Goal: Task Accomplishment & Management: Manage account settings

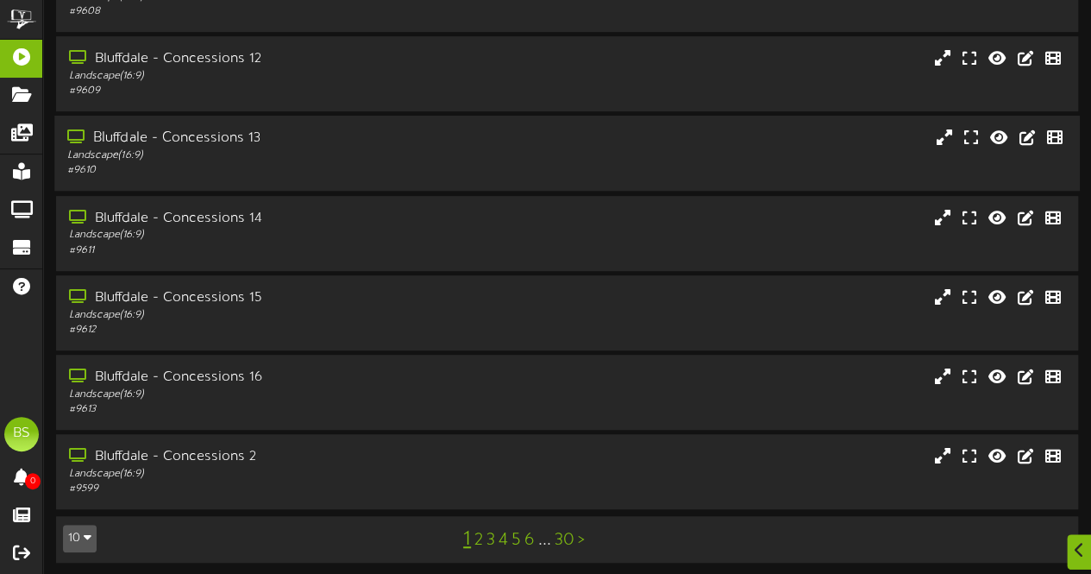
scroll to position [367, 0]
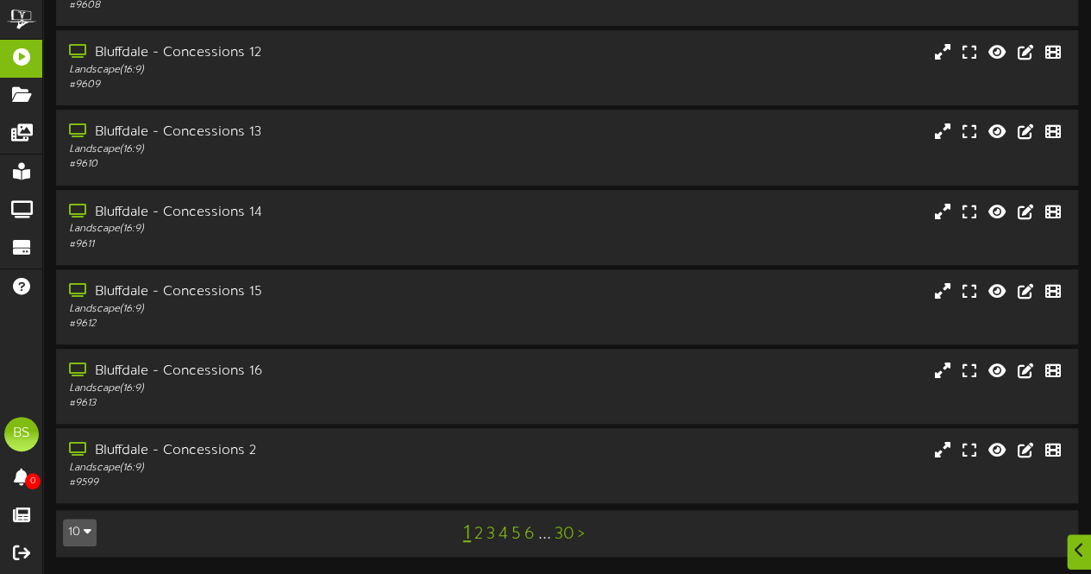
click at [87, 524] on button "10" at bounding box center [80, 532] width 34 height 28
click at [80, 493] on div "100" at bounding box center [80, 499] width 33 height 26
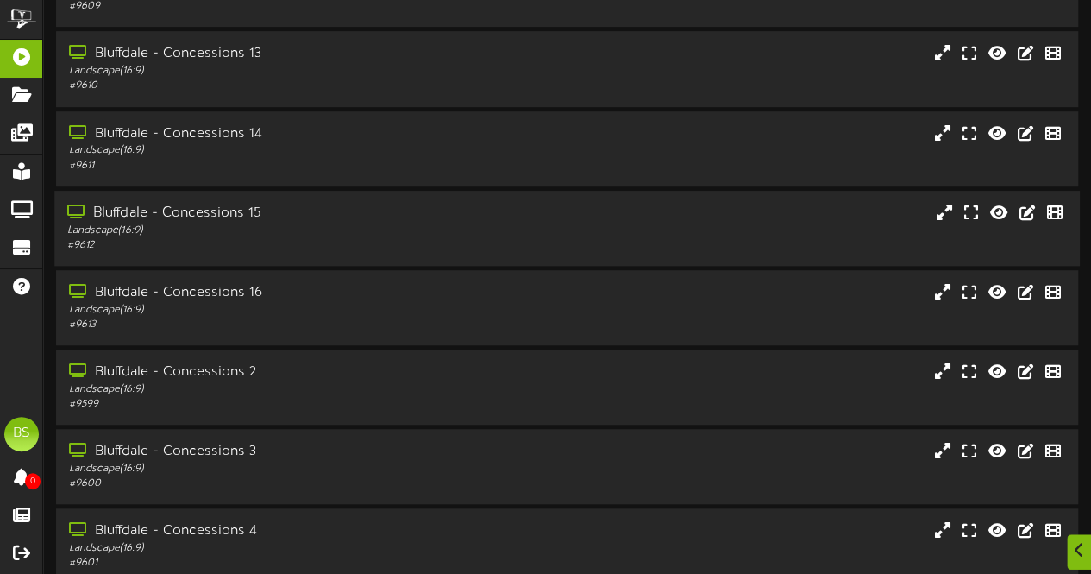
scroll to position [604, 0]
click at [212, 218] on div "Bluffdale - Concessions 2" at bounding box center [267, 212] width 401 height 20
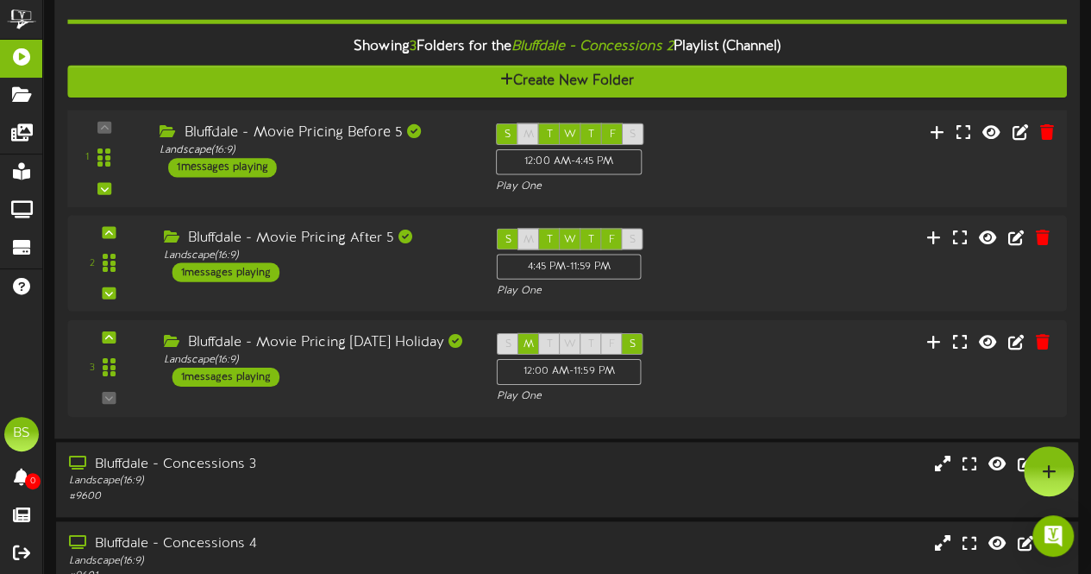
scroll to position [776, 0]
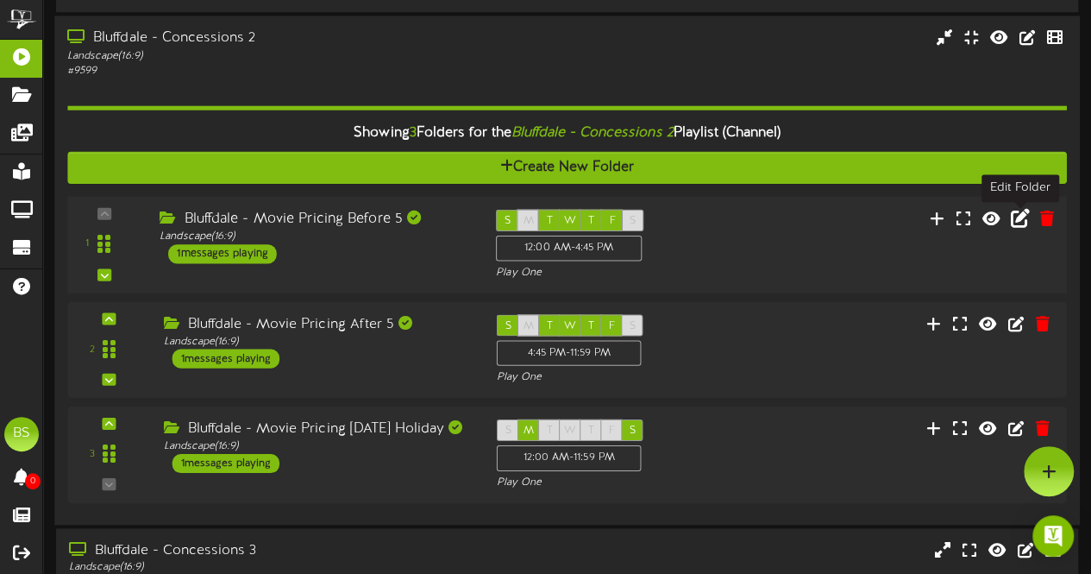
click at [1014, 223] on icon at bounding box center [1020, 217] width 19 height 19
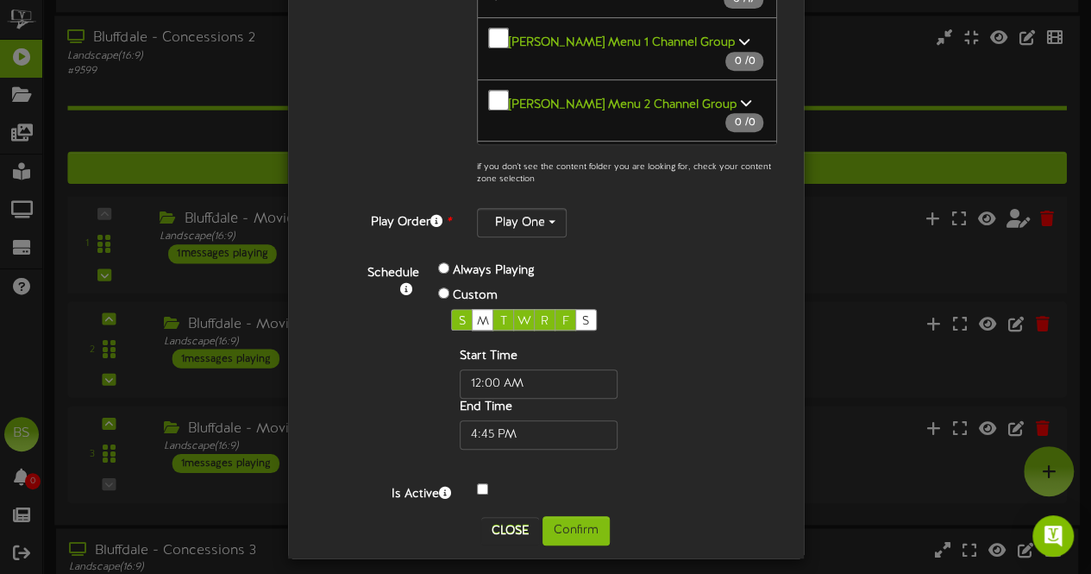
scroll to position [419, 0]
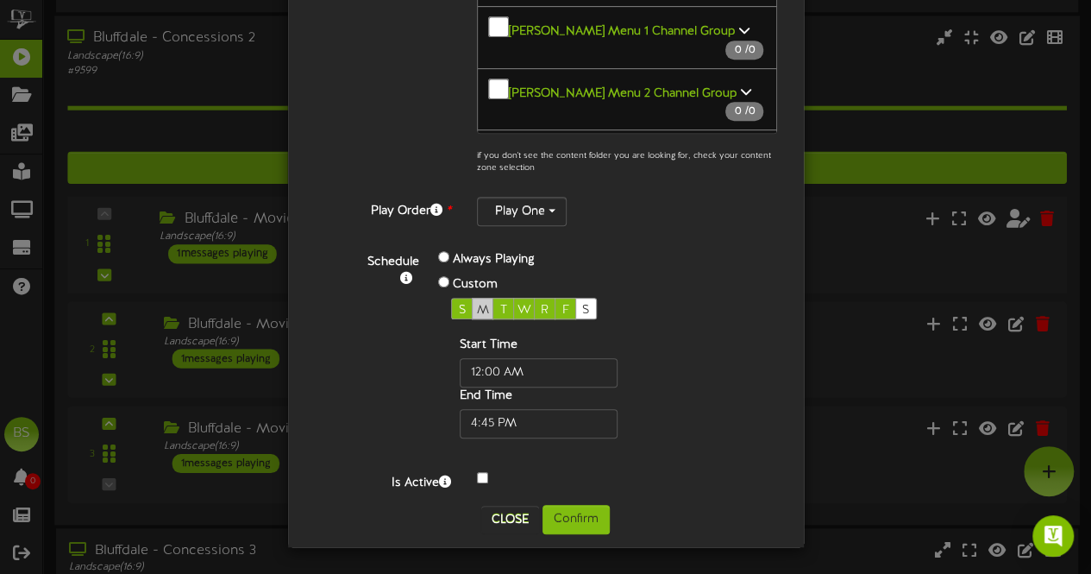
click at [477, 308] on span "M" at bounding box center [483, 310] width 12 height 13
click at [574, 521] on button "Confirm" at bounding box center [576, 519] width 67 height 29
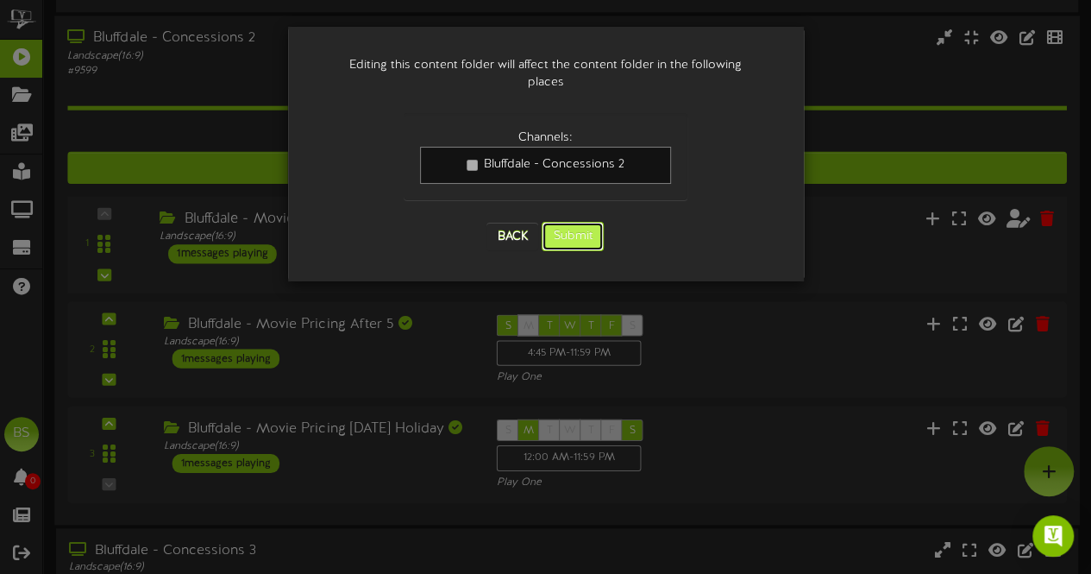
click at [568, 222] on button "Submit" at bounding box center [573, 236] width 62 height 29
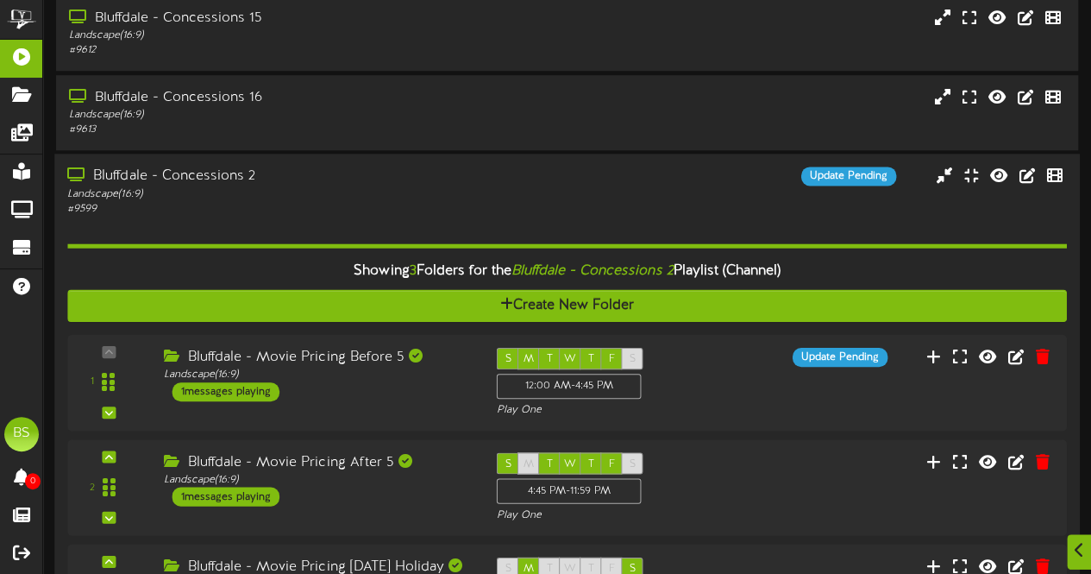
scroll to position [801, 0]
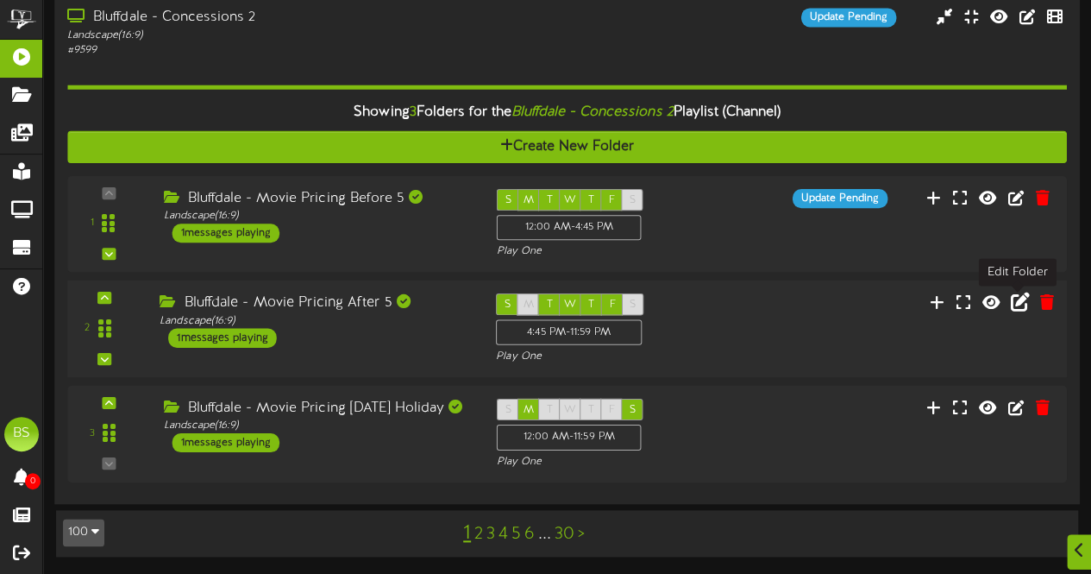
click at [1020, 303] on icon at bounding box center [1020, 301] width 19 height 19
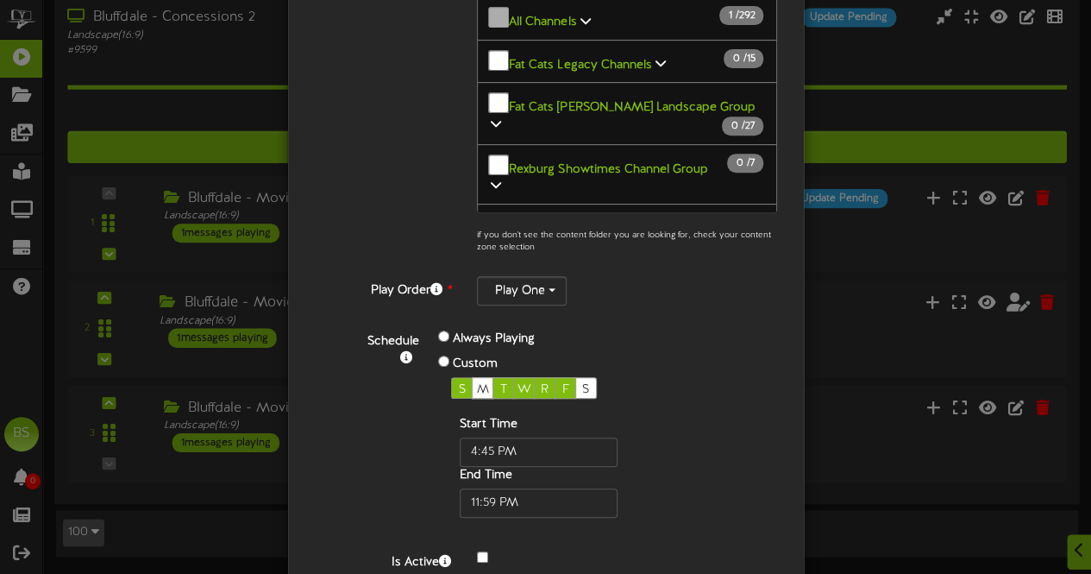
scroll to position [391, 0]
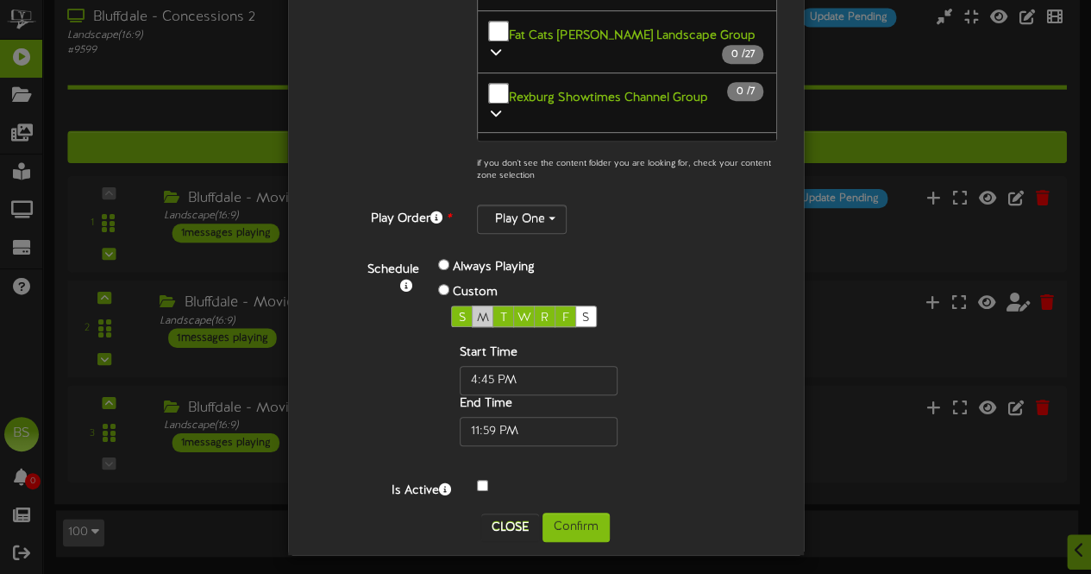
click at [477, 311] on span "M" at bounding box center [483, 317] width 12 height 13
drag, startPoint x: 577, startPoint y: 512, endPoint x: 609, endPoint y: 482, distance: 43.3
click at [581, 512] on button "Confirm" at bounding box center [576, 526] width 67 height 29
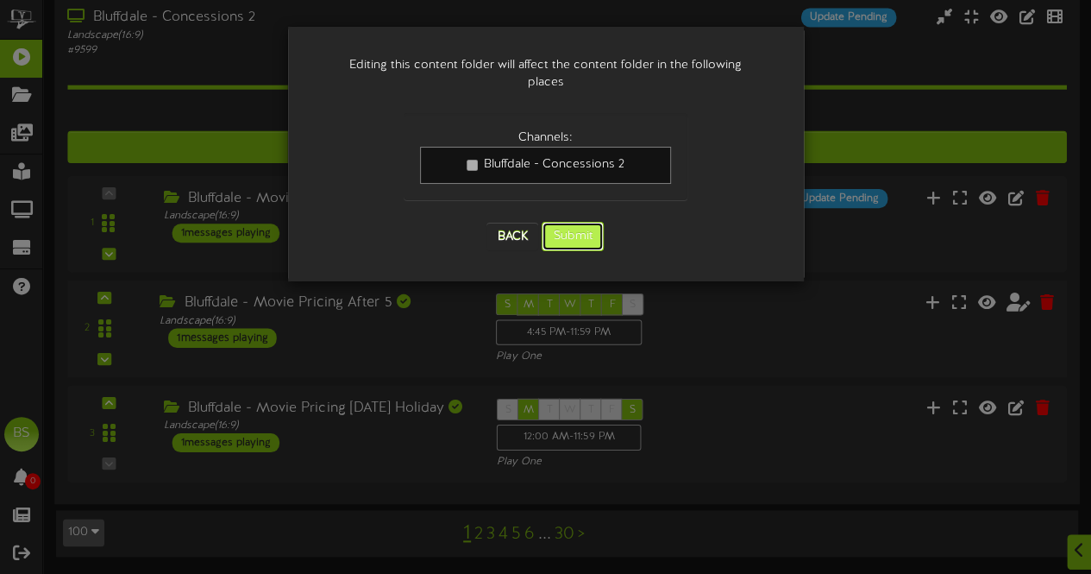
click at [582, 222] on button "Submit" at bounding box center [573, 236] width 62 height 29
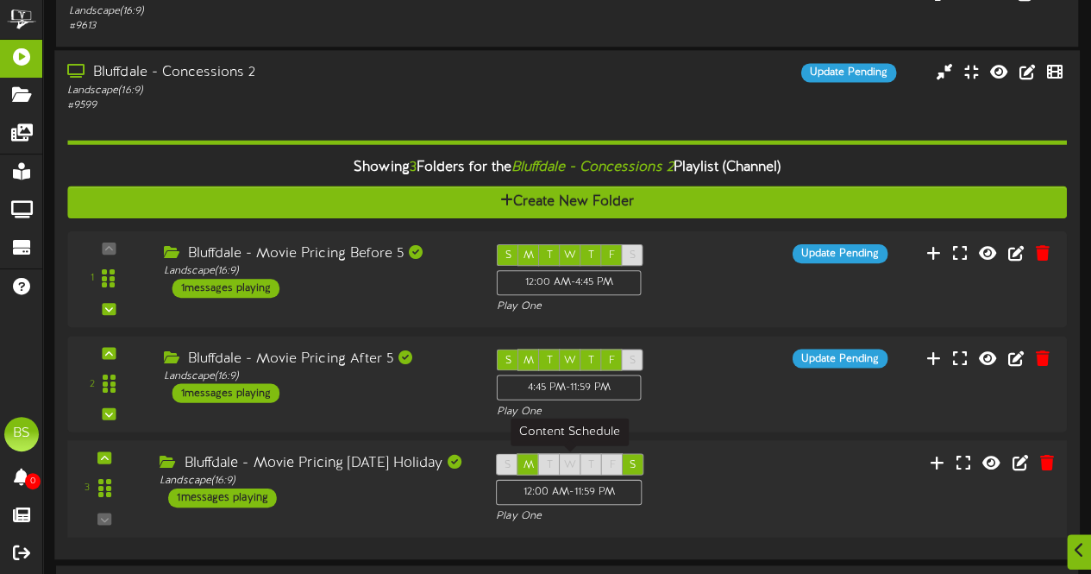
scroll to position [801, 0]
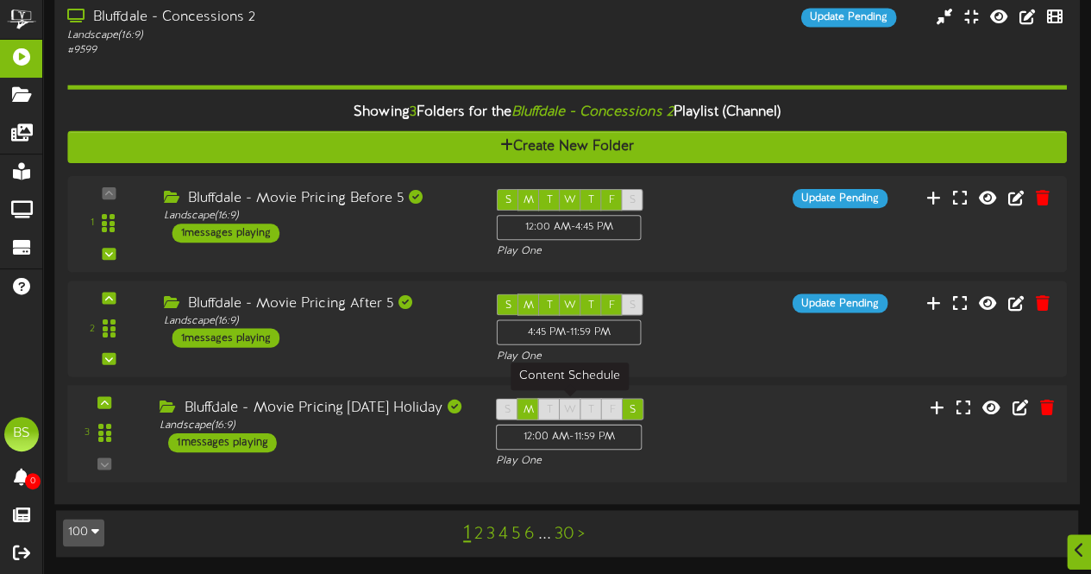
drag, startPoint x: 526, startPoint y: 405, endPoint x: 553, endPoint y: 401, distance: 27.1
click at [524, 405] on span "M" at bounding box center [529, 410] width 10 height 12
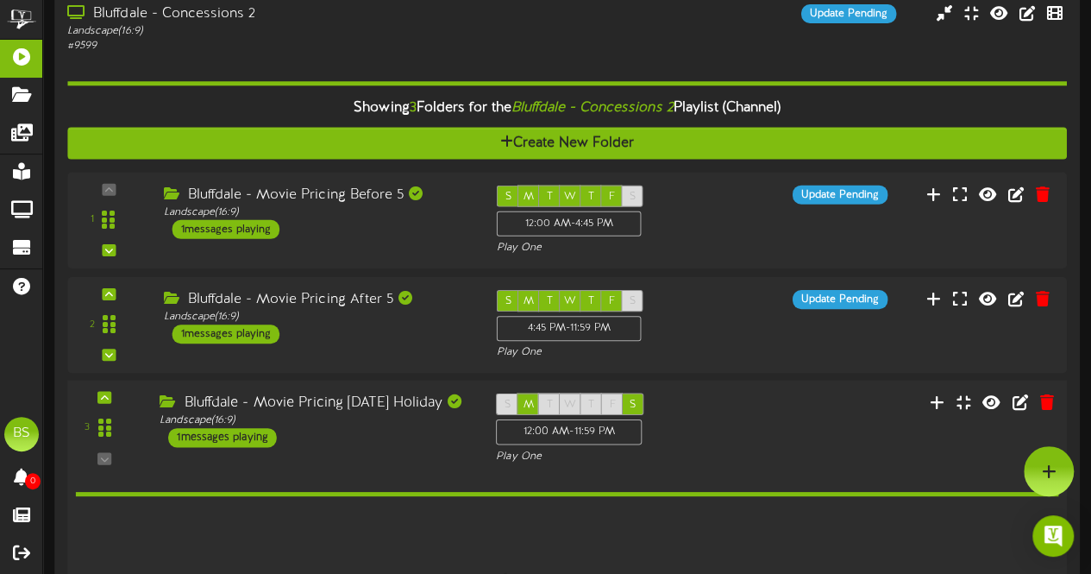
scroll to position [800, 0]
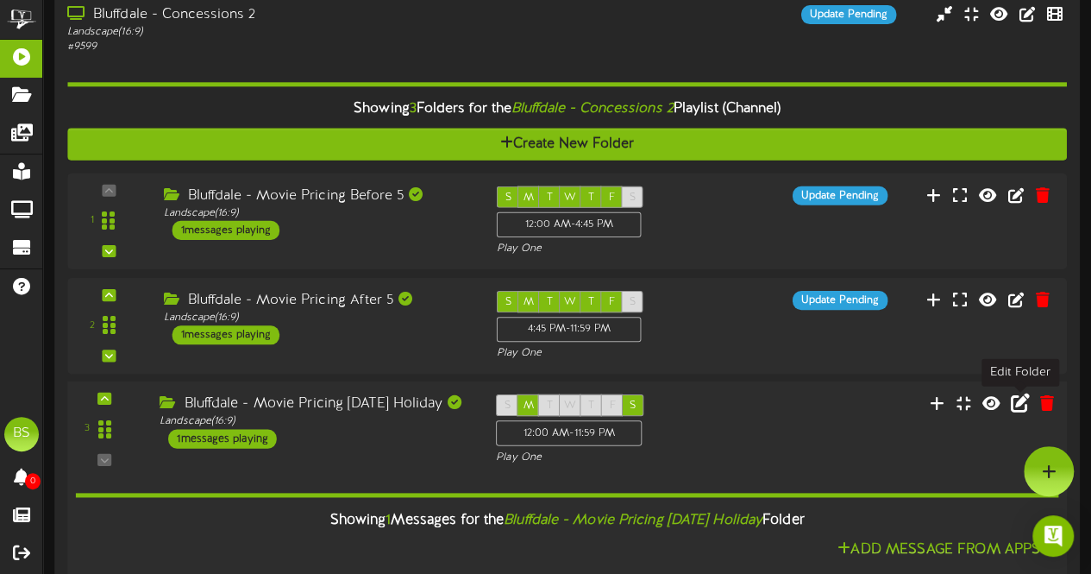
click at [1020, 405] on icon at bounding box center [1020, 401] width 19 height 19
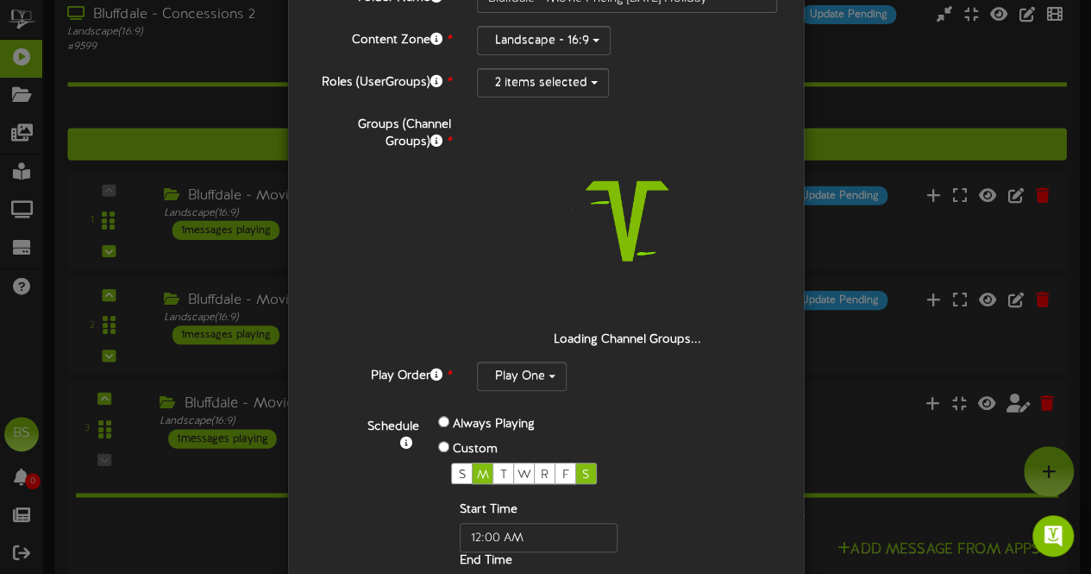
scroll to position [298, 0]
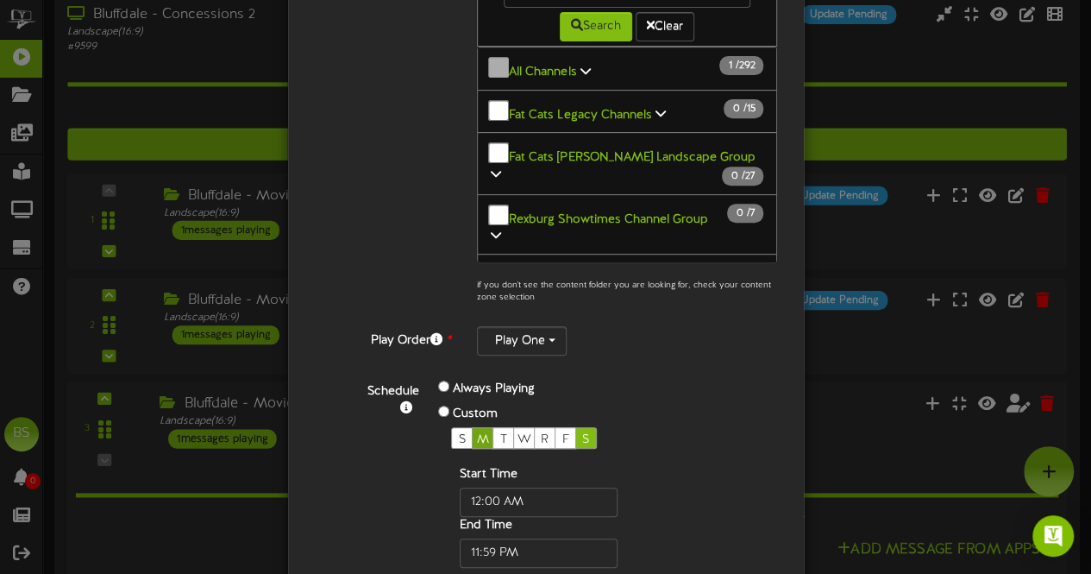
click at [477, 433] on span "M" at bounding box center [483, 439] width 12 height 13
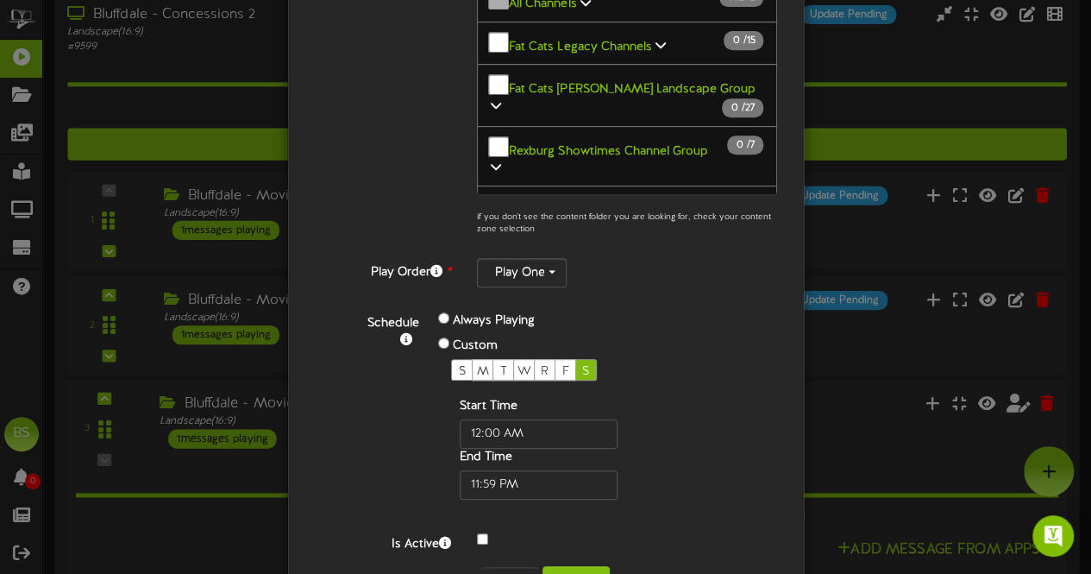
scroll to position [419, 0]
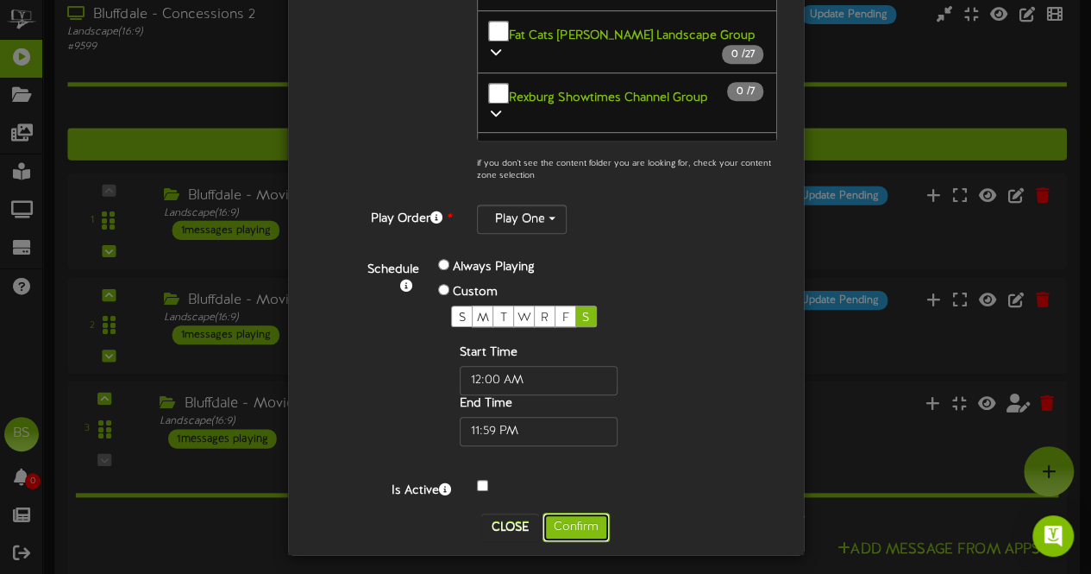
click at [569, 519] on button "Confirm" at bounding box center [576, 526] width 67 height 29
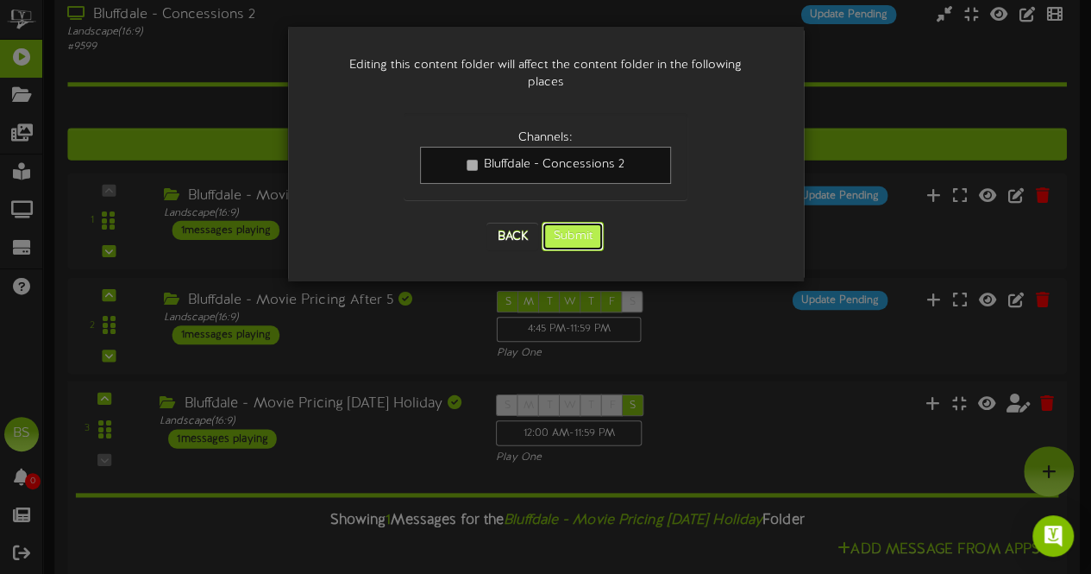
click at [569, 222] on button "Submit" at bounding box center [573, 236] width 62 height 29
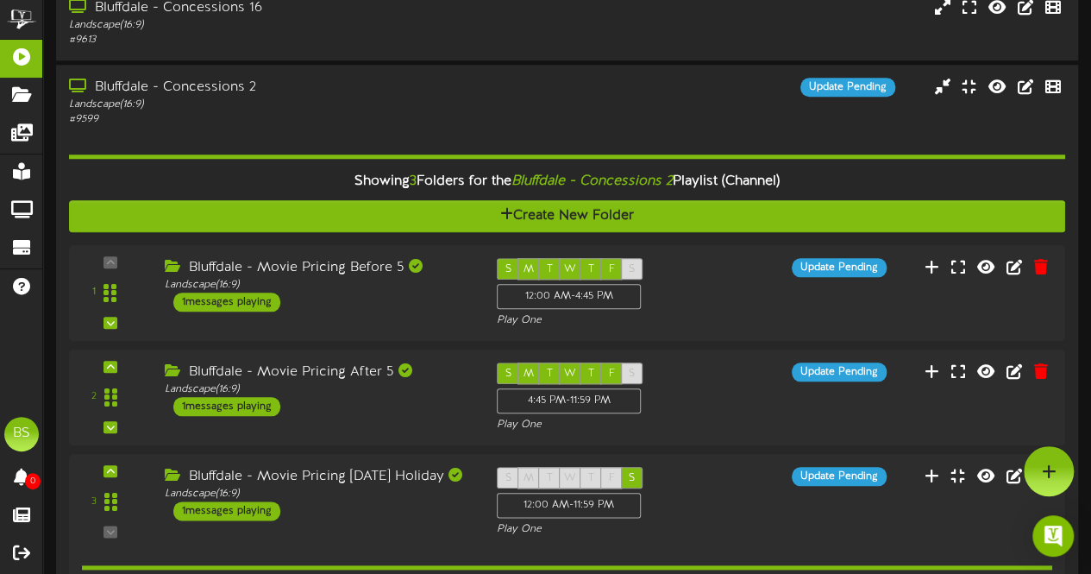
scroll to position [638, 0]
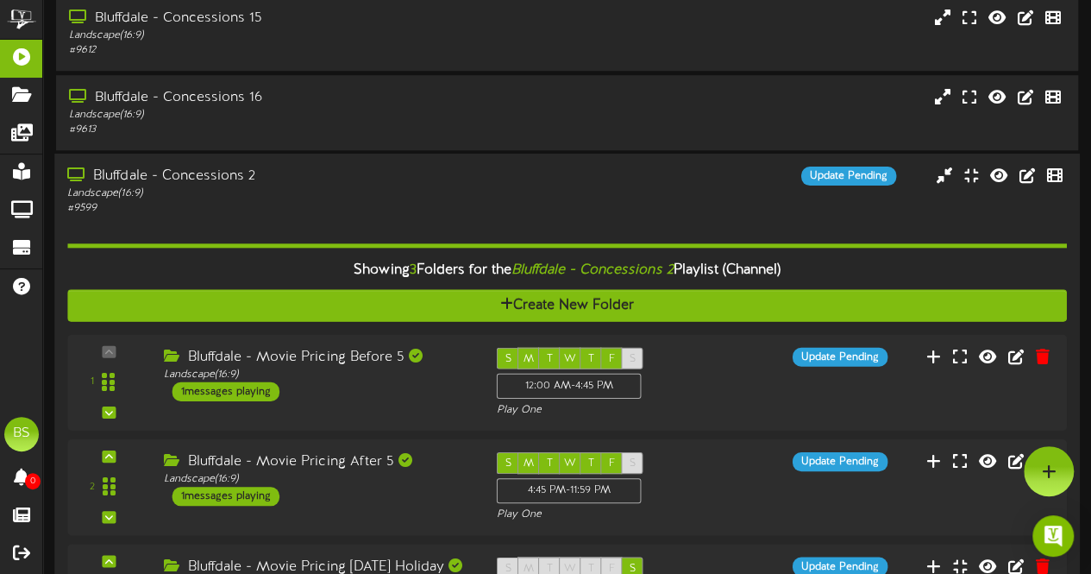
click at [141, 179] on div "Bluffdale - Concessions 2" at bounding box center [267, 176] width 401 height 20
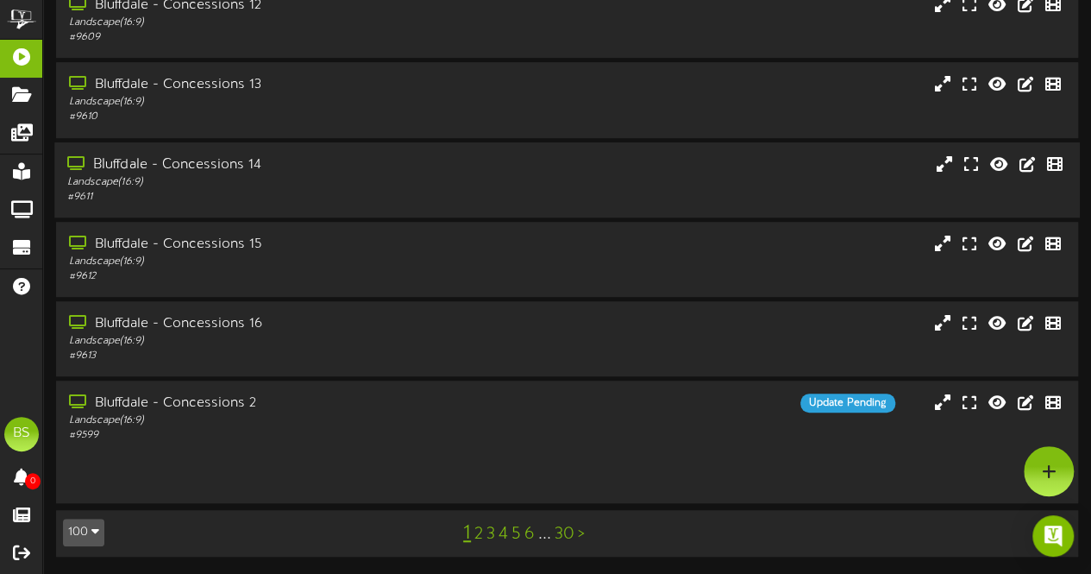
scroll to position [367, 0]
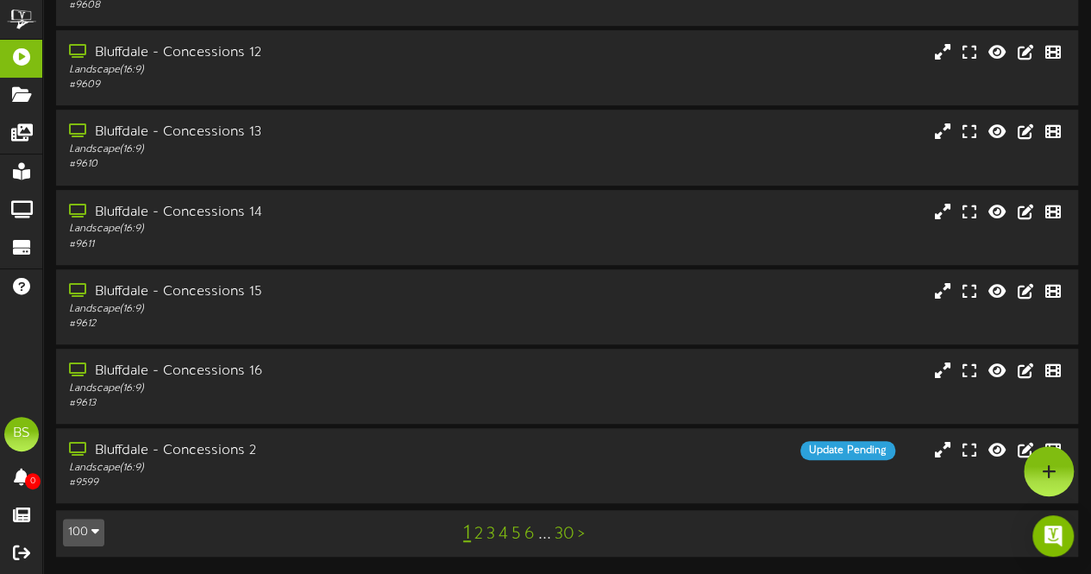
click at [81, 532] on button "100" at bounding box center [83, 532] width 41 height 28
click at [79, 499] on div "100" at bounding box center [80, 499] width 33 height 26
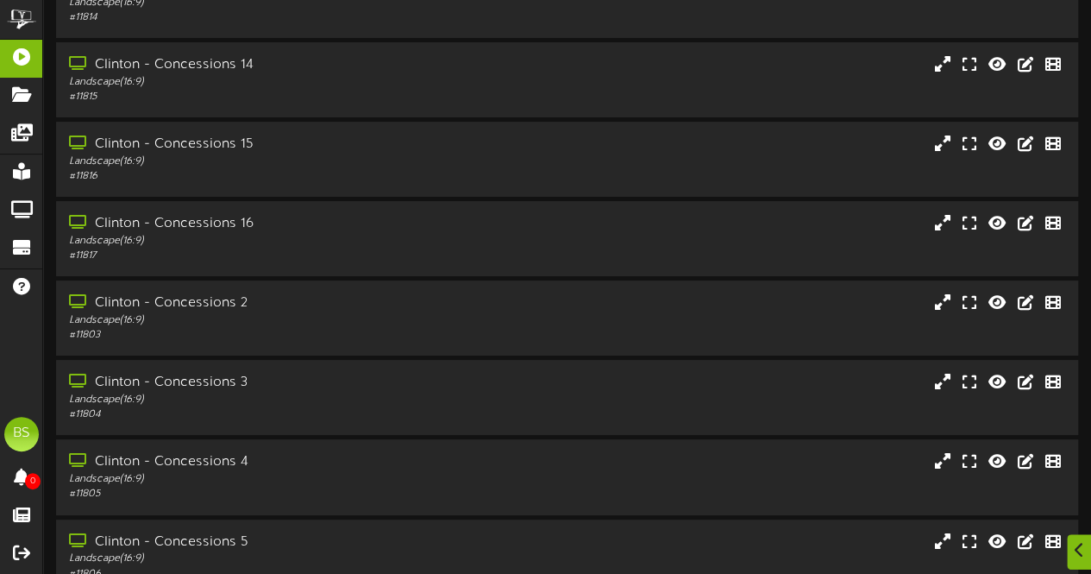
scroll to position [3278, 0]
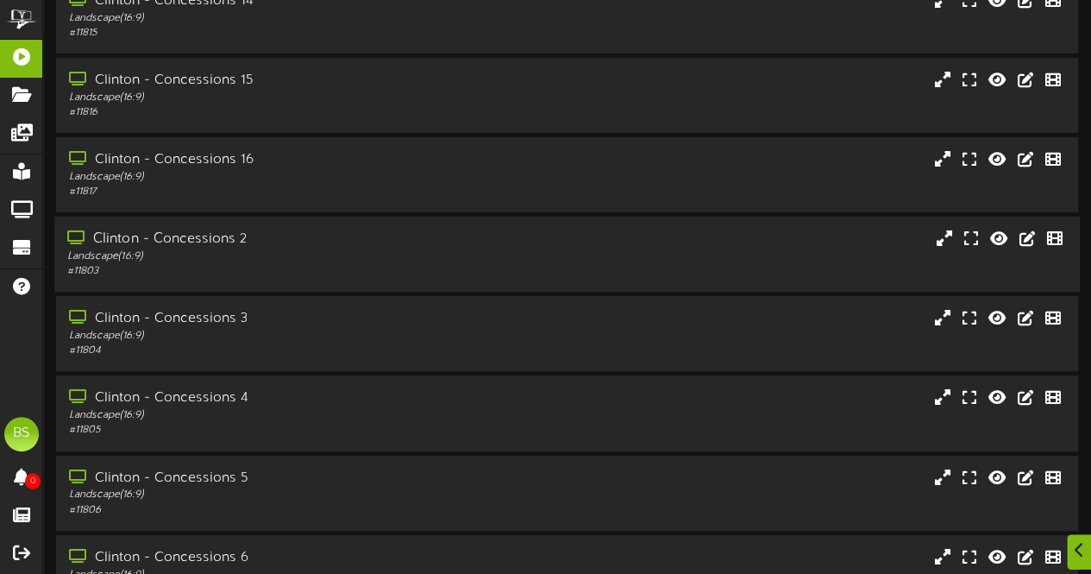
click at [223, 240] on div "Clinton - Concessions 2" at bounding box center [267, 239] width 401 height 20
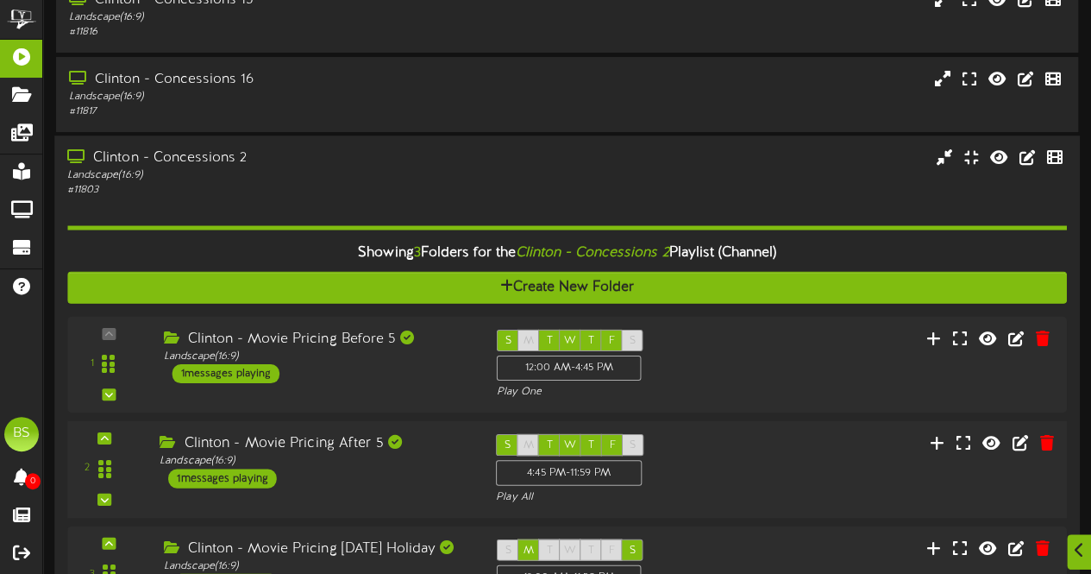
scroll to position [3537, 0]
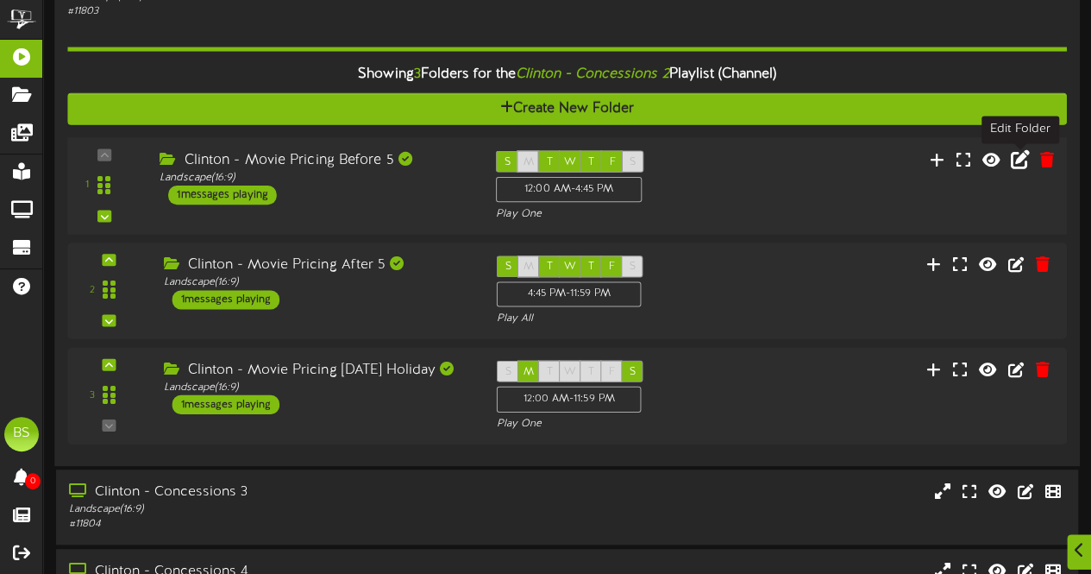
click at [1019, 162] on icon at bounding box center [1020, 158] width 19 height 19
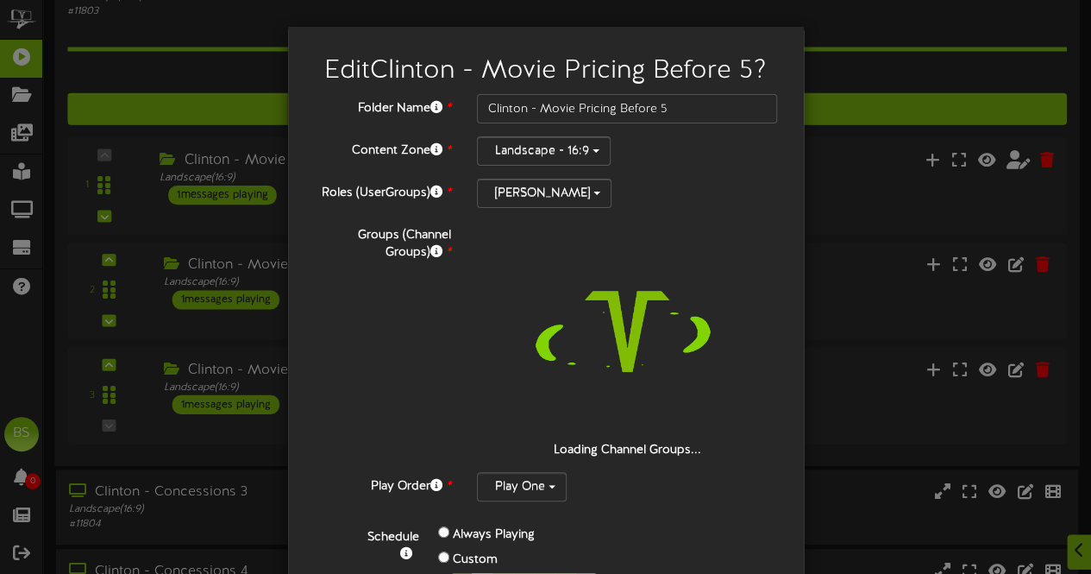
scroll to position [269, 0]
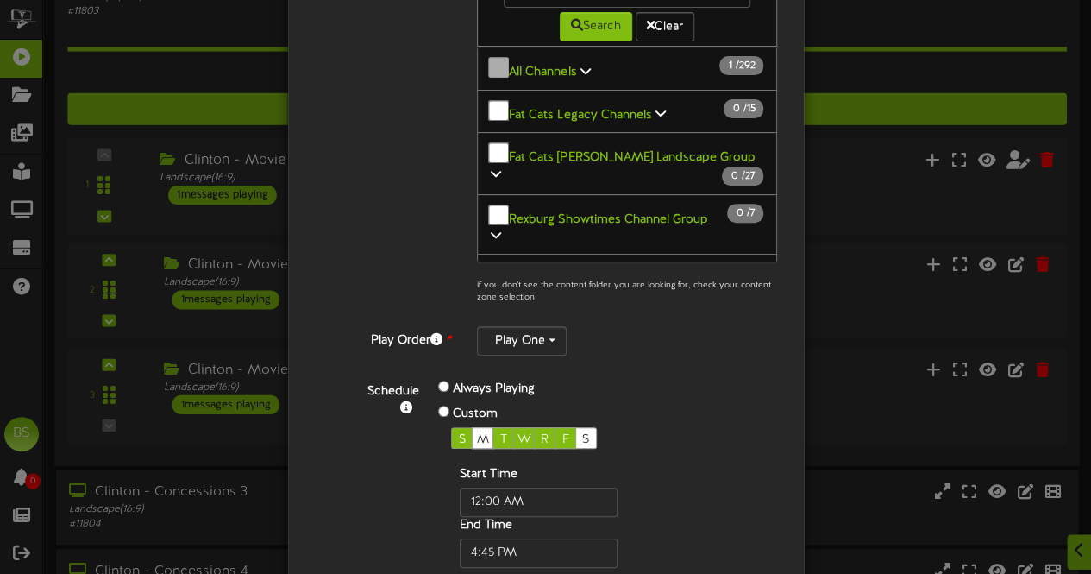
drag, startPoint x: 474, startPoint y: 429, endPoint x: 559, endPoint y: 401, distance: 88.9
click at [477, 433] on span "M" at bounding box center [483, 439] width 12 height 13
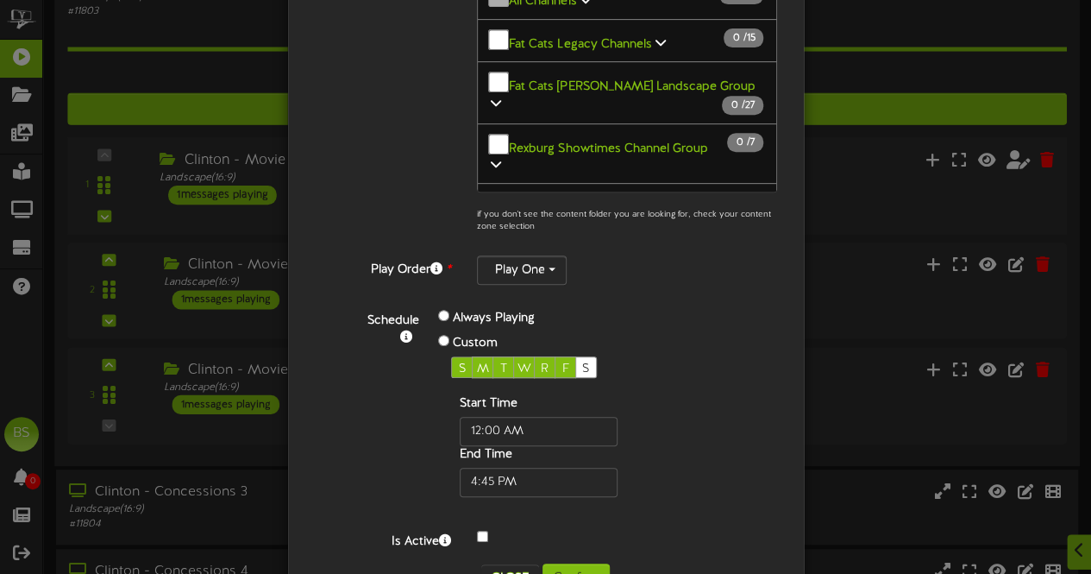
scroll to position [391, 0]
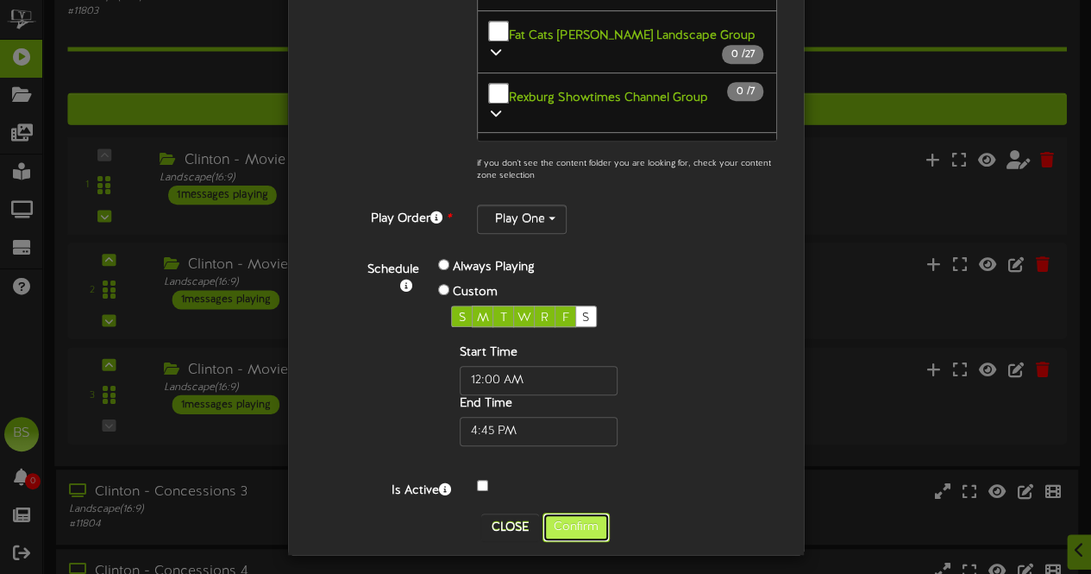
click at [568, 522] on button "Confirm" at bounding box center [576, 526] width 67 height 29
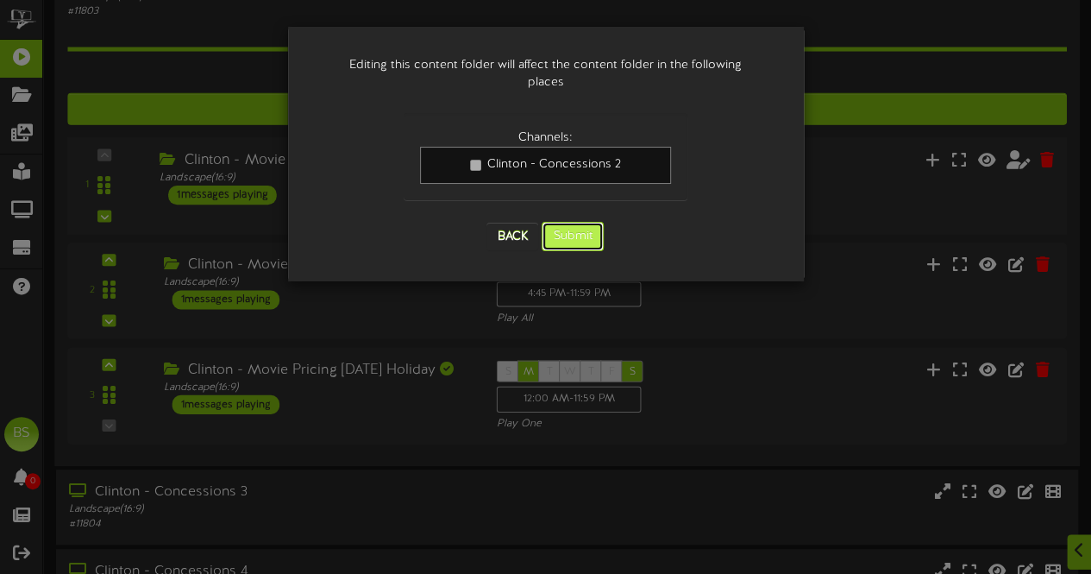
drag, startPoint x: 572, startPoint y: 217, endPoint x: 830, endPoint y: 226, distance: 258.1
click at [578, 222] on button "Submit" at bounding box center [573, 236] width 62 height 29
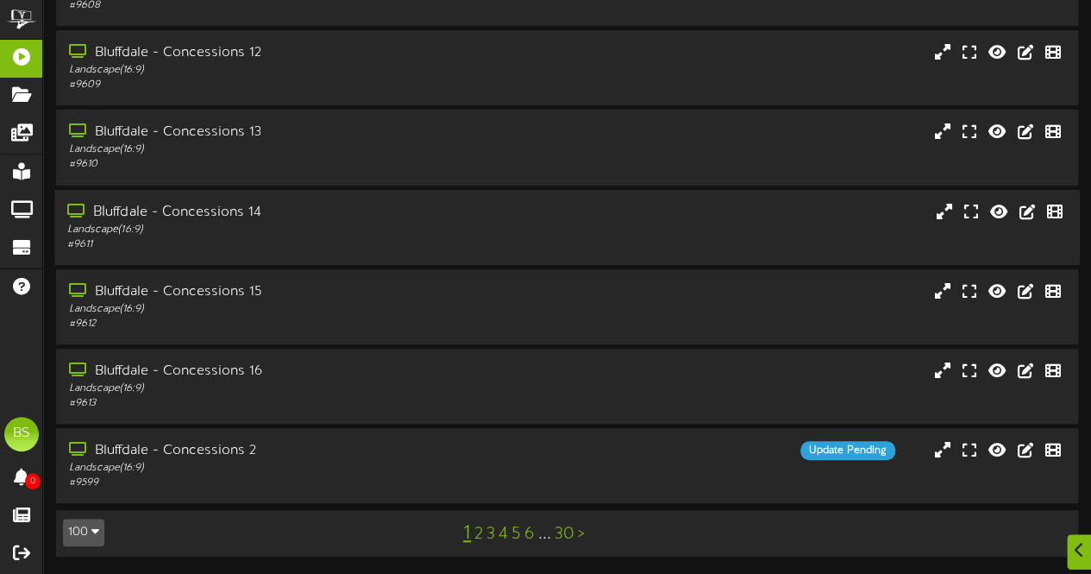
scroll to position [367, 0]
click at [90, 534] on button "100" at bounding box center [83, 532] width 41 height 28
click at [76, 506] on div "100" at bounding box center [80, 499] width 33 height 26
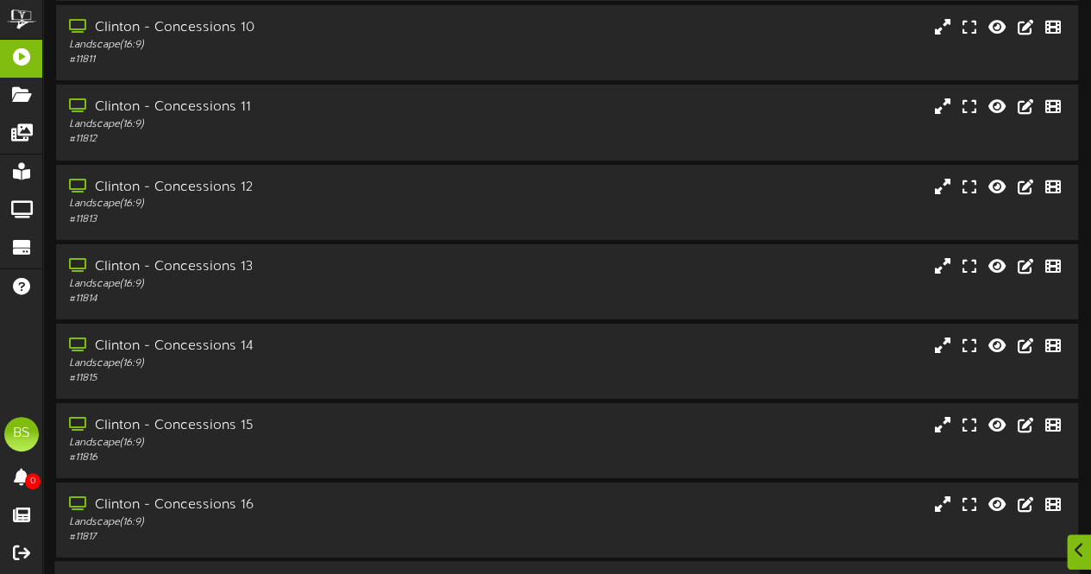
scroll to position [3623, 0]
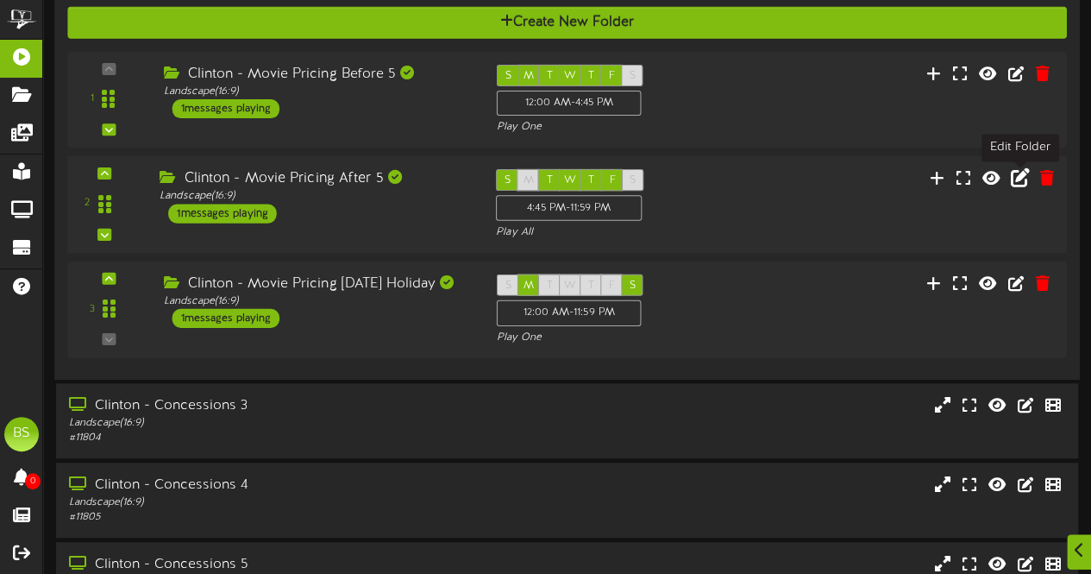
click at [1018, 181] on icon at bounding box center [1020, 177] width 19 height 19
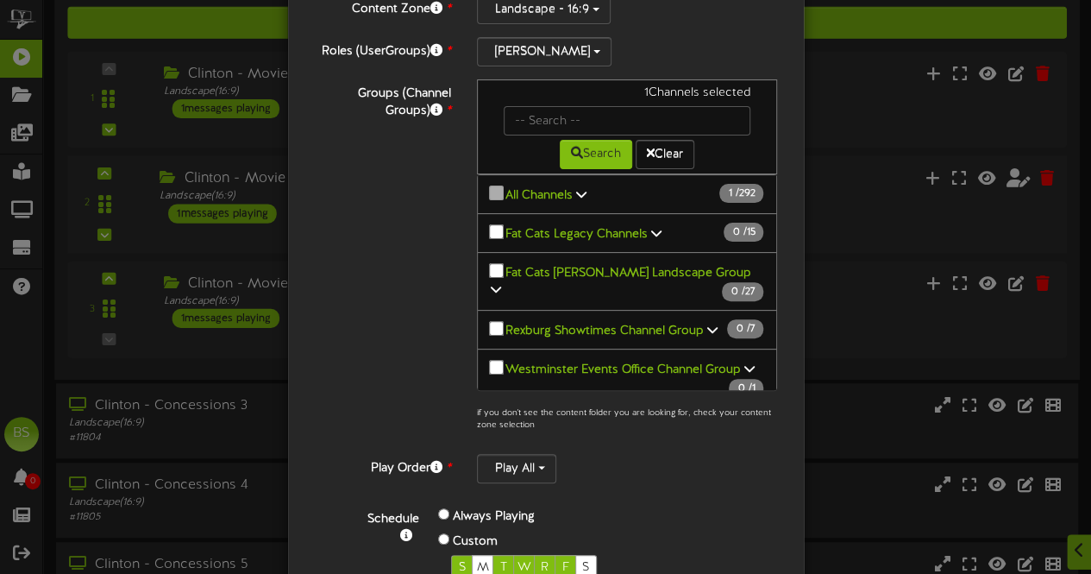
scroll to position [269, 0]
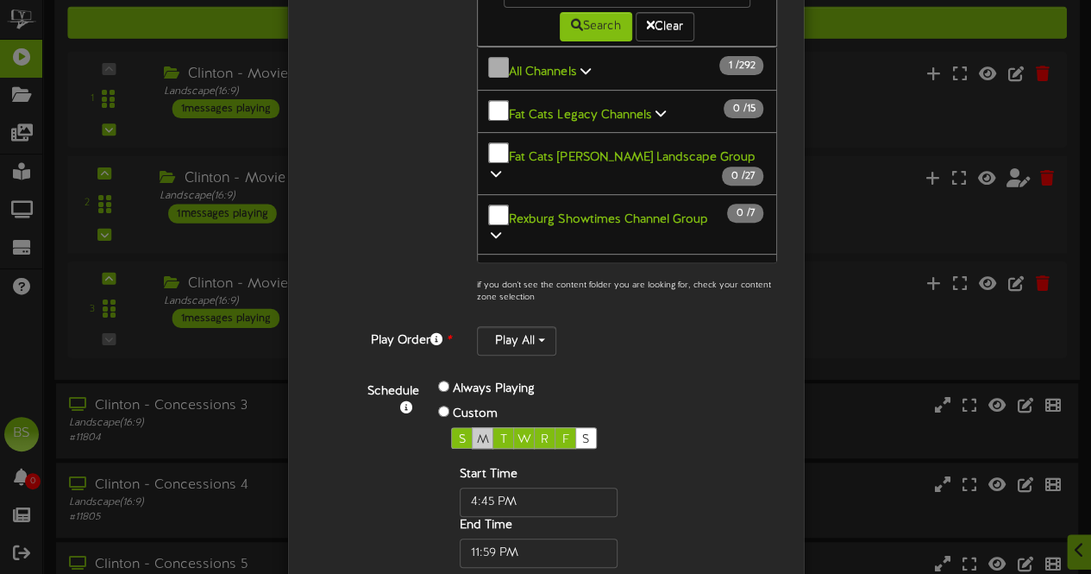
click at [477, 433] on span "M" at bounding box center [483, 439] width 12 height 13
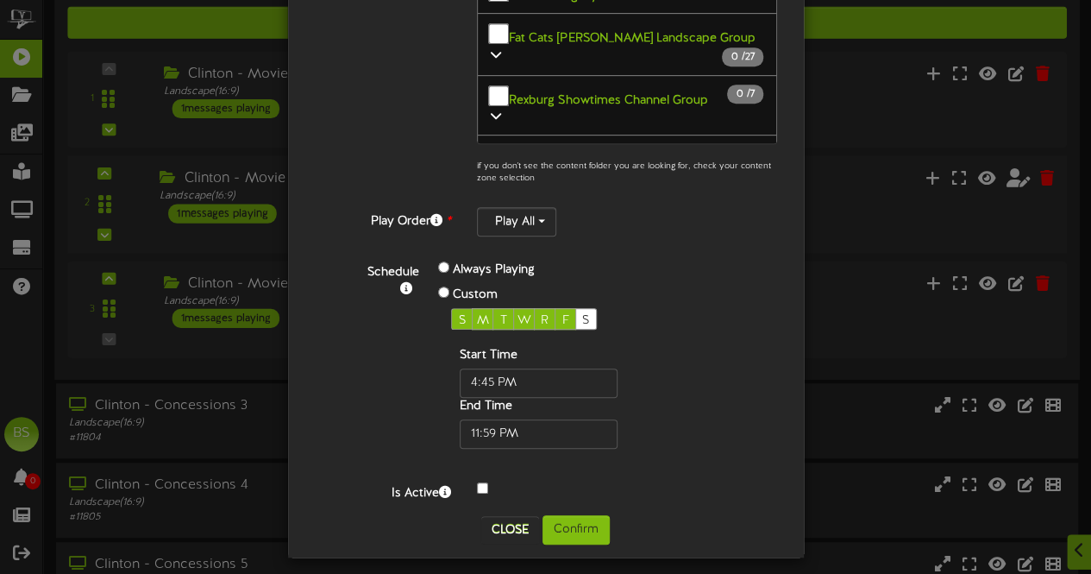
scroll to position [391, 0]
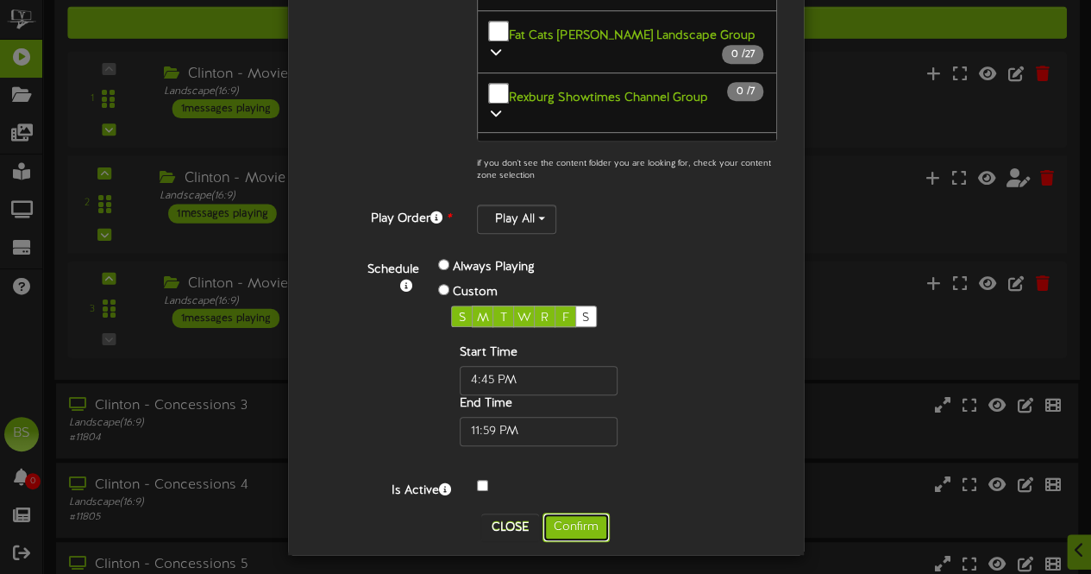
click at [587, 517] on button "Confirm" at bounding box center [576, 526] width 67 height 29
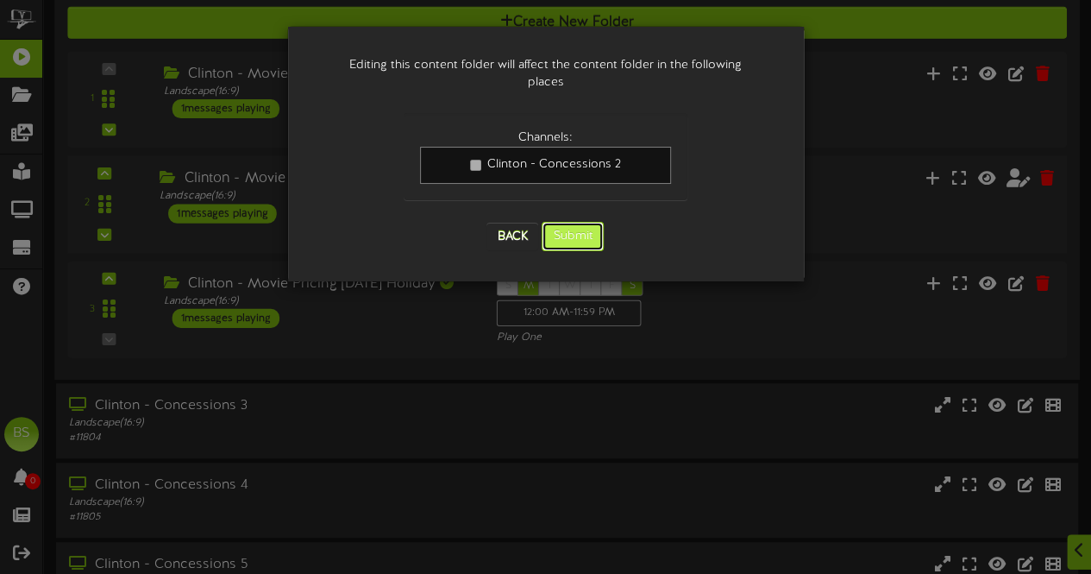
click at [568, 222] on button "Submit" at bounding box center [573, 236] width 62 height 29
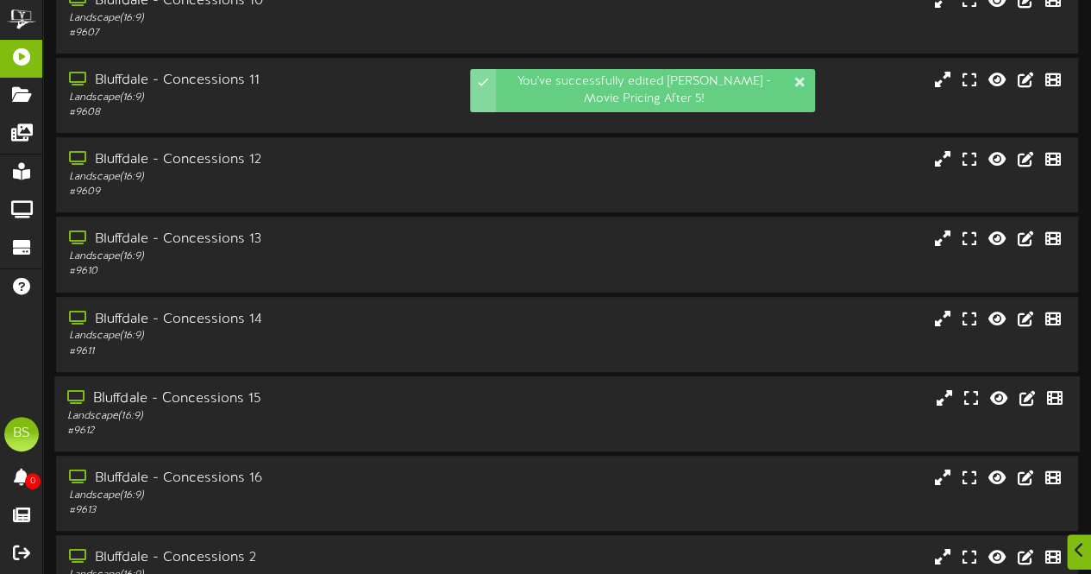
scroll to position [367, 0]
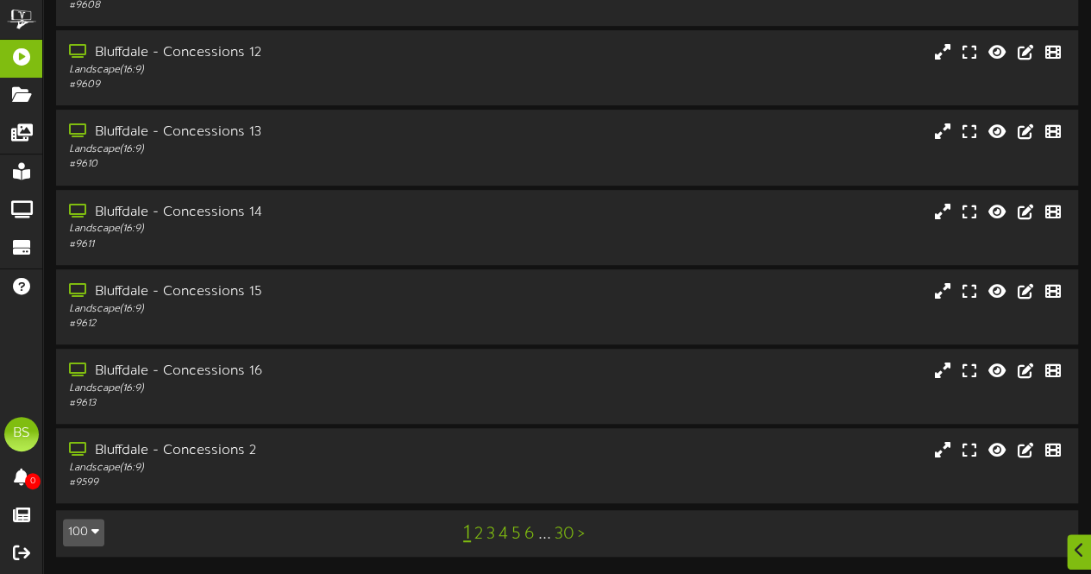
click at [85, 527] on button "100" at bounding box center [83, 532] width 41 height 28
click at [85, 493] on div "100" at bounding box center [80, 499] width 33 height 26
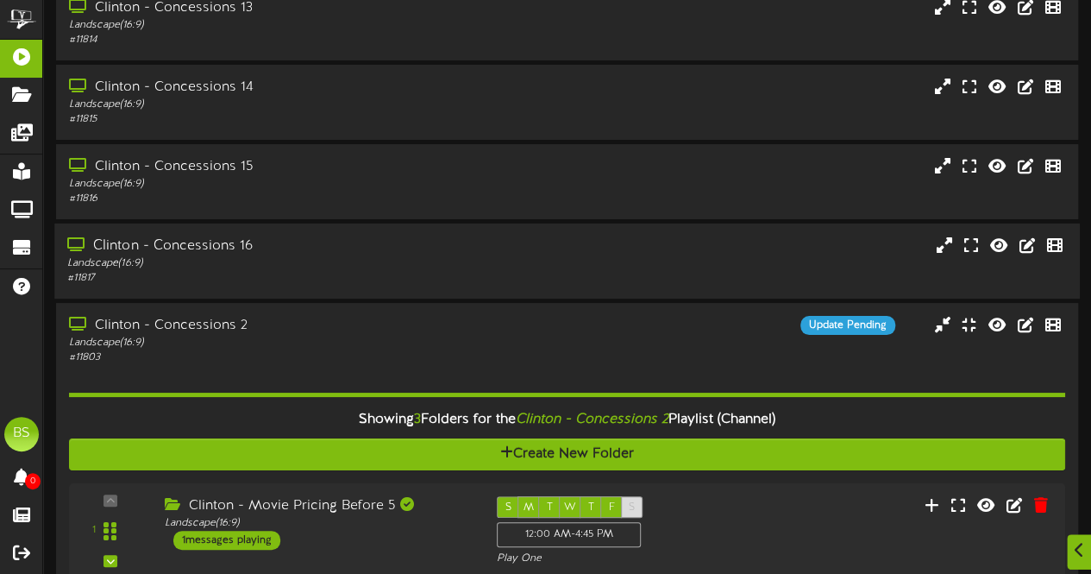
scroll to position [3623, 0]
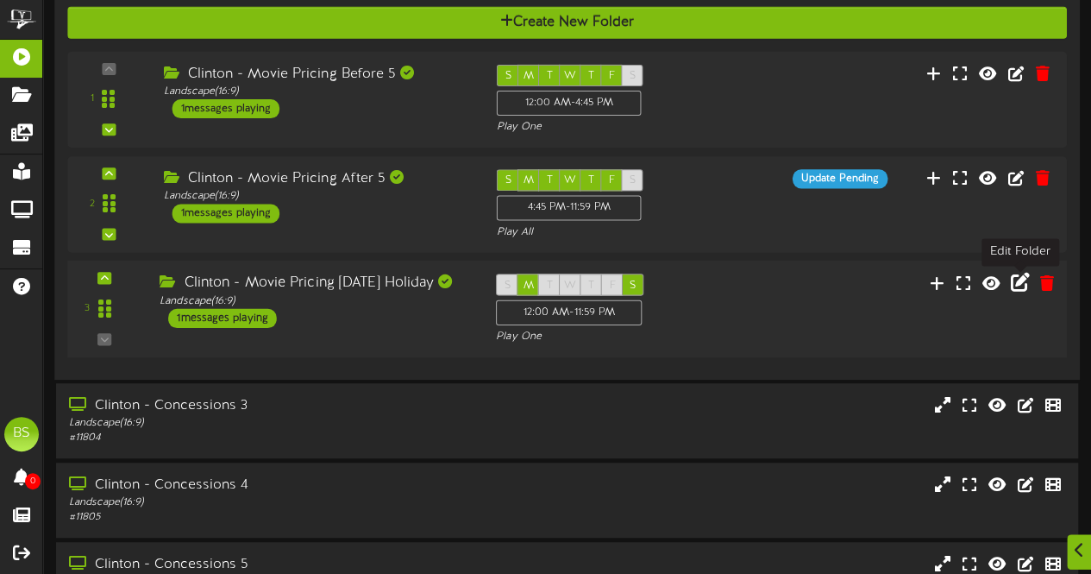
click at [1020, 288] on icon at bounding box center [1020, 282] width 19 height 19
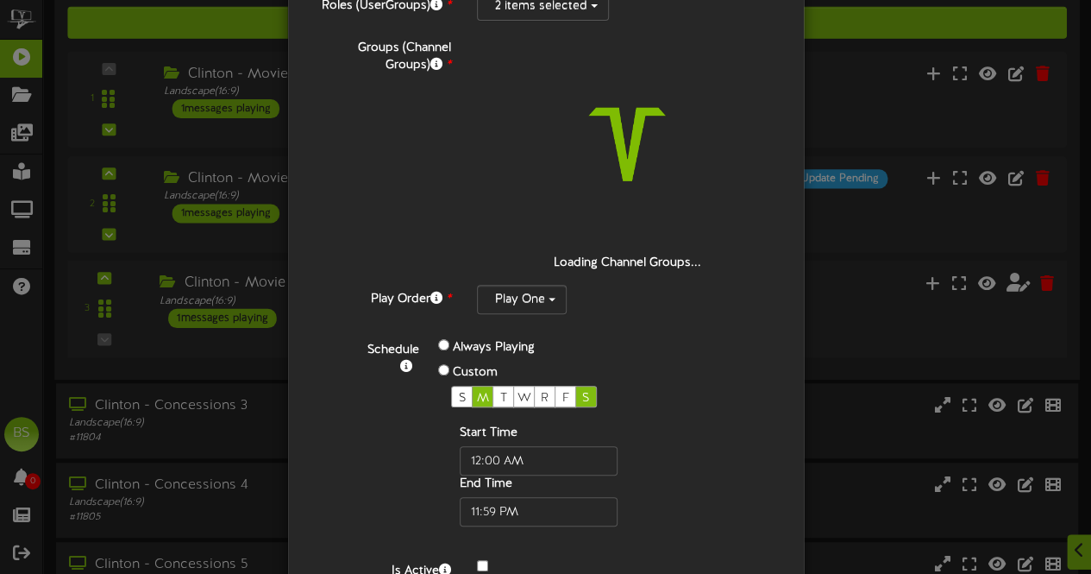
scroll to position [298, 0]
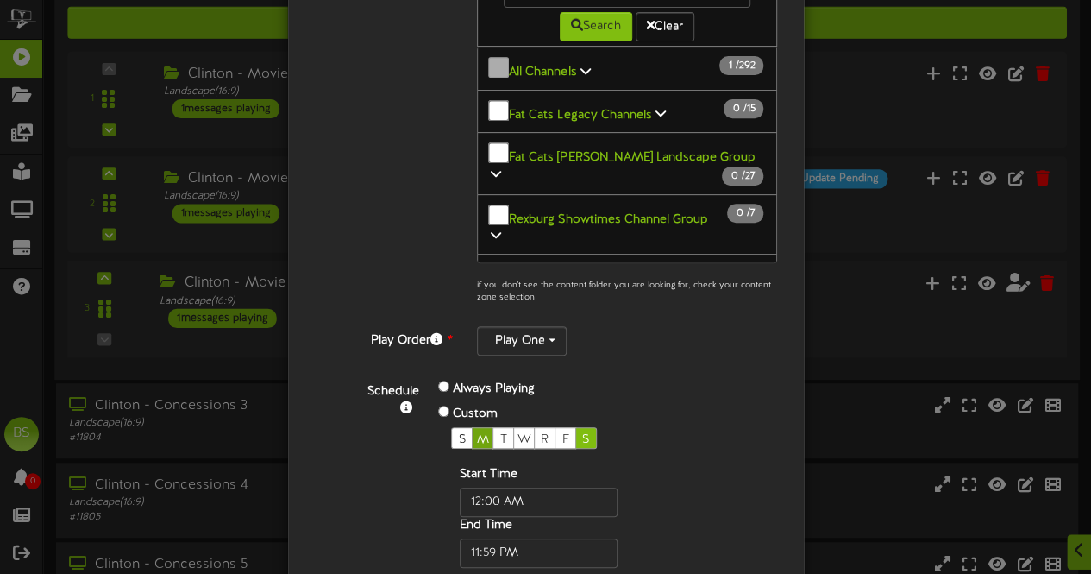
click at [477, 433] on span "M" at bounding box center [483, 439] width 12 height 13
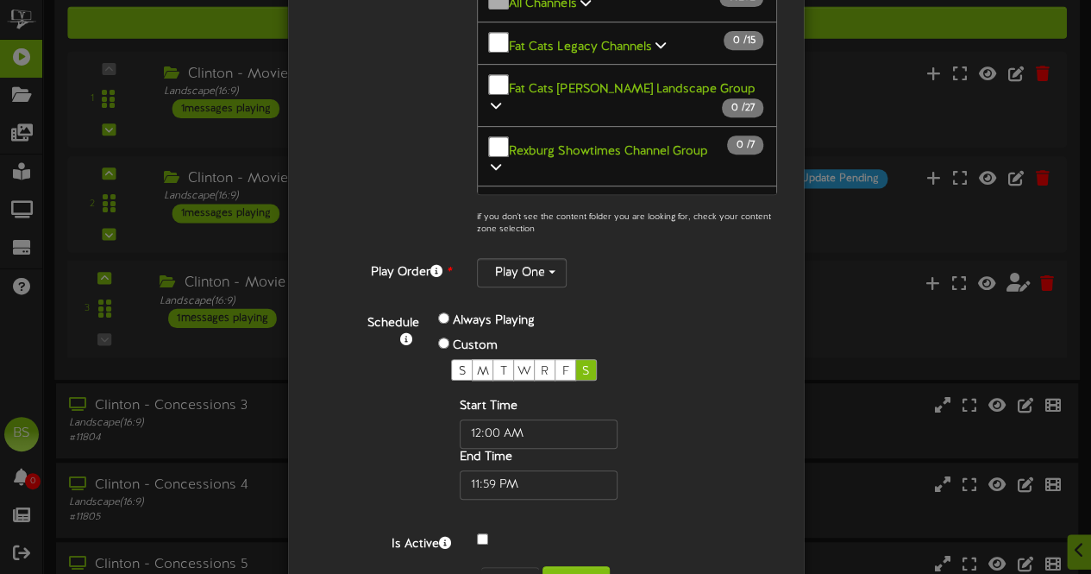
scroll to position [419, 0]
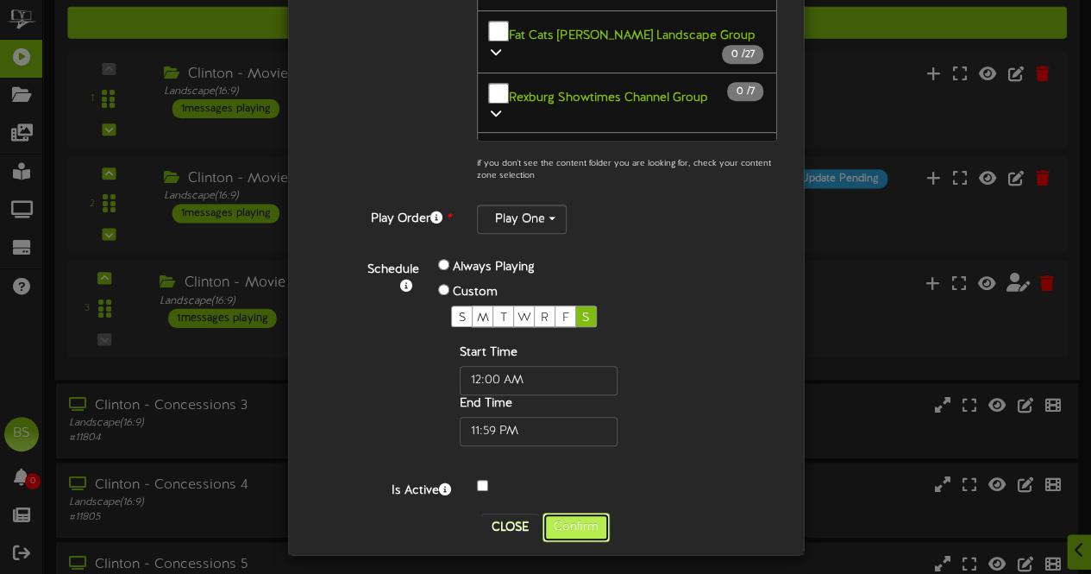
click at [569, 520] on button "Confirm" at bounding box center [576, 526] width 67 height 29
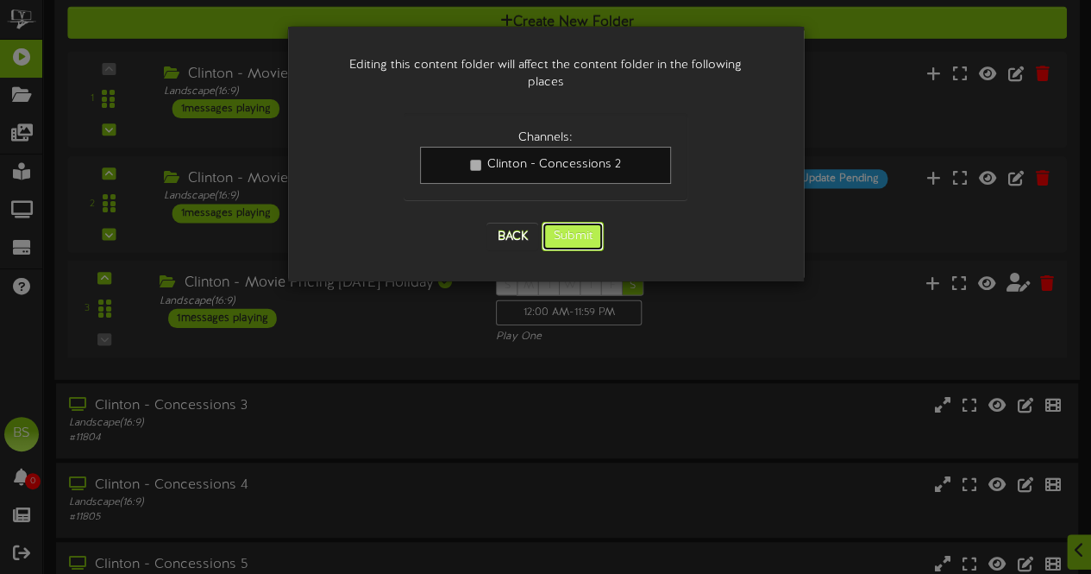
click at [572, 222] on button "Submit" at bounding box center [573, 236] width 62 height 29
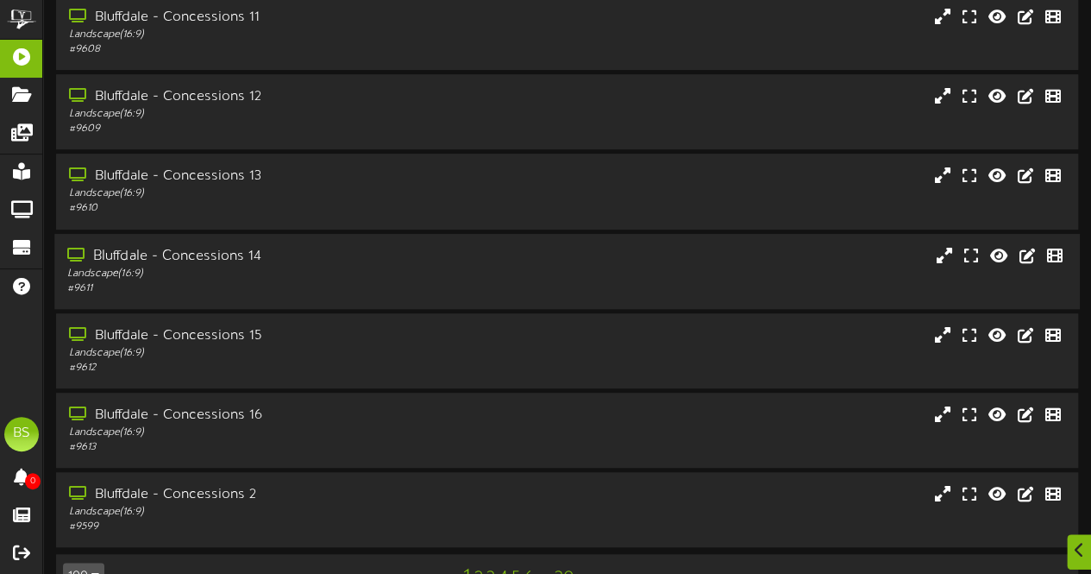
scroll to position [367, 0]
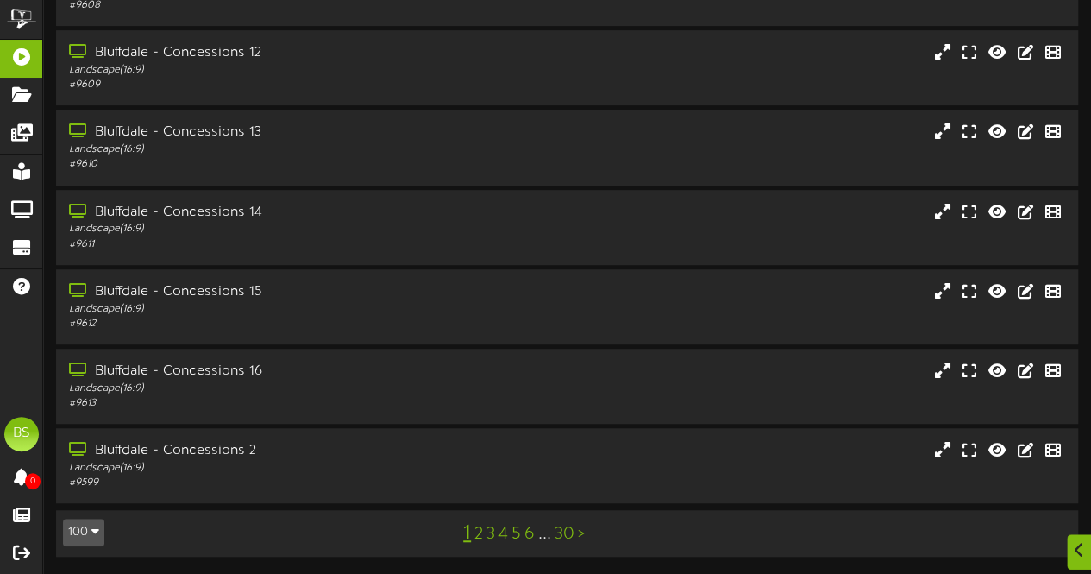
click at [97, 527] on icon "button" at bounding box center [95, 530] width 8 height 12
click at [72, 501] on div "100" at bounding box center [80, 499] width 33 height 26
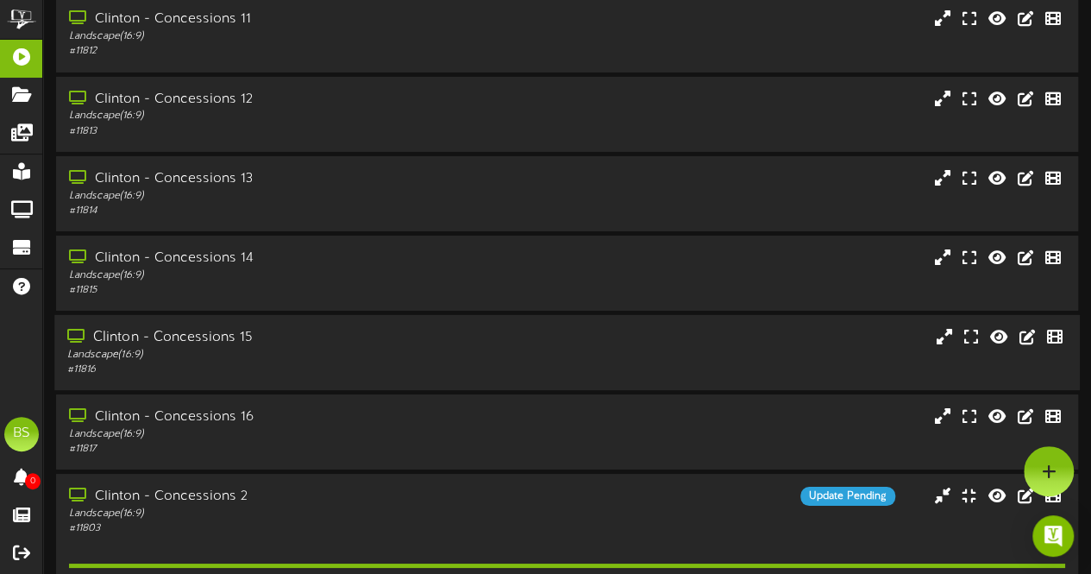
scroll to position [3019, 0]
click at [135, 498] on div "Clinton - Concessions 2" at bounding box center [267, 497] width 401 height 20
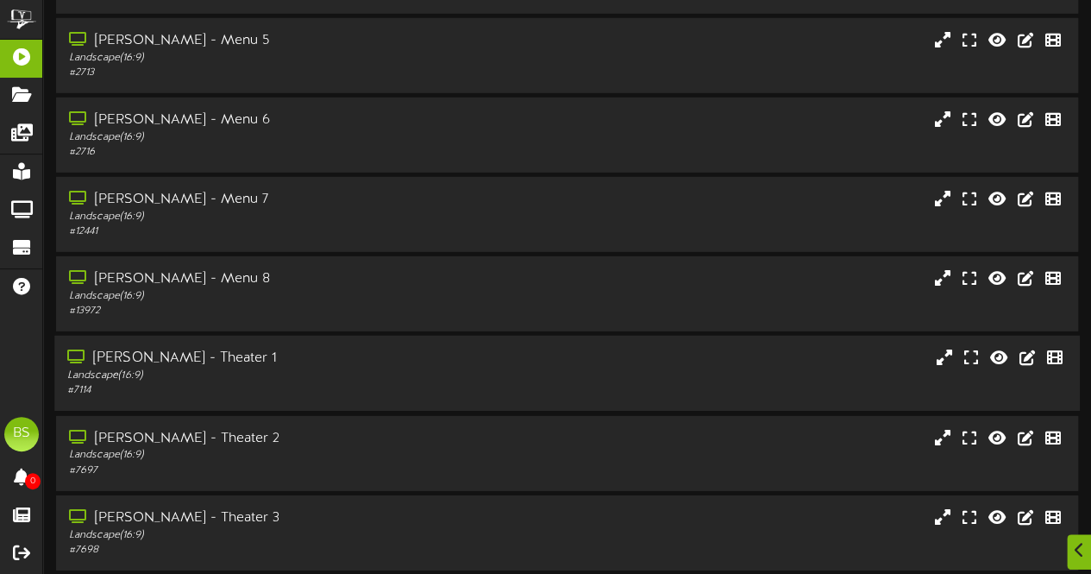
scroll to position [5866, 0]
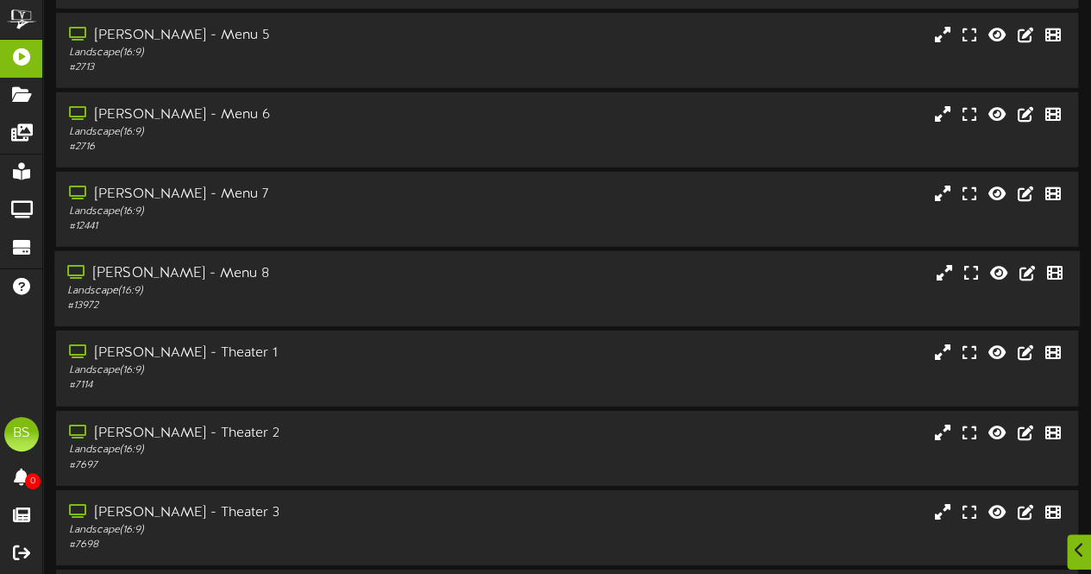
click at [166, 272] on div "[PERSON_NAME] - Menu 8" at bounding box center [267, 274] width 401 height 20
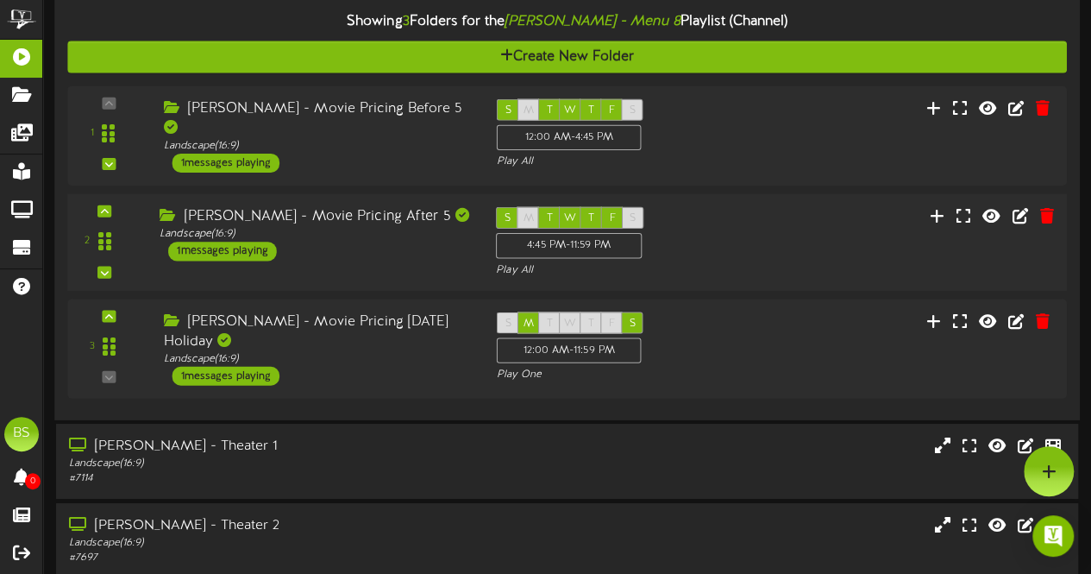
scroll to position [6125, 0]
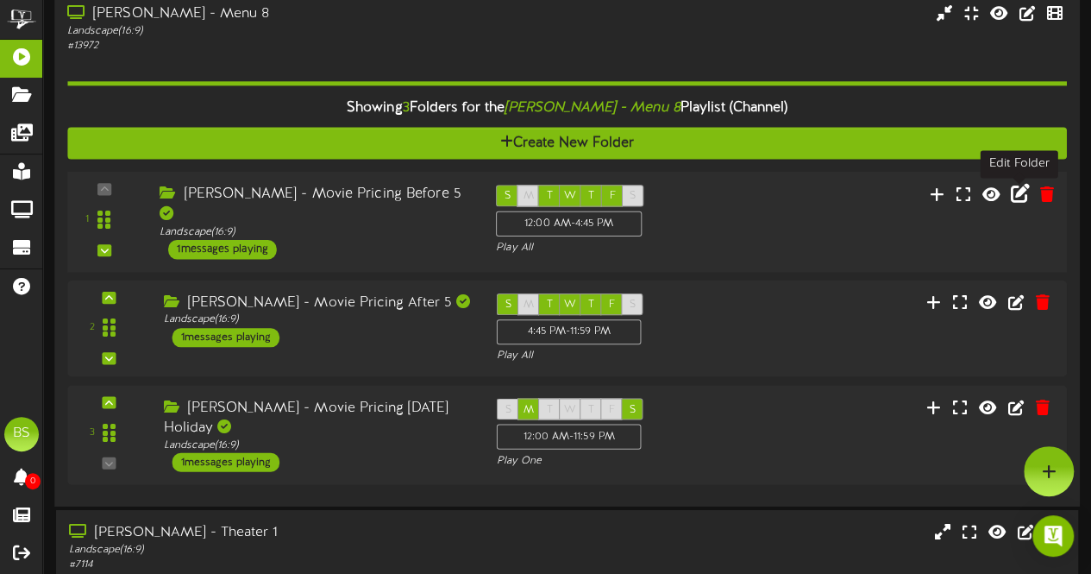
click at [1022, 196] on icon at bounding box center [1020, 193] width 19 height 19
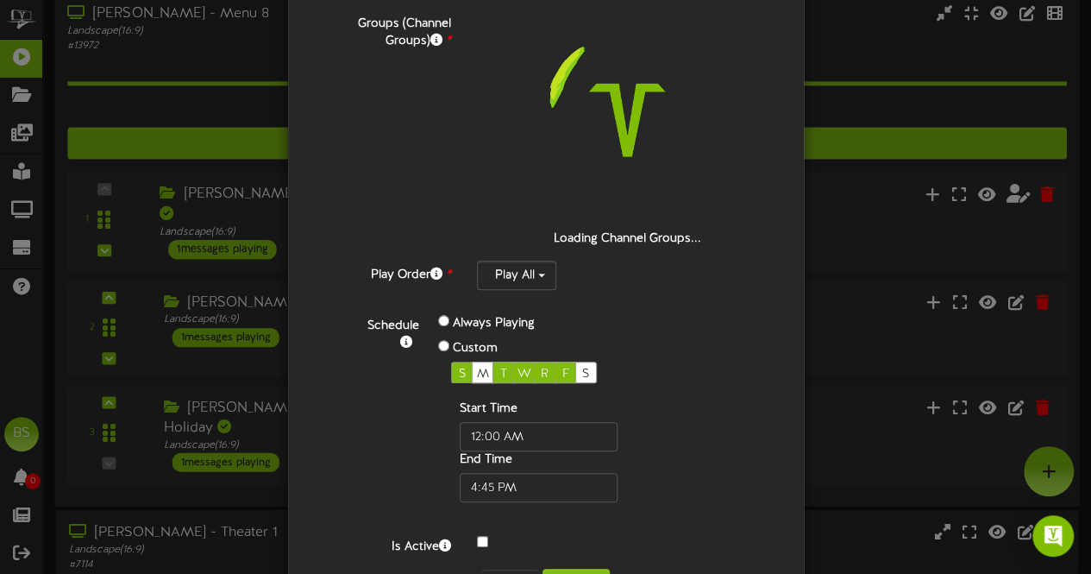
scroll to position [269, 0]
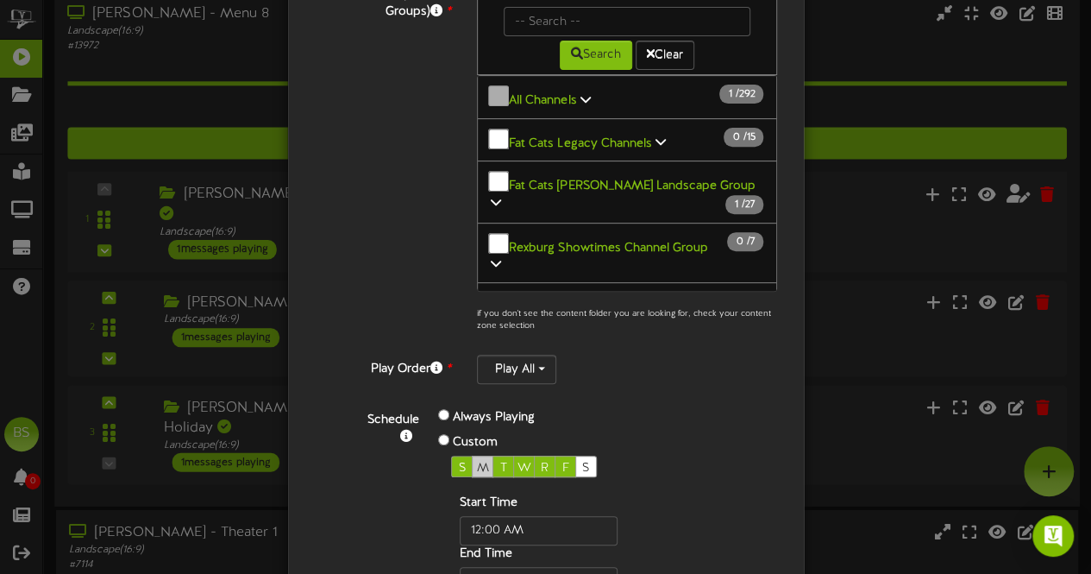
click at [477, 462] on span "M" at bounding box center [483, 468] width 12 height 13
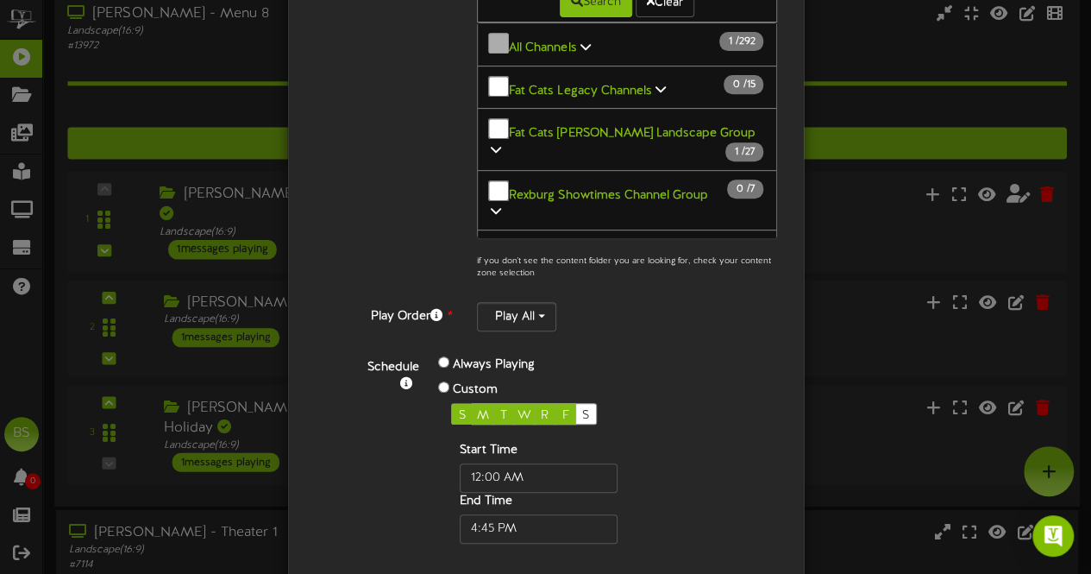
scroll to position [391, 0]
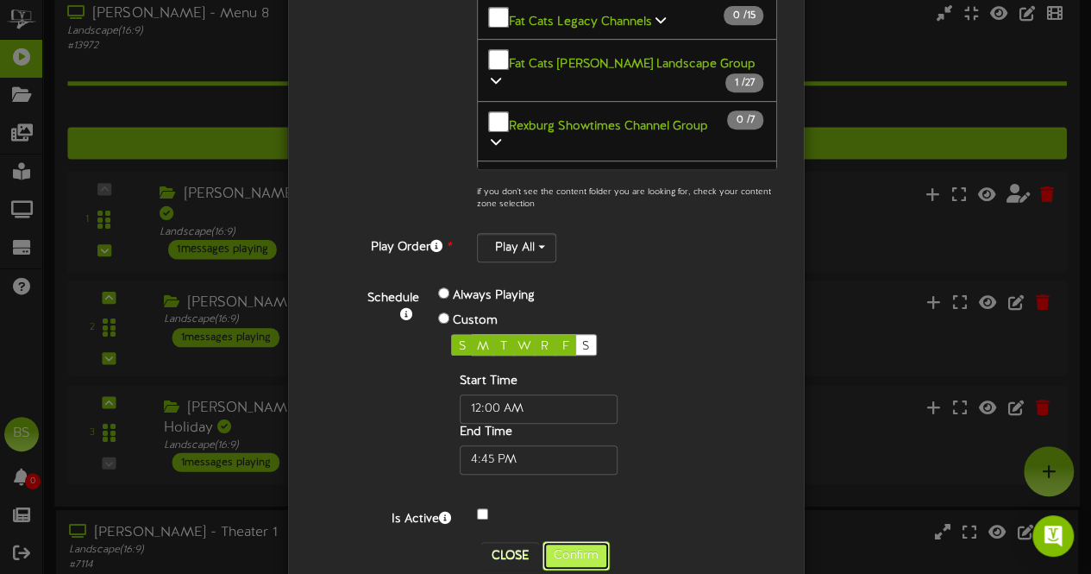
click at [576, 541] on button "Confirm" at bounding box center [576, 555] width 67 height 29
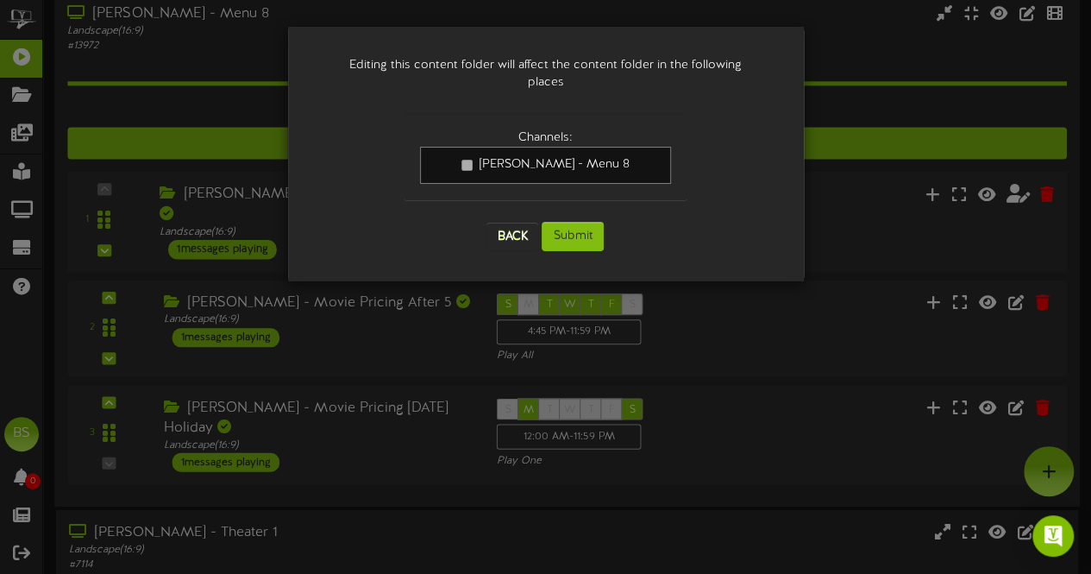
scroll to position [0, 0]
click at [573, 222] on button "Submit" at bounding box center [573, 236] width 62 height 29
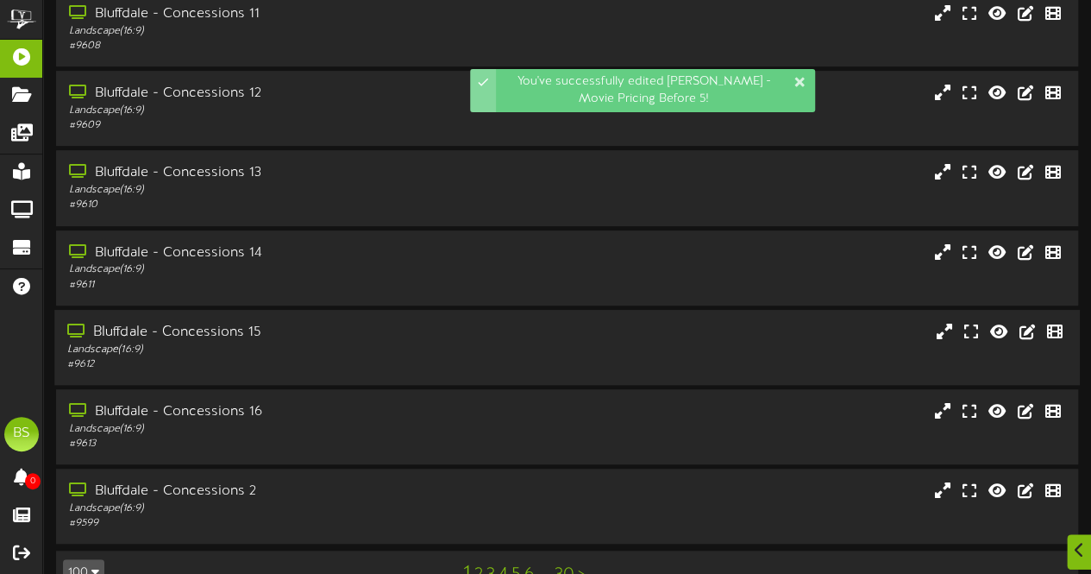
scroll to position [367, 0]
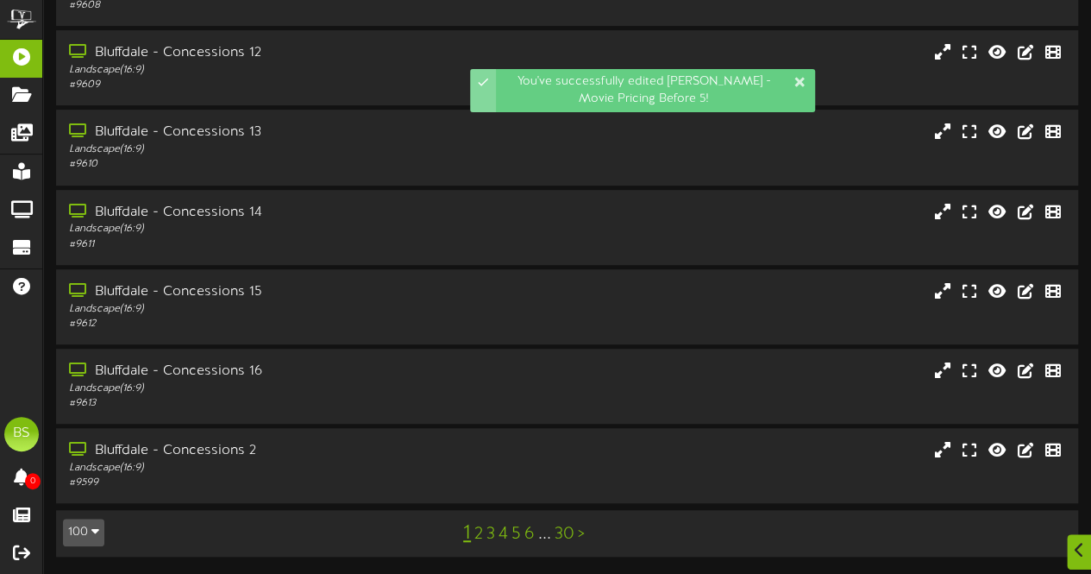
click at [91, 536] on icon "button" at bounding box center [95, 530] width 8 height 12
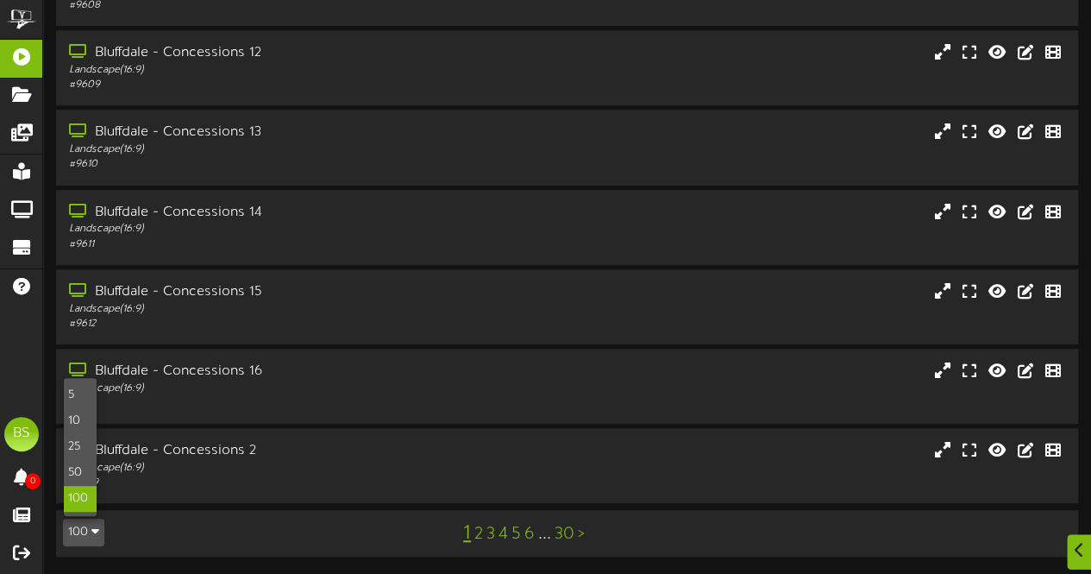
click at [75, 499] on div "100" at bounding box center [80, 499] width 33 height 26
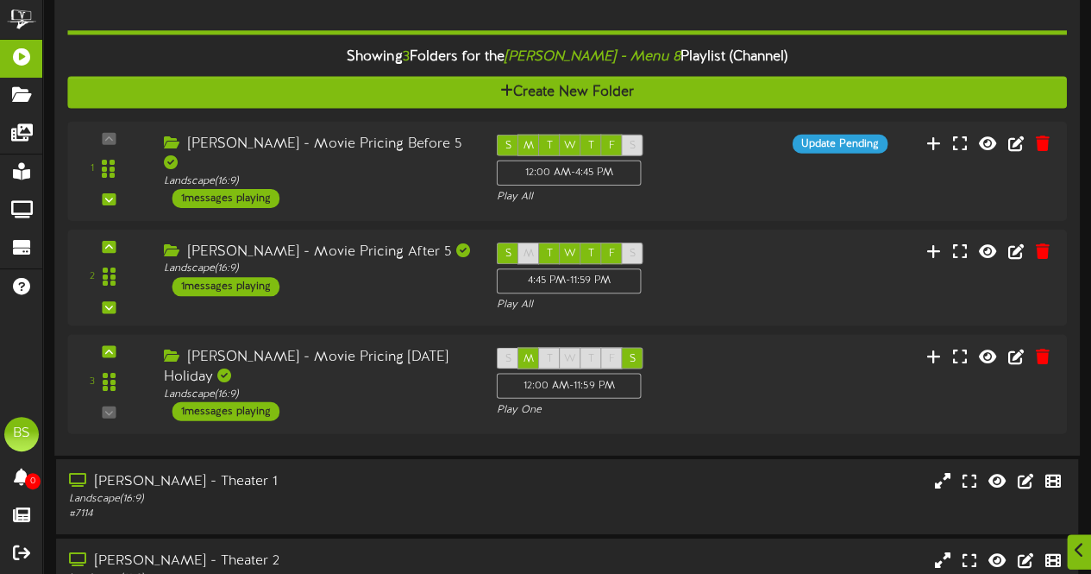
scroll to position [6211, 0]
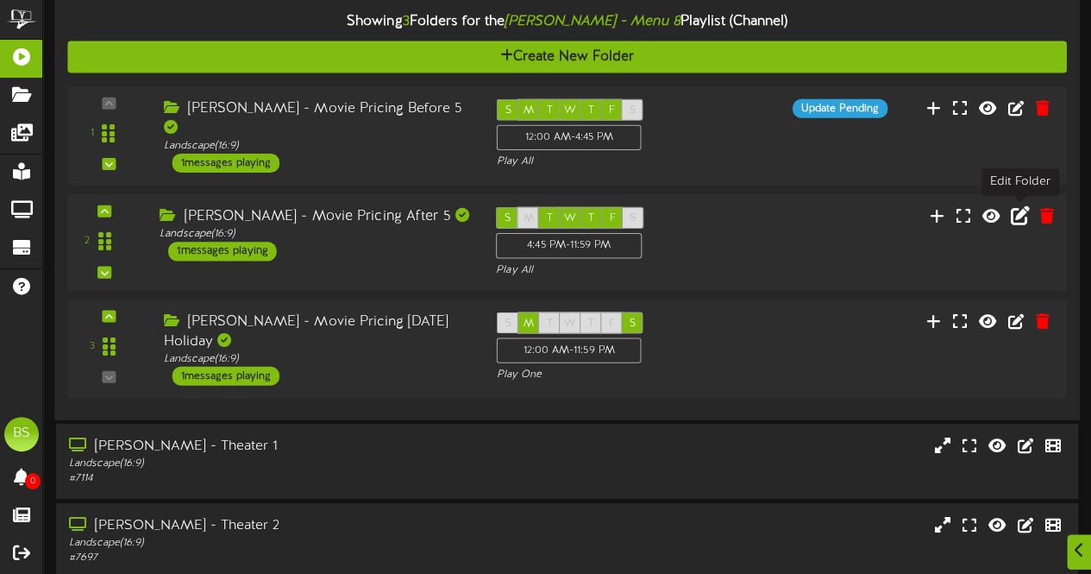
click at [1020, 218] on icon at bounding box center [1020, 214] width 19 height 19
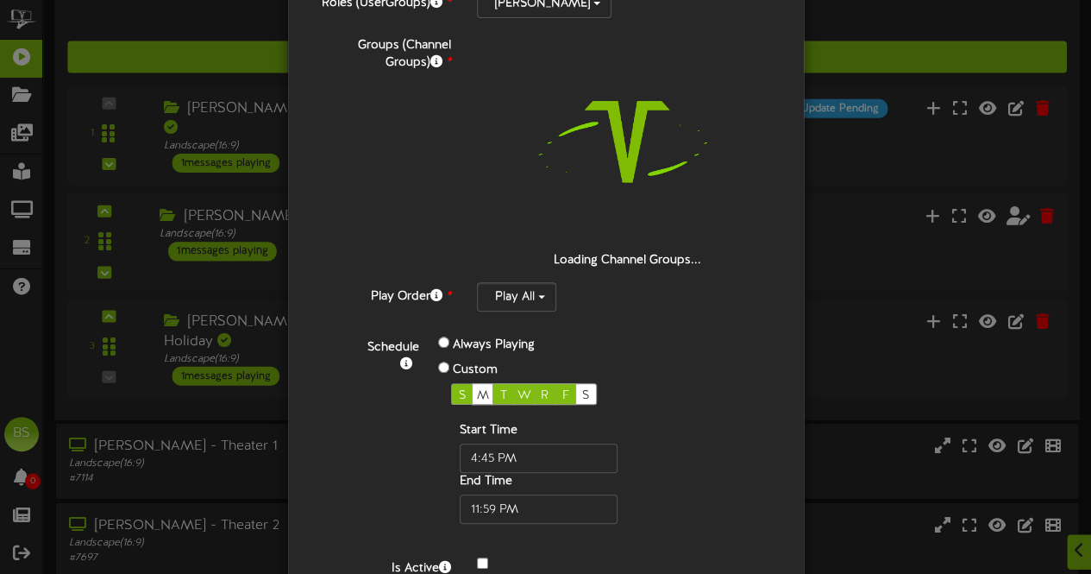
scroll to position [269, 0]
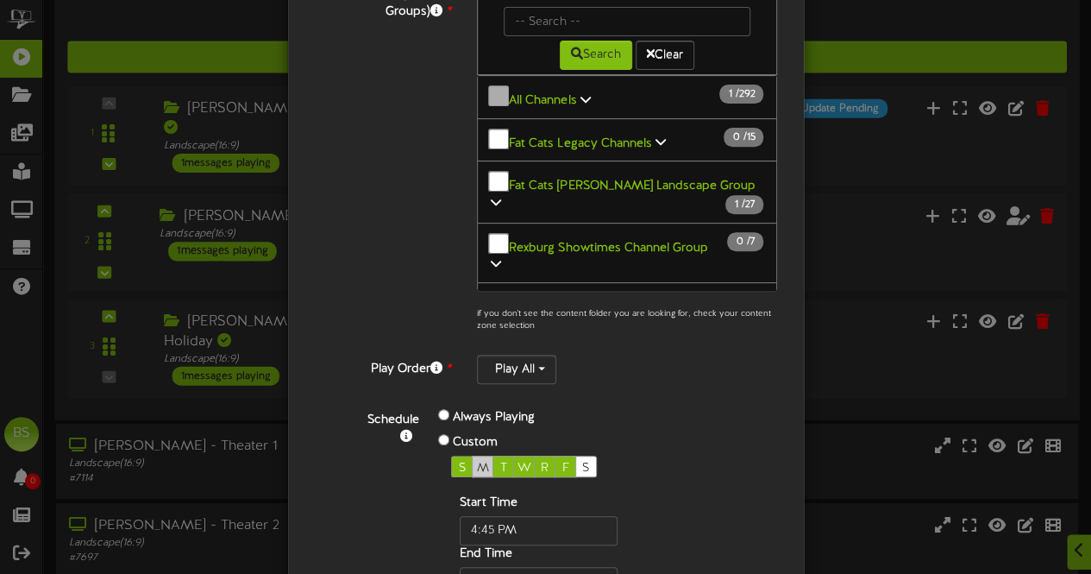
click at [477, 462] on span "M" at bounding box center [483, 468] width 12 height 13
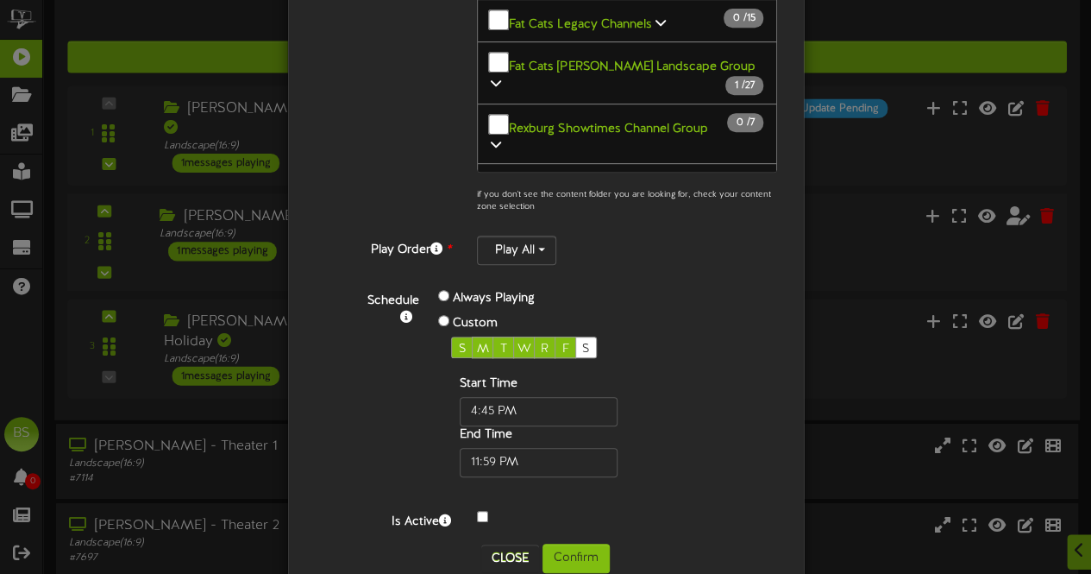
scroll to position [391, 0]
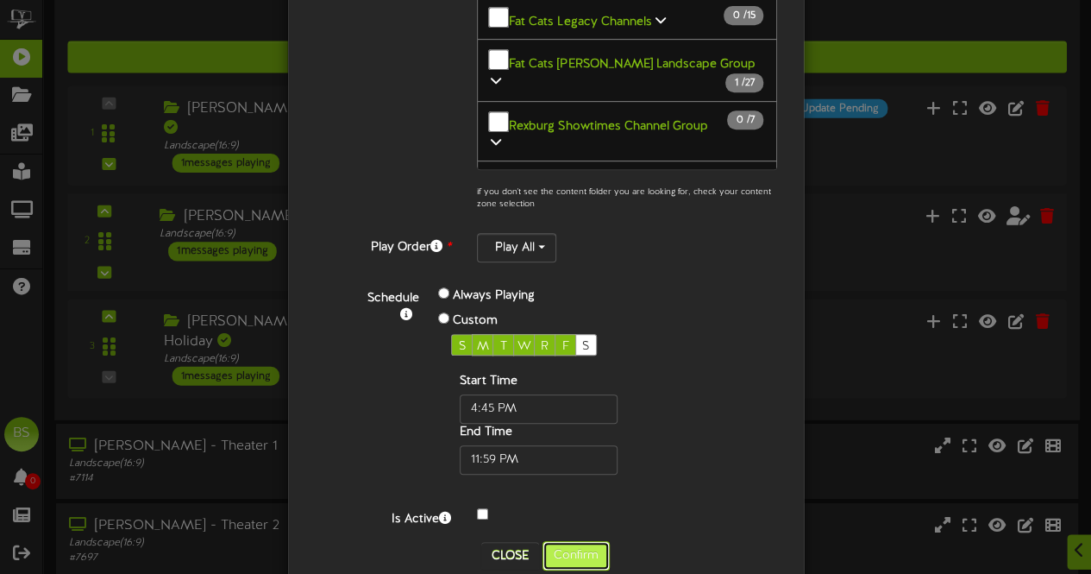
click at [570, 541] on button "Confirm" at bounding box center [576, 555] width 67 height 29
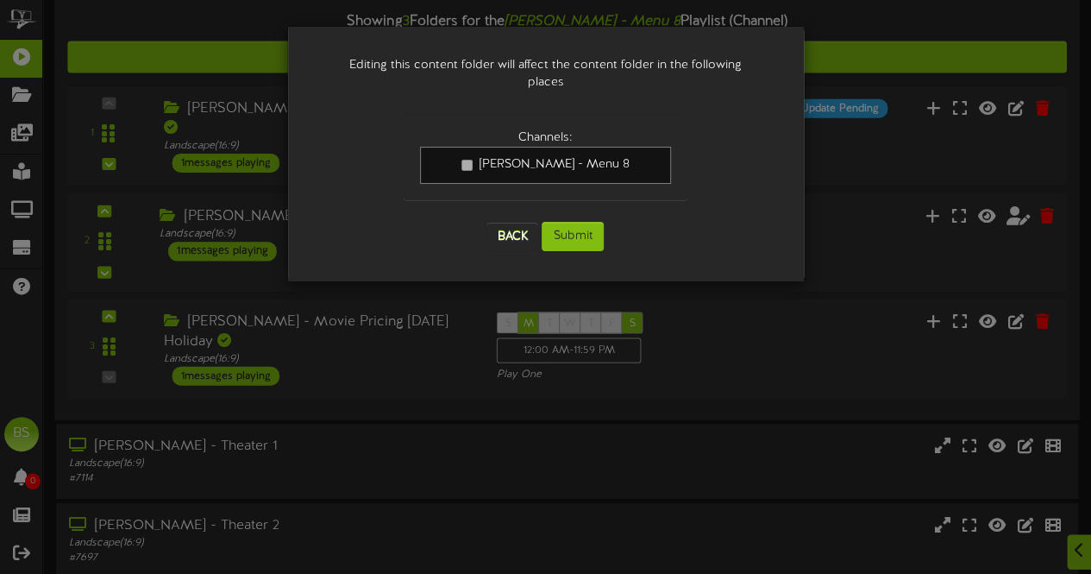
scroll to position [0, 0]
click at [575, 222] on button "Submit" at bounding box center [573, 236] width 62 height 29
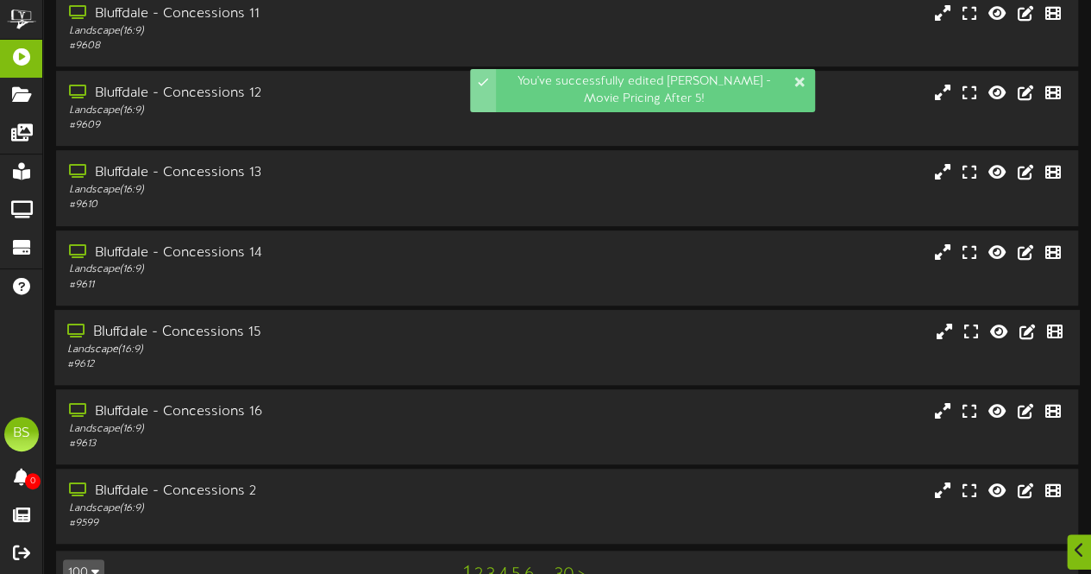
scroll to position [367, 0]
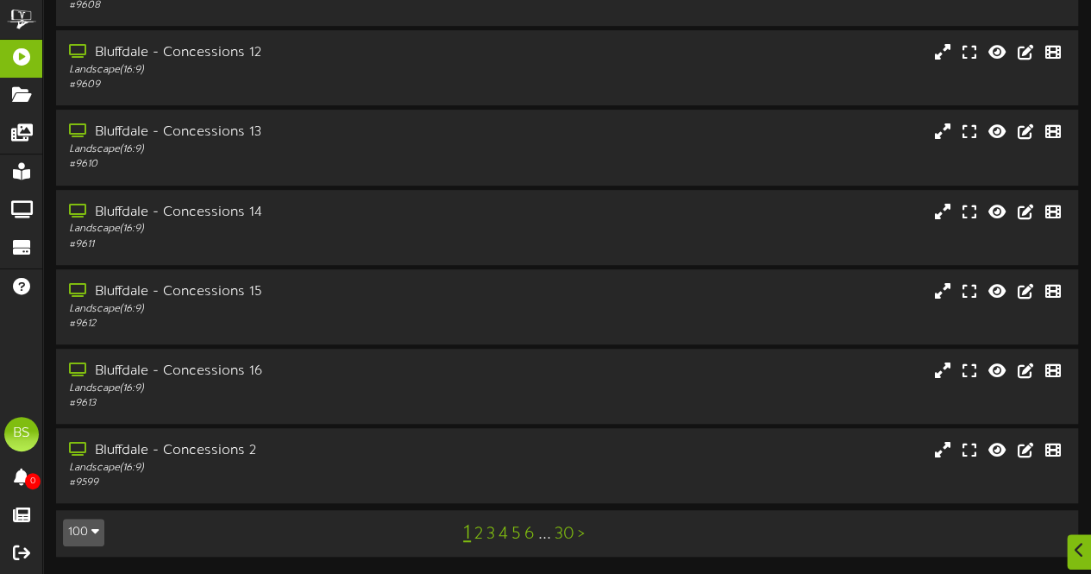
click at [85, 536] on button "100" at bounding box center [83, 532] width 41 height 28
drag, startPoint x: 78, startPoint y: 499, endPoint x: 130, endPoint y: 480, distance: 55.9
click at [79, 499] on div "100" at bounding box center [80, 499] width 33 height 26
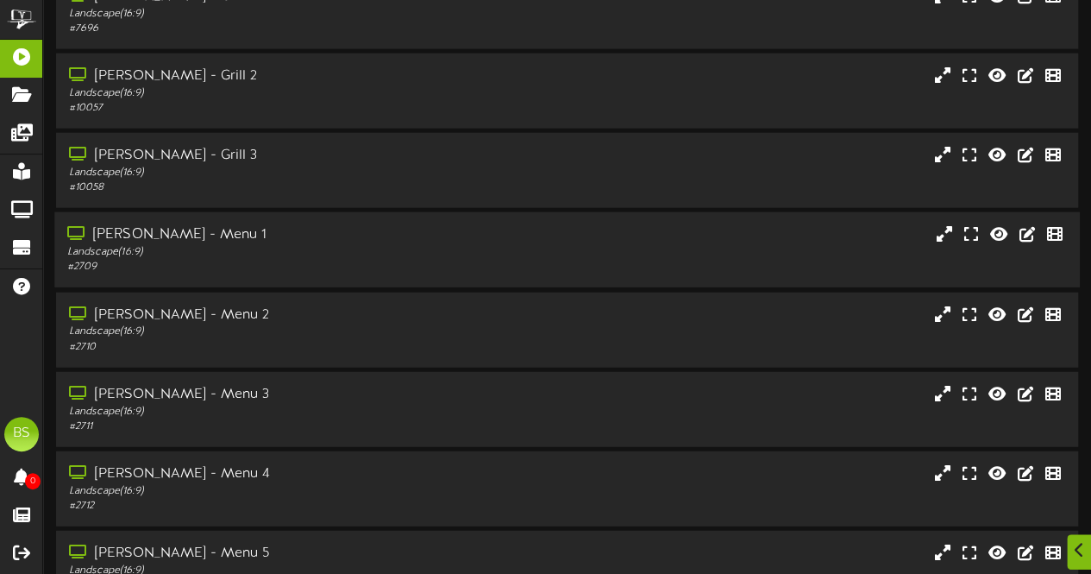
scroll to position [6038, 0]
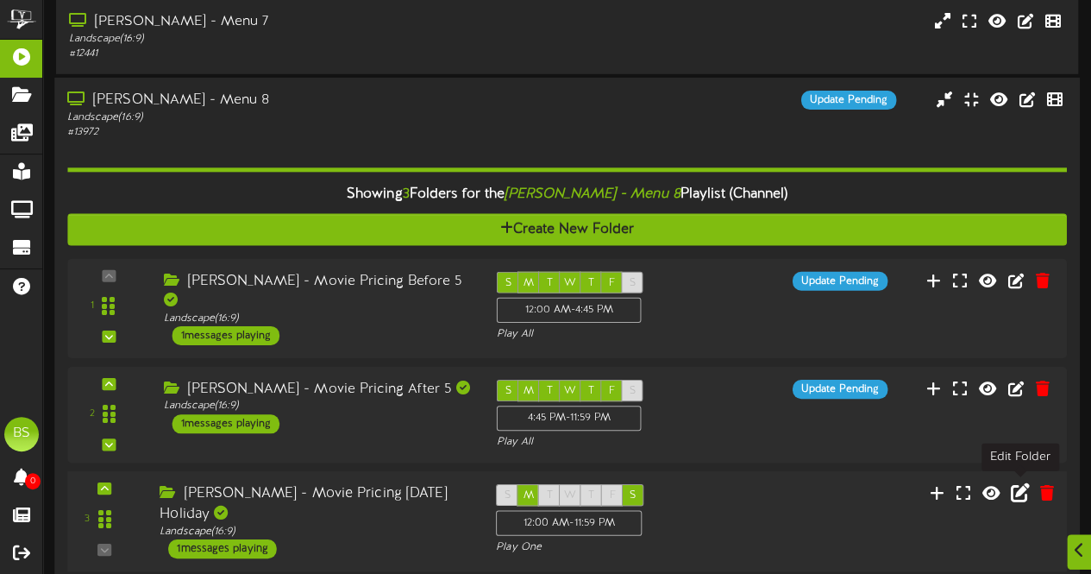
click at [1021, 496] on icon at bounding box center [1020, 492] width 19 height 19
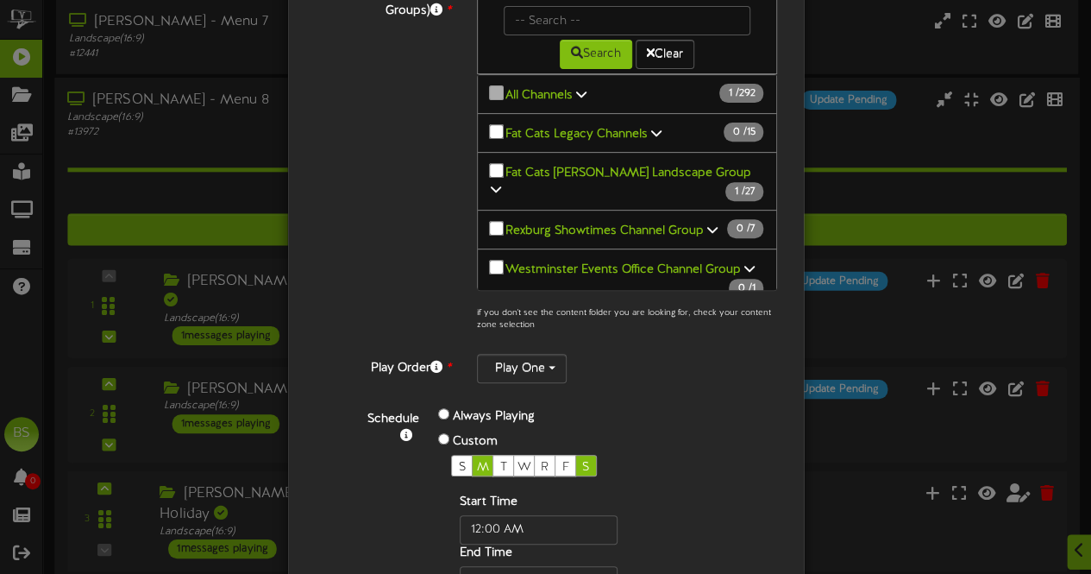
scroll to position [298, 0]
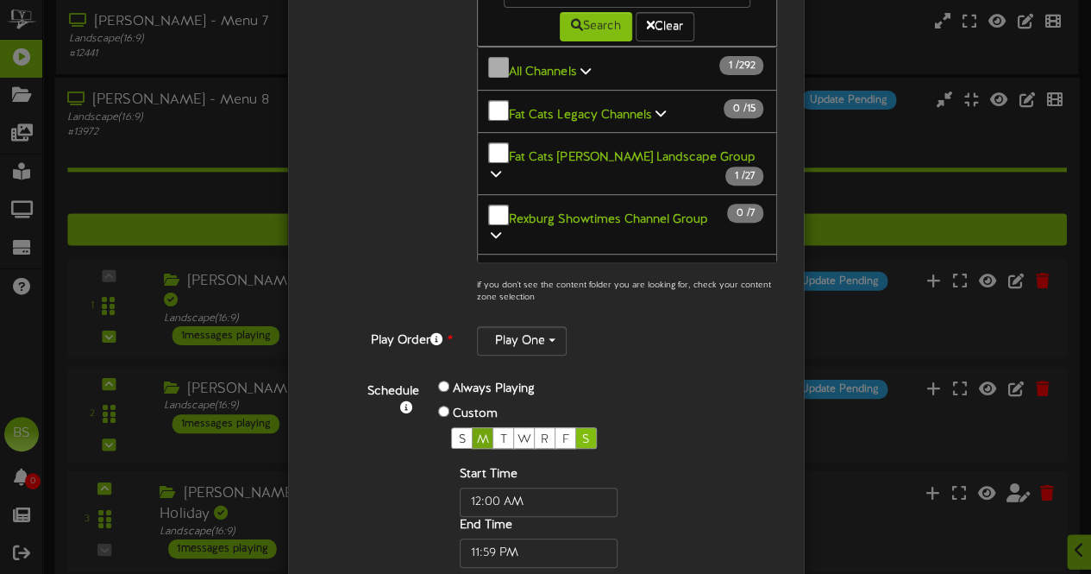
click at [477, 433] on span "M" at bounding box center [483, 439] width 12 height 13
drag, startPoint x: 472, startPoint y: 427, endPoint x: 485, endPoint y: 449, distance: 25.9
click at [477, 433] on span "M" at bounding box center [483, 439] width 12 height 13
click at [477, 434] on span "M" at bounding box center [483, 439] width 12 height 13
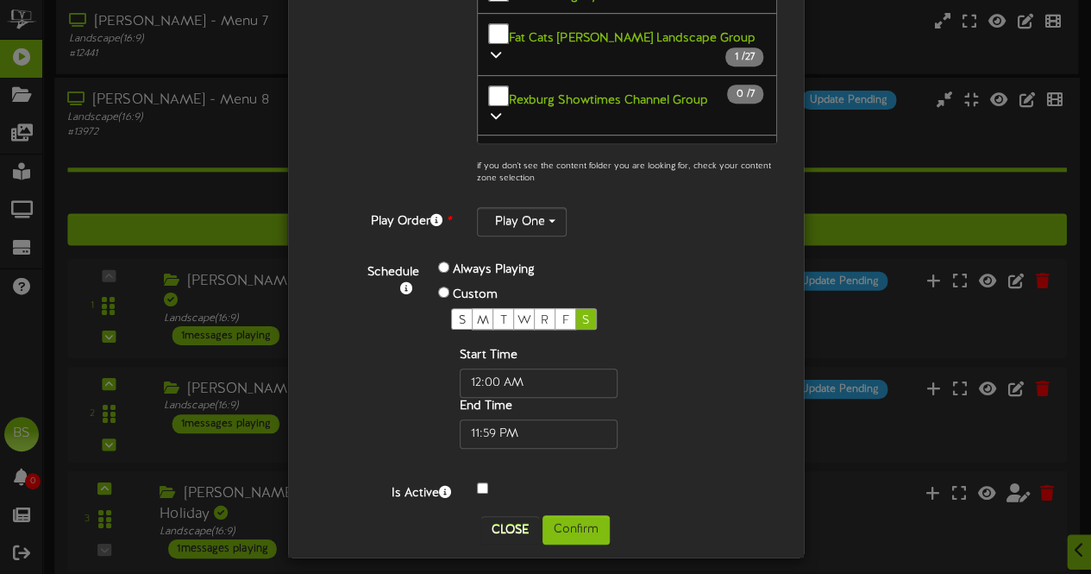
scroll to position [419, 0]
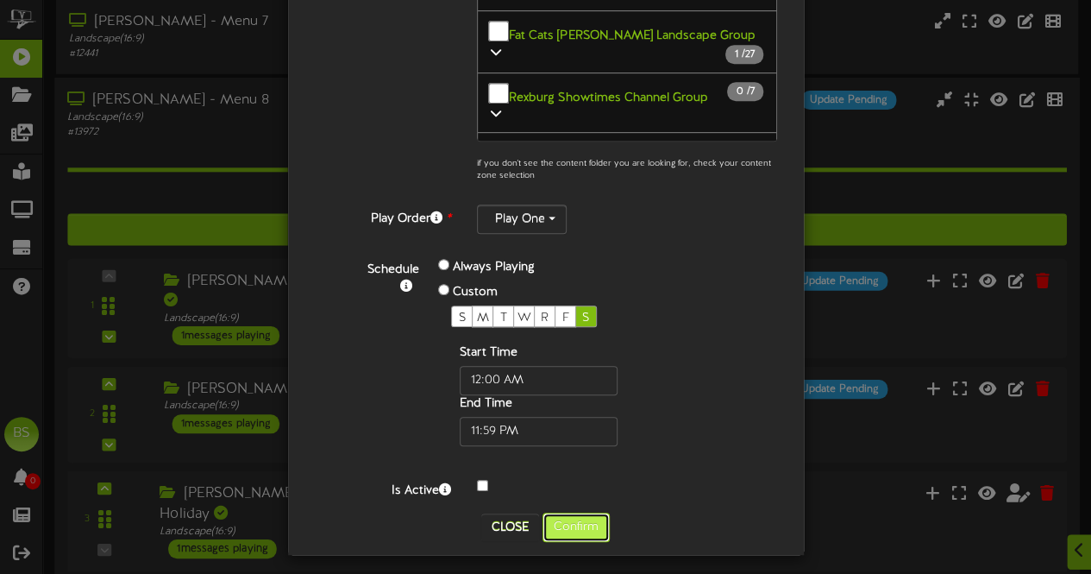
click at [571, 523] on button "Confirm" at bounding box center [576, 526] width 67 height 29
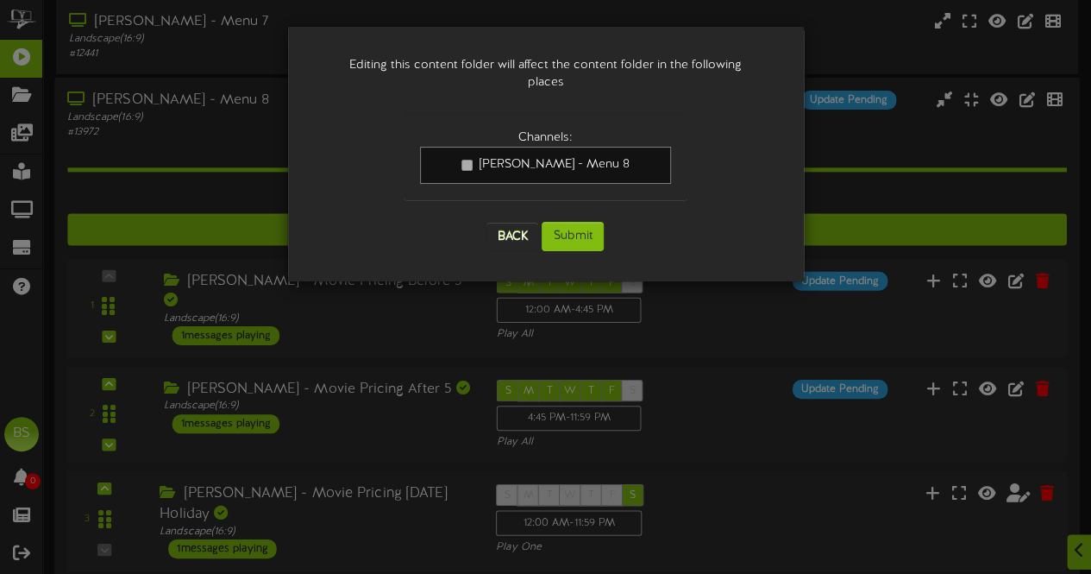
scroll to position [0, 0]
click at [568, 222] on button "Submit" at bounding box center [573, 236] width 62 height 29
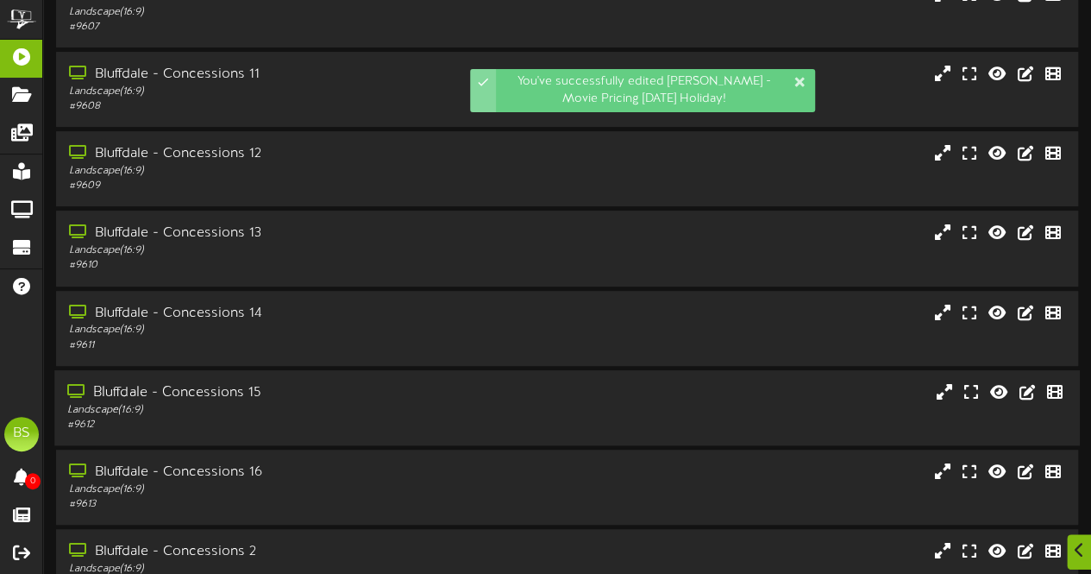
scroll to position [367, 0]
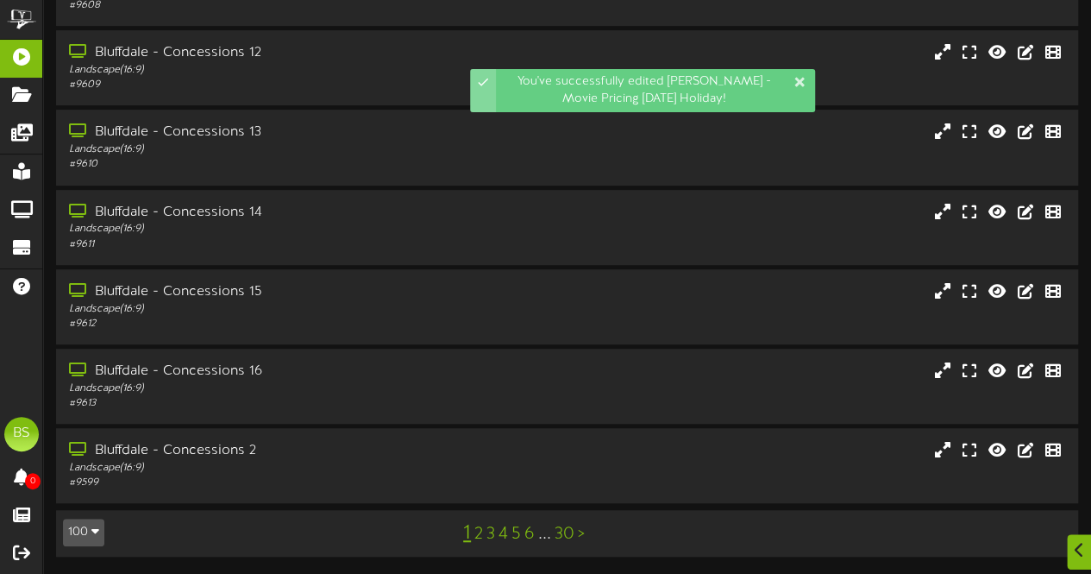
click at [83, 527] on button "100" at bounding box center [83, 532] width 41 height 28
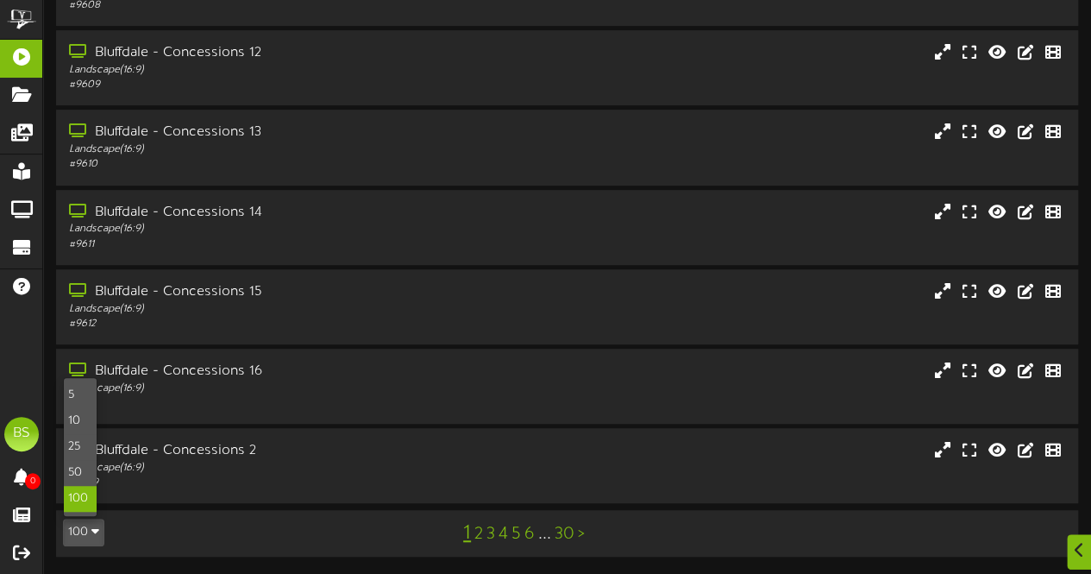
drag, startPoint x: 87, startPoint y: 498, endPoint x: 176, endPoint y: 419, distance: 118.6
click at [89, 497] on div "100" at bounding box center [80, 499] width 33 height 26
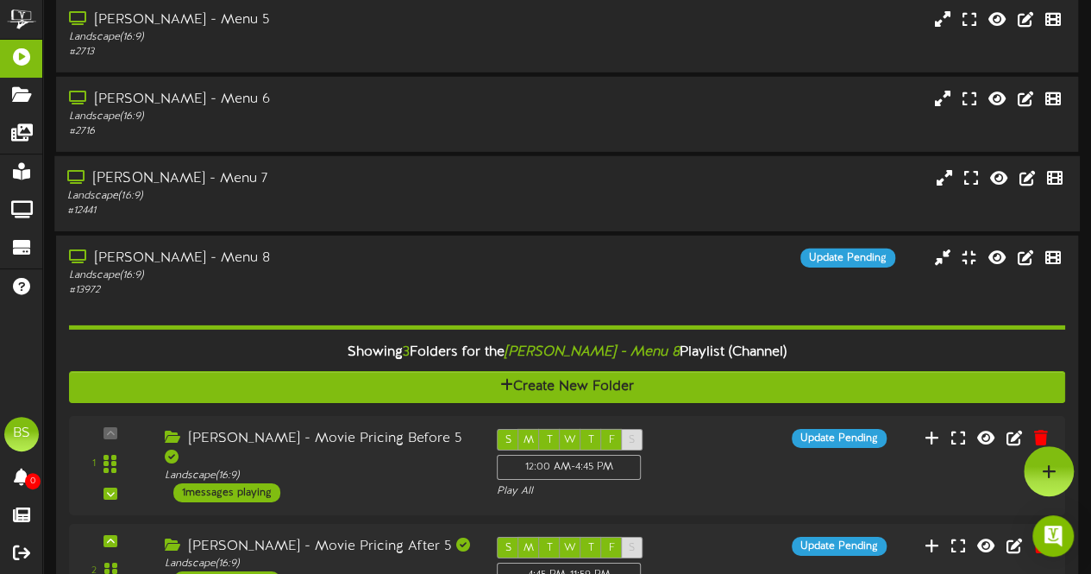
scroll to position [5866, 0]
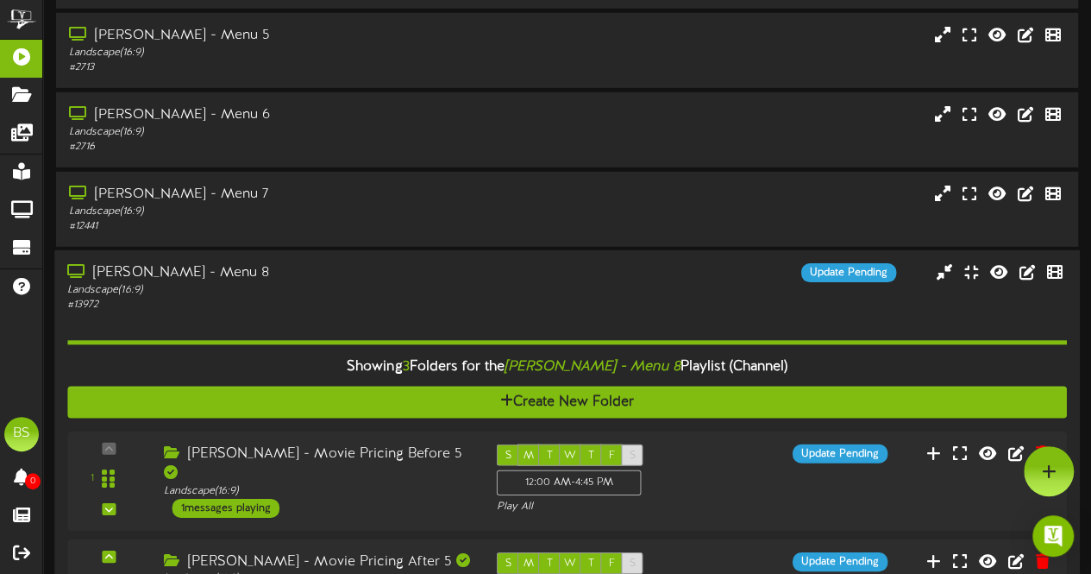
drag, startPoint x: 148, startPoint y: 274, endPoint x: 160, endPoint y: 267, distance: 15.1
click at [148, 273] on div "[PERSON_NAME] - Menu 8" at bounding box center [267, 273] width 401 height 20
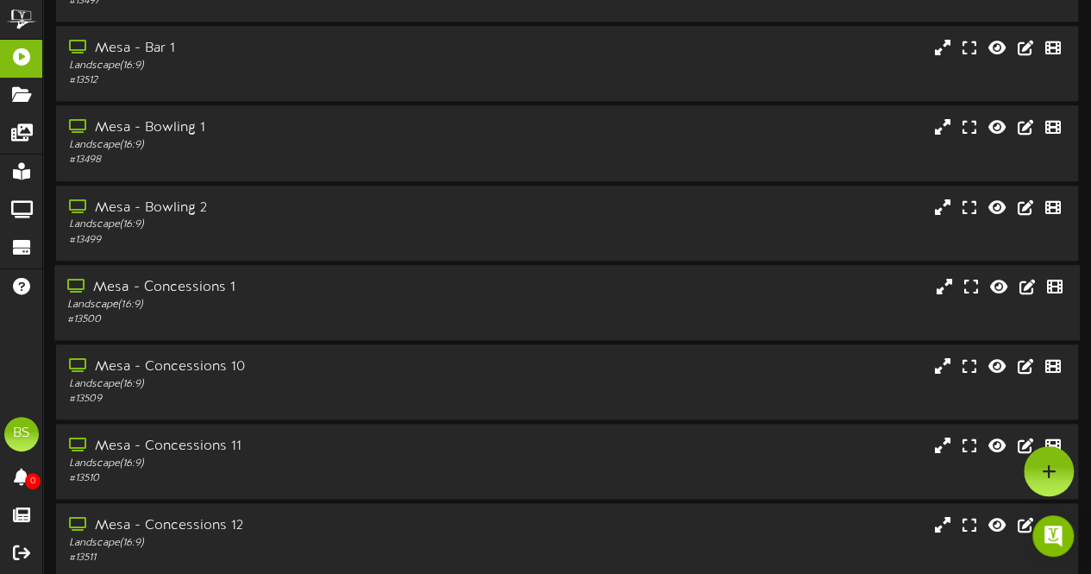
scroll to position [7347, 0]
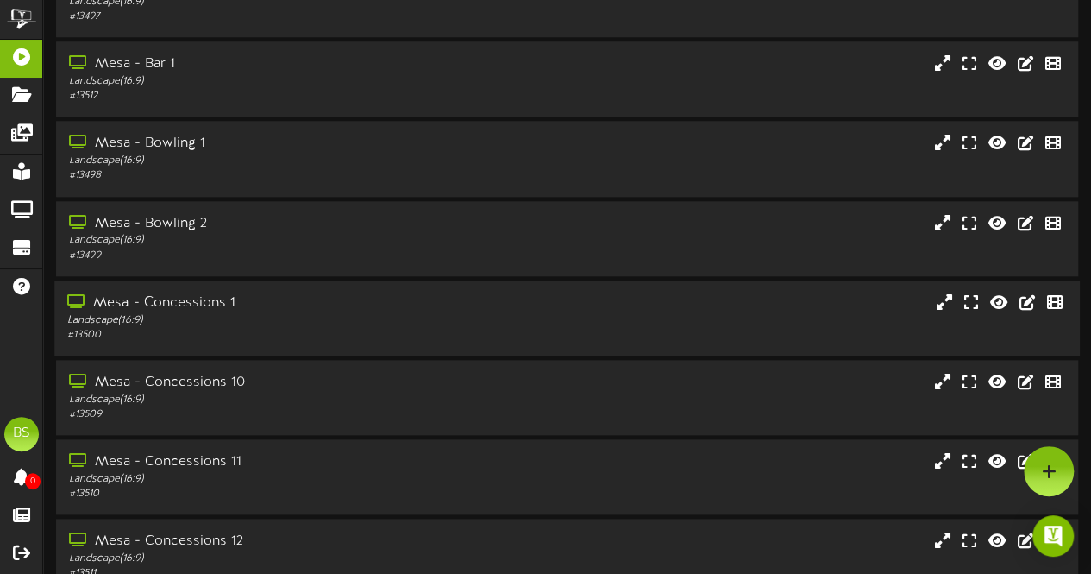
click at [192, 308] on div "Mesa - Concessions 1" at bounding box center [267, 303] width 401 height 20
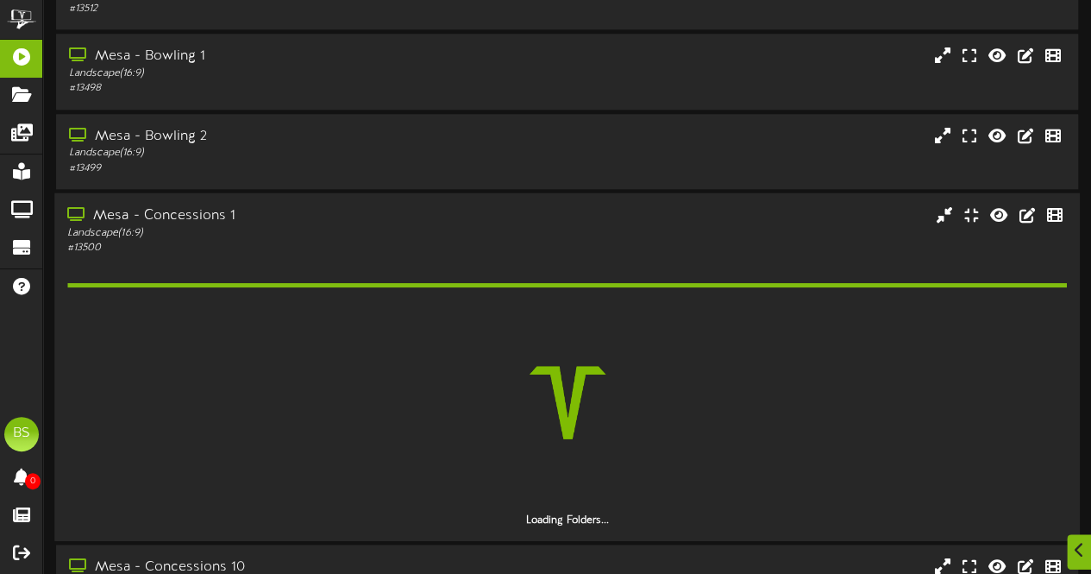
scroll to position [7520, 0]
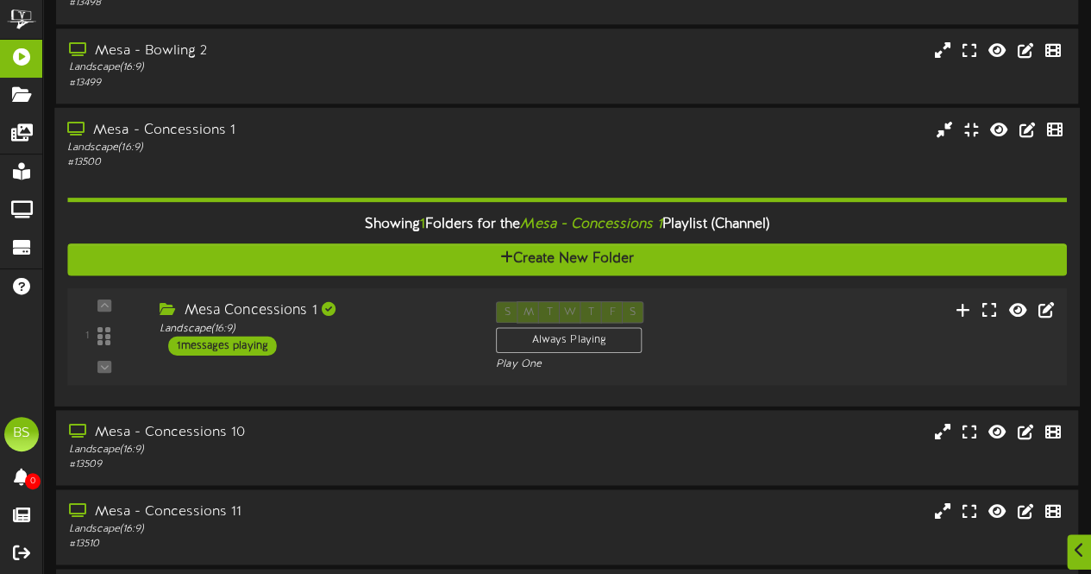
click at [241, 343] on div "1 messages playing" at bounding box center [222, 345] width 109 height 19
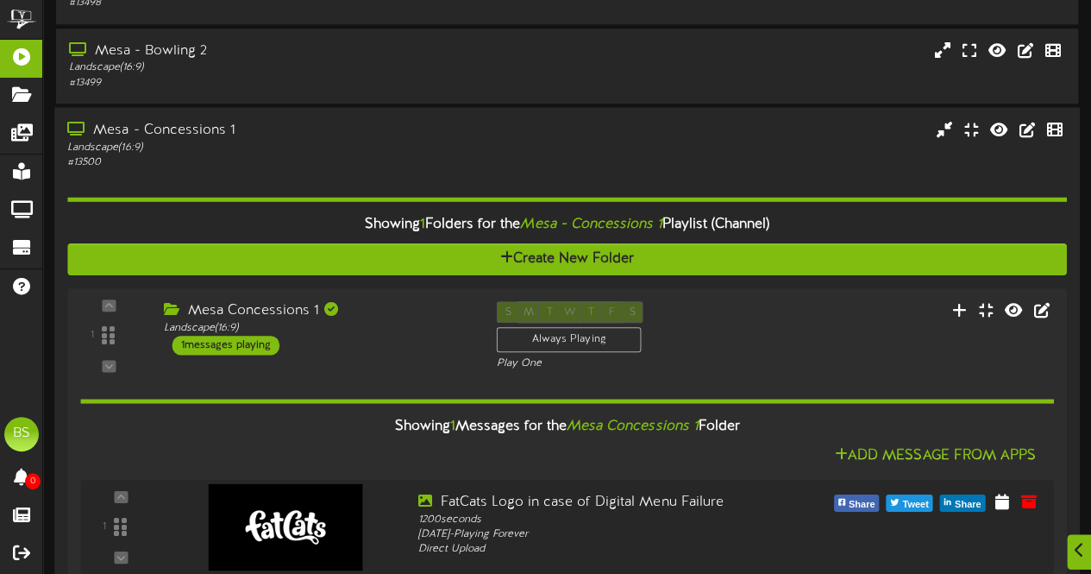
click at [200, 135] on div "Mesa - Concessions 1" at bounding box center [267, 130] width 401 height 20
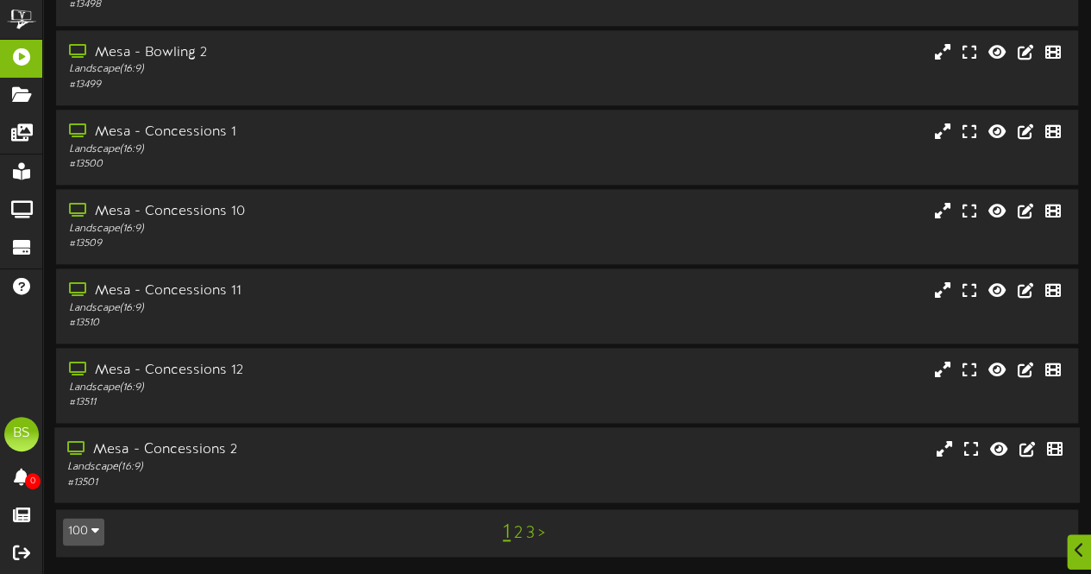
click at [208, 453] on div "Mesa - Concessions 2" at bounding box center [267, 450] width 401 height 20
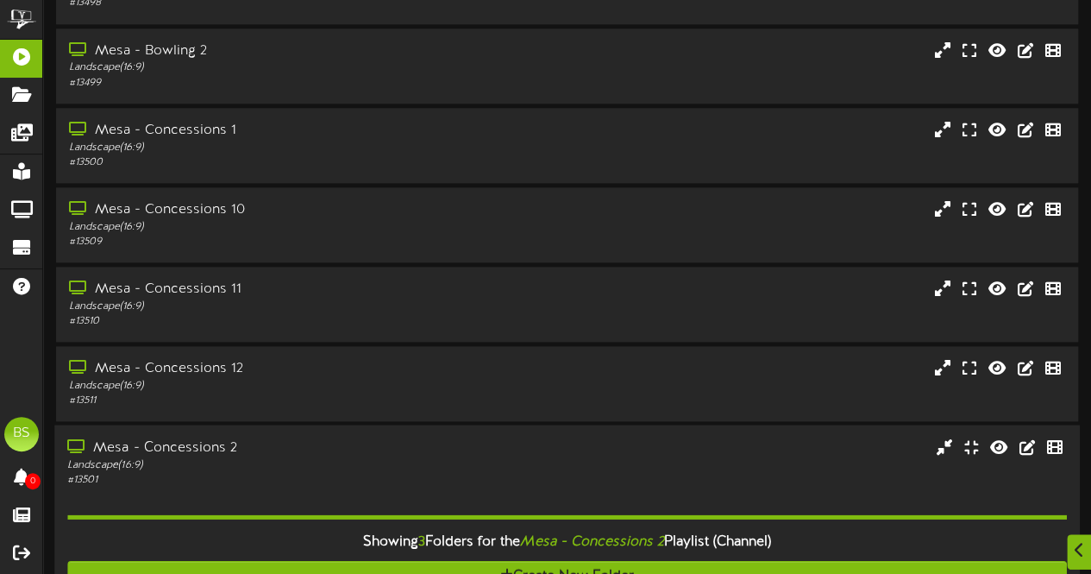
scroll to position [7948, 0]
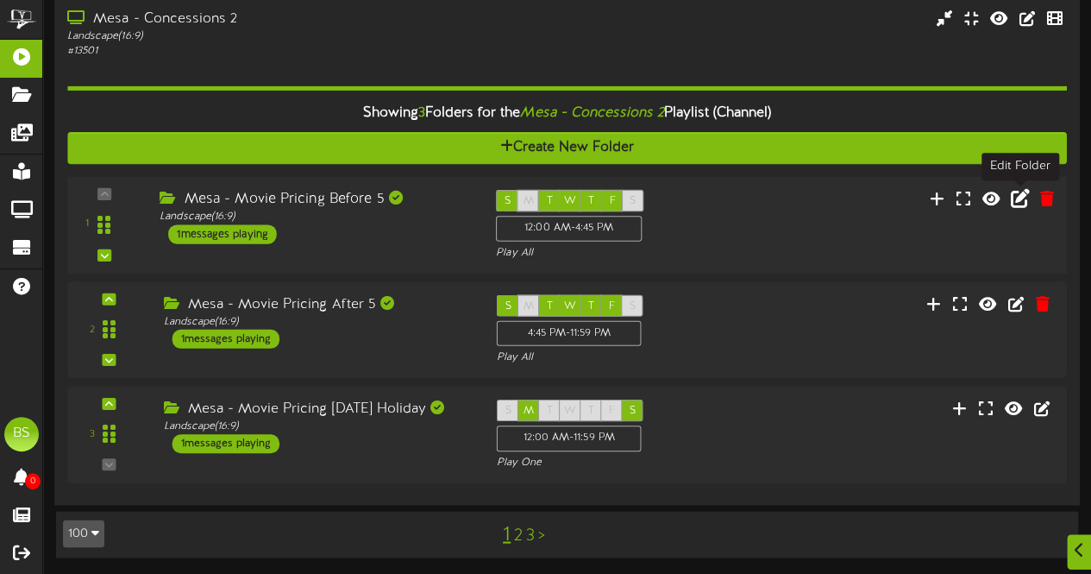
click at [1017, 198] on icon at bounding box center [1020, 197] width 19 height 19
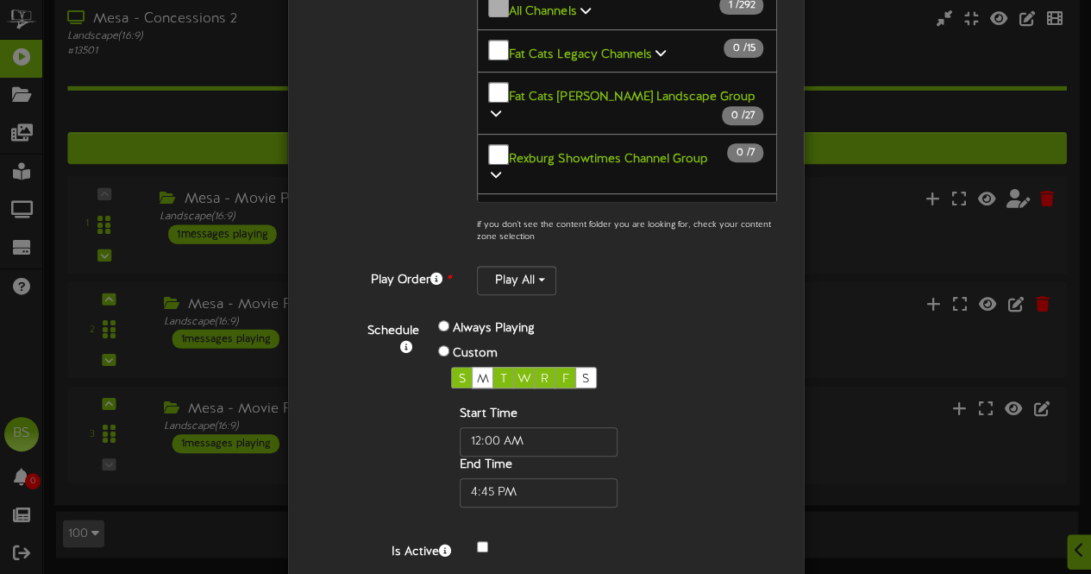
scroll to position [391, 0]
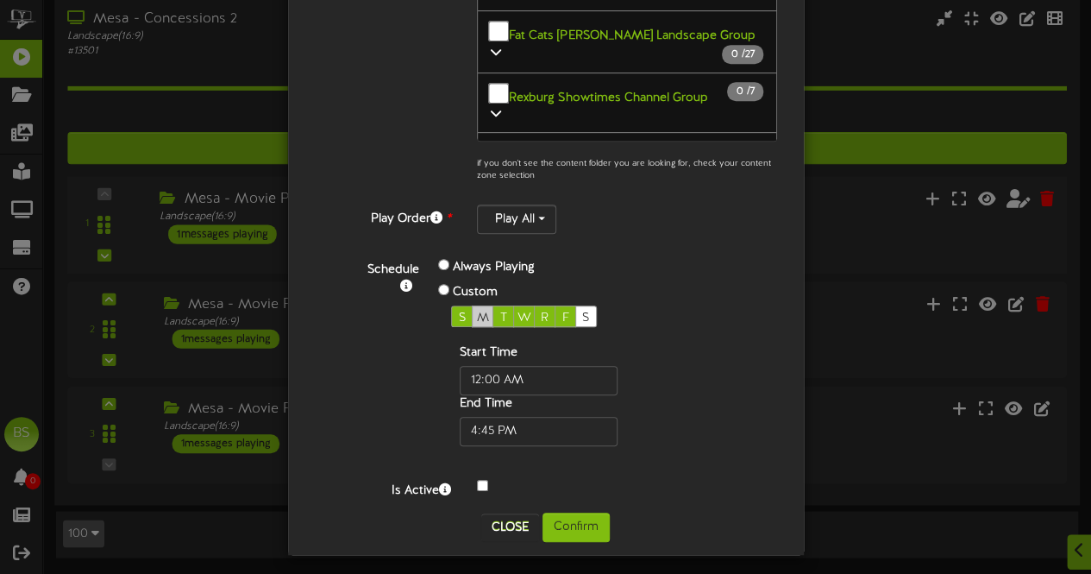
click at [477, 311] on span "M" at bounding box center [483, 317] width 12 height 13
click at [566, 518] on button "Confirm" at bounding box center [576, 526] width 67 height 29
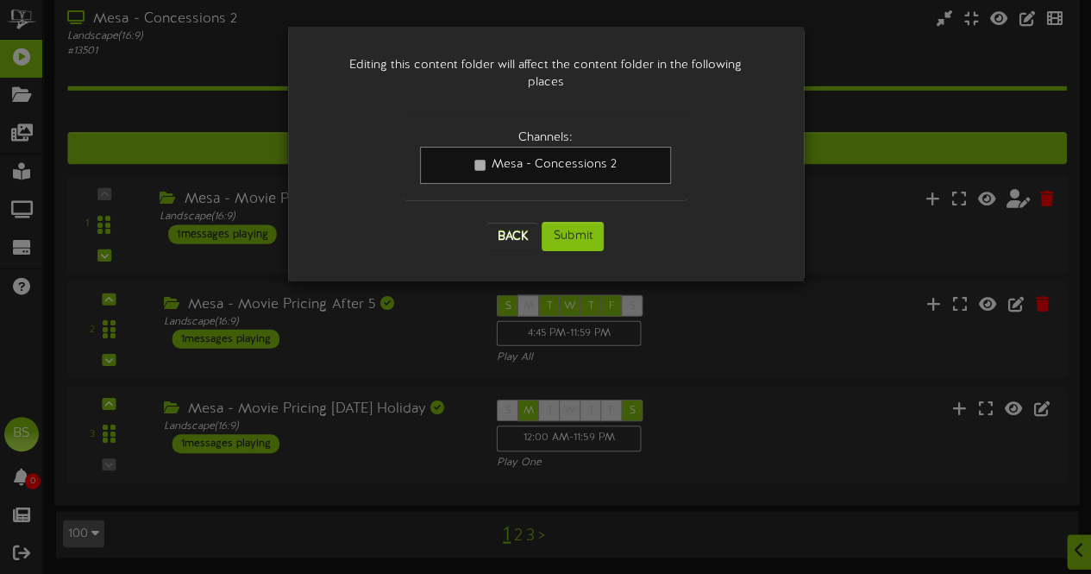
scroll to position [0, 0]
click at [575, 222] on button "Submit" at bounding box center [573, 236] width 62 height 29
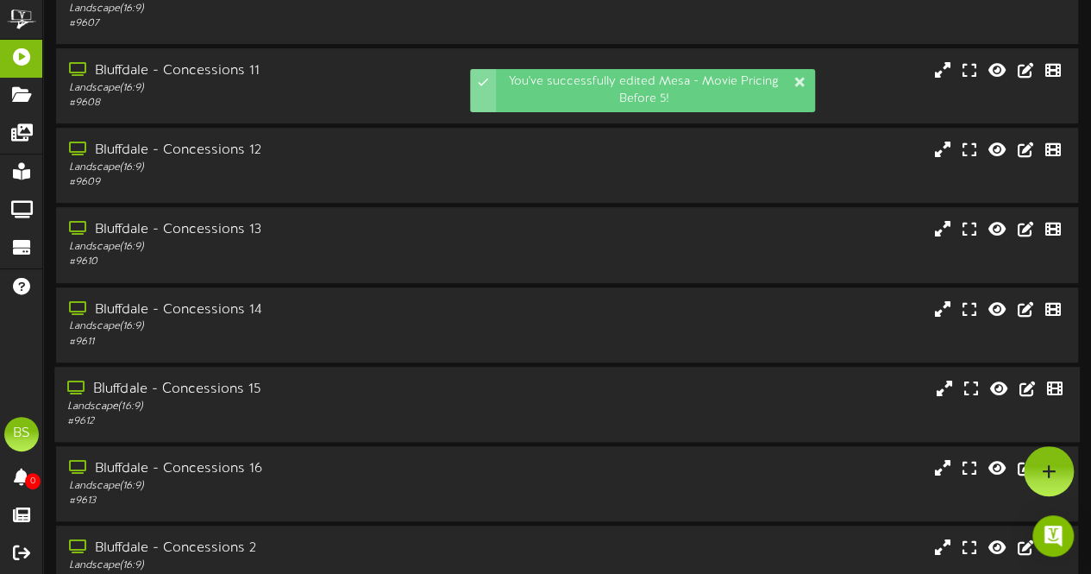
scroll to position [367, 0]
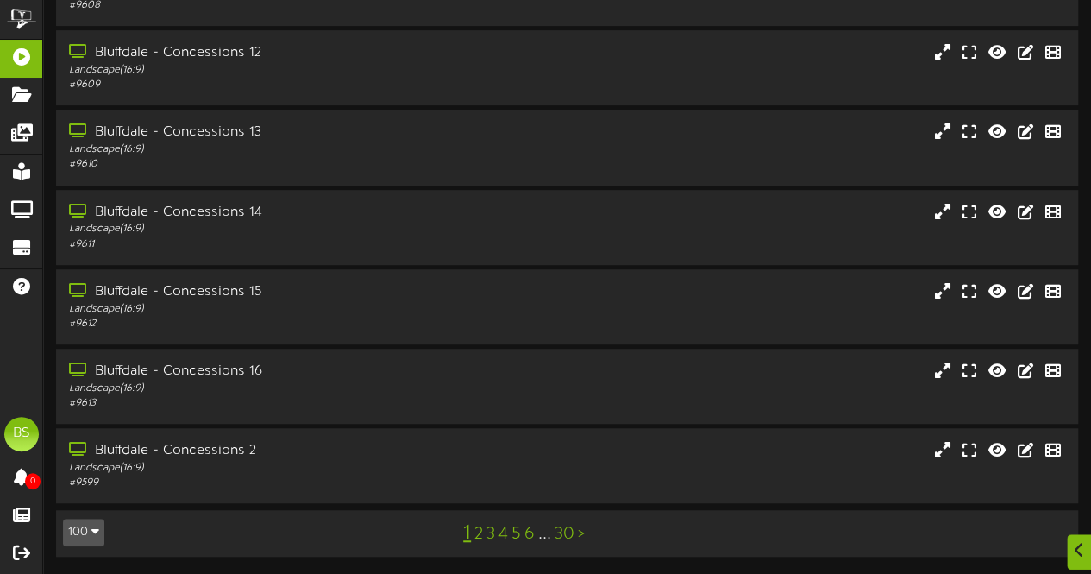
click at [78, 532] on button "100" at bounding box center [83, 532] width 41 height 28
click at [83, 500] on div "100" at bounding box center [80, 499] width 33 height 26
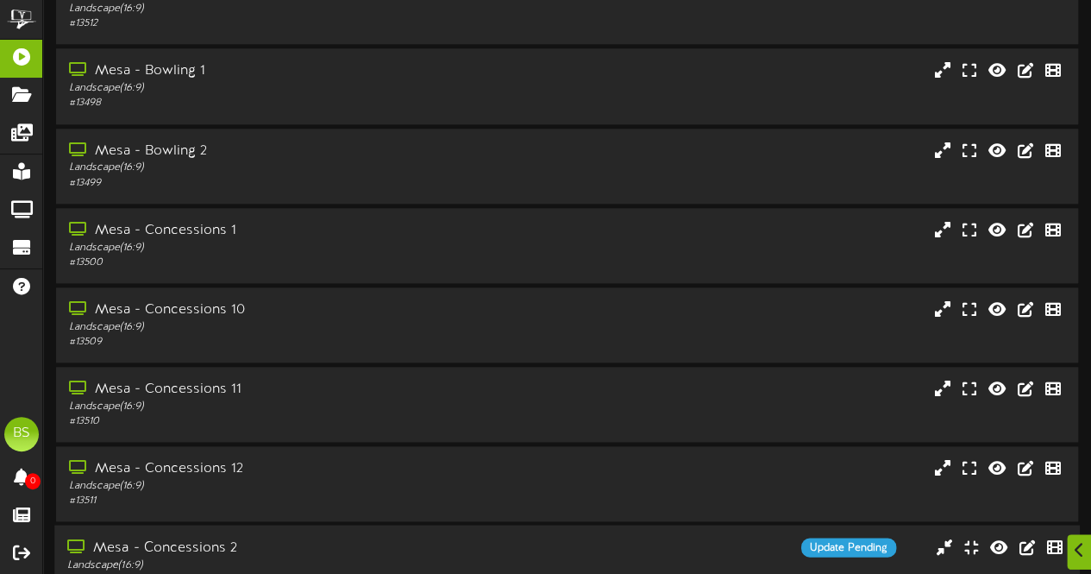
scroll to position [7948, 0]
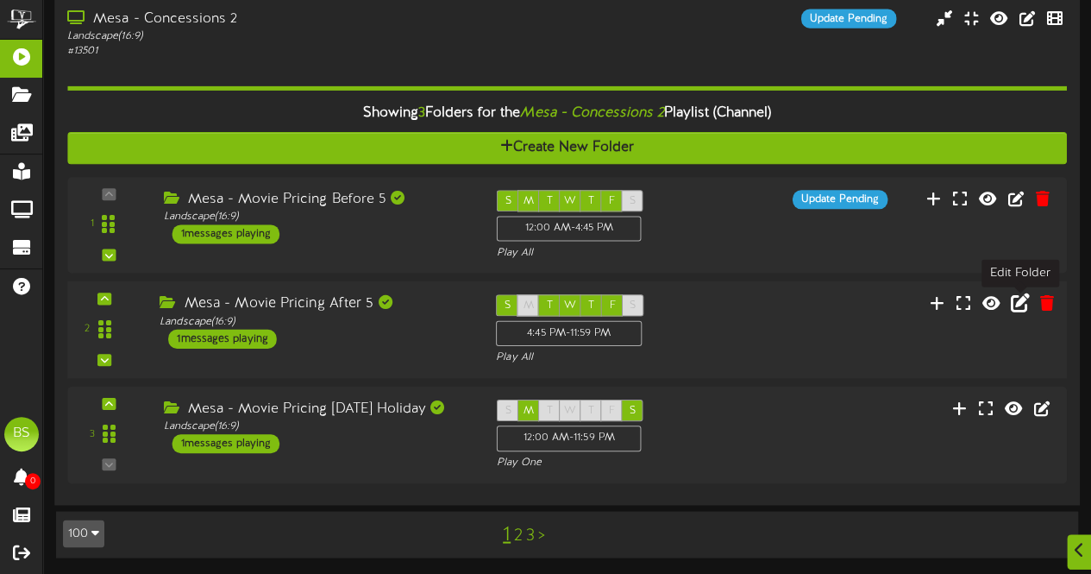
click at [1020, 308] on icon at bounding box center [1020, 302] width 19 height 19
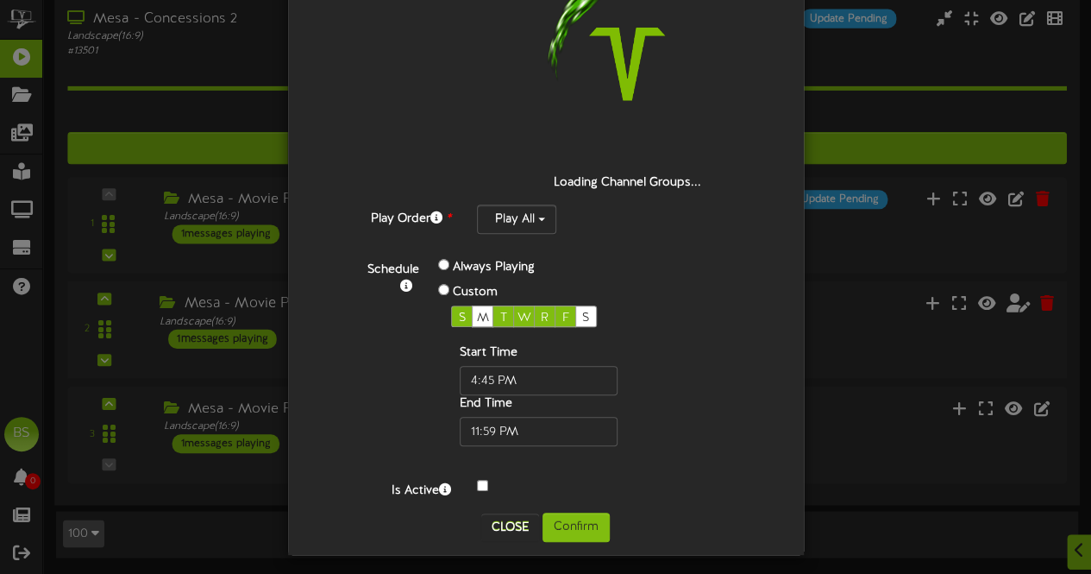
scroll to position [269, 0]
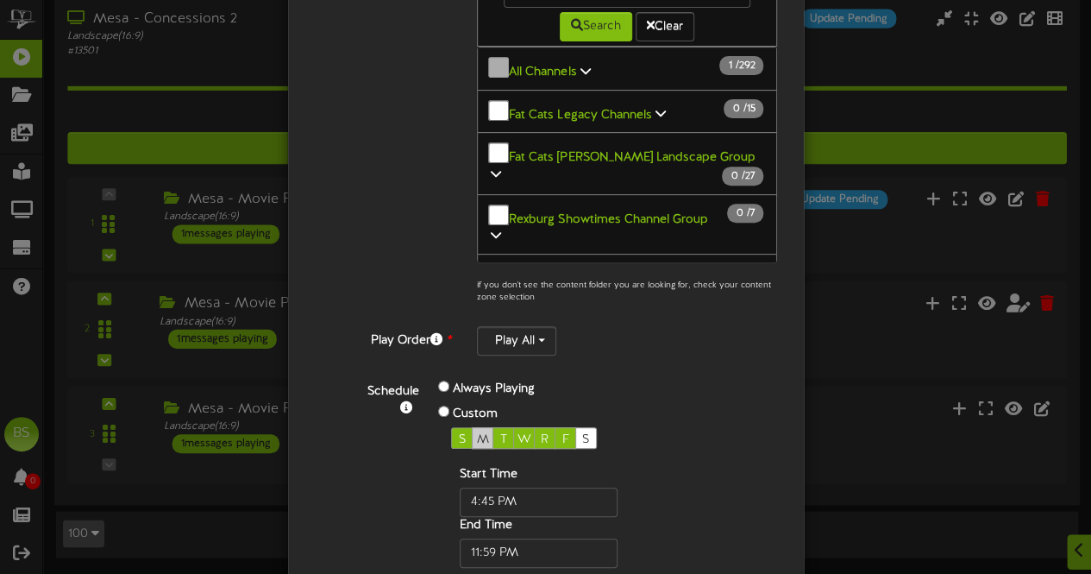
click at [477, 433] on span "M" at bounding box center [483, 439] width 12 height 13
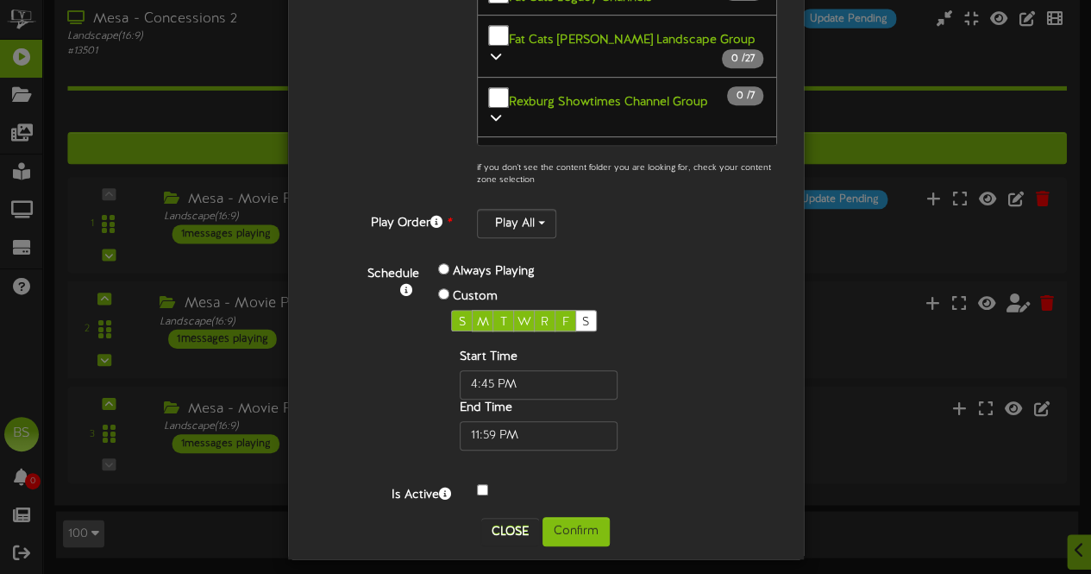
scroll to position [391, 0]
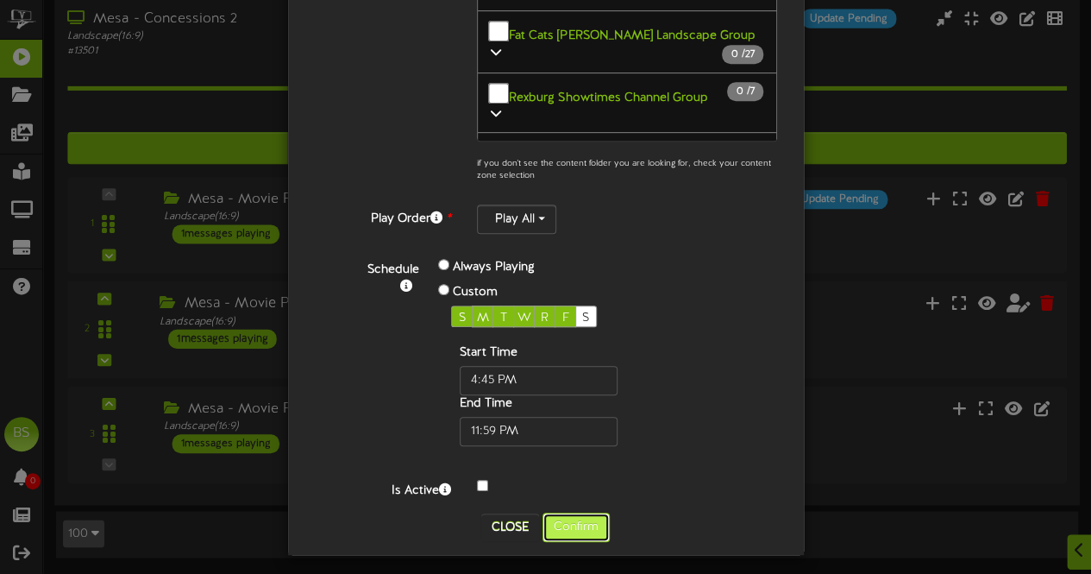
click at [571, 518] on button "Confirm" at bounding box center [576, 526] width 67 height 29
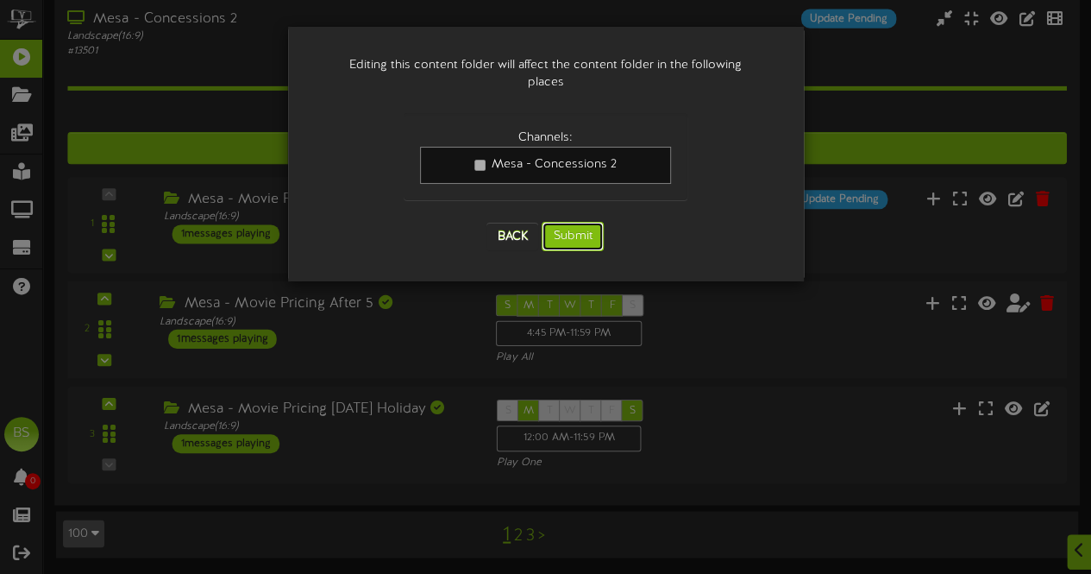
drag, startPoint x: 581, startPoint y: 219, endPoint x: 744, endPoint y: 349, distance: 208.0
click at [581, 222] on button "Submit" at bounding box center [573, 236] width 62 height 29
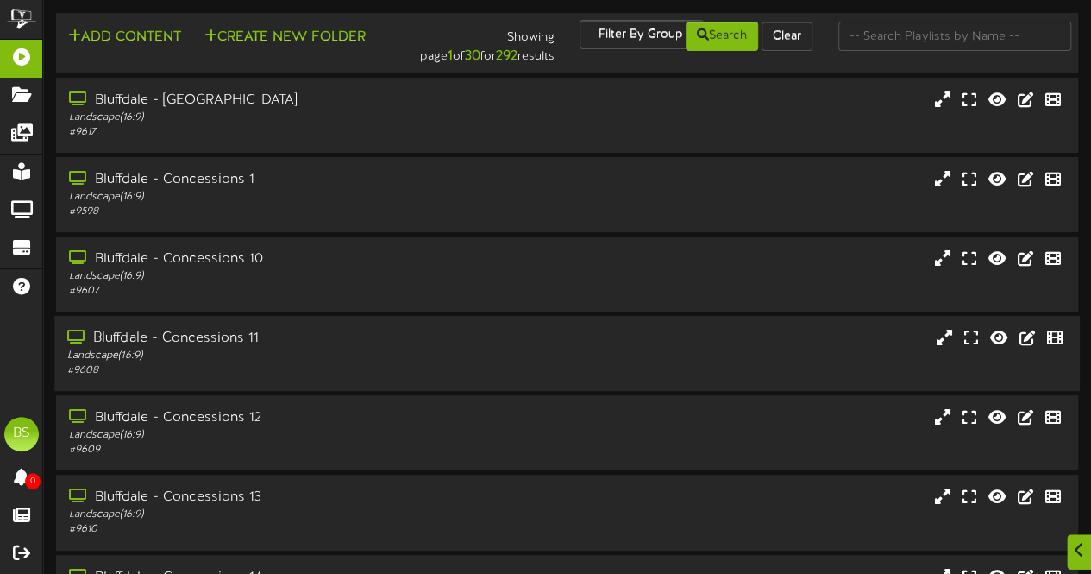
scroll to position [367, 0]
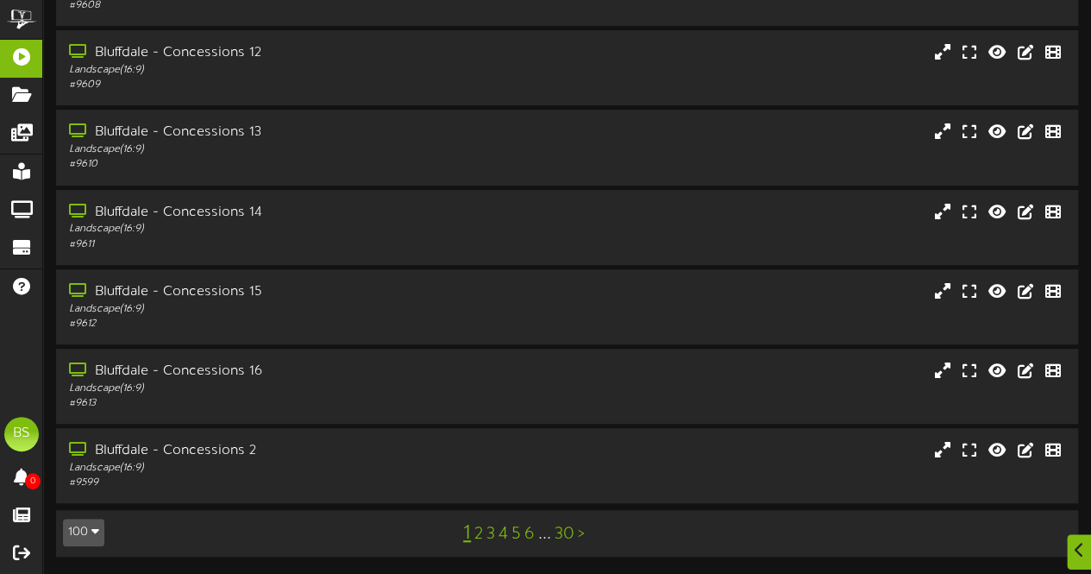
click at [81, 536] on button "100" at bounding box center [83, 532] width 41 height 28
click at [87, 525] on button "100" at bounding box center [83, 532] width 41 height 28
click at [84, 499] on div "100" at bounding box center [80, 499] width 33 height 26
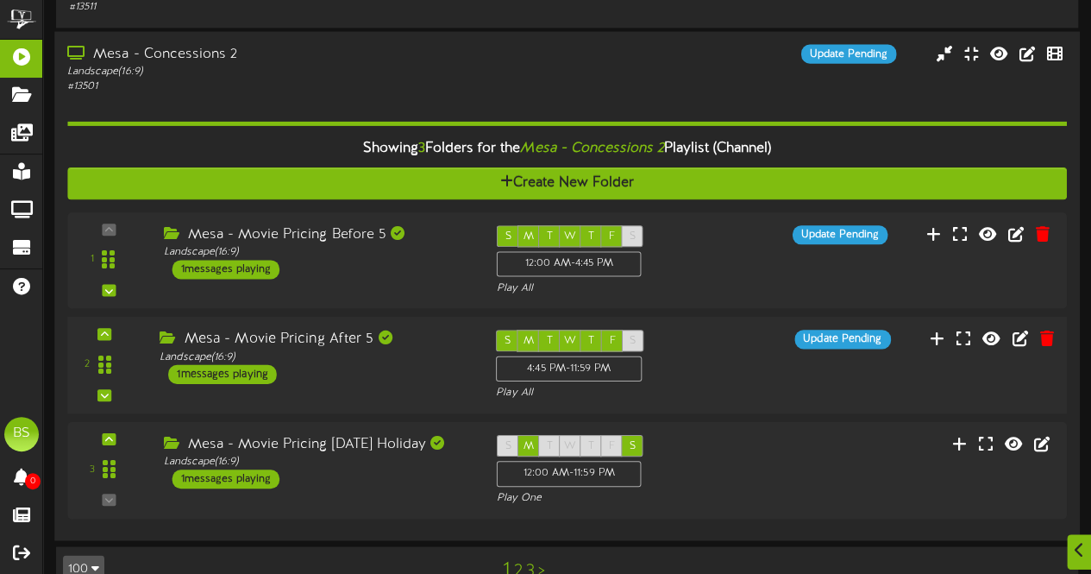
scroll to position [7948, 0]
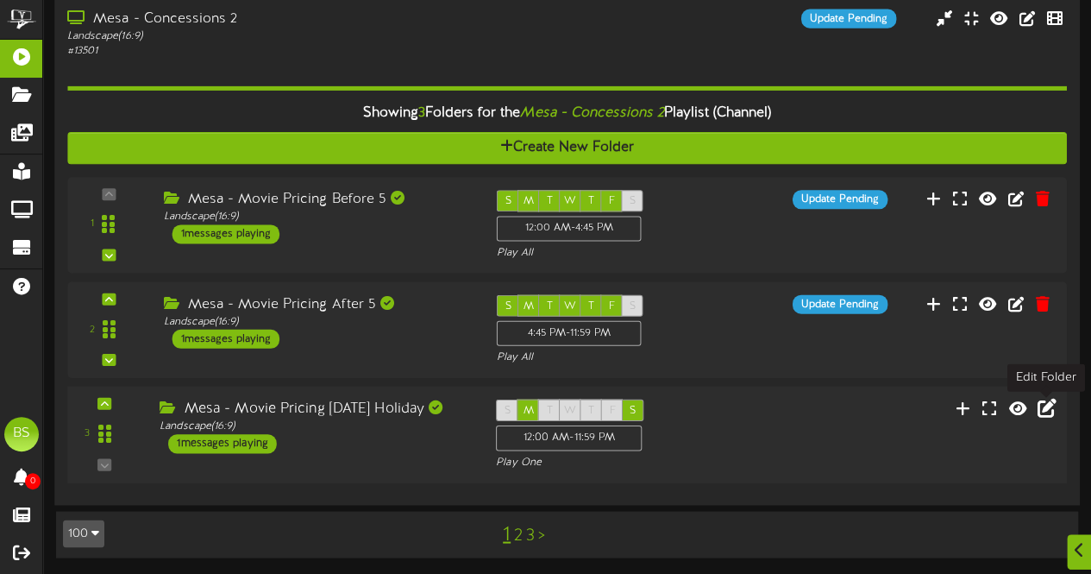
click at [1046, 408] on icon at bounding box center [1046, 407] width 19 height 19
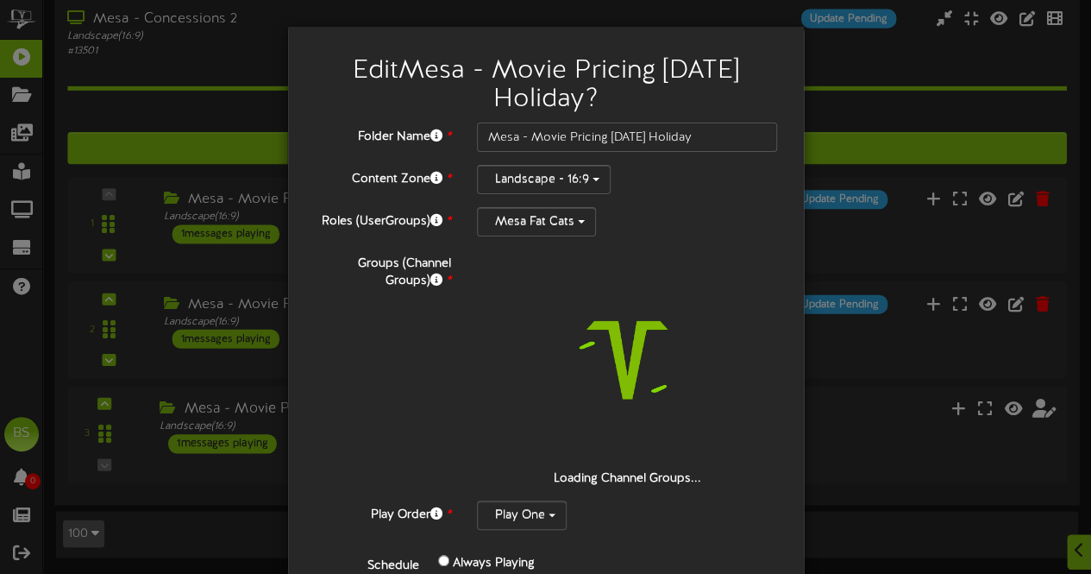
scroll to position [298, 0]
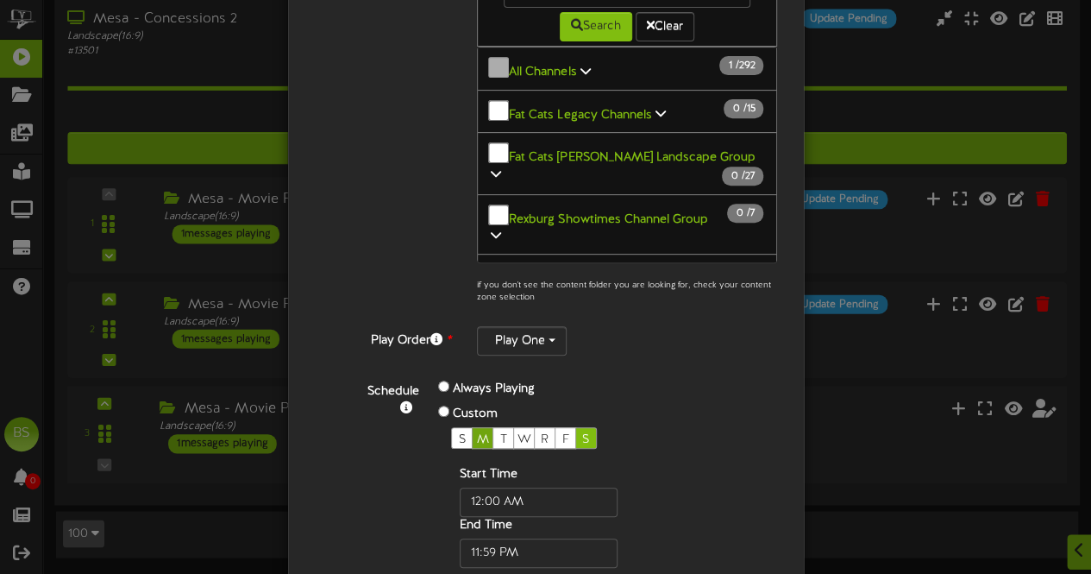
click at [477, 433] on span "M" at bounding box center [483, 439] width 12 height 13
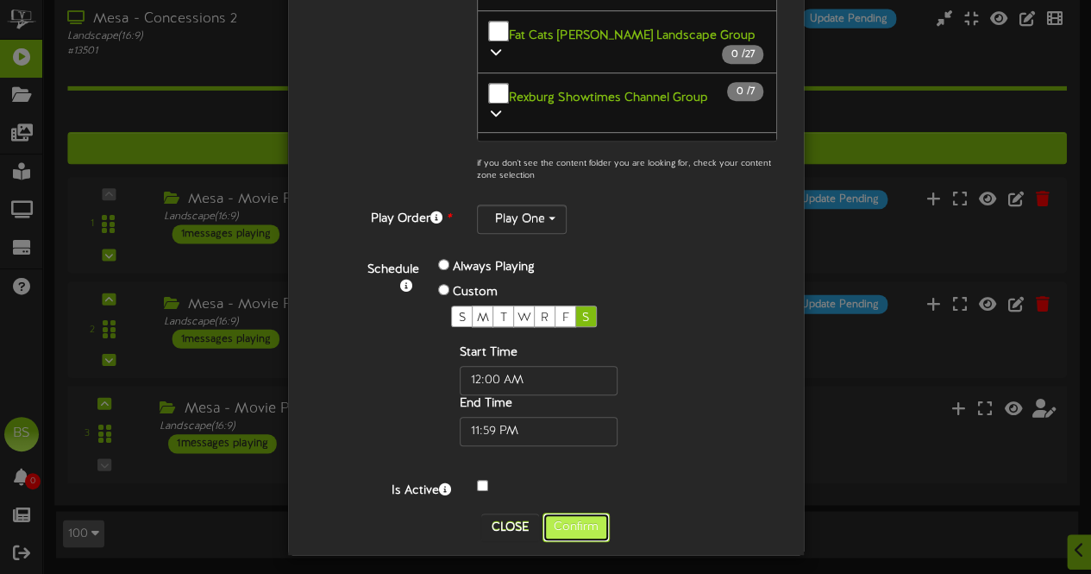
click at [568, 520] on button "Confirm" at bounding box center [576, 526] width 67 height 29
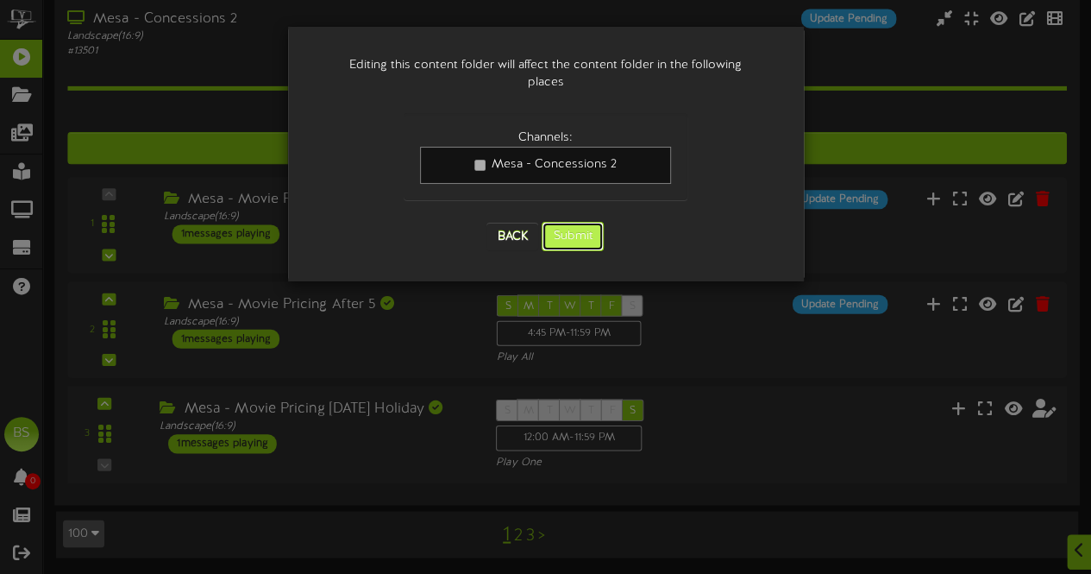
click at [564, 222] on button "Submit" at bounding box center [573, 236] width 62 height 29
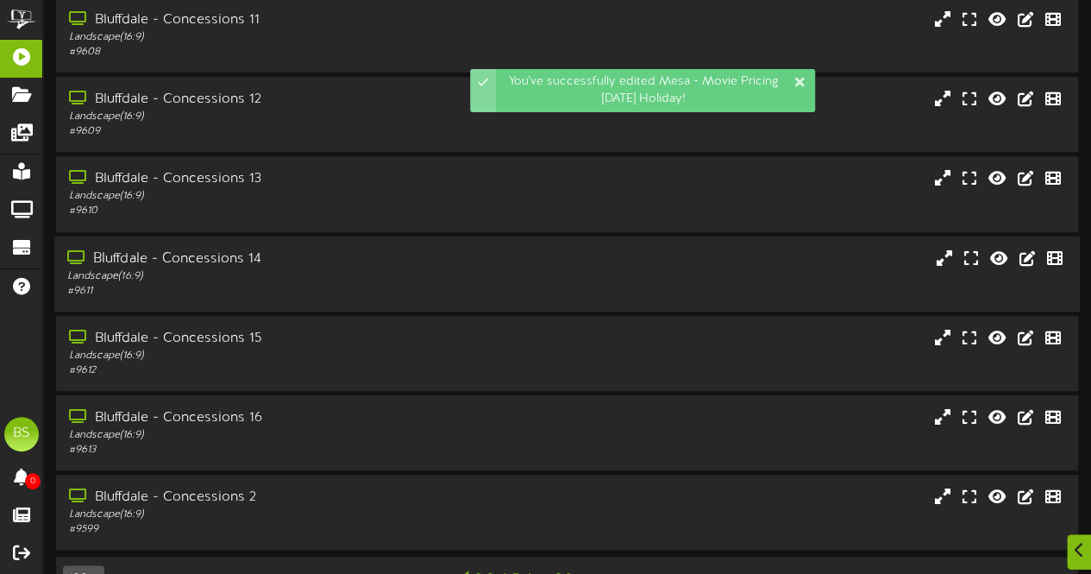
scroll to position [367, 0]
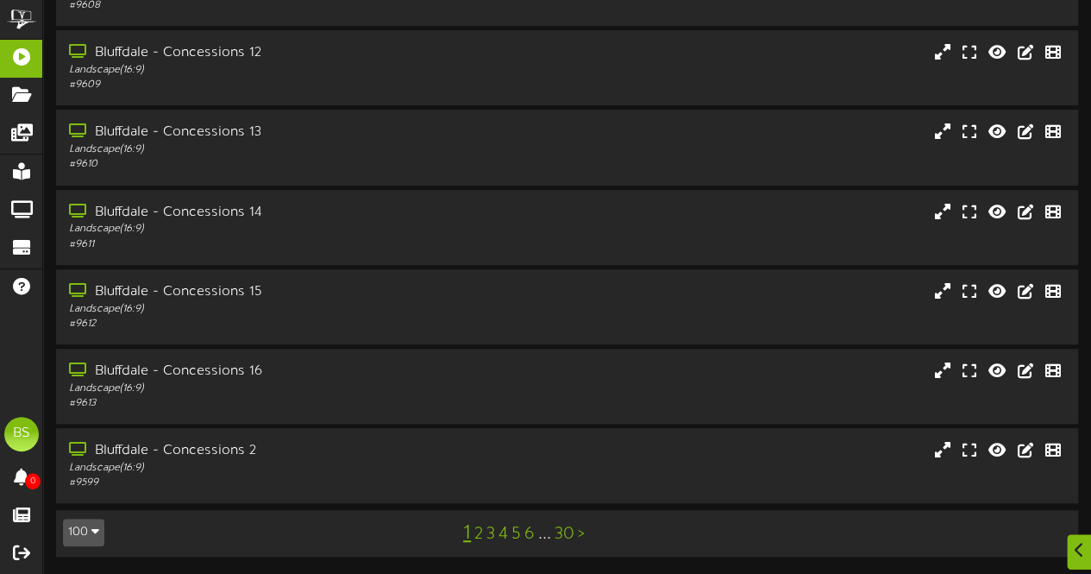
click at [85, 534] on button "100" at bounding box center [83, 532] width 41 height 28
click at [81, 494] on div "100" at bounding box center [80, 499] width 33 height 26
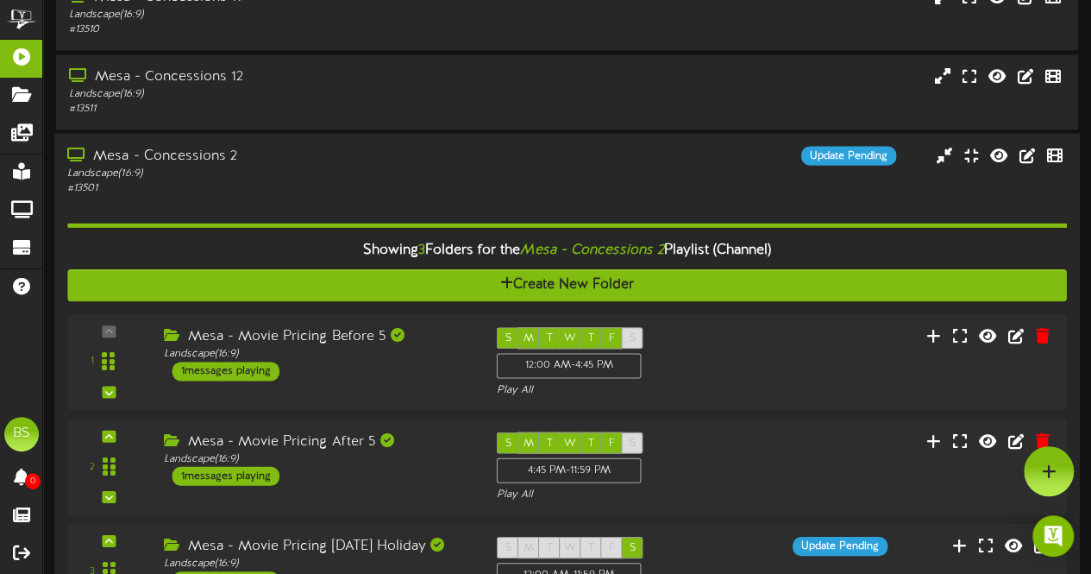
scroll to position [7776, 0]
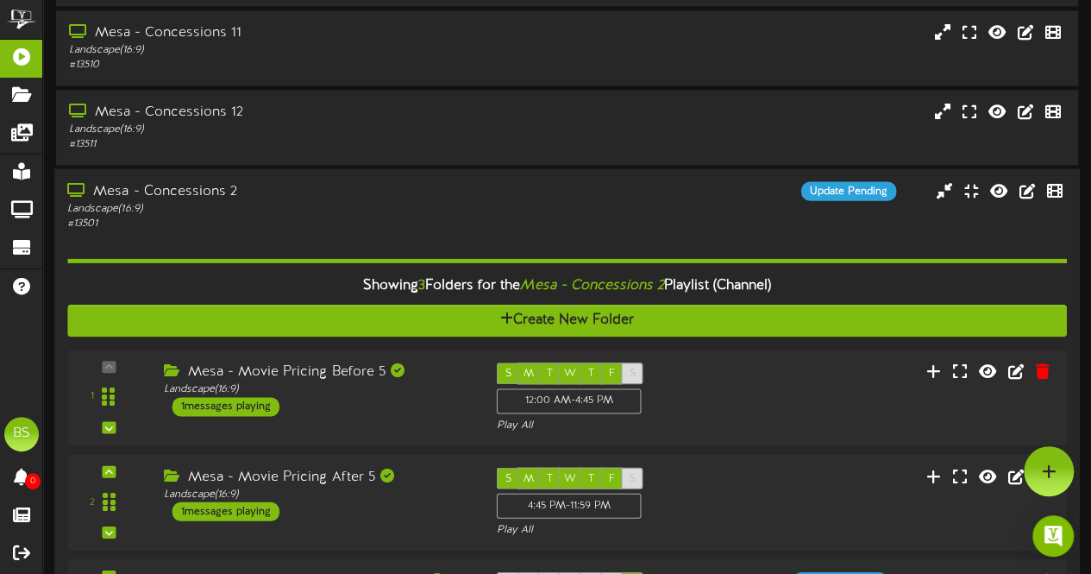
click at [164, 190] on div "Mesa - Concessions 2" at bounding box center [267, 191] width 401 height 20
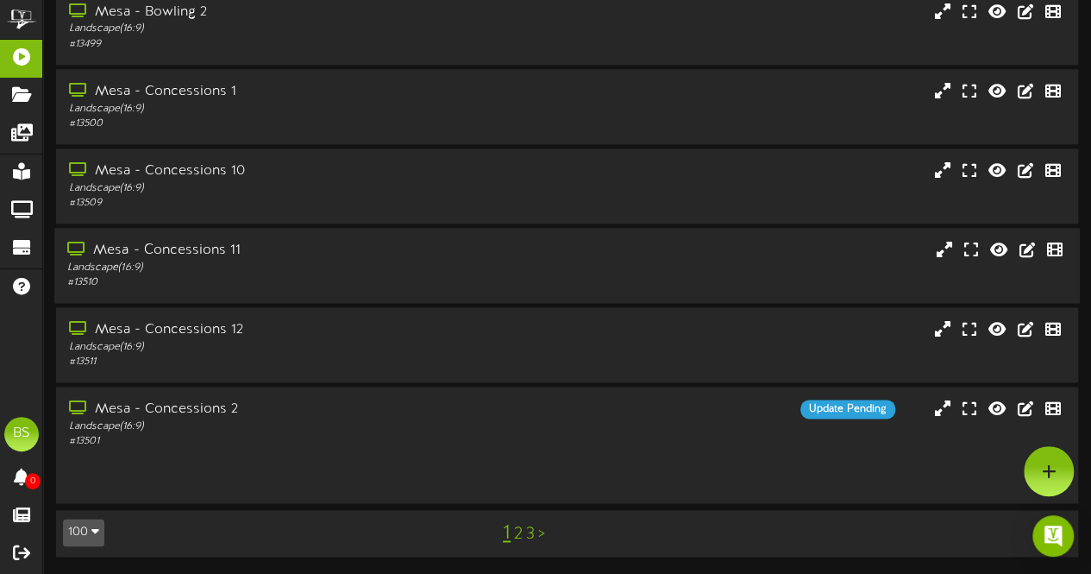
scroll to position [7520, 0]
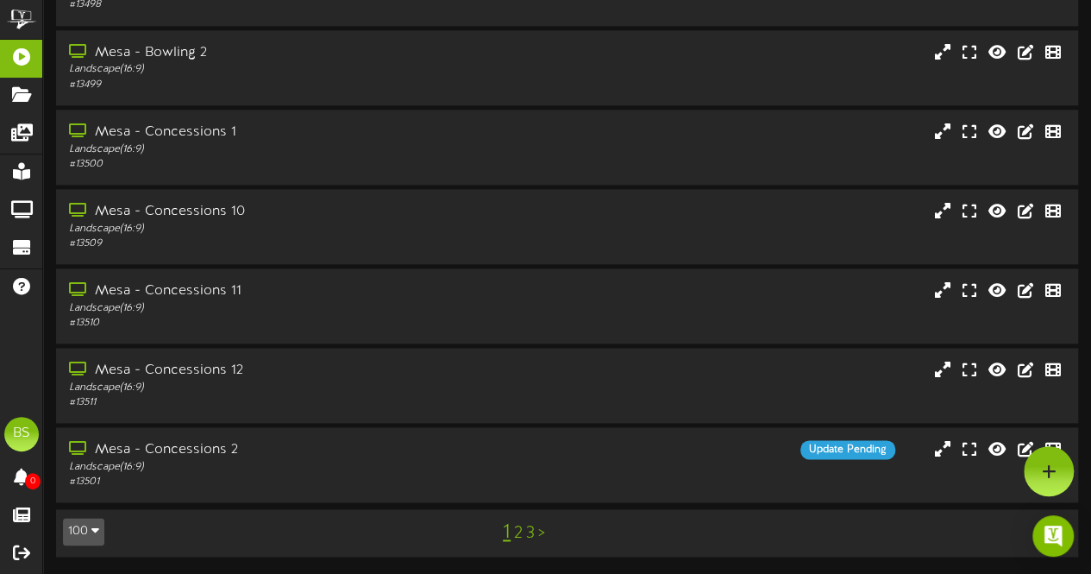
click at [519, 531] on link "2" at bounding box center [518, 533] width 9 height 19
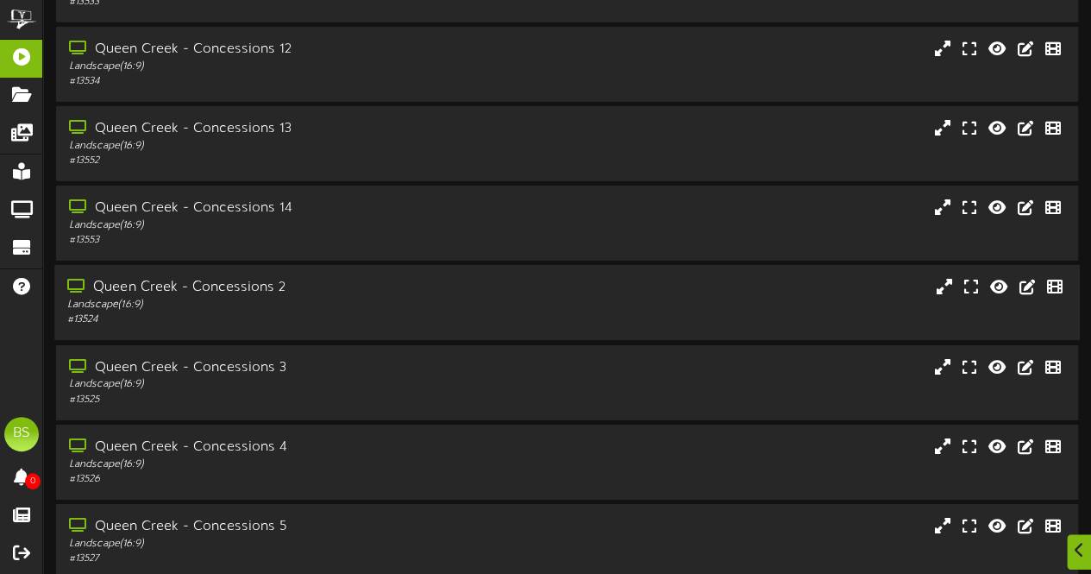
scroll to position [2760, 0]
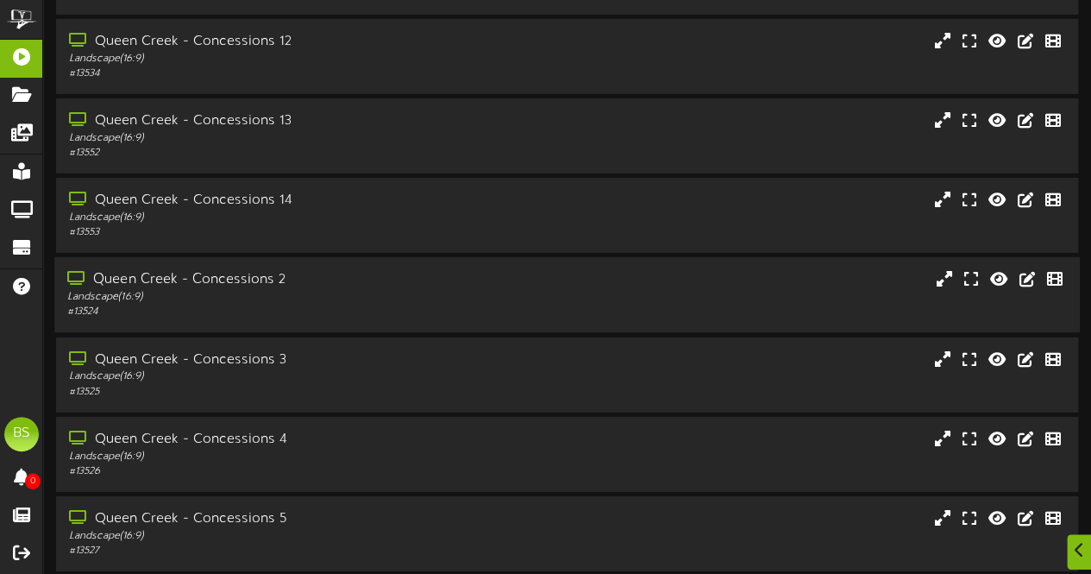
drag, startPoint x: 261, startPoint y: 283, endPoint x: 428, endPoint y: 295, distance: 166.9
click at [266, 279] on div "Queen Creek - Concessions 2" at bounding box center [267, 280] width 401 height 20
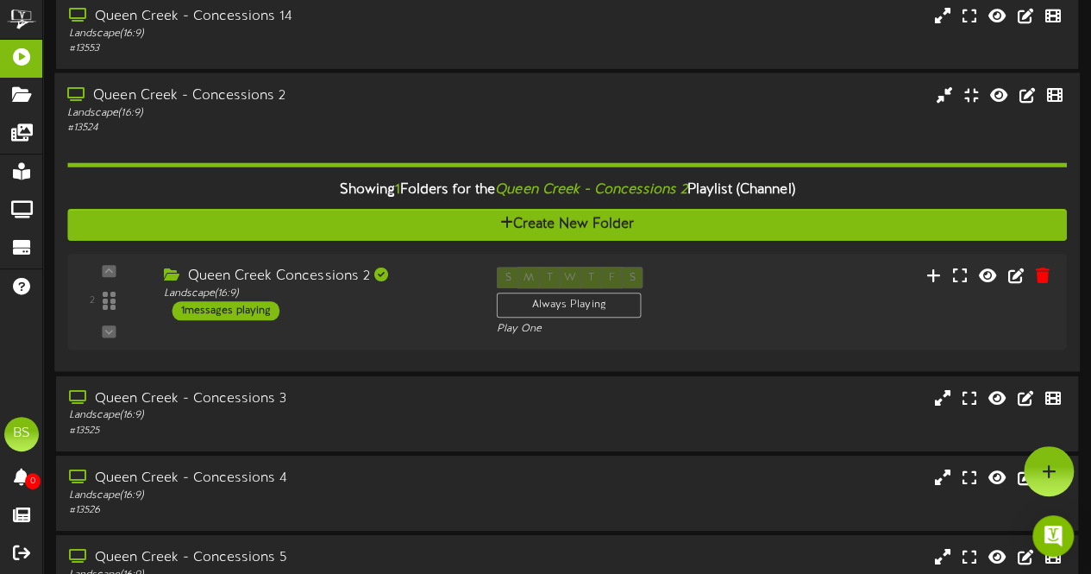
scroll to position [2847, 0]
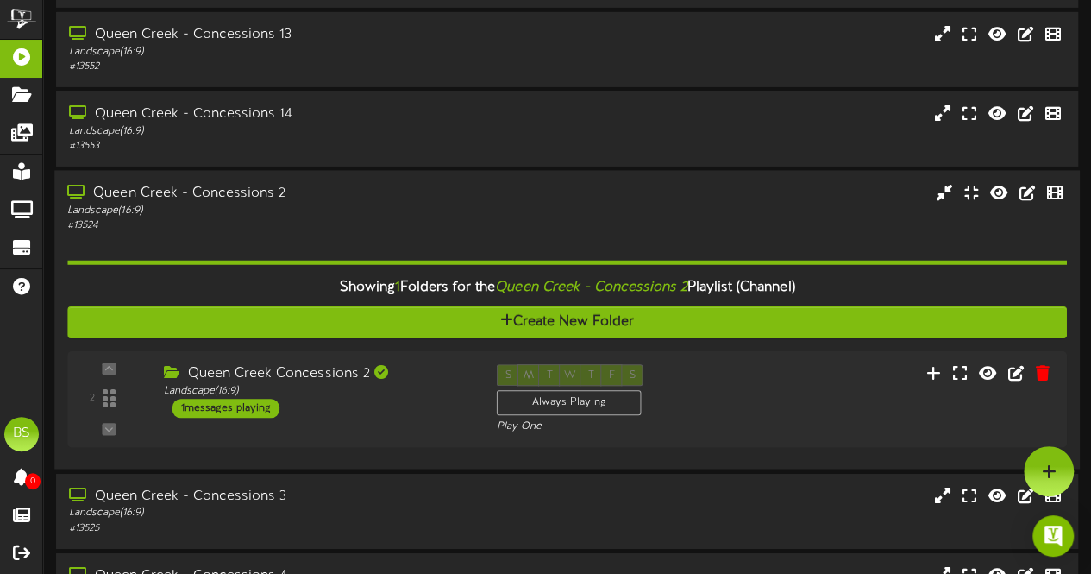
click at [231, 192] on div "Queen Creek - Concessions 2" at bounding box center [267, 194] width 401 height 20
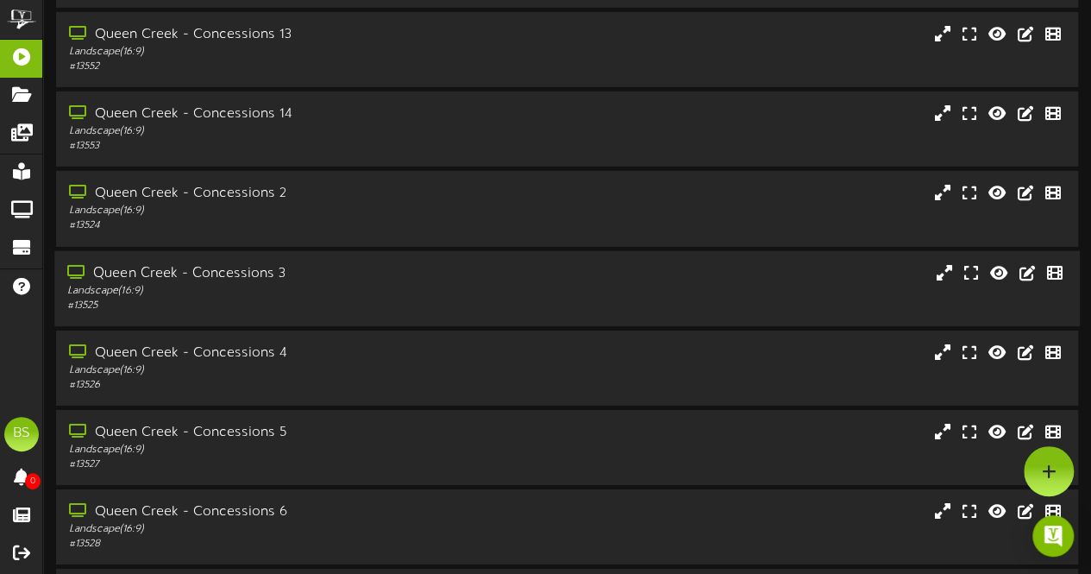
click at [257, 279] on div "Queen Creek - Concessions 3" at bounding box center [267, 274] width 401 height 20
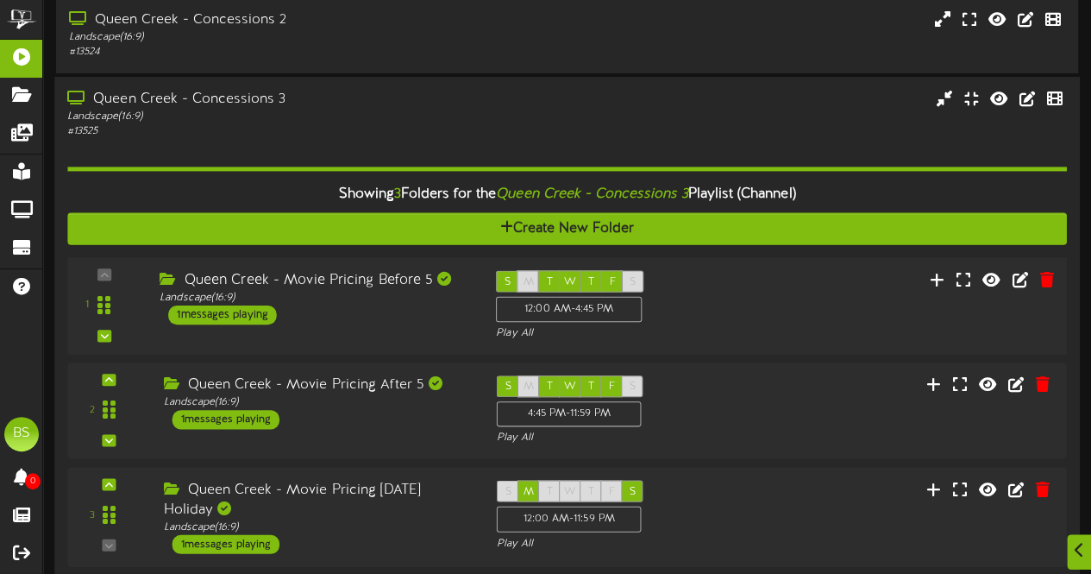
scroll to position [3105, 0]
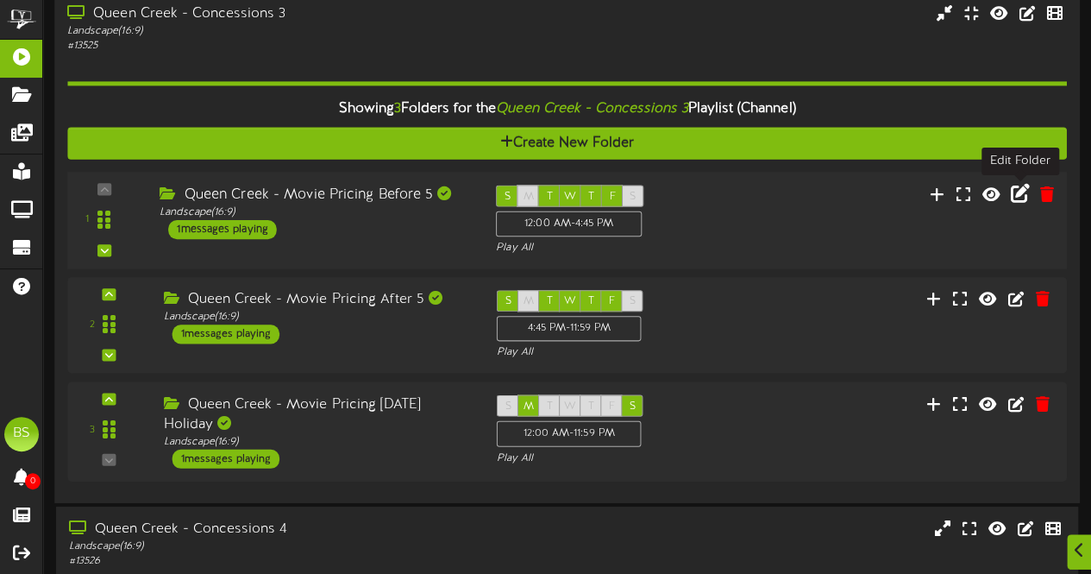
click at [1021, 192] on icon at bounding box center [1020, 192] width 19 height 19
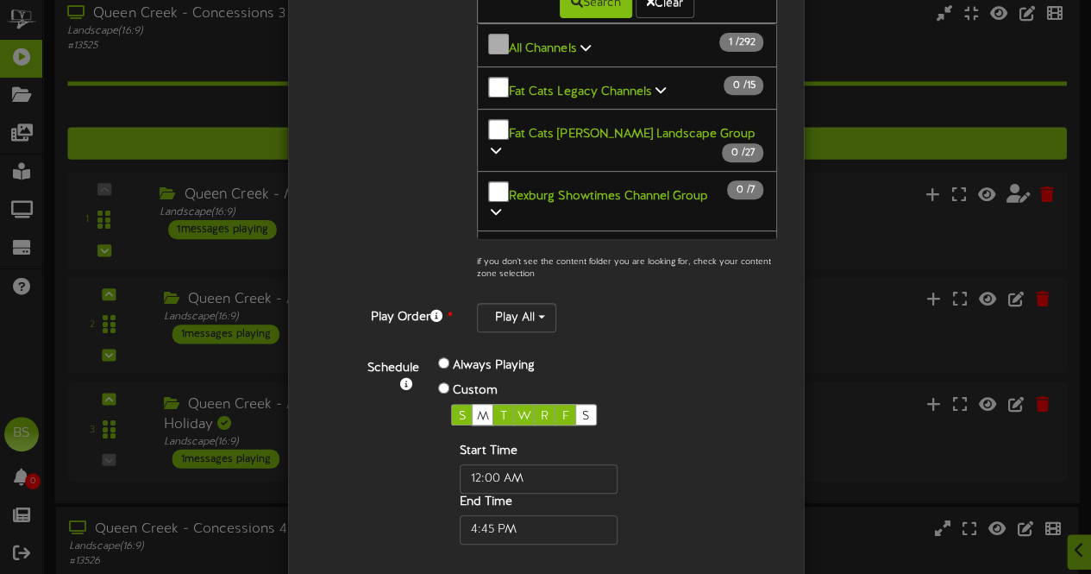
scroll to position [345, 0]
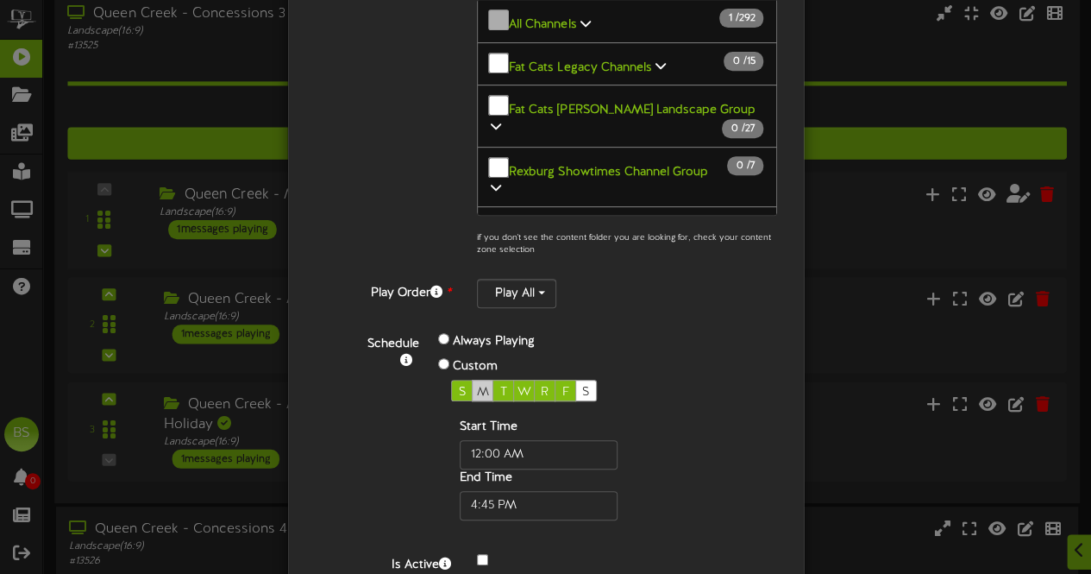
click at [477, 386] on span "M" at bounding box center [483, 392] width 12 height 13
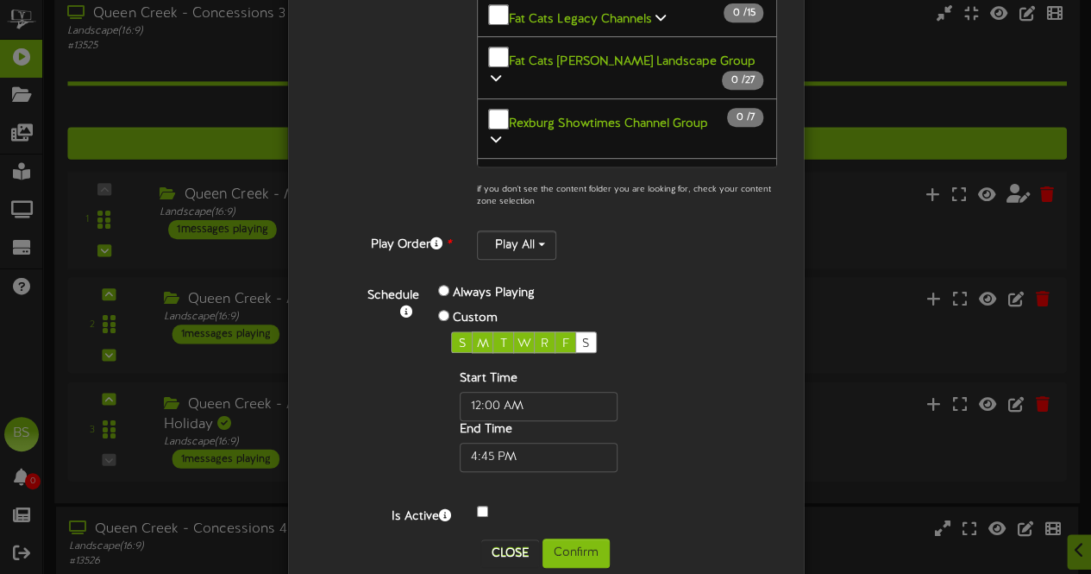
scroll to position [419, 0]
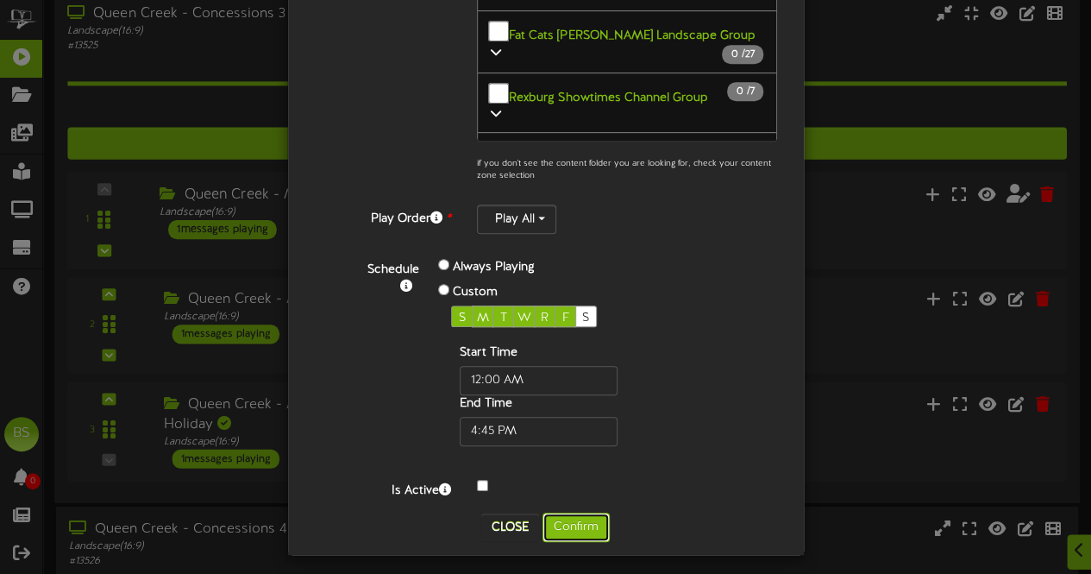
drag, startPoint x: 580, startPoint y: 518, endPoint x: 676, endPoint y: 386, distance: 163.6
click at [579, 518] on button "Confirm" at bounding box center [576, 526] width 67 height 29
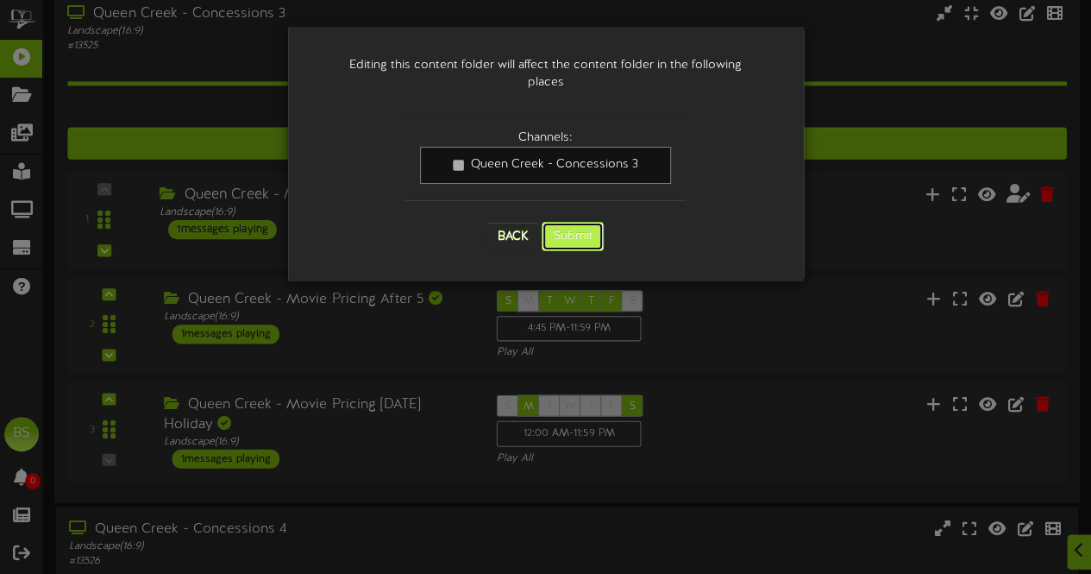
click at [581, 222] on button "Submit" at bounding box center [573, 236] width 62 height 29
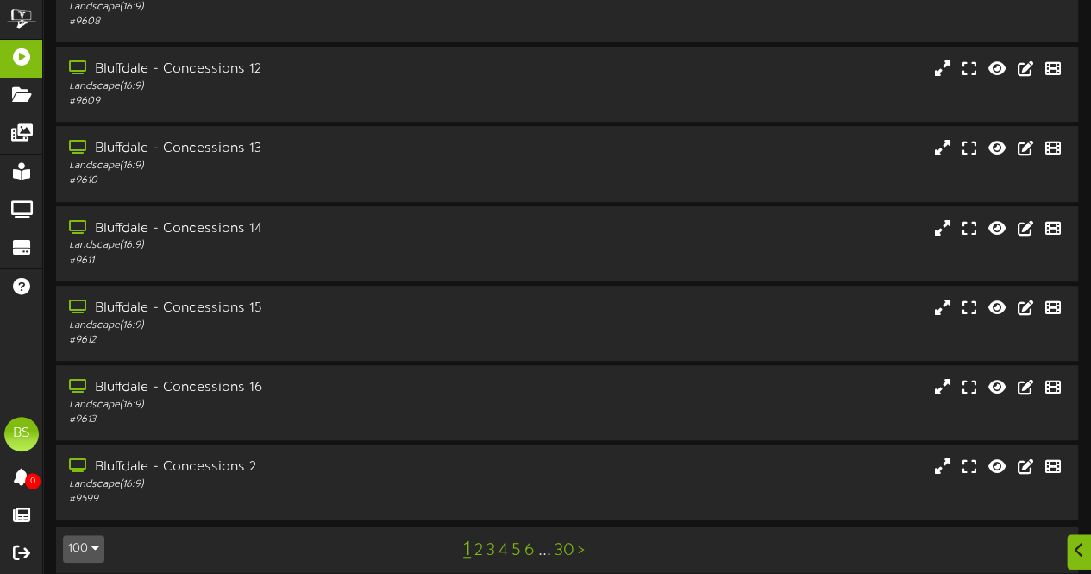
scroll to position [367, 0]
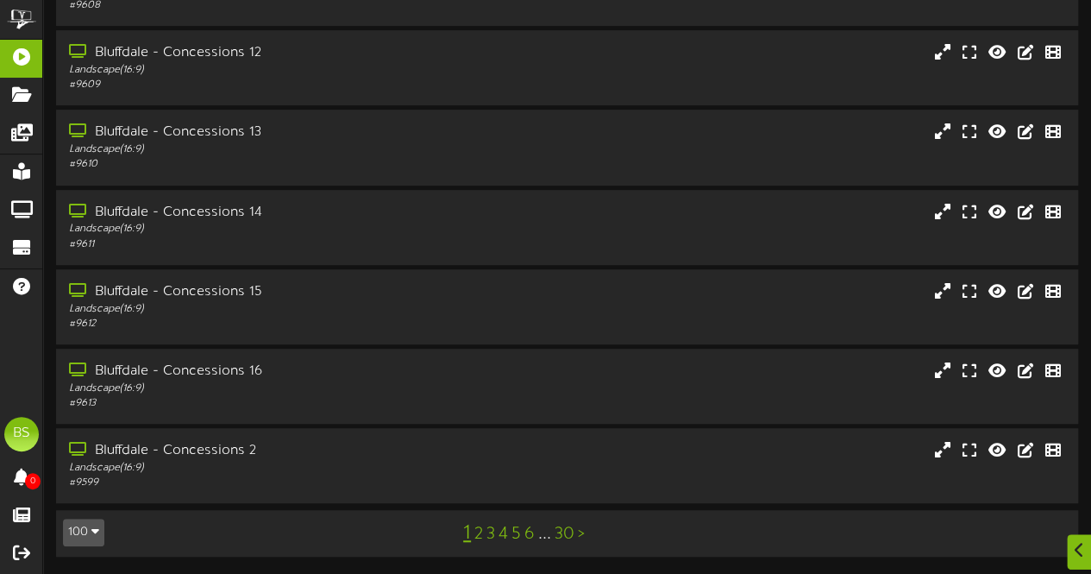
click at [90, 535] on button "100" at bounding box center [83, 532] width 41 height 28
click at [87, 501] on div "100" at bounding box center [80, 499] width 33 height 26
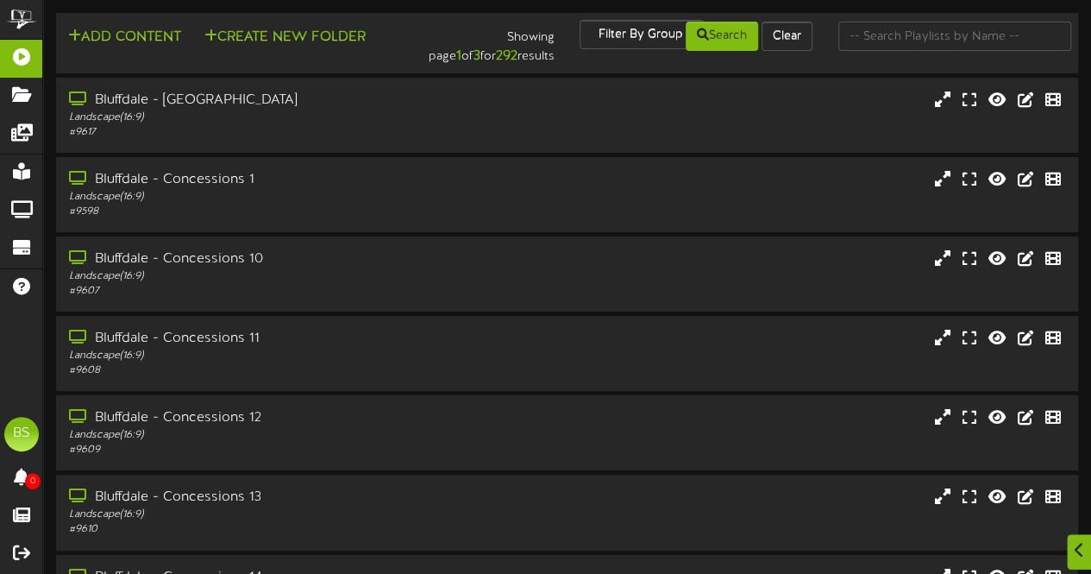
scroll to position [7520, 0]
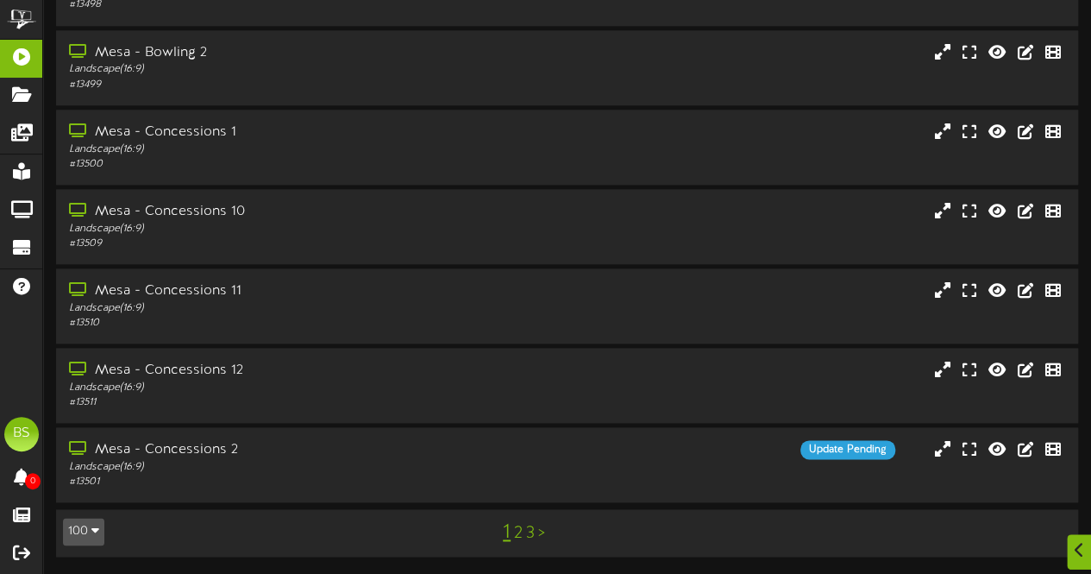
click at [517, 532] on link "2" at bounding box center [518, 533] width 9 height 19
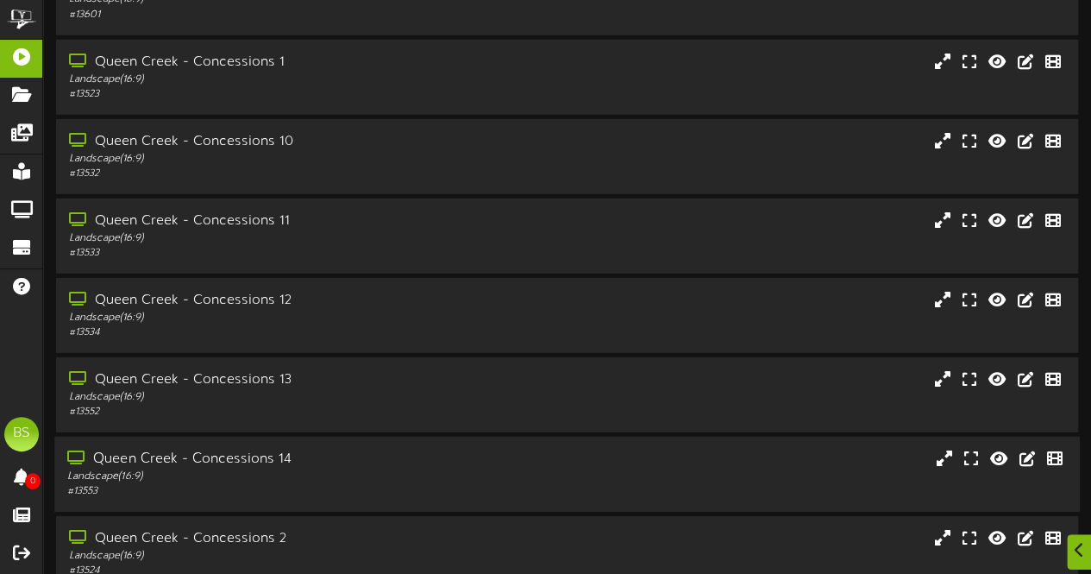
scroll to position [3019, 0]
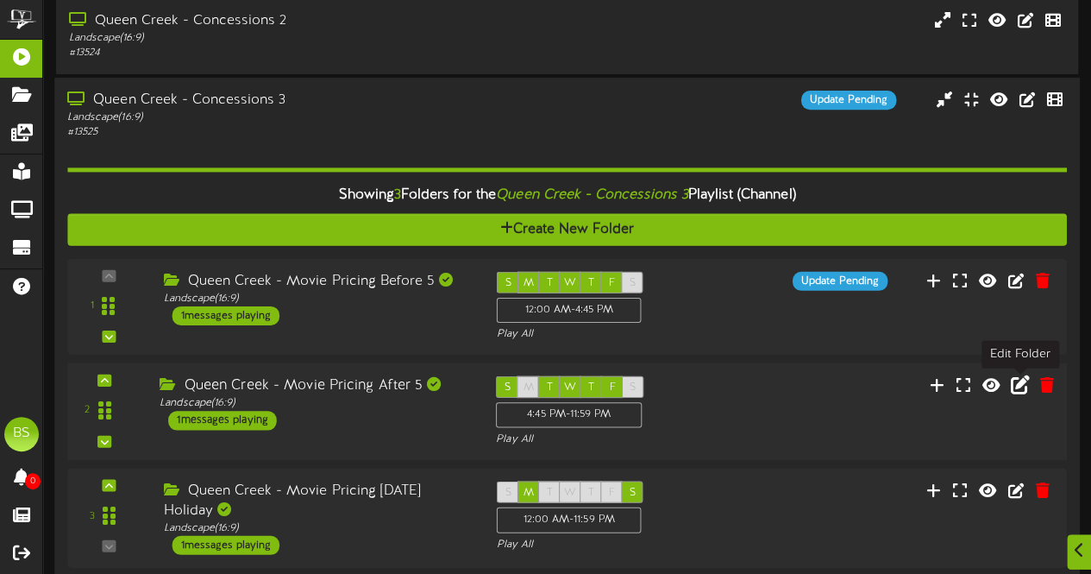
click at [1016, 391] on icon at bounding box center [1020, 383] width 19 height 19
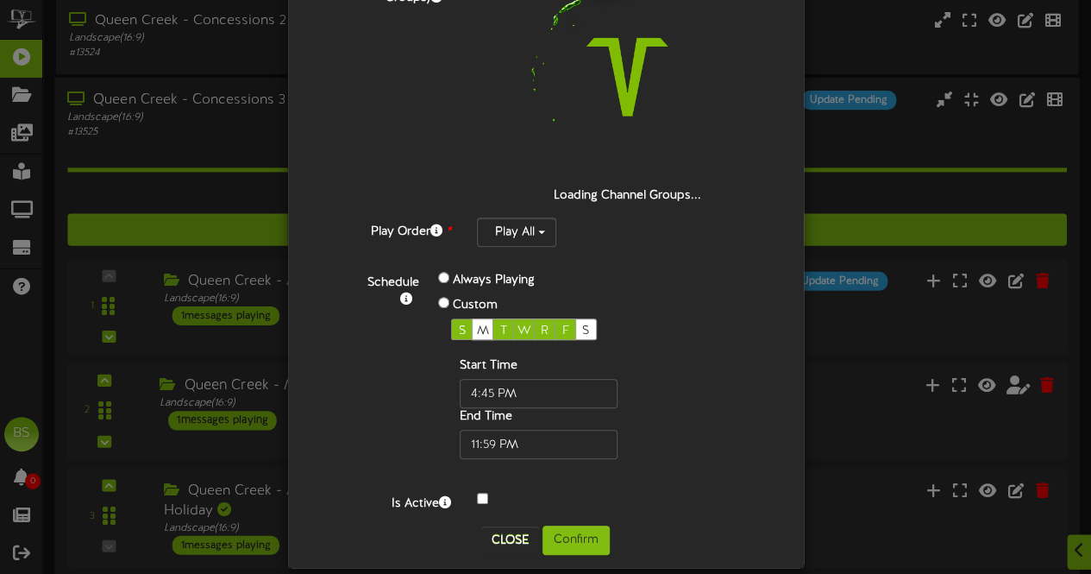
scroll to position [298, 0]
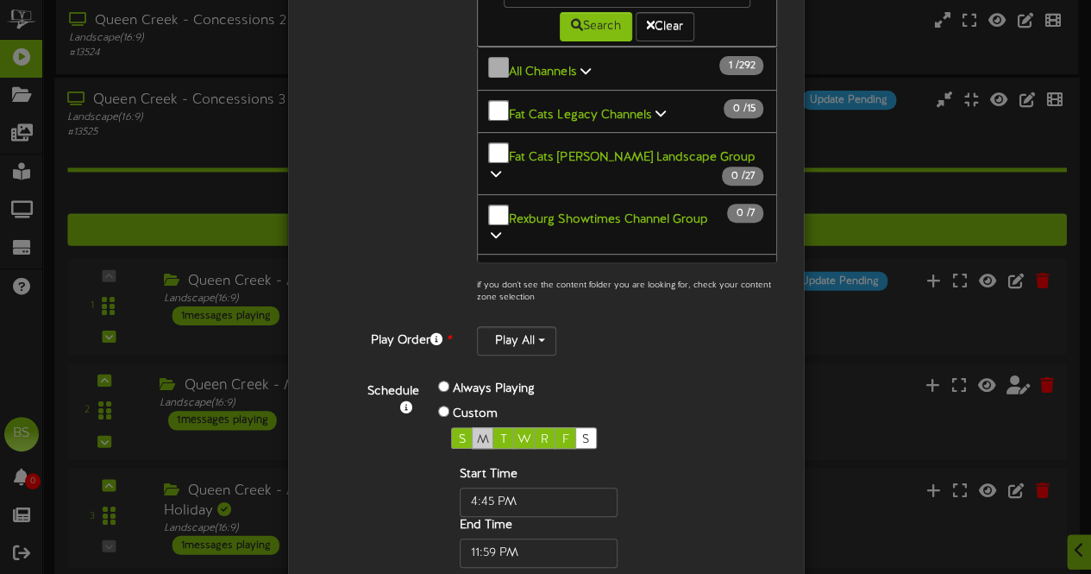
click at [472, 432] on div "M" at bounding box center [483, 438] width 22 height 22
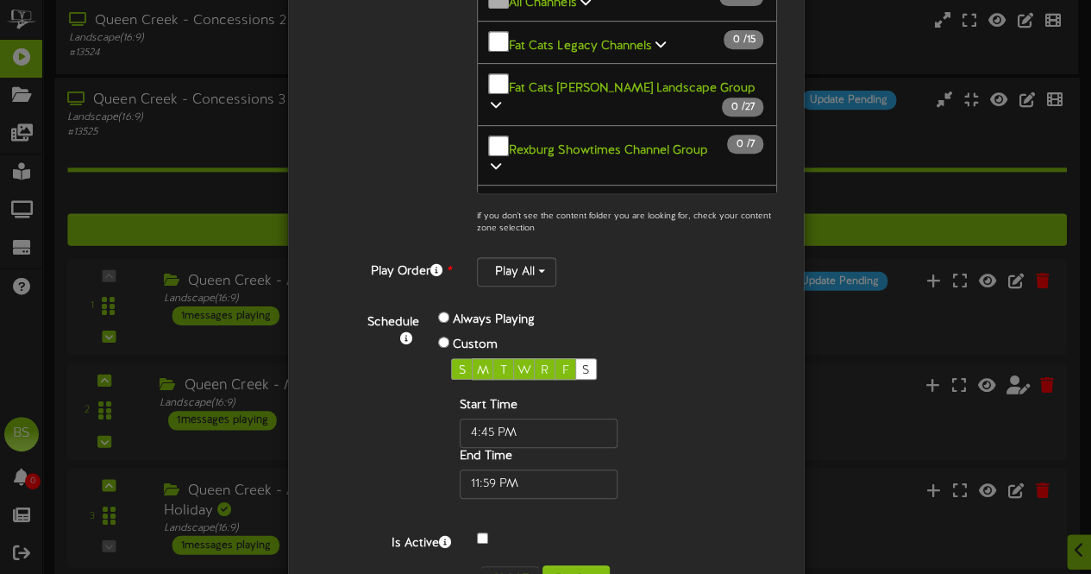
scroll to position [419, 0]
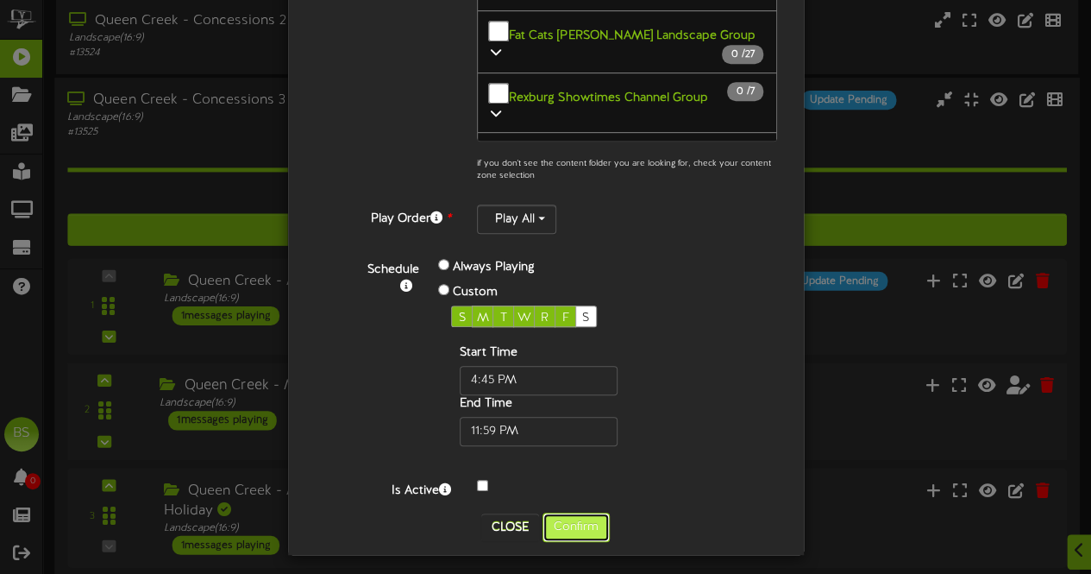
click at [576, 512] on button "Confirm" at bounding box center [576, 526] width 67 height 29
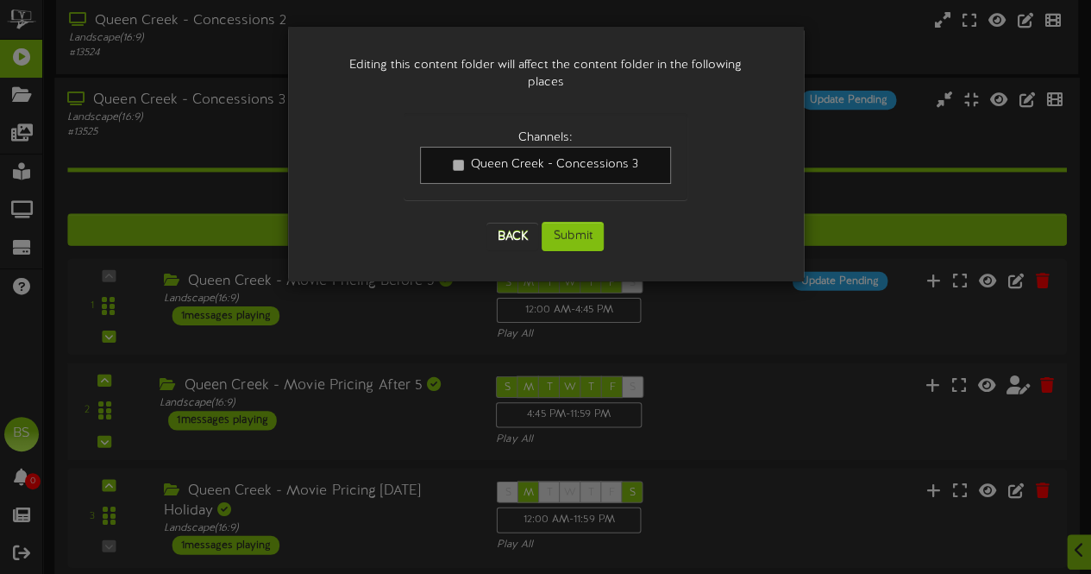
scroll to position [0, 0]
click at [573, 222] on button "Submit" at bounding box center [573, 236] width 62 height 29
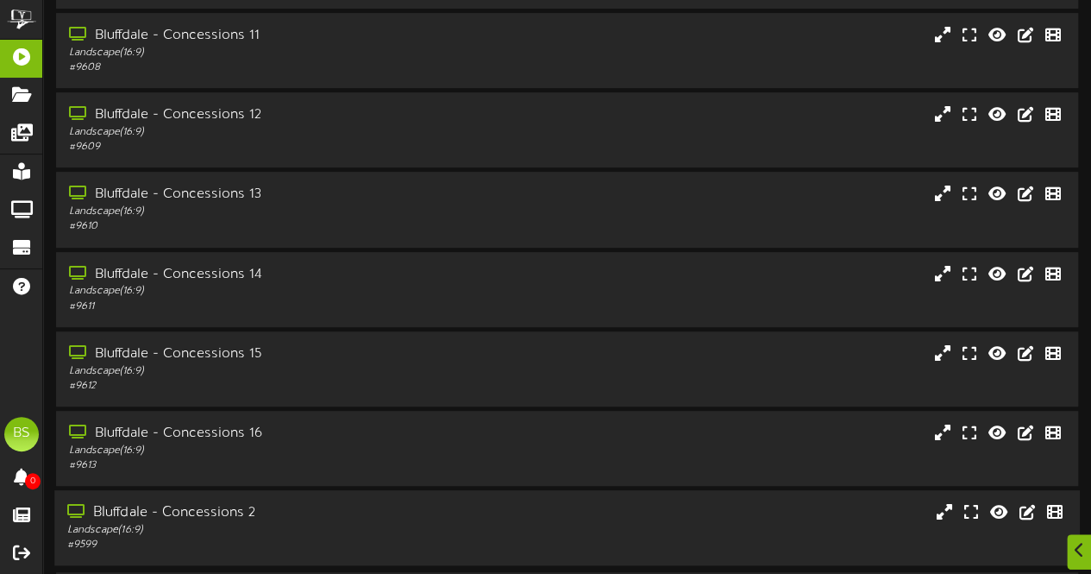
scroll to position [367, 0]
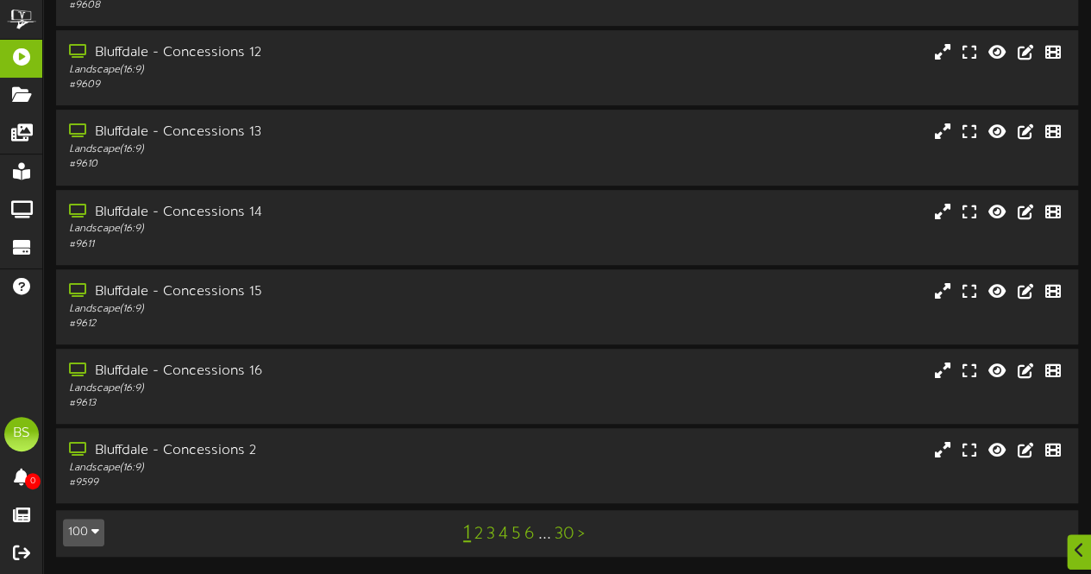
click at [83, 531] on button "100" at bounding box center [83, 532] width 41 height 28
click at [83, 499] on div "100" at bounding box center [80, 499] width 33 height 26
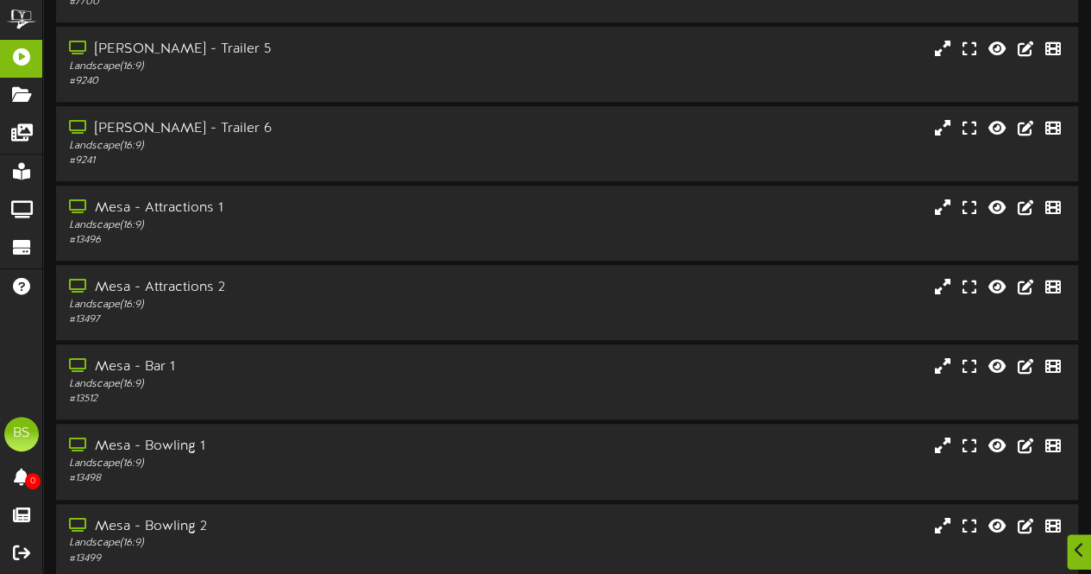
scroll to position [7520, 0]
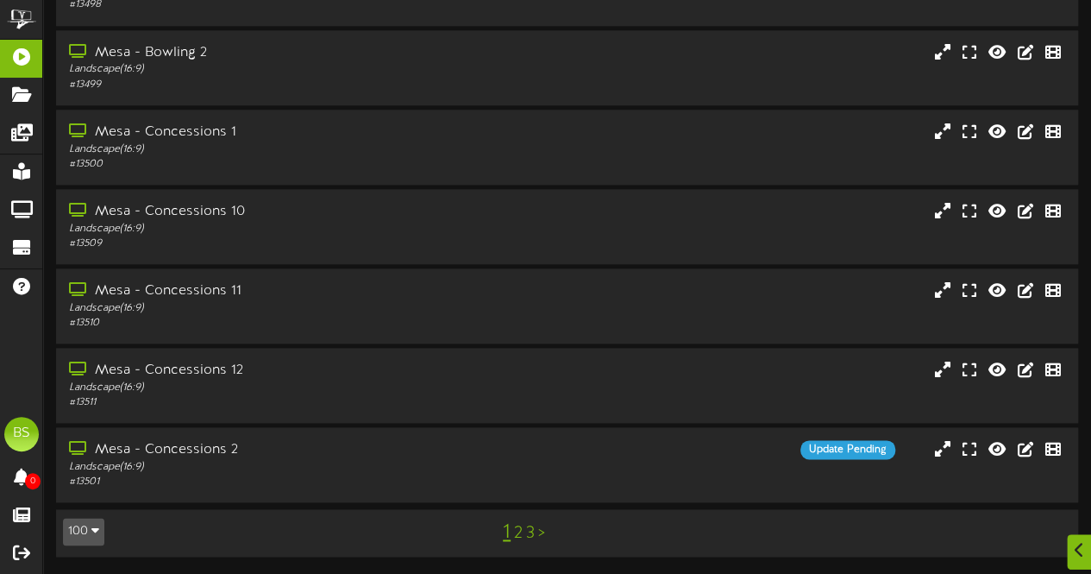
click at [516, 536] on link "2" at bounding box center [518, 533] width 9 height 19
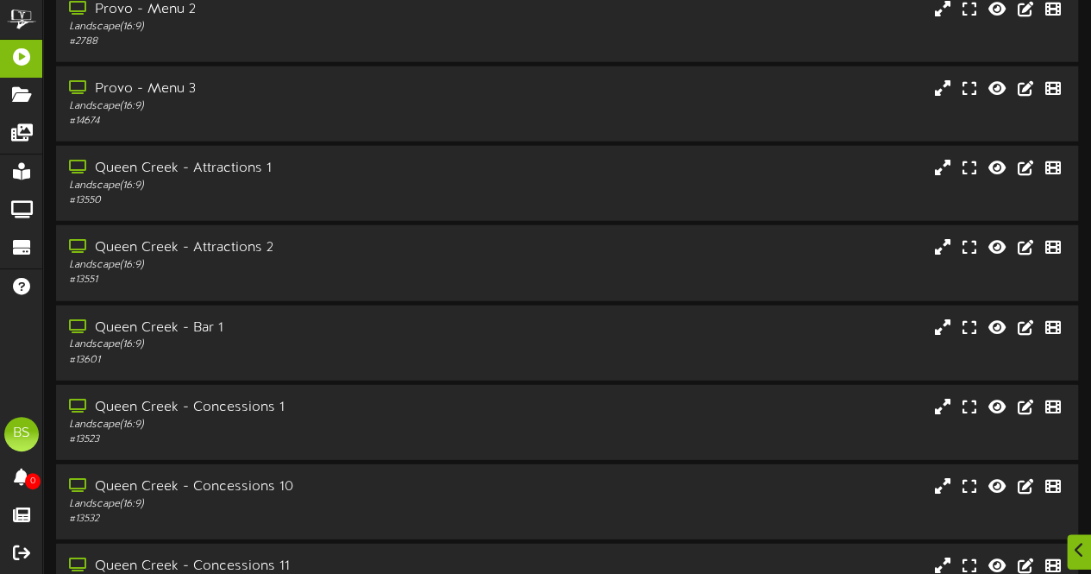
scroll to position [3019, 0]
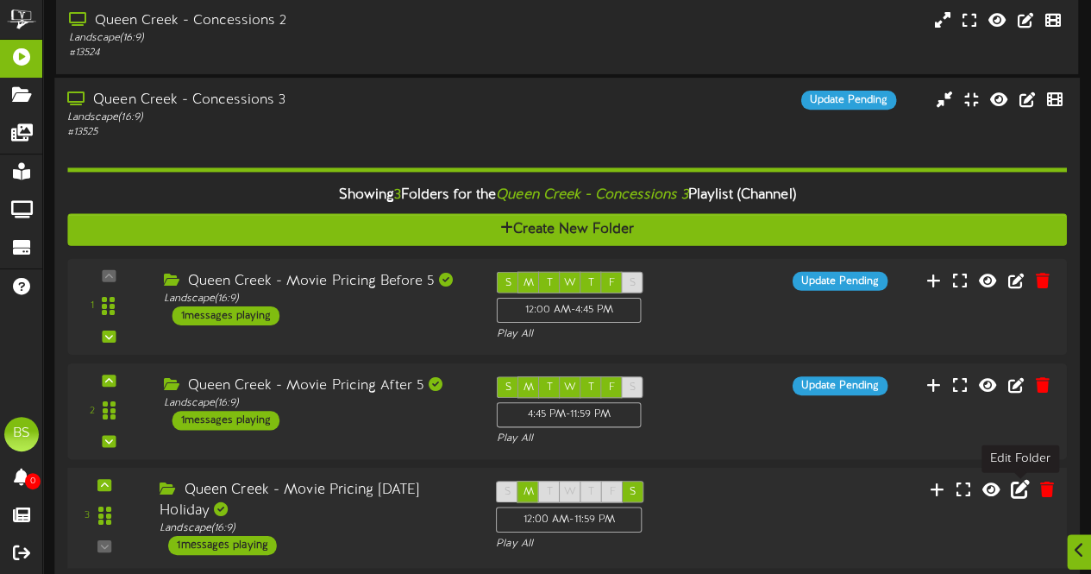
click at [1018, 491] on icon at bounding box center [1020, 489] width 19 height 19
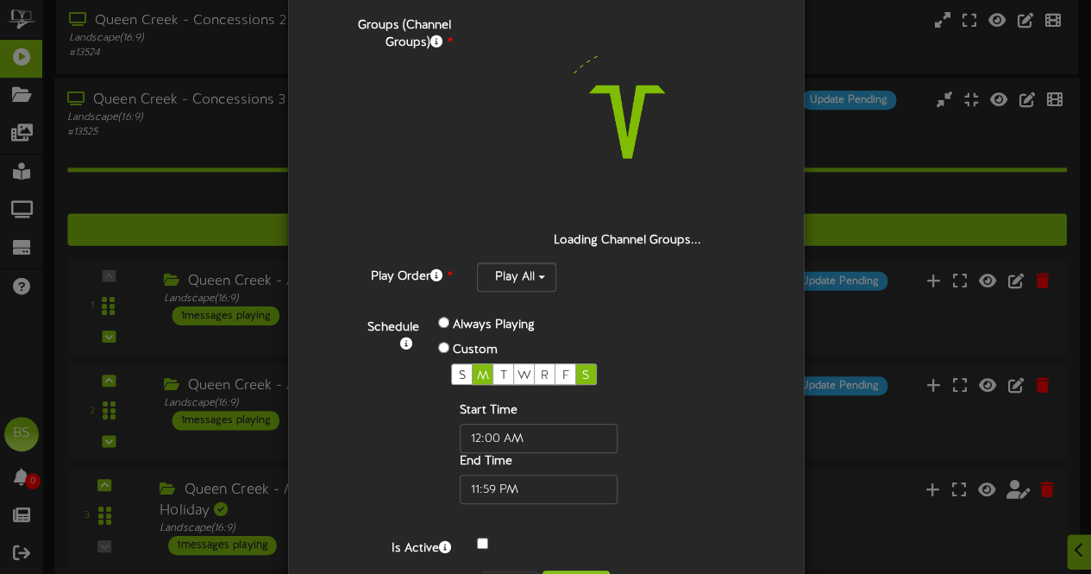
scroll to position [298, 0]
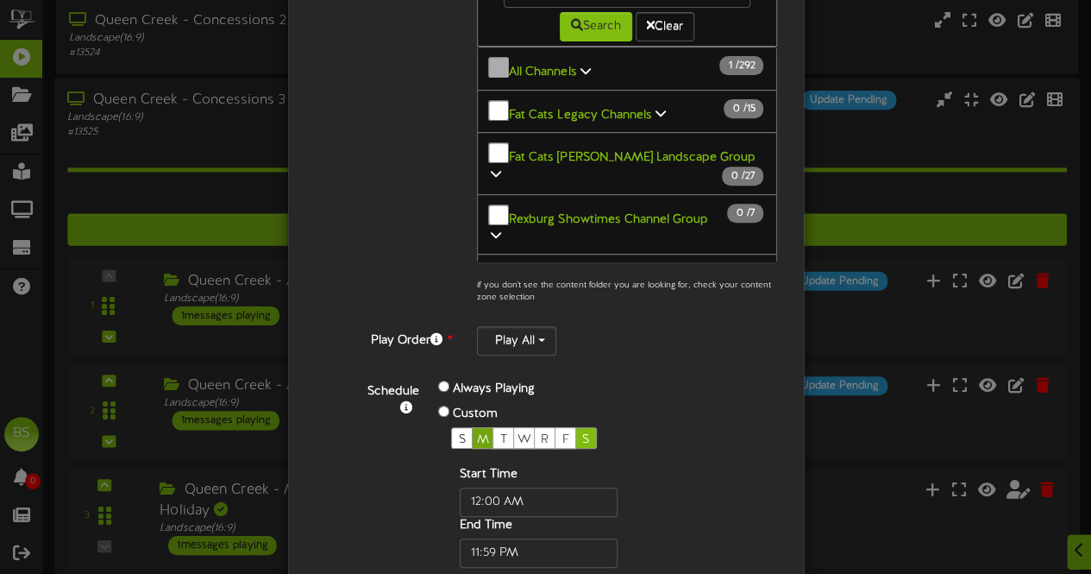
click at [477, 433] on span "M" at bounding box center [483, 439] width 12 height 13
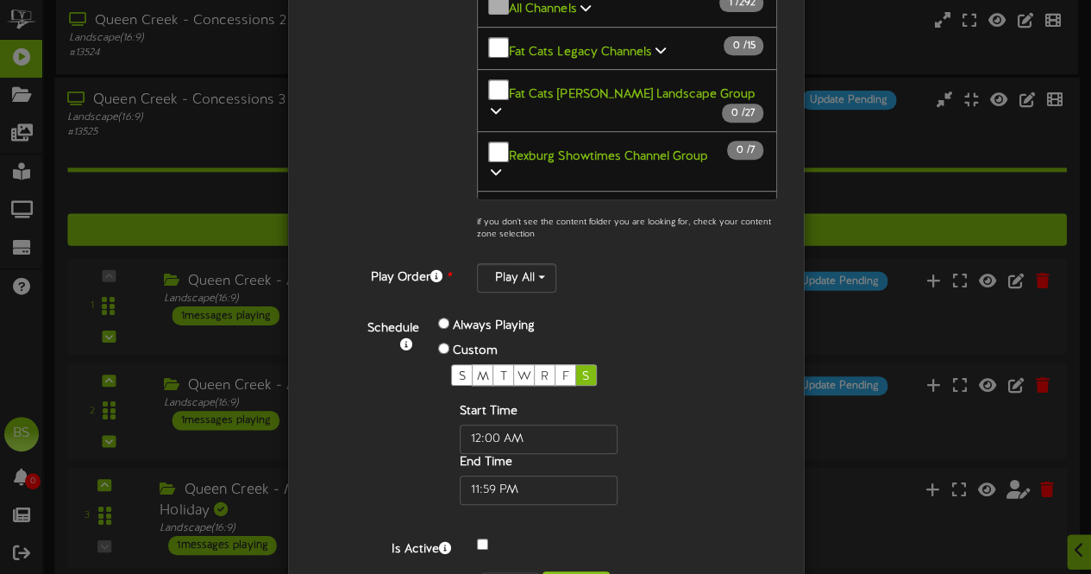
scroll to position [419, 0]
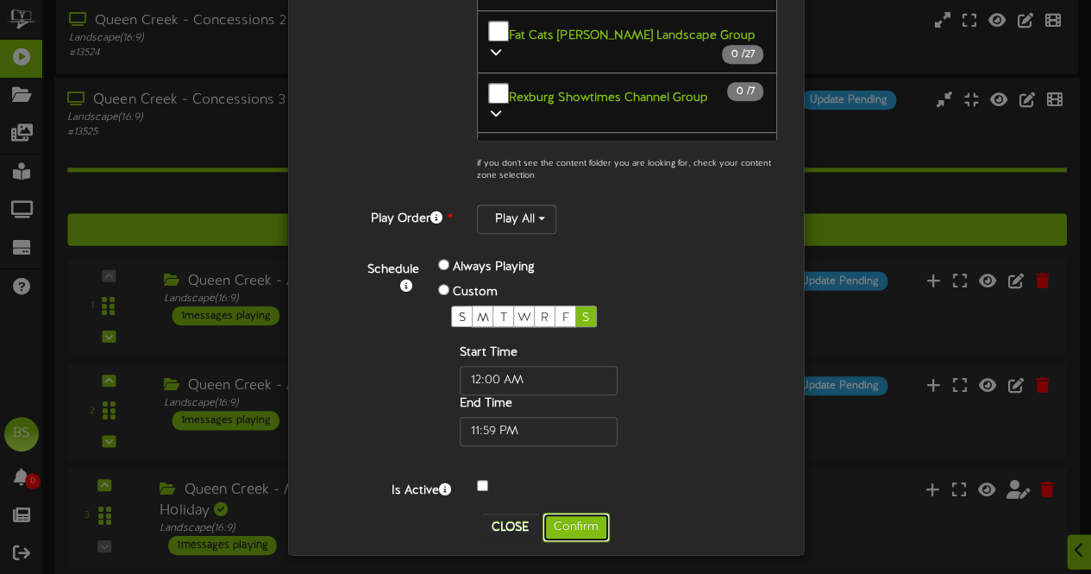
click at [576, 518] on button "Confirm" at bounding box center [576, 526] width 67 height 29
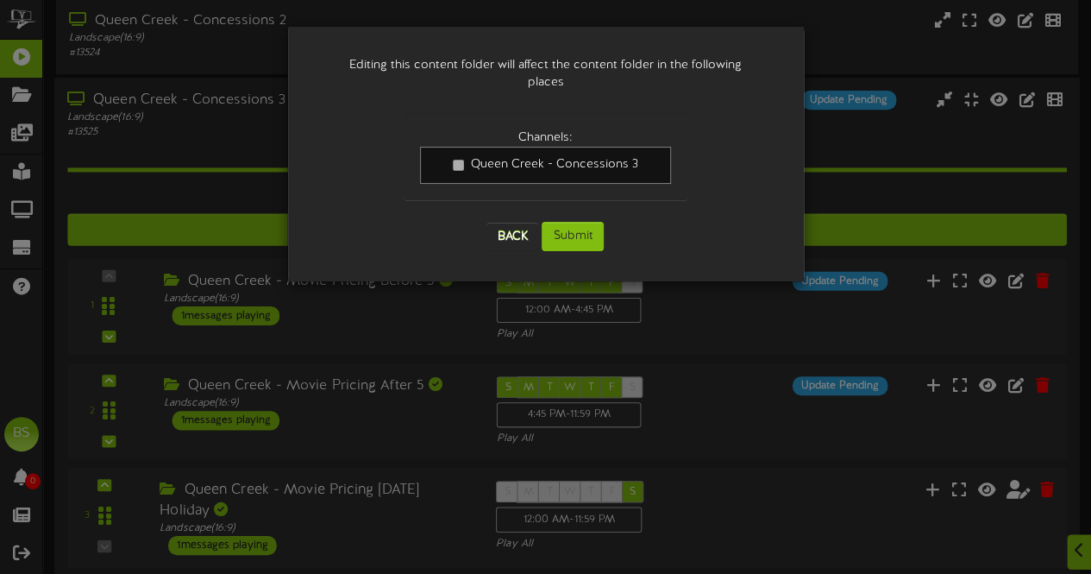
scroll to position [0, 0]
click at [575, 222] on button "Submit" at bounding box center [573, 236] width 62 height 29
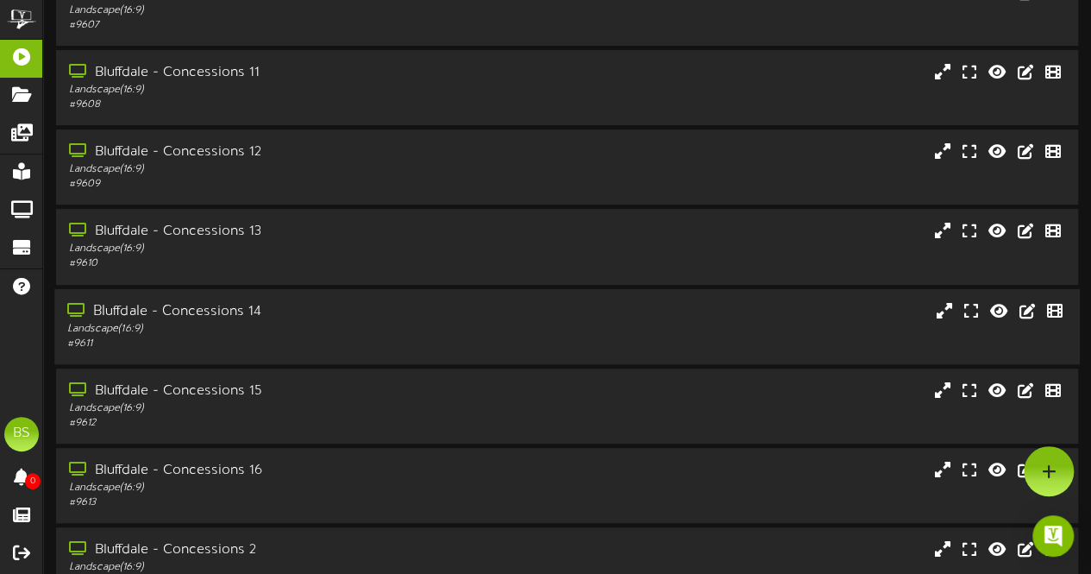
scroll to position [367, 0]
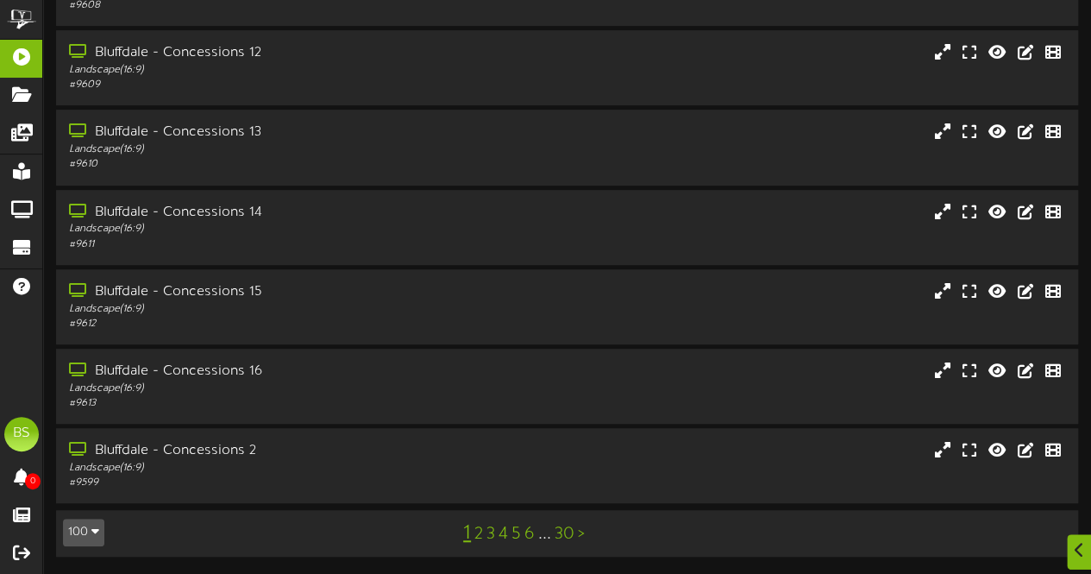
click at [84, 531] on button "100" at bounding box center [83, 532] width 41 height 28
click at [71, 499] on div "100" at bounding box center [80, 499] width 33 height 26
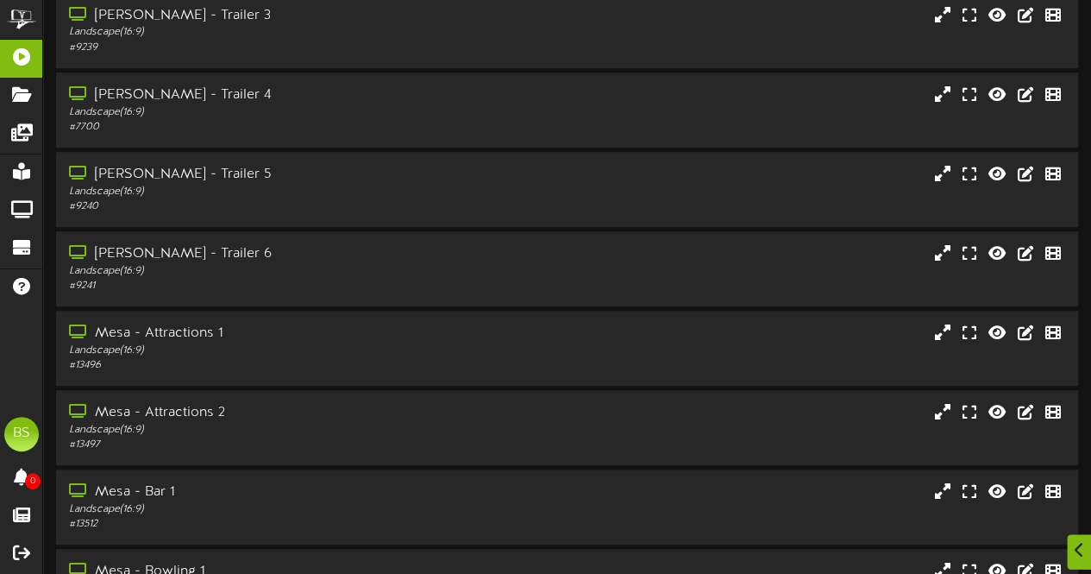
scroll to position [7520, 0]
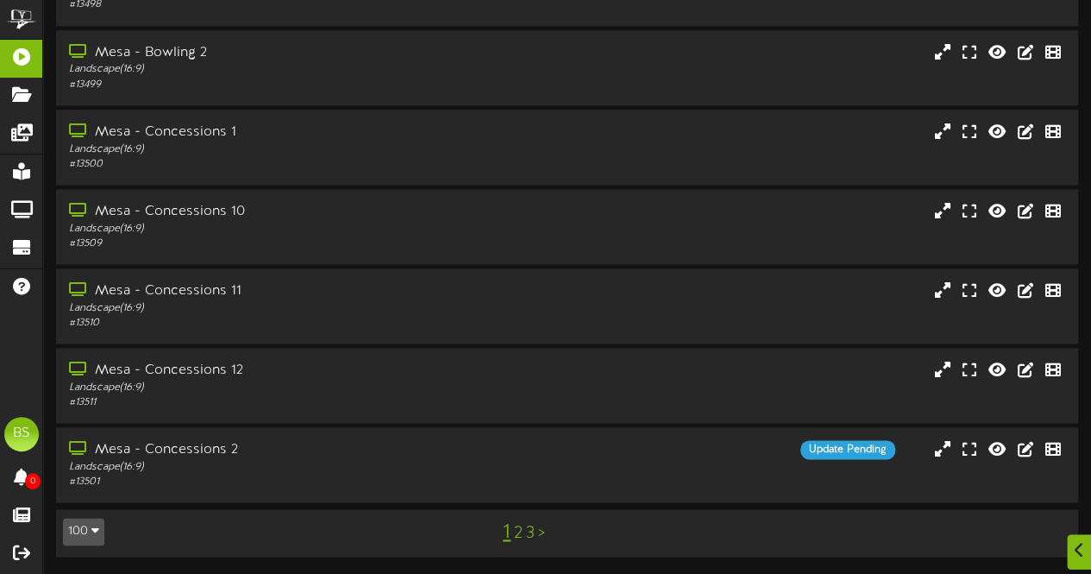
click at [519, 536] on link "2" at bounding box center [518, 533] width 9 height 19
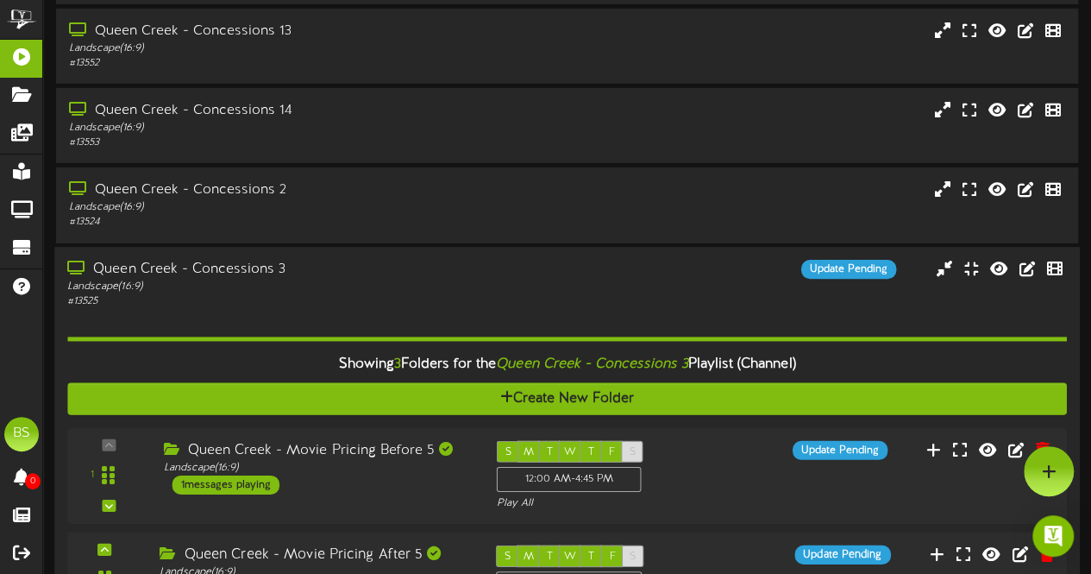
scroll to position [2847, 0]
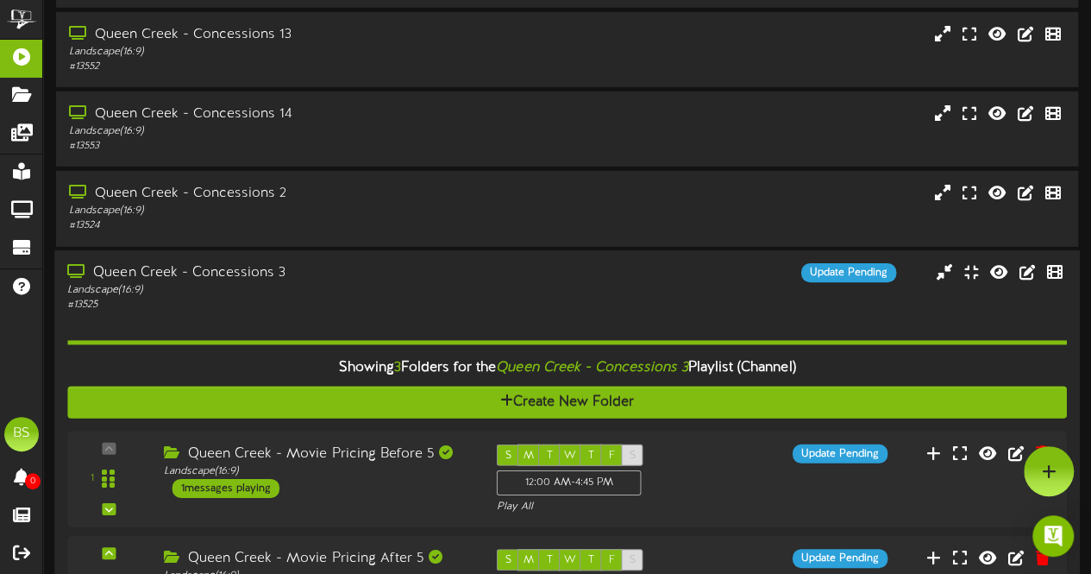
click at [129, 274] on div "Queen Creek - Concessions 3" at bounding box center [267, 273] width 401 height 20
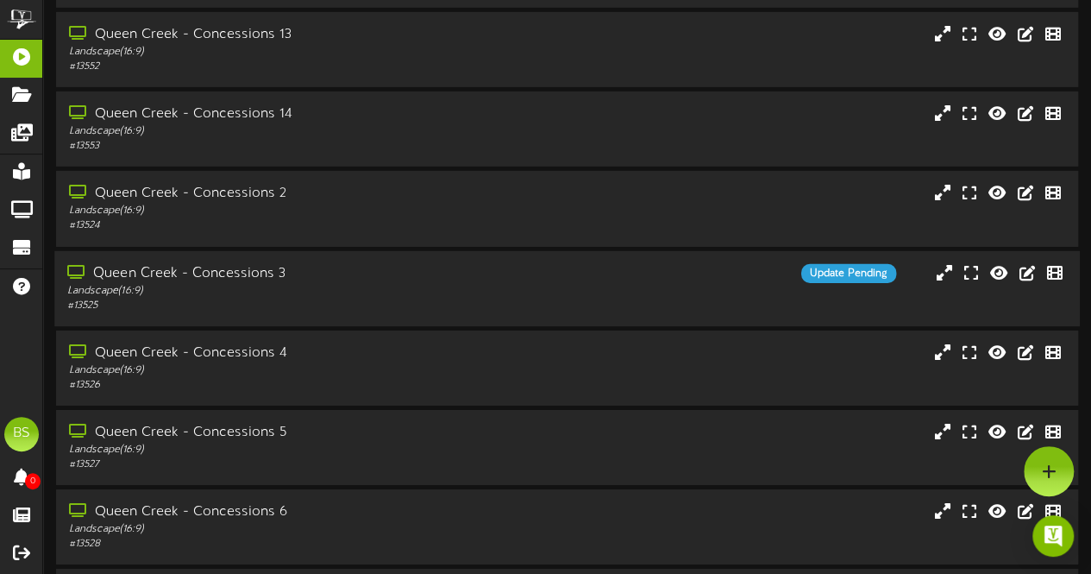
click at [122, 272] on div "Queen Creek - Concessions 3" at bounding box center [267, 274] width 401 height 20
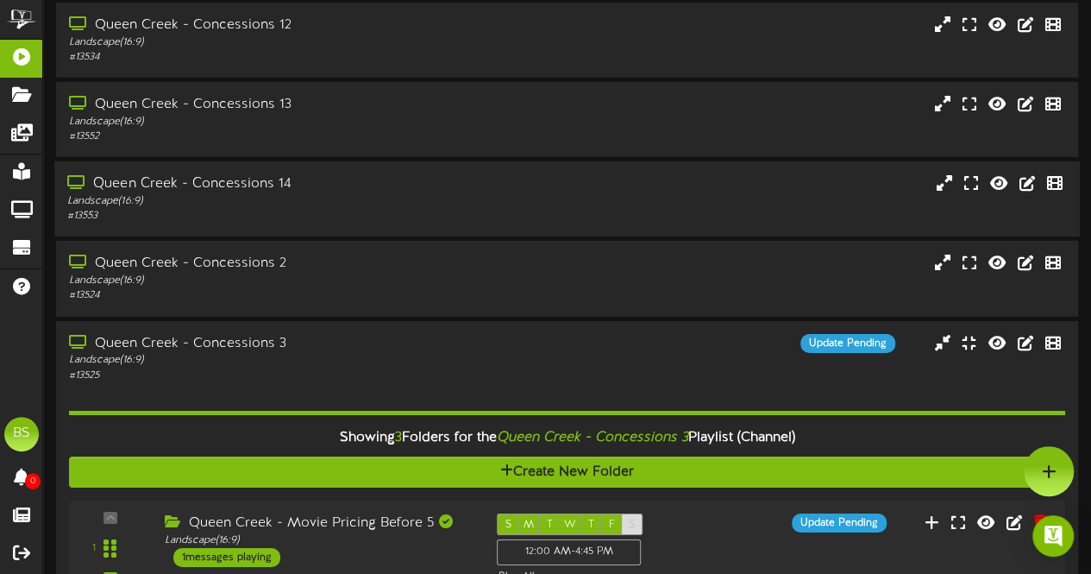
scroll to position [2760, 0]
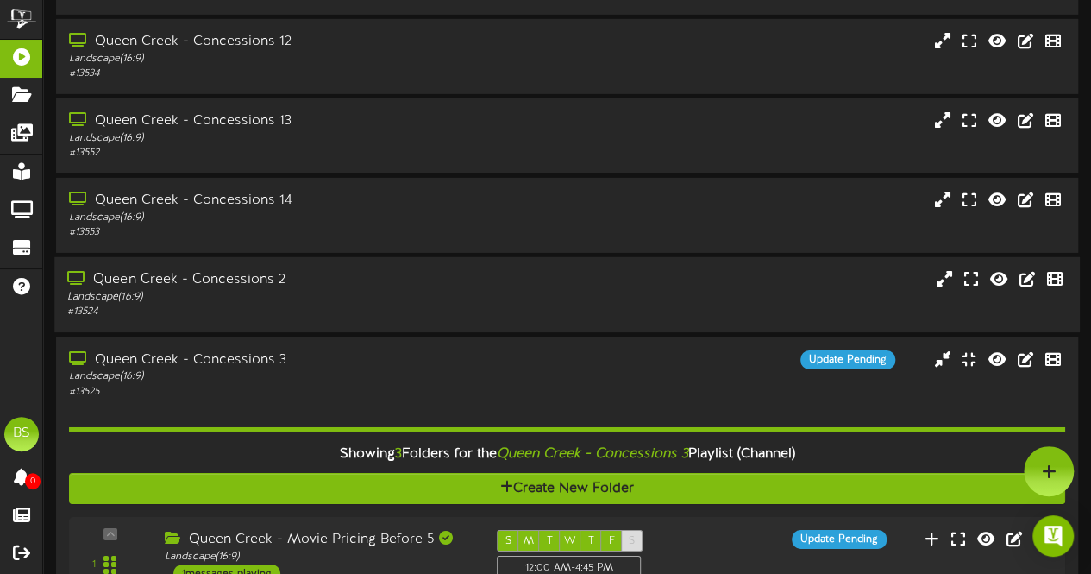
drag, startPoint x: 133, startPoint y: 361, endPoint x: 189, endPoint y: 327, distance: 65.4
click at [131, 358] on div "Queen Creek - Concessions 3" at bounding box center [269, 360] width 400 height 20
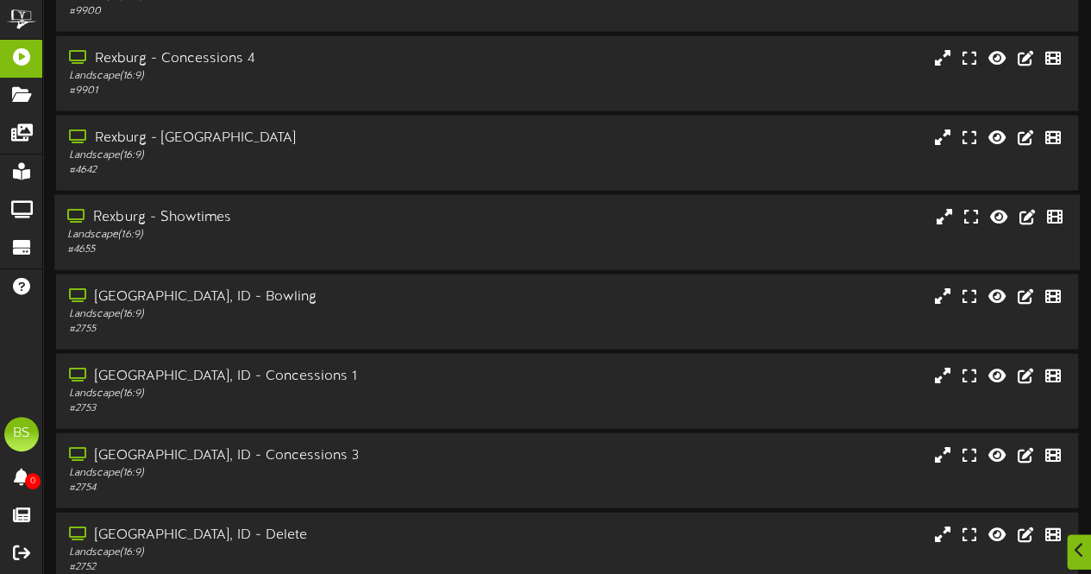
scroll to position [5090, 0]
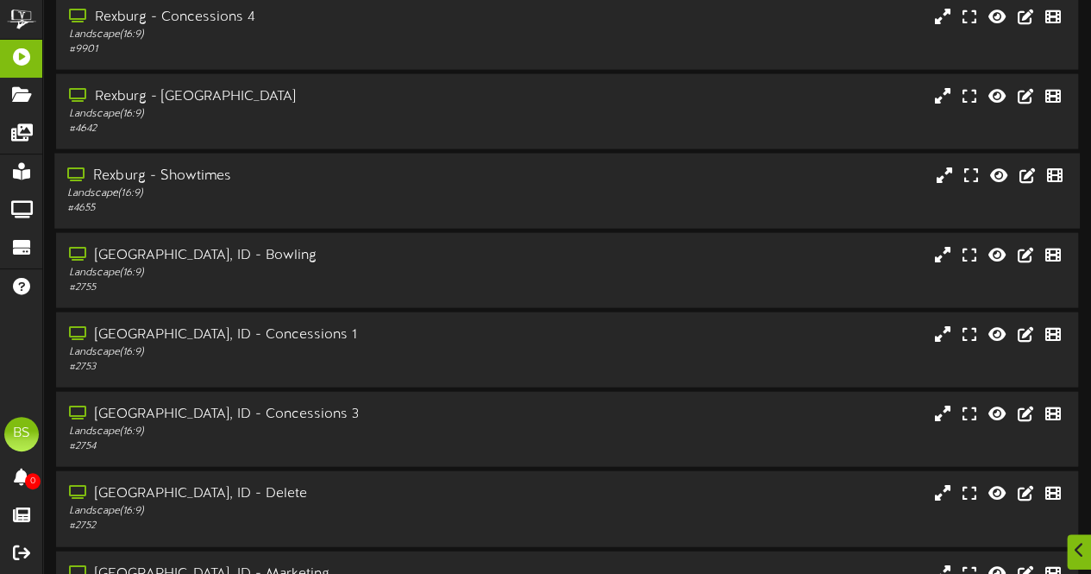
click at [213, 179] on div "Rexburg - Showtimes" at bounding box center [267, 176] width 401 height 20
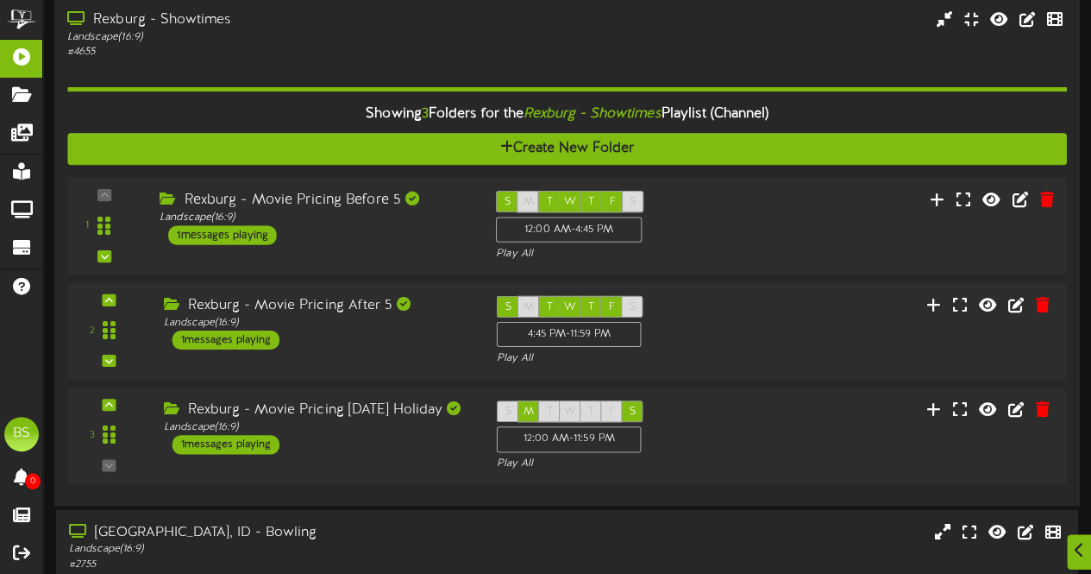
scroll to position [5262, 0]
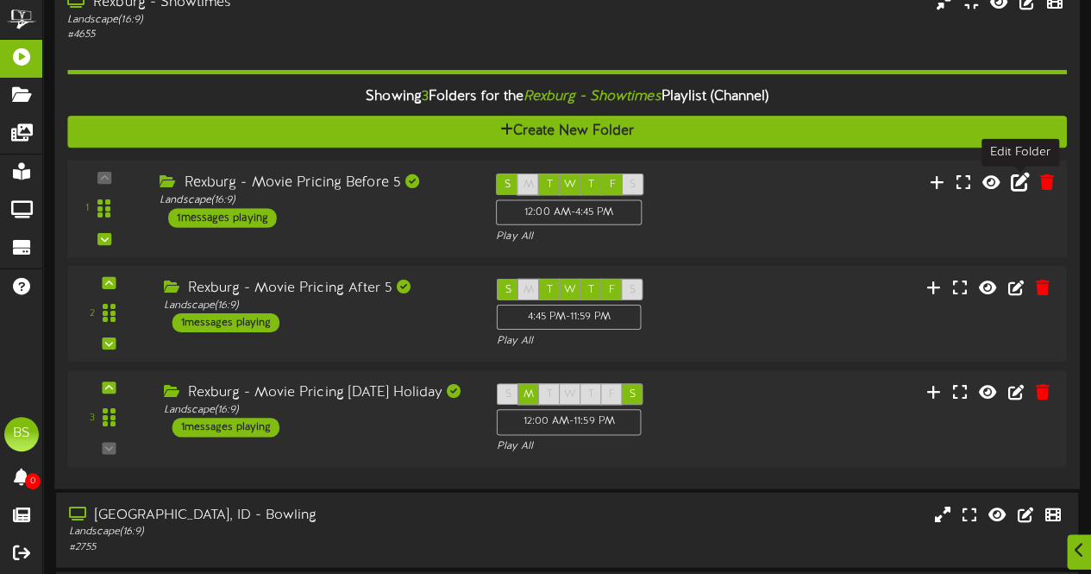
click at [1018, 188] on icon at bounding box center [1020, 182] width 19 height 19
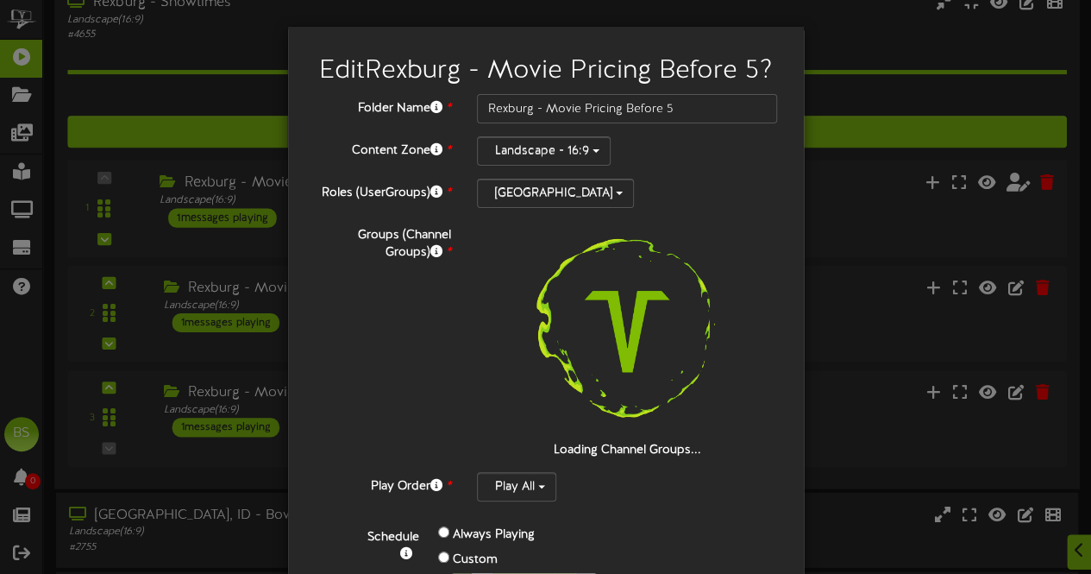
scroll to position [269, 0]
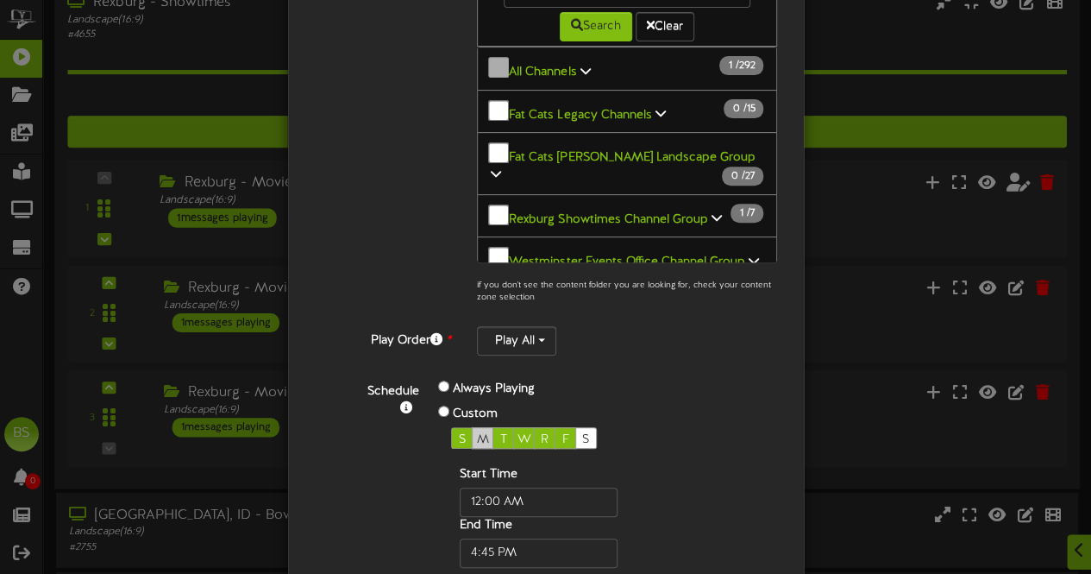
click at [477, 433] on span "M" at bounding box center [483, 439] width 12 height 13
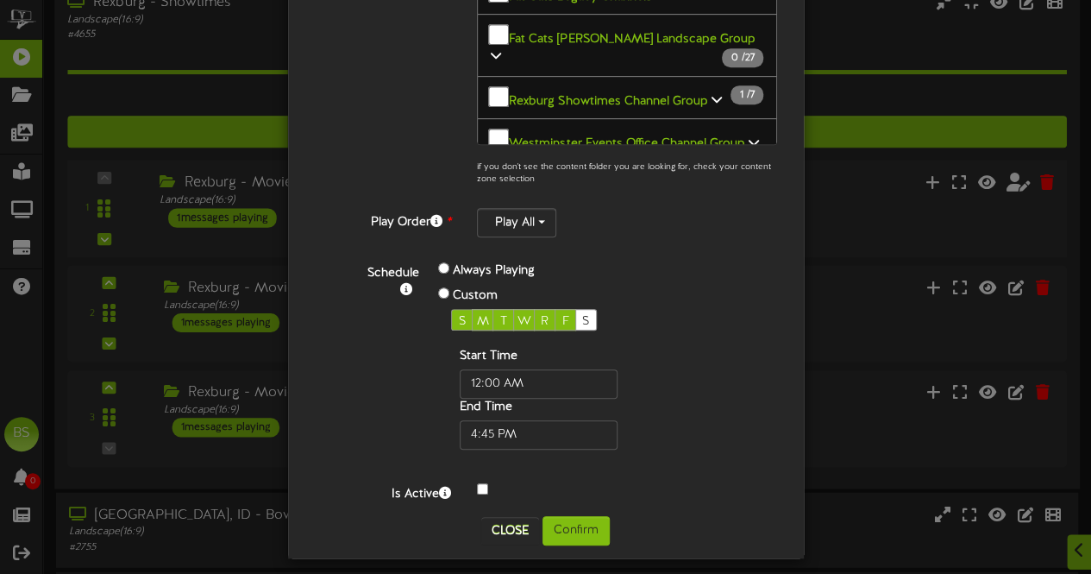
scroll to position [391, 0]
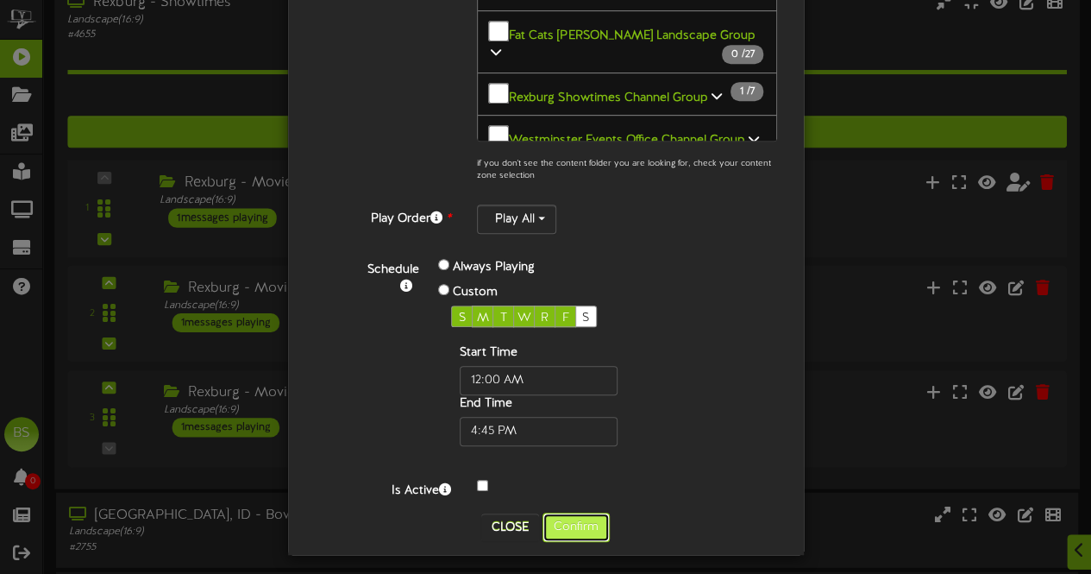
click at [583, 518] on button "Confirm" at bounding box center [576, 526] width 67 height 29
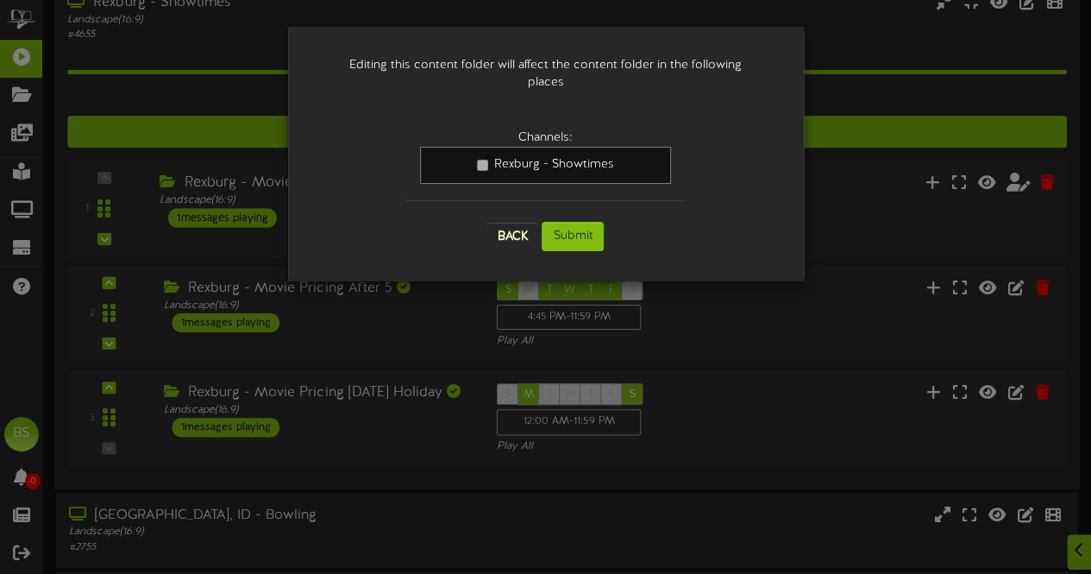
scroll to position [0, 0]
click at [583, 222] on button "Submit" at bounding box center [573, 236] width 62 height 29
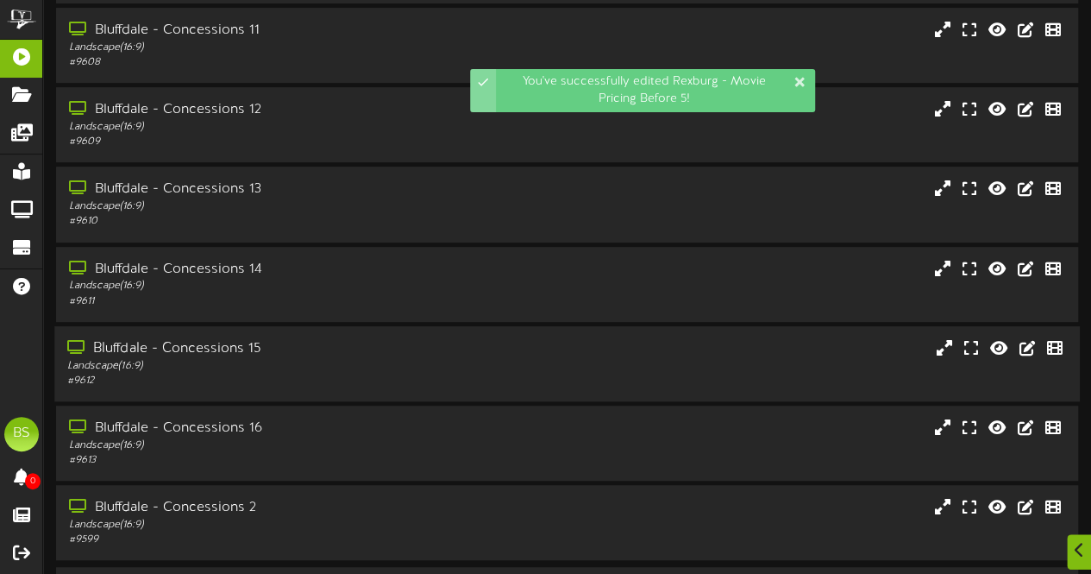
scroll to position [367, 0]
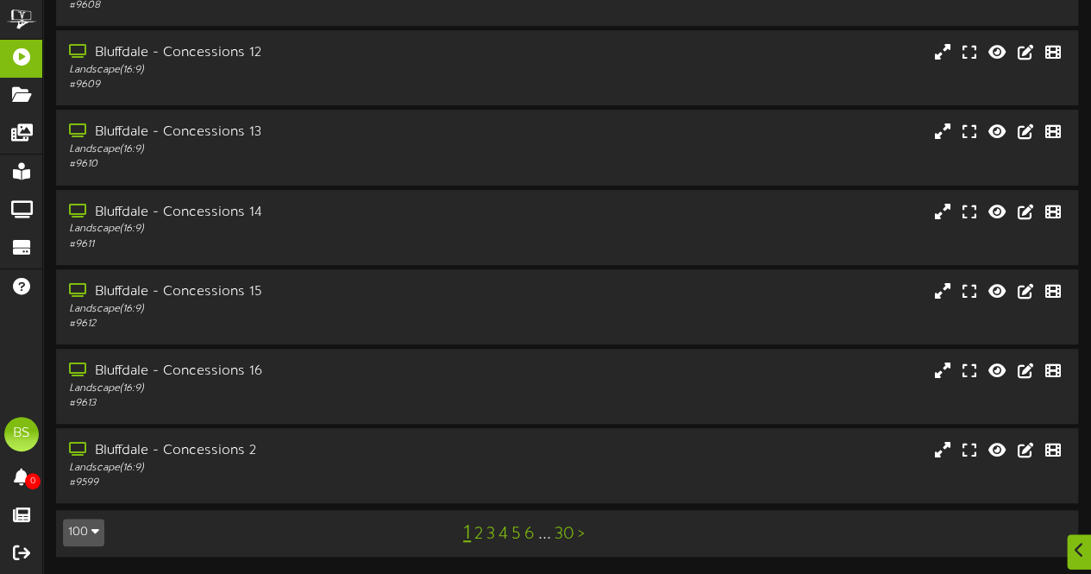
click at [86, 534] on button "100" at bounding box center [83, 532] width 41 height 28
click at [86, 496] on div "100" at bounding box center [80, 499] width 33 height 26
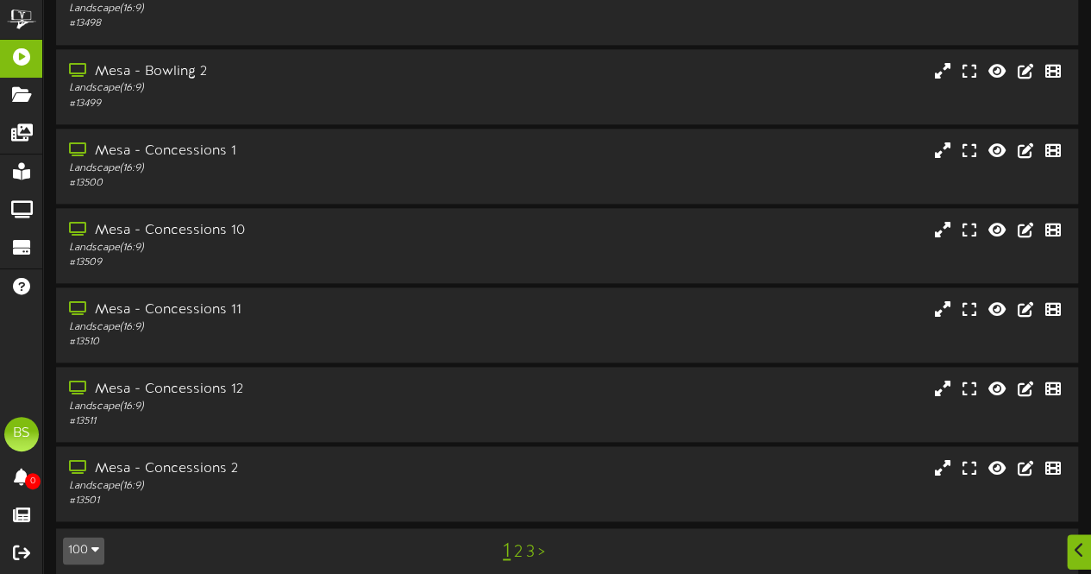
scroll to position [7520, 0]
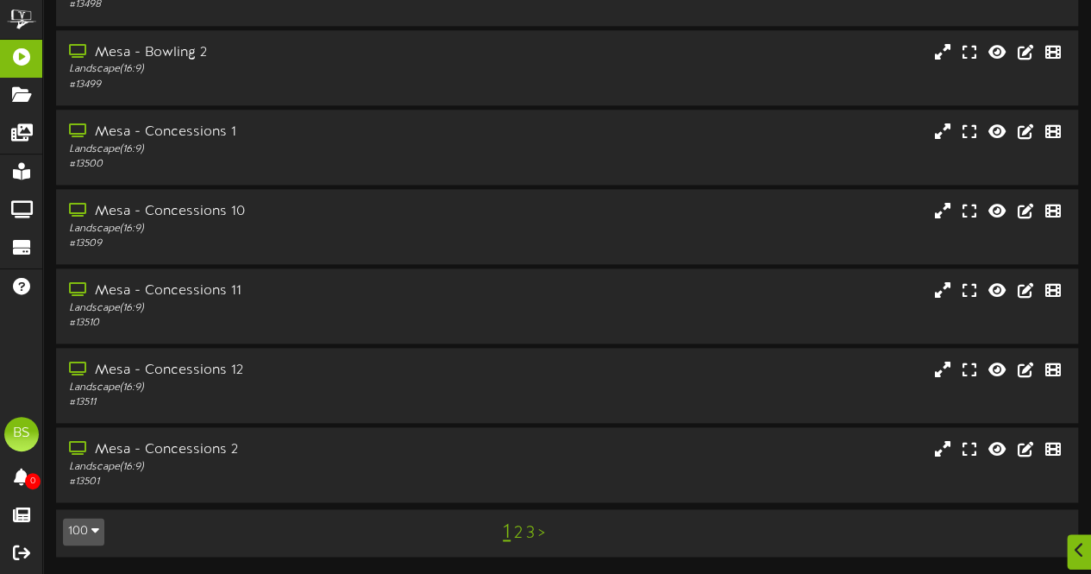
click at [518, 534] on link "2" at bounding box center [518, 533] width 9 height 19
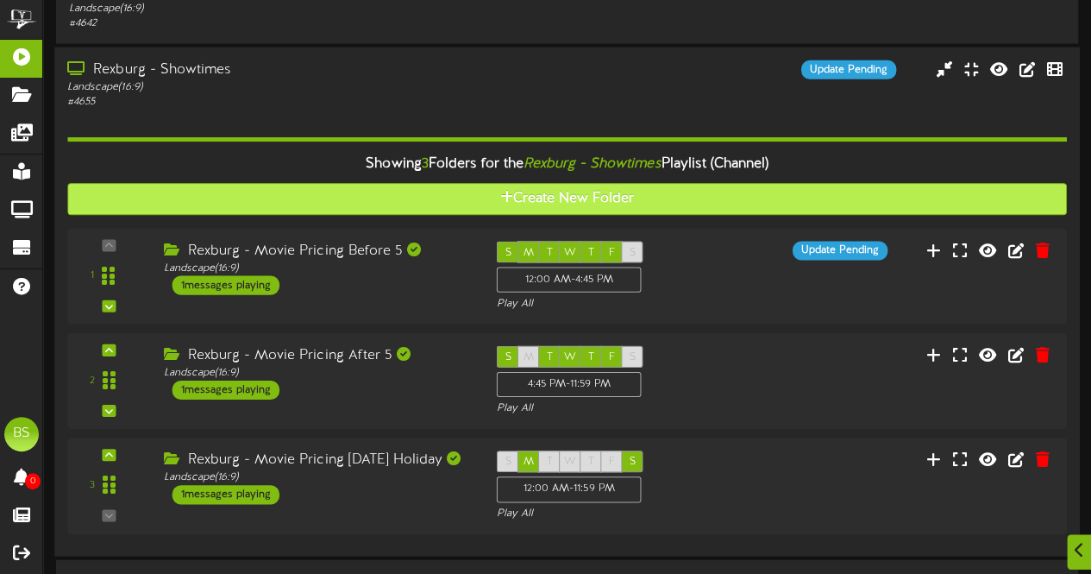
scroll to position [5262, 0]
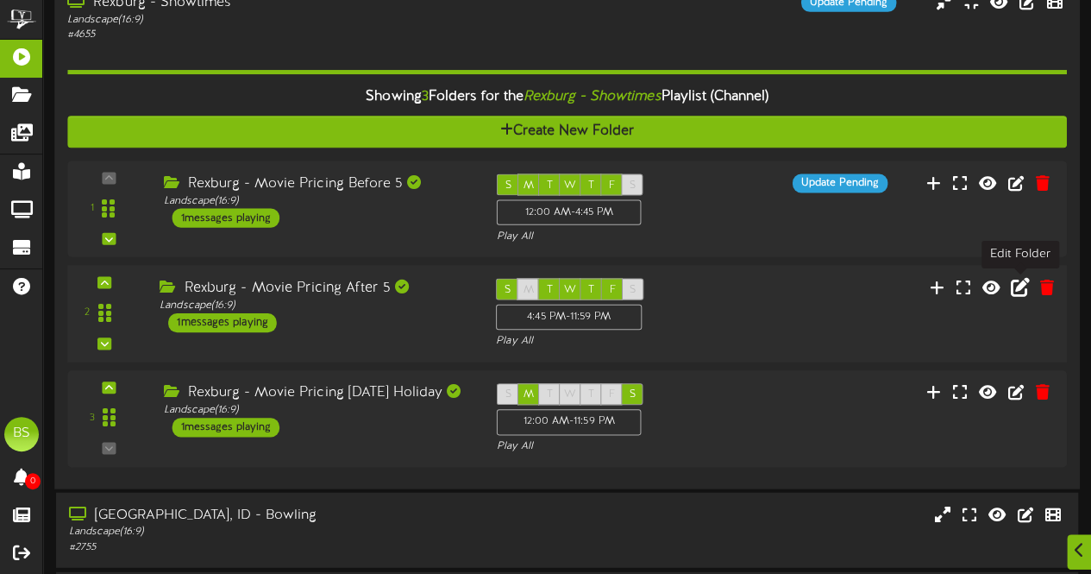
click at [1022, 287] on icon at bounding box center [1020, 286] width 19 height 19
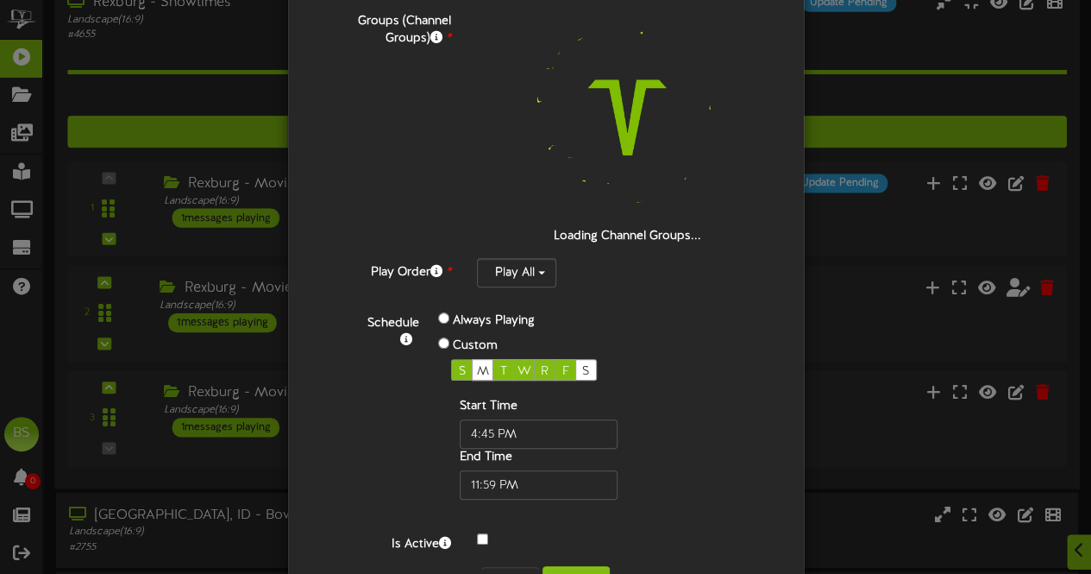
scroll to position [269, 0]
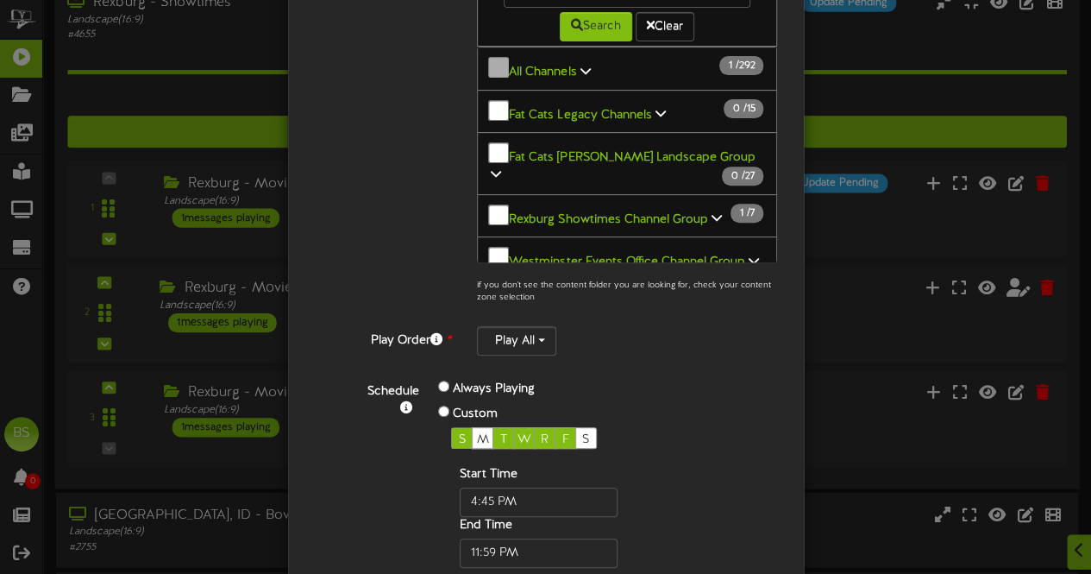
drag, startPoint x: 474, startPoint y: 430, endPoint x: 537, endPoint y: 413, distance: 65.3
click at [477, 433] on span "M" at bounding box center [483, 439] width 12 height 13
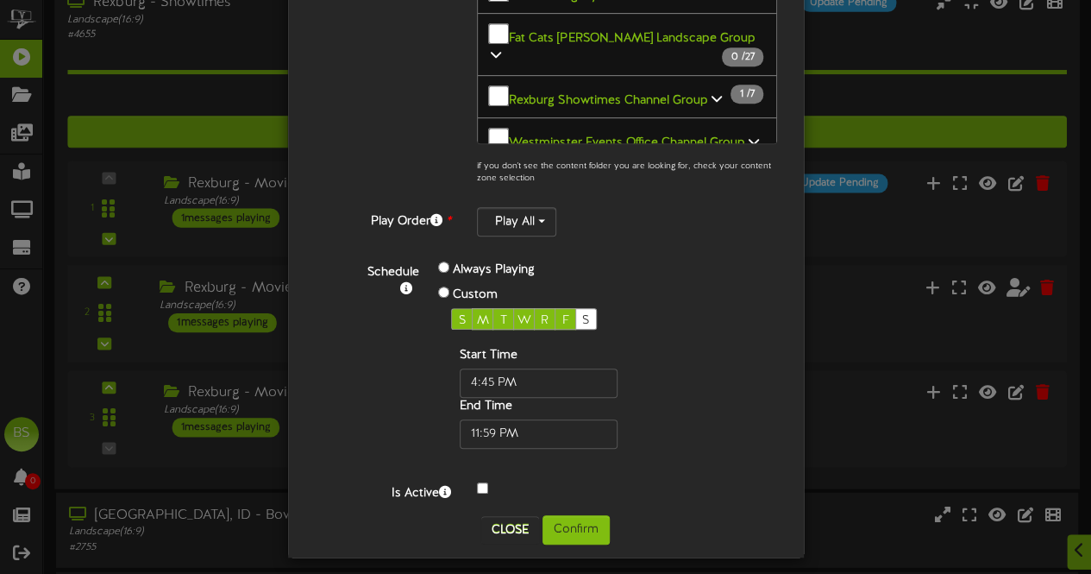
scroll to position [391, 0]
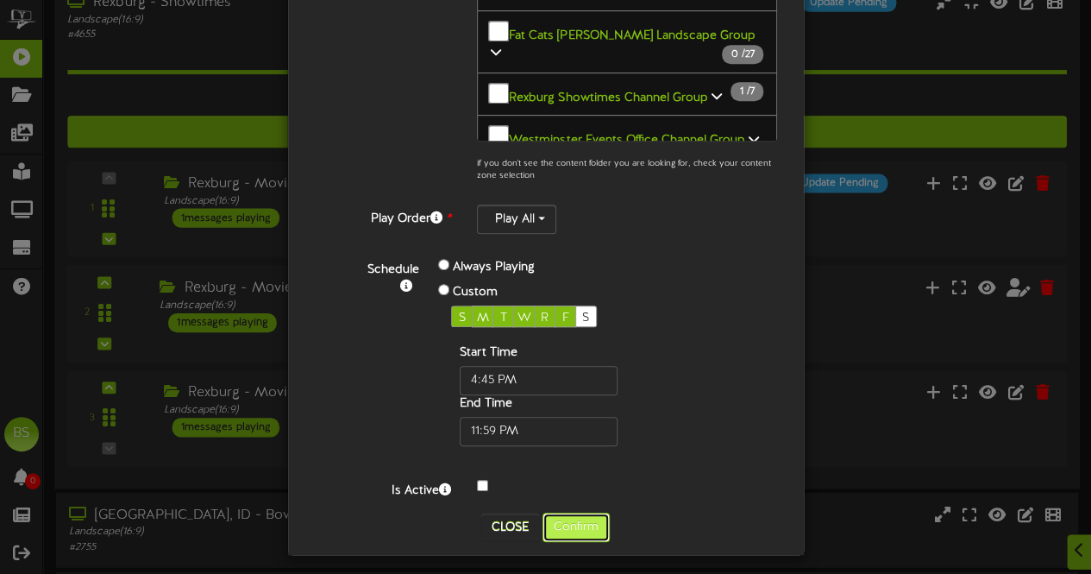
drag, startPoint x: 584, startPoint y: 520, endPoint x: 694, endPoint y: 424, distance: 146.2
click at [583, 520] on button "Confirm" at bounding box center [576, 526] width 67 height 29
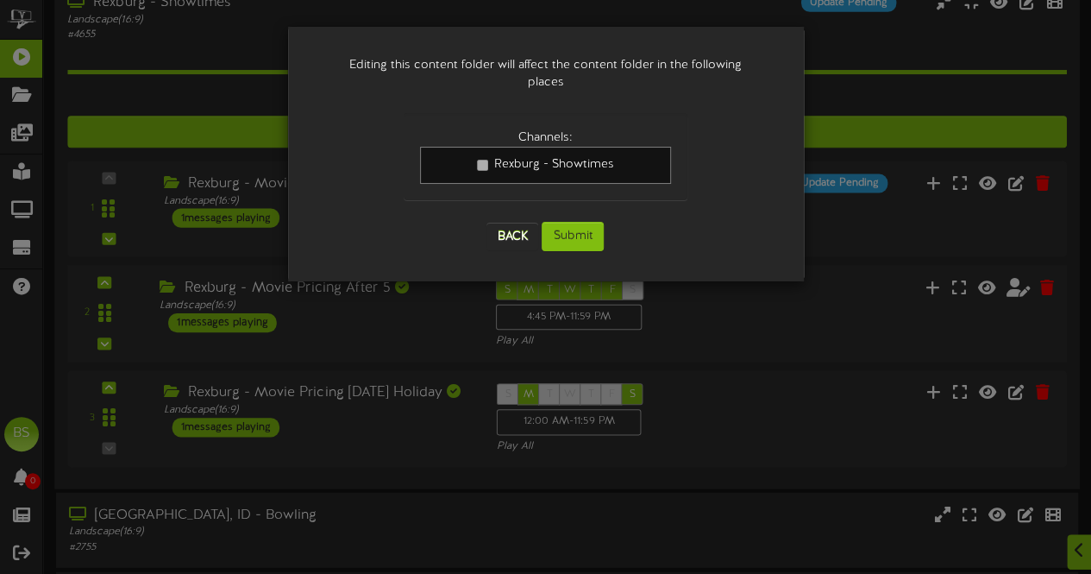
scroll to position [0, 0]
click at [586, 222] on button "Submit" at bounding box center [573, 236] width 62 height 29
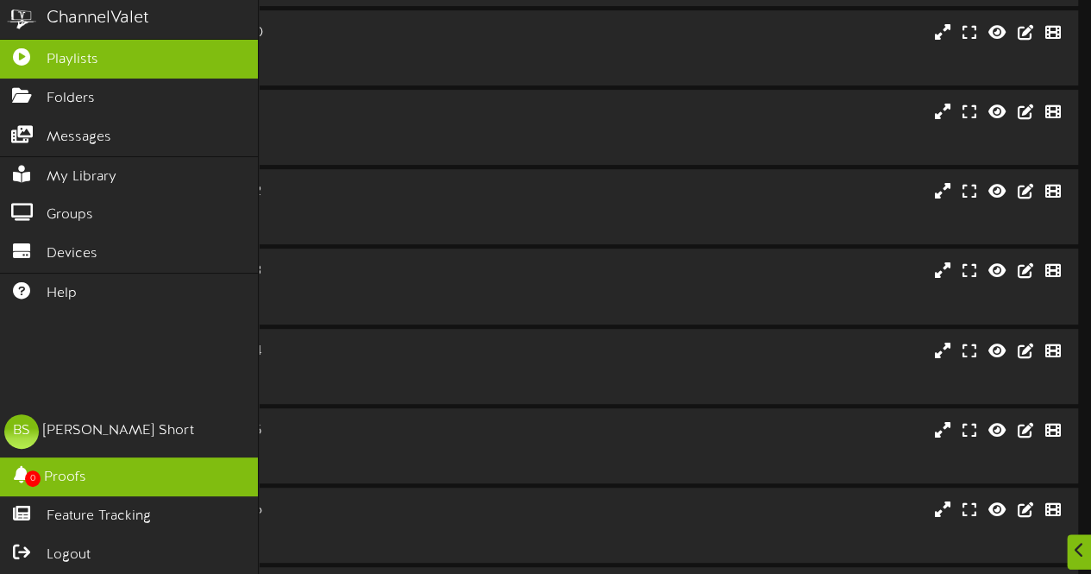
scroll to position [367, 0]
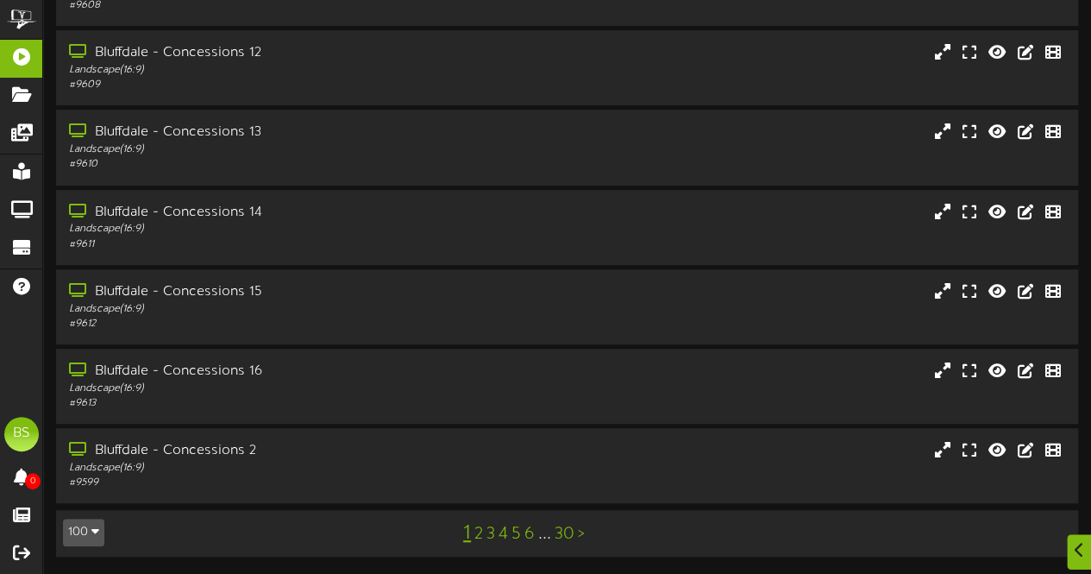
drag, startPoint x: 94, startPoint y: 529, endPoint x: 86, endPoint y: 524, distance: 9.3
click at [92, 527] on icon "button" at bounding box center [95, 530] width 8 height 12
click at [78, 503] on div "100" at bounding box center [80, 499] width 33 height 26
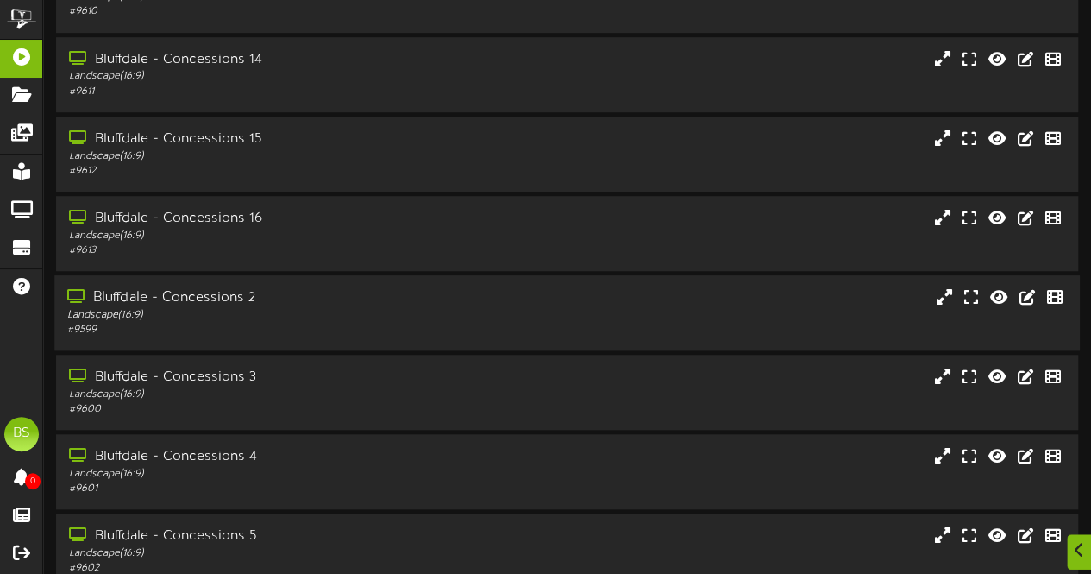
scroll to position [7520, 0]
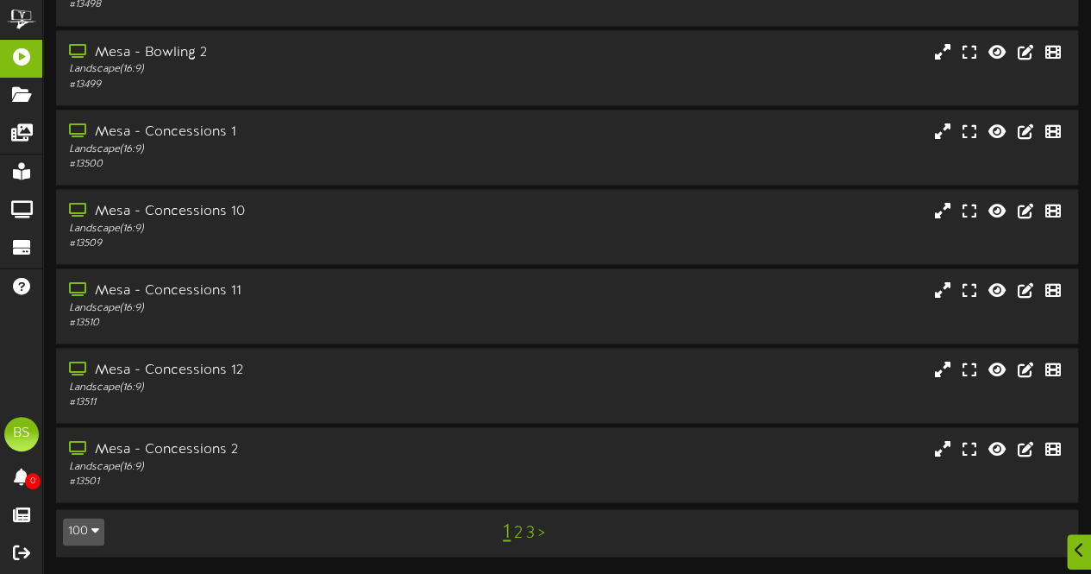
click at [518, 534] on link "2" at bounding box center [518, 533] width 9 height 19
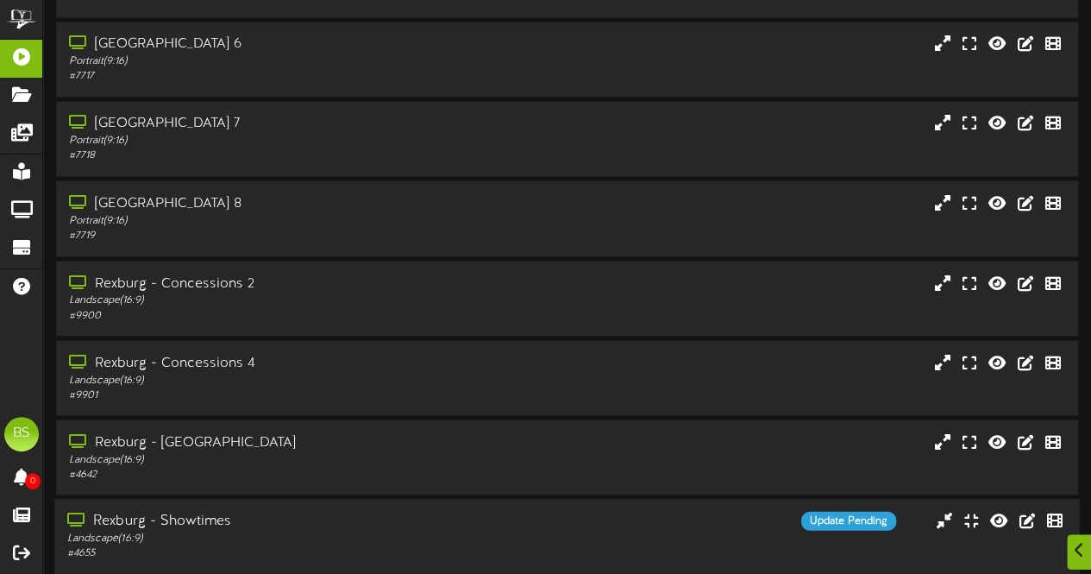
scroll to position [5348, 0]
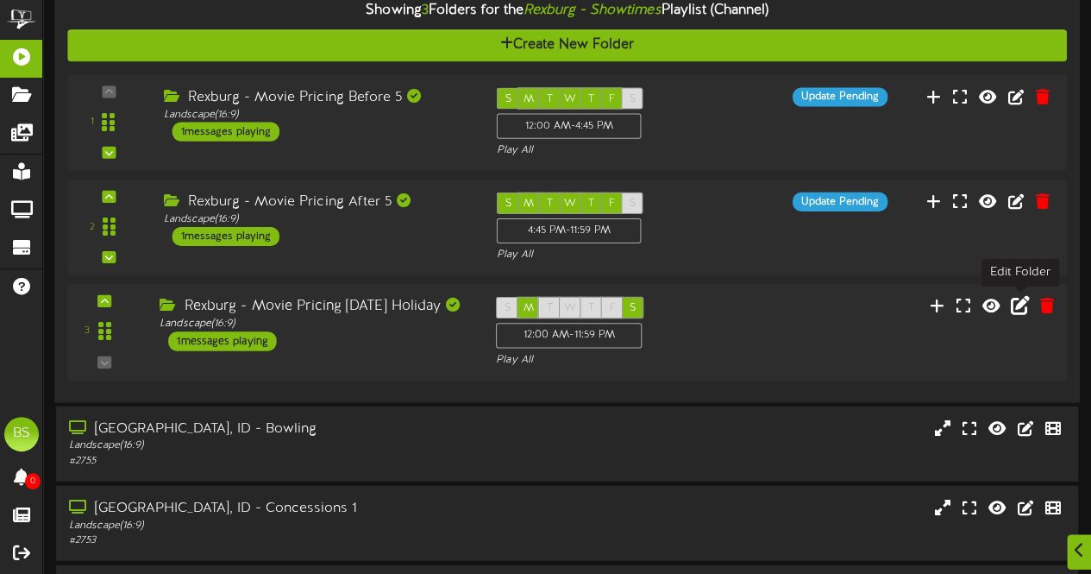
click at [1019, 307] on icon at bounding box center [1020, 305] width 19 height 19
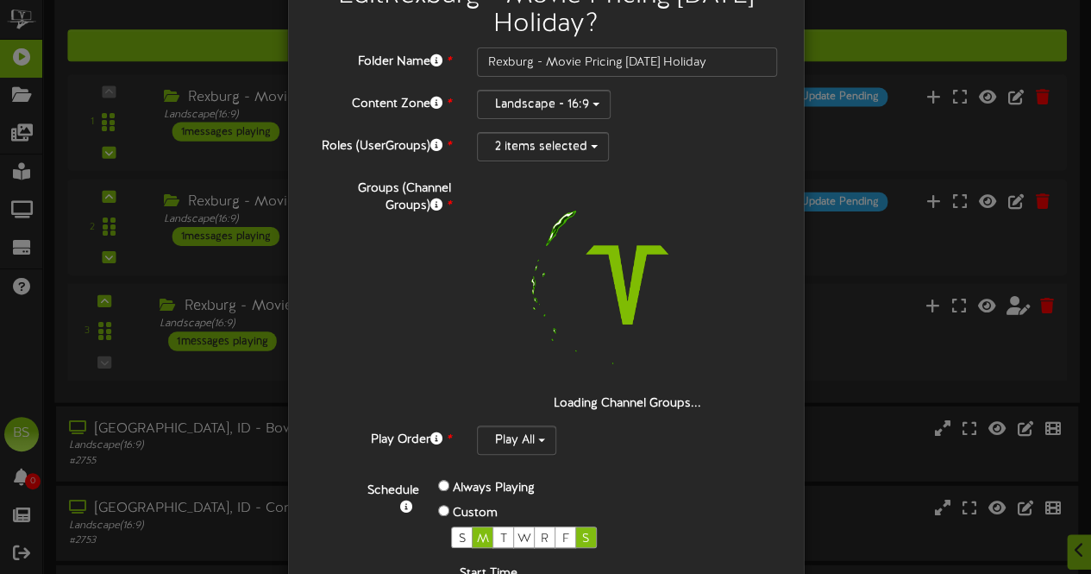
scroll to position [298, 0]
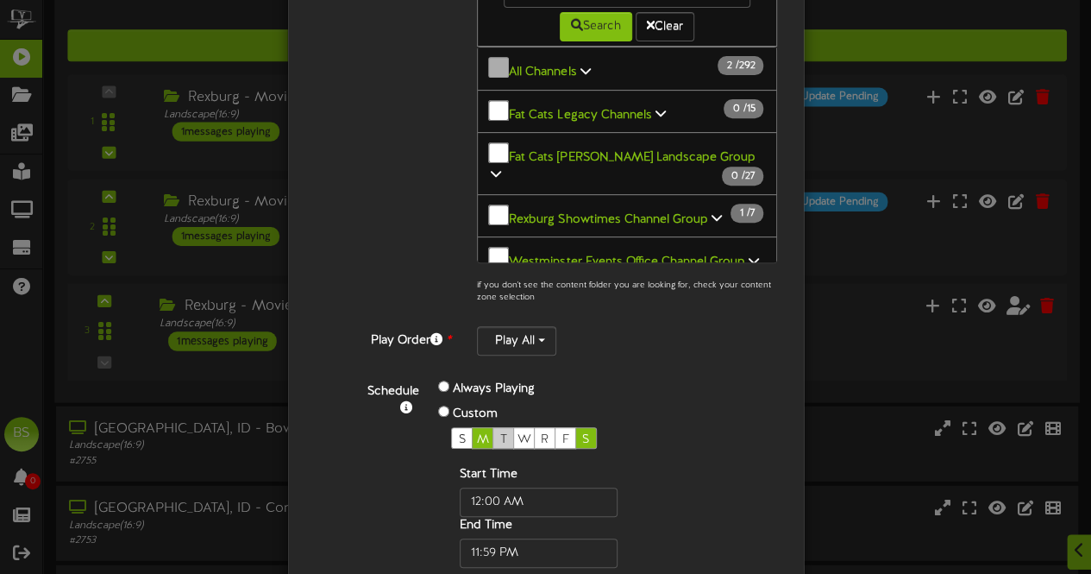
drag, startPoint x: 480, startPoint y: 430, endPoint x: 497, endPoint y: 424, distance: 17.5
click at [480, 433] on span "M" at bounding box center [483, 439] width 12 height 13
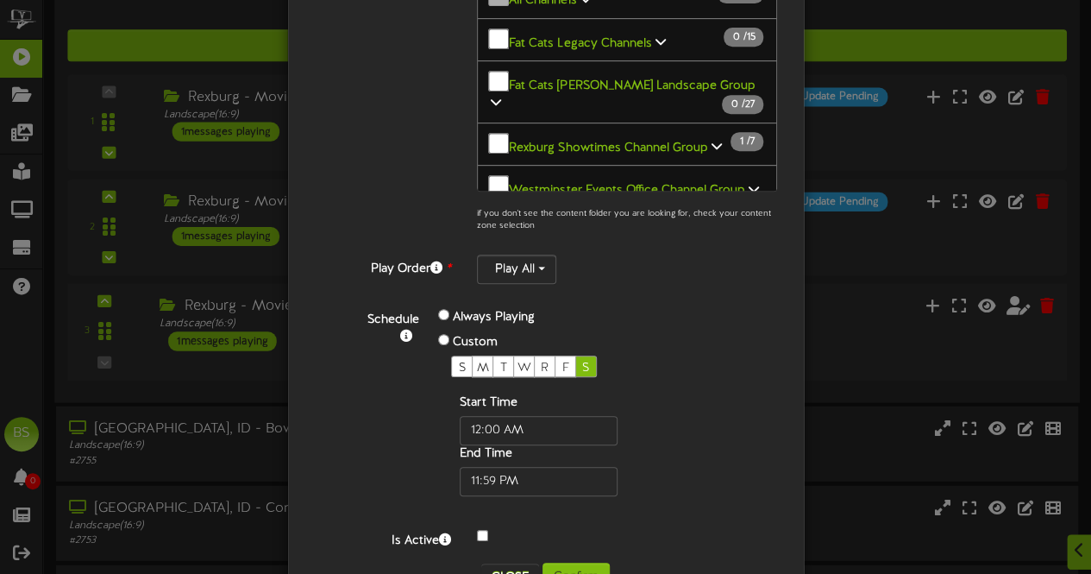
scroll to position [419, 0]
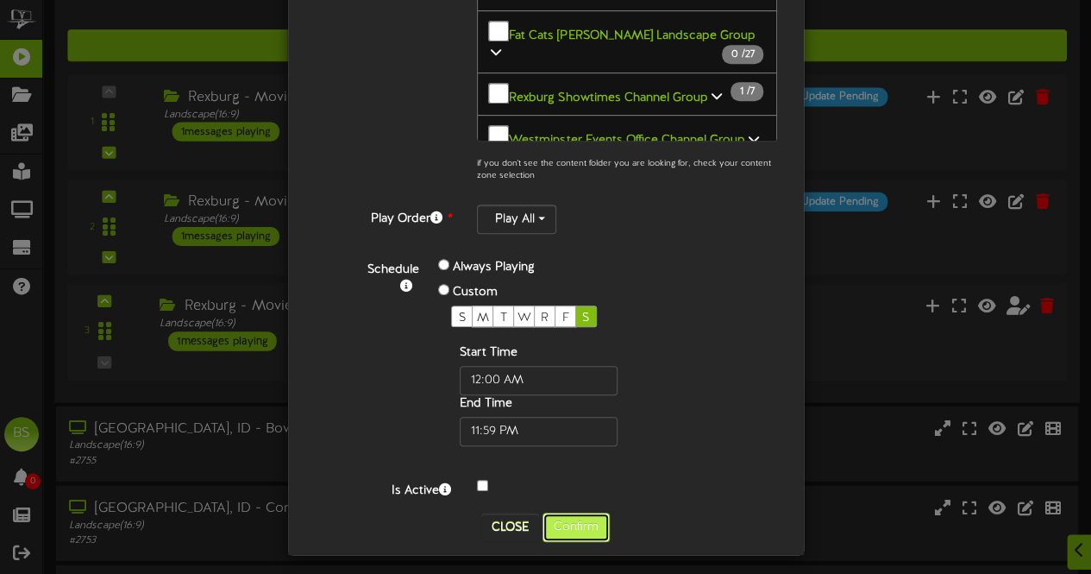
click at [566, 520] on button "Confirm" at bounding box center [576, 526] width 67 height 29
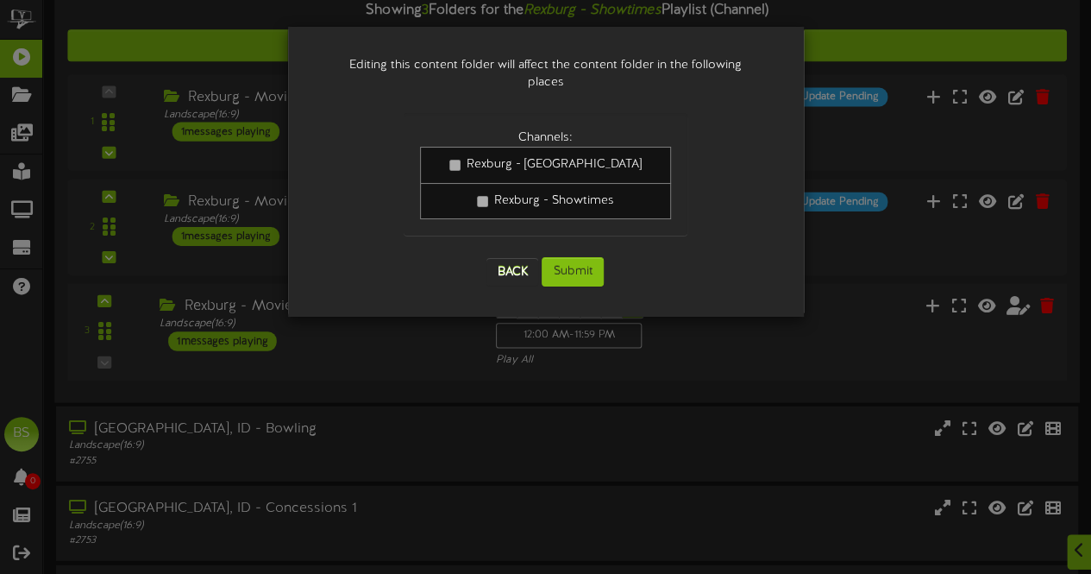
scroll to position [0, 0]
click at [580, 257] on button "Submit" at bounding box center [573, 271] width 62 height 29
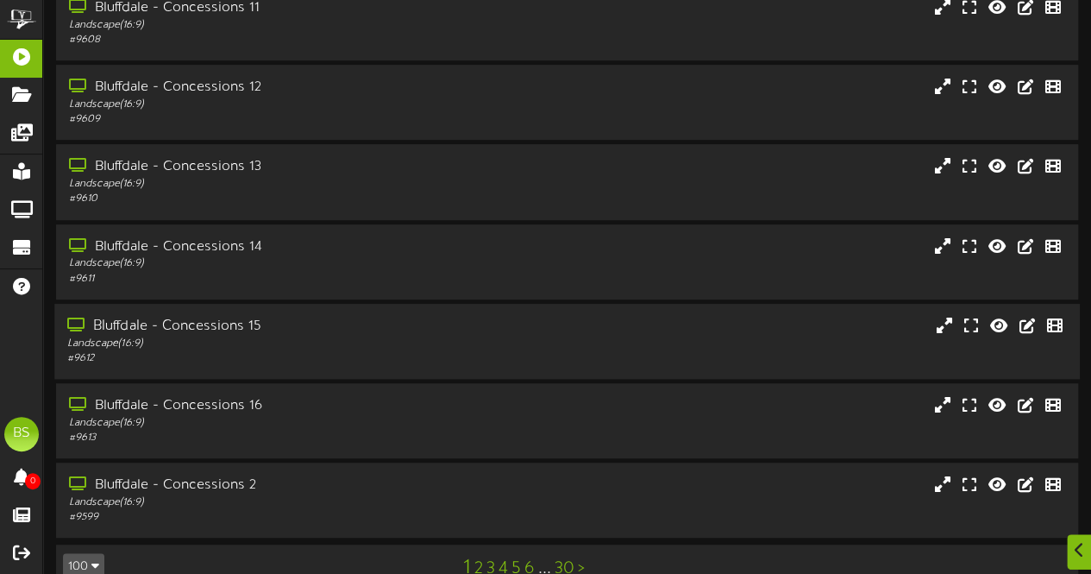
scroll to position [367, 0]
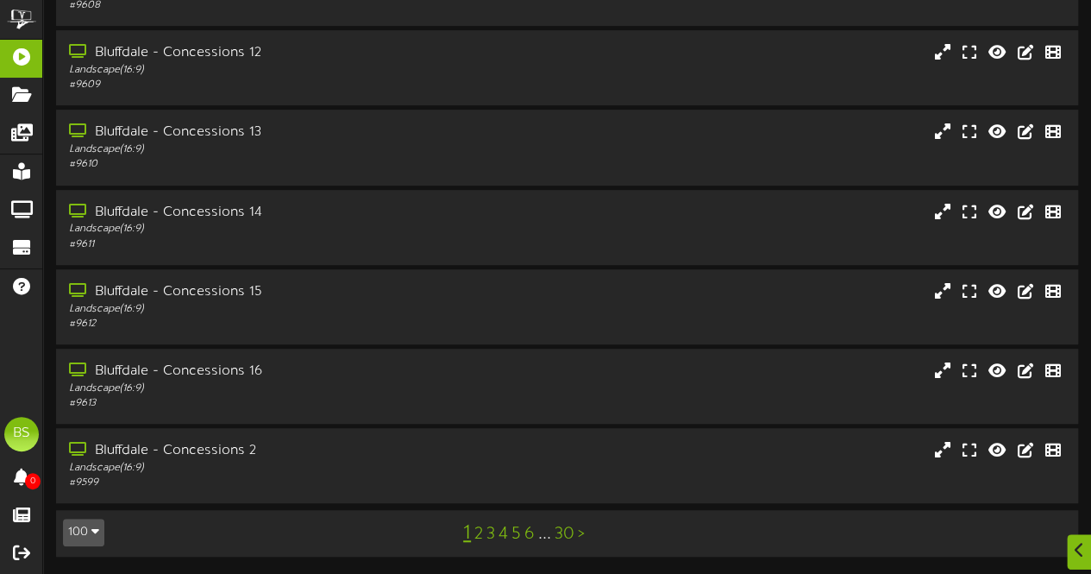
click at [83, 527] on button "100" at bounding box center [83, 532] width 41 height 28
click at [79, 504] on div "100" at bounding box center [80, 499] width 33 height 26
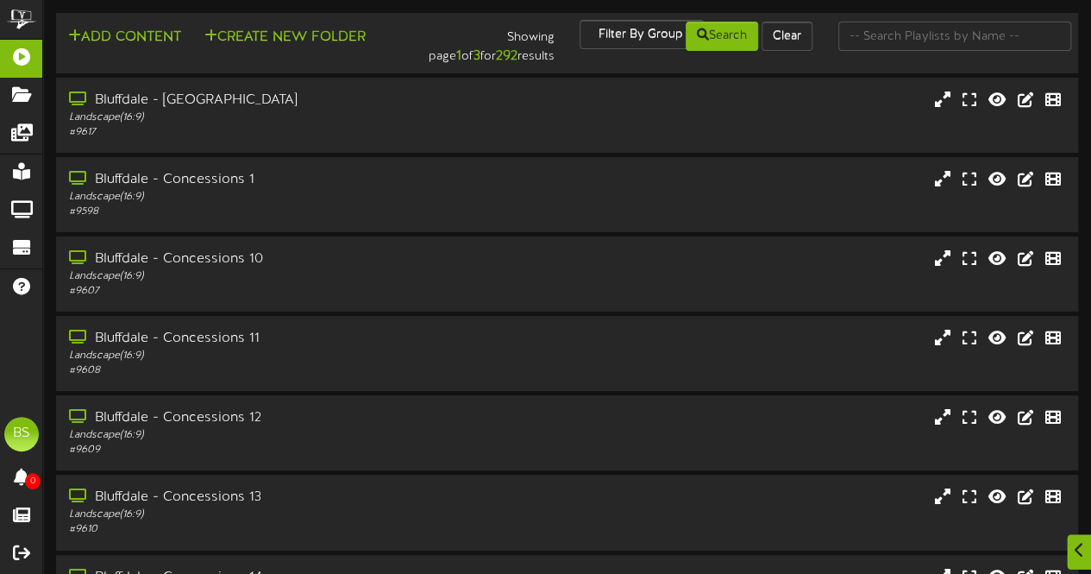
scroll to position [7520, 0]
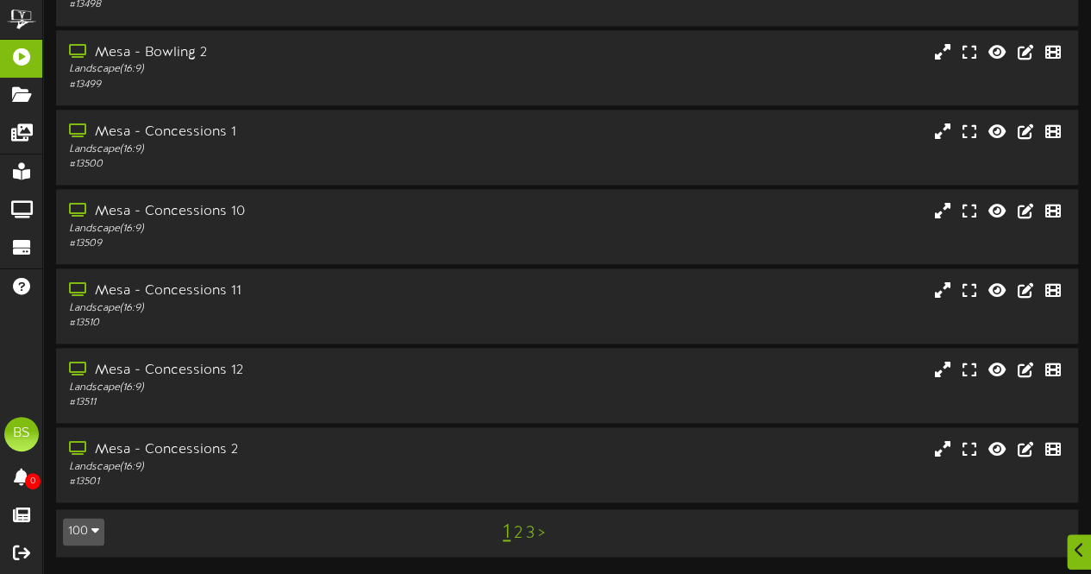
click at [516, 535] on link "2" at bounding box center [518, 533] width 9 height 19
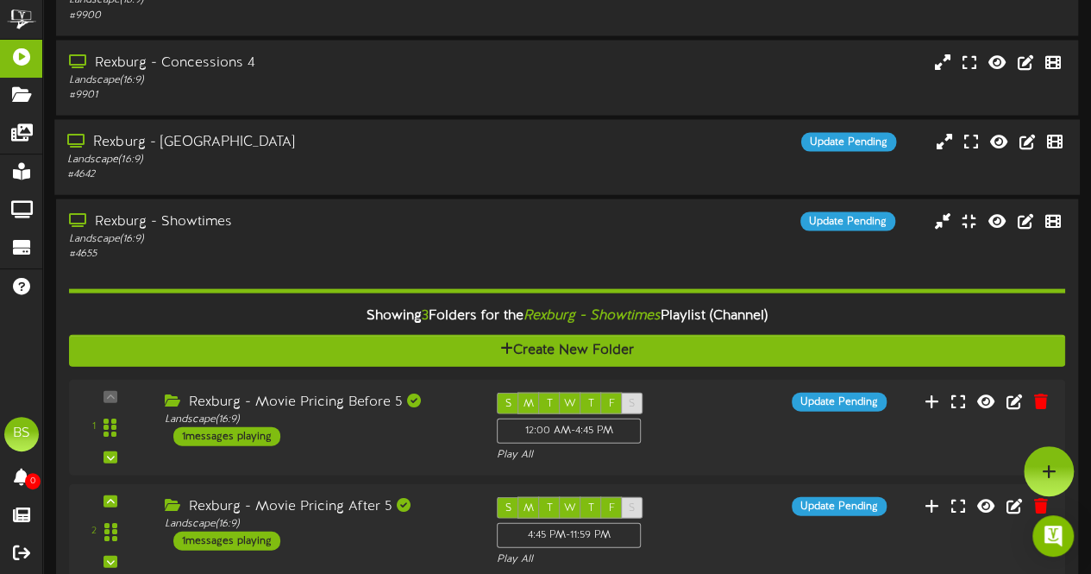
scroll to position [4917, 0]
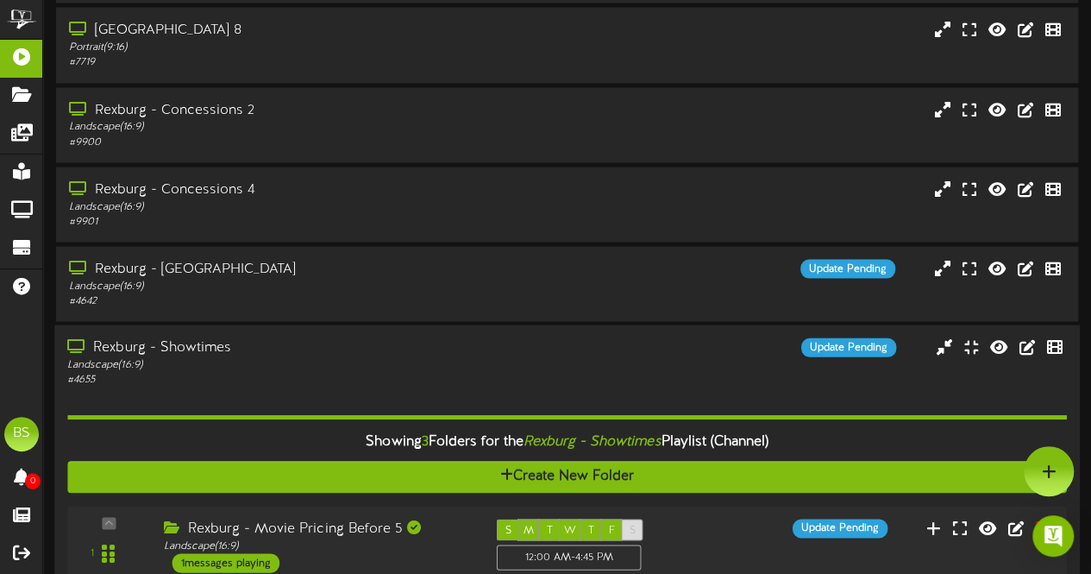
click at [128, 351] on div "Rexburg - Showtimes" at bounding box center [267, 348] width 401 height 20
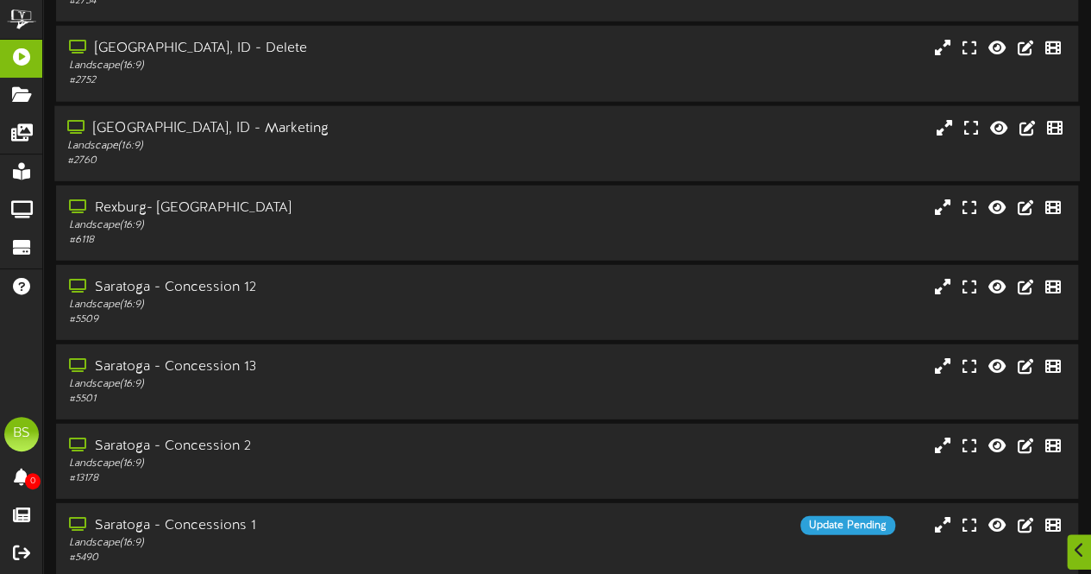
scroll to position [5780, 0]
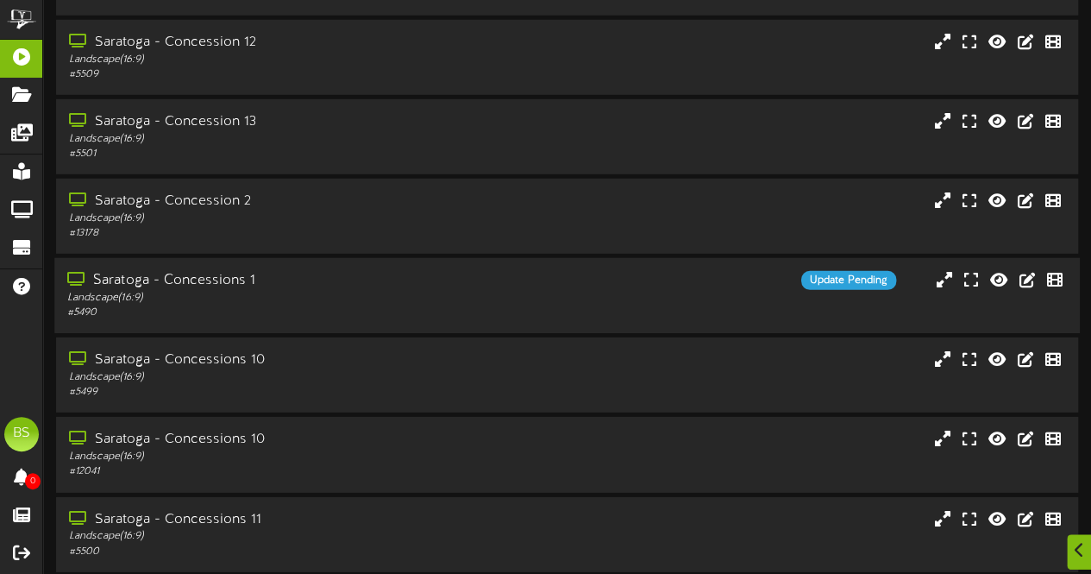
click at [223, 285] on div "Saratoga - Concessions 1" at bounding box center [267, 281] width 401 height 20
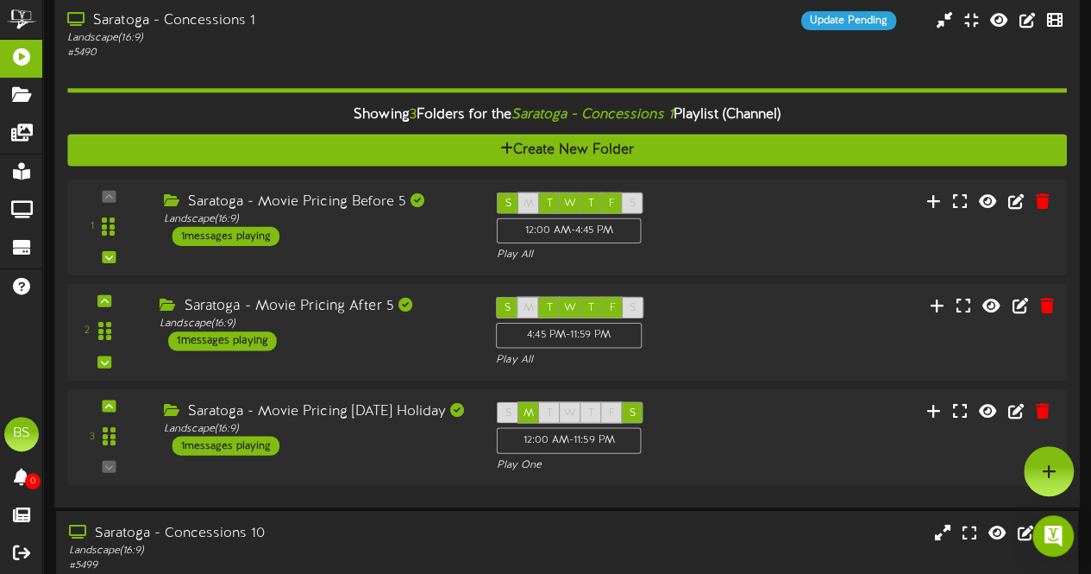
scroll to position [5952, 0]
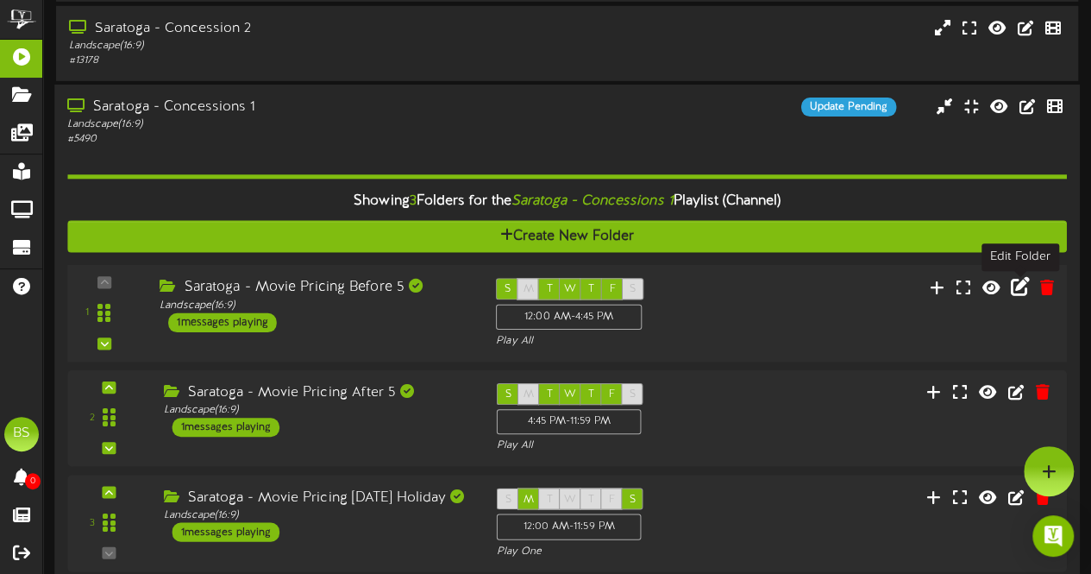
click at [1020, 289] on icon at bounding box center [1020, 286] width 19 height 19
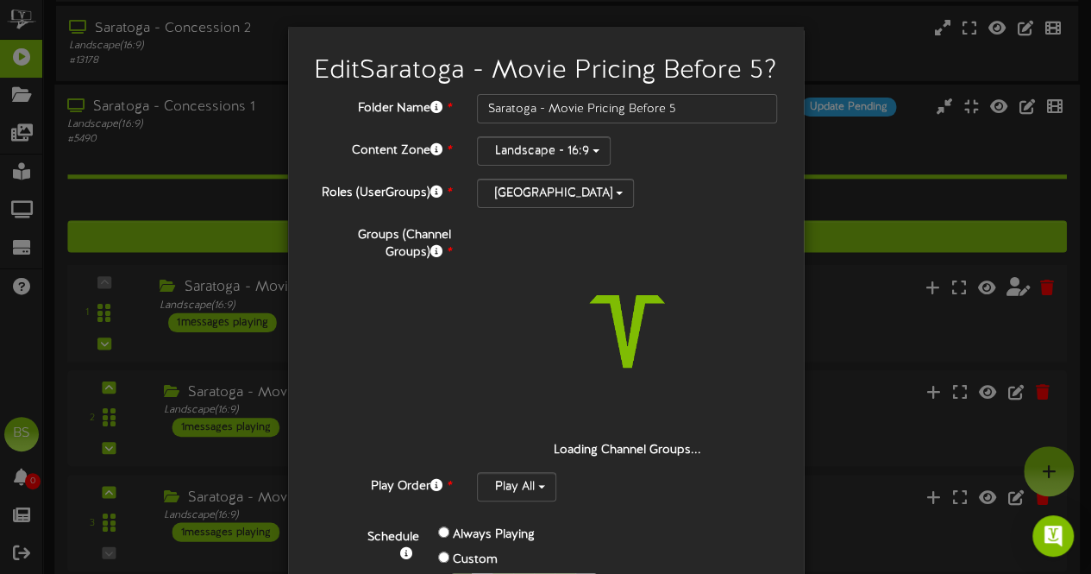
scroll to position [298, 0]
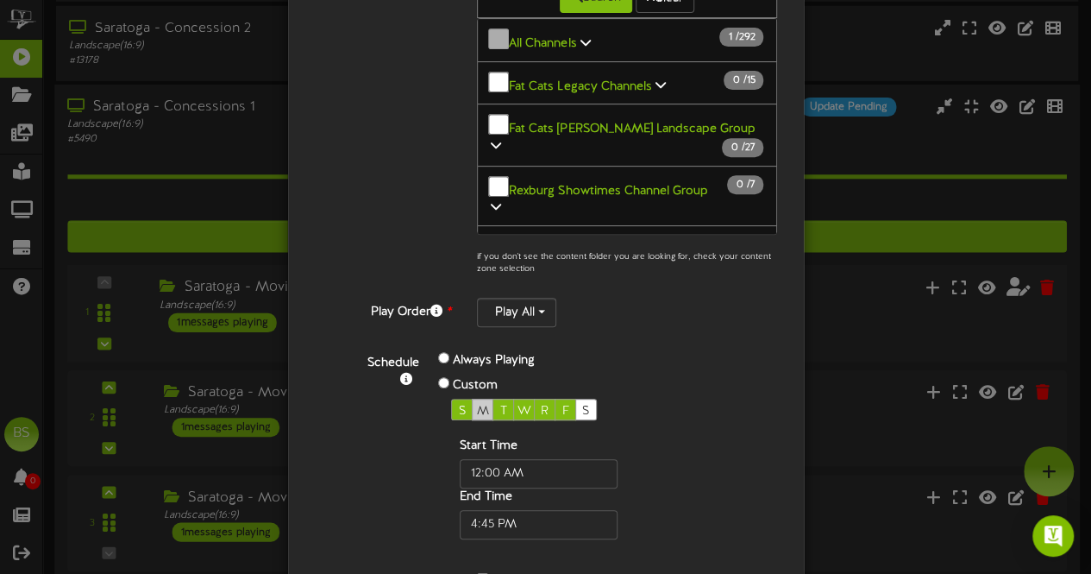
click at [477, 418] on span "M" at bounding box center [483, 411] width 12 height 13
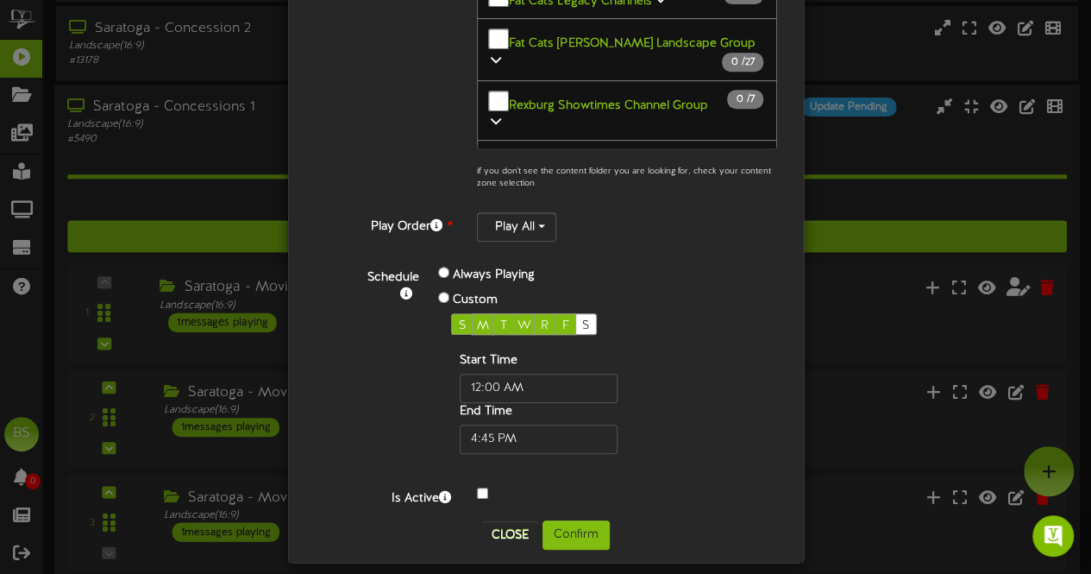
scroll to position [419, 0]
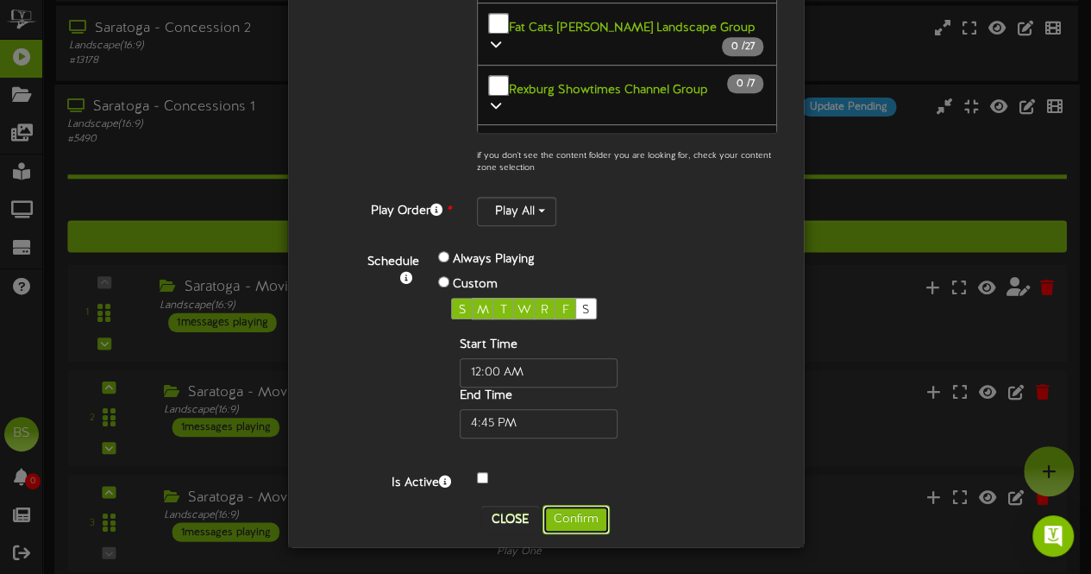
click at [579, 520] on button "Confirm" at bounding box center [576, 519] width 67 height 29
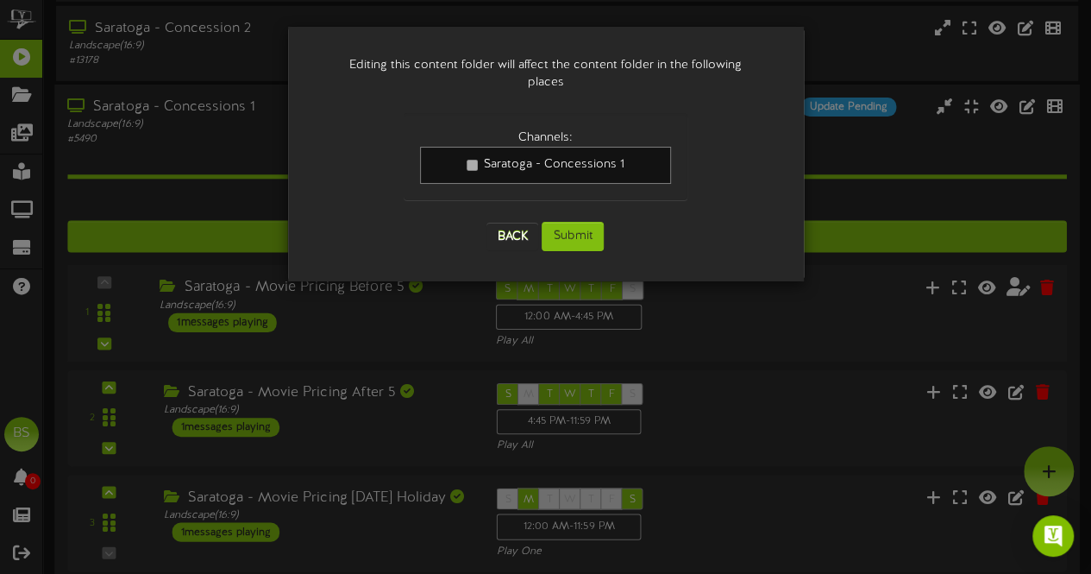
scroll to position [0, 0]
click at [569, 222] on button "Submit" at bounding box center [573, 236] width 62 height 29
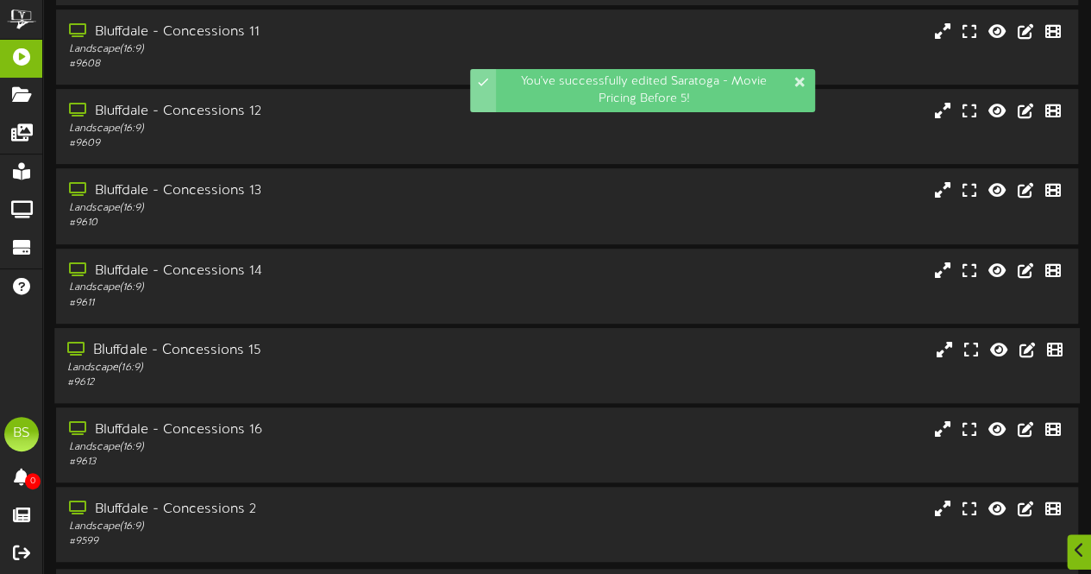
scroll to position [367, 0]
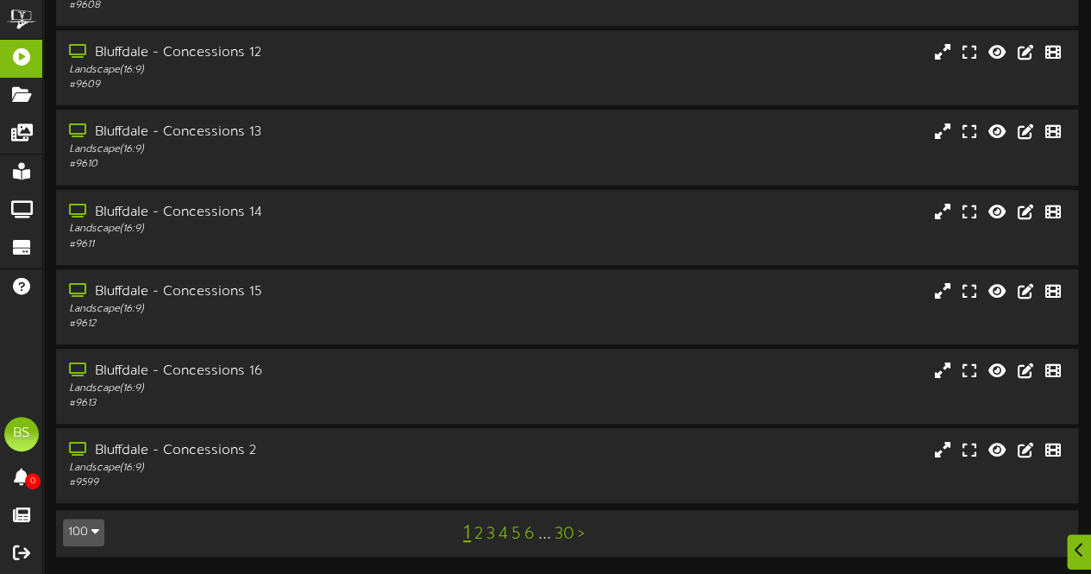
click at [79, 540] on button "100" at bounding box center [83, 532] width 41 height 28
click at [91, 499] on div "100" at bounding box center [80, 499] width 33 height 26
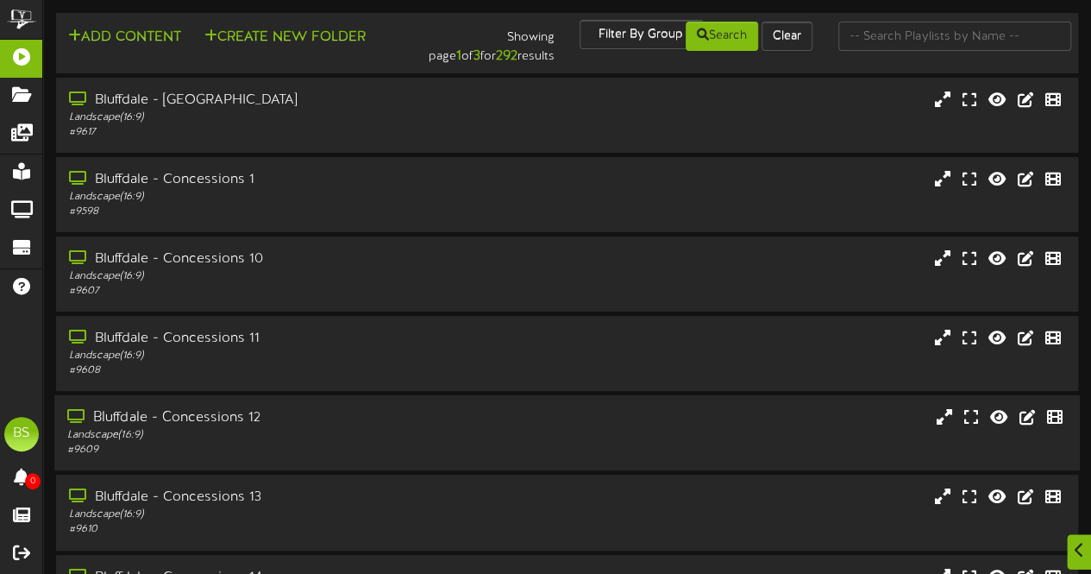
scroll to position [7520, 0]
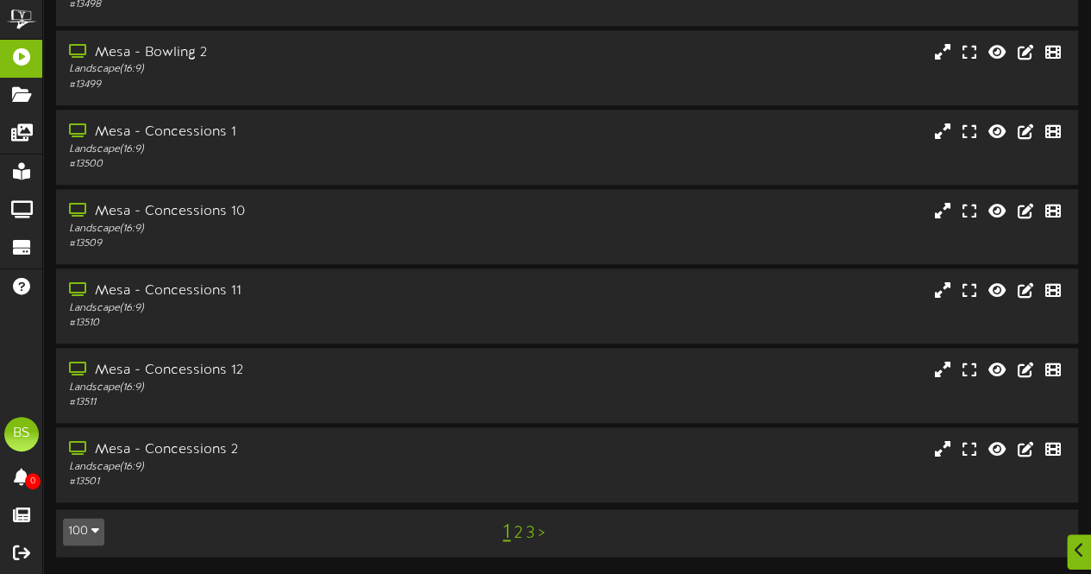
click at [519, 537] on link "2" at bounding box center [518, 533] width 9 height 19
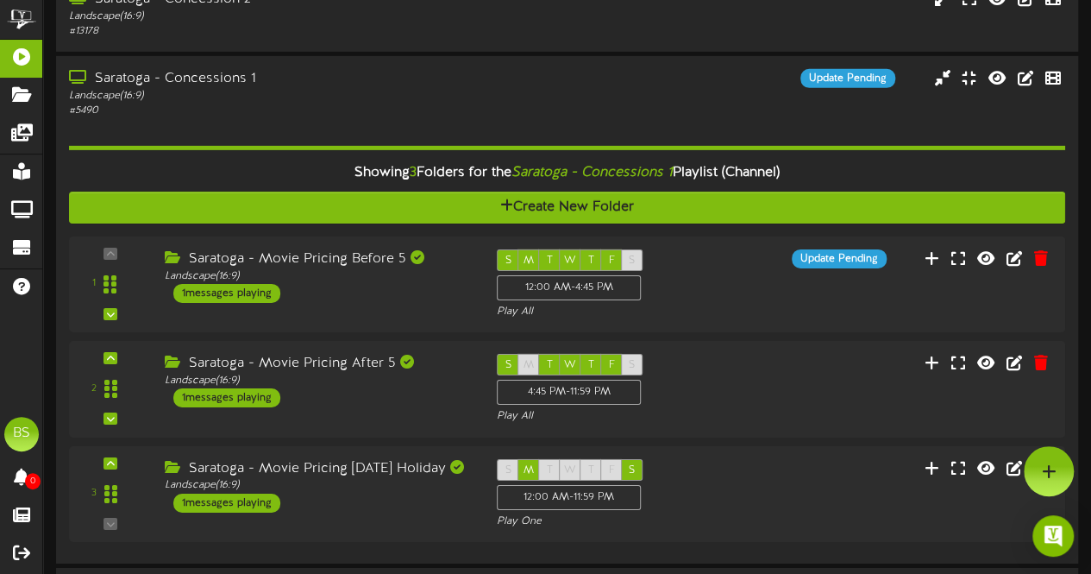
scroll to position [5968, 0]
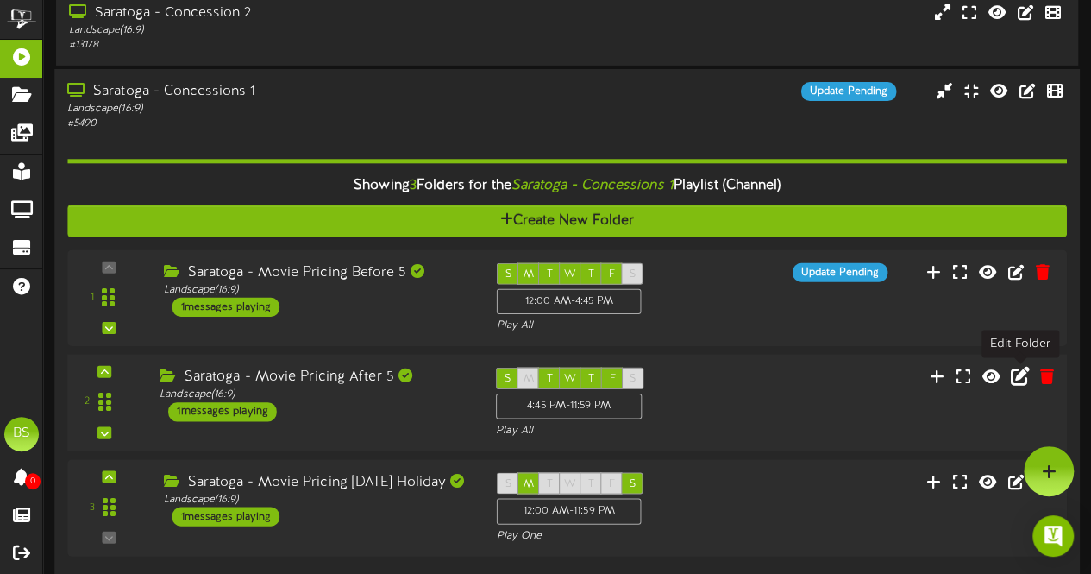
click at [1015, 374] on icon at bounding box center [1020, 376] width 19 height 19
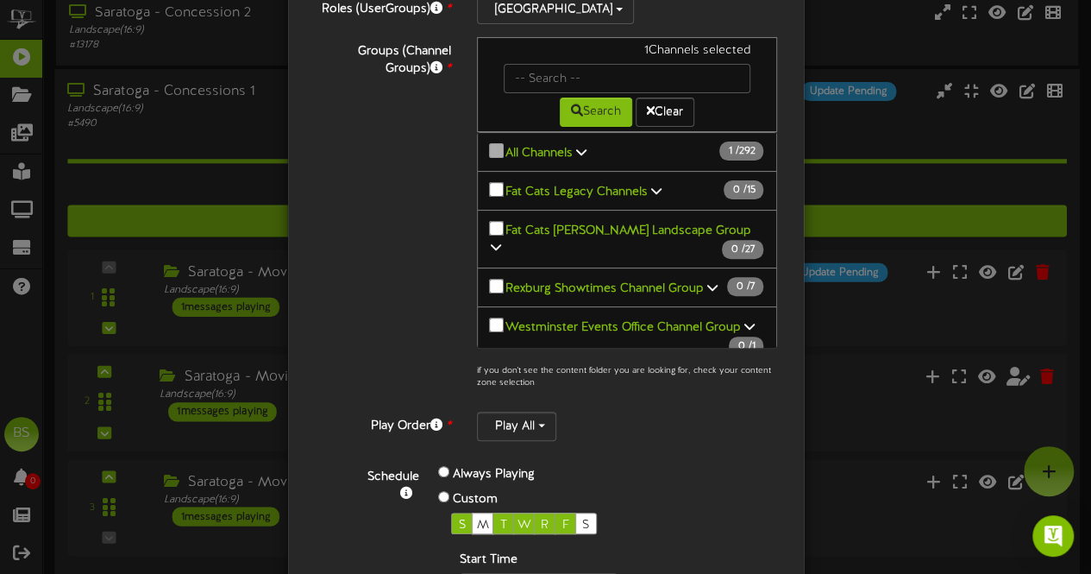
scroll to position [345, 0]
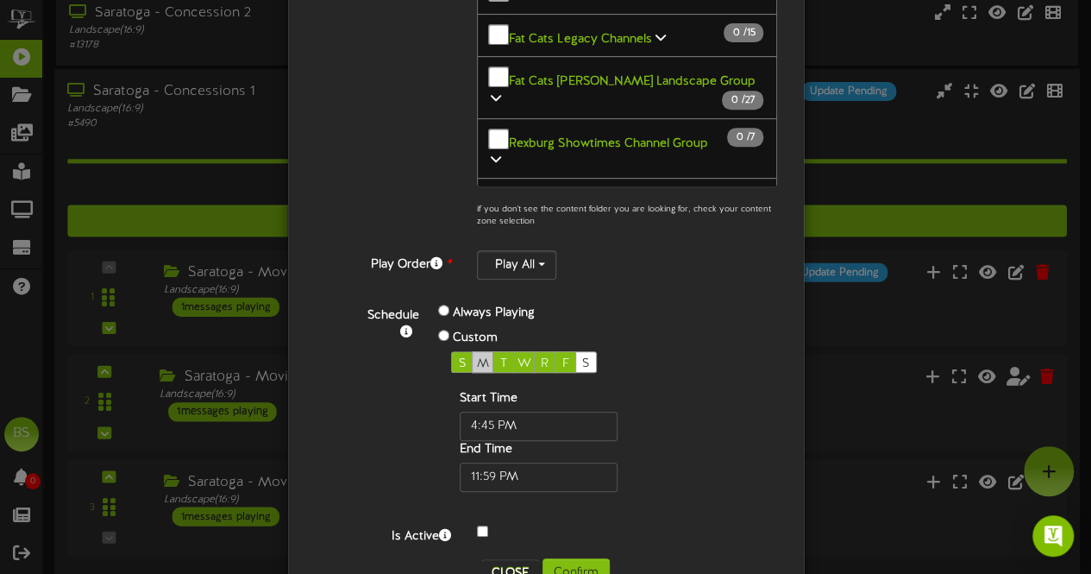
click at [477, 357] on span "M" at bounding box center [483, 363] width 12 height 13
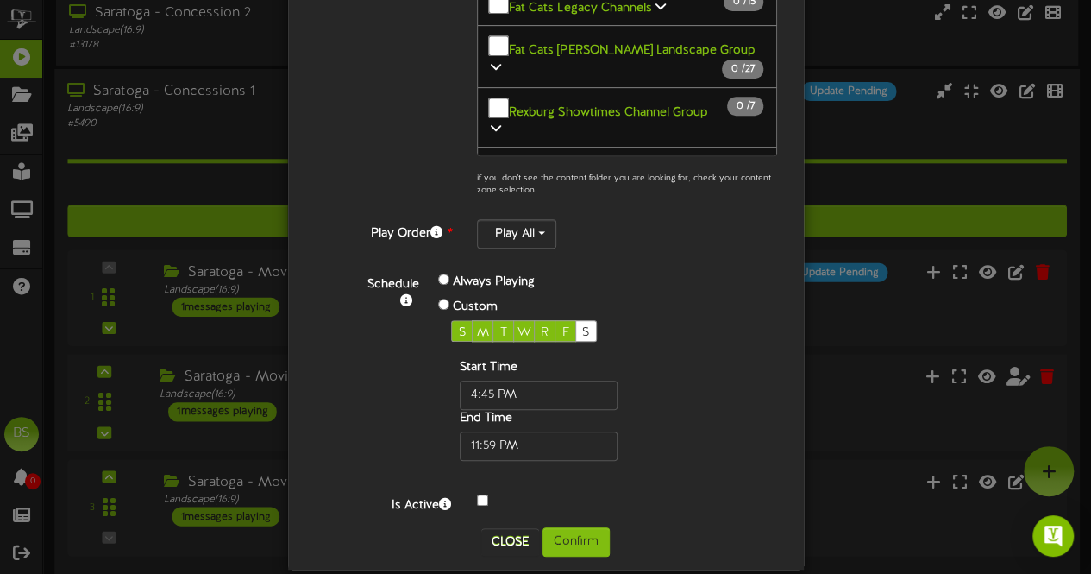
scroll to position [391, 0]
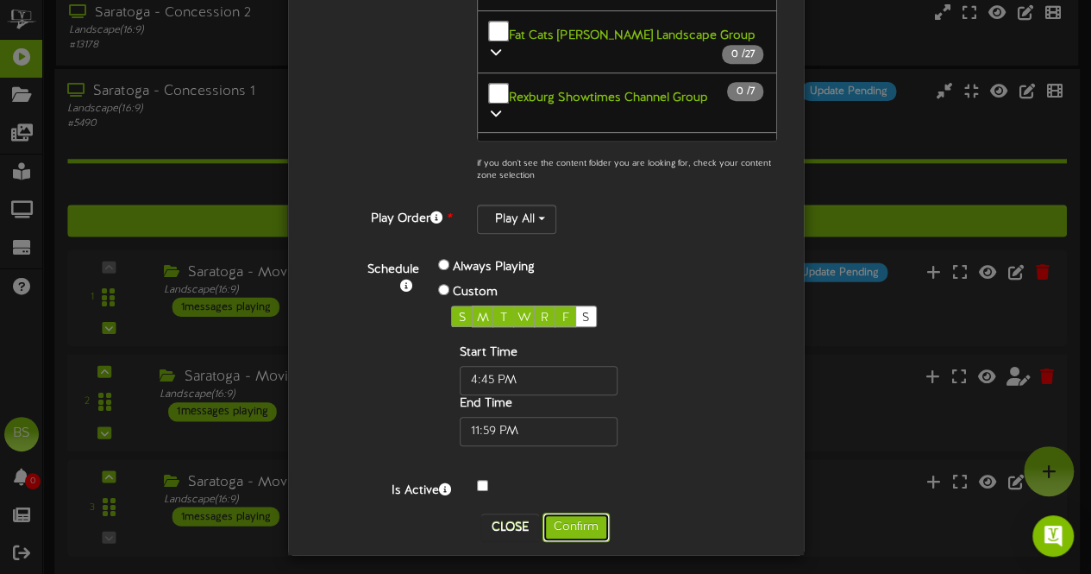
click at [564, 522] on button "Confirm" at bounding box center [576, 526] width 67 height 29
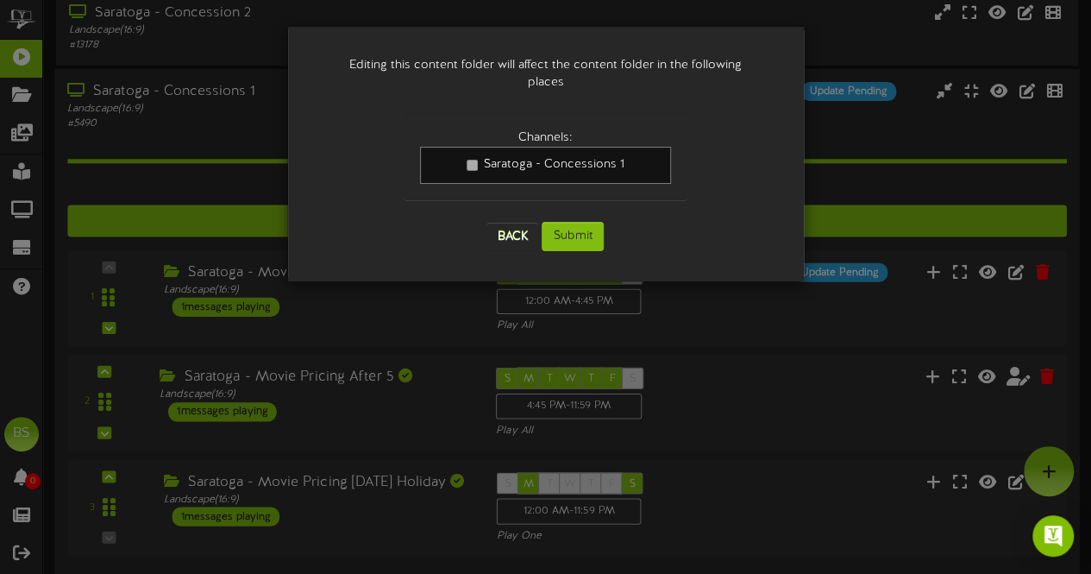
scroll to position [0, 0]
click at [581, 222] on button "Submit" at bounding box center [573, 236] width 62 height 29
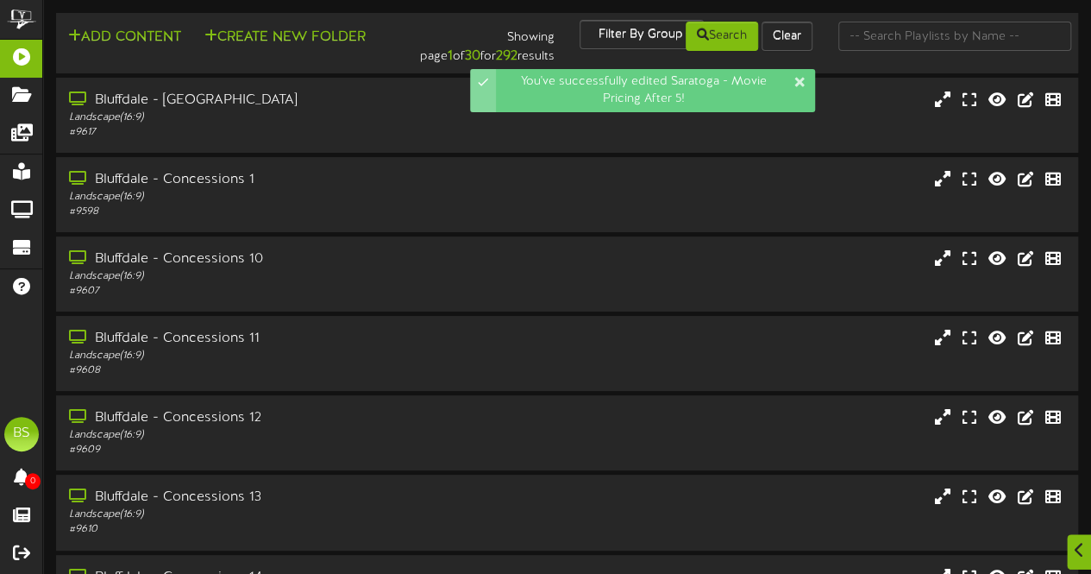
scroll to position [367, 0]
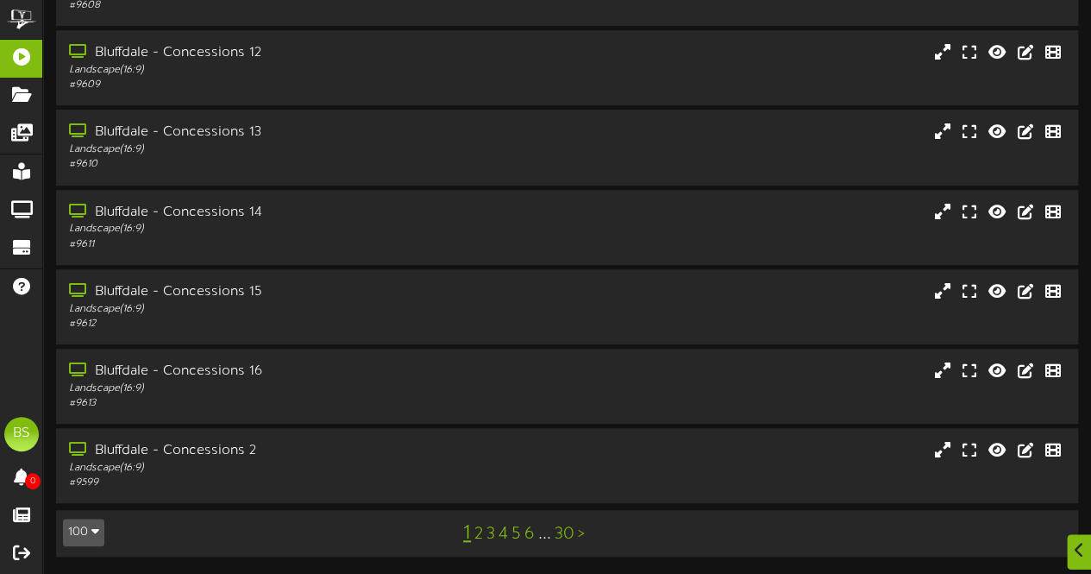
click at [76, 536] on button "100" at bounding box center [83, 532] width 41 height 28
click at [85, 497] on div "100" at bounding box center [80, 499] width 33 height 26
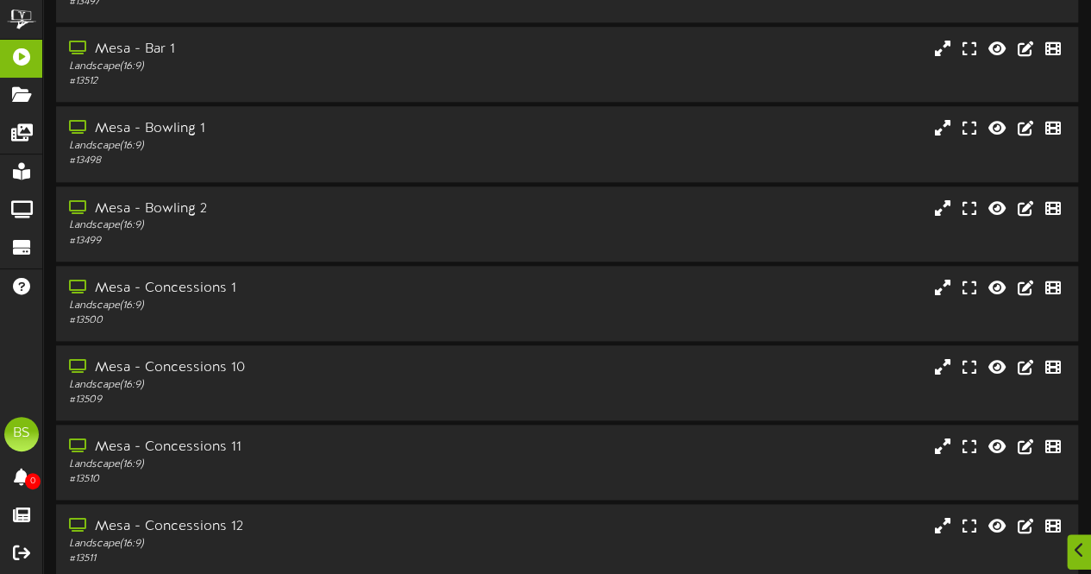
scroll to position [7520, 0]
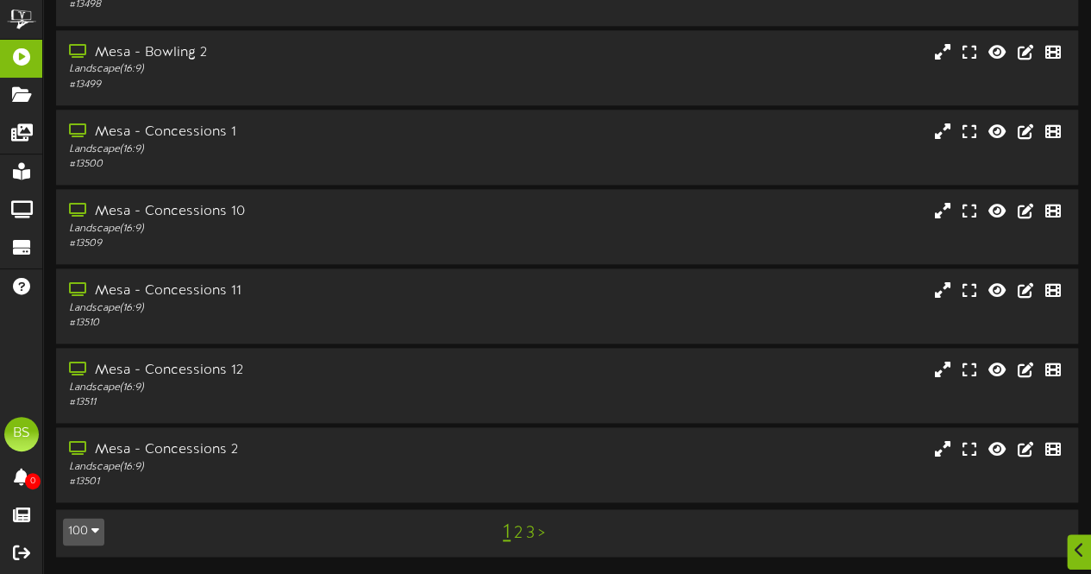
click at [515, 539] on link "2" at bounding box center [518, 533] width 9 height 19
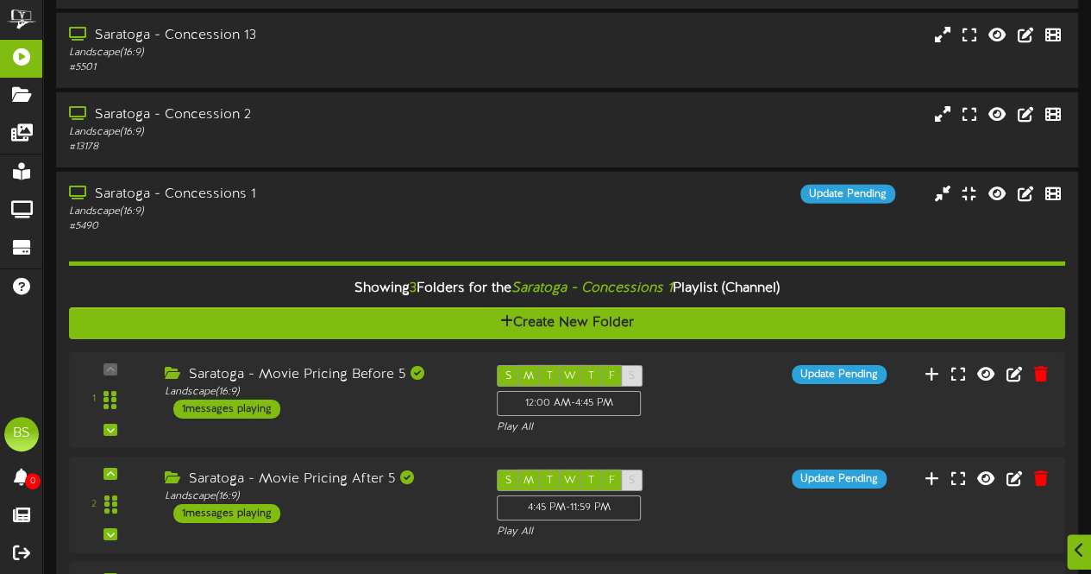
scroll to position [6125, 0]
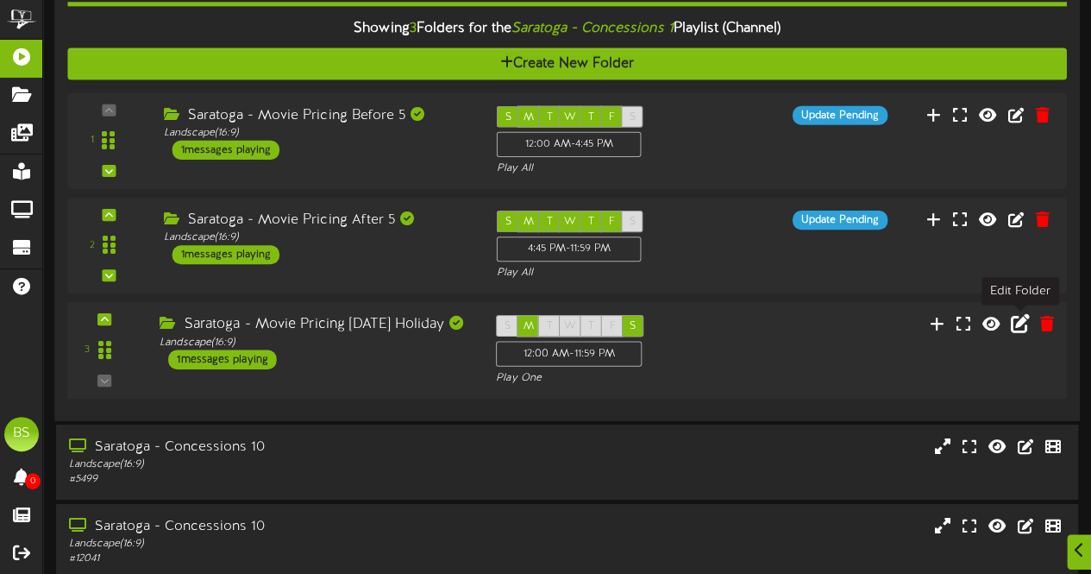
click at [1013, 329] on icon at bounding box center [1020, 323] width 19 height 19
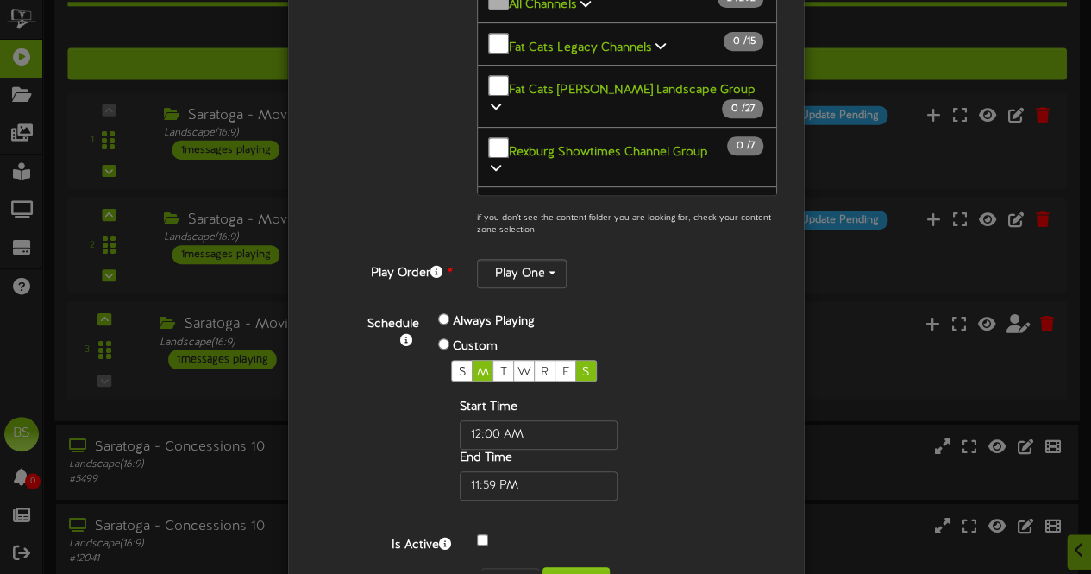
scroll to position [419, 0]
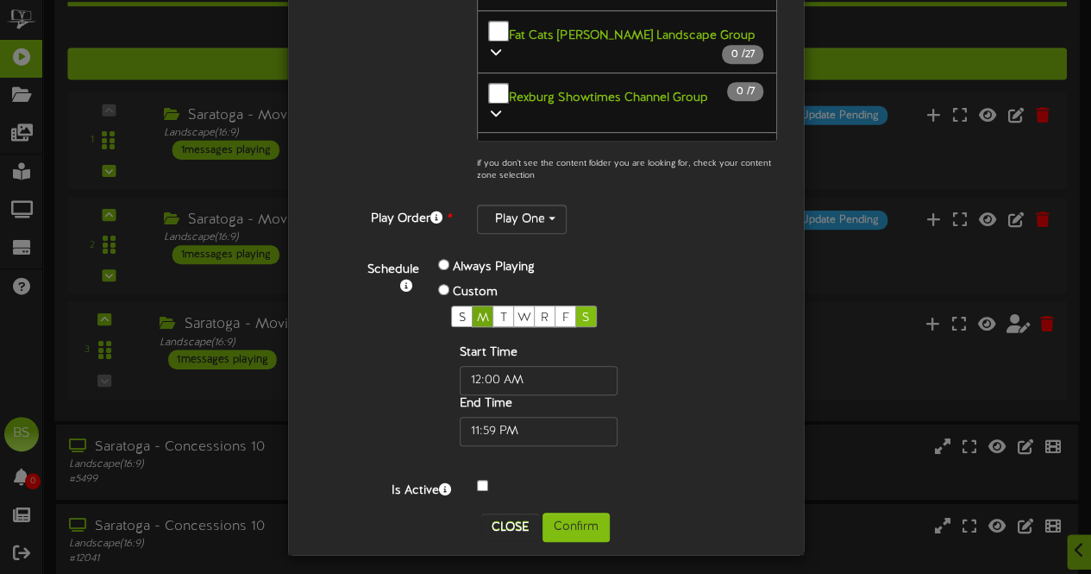
click at [477, 311] on span "M" at bounding box center [483, 317] width 12 height 13
click at [569, 524] on button "Confirm" at bounding box center [576, 526] width 67 height 29
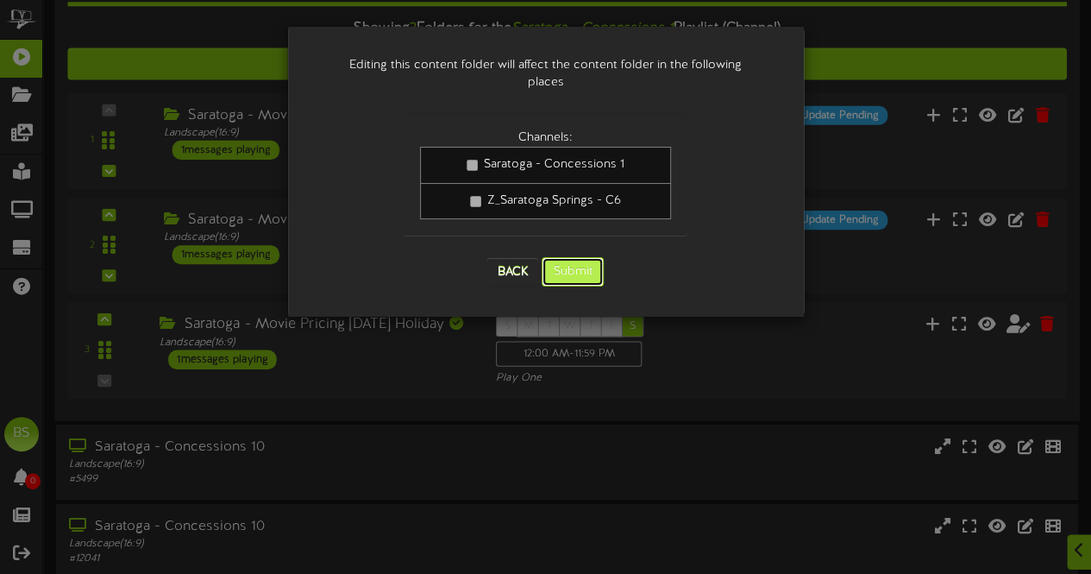
click at [562, 257] on button "Submit" at bounding box center [573, 271] width 62 height 29
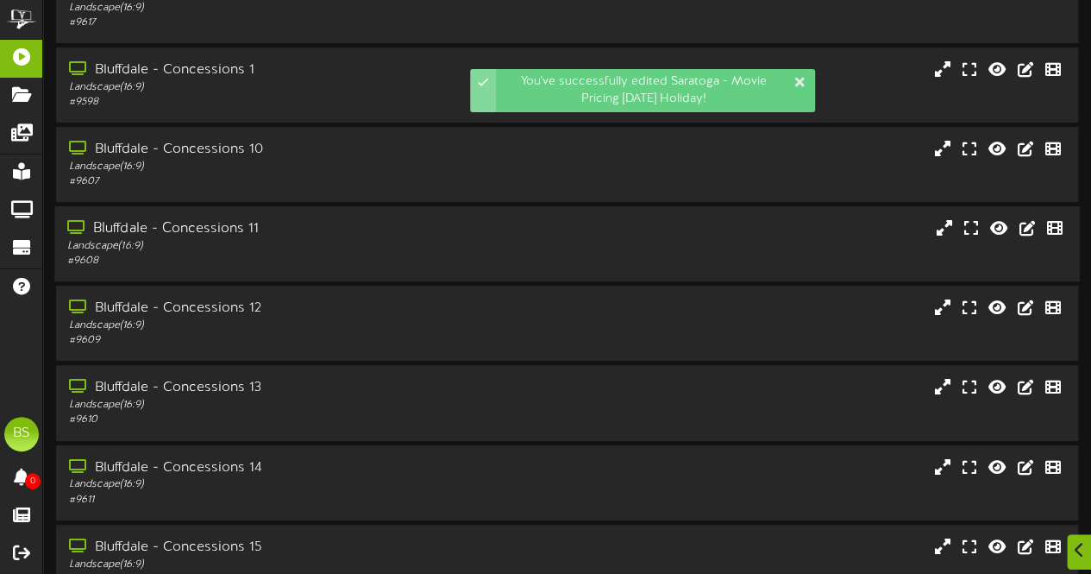
scroll to position [367, 0]
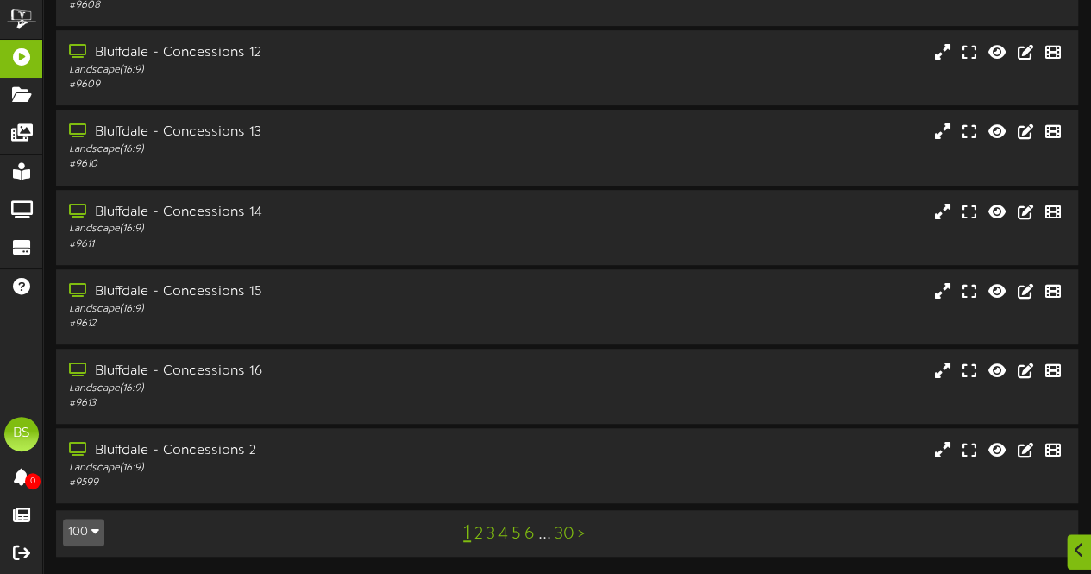
click at [86, 526] on button "100" at bounding box center [83, 532] width 41 height 28
click at [89, 495] on div "100" at bounding box center [80, 499] width 33 height 26
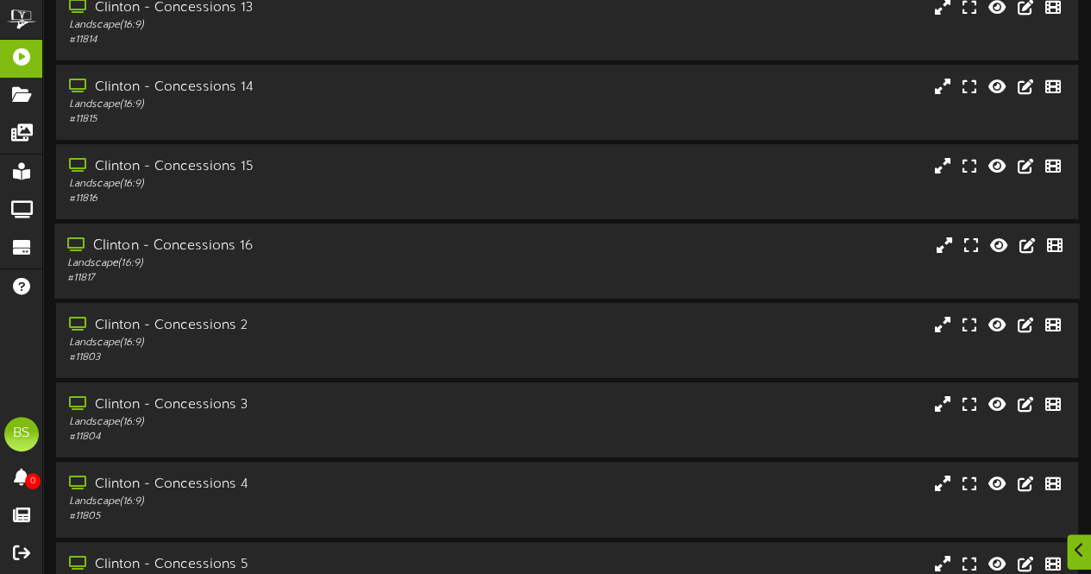
scroll to position [7520, 0]
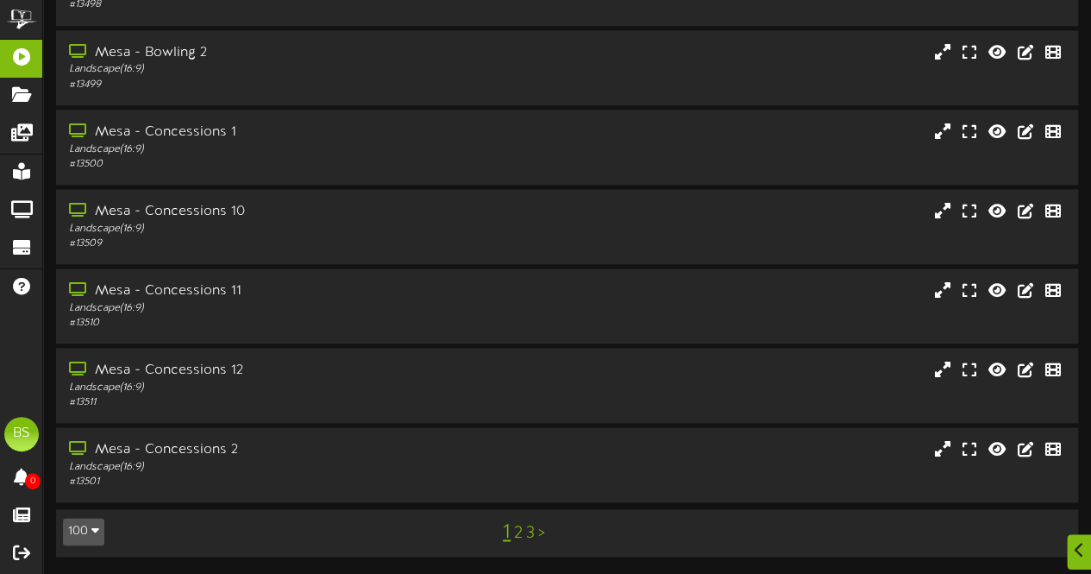
click at [516, 535] on link "2" at bounding box center [518, 533] width 9 height 19
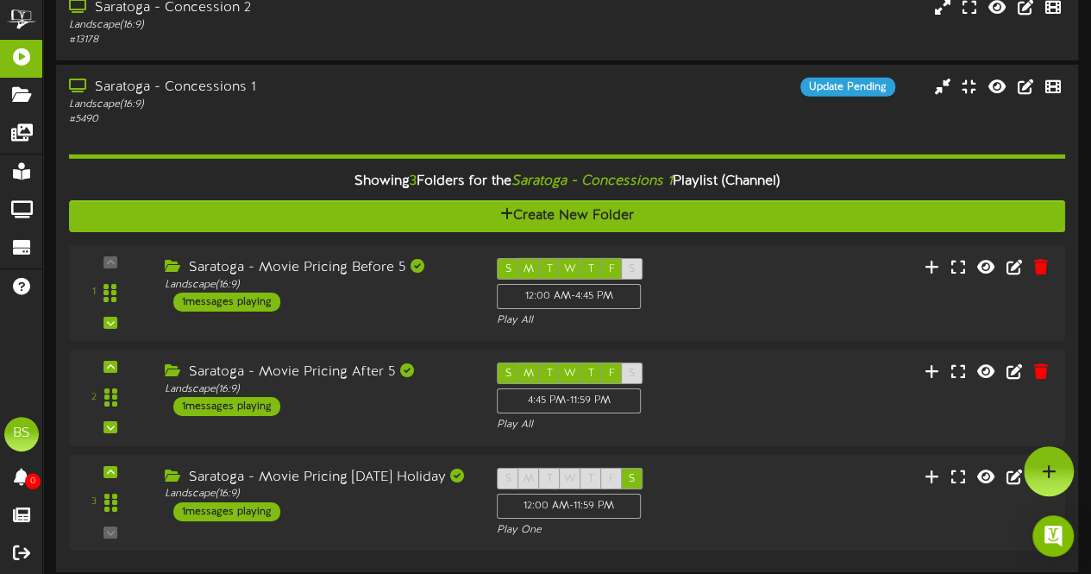
scroll to position [5968, 0]
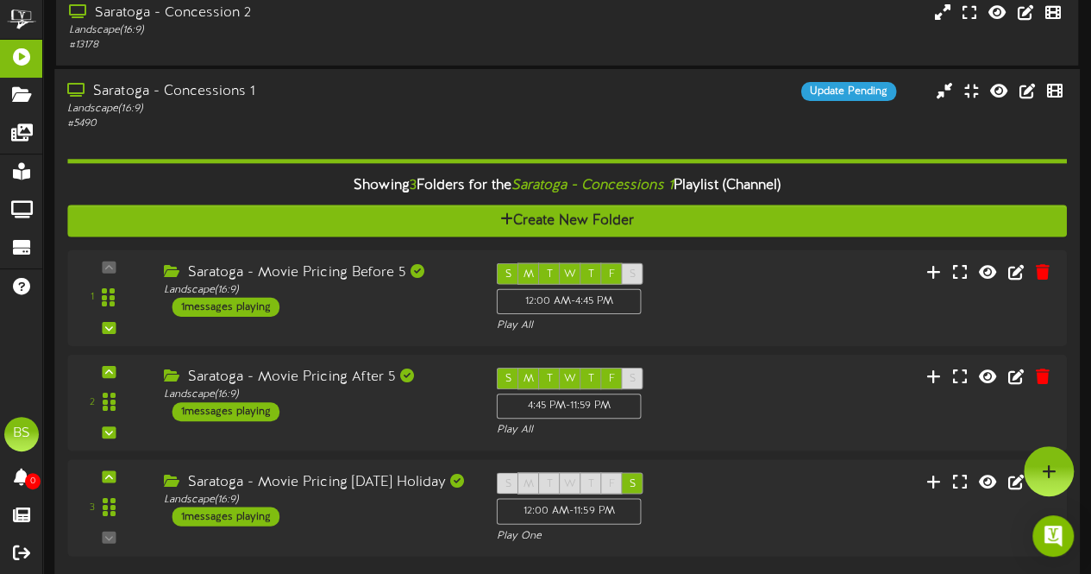
click at [223, 94] on div "Saratoga - Concessions 1" at bounding box center [267, 92] width 401 height 20
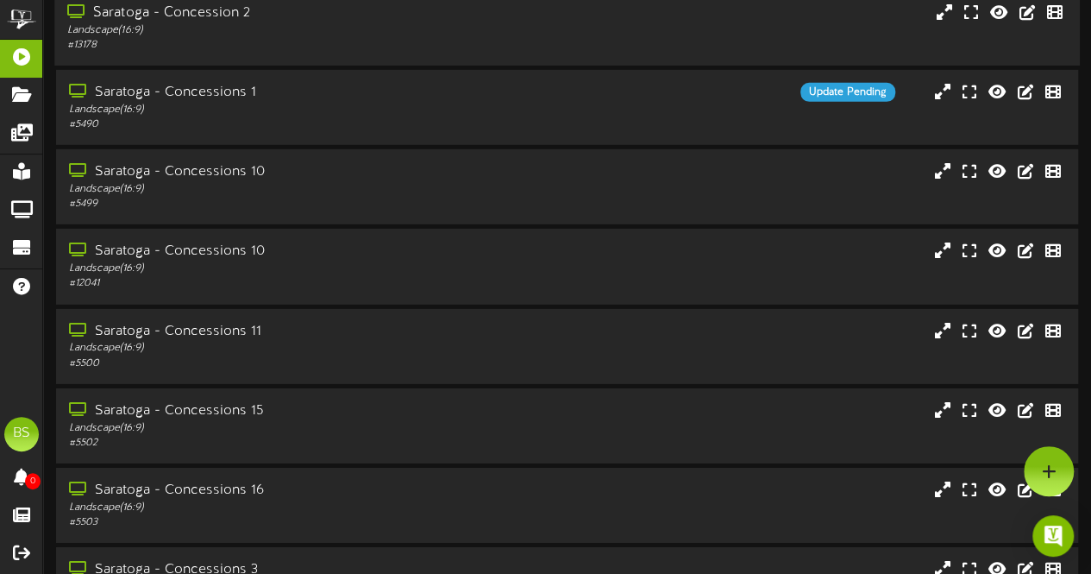
scroll to position [7520, 0]
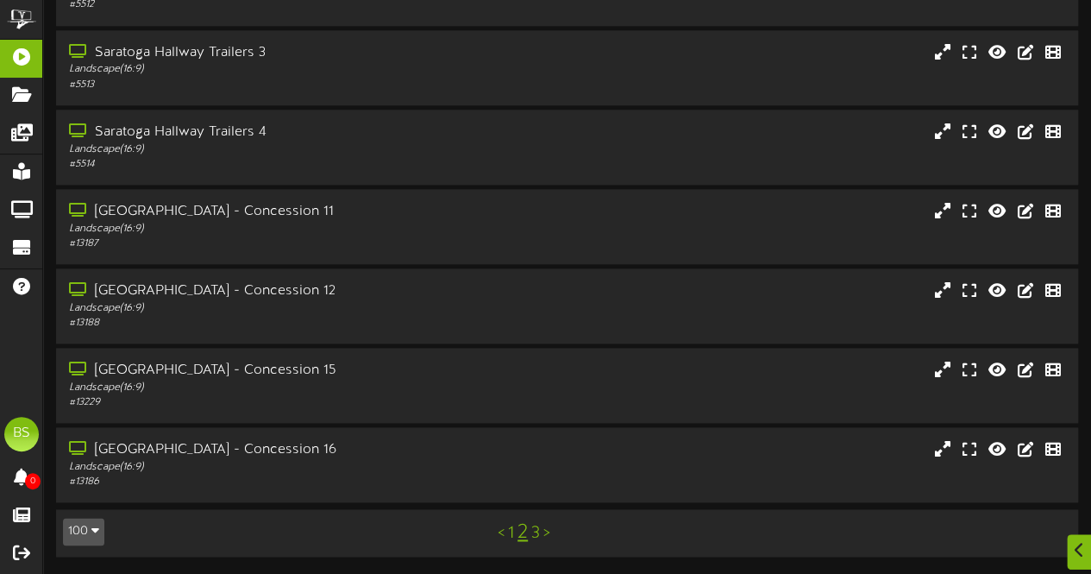
click at [535, 533] on link "3" at bounding box center [535, 533] width 9 height 19
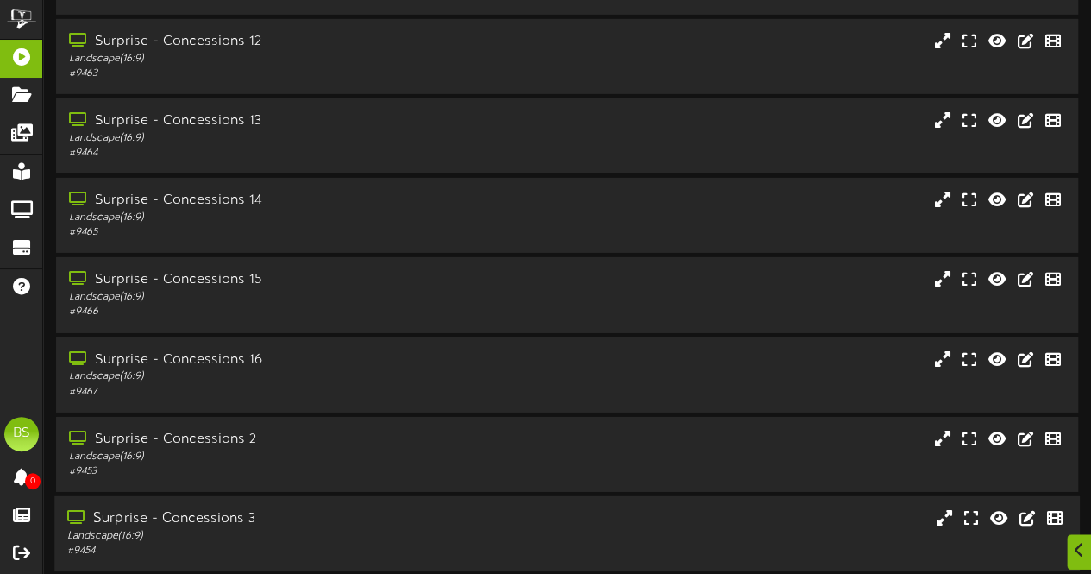
scroll to position [3019, 0]
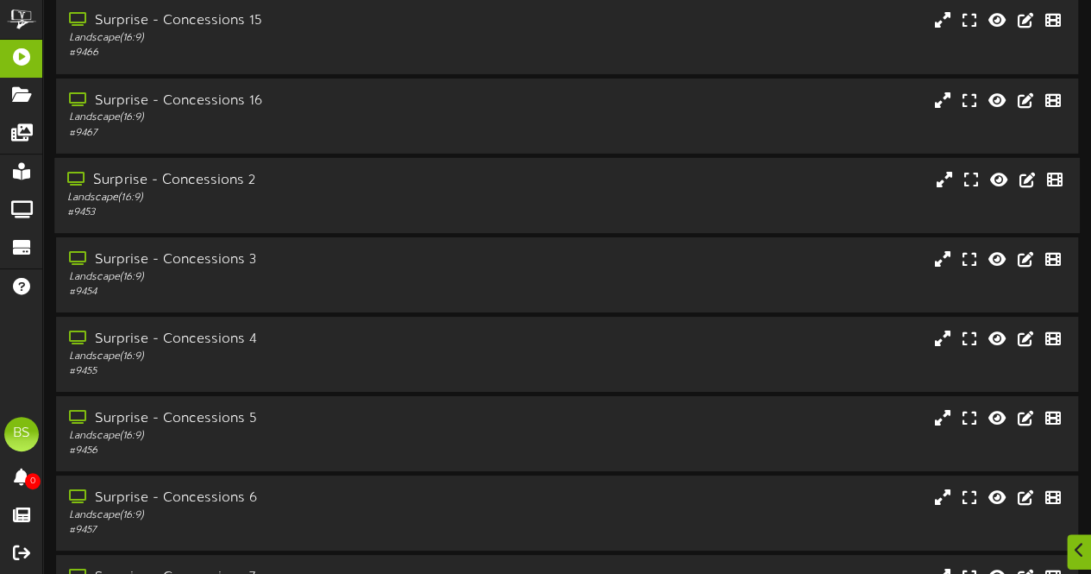
click at [223, 183] on div "Surprise - Concessions 2" at bounding box center [267, 181] width 401 height 20
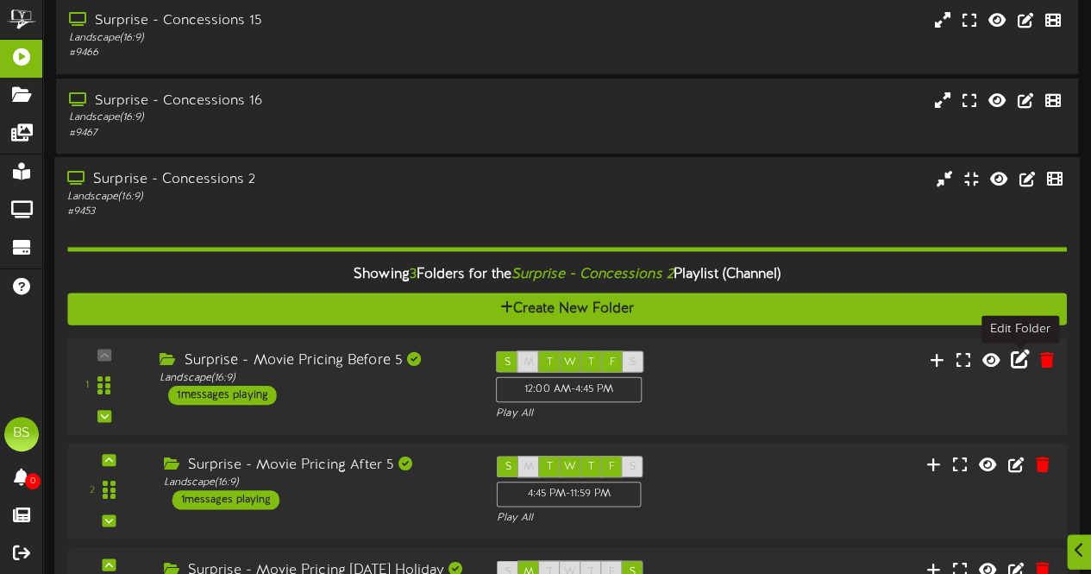
click at [1020, 360] on icon at bounding box center [1020, 358] width 19 height 19
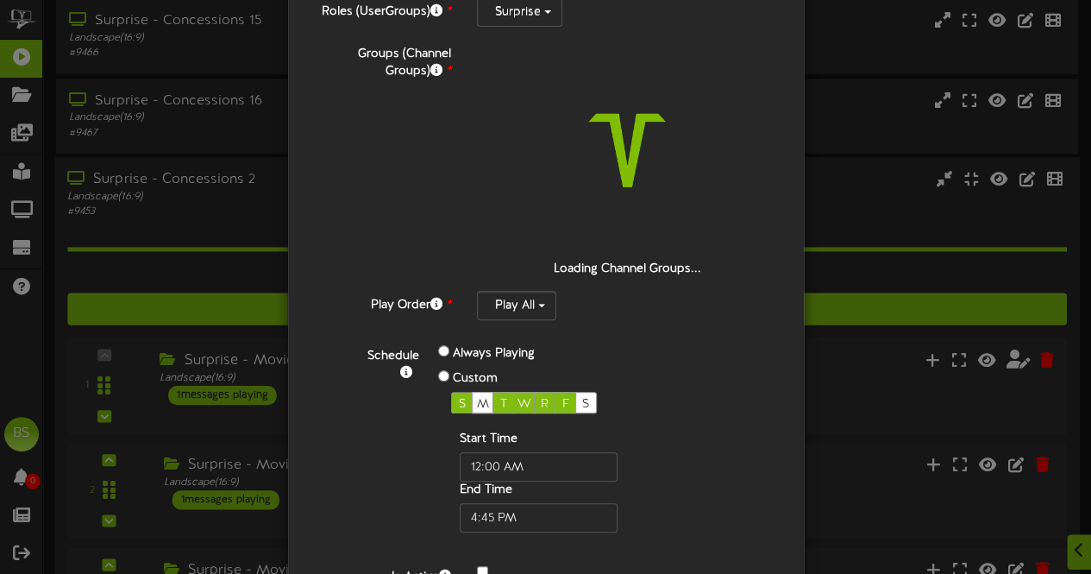
scroll to position [269, 0]
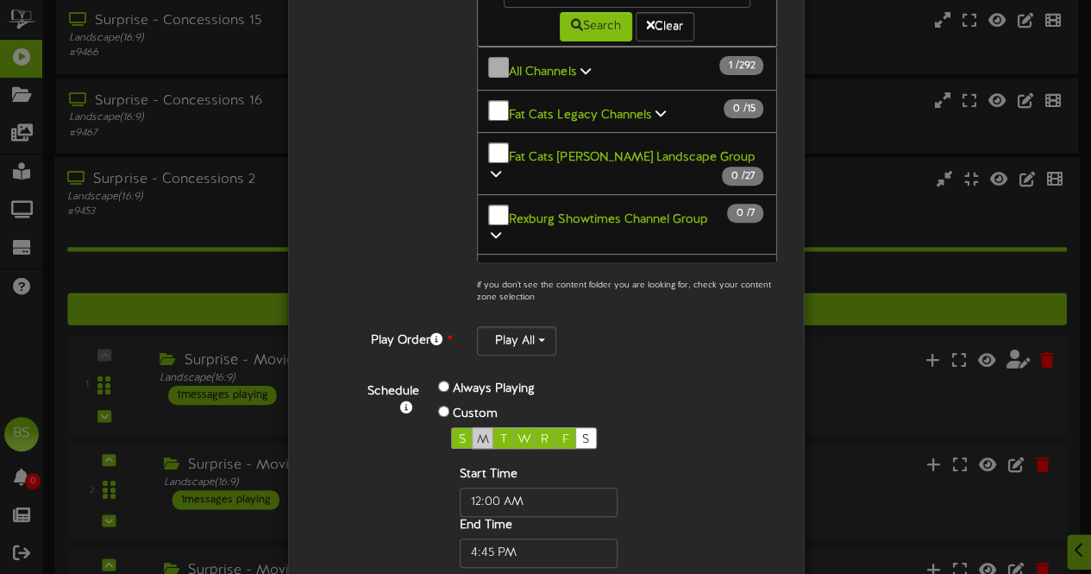
click at [477, 433] on span "M" at bounding box center [483, 439] width 12 height 13
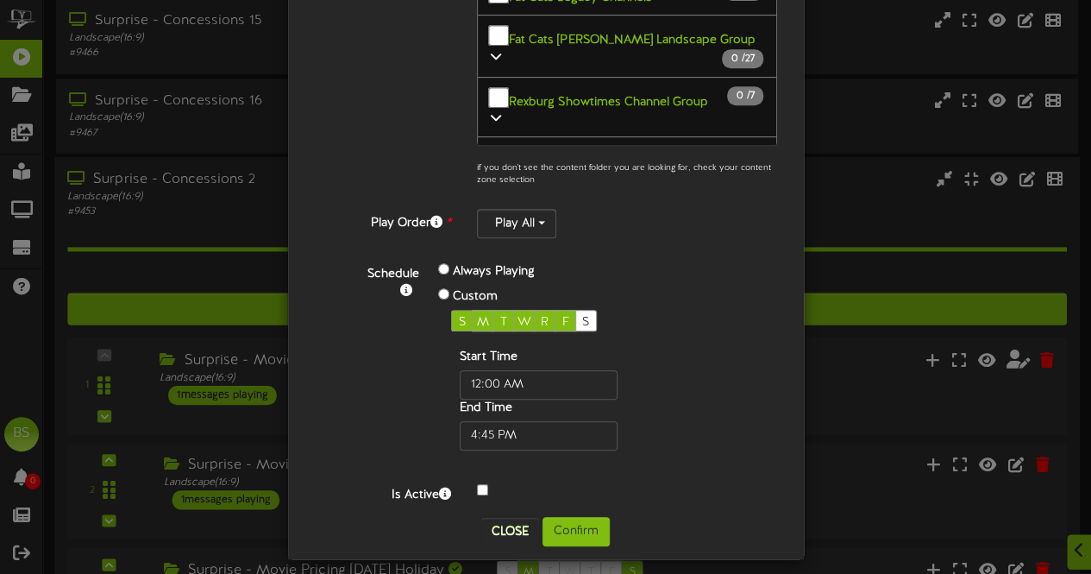
scroll to position [391, 0]
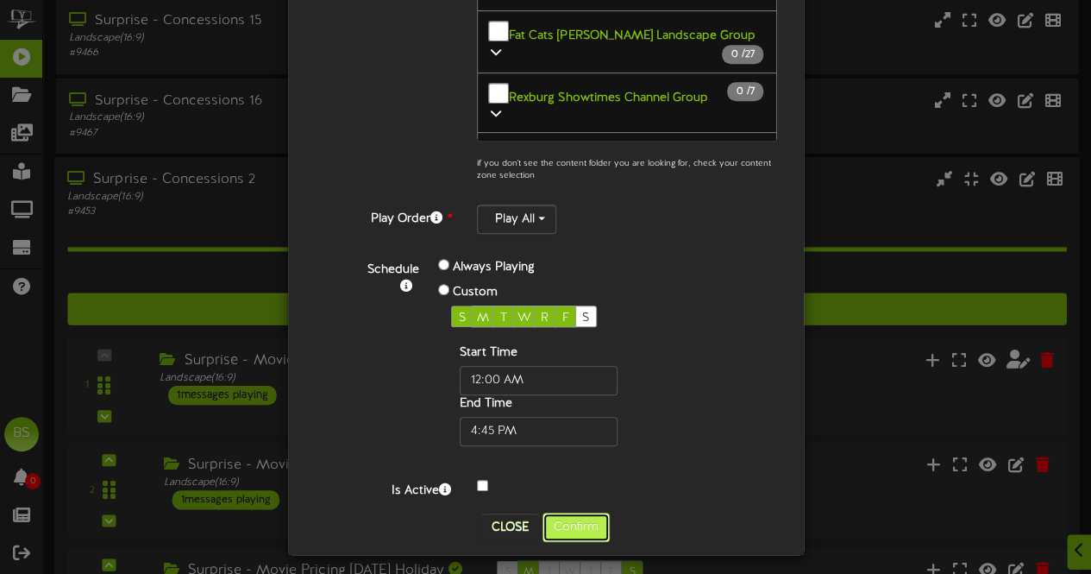
click at [574, 518] on button "Confirm" at bounding box center [576, 526] width 67 height 29
click at [574, 518] on div "Edit Surprise - Movie Pricing Before 5 ? Folder Name * Surprise - Movie Pricing…" at bounding box center [545, 287] width 1091 height 574
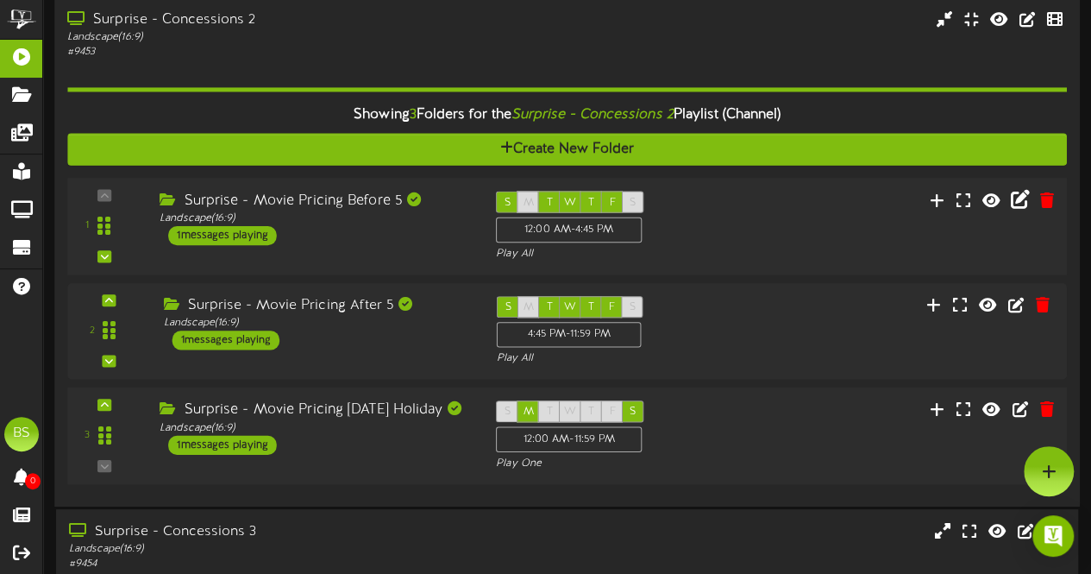
scroll to position [3105, 0]
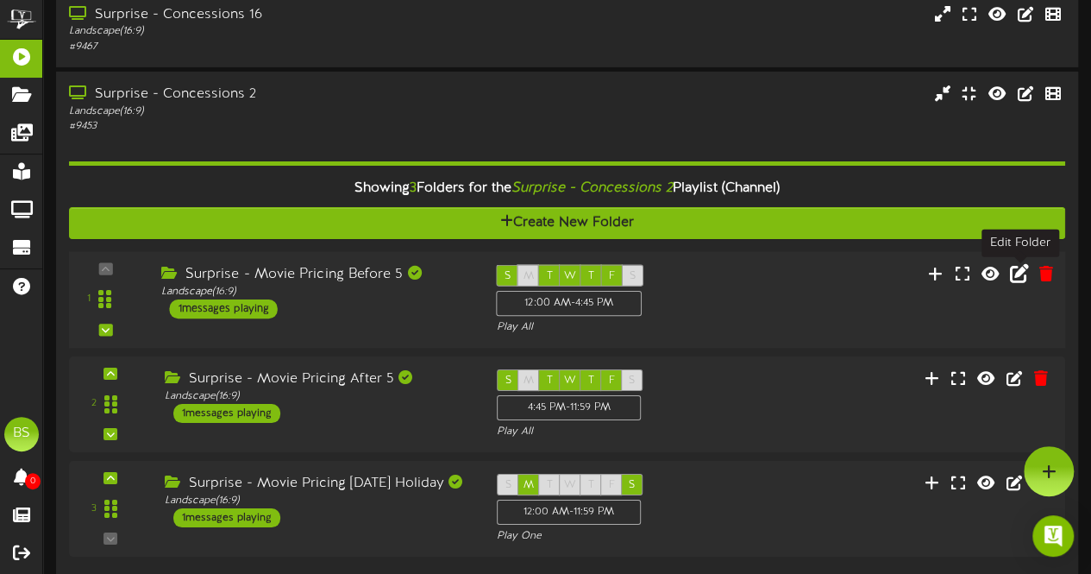
click at [1024, 273] on icon at bounding box center [1018, 272] width 19 height 19
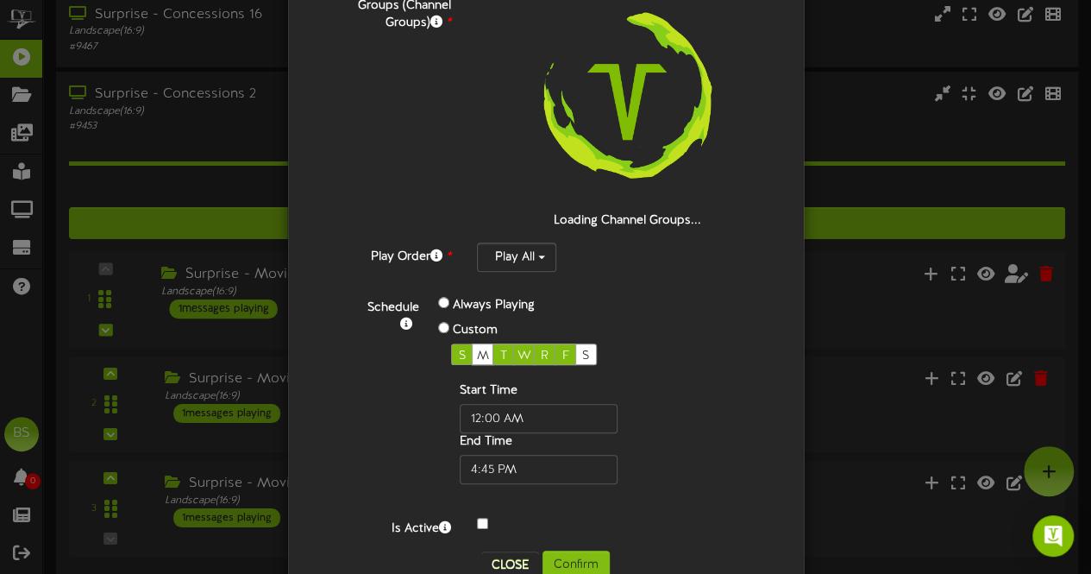
scroll to position [264, 0]
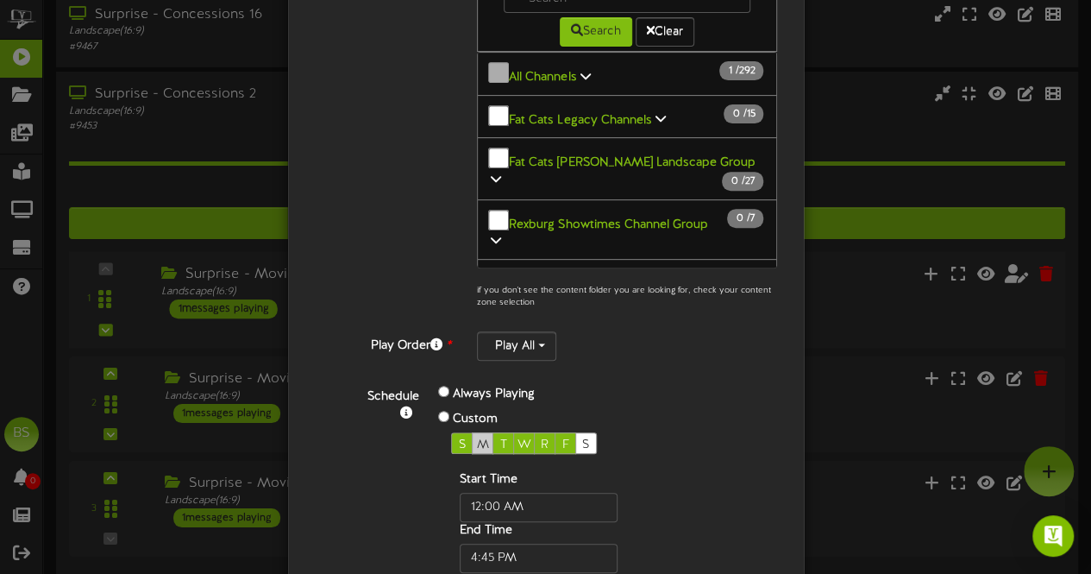
click at [477, 438] on span "M" at bounding box center [483, 444] width 12 height 13
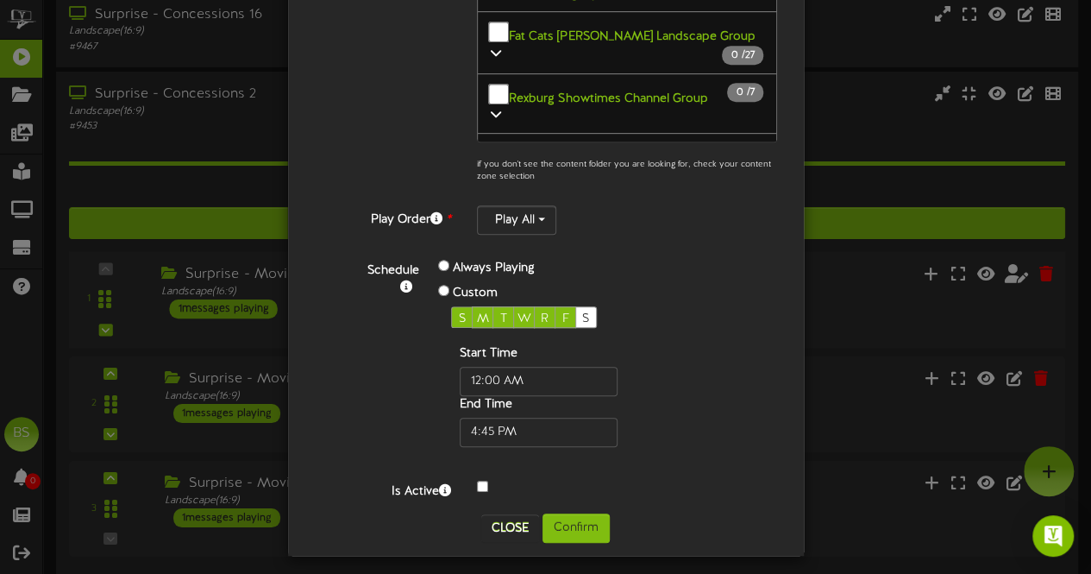
scroll to position [391, 0]
click at [576, 518] on button "Confirm" at bounding box center [576, 526] width 67 height 29
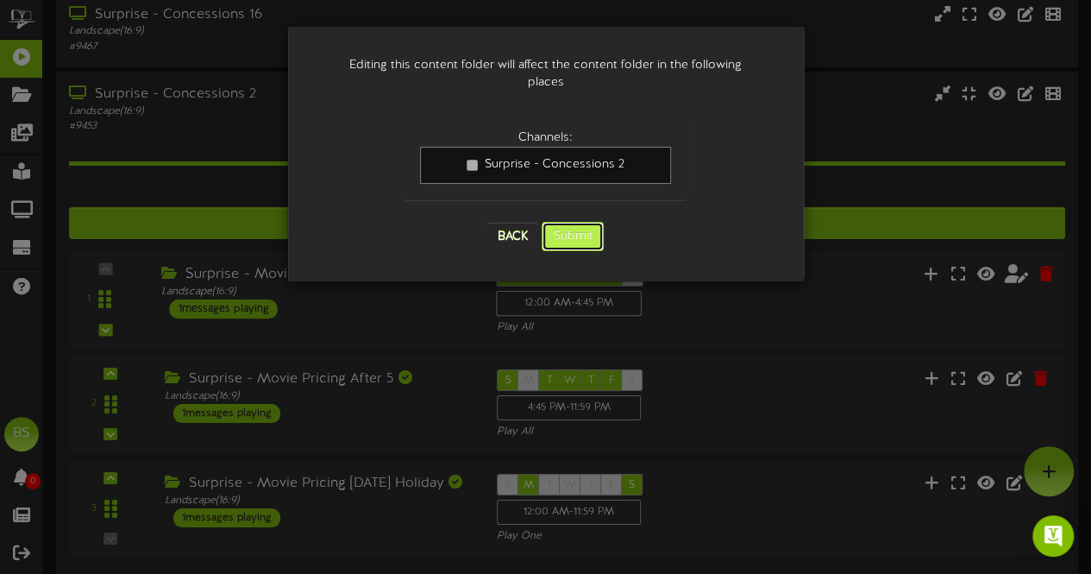
click at [577, 222] on button "Submit" at bounding box center [573, 236] width 62 height 29
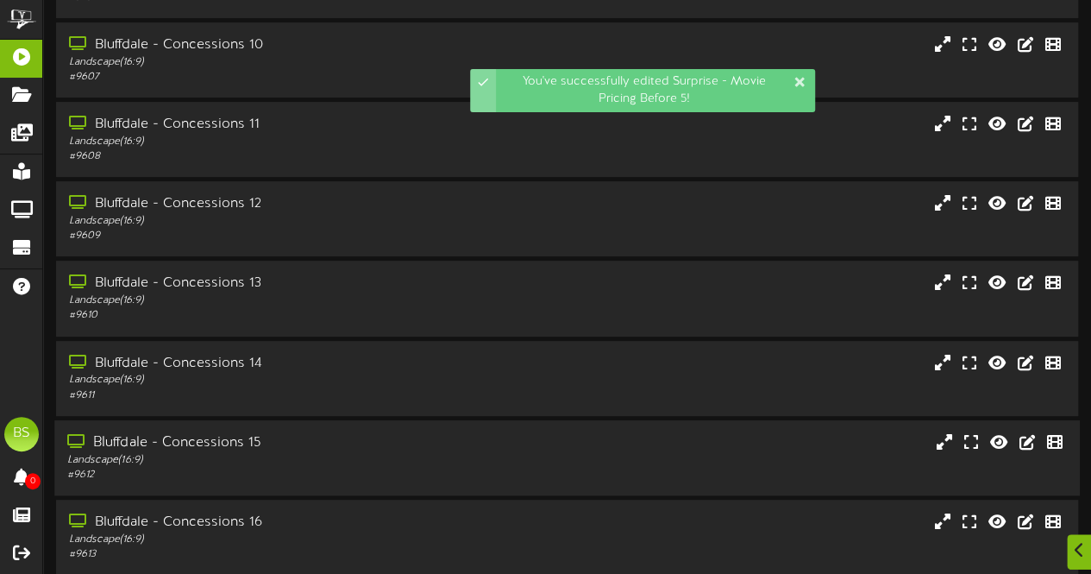
scroll to position [367, 0]
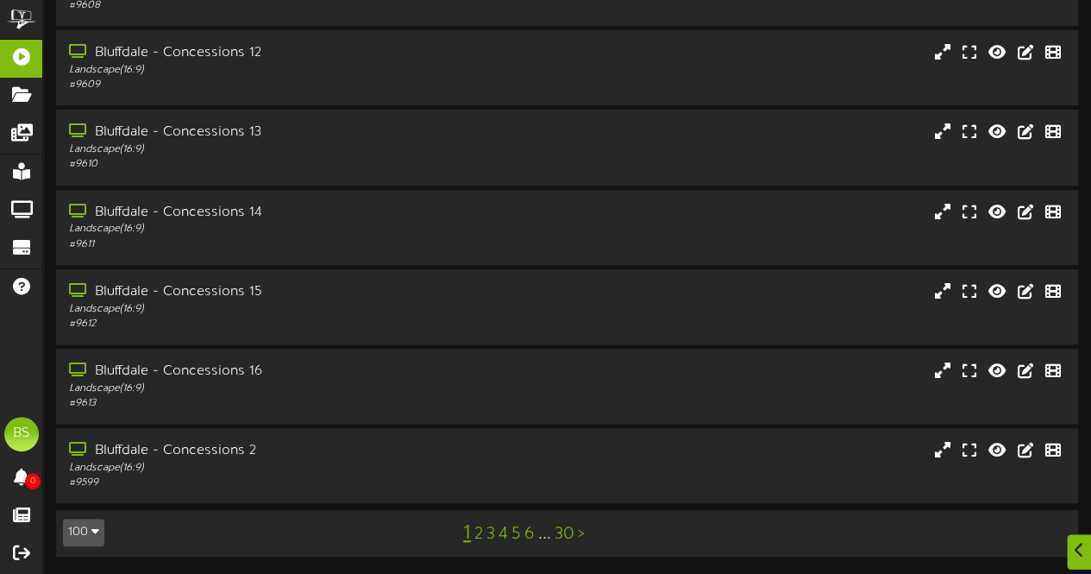
click at [83, 534] on button "100" at bounding box center [83, 532] width 41 height 28
click at [82, 496] on div "100" at bounding box center [80, 499] width 33 height 26
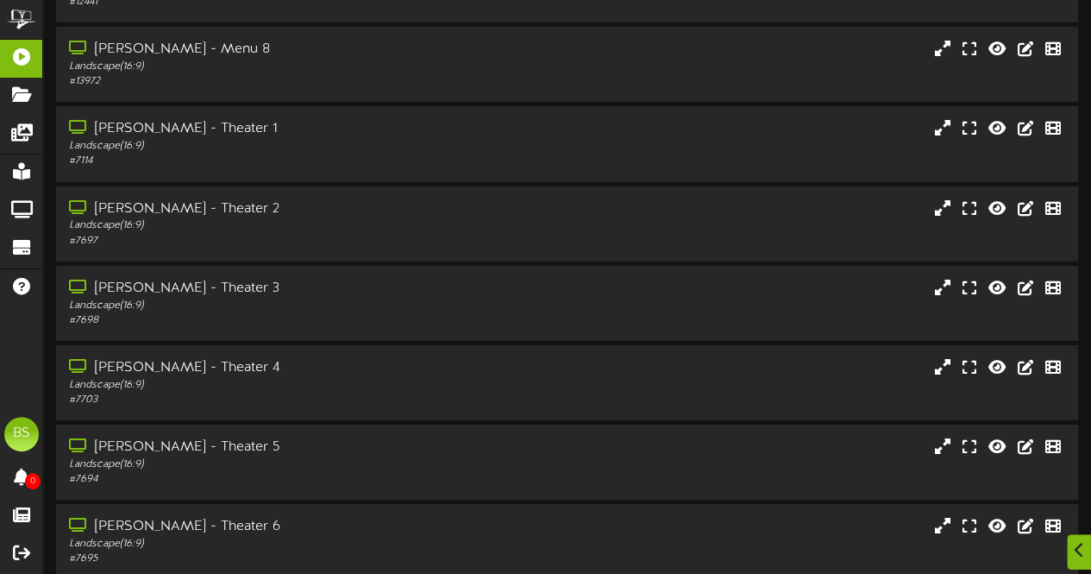
scroll to position [7520, 0]
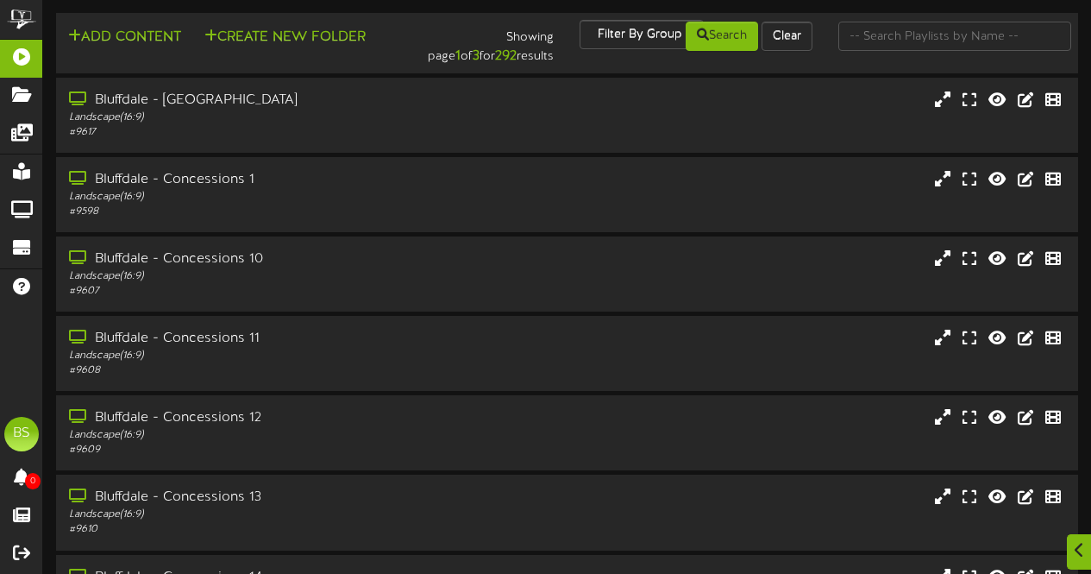
scroll to position [7520, 0]
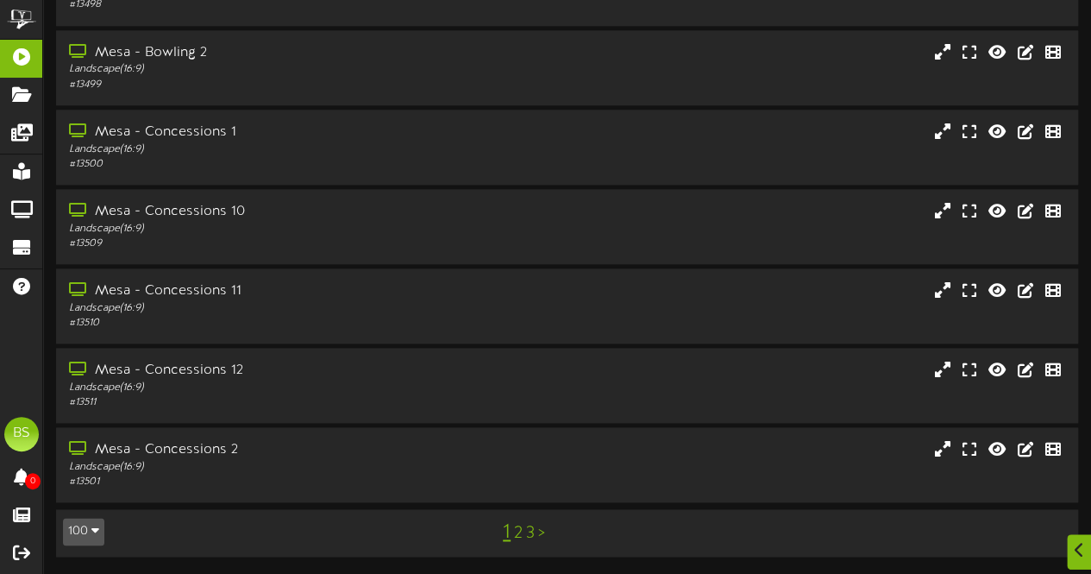
click at [531, 534] on link "3" at bounding box center [530, 533] width 9 height 19
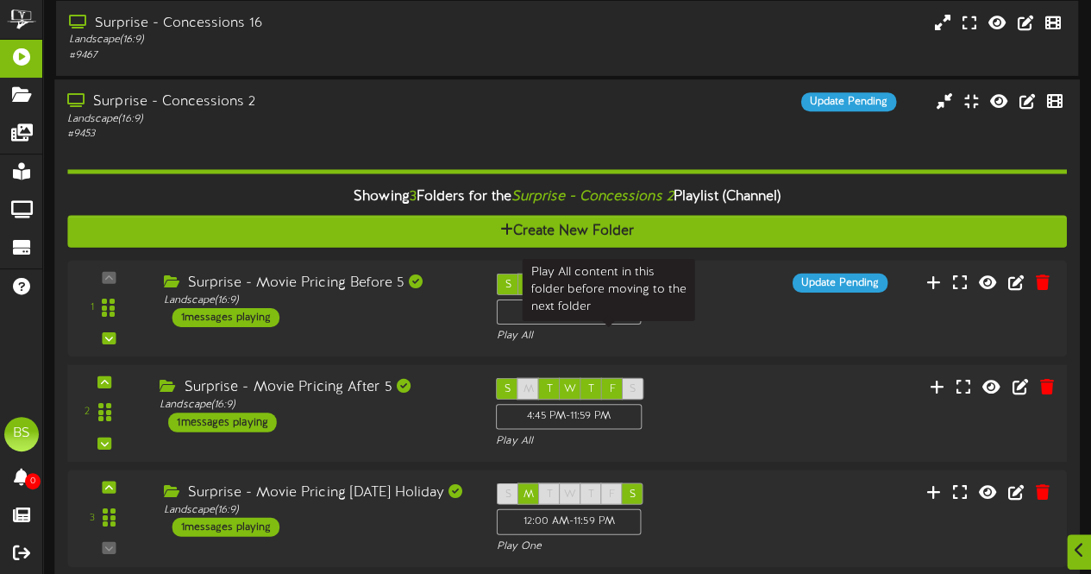
scroll to position [3192, 0]
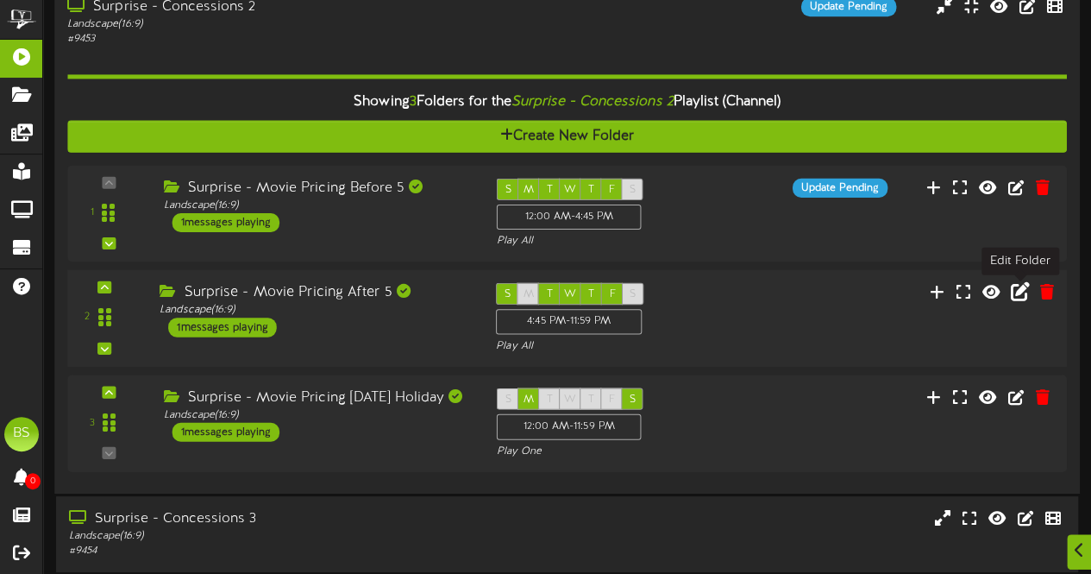
click at [1022, 294] on icon at bounding box center [1020, 290] width 19 height 19
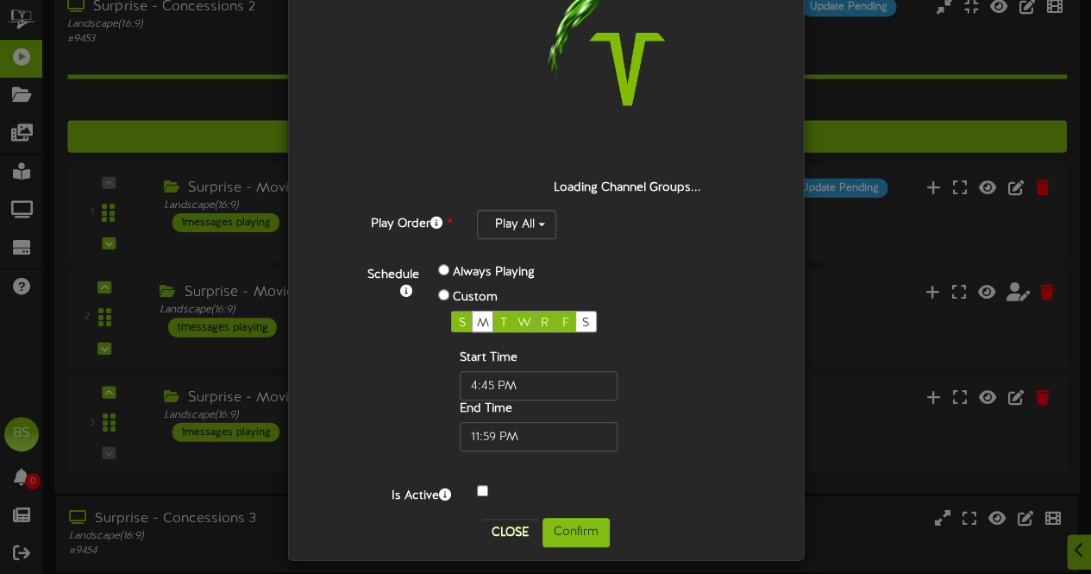
scroll to position [269, 0]
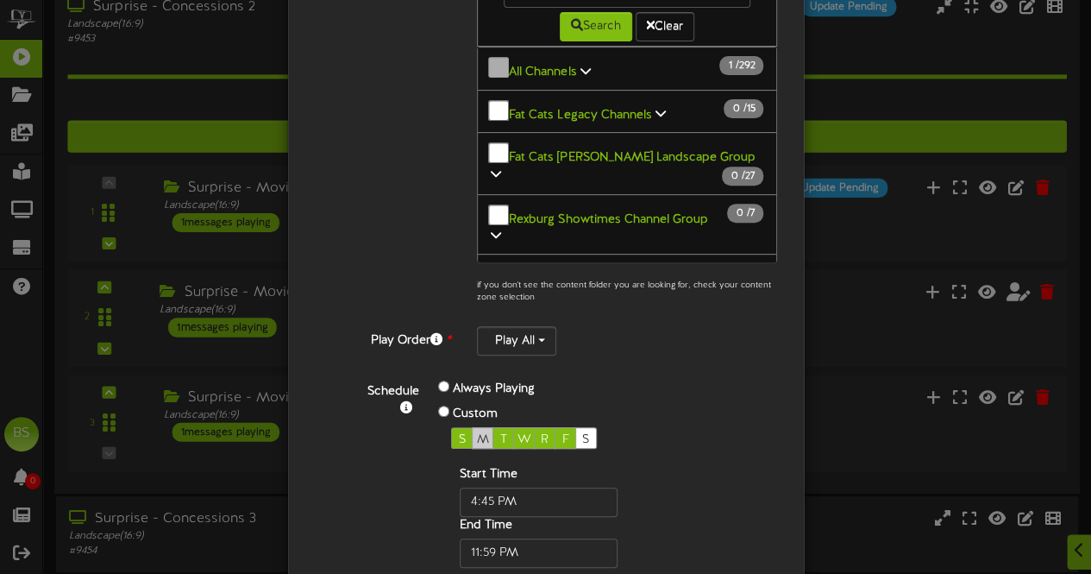
click at [478, 433] on span "M" at bounding box center [483, 439] width 12 height 13
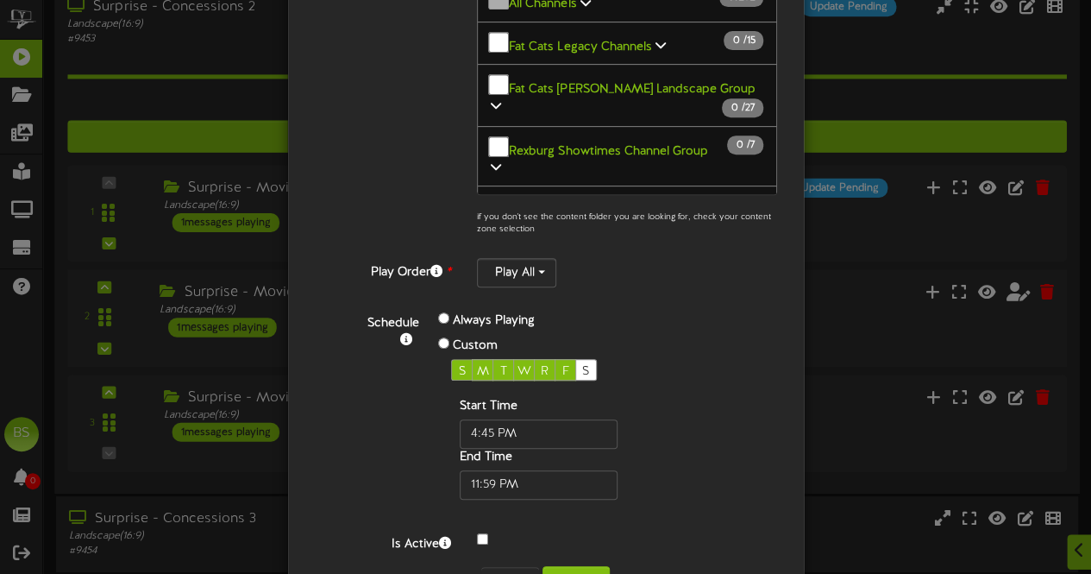
scroll to position [391, 0]
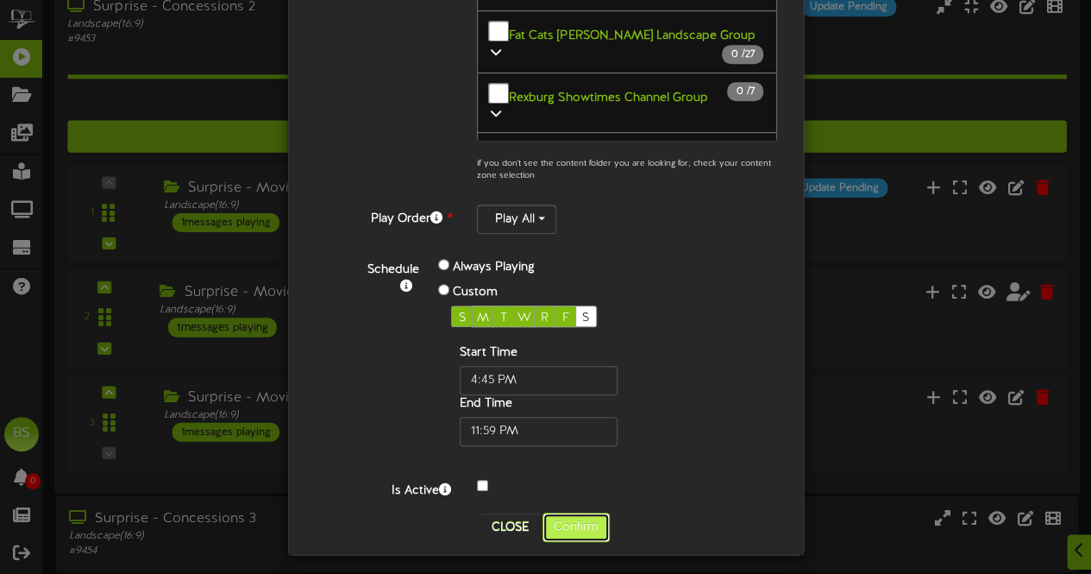
click at [573, 520] on button "Confirm" at bounding box center [576, 526] width 67 height 29
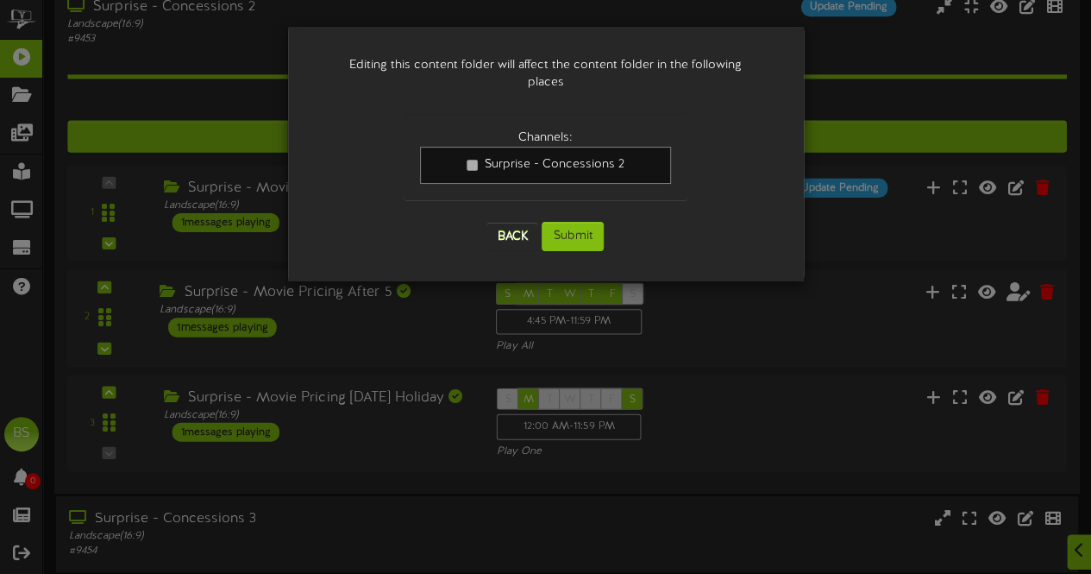
scroll to position [0, 0]
click at [585, 222] on button "Submit" at bounding box center [573, 236] width 62 height 29
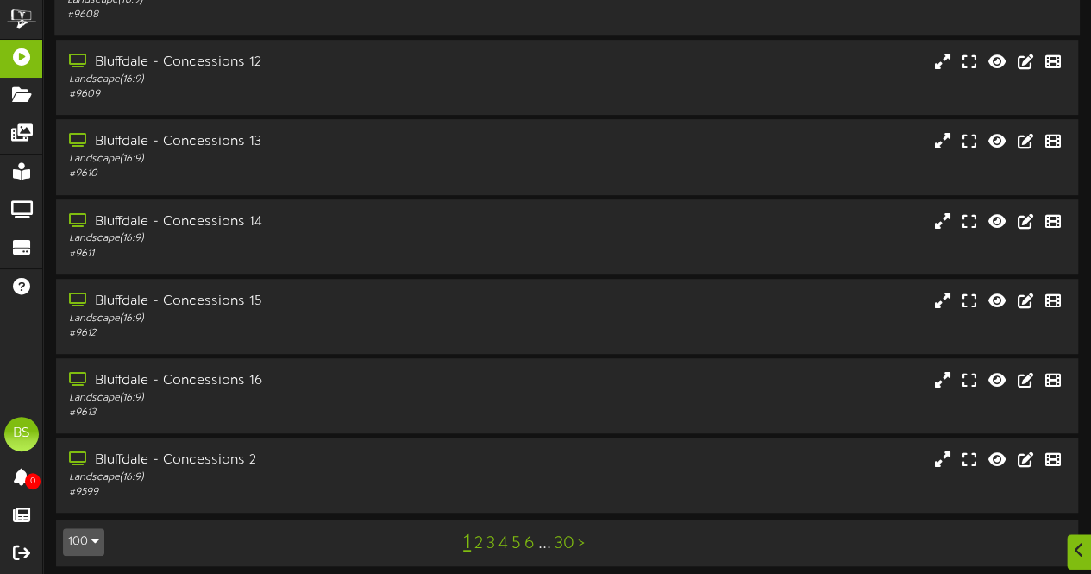
scroll to position [367, 0]
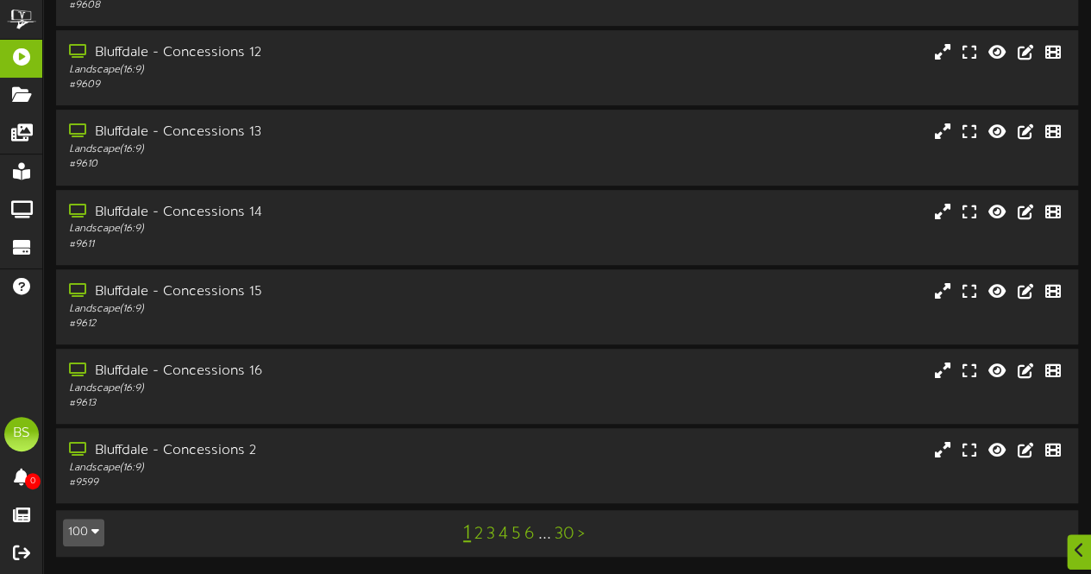
click at [88, 527] on button "100" at bounding box center [83, 532] width 41 height 28
click at [82, 489] on div "100" at bounding box center [80, 499] width 33 height 26
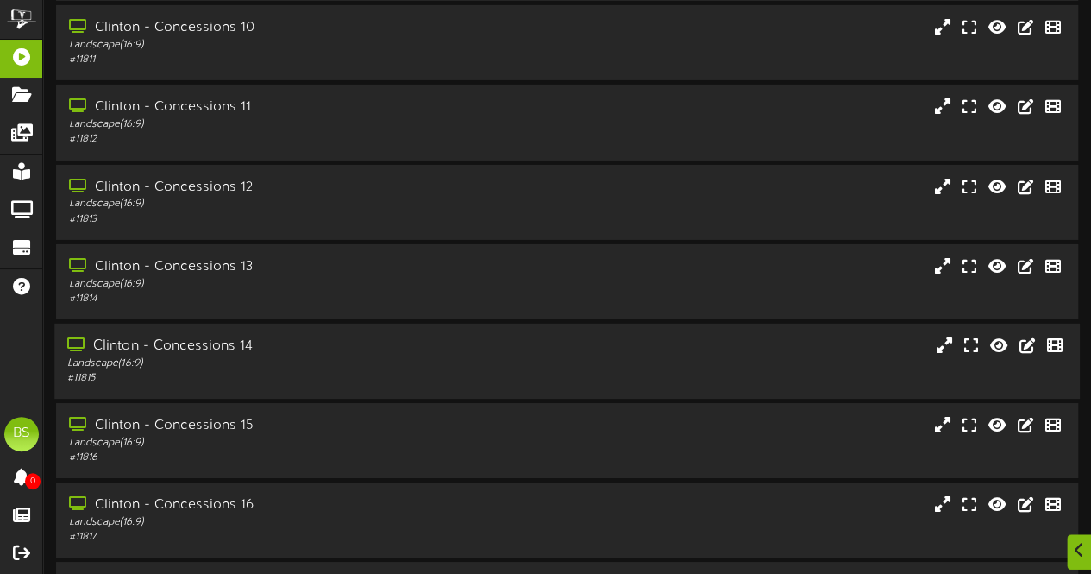
scroll to position [7520, 0]
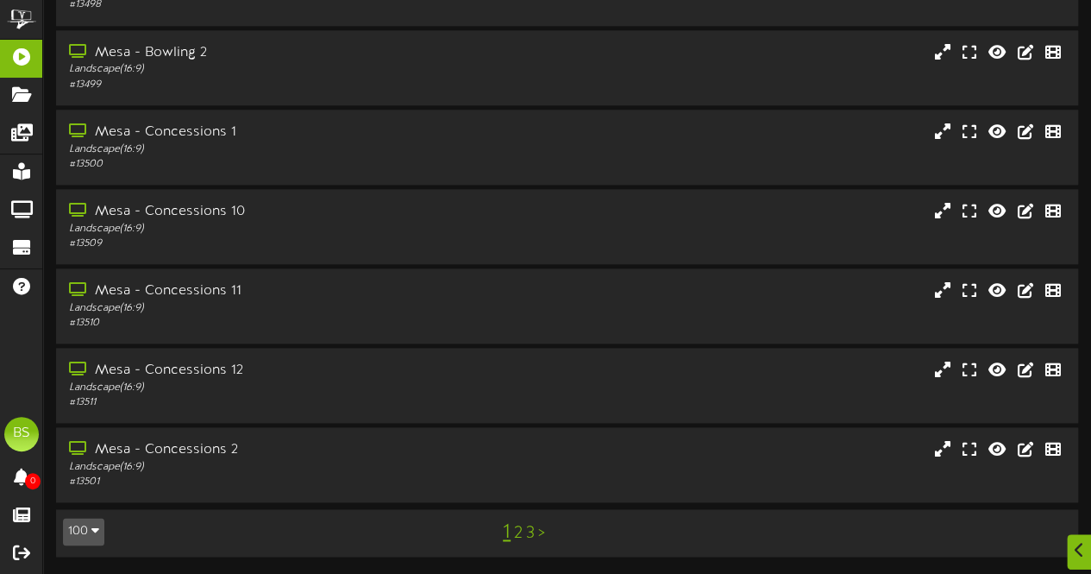
click at [529, 534] on link "3" at bounding box center [530, 533] width 9 height 19
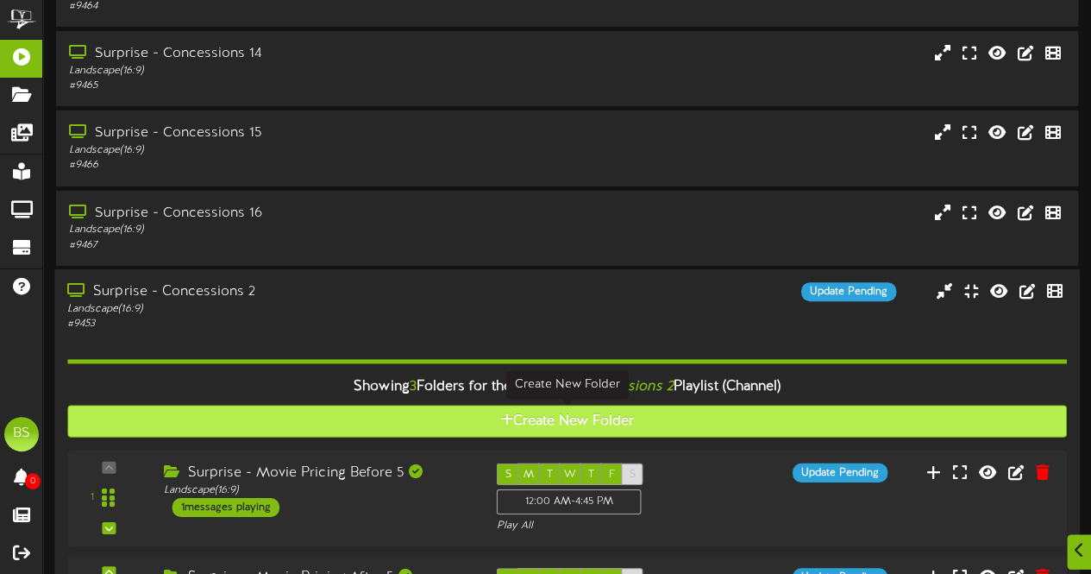
scroll to position [3105, 0]
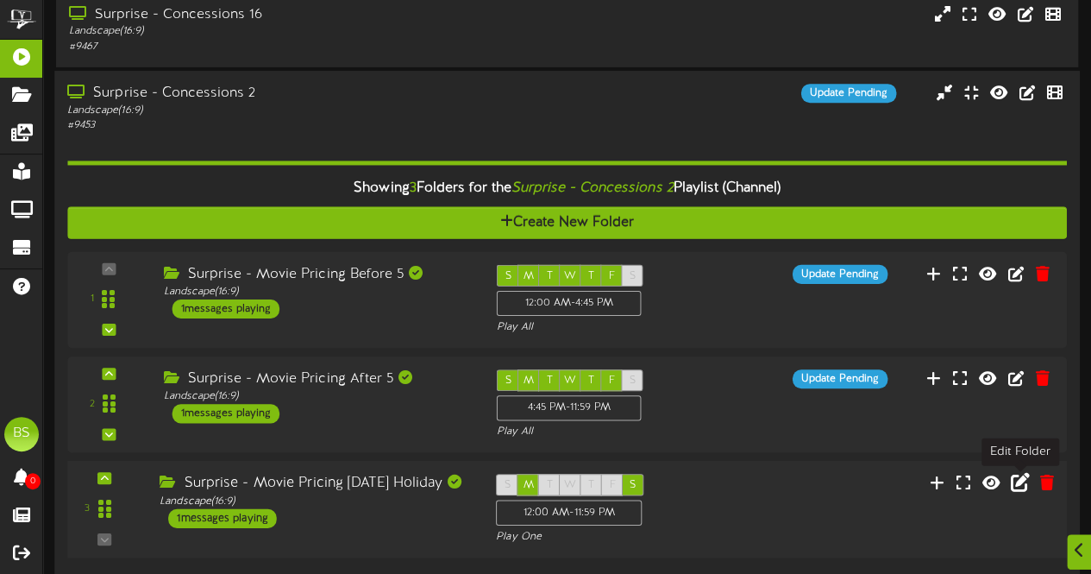
click at [1020, 486] on icon at bounding box center [1020, 482] width 19 height 19
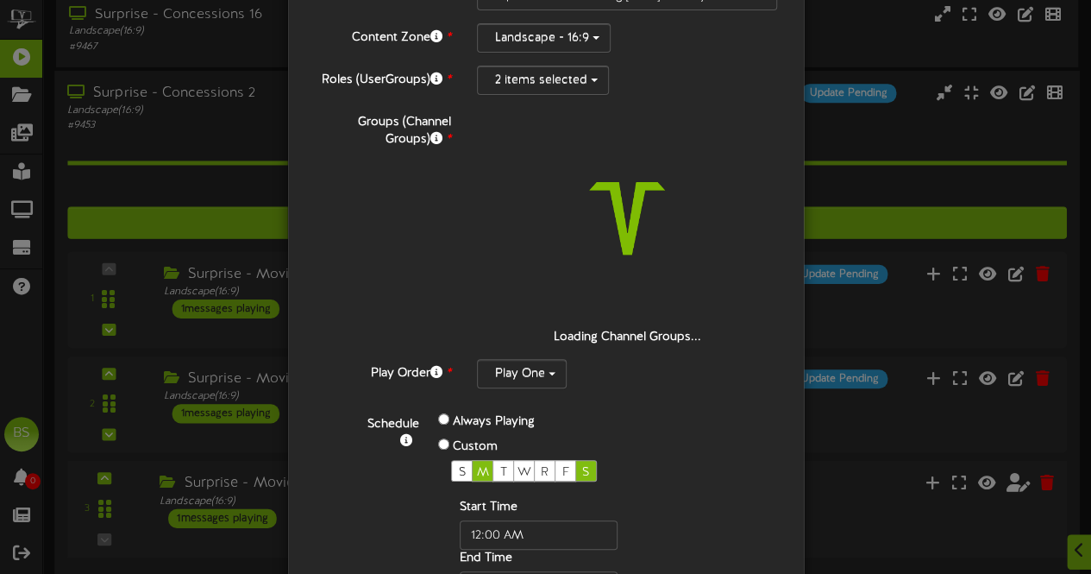
scroll to position [298, 0]
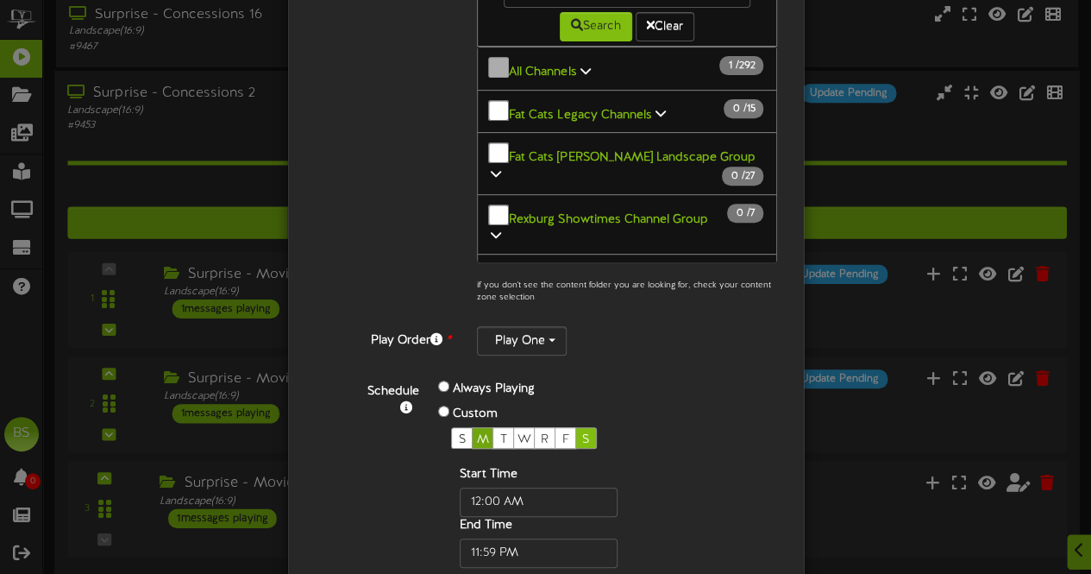
click at [477, 433] on span "M" at bounding box center [483, 439] width 12 height 13
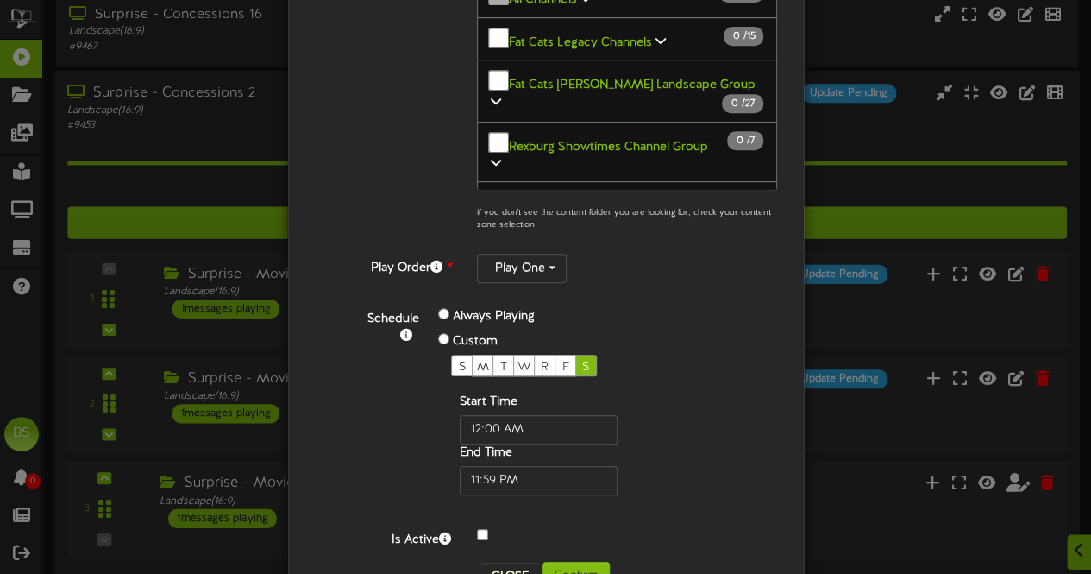
scroll to position [419, 0]
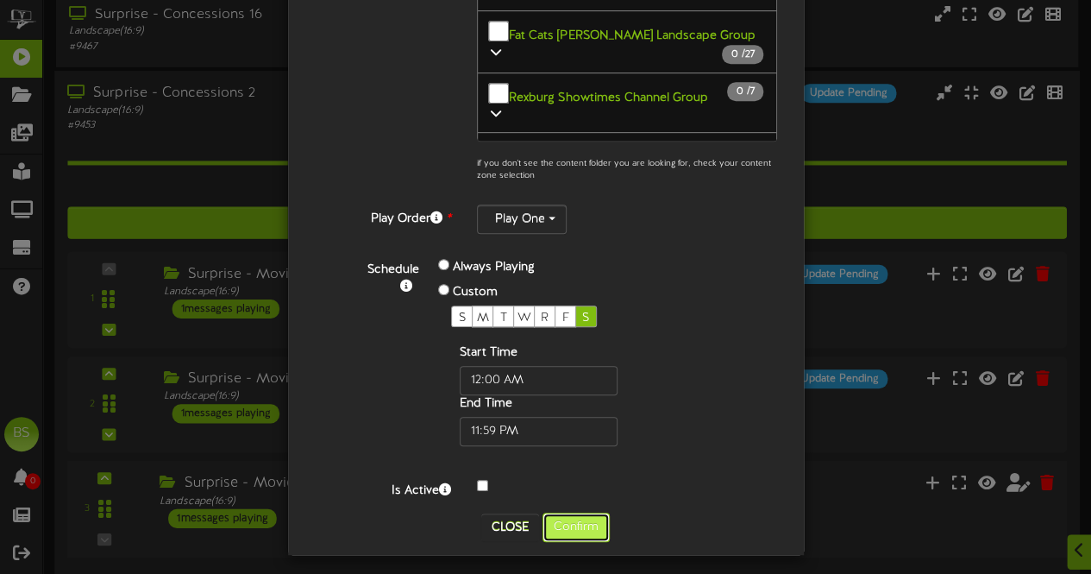
click at [576, 518] on button "Confirm" at bounding box center [576, 526] width 67 height 29
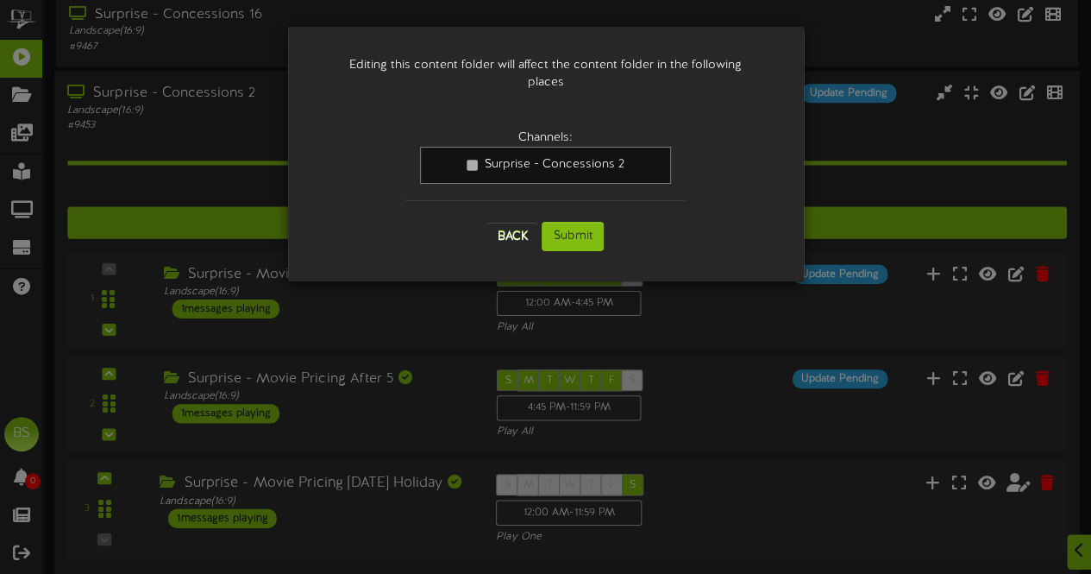
scroll to position [0, 0]
click at [588, 222] on button "Submit" at bounding box center [573, 236] width 62 height 29
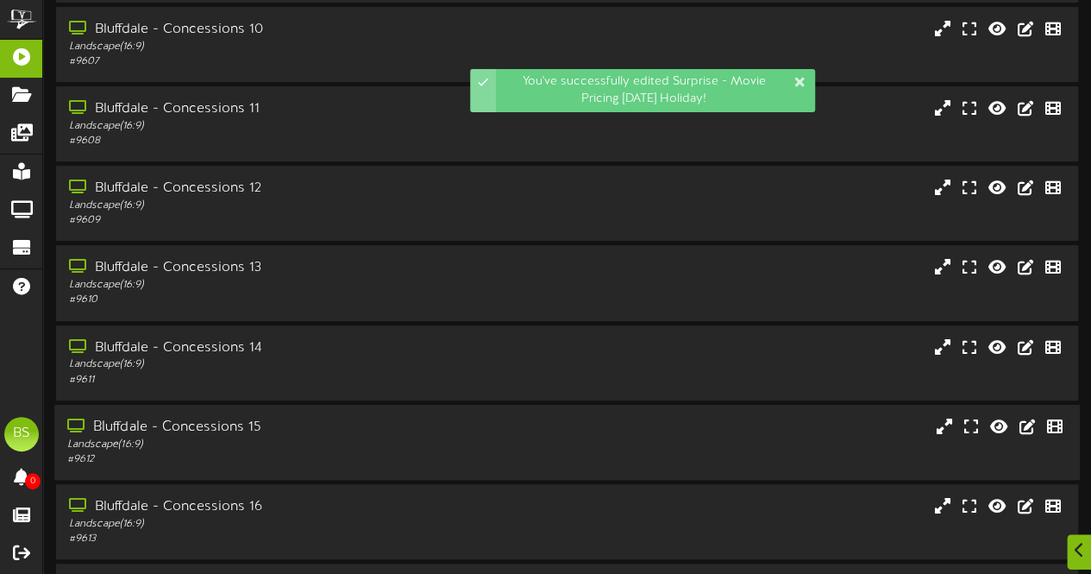
scroll to position [367, 0]
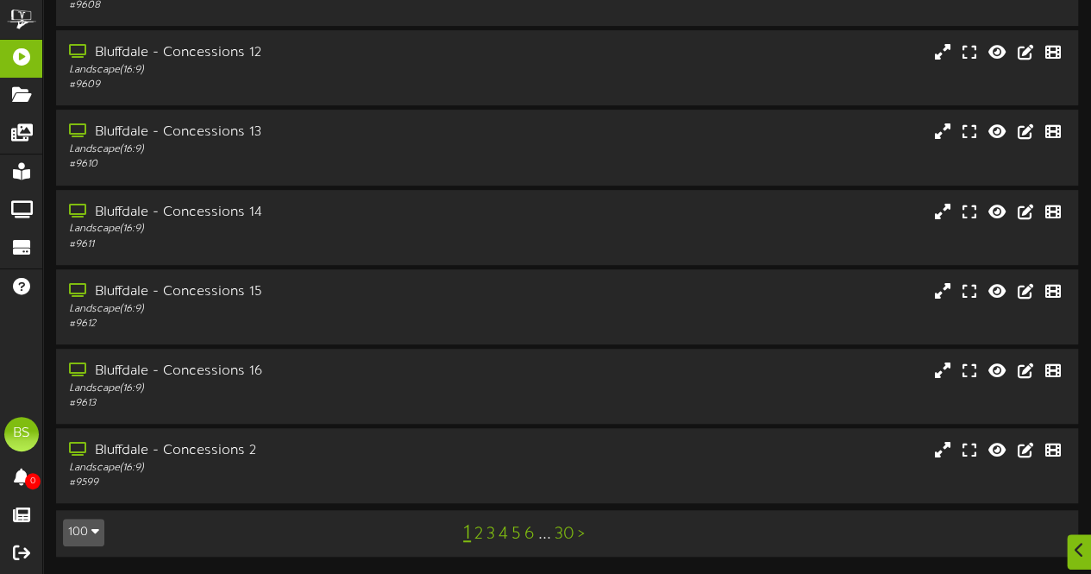
drag, startPoint x: 97, startPoint y: 530, endPoint x: 98, endPoint y: 520, distance: 9.6
click at [95, 529] on icon "button" at bounding box center [95, 530] width 8 height 12
click at [78, 496] on div "100" at bounding box center [80, 499] width 33 height 26
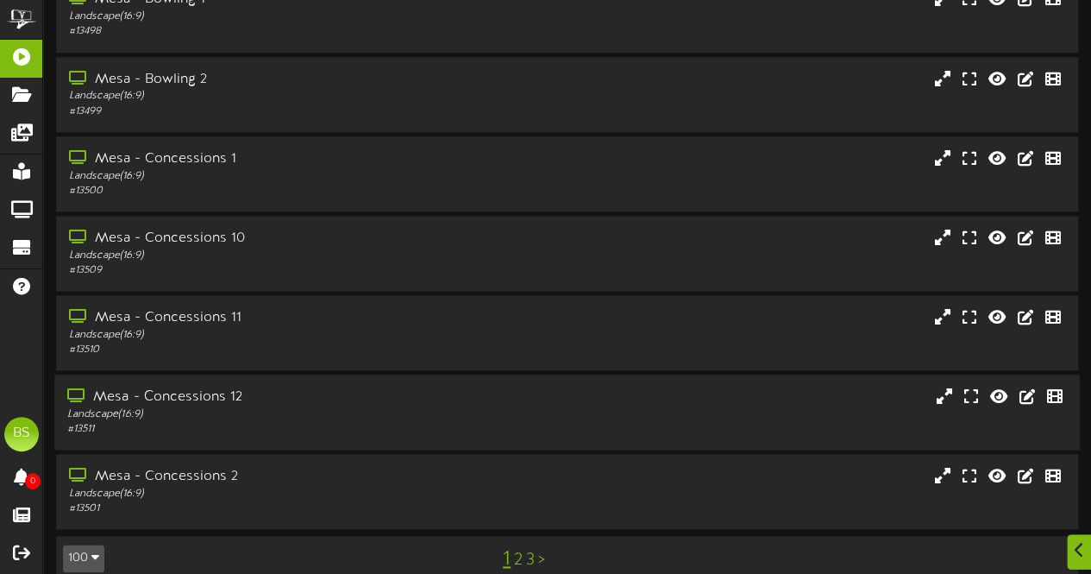
scroll to position [7520, 0]
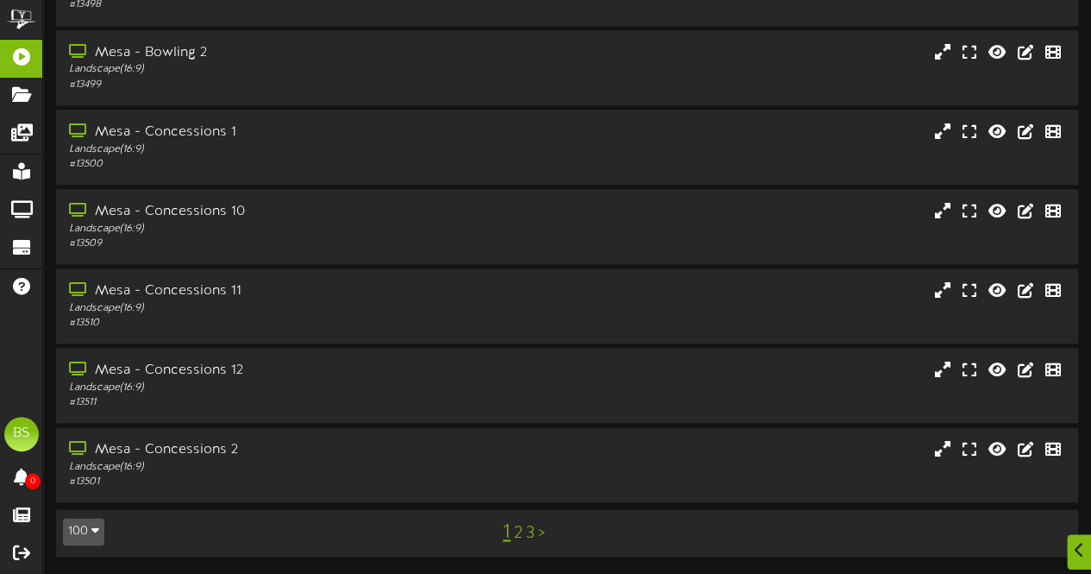
click at [517, 537] on link "2" at bounding box center [518, 533] width 9 height 19
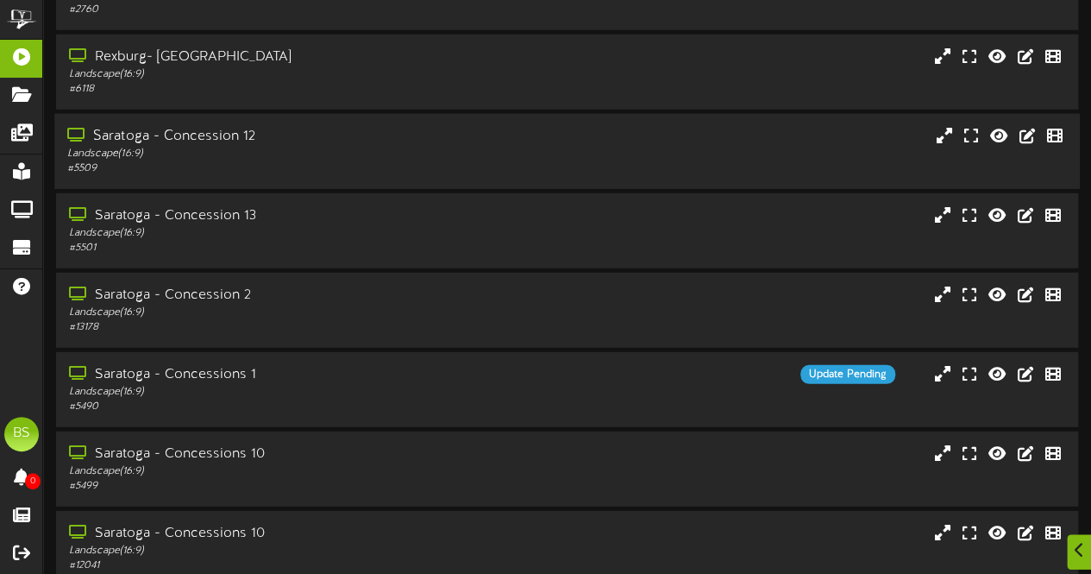
scroll to position [5866, 0]
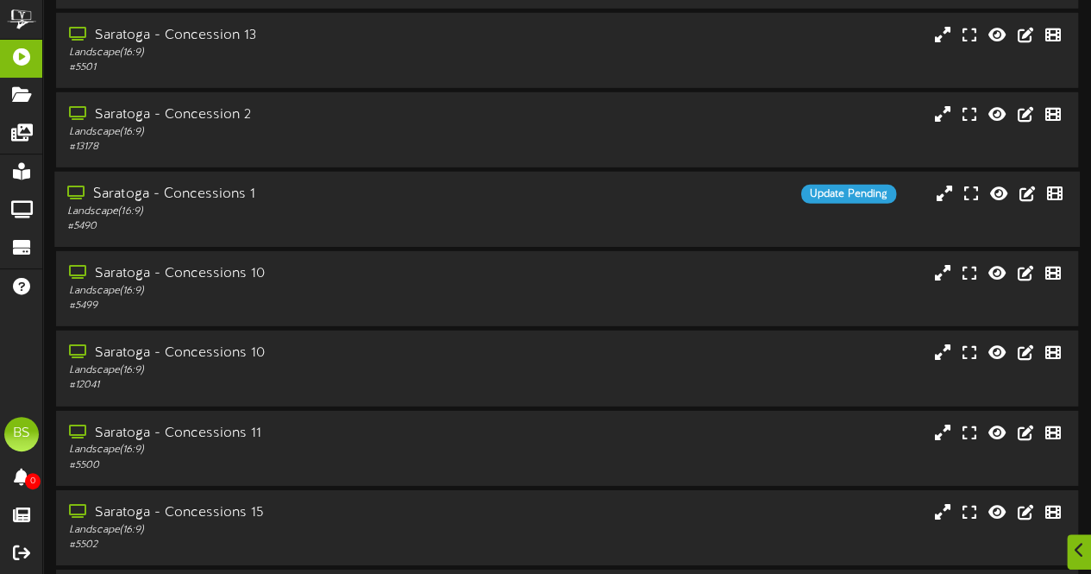
click at [226, 194] on div "Saratoga - Concessions 1" at bounding box center [267, 195] width 401 height 20
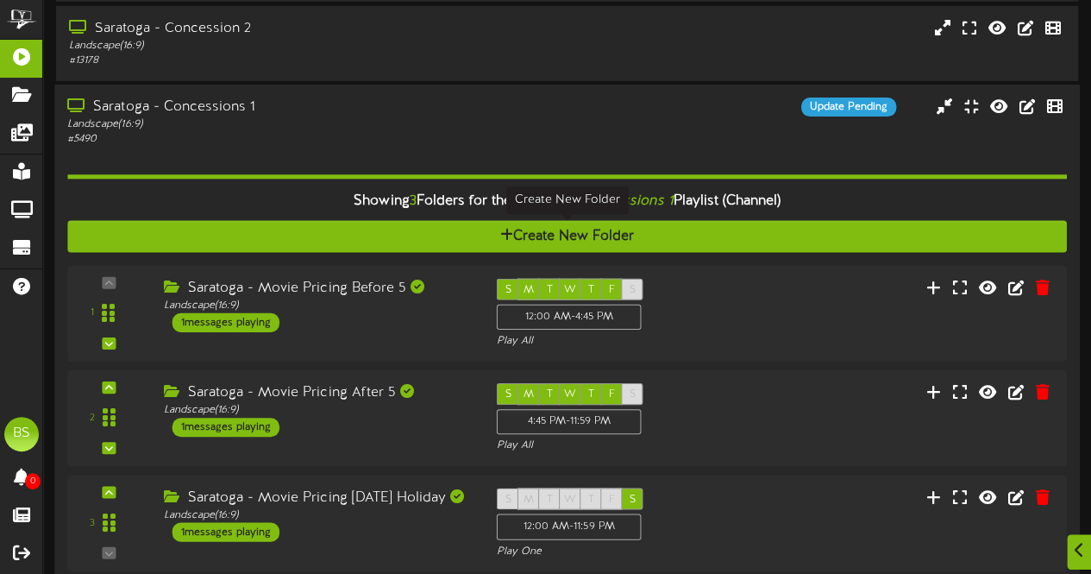
scroll to position [6038, 0]
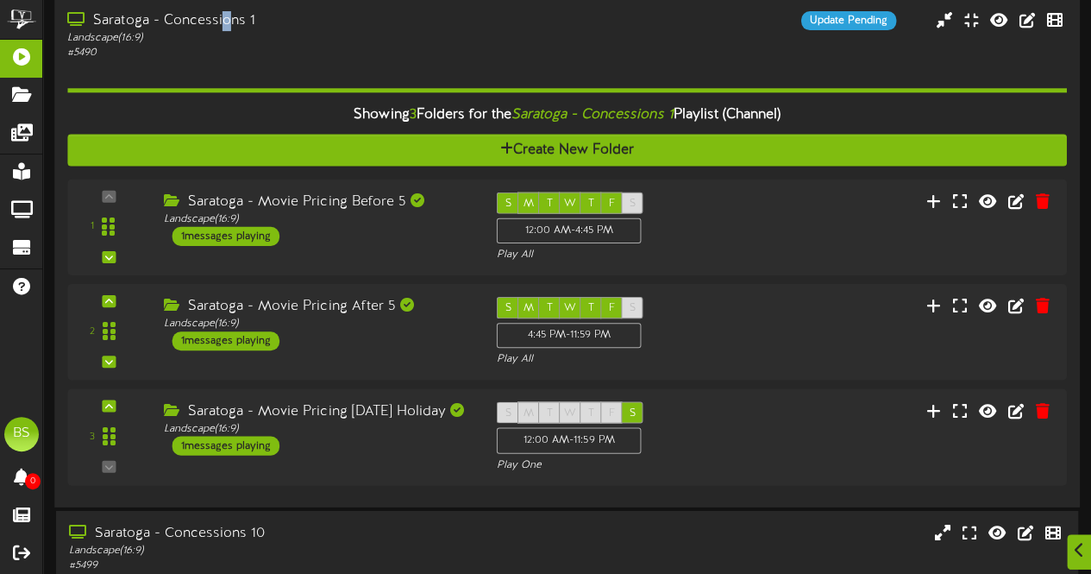
click at [226, 21] on div "Saratoga - Concessions 1" at bounding box center [267, 21] width 401 height 20
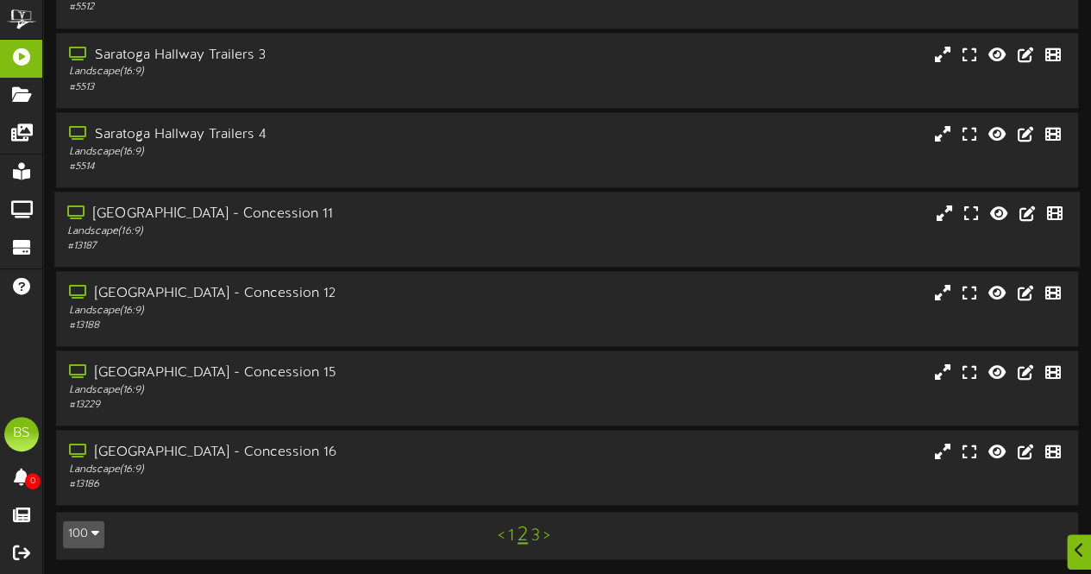
scroll to position [7520, 0]
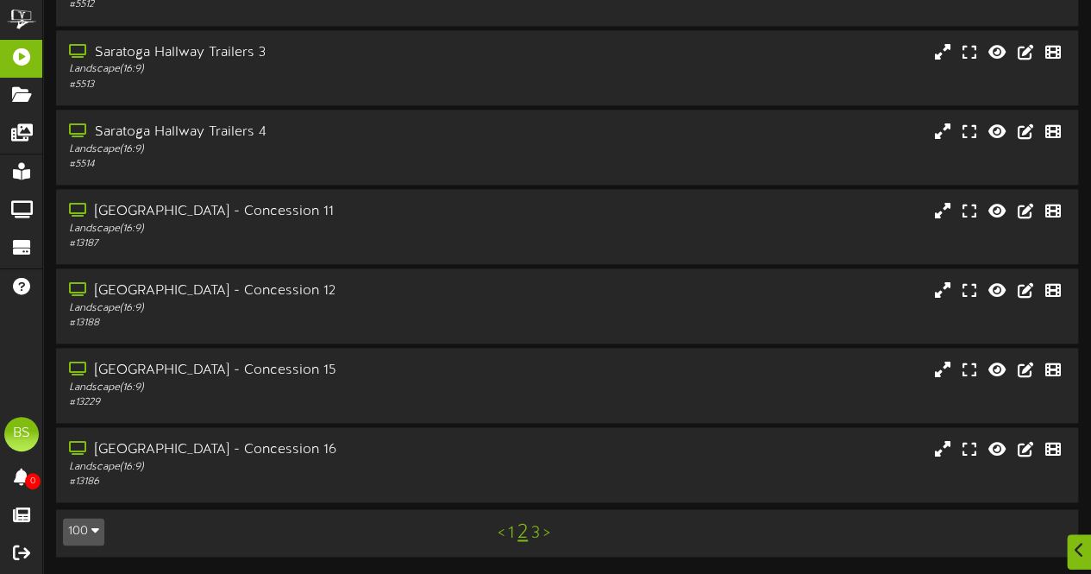
click at [535, 534] on link "3" at bounding box center [535, 533] width 9 height 19
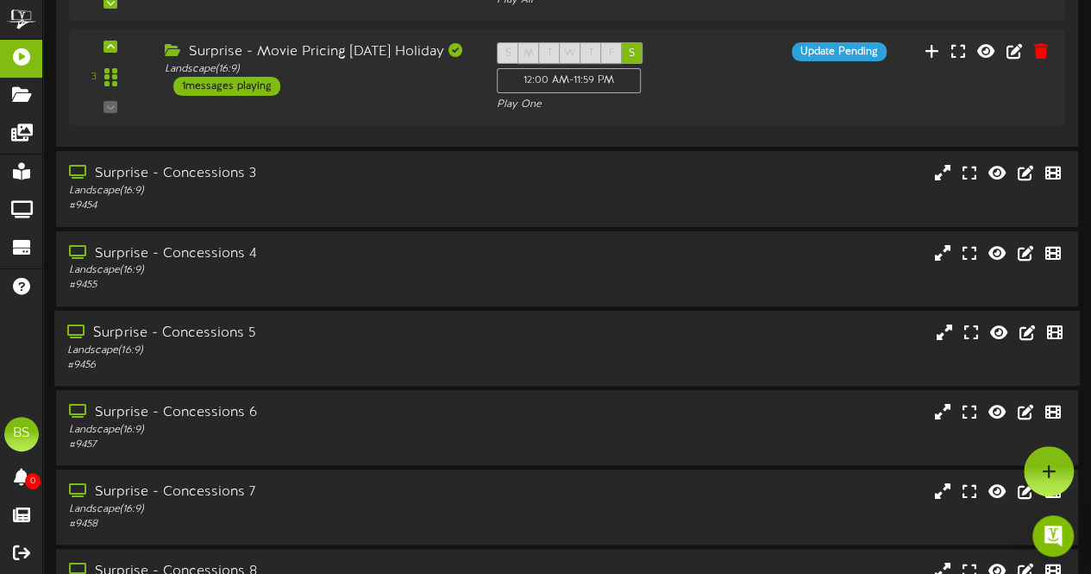
scroll to position [2847, 0]
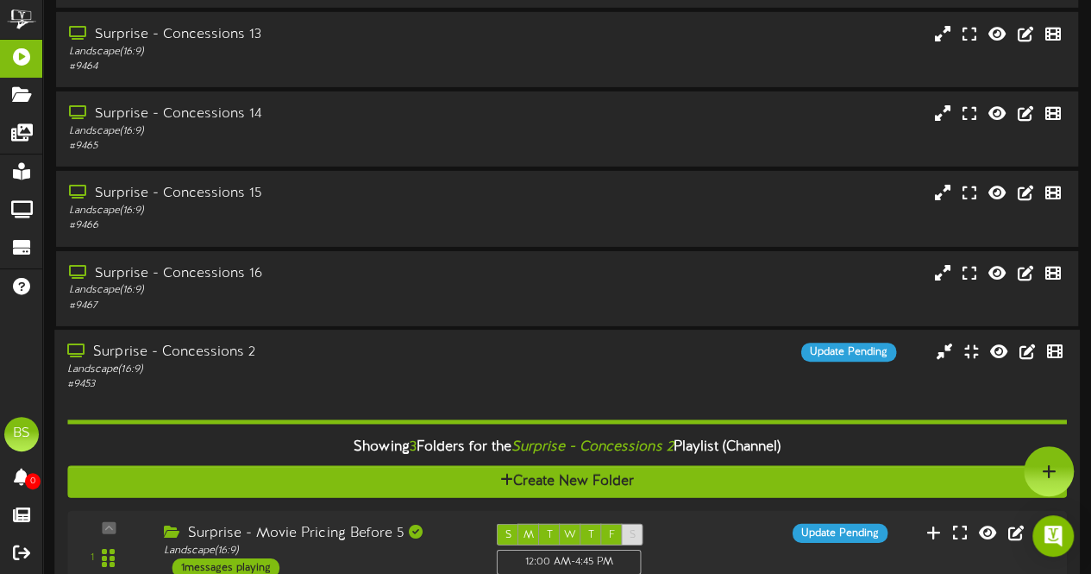
click at [154, 354] on div "Surprise - Concessions 2" at bounding box center [267, 352] width 401 height 20
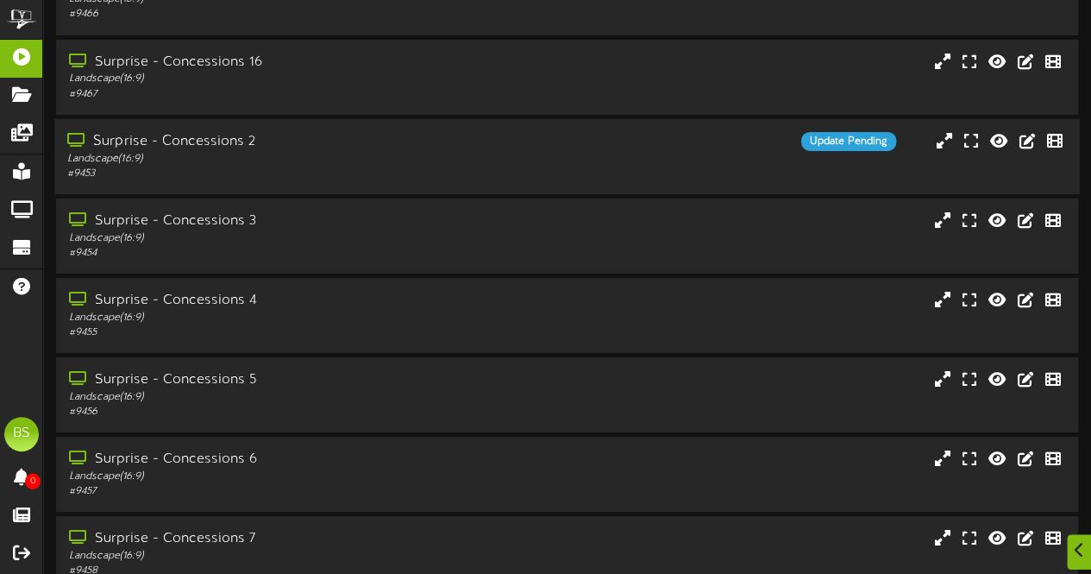
scroll to position [3278, 0]
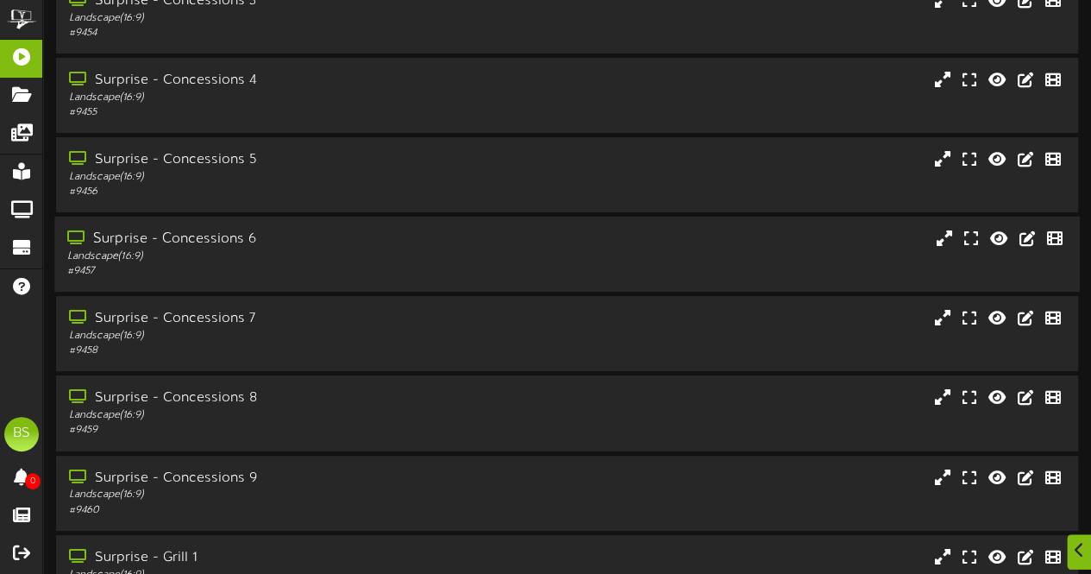
click at [210, 239] on div "Surprise - Concessions 6" at bounding box center [267, 239] width 401 height 20
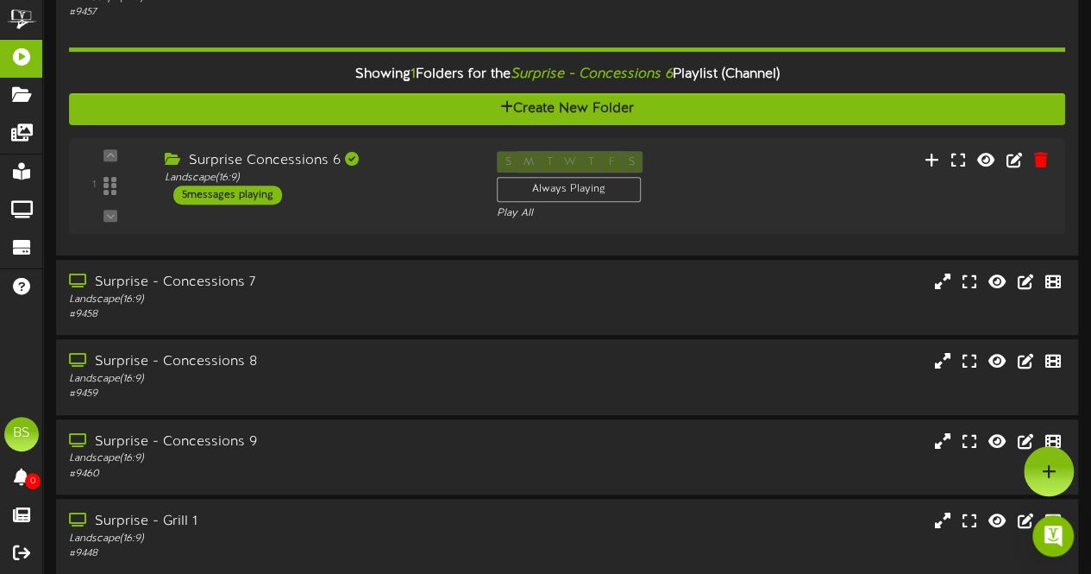
scroll to position [3451, 0]
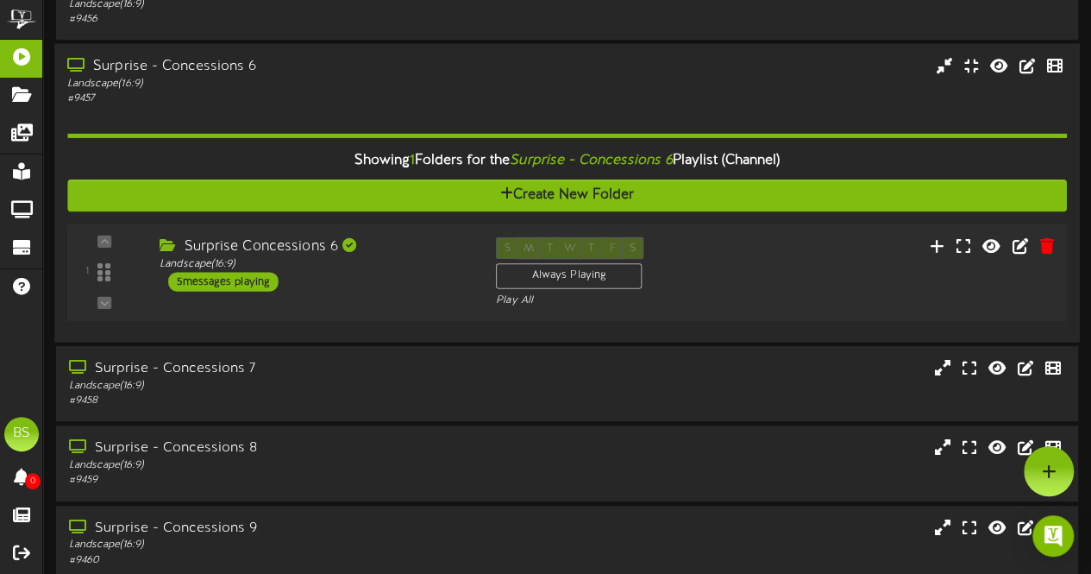
click at [235, 282] on div "5 messages playing" at bounding box center [223, 281] width 110 height 19
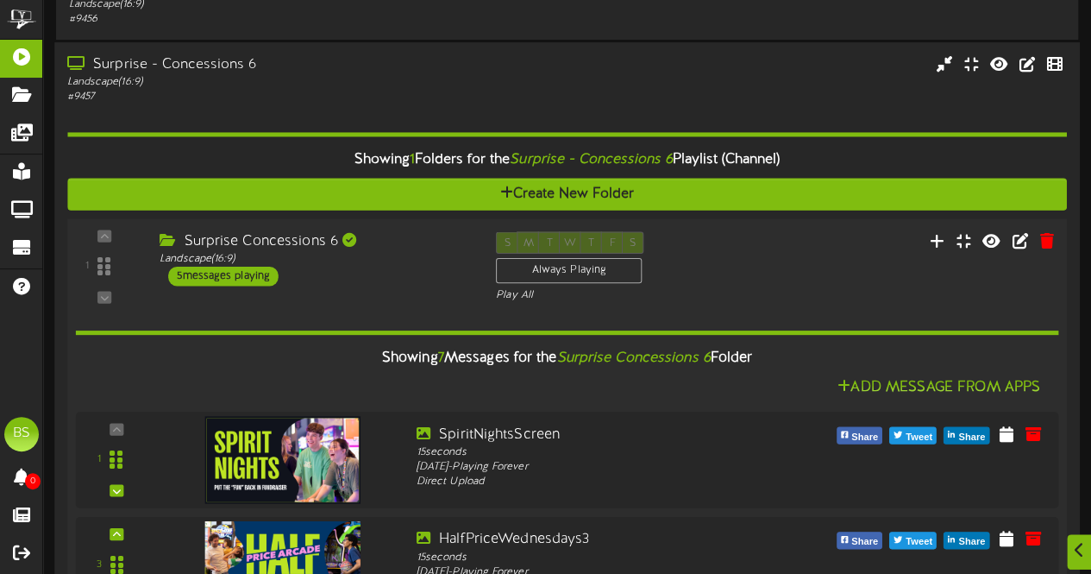
scroll to position [3623, 0]
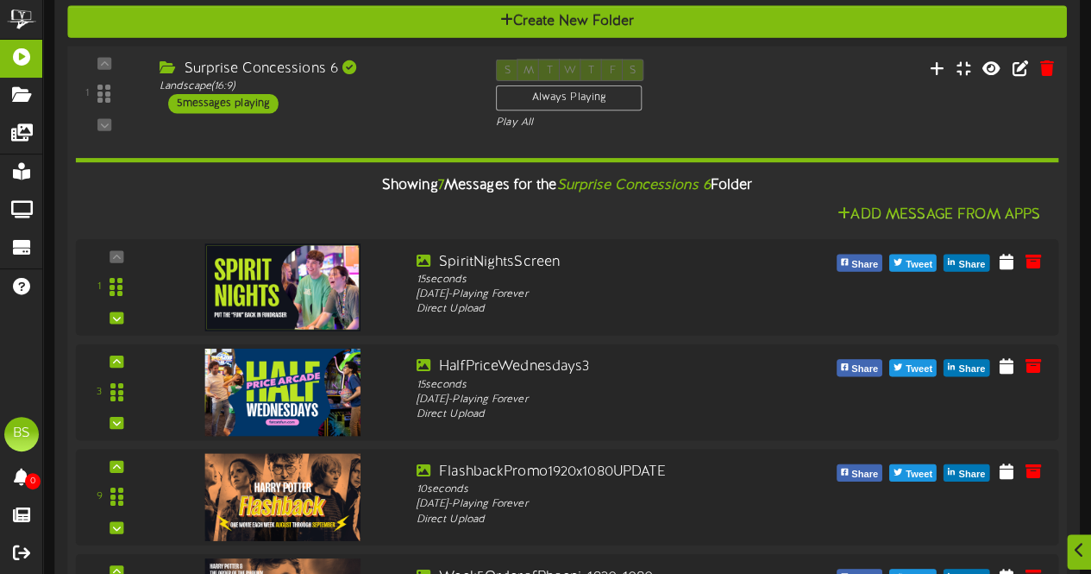
click at [255, 104] on div "5 messages playing" at bounding box center [223, 103] width 110 height 19
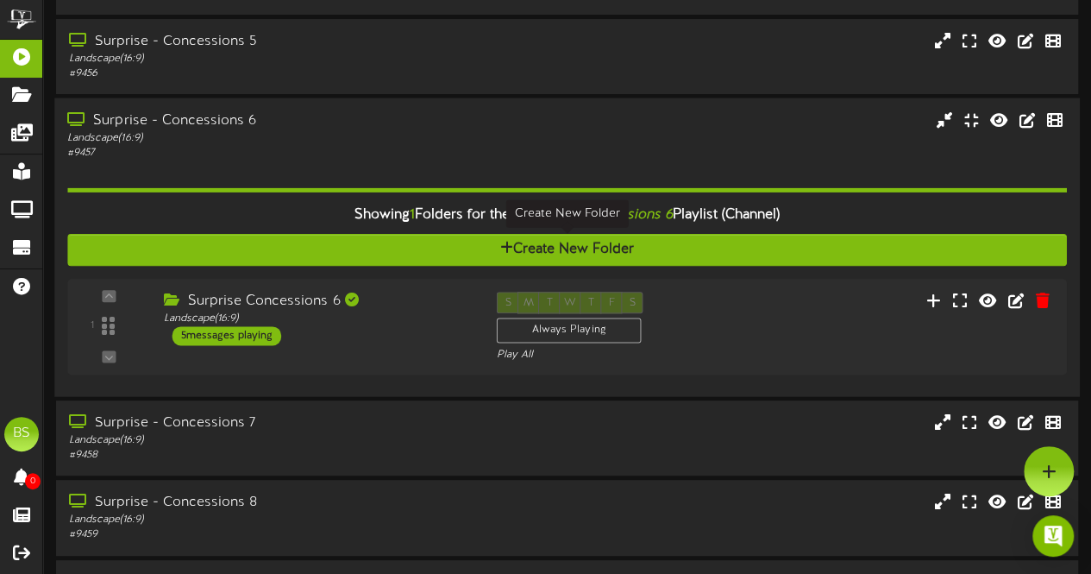
scroll to position [3366, 0]
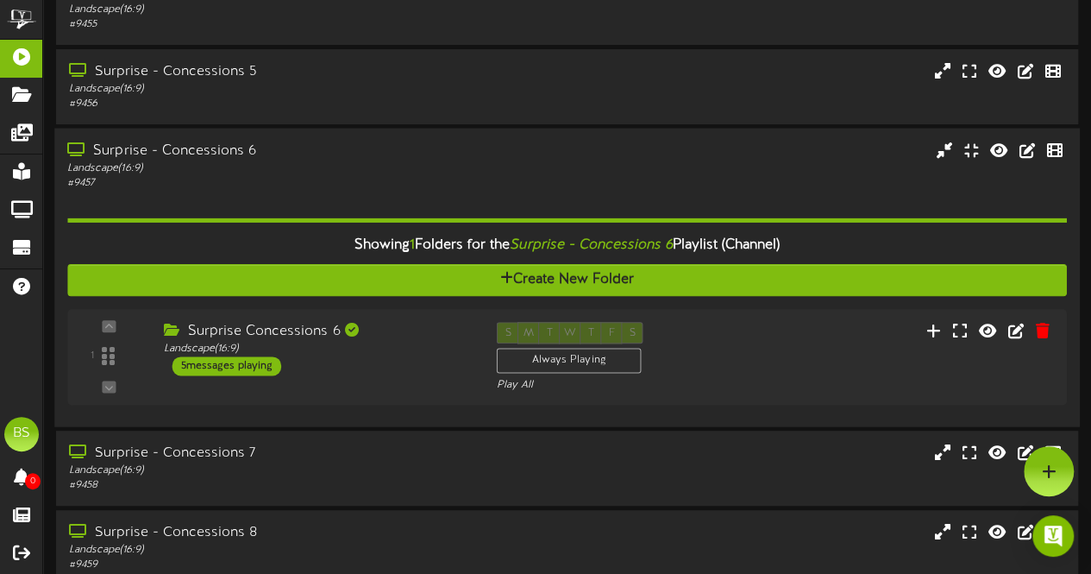
click at [238, 149] on div "Surprise - Concessions 6" at bounding box center [267, 151] width 401 height 20
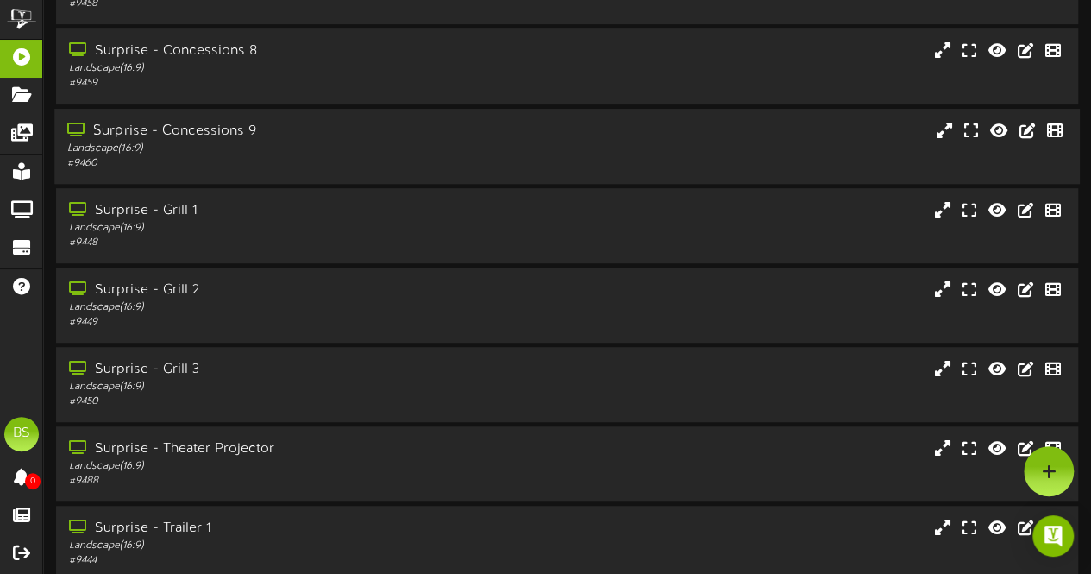
scroll to position [3452, 0]
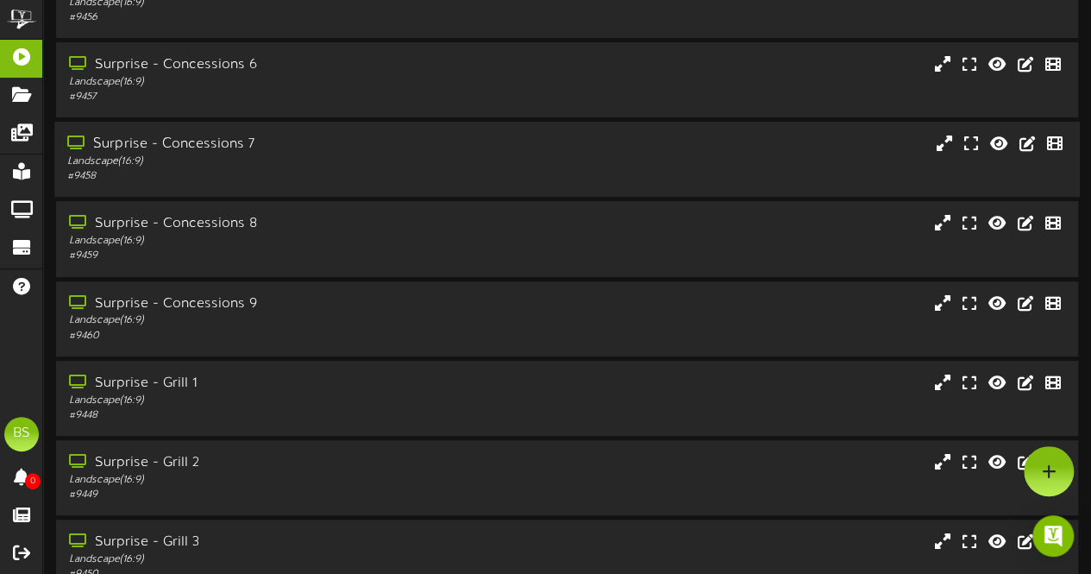
click at [239, 148] on div "Surprise - Concessions 7" at bounding box center [267, 145] width 401 height 20
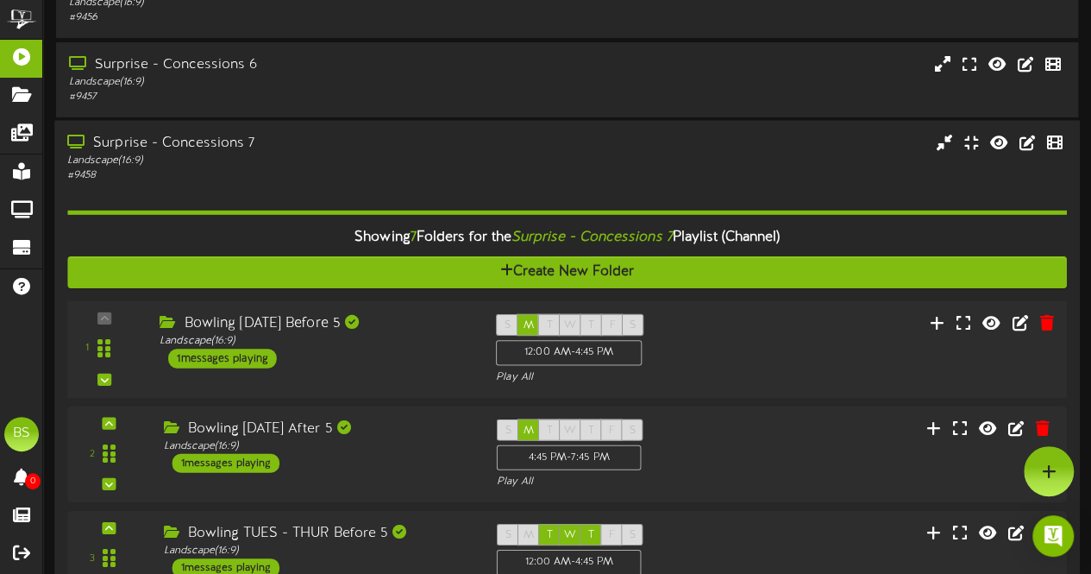
click at [244, 360] on div "1 messages playing" at bounding box center [222, 358] width 109 height 19
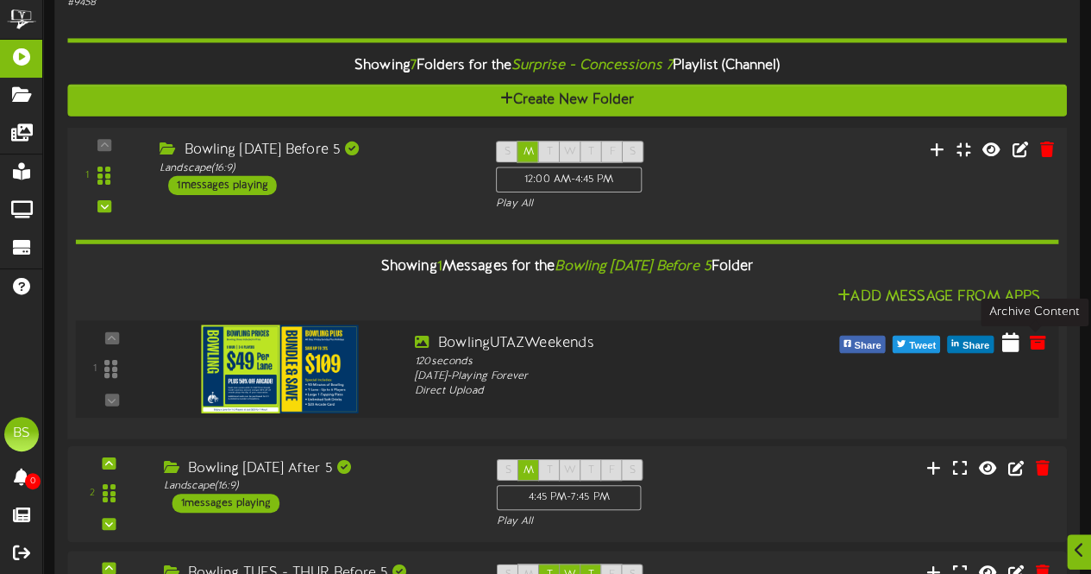
scroll to position [3625, 0]
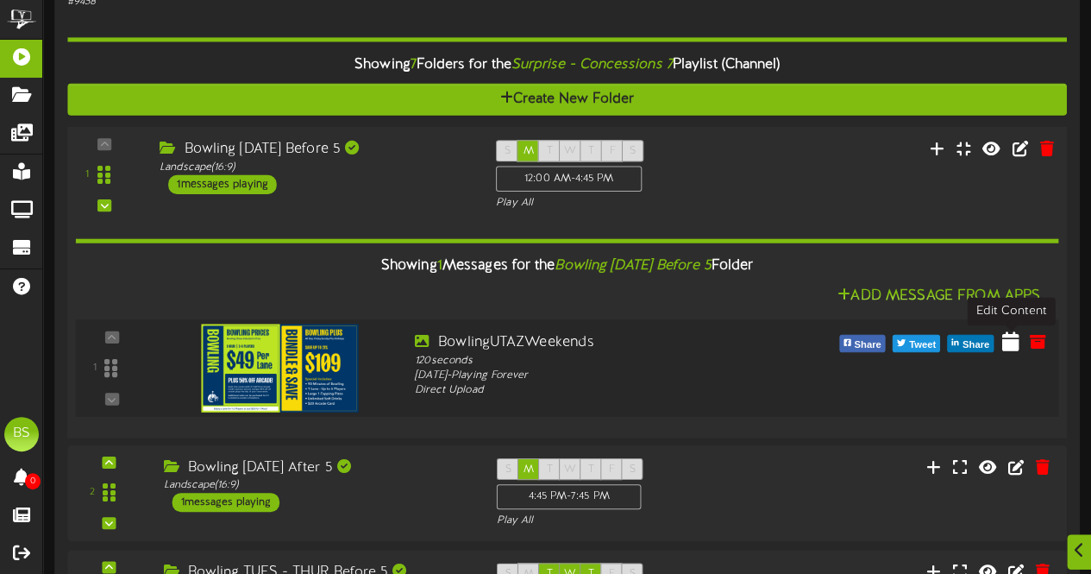
click at [1014, 341] on icon at bounding box center [1010, 340] width 17 height 19
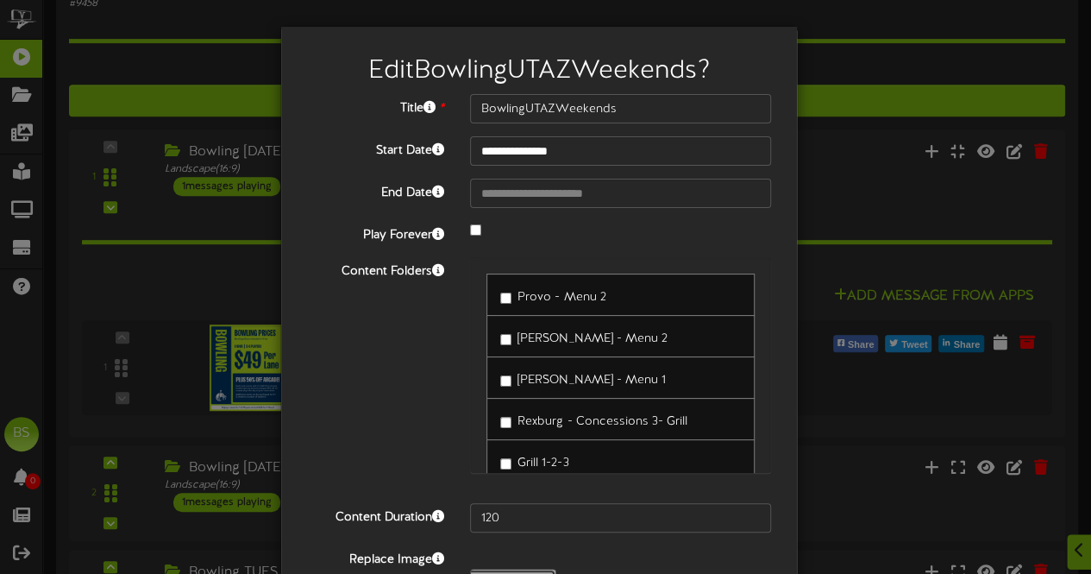
type input "**********"
type input "9125BowlingUTAZMondaysAllDay"
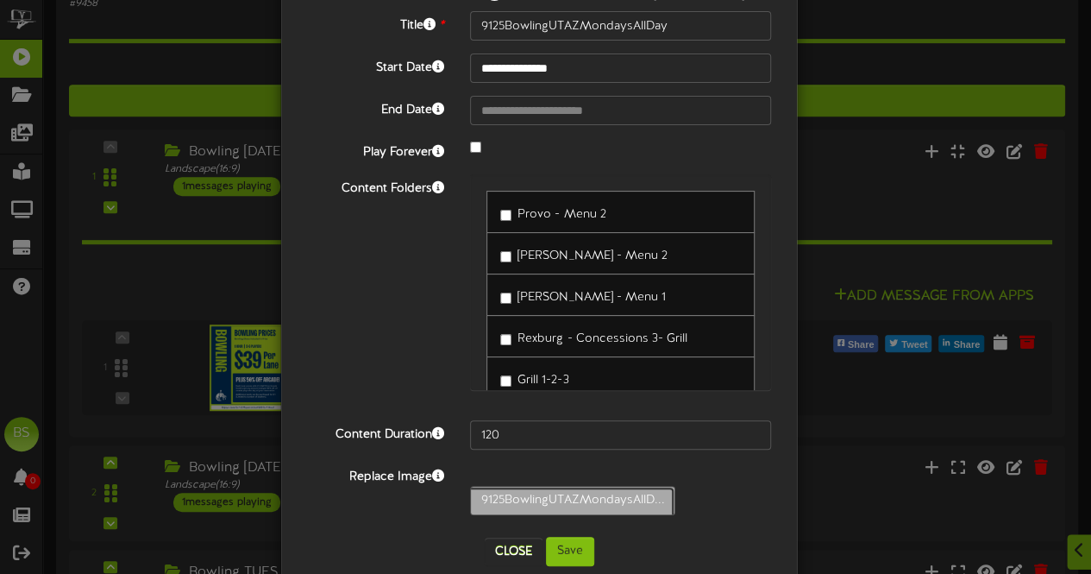
scroll to position [141, 0]
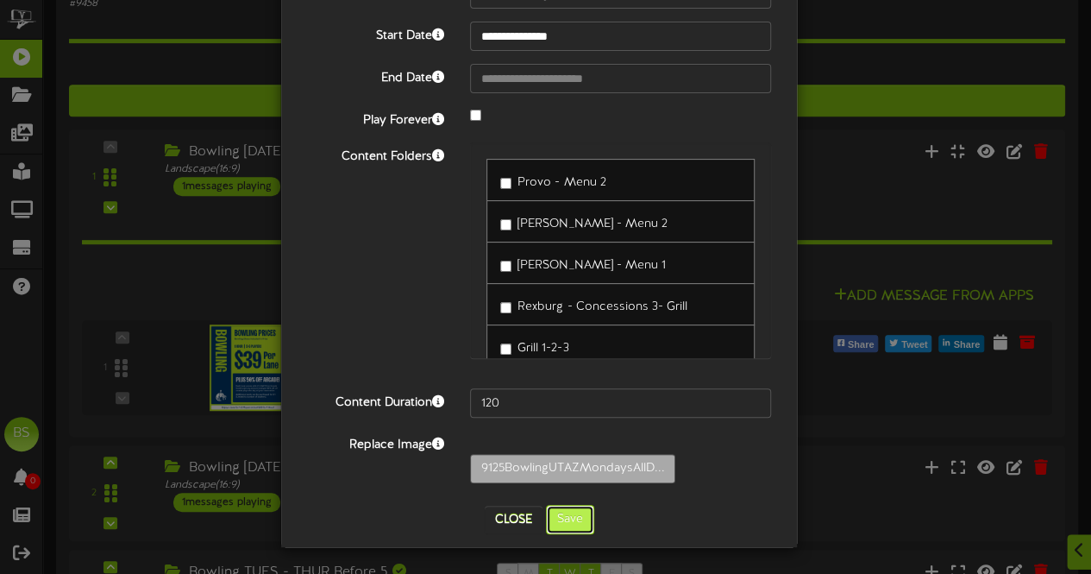
click at [571, 515] on button "Save" at bounding box center [570, 519] width 48 height 29
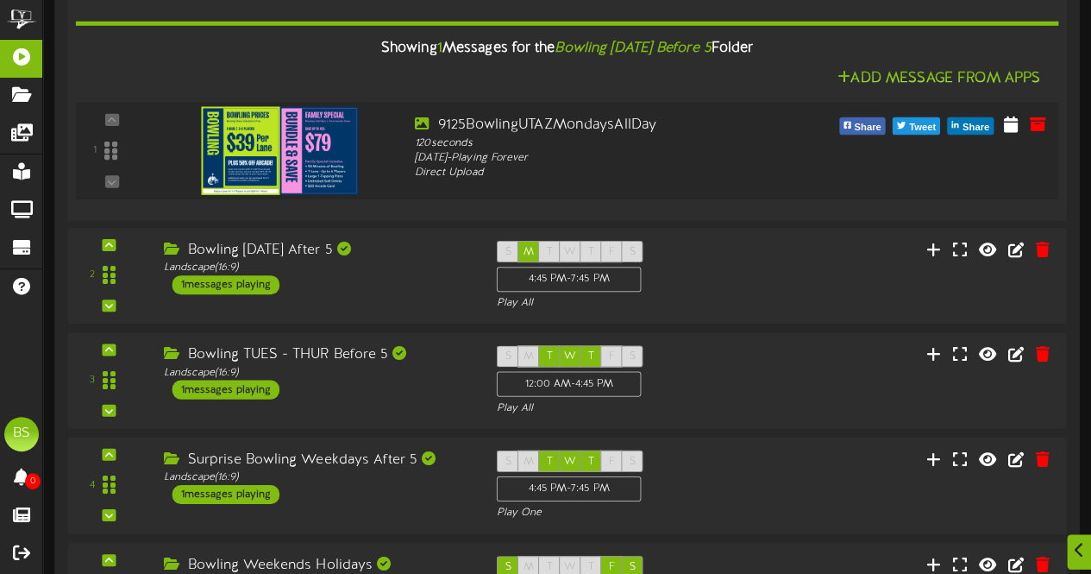
scroll to position [3884, 0]
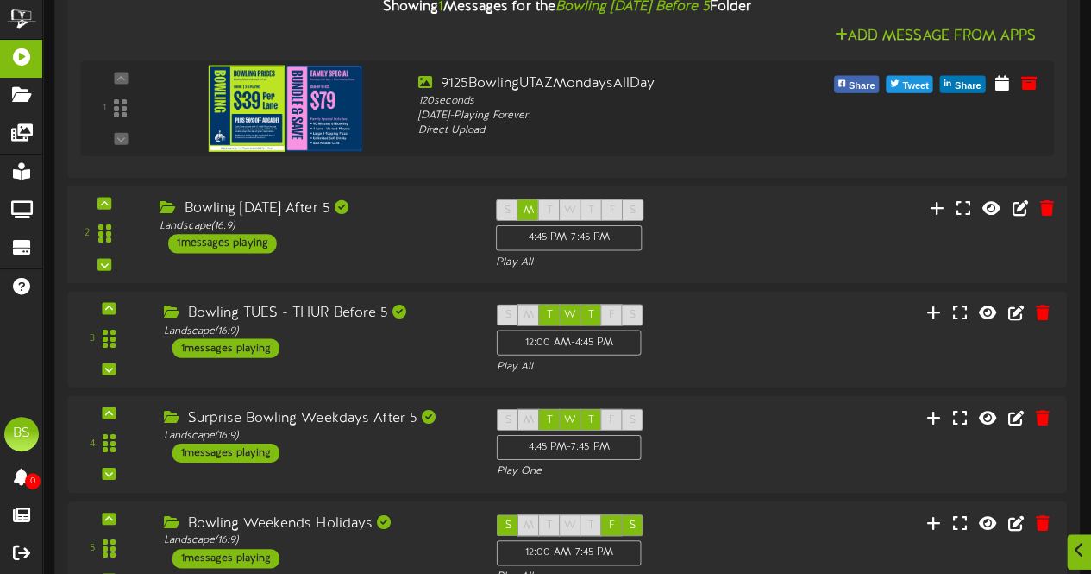
click at [234, 239] on div "1 messages playing" at bounding box center [222, 243] width 109 height 19
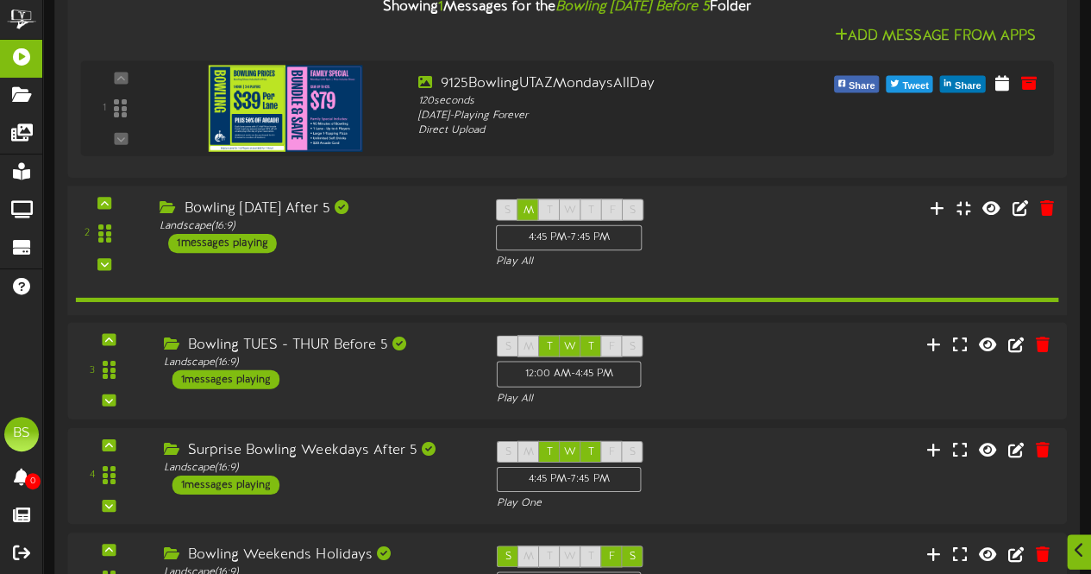
scroll to position [3883, 0]
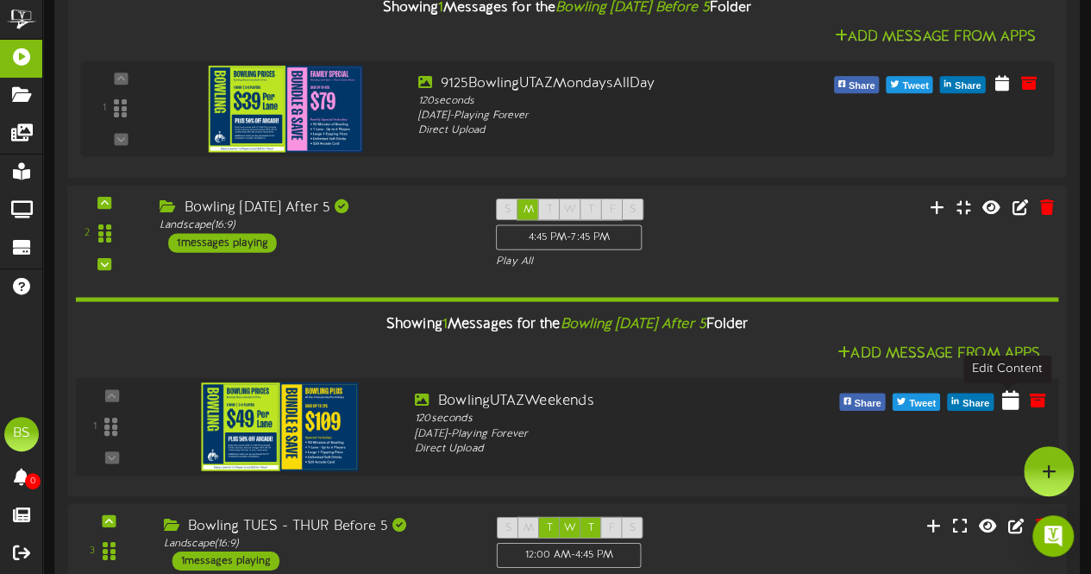
click at [1009, 403] on icon at bounding box center [1010, 399] width 17 height 19
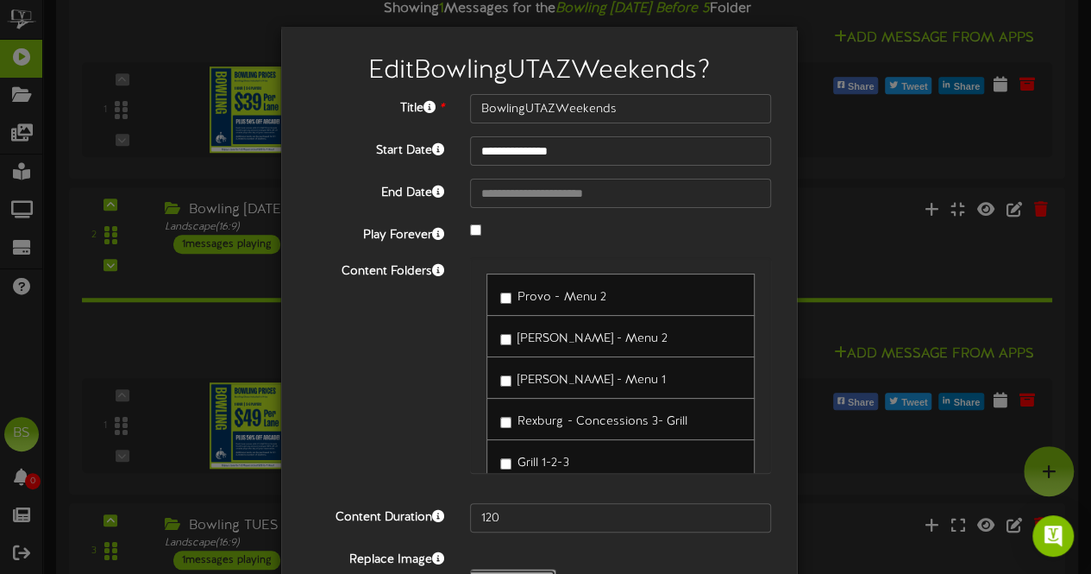
type input "**********"
type input "9125BowlingUTAZMondaysAllDay"
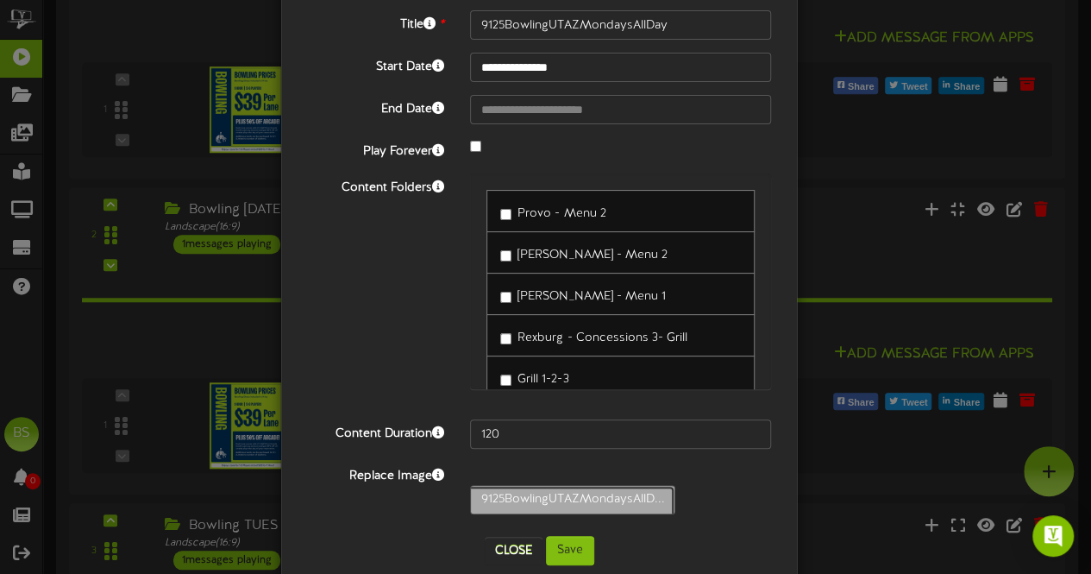
scroll to position [141, 0]
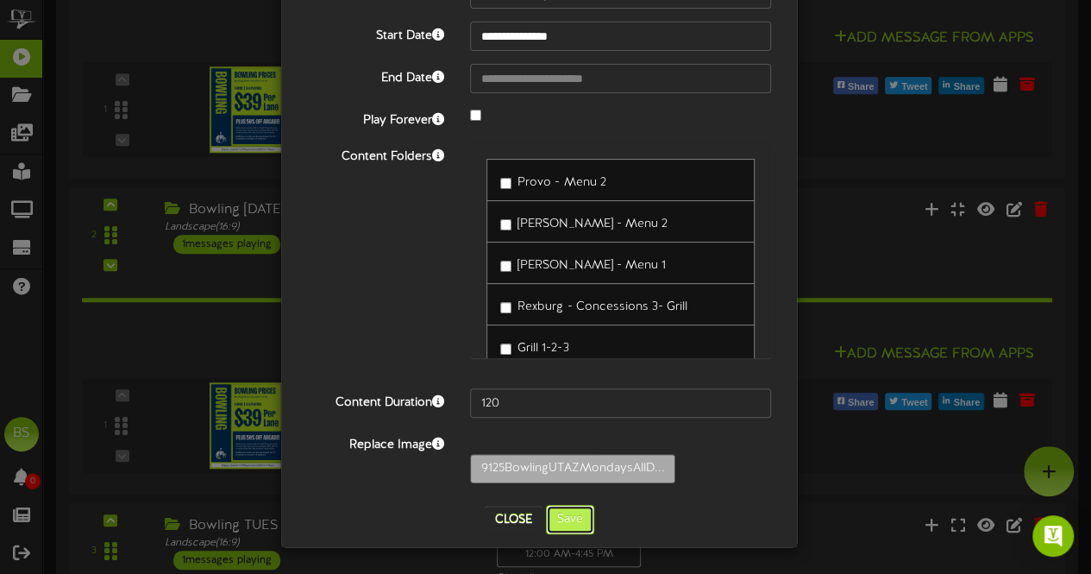
click at [568, 518] on button "Save" at bounding box center [570, 519] width 48 height 29
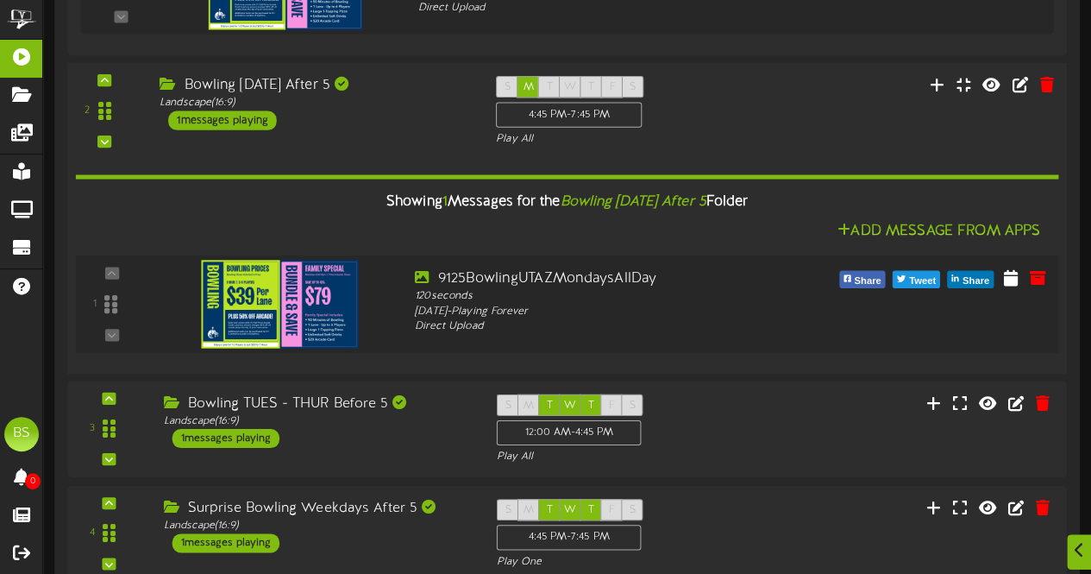
scroll to position [4141, 0]
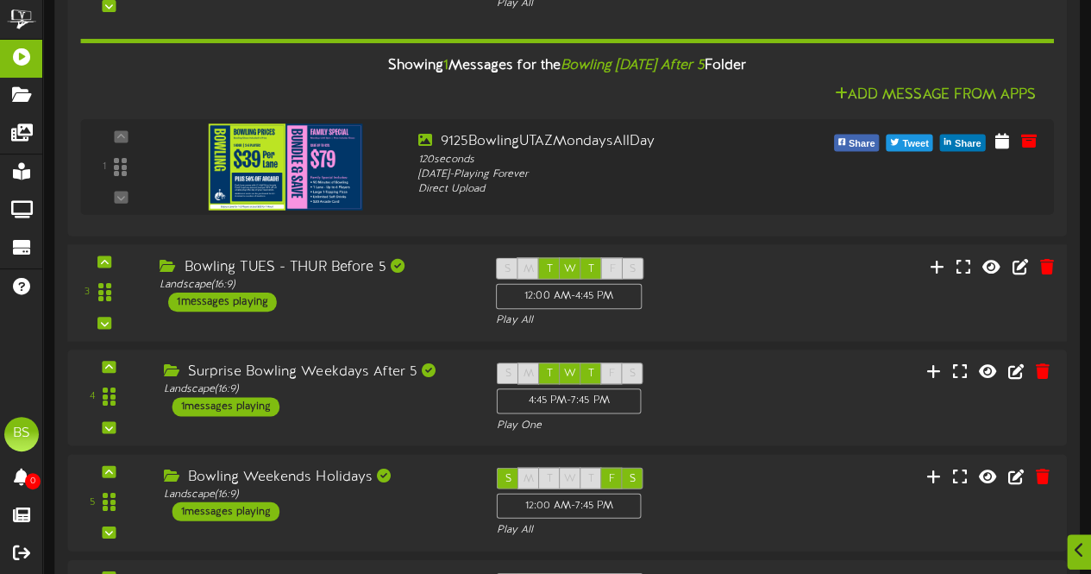
click at [245, 298] on div "1 messages playing" at bounding box center [222, 301] width 109 height 19
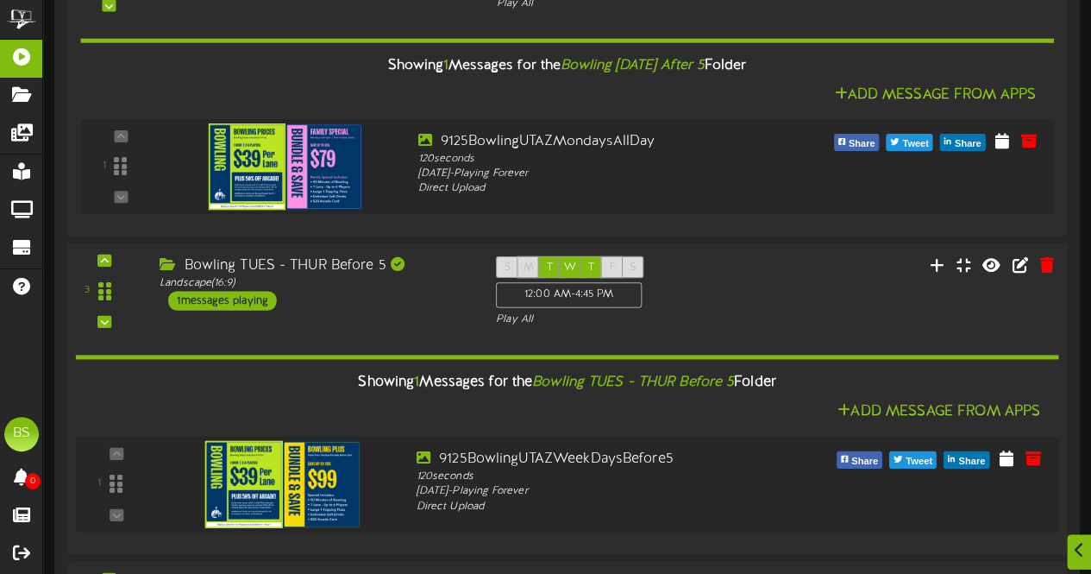
click at [254, 298] on div "1 messages playing" at bounding box center [222, 300] width 109 height 19
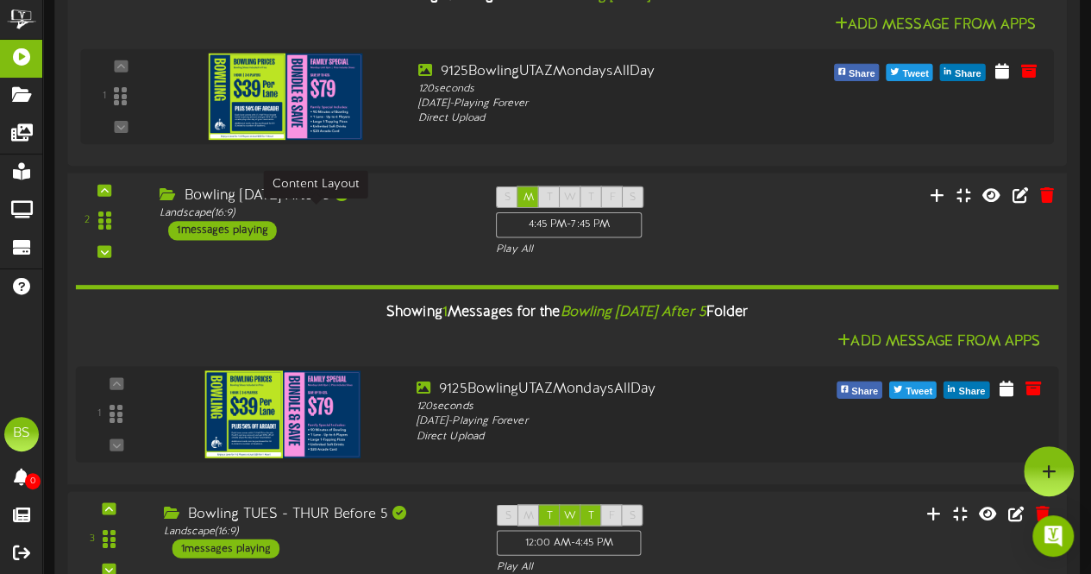
scroll to position [3796, 0]
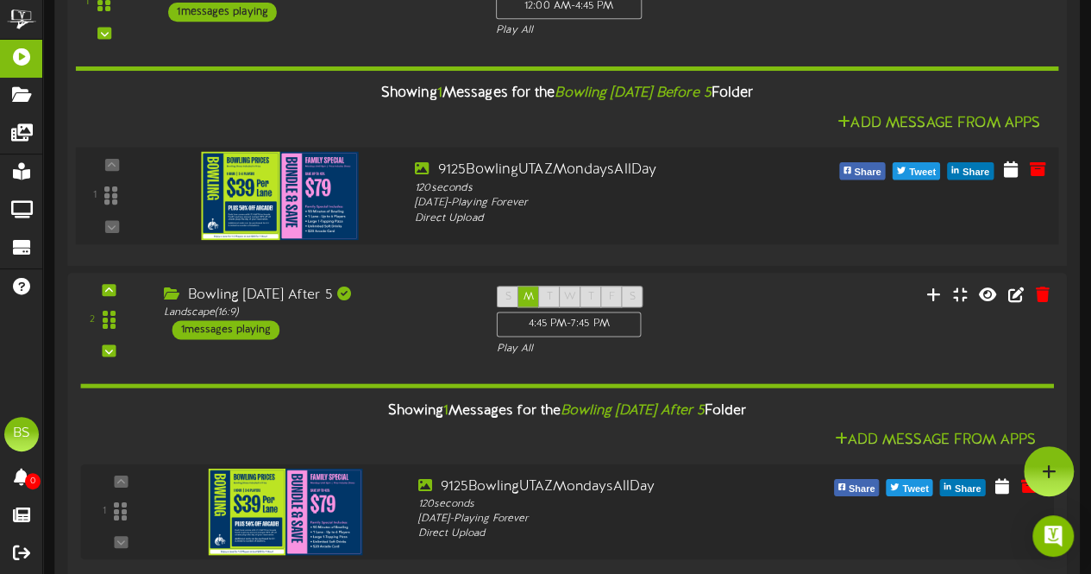
click at [307, 206] on img at bounding box center [279, 196] width 157 height 88
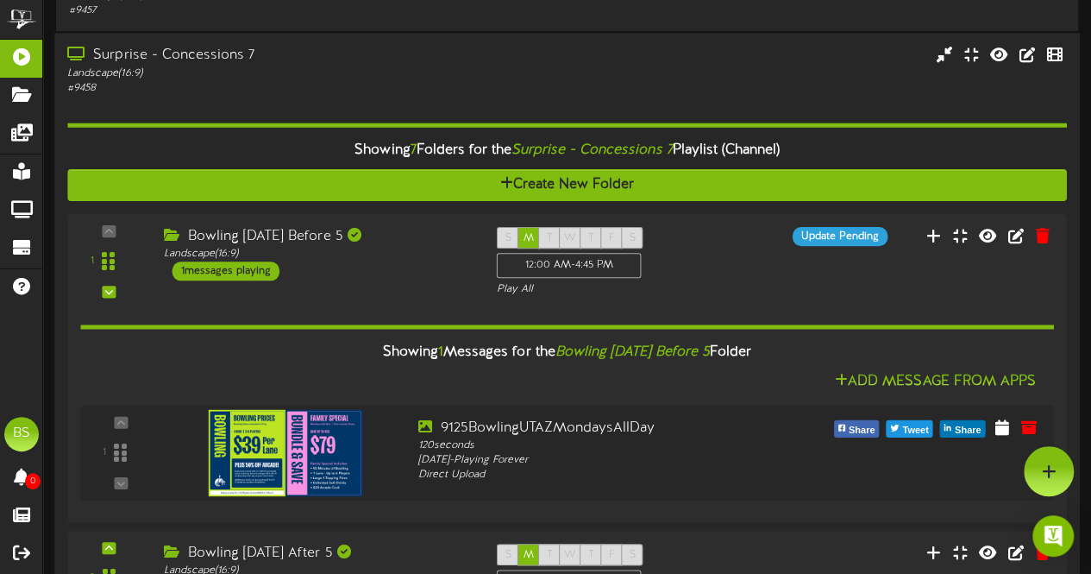
scroll to position [3538, 0]
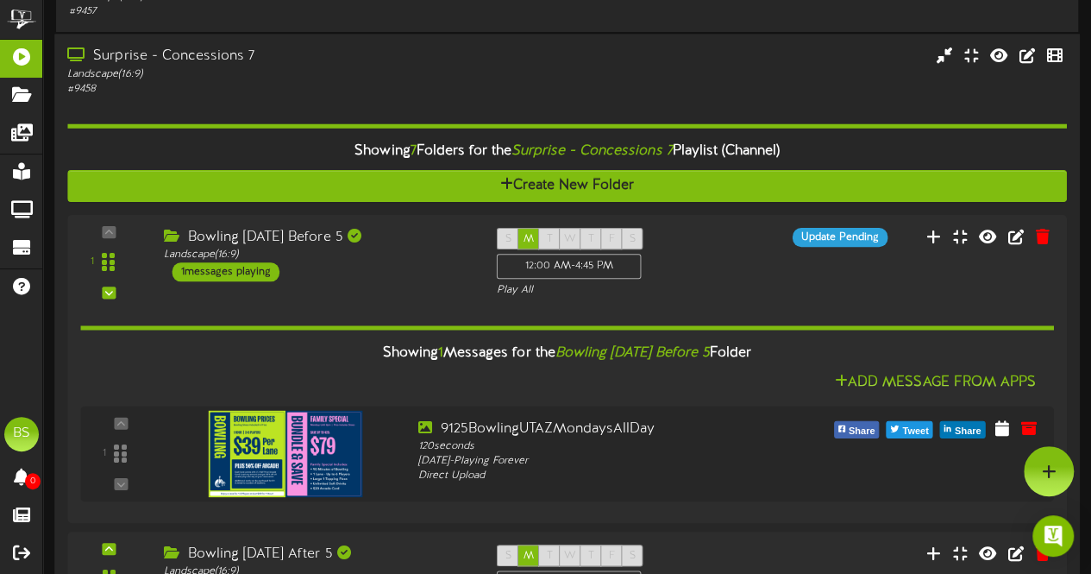
click at [214, 58] on div "Surprise - Concessions 7" at bounding box center [267, 57] width 401 height 20
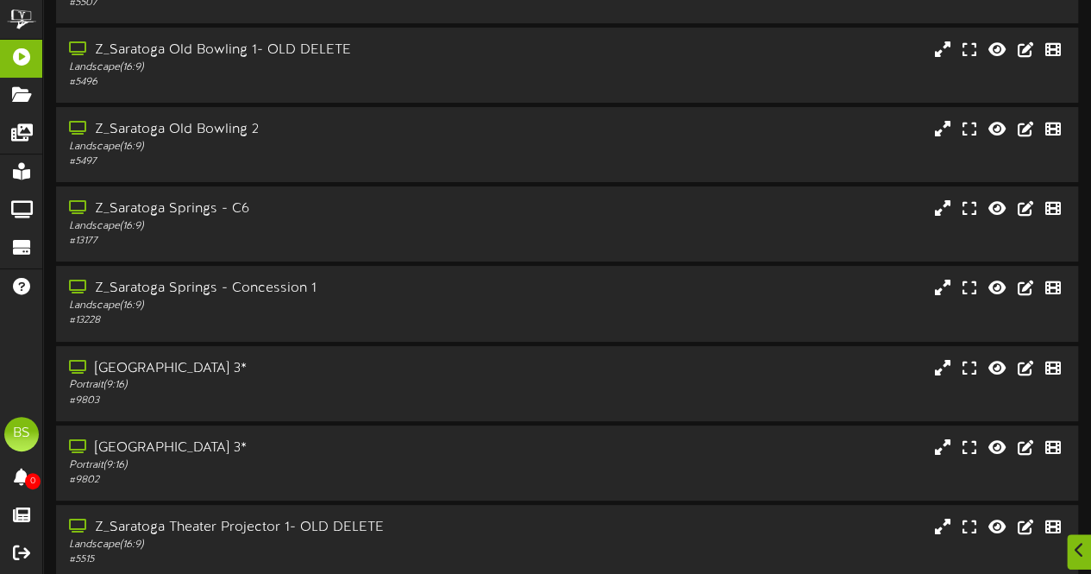
scroll to position [6884, 0]
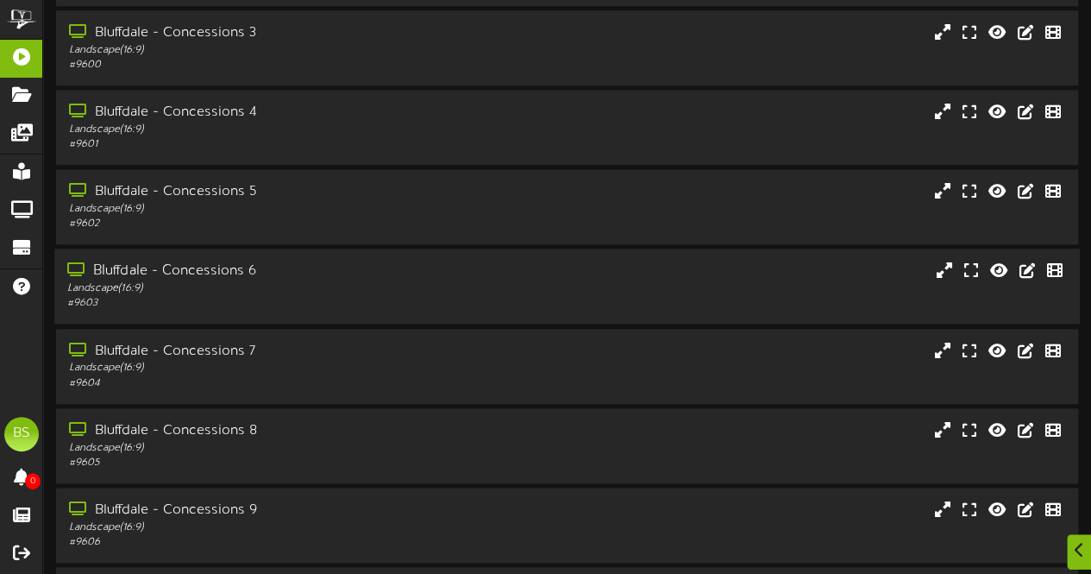
scroll to position [863, 0]
click at [217, 355] on div "Bluffdale - Concessions 7" at bounding box center [267, 351] width 401 height 20
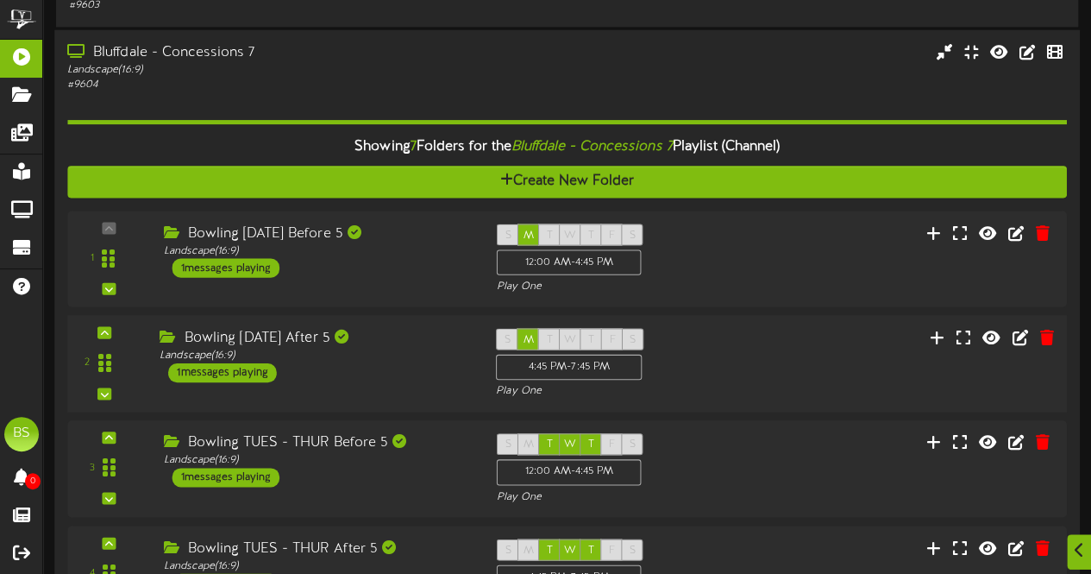
scroll to position [1294, 0]
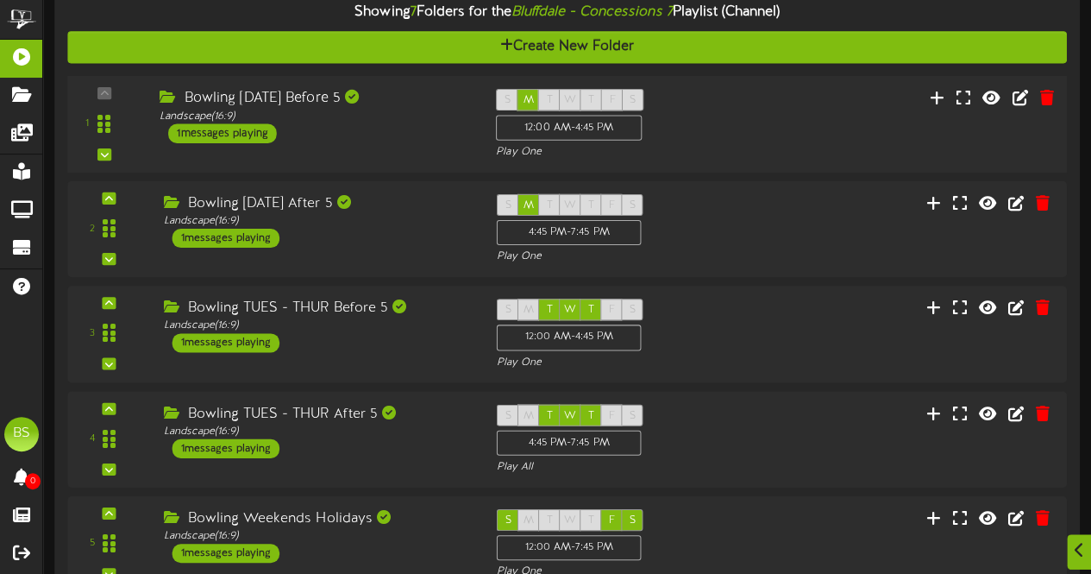
click at [253, 133] on div "1 messages playing" at bounding box center [222, 132] width 109 height 19
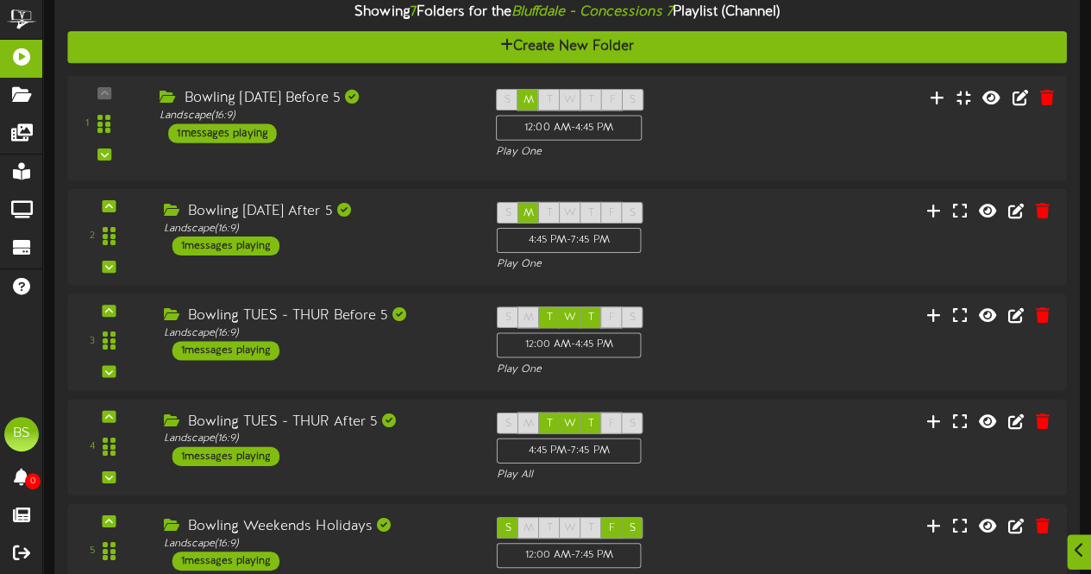
scroll to position [1293, 0]
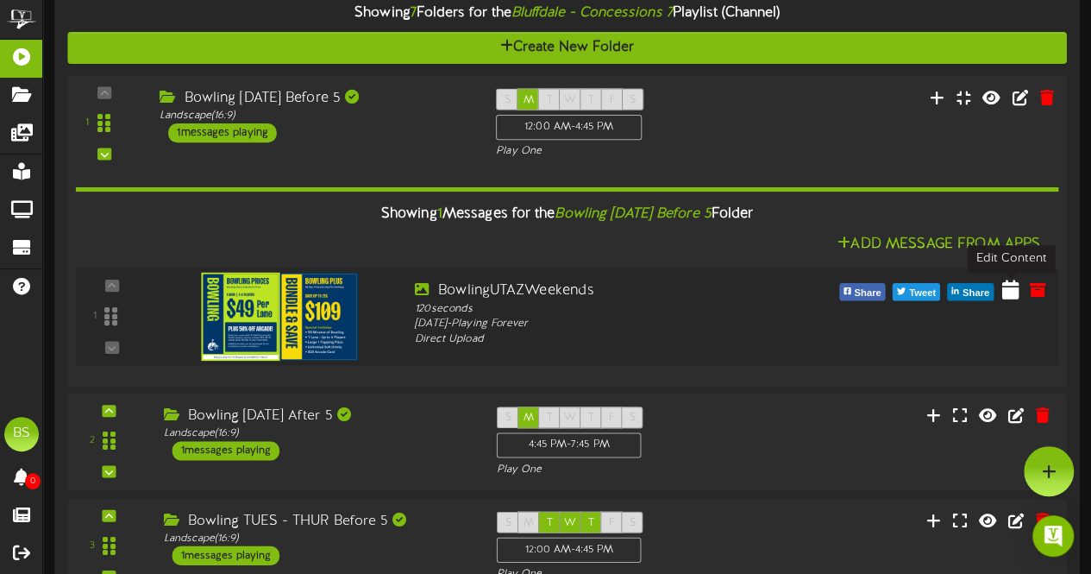
click at [1011, 294] on icon at bounding box center [1010, 288] width 17 height 19
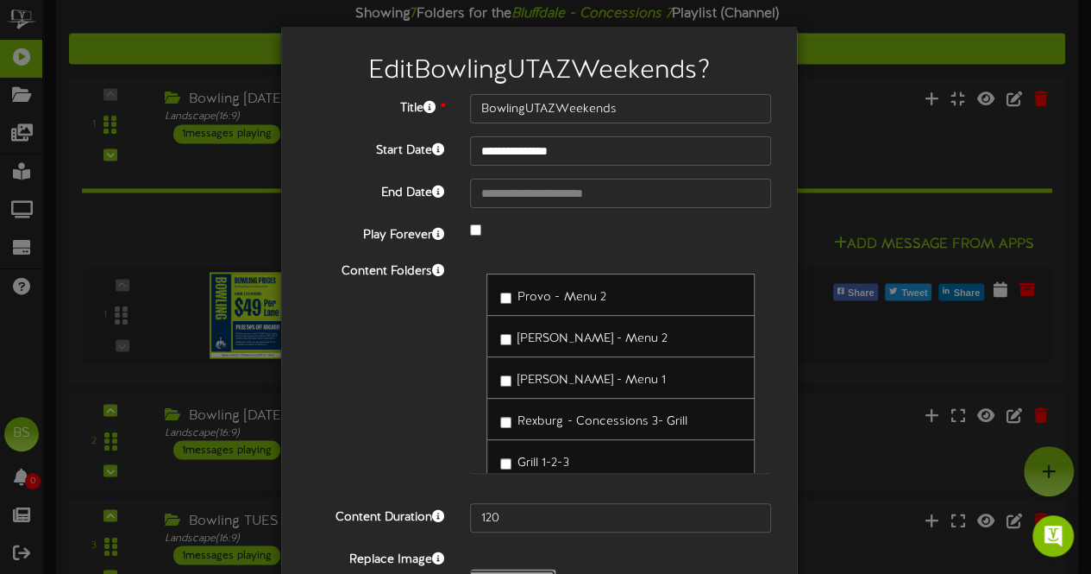
type input "**********"
type input "9125BowlingUTAZMondaysAllDay"
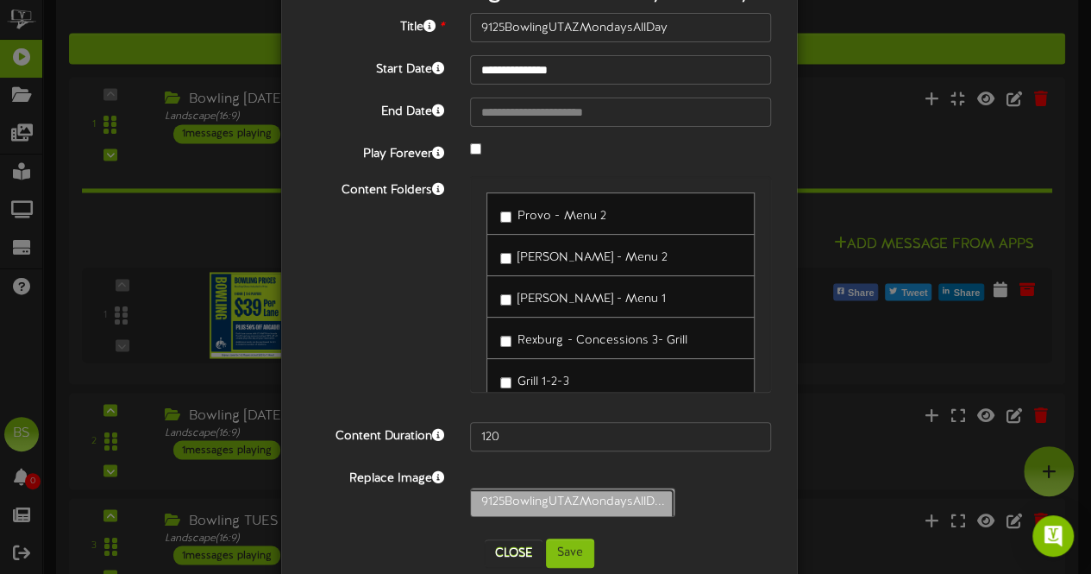
scroll to position [141, 0]
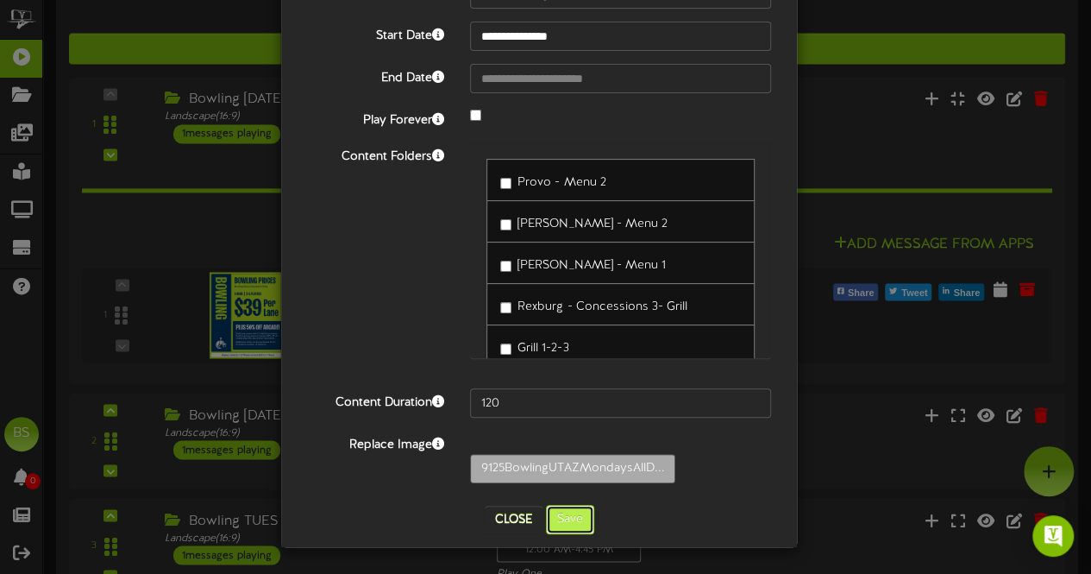
click at [564, 518] on button "Save" at bounding box center [570, 519] width 48 height 29
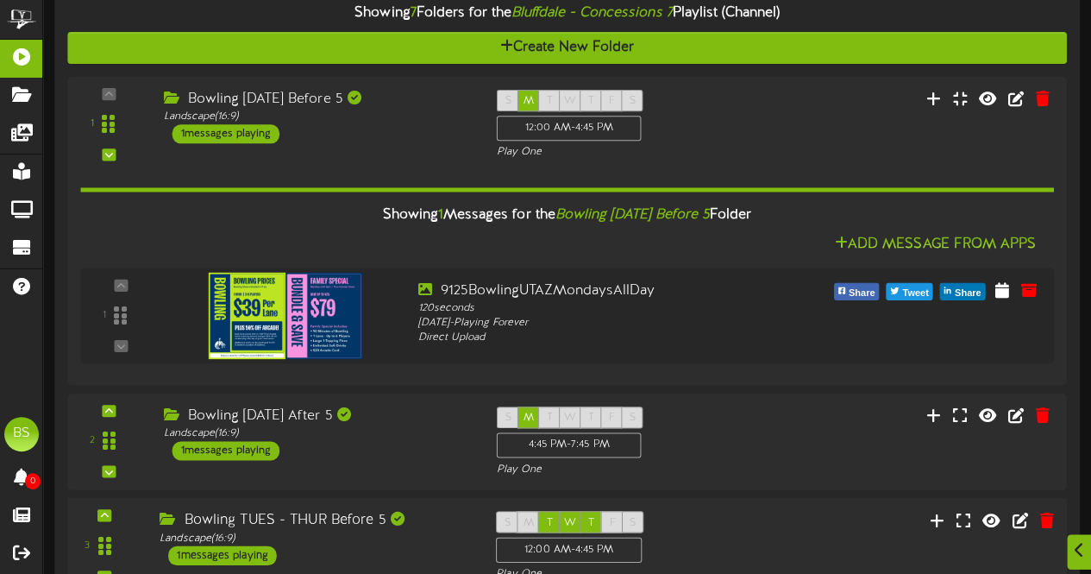
scroll to position [1552, 0]
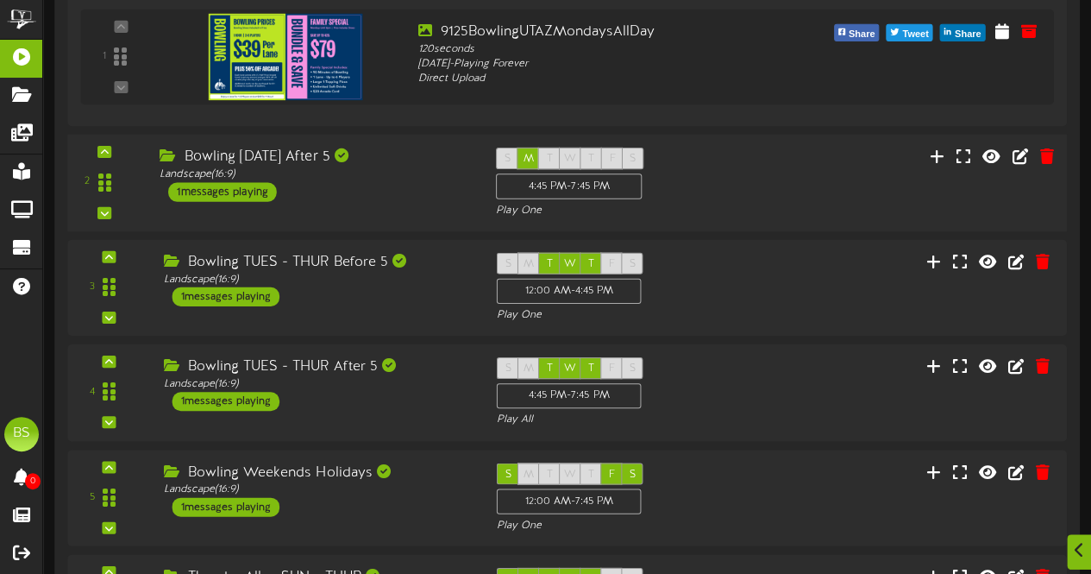
click at [242, 187] on div "1 messages playing" at bounding box center [222, 190] width 109 height 19
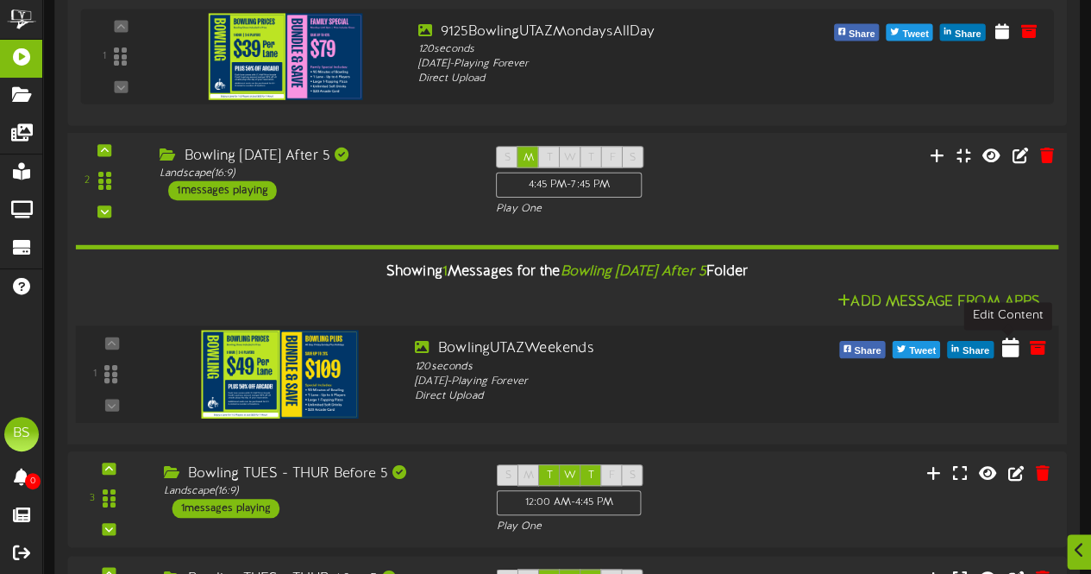
click at [1011, 348] on icon at bounding box center [1010, 345] width 17 height 19
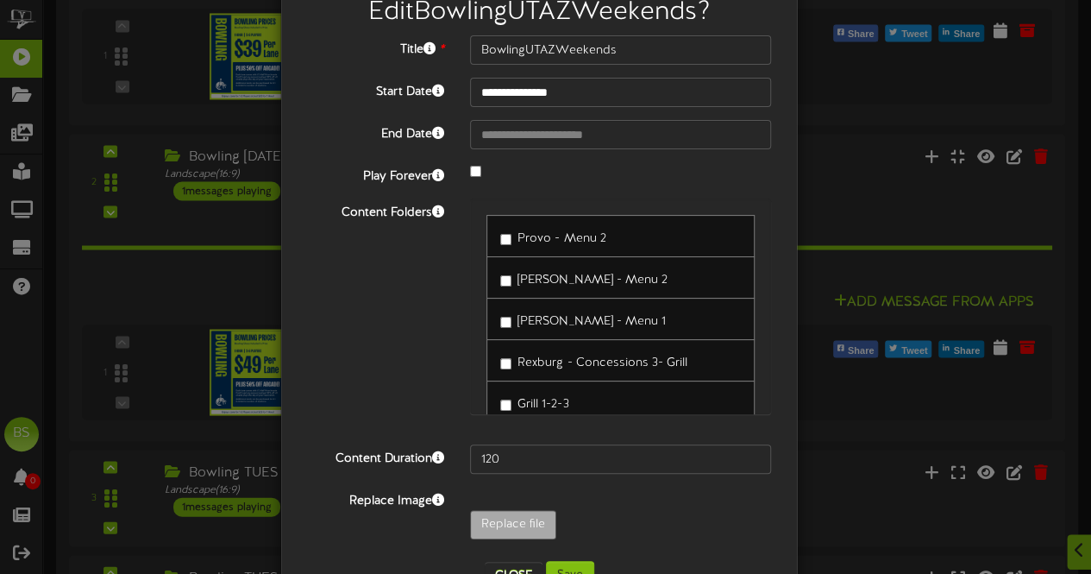
scroll to position [112, 0]
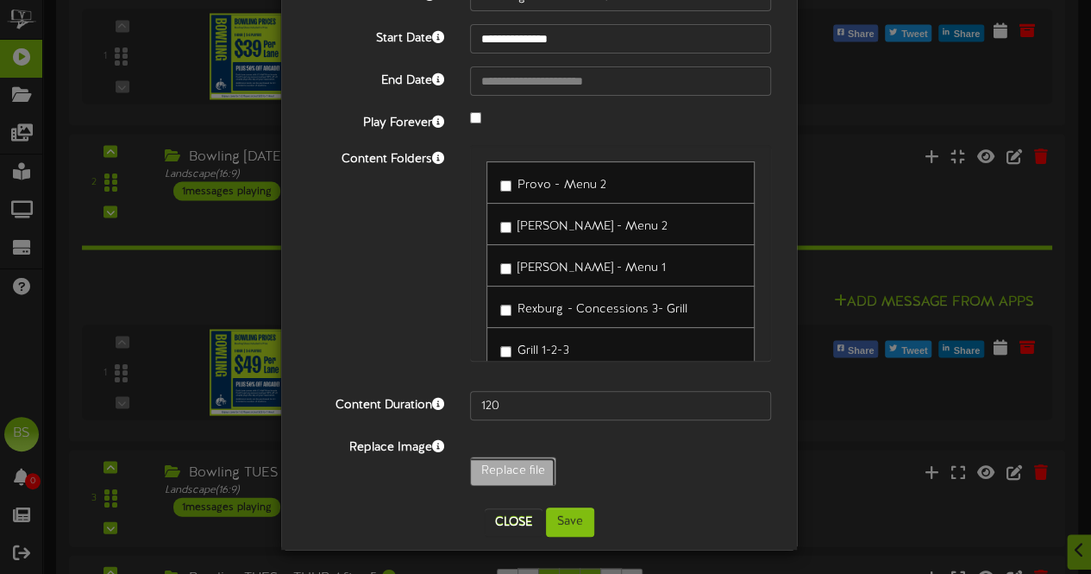
type input "**********"
type input "9125BowlingUTAZMondaysAllDay"
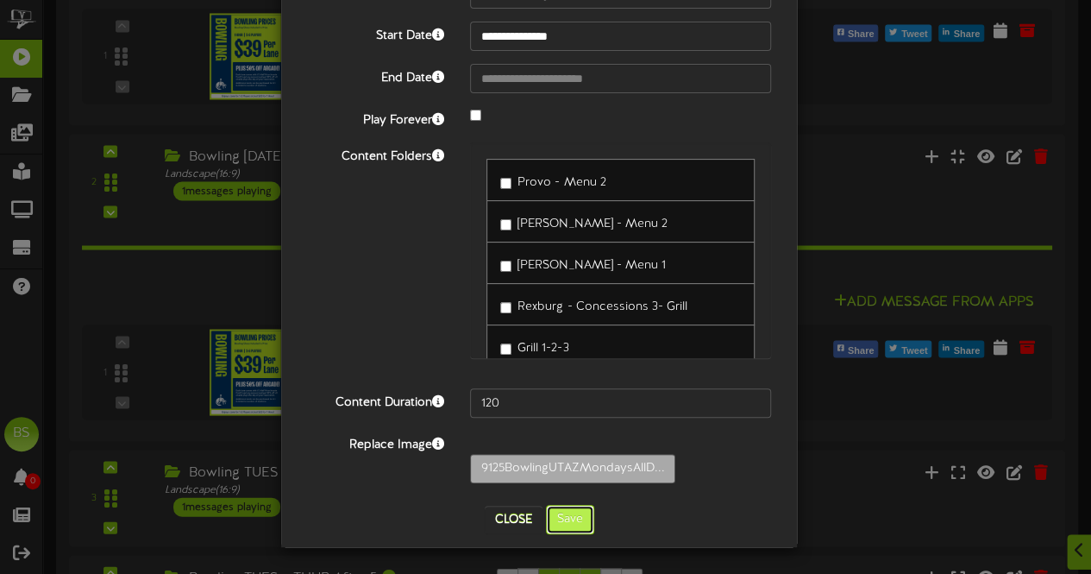
click at [555, 525] on button "Save" at bounding box center [570, 519] width 48 height 29
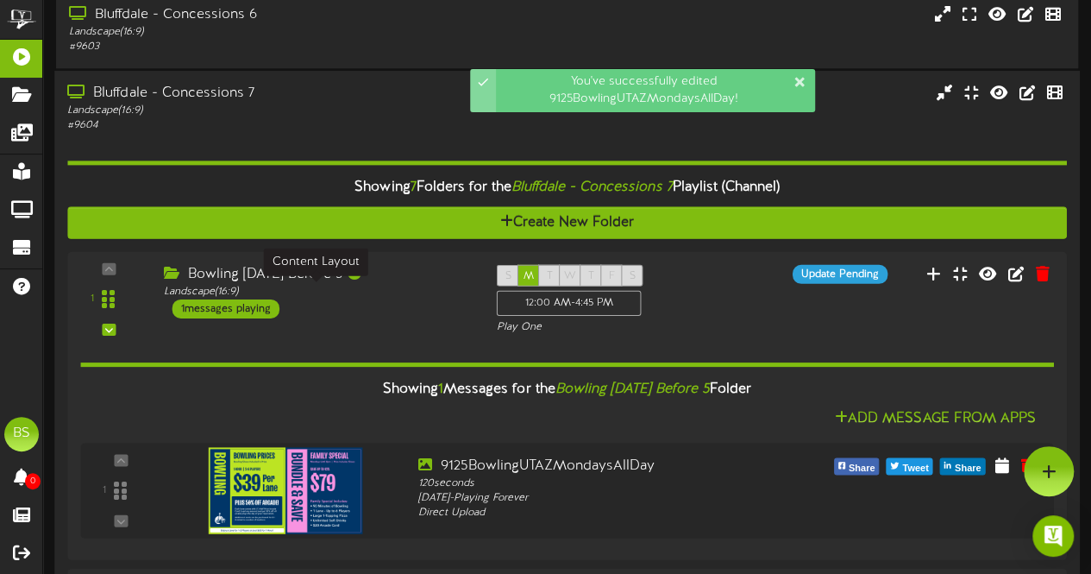
scroll to position [1034, 0]
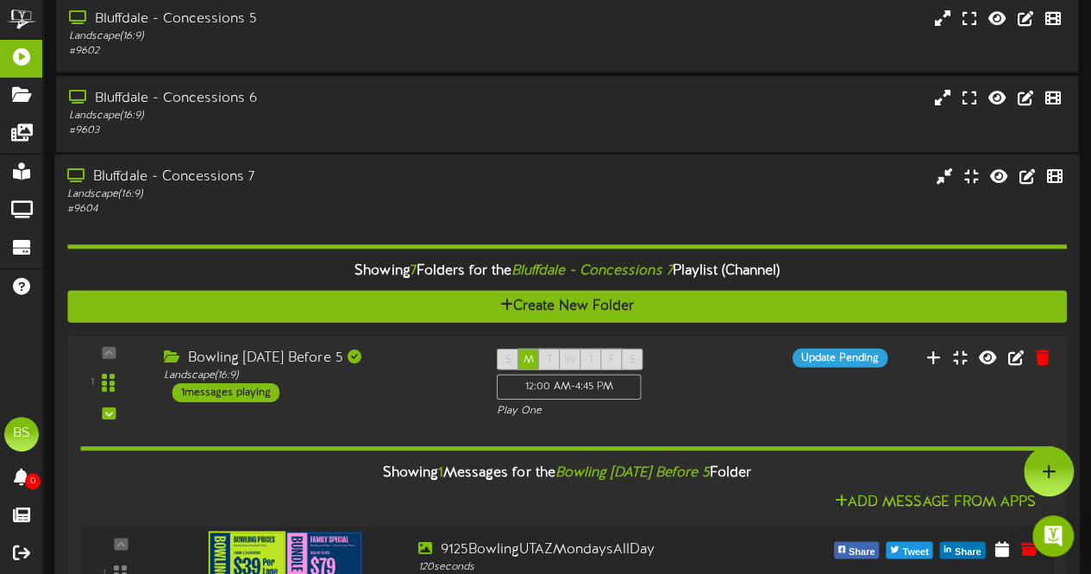
click at [224, 179] on div "Bluffdale - Concessions 7" at bounding box center [267, 176] width 401 height 20
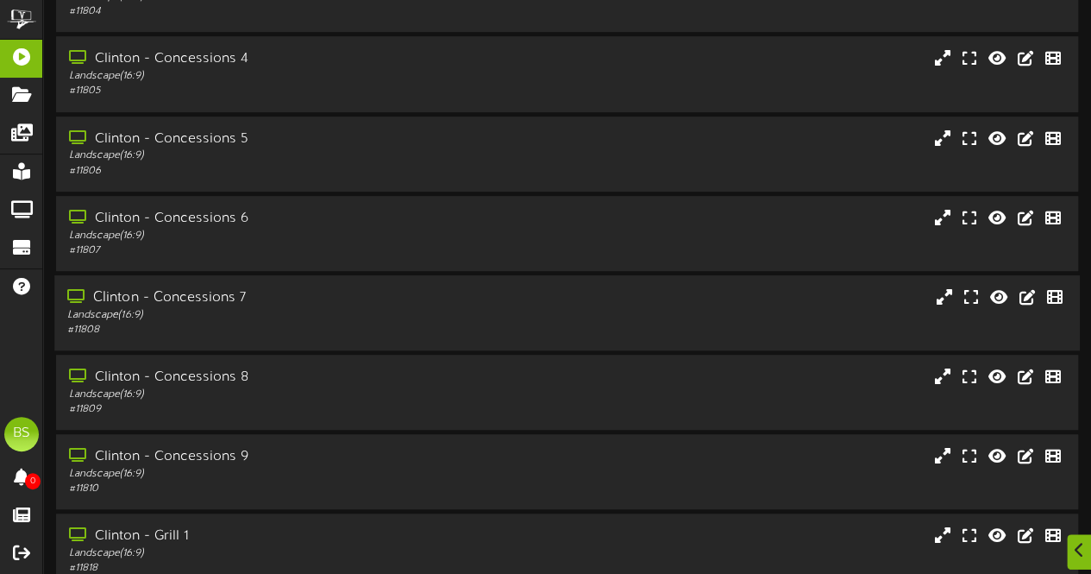
scroll to position [3622, 0]
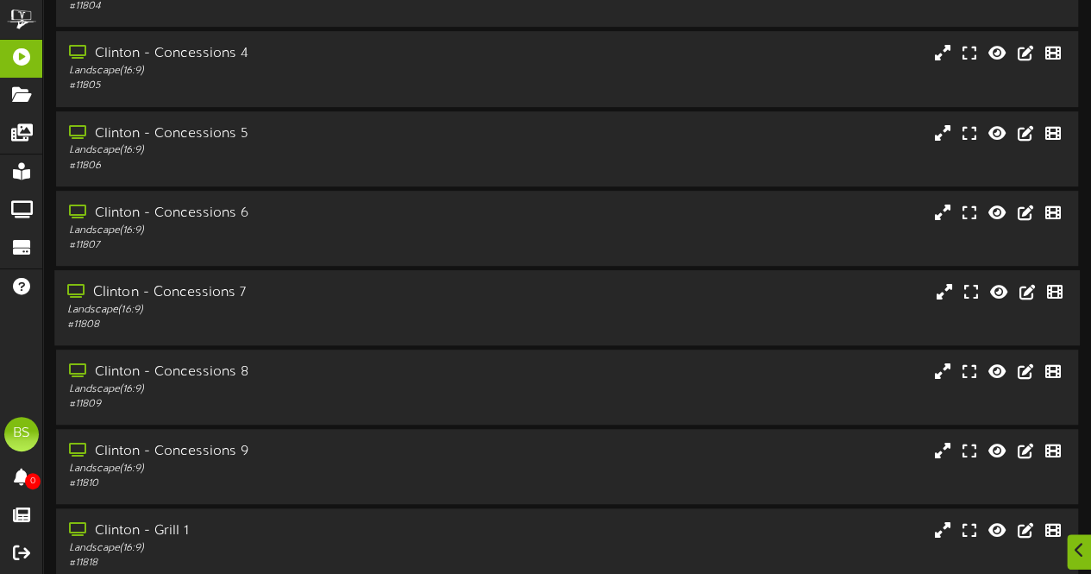
click at [224, 291] on div "Clinton - Concessions 7" at bounding box center [267, 293] width 401 height 20
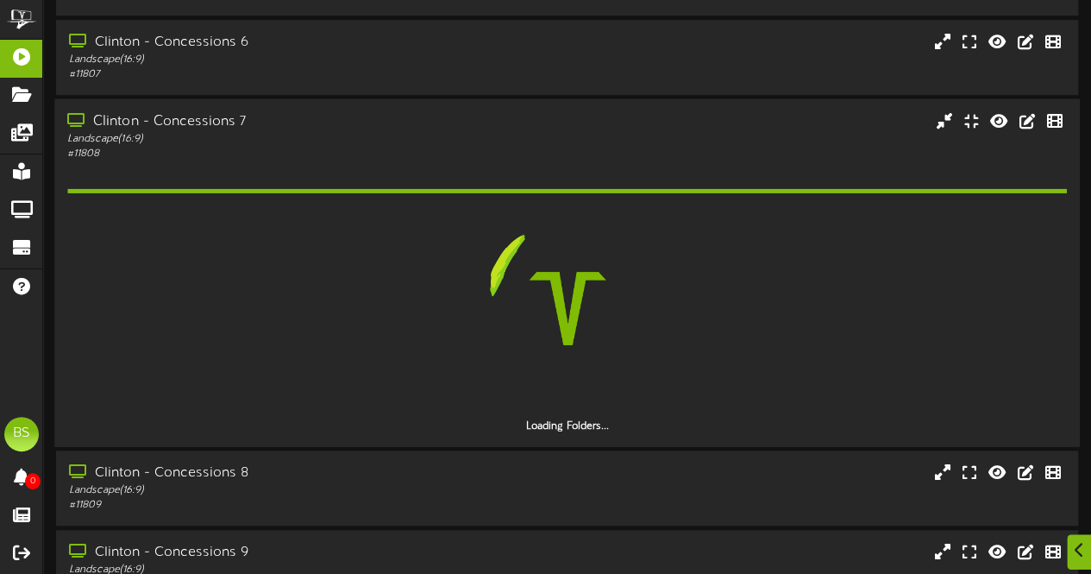
scroll to position [3881, 0]
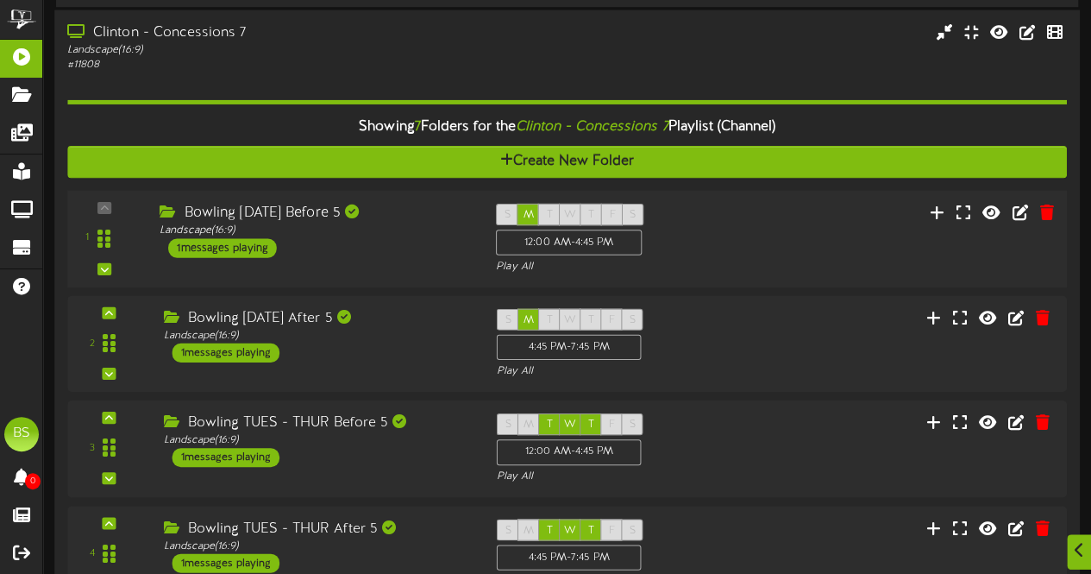
click at [222, 251] on div "1 messages playing" at bounding box center [222, 247] width 109 height 19
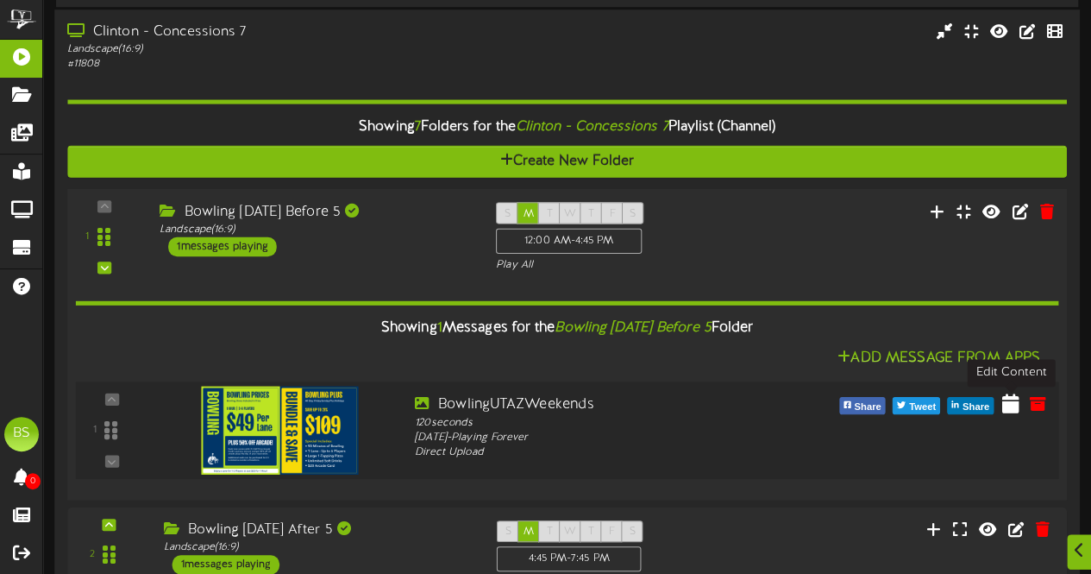
click at [1009, 407] on icon at bounding box center [1010, 402] width 17 height 19
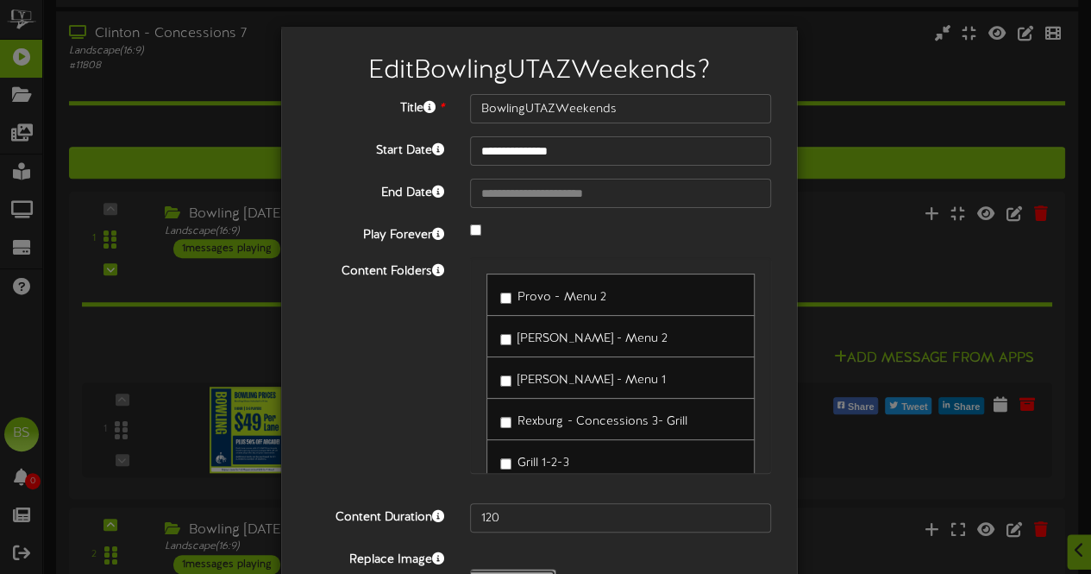
type input "**********"
type input "9125BowlingUTAZMondaysAllDay"
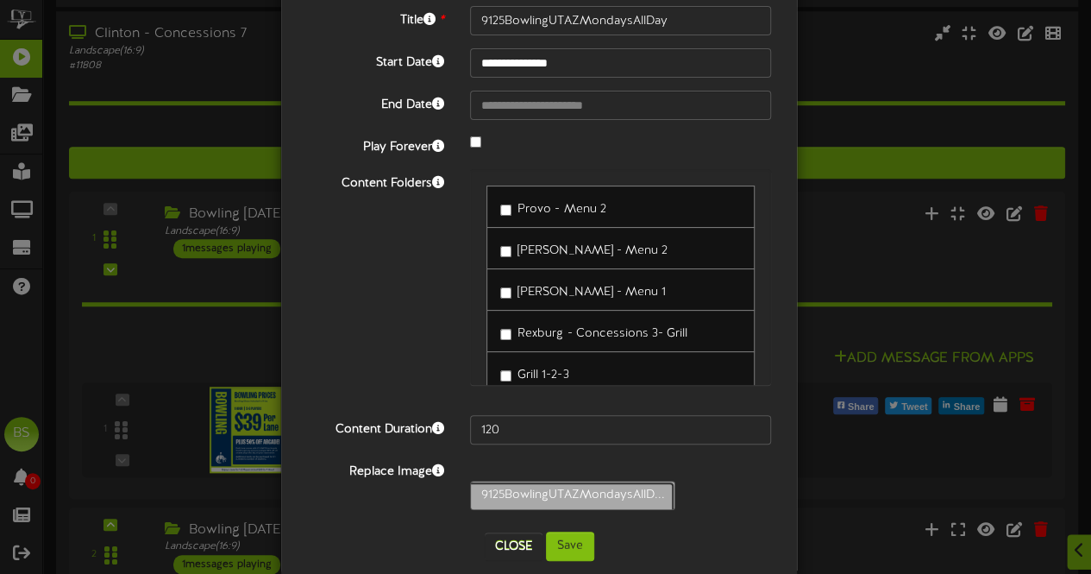
scroll to position [141, 0]
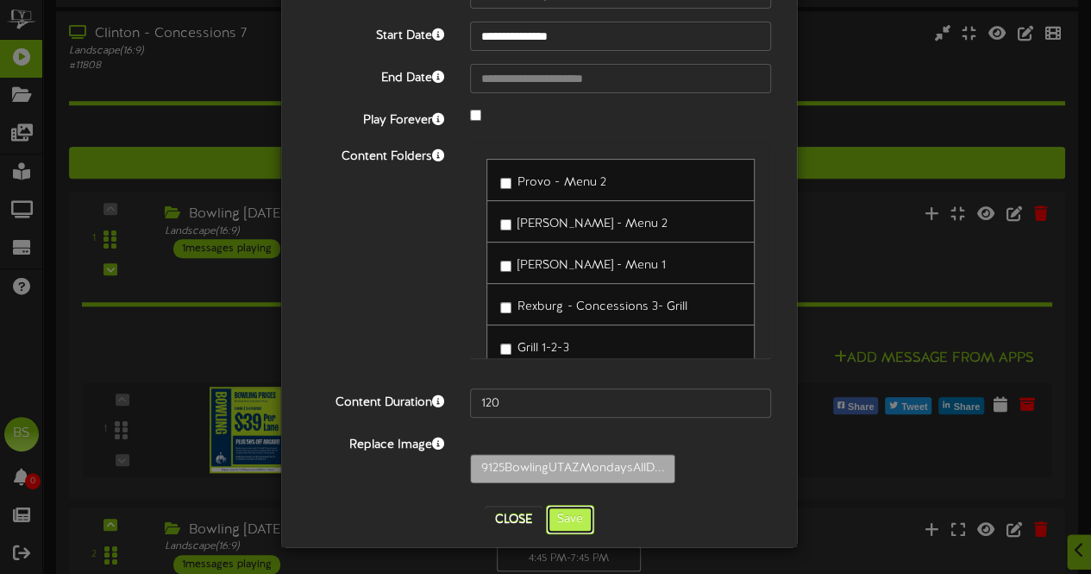
click at [575, 523] on button "Save" at bounding box center [570, 519] width 48 height 29
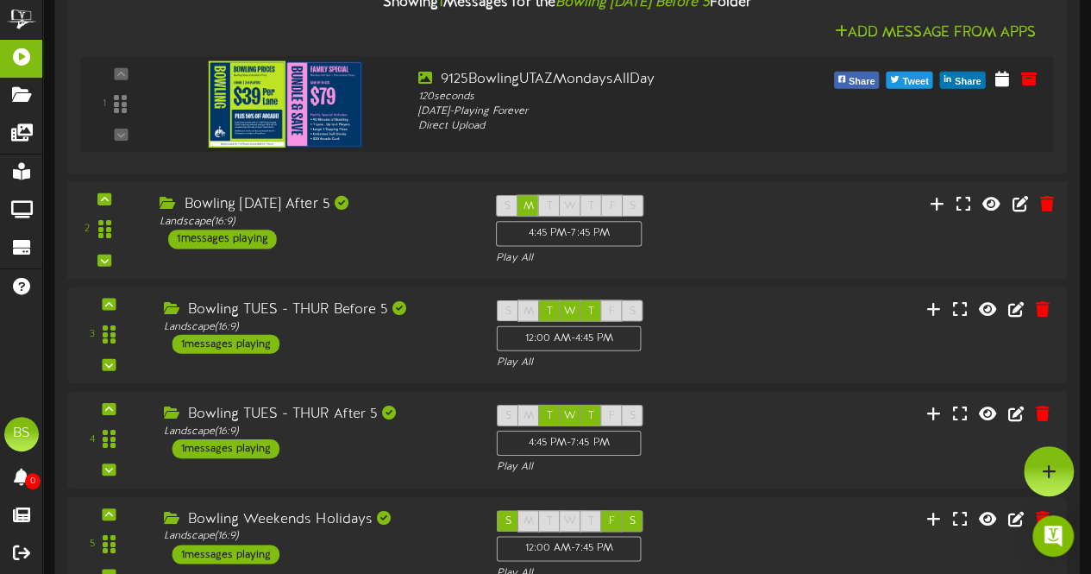
scroll to position [4140, 0]
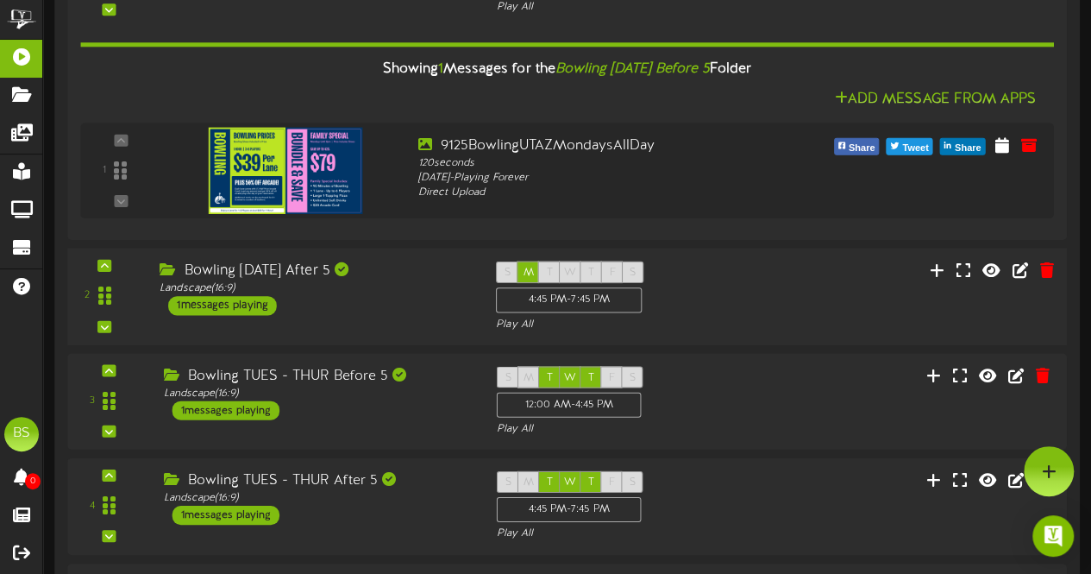
click at [251, 300] on div "1 messages playing" at bounding box center [222, 305] width 109 height 19
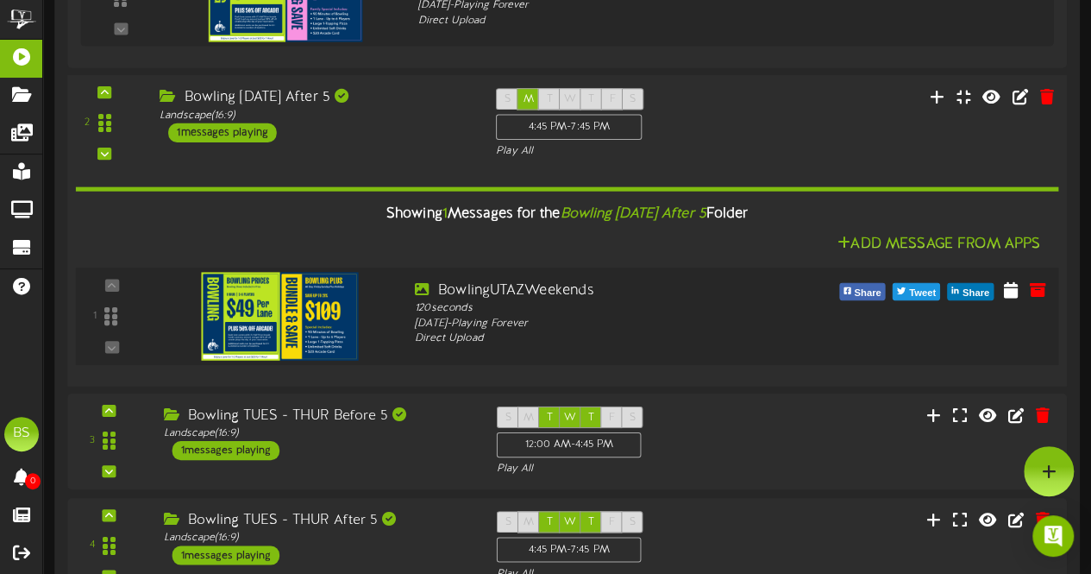
scroll to position [4225, 0]
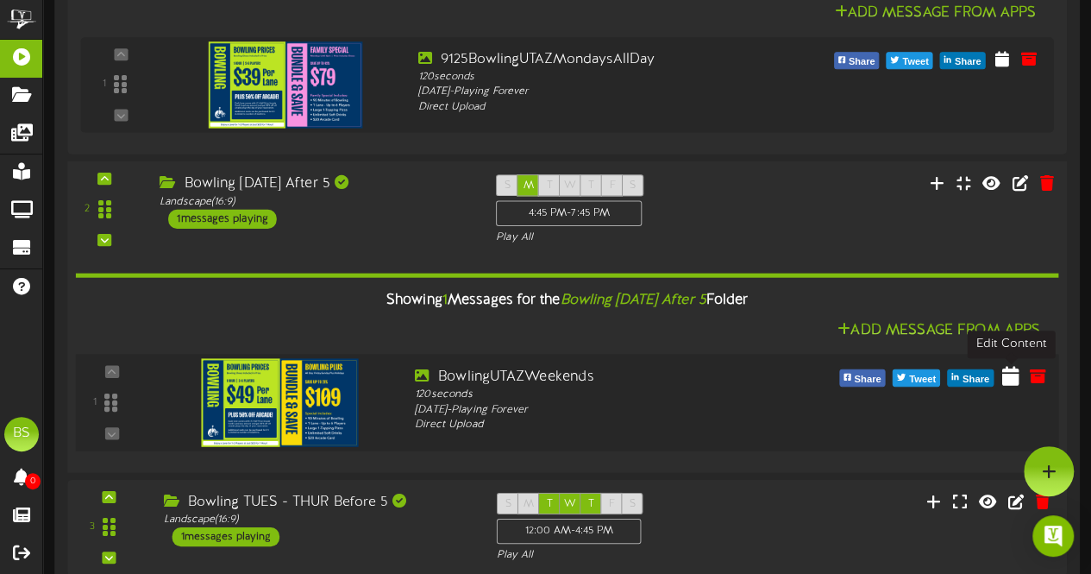
click at [1009, 380] on icon at bounding box center [1010, 374] width 17 height 19
click at [1014, 377] on icon at bounding box center [1010, 374] width 17 height 19
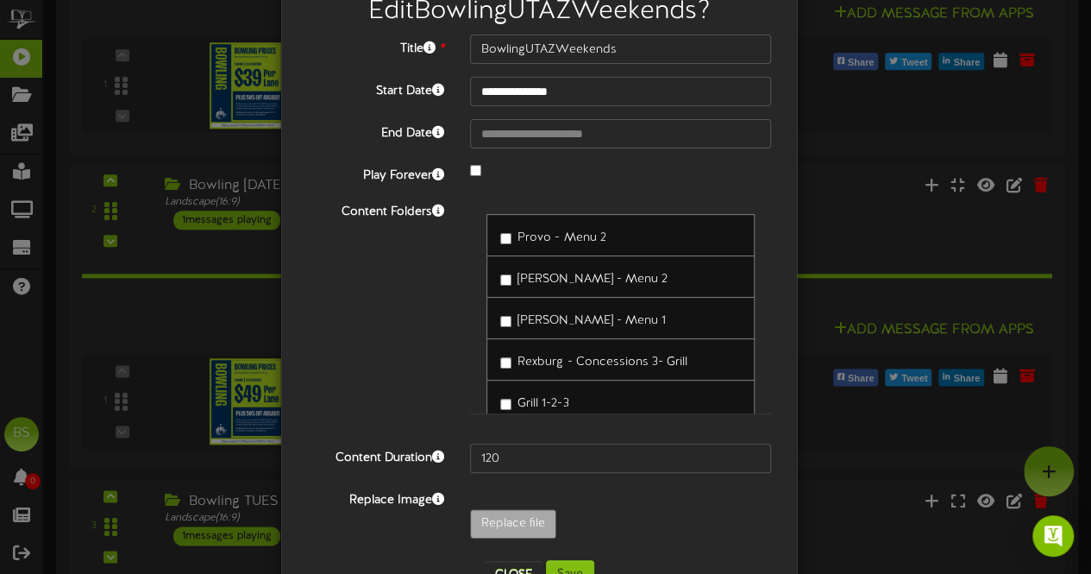
scroll to position [112, 0]
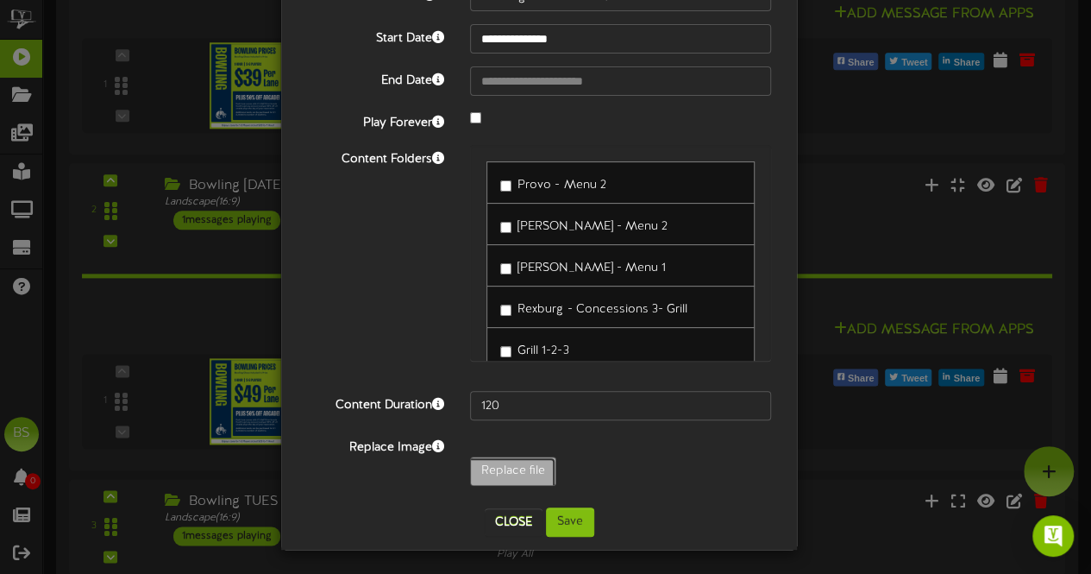
type input "**********"
type input "9125BowlingUTAZMondaysAllDay"
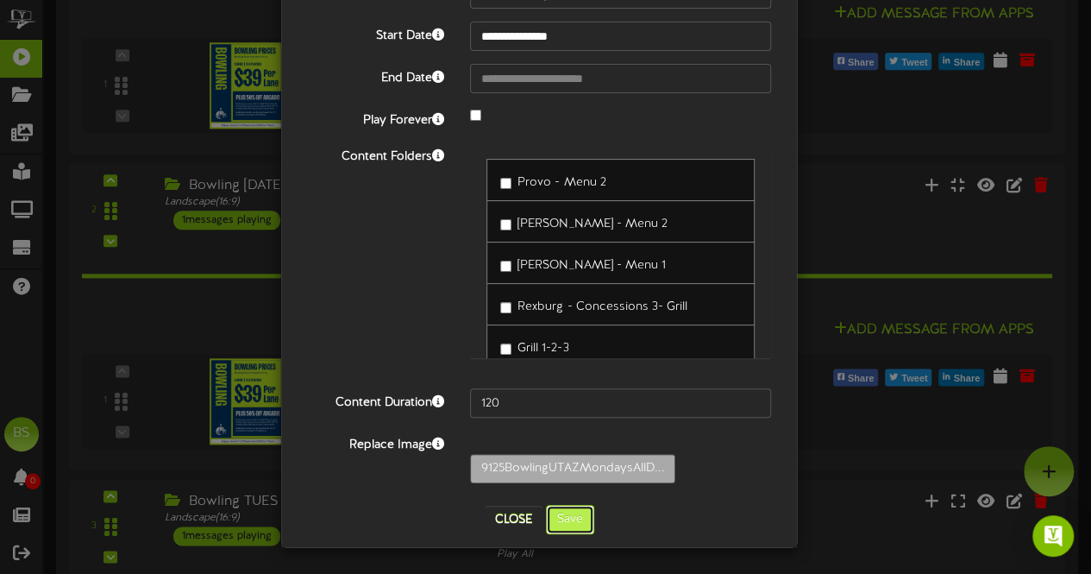
click at [569, 522] on button "Save" at bounding box center [570, 519] width 48 height 29
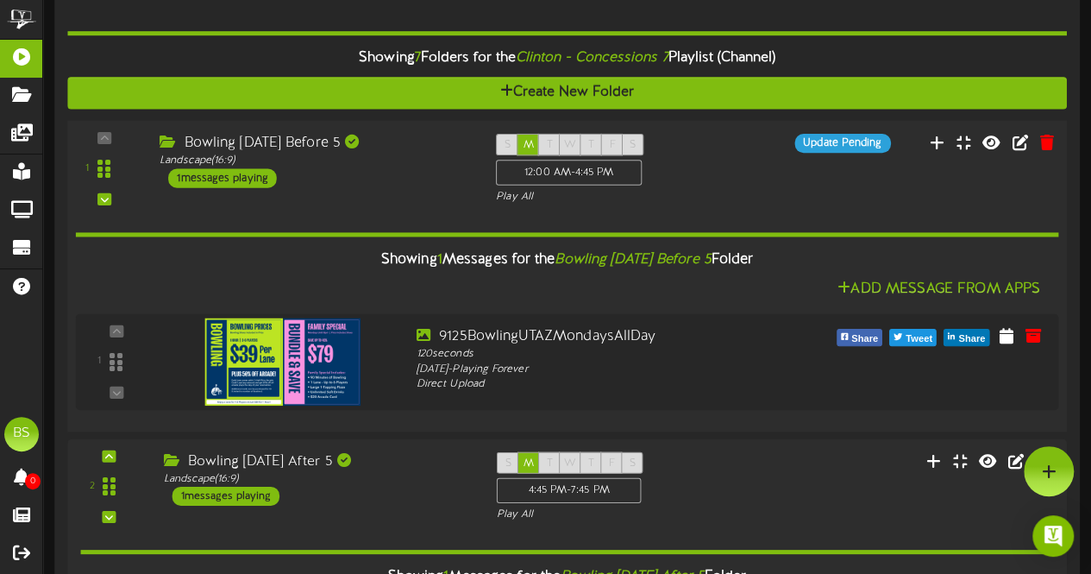
scroll to position [3880, 0]
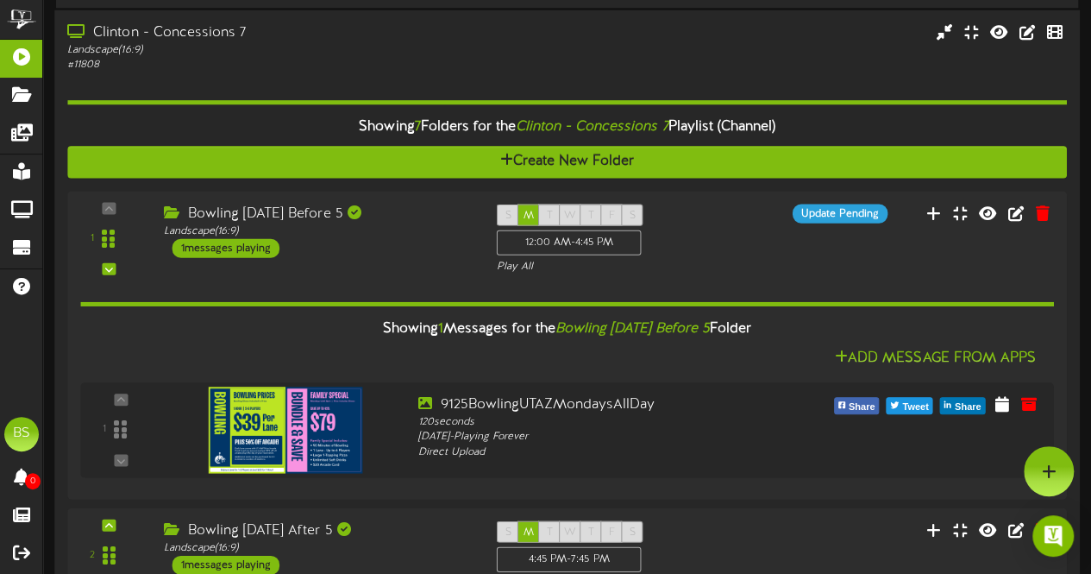
click at [211, 28] on div "Clinton - Concessions 7" at bounding box center [267, 33] width 401 height 20
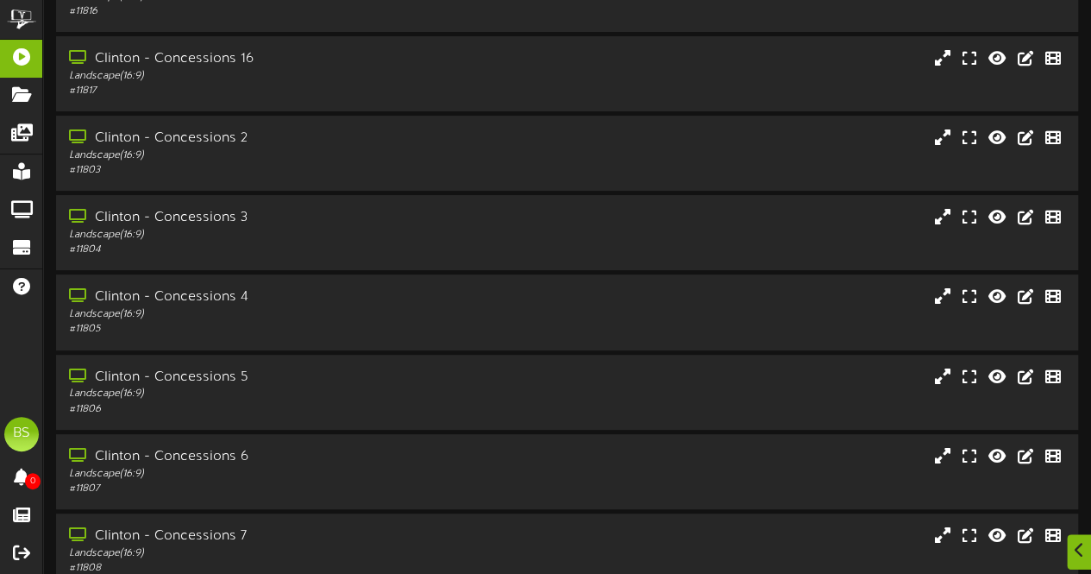
scroll to position [3449, 0]
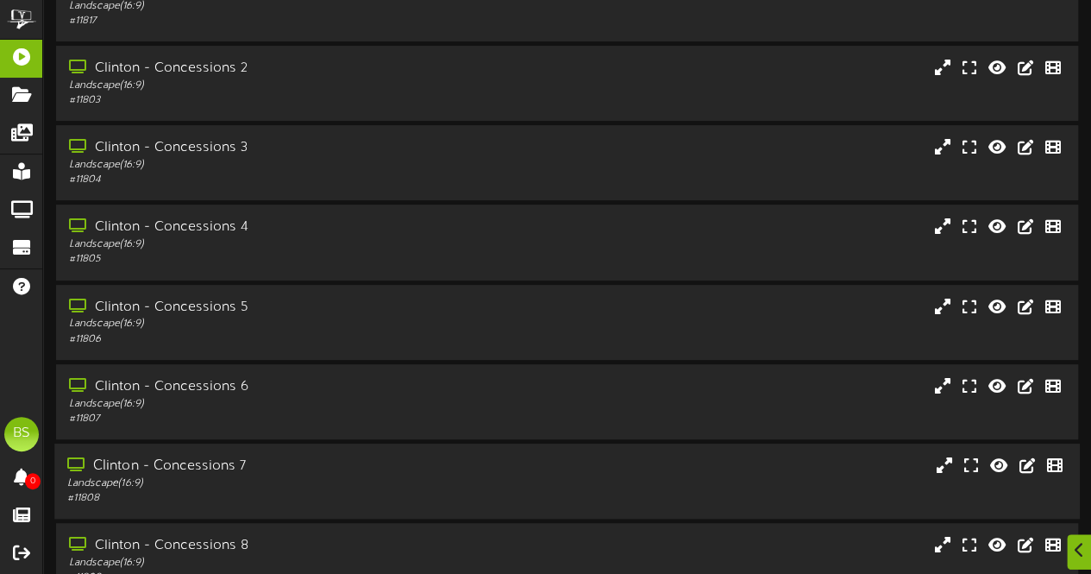
click at [216, 465] on div "Clinton - Concessions 7" at bounding box center [267, 466] width 401 height 20
click at [217, 465] on div "Clinton - Concessions 7" at bounding box center [267, 466] width 401 height 20
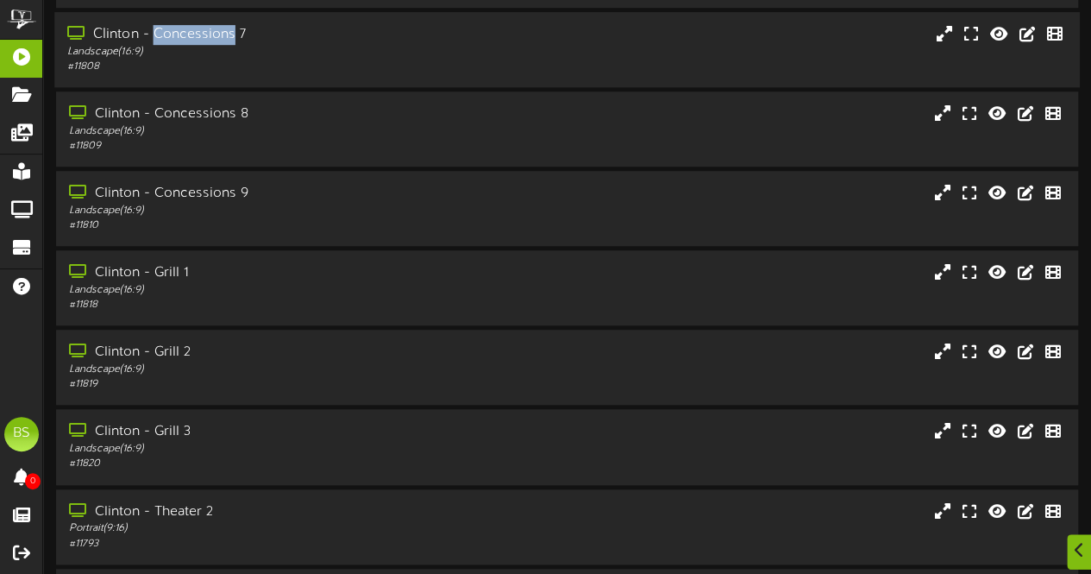
drag, startPoint x: 178, startPoint y: 34, endPoint x: 191, endPoint y: 30, distance: 13.4
click at [179, 34] on div "Clinton - Concessions 7" at bounding box center [267, 35] width 401 height 20
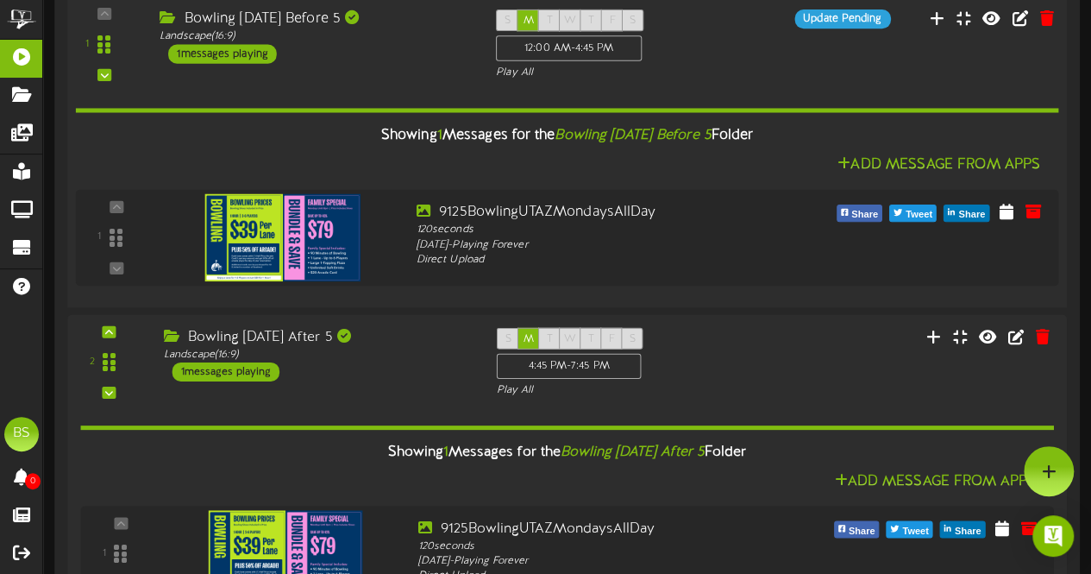
scroll to position [3794, 0]
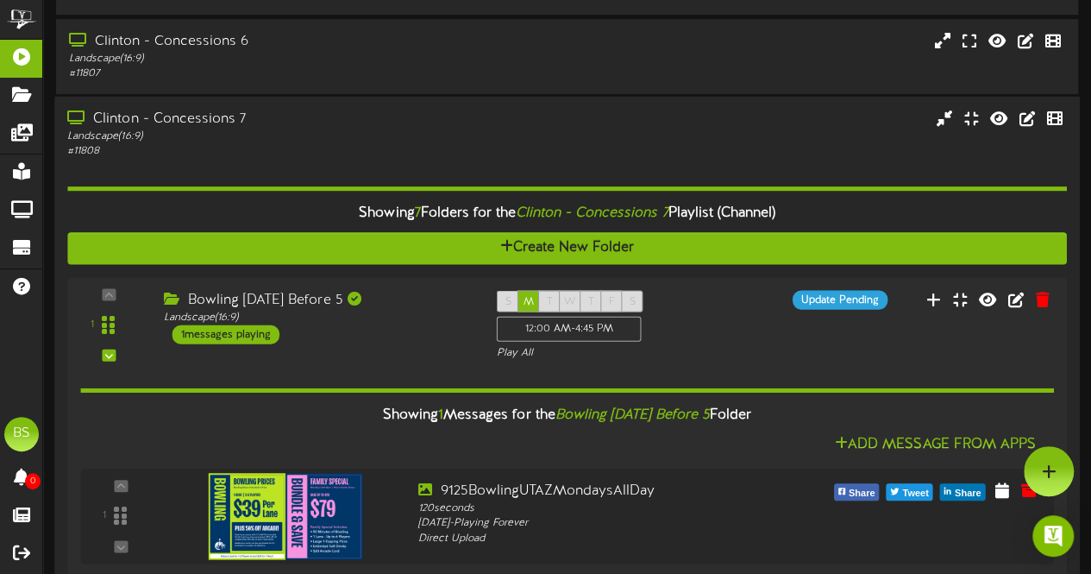
drag, startPoint x: 117, startPoint y: 118, endPoint x: 131, endPoint y: 110, distance: 16.3
click at [122, 116] on div "Clinton - Concessions 7" at bounding box center [267, 120] width 401 height 20
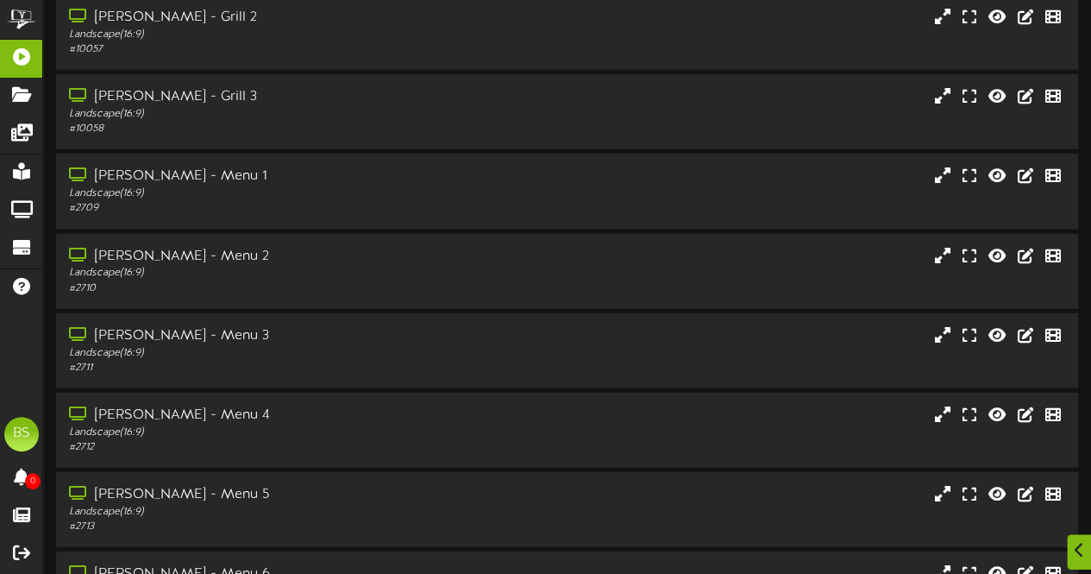
scroll to position [5605, 0]
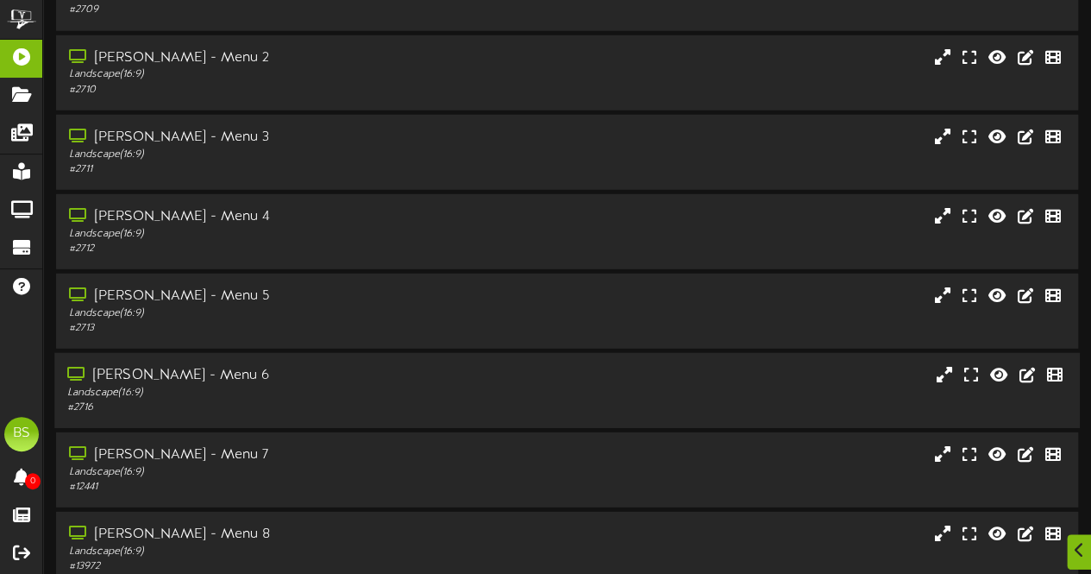
click at [180, 374] on div "[PERSON_NAME] - Menu 6" at bounding box center [267, 376] width 401 height 20
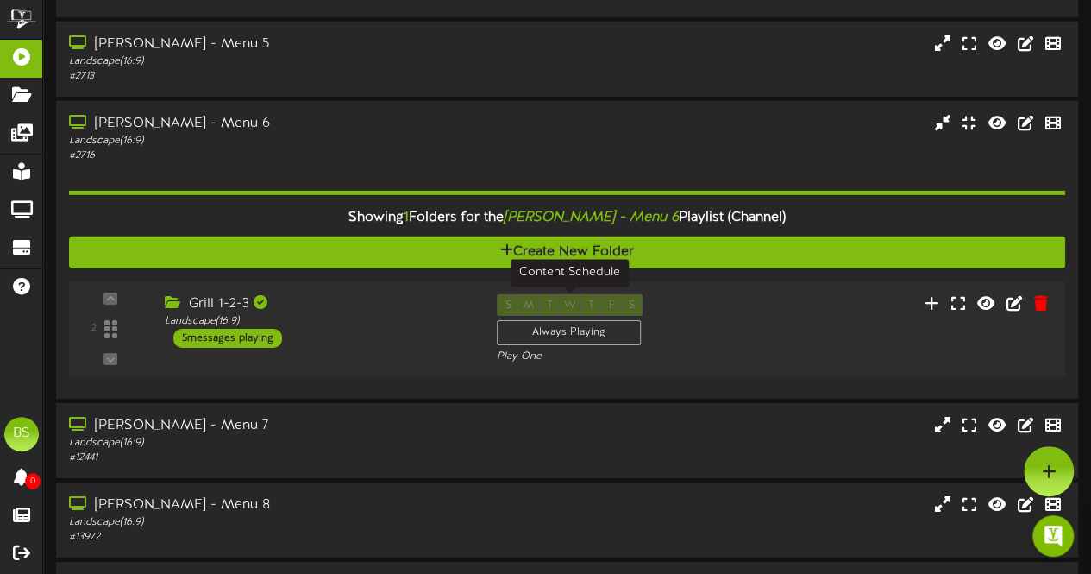
scroll to position [5692, 0]
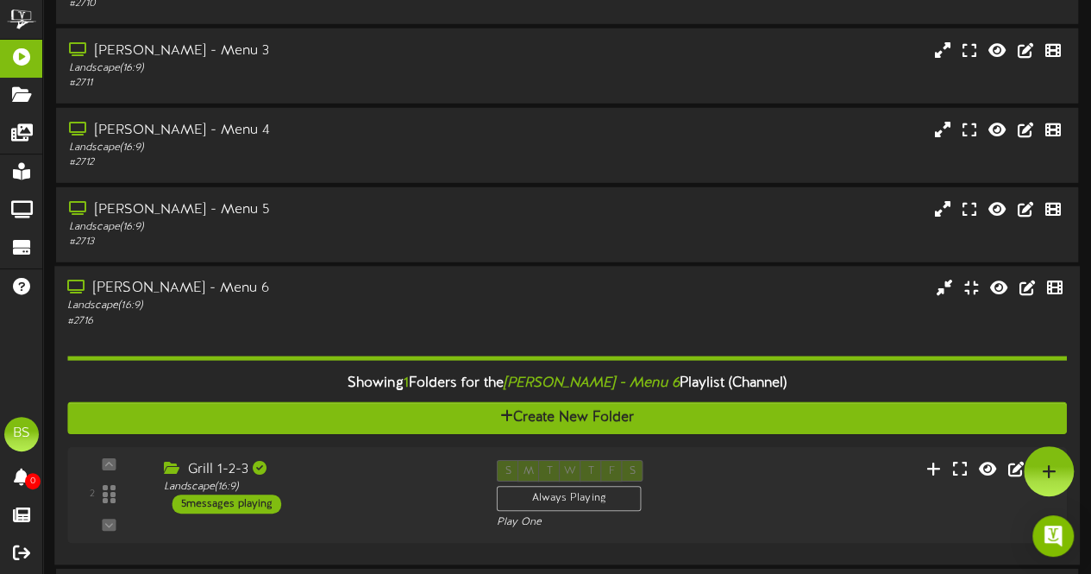
click at [167, 292] on div "[PERSON_NAME] - Menu 6" at bounding box center [267, 289] width 401 height 20
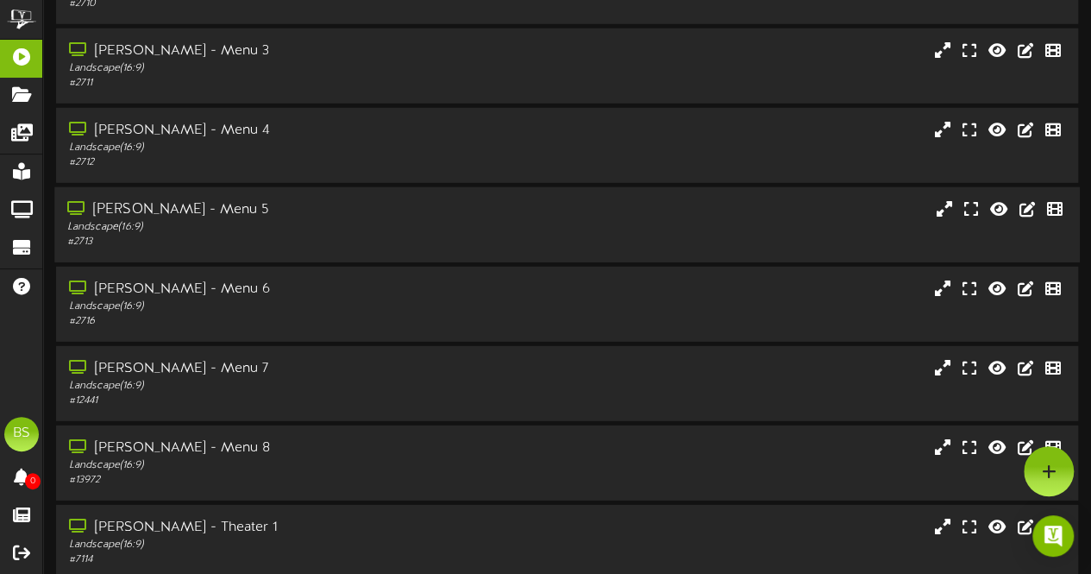
click at [165, 218] on div "[PERSON_NAME] - Menu 5" at bounding box center [267, 210] width 401 height 20
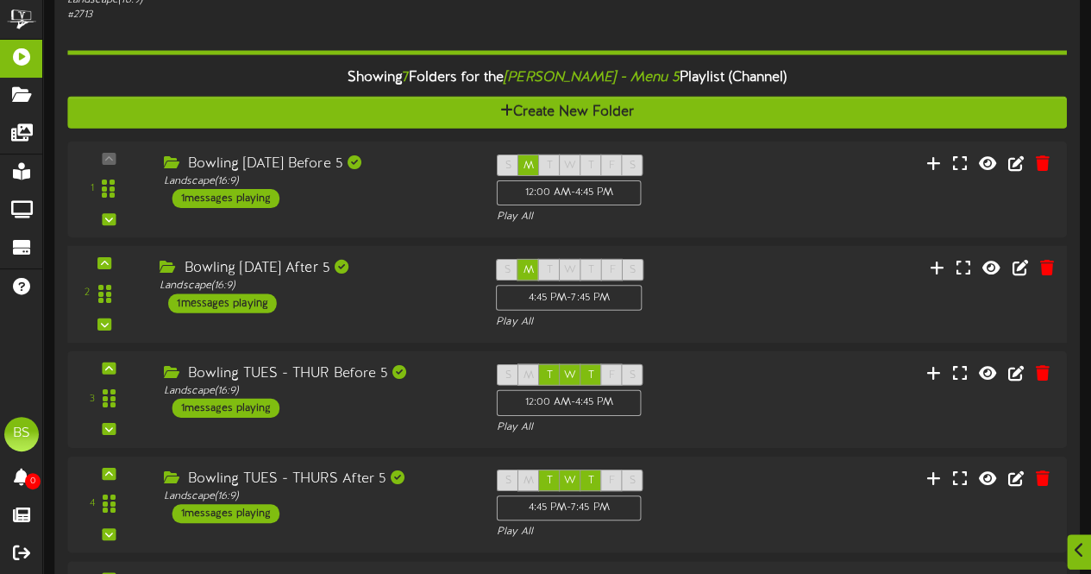
scroll to position [5950, 0]
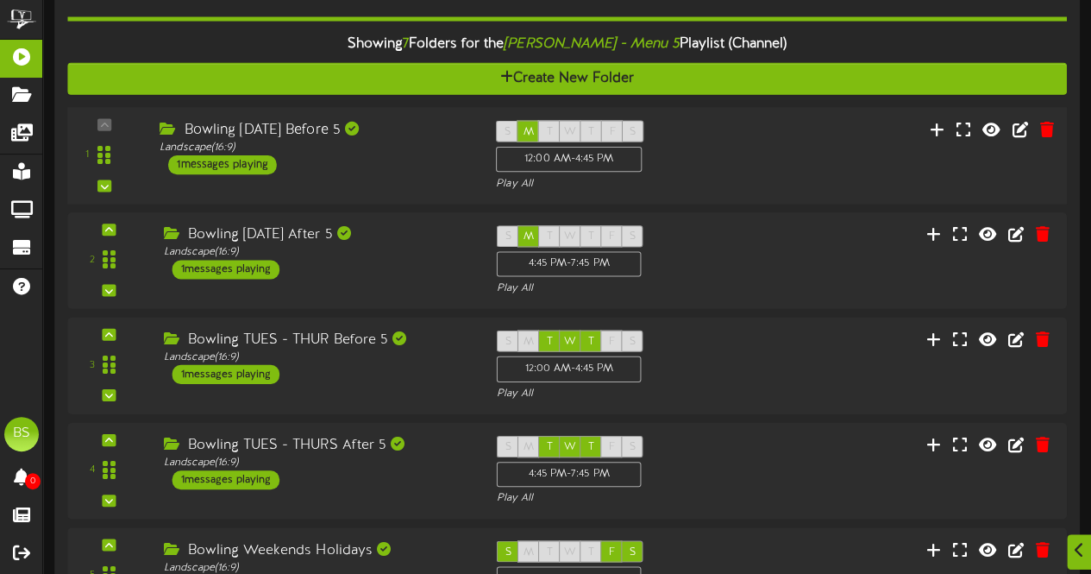
click at [250, 166] on div "1 messages playing" at bounding box center [222, 164] width 109 height 19
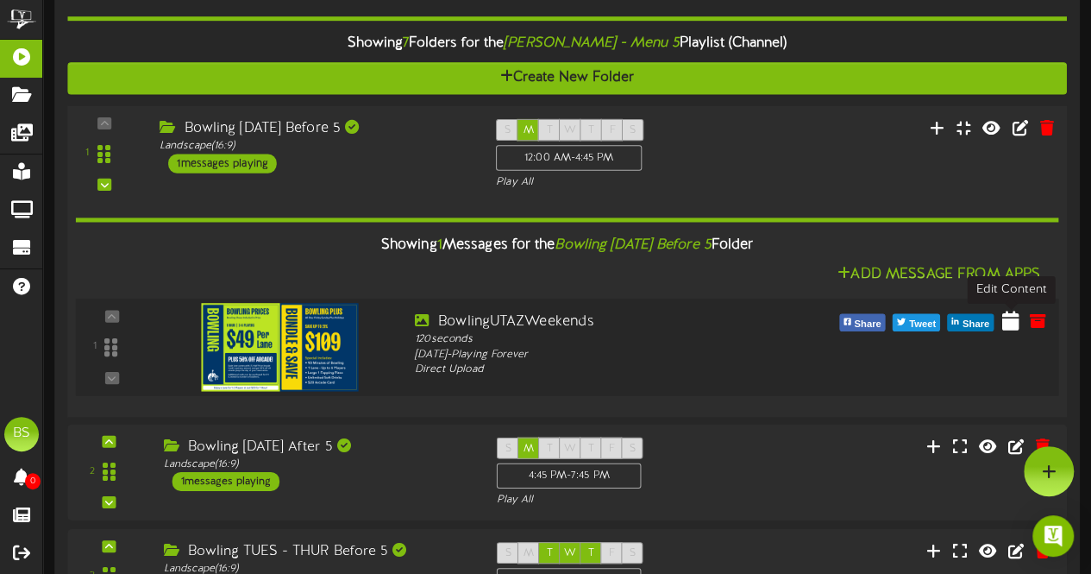
click at [1009, 319] on icon at bounding box center [1010, 320] width 17 height 19
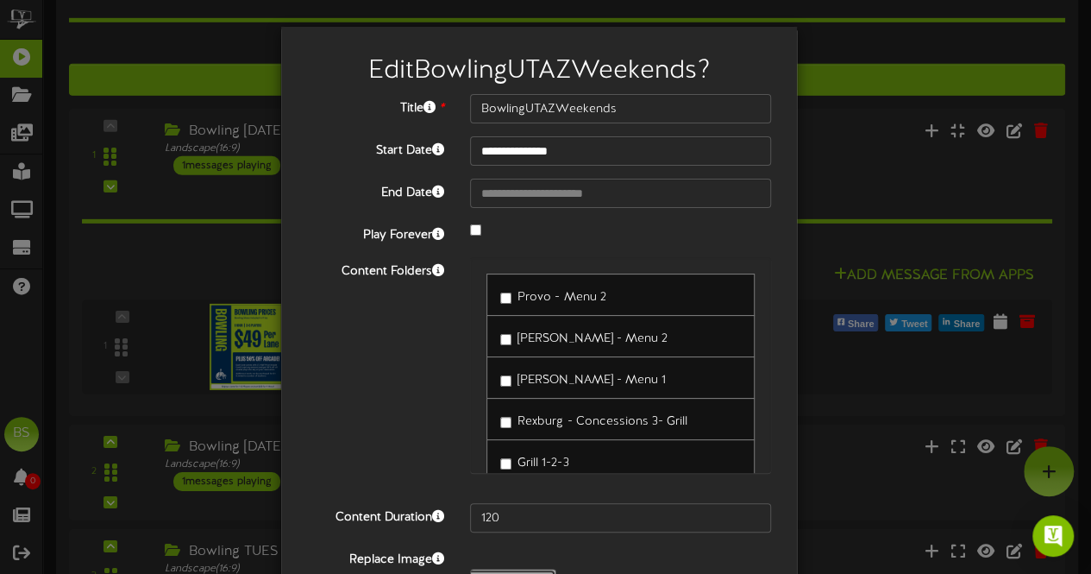
type input "**********"
type input "9125BowlingUTAZMondaysAllDay"
click at [373, 398] on div "Content Folders Provo - Menu 2 [PERSON_NAME] - Menu 2 [PERSON_NAME] - Menu 1" at bounding box center [539, 373] width 490 height 233
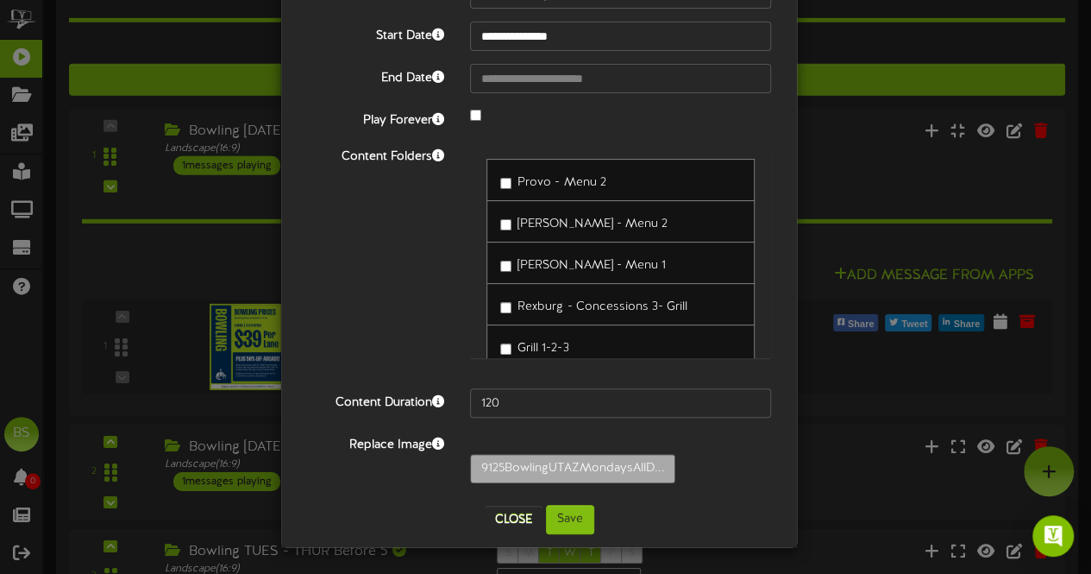
scroll to position [141, 0]
click at [561, 517] on button "Save" at bounding box center [570, 519] width 48 height 29
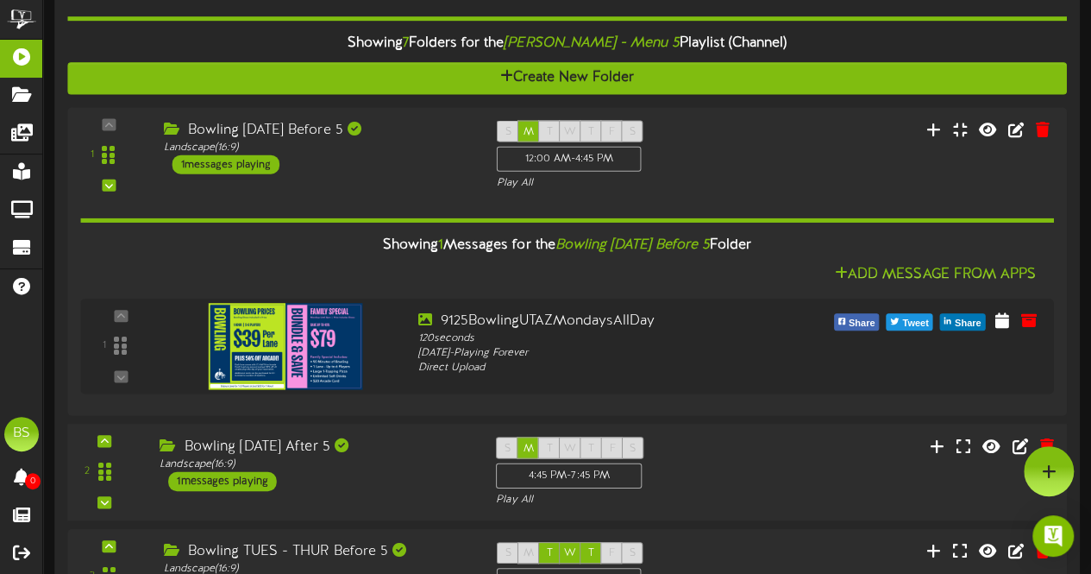
click at [241, 483] on div "1 messages playing" at bounding box center [222, 481] width 109 height 19
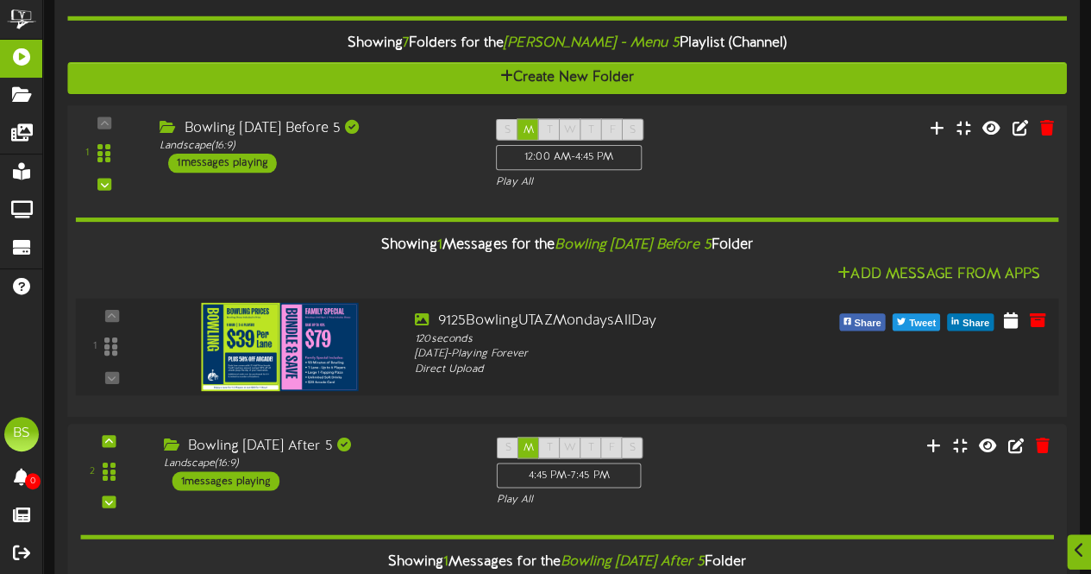
scroll to position [6209, 0]
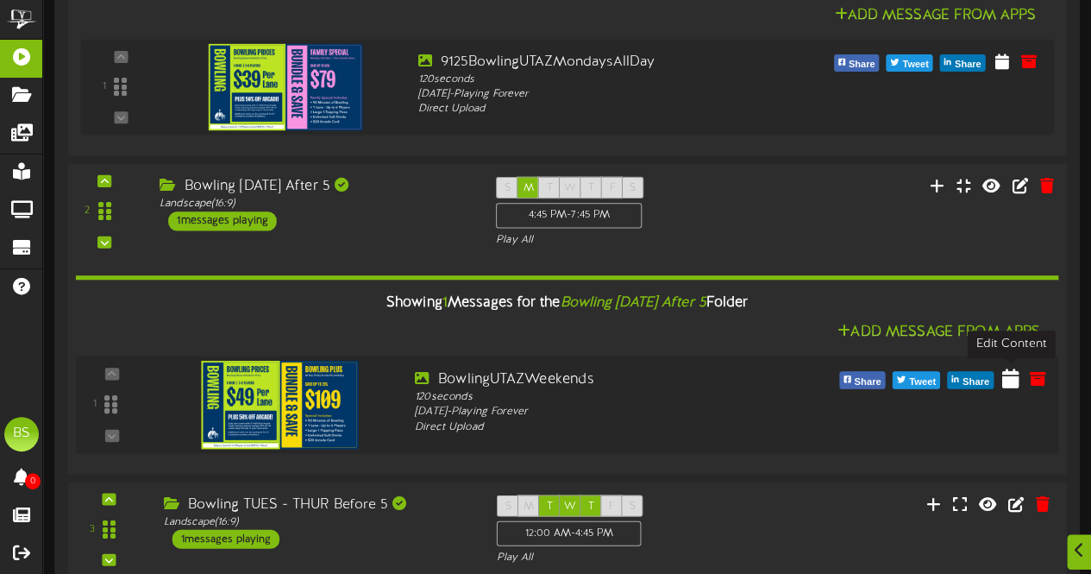
click at [1008, 380] on icon at bounding box center [1010, 377] width 17 height 19
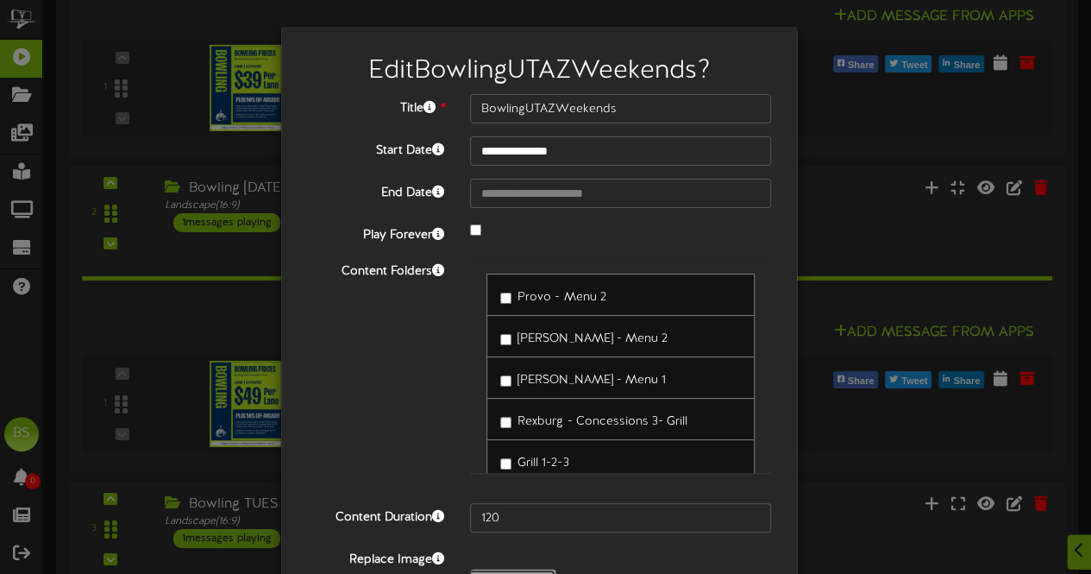
type input "**********"
type input "9125BowlingUTAZMondaysAllDay"
drag, startPoint x: 500, startPoint y: 370, endPoint x: 281, endPoint y: 110, distance: 340.4
click at [281, 110] on div "**********" at bounding box center [539, 344] width 516 height 635
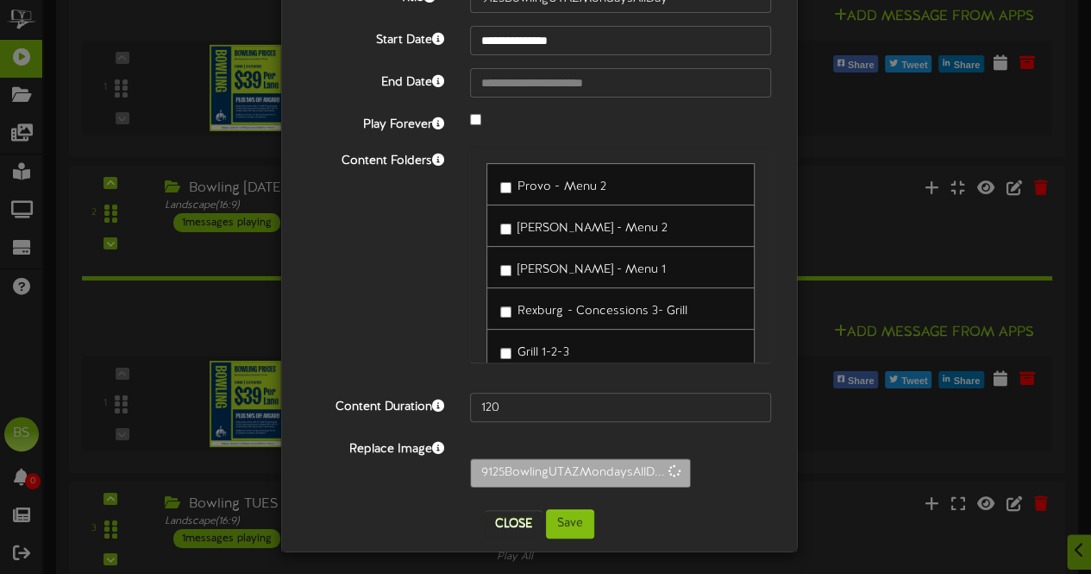
scroll to position [141, 0]
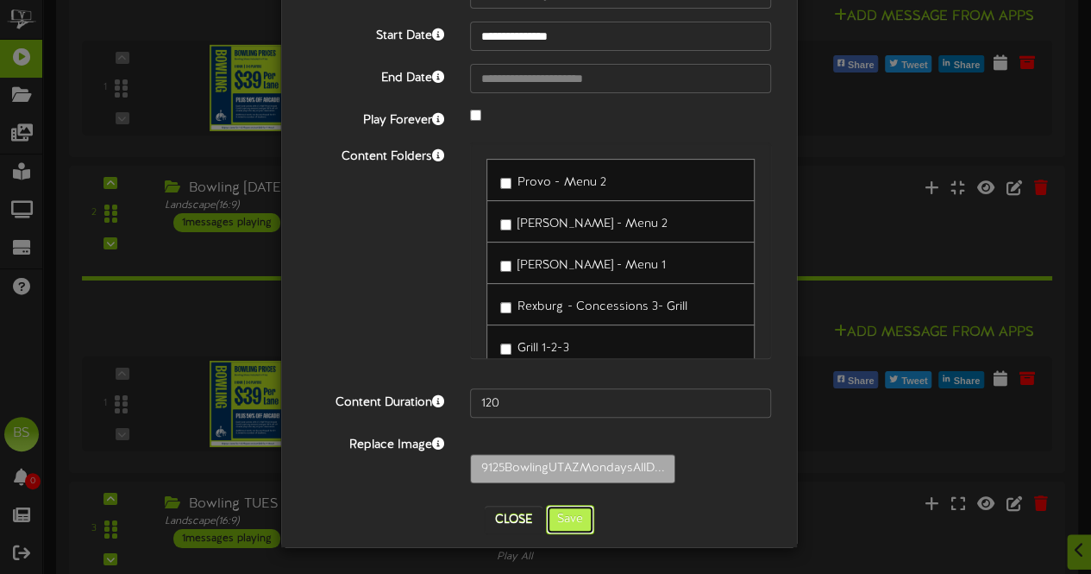
click at [564, 520] on button "Save" at bounding box center [570, 519] width 48 height 29
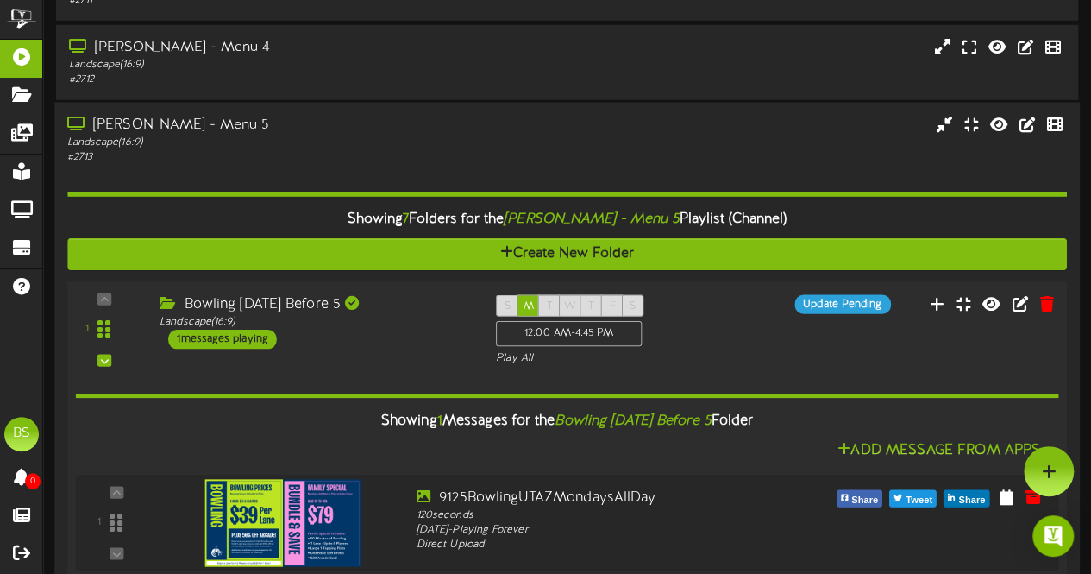
scroll to position [5692, 0]
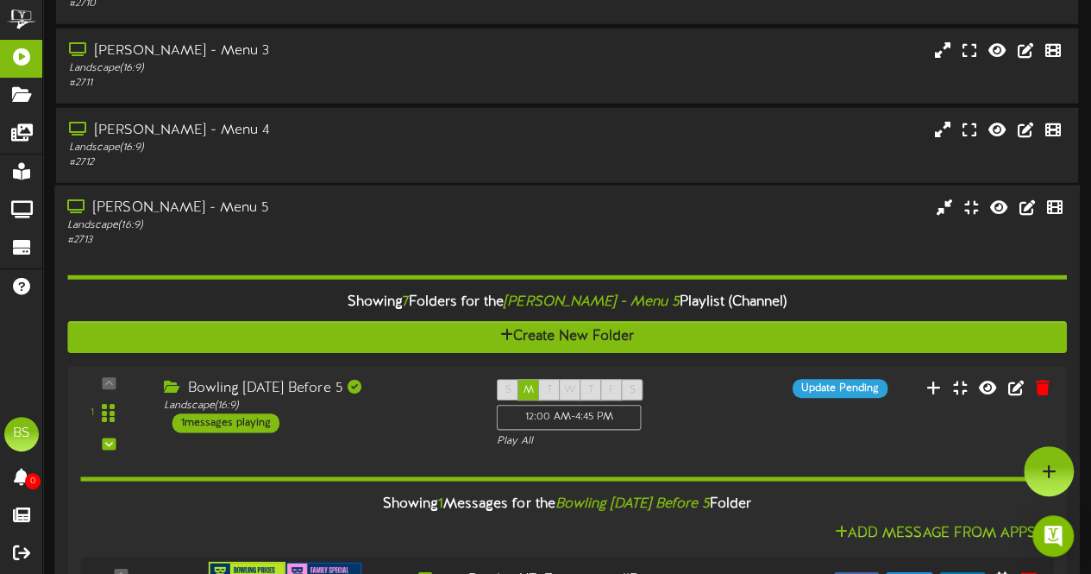
click at [159, 209] on div "[PERSON_NAME] - Menu 5" at bounding box center [267, 208] width 401 height 20
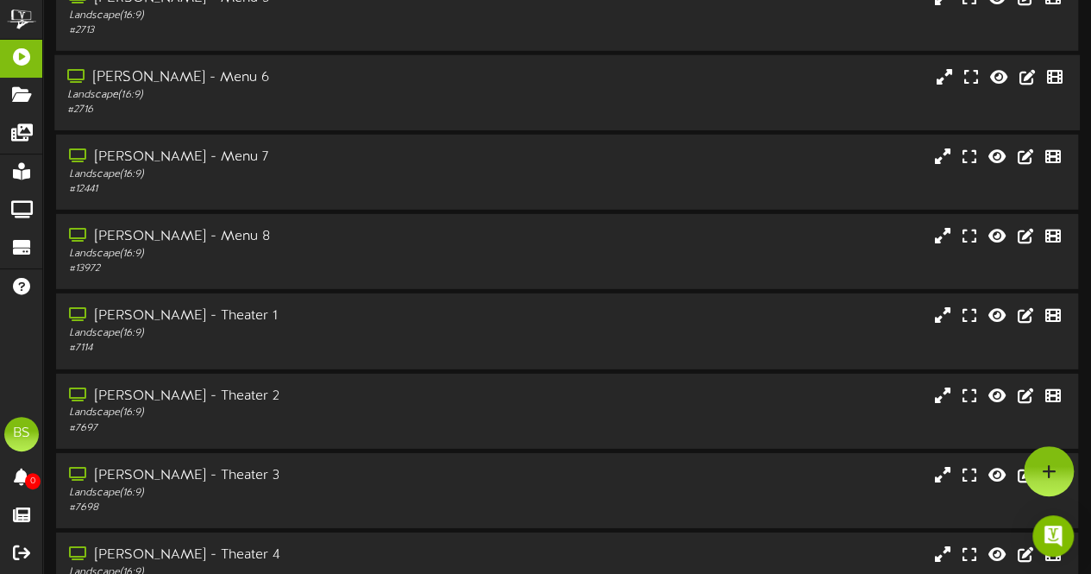
scroll to position [5778, 0]
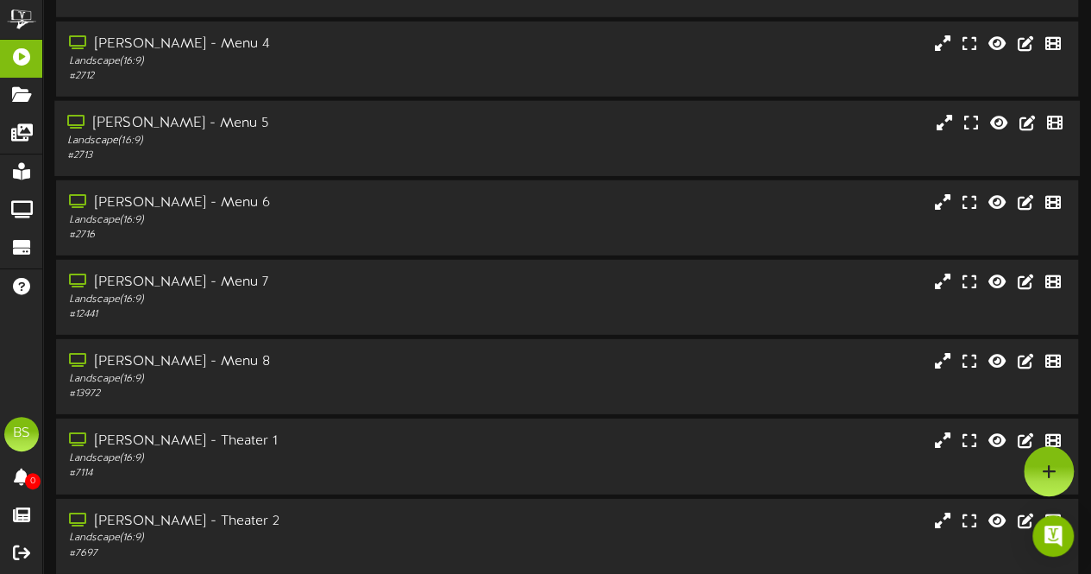
click at [184, 124] on div "[PERSON_NAME] - Menu 5" at bounding box center [267, 124] width 401 height 20
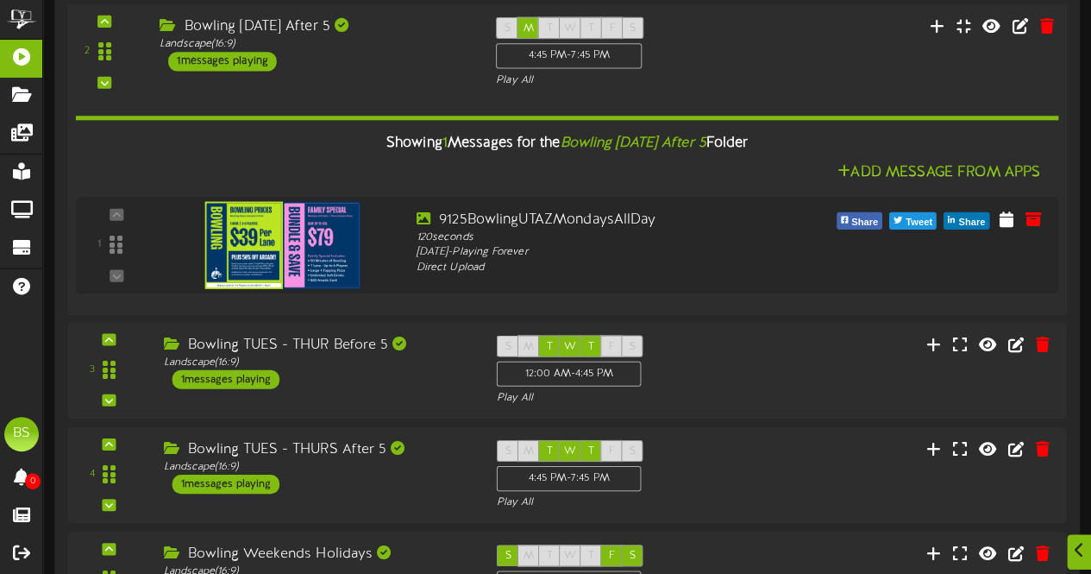
scroll to position [6382, 0]
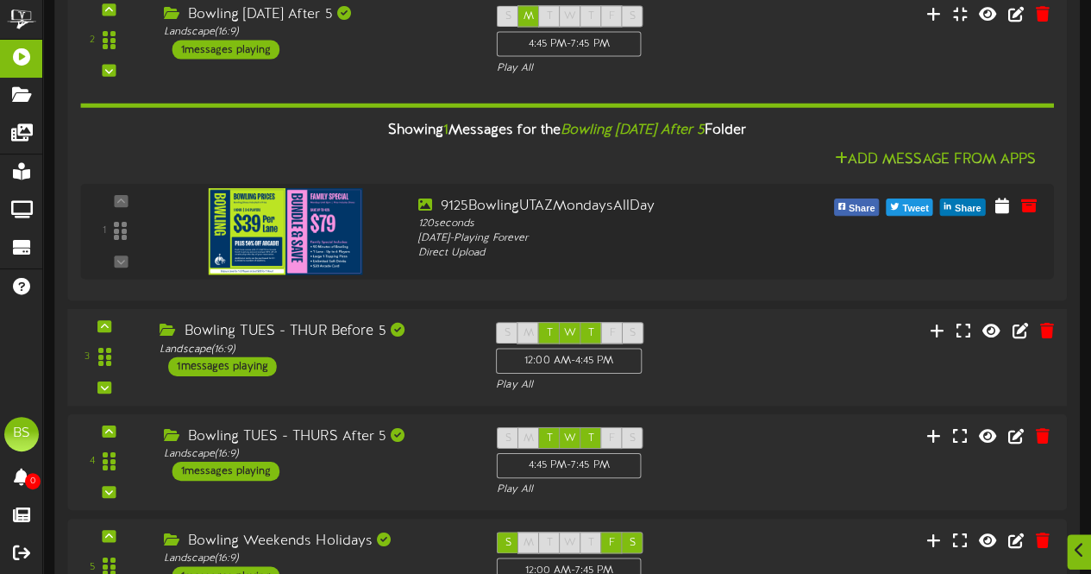
click at [259, 362] on div "1 messages playing" at bounding box center [222, 365] width 109 height 19
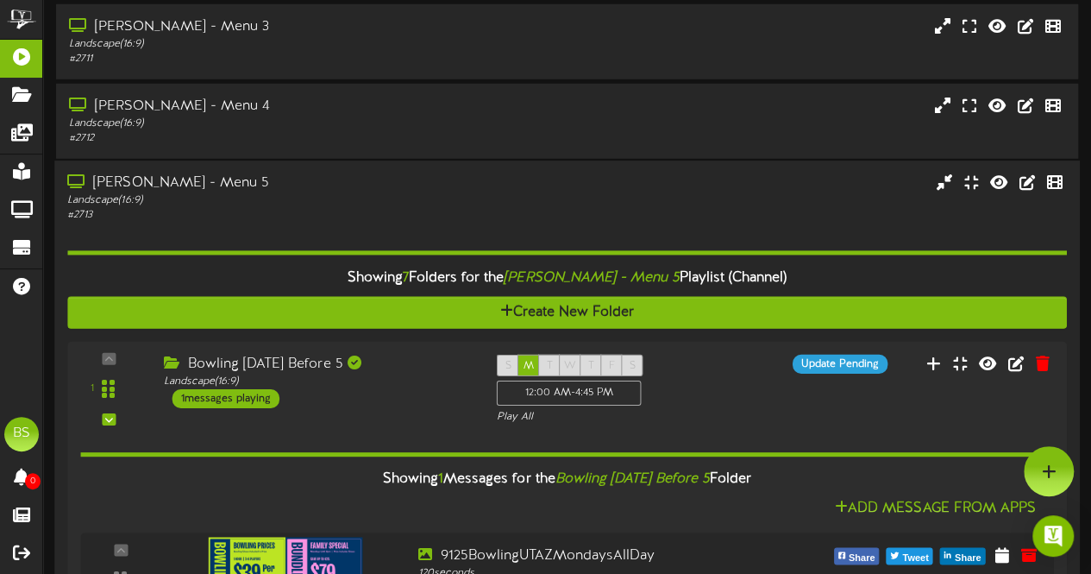
scroll to position [5691, 0]
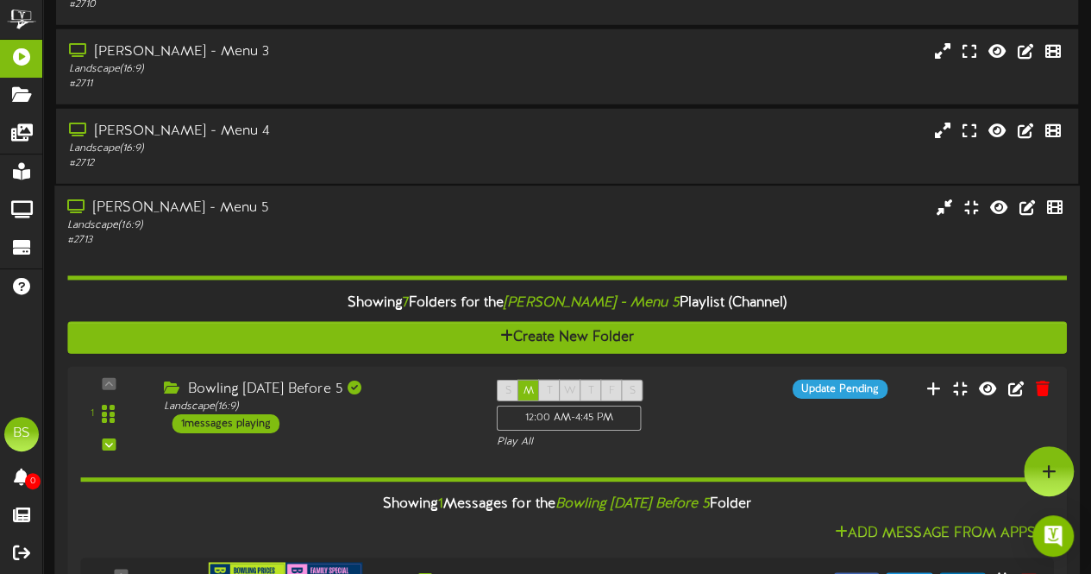
click at [141, 208] on div "[PERSON_NAME] - Menu 5" at bounding box center [267, 208] width 401 height 20
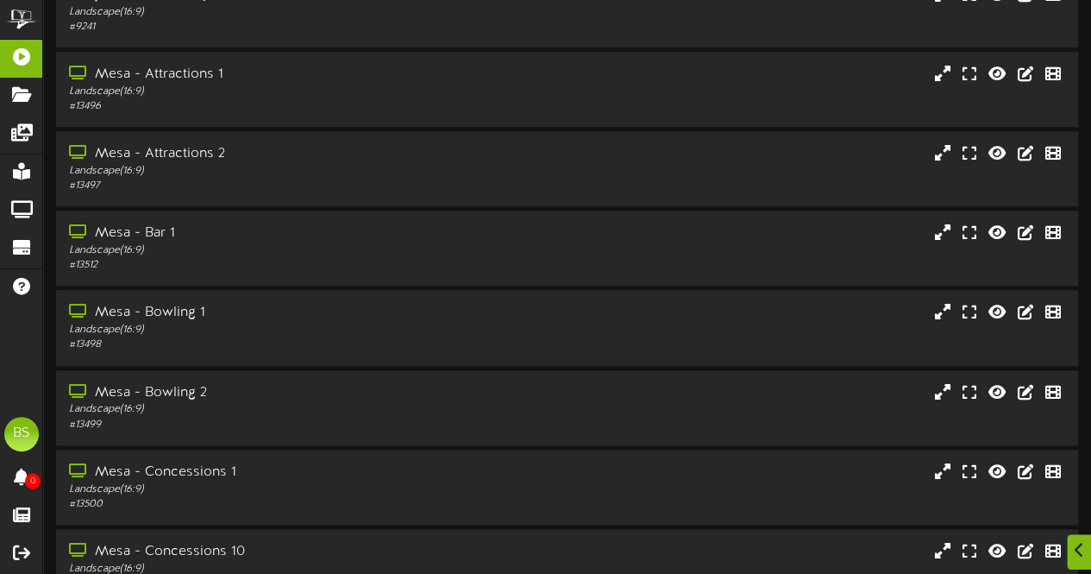
scroll to position [7243, 0]
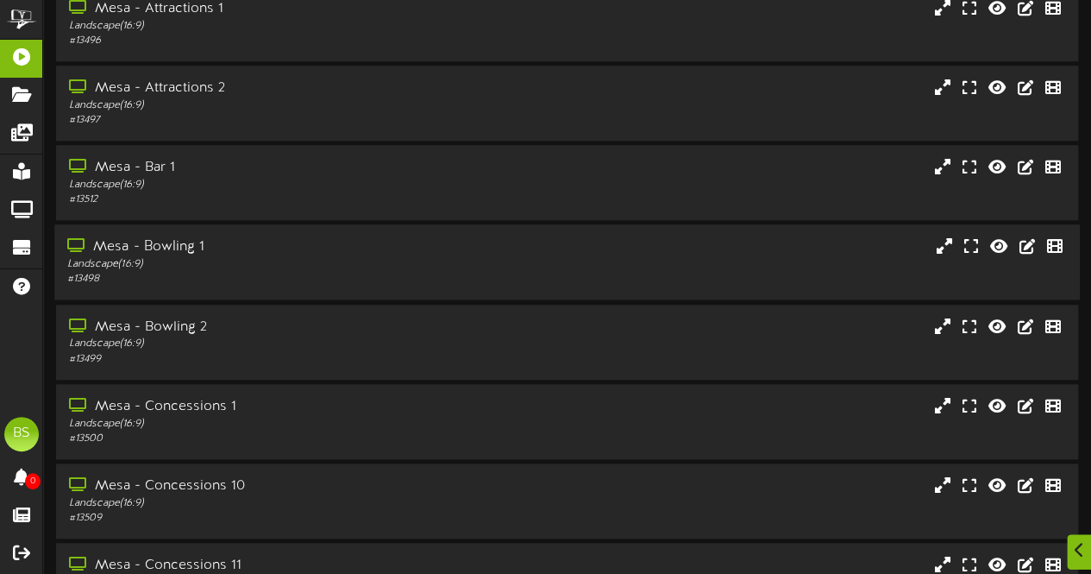
click at [179, 244] on div "Mesa - Bowling 1" at bounding box center [267, 247] width 401 height 20
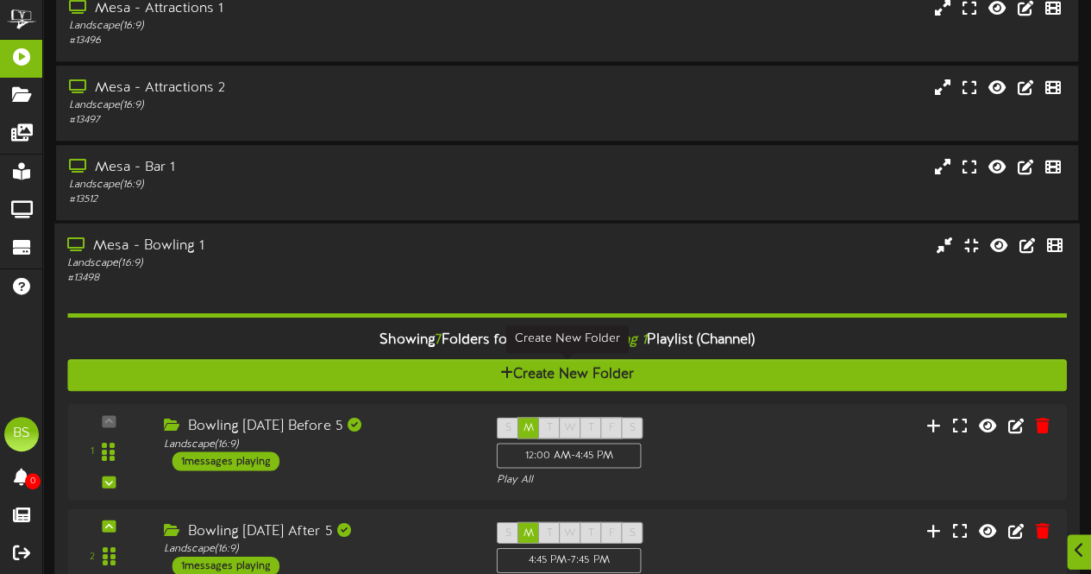
scroll to position [7502, 0]
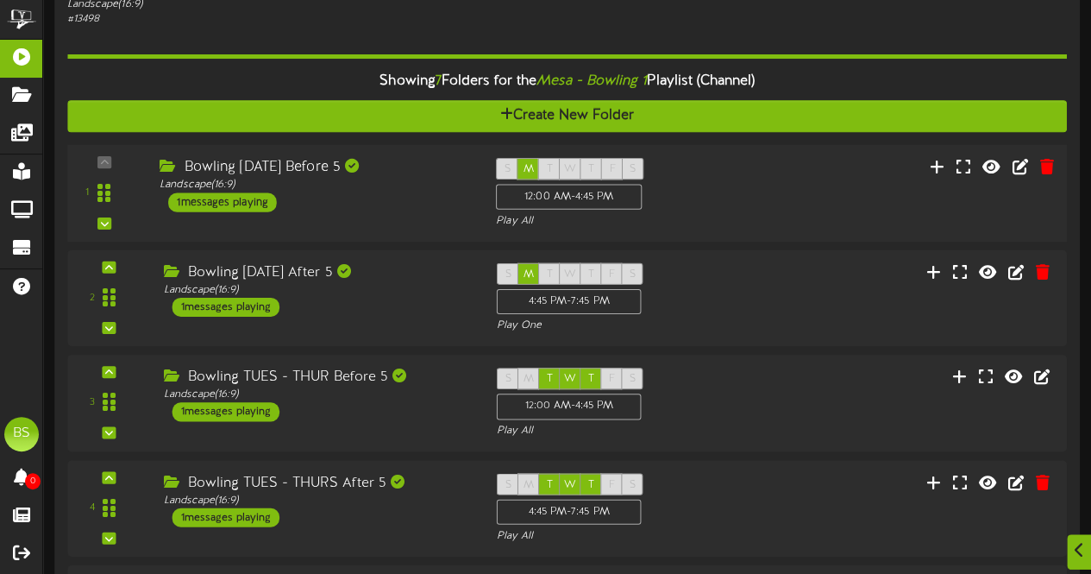
click at [242, 204] on div "1 messages playing" at bounding box center [222, 201] width 109 height 19
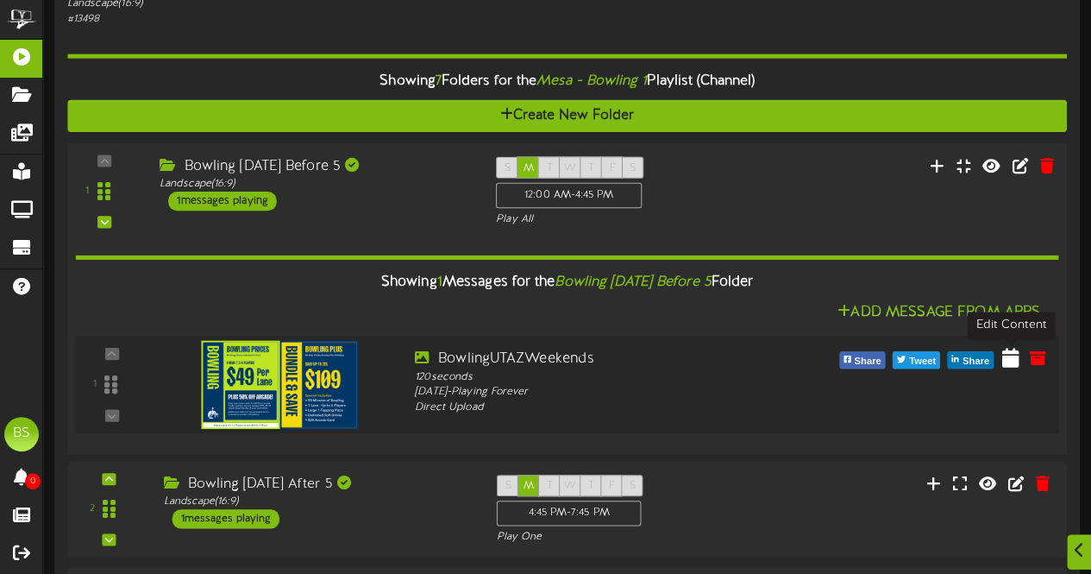
click at [1011, 360] on icon at bounding box center [1010, 357] width 17 height 19
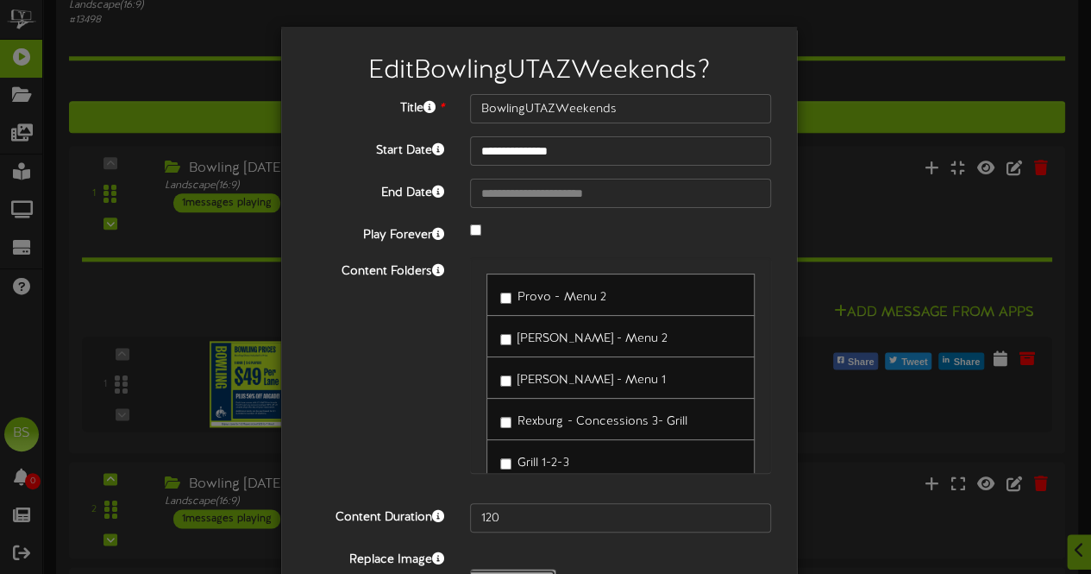
type input "**********"
type input "9125BowlingUTAZMondaysAllDay"
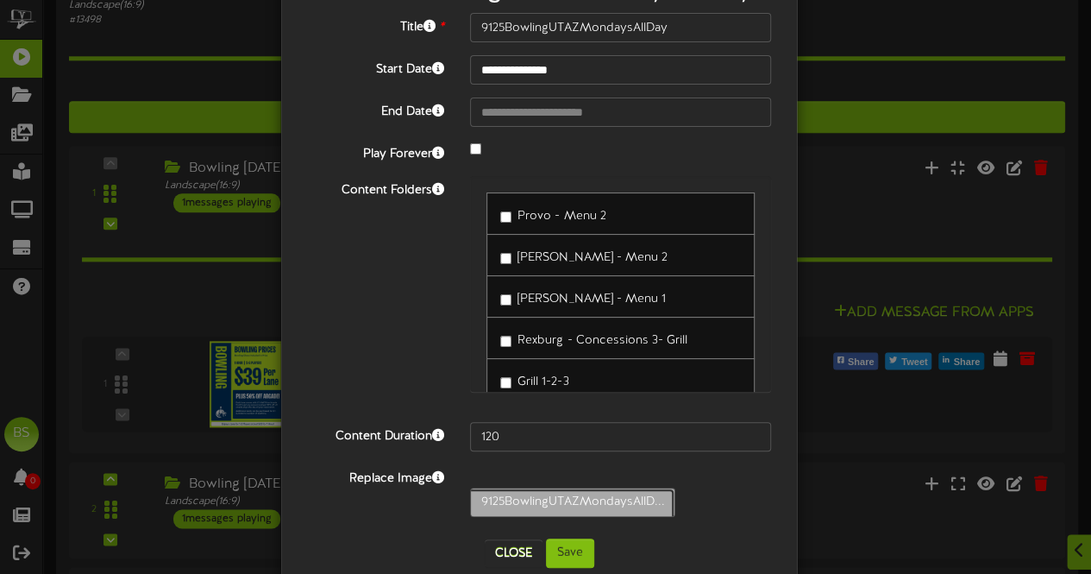
scroll to position [141, 0]
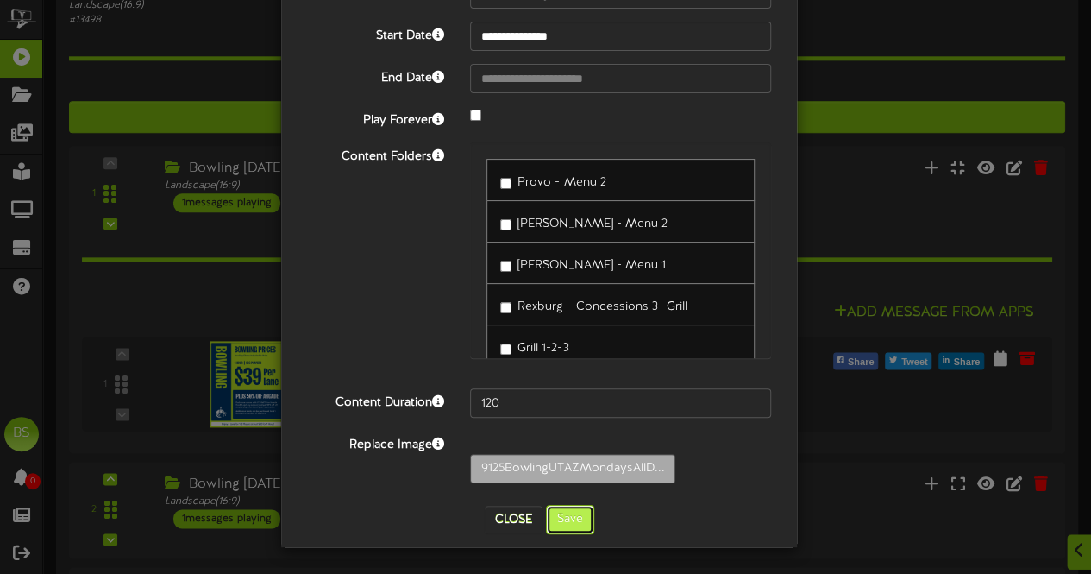
click at [569, 523] on button "Save" at bounding box center [570, 519] width 48 height 29
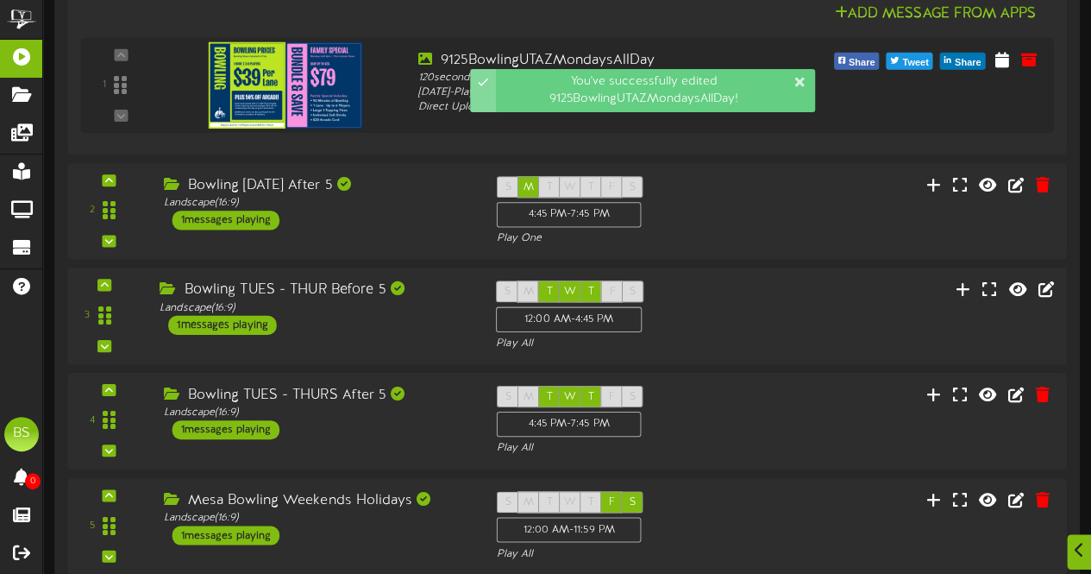
scroll to position [7847, 0]
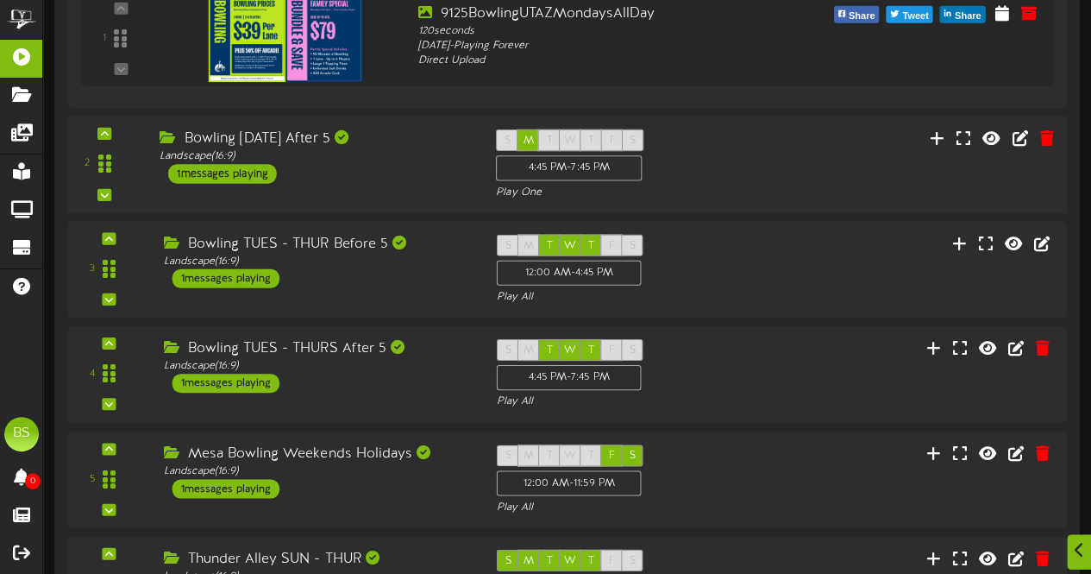
click at [241, 168] on div "1 messages playing" at bounding box center [222, 173] width 109 height 19
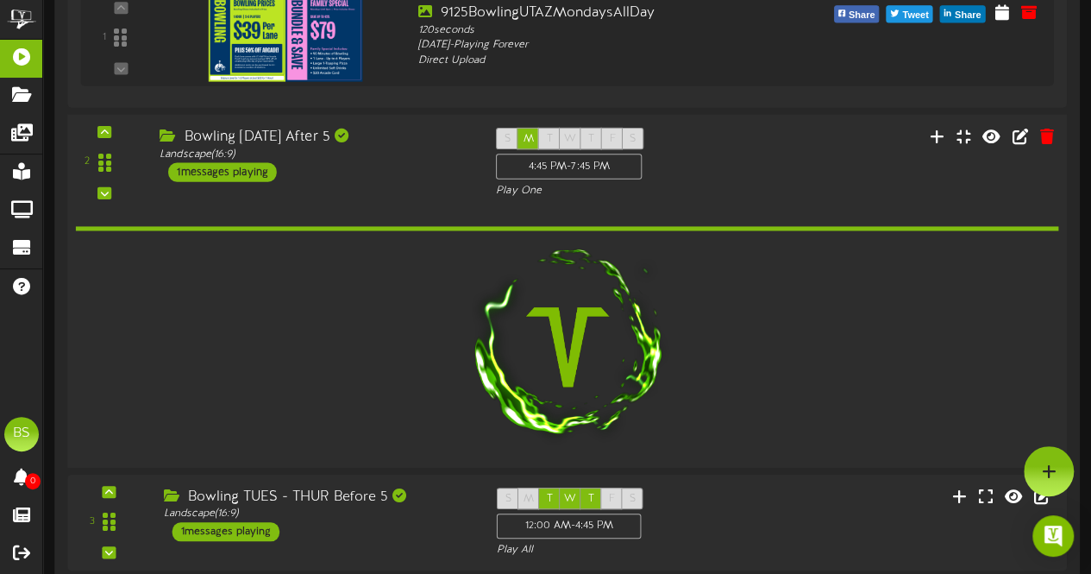
scroll to position [7846, 0]
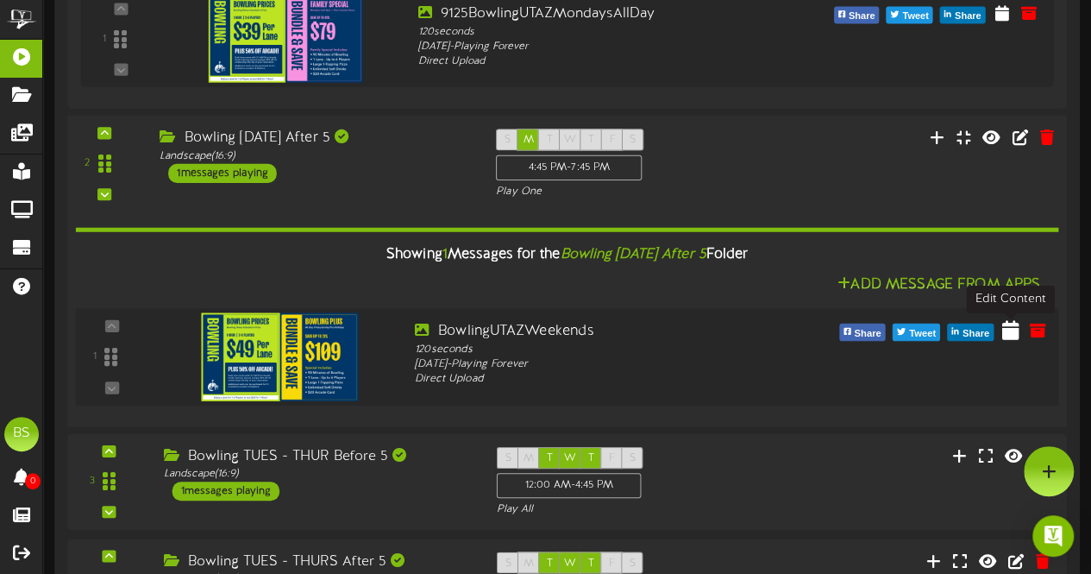
click at [1008, 329] on icon at bounding box center [1010, 329] width 17 height 19
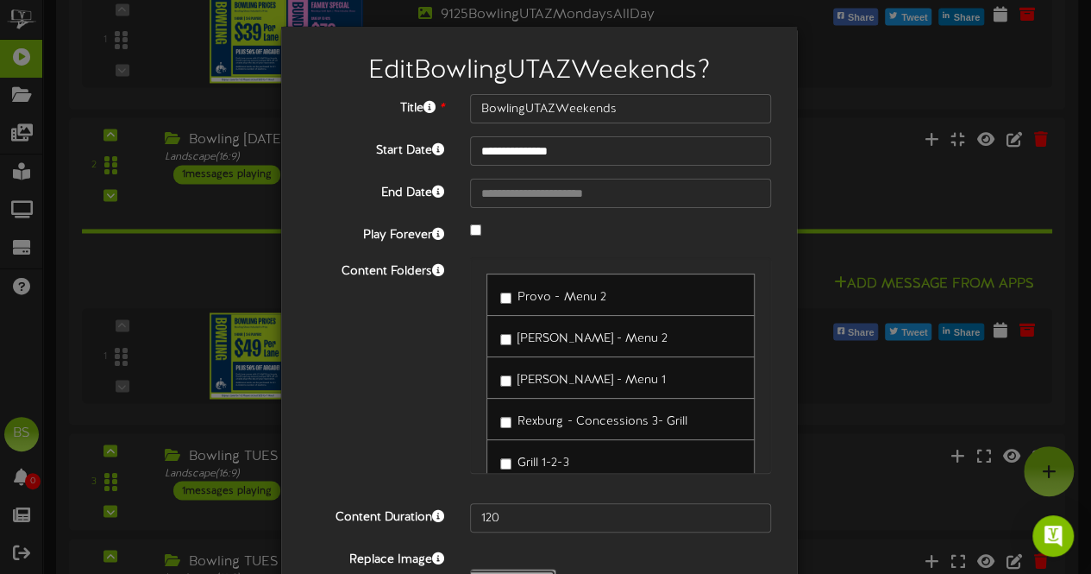
type input "**********"
type input "9125BowlingUTAZMondaysAllDay"
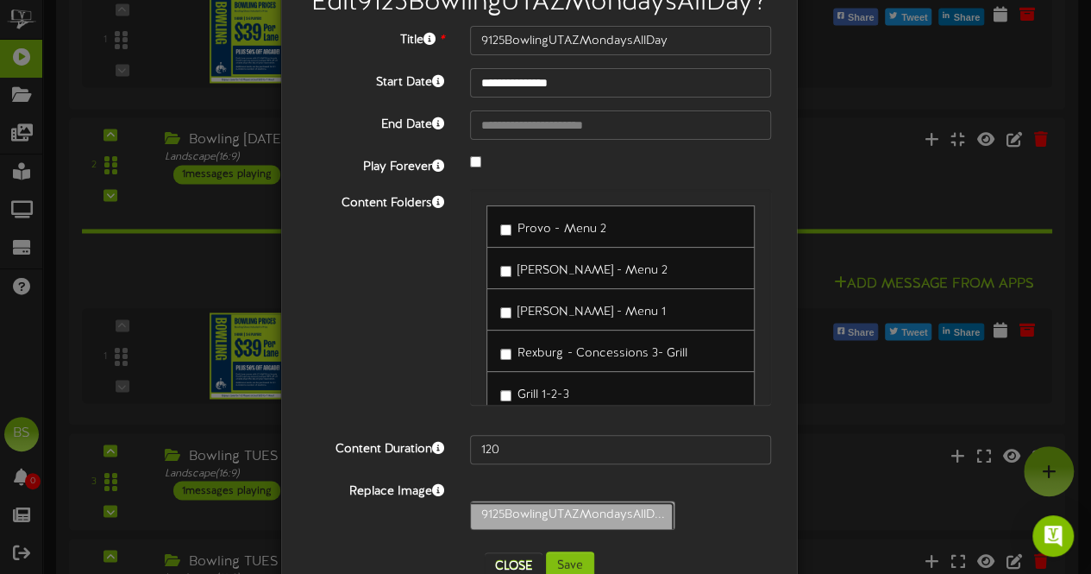
scroll to position [141, 0]
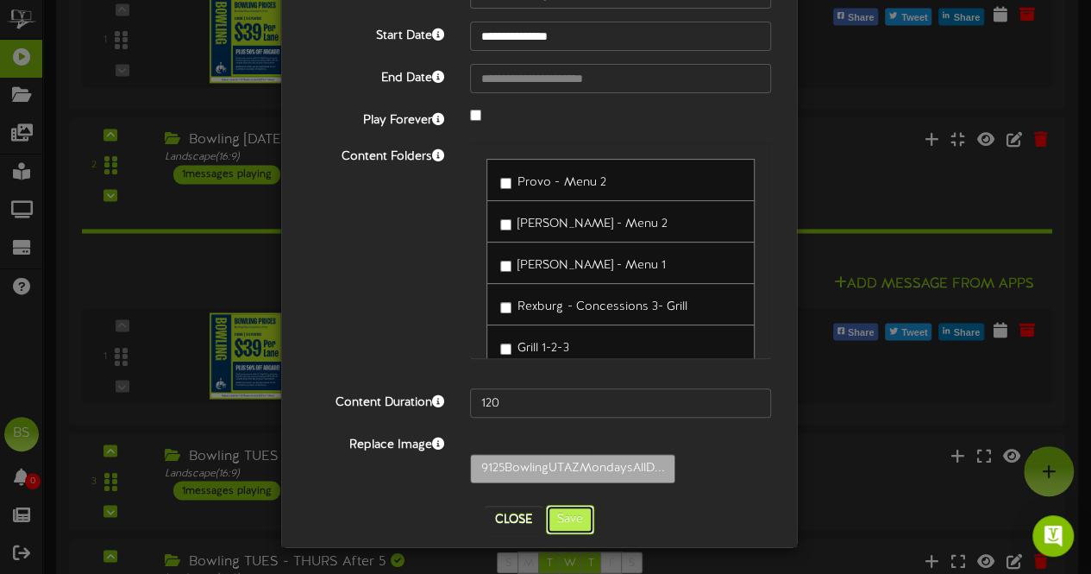
click at [568, 518] on button "Save" at bounding box center [570, 519] width 48 height 29
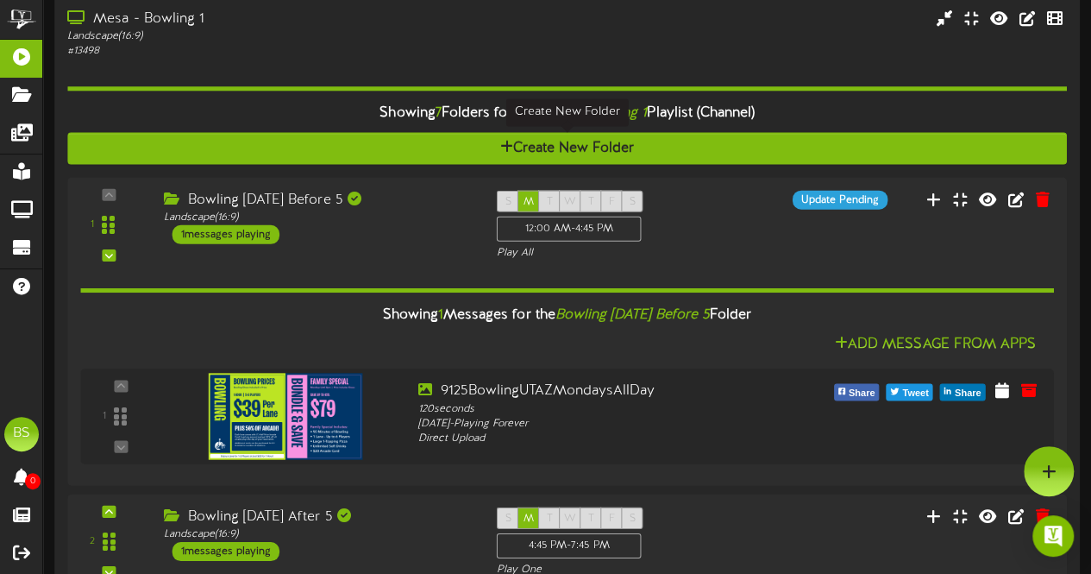
scroll to position [7329, 0]
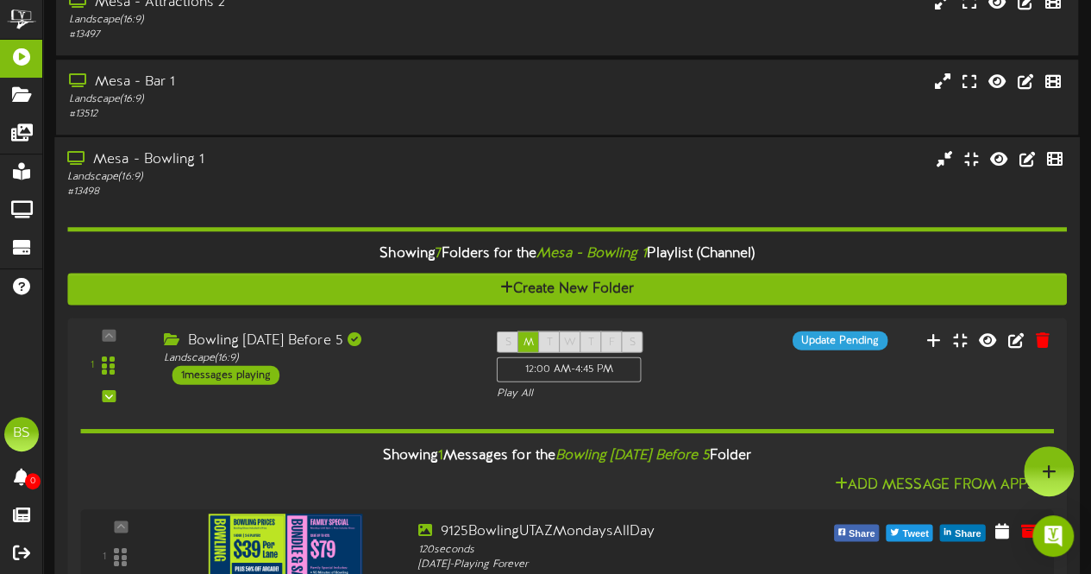
click at [179, 159] on div "Mesa - Bowling 1" at bounding box center [267, 160] width 401 height 20
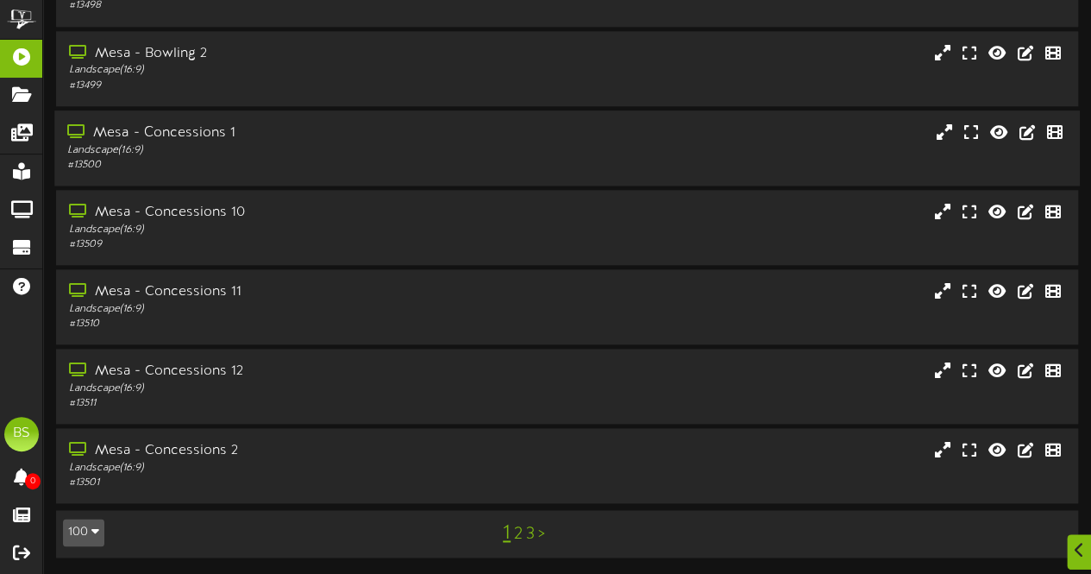
scroll to position [7520, 0]
click at [518, 534] on link "2" at bounding box center [518, 533] width 9 height 19
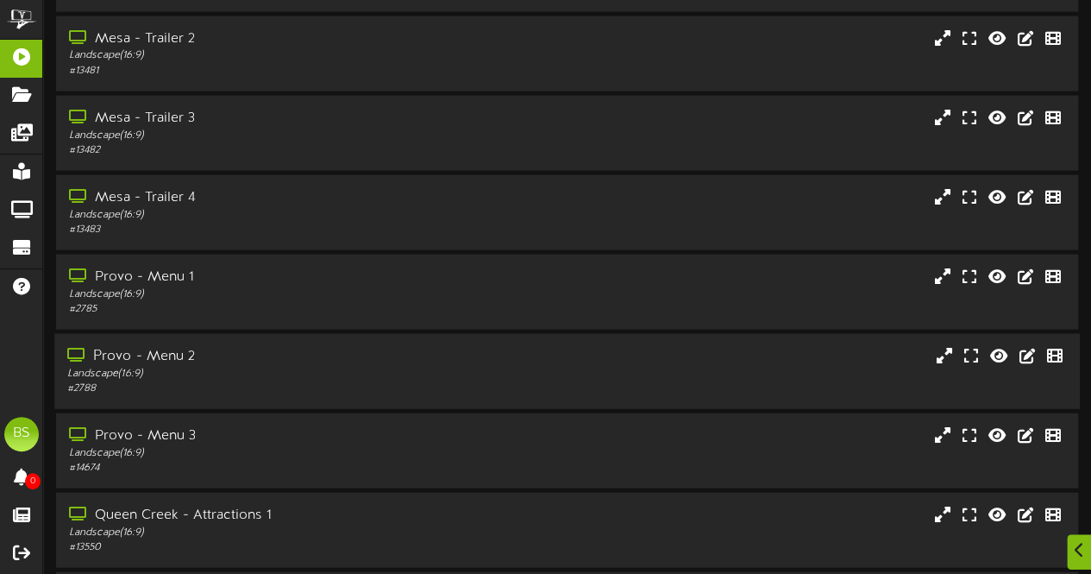
scroll to position [1898, 0]
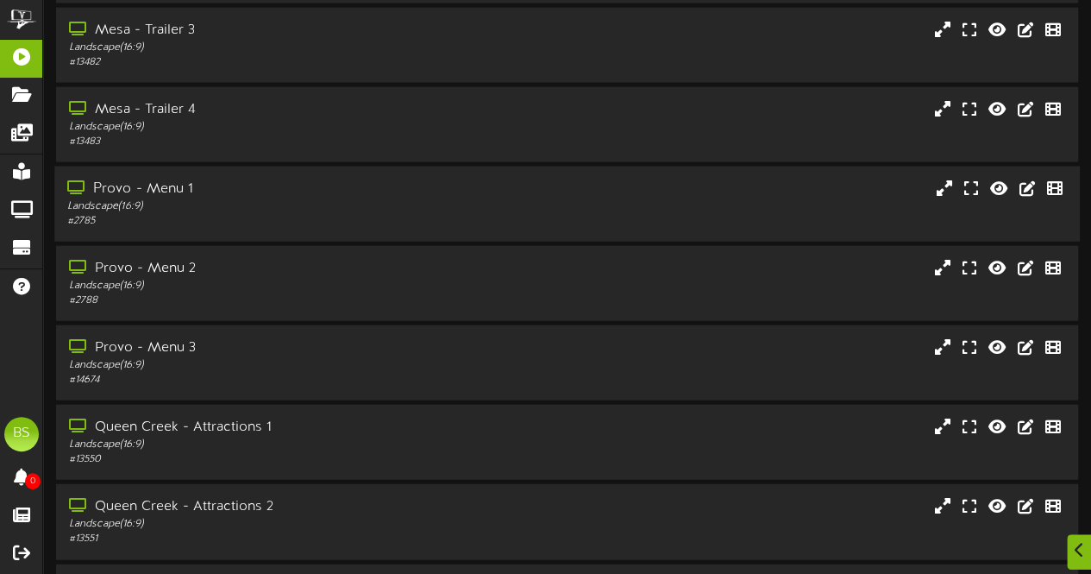
click at [185, 185] on div "Provo - Menu 1" at bounding box center [267, 189] width 401 height 20
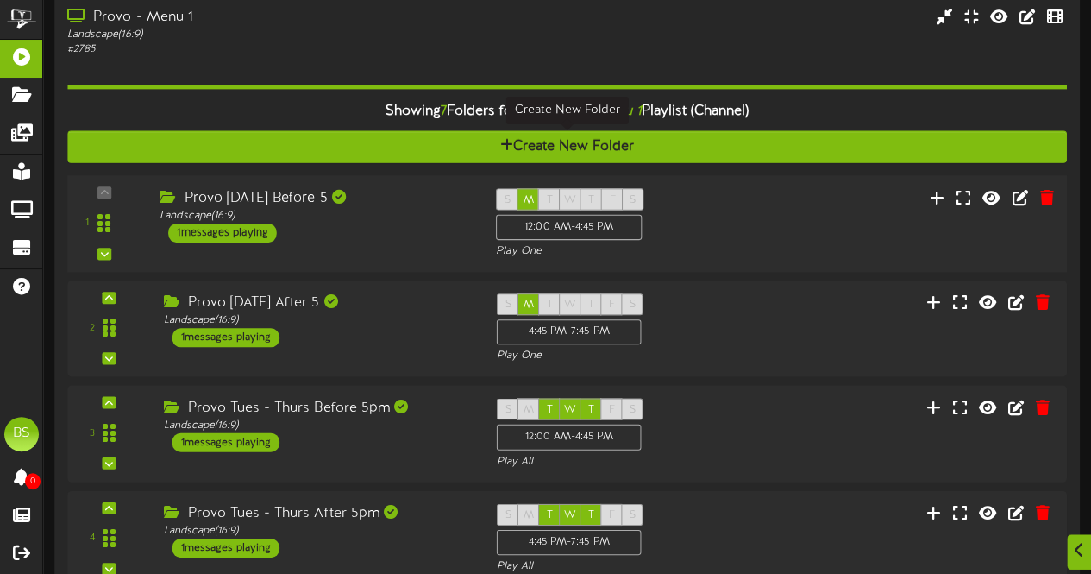
scroll to position [2070, 0]
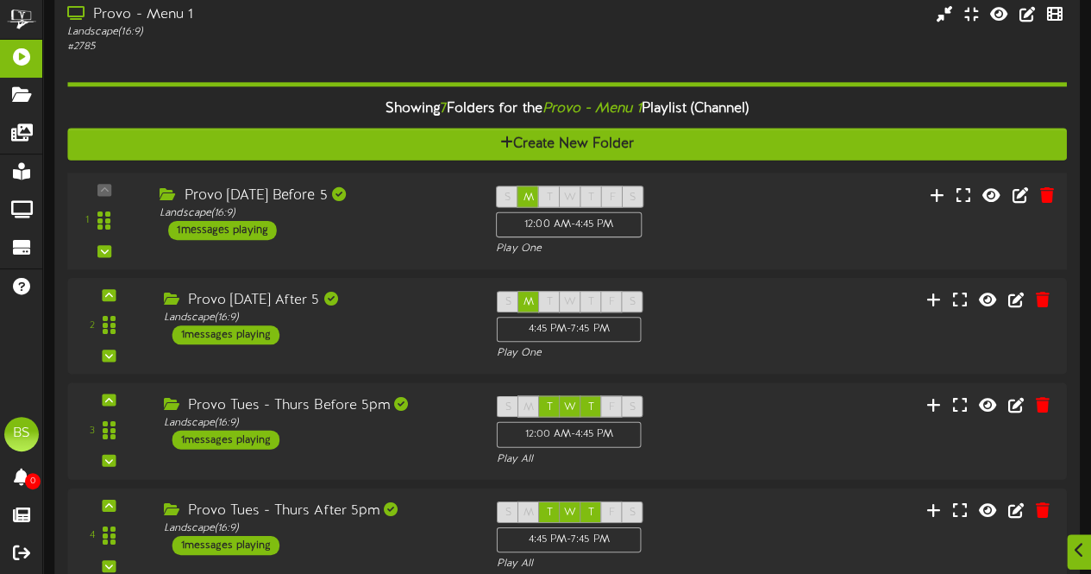
click at [254, 229] on div "1 messages playing" at bounding box center [222, 230] width 109 height 19
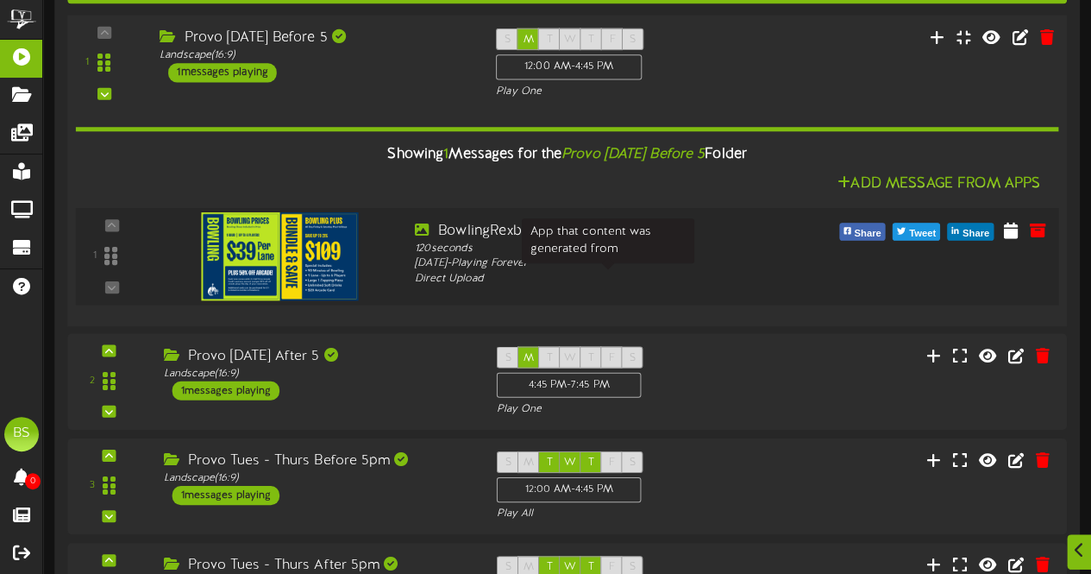
scroll to position [2242, 0]
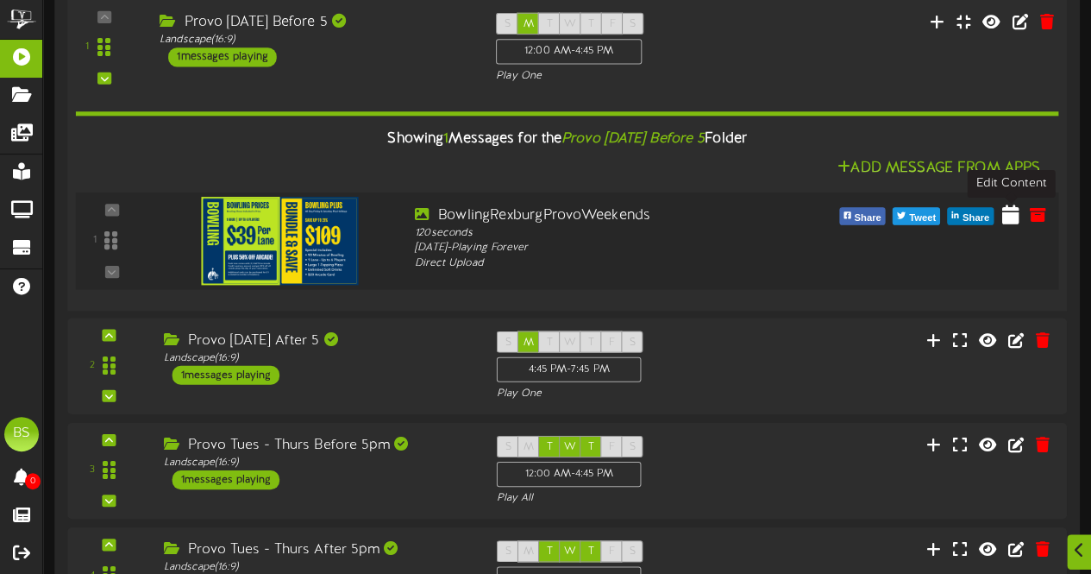
click at [1013, 220] on icon at bounding box center [1010, 213] width 17 height 19
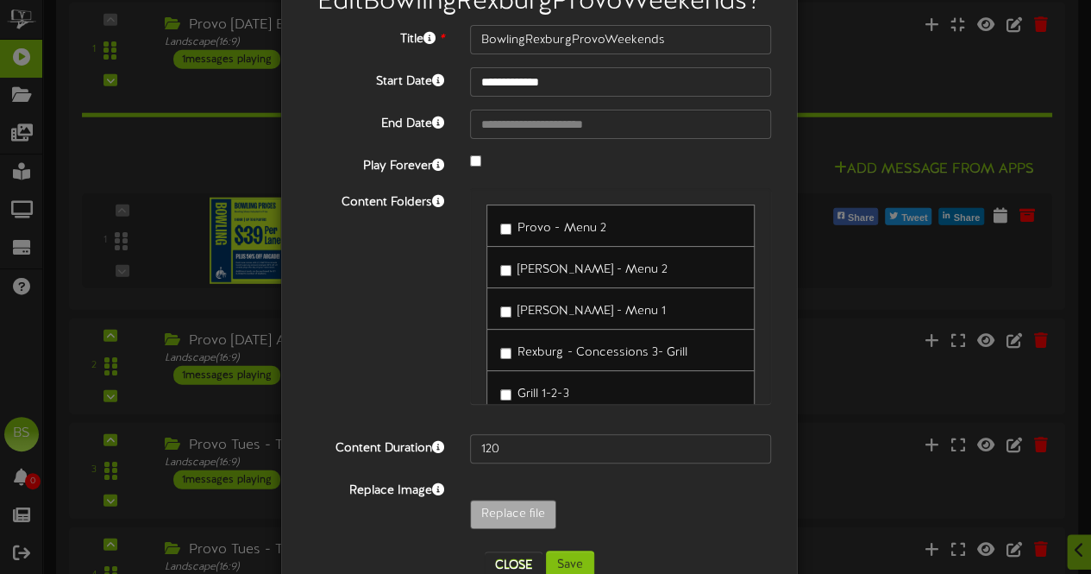
scroll to position [112, 0]
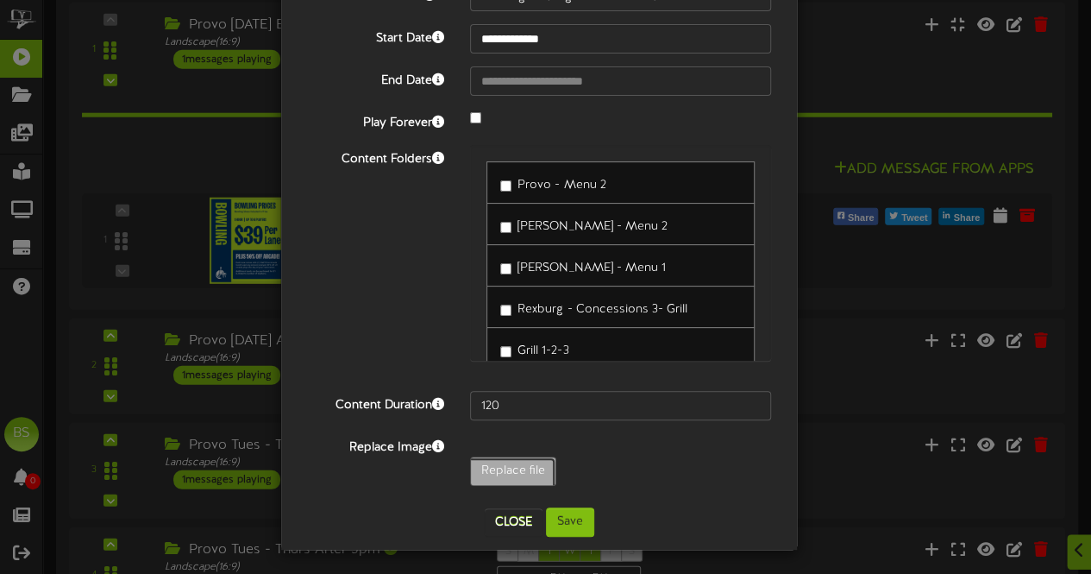
type input "**********"
type input "9125BowlingRexburgProvoMondaysAllDay"
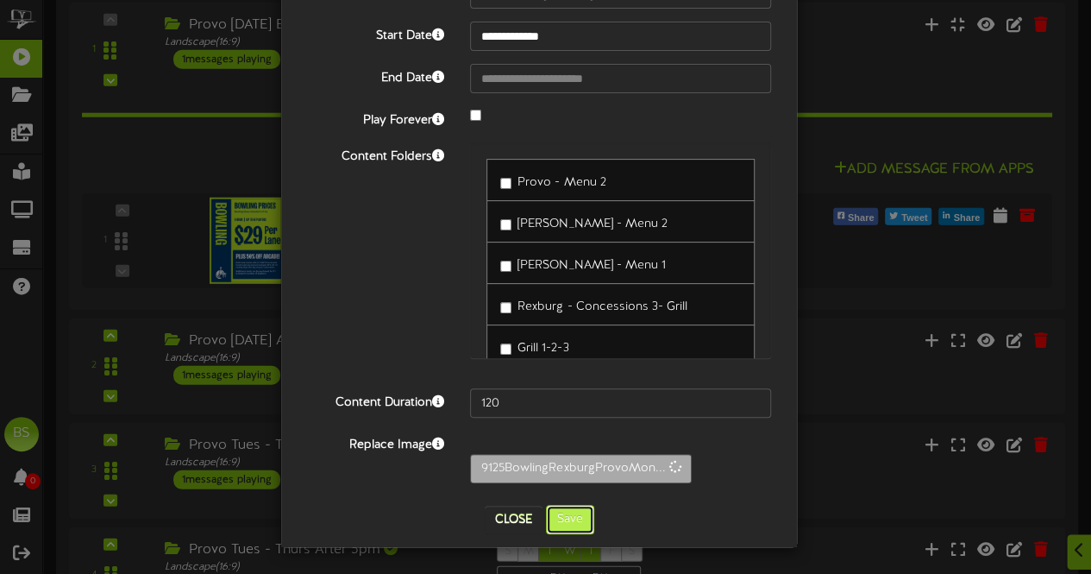
click at [561, 518] on button "Save" at bounding box center [570, 519] width 48 height 29
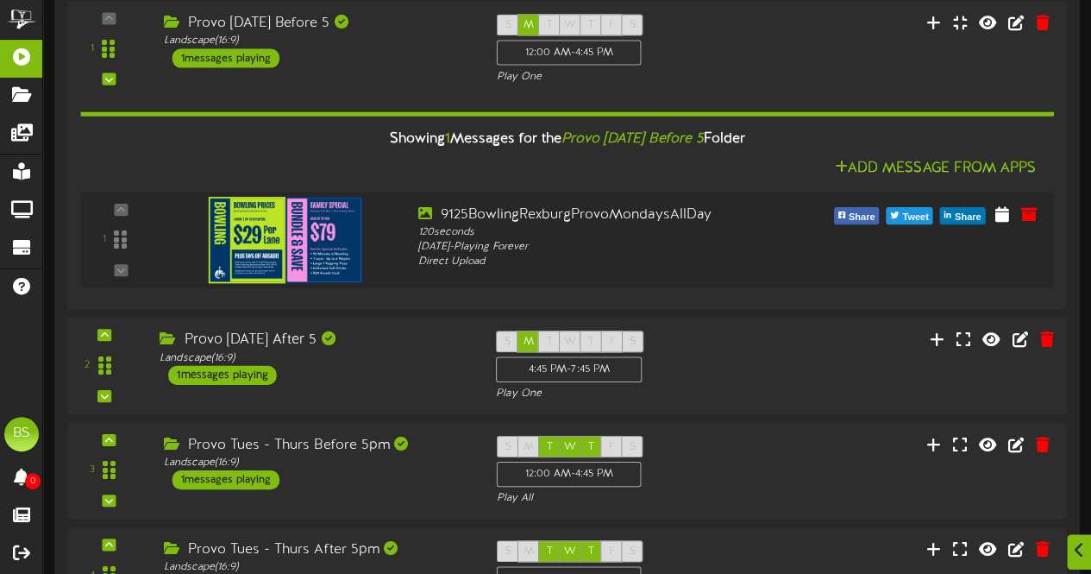
click at [246, 372] on div "1 messages playing" at bounding box center [222, 375] width 109 height 19
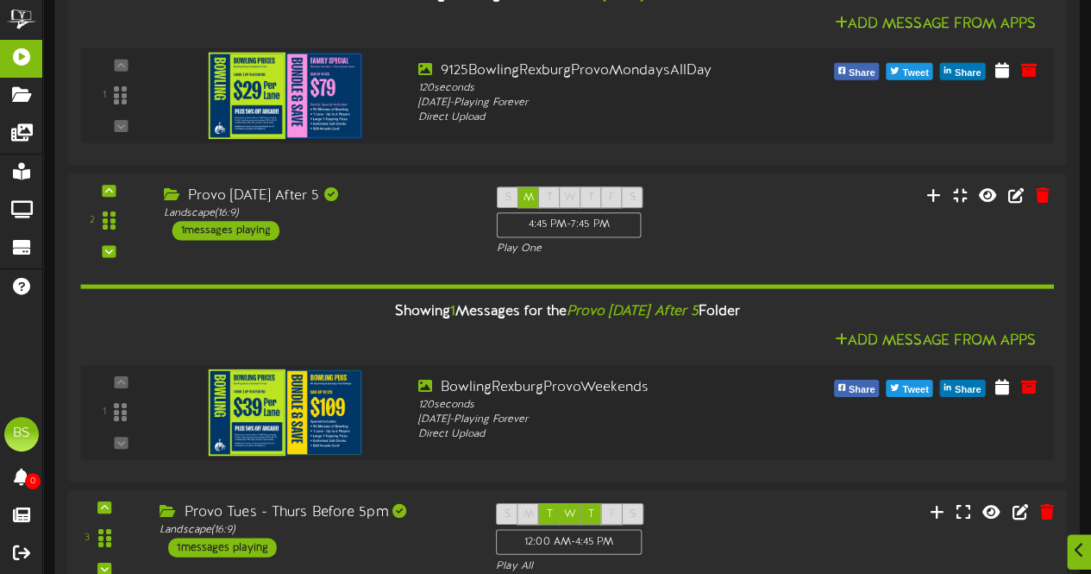
scroll to position [2501, 0]
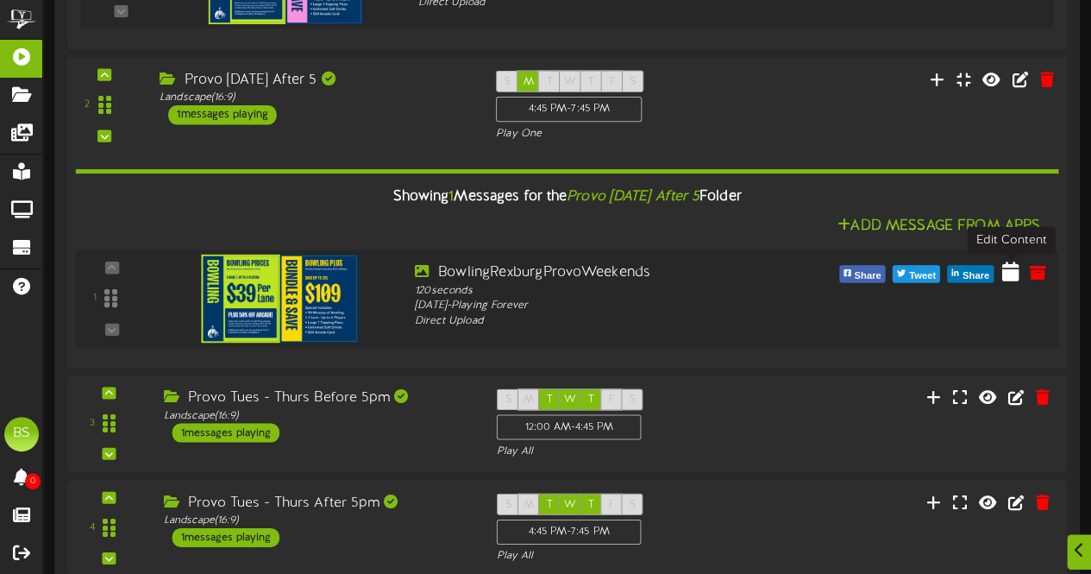
click at [1010, 272] on icon at bounding box center [1010, 271] width 17 height 19
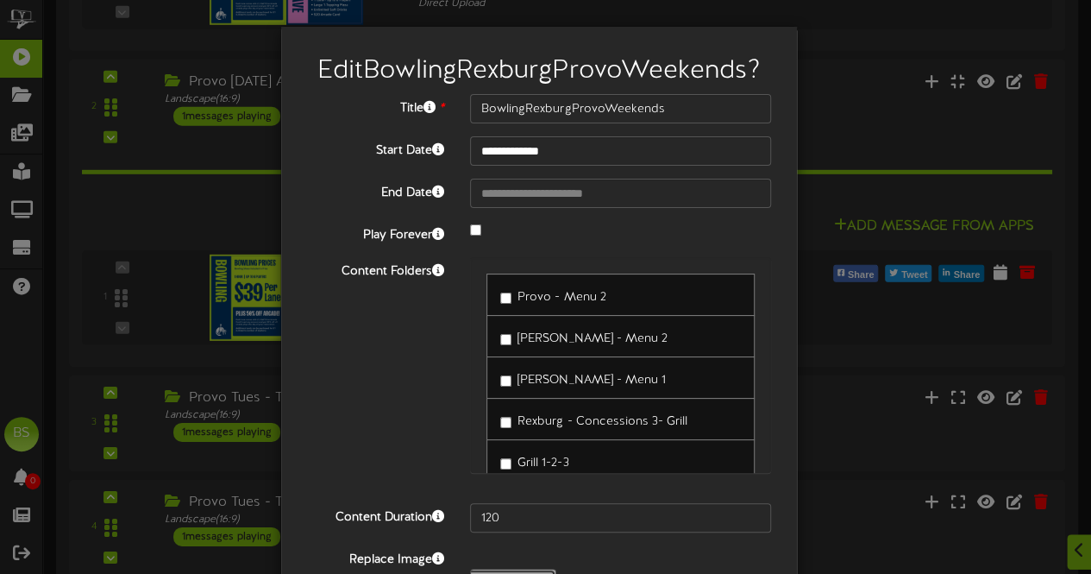
type input "**********"
type input "9125BowlingRexburgProvoMondaysAllDay"
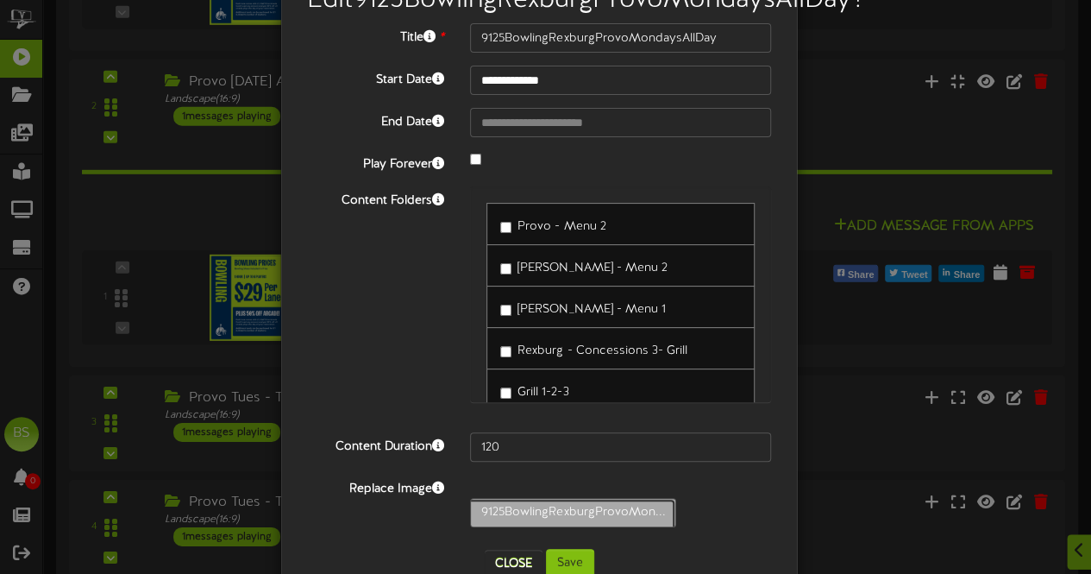
scroll to position [141, 0]
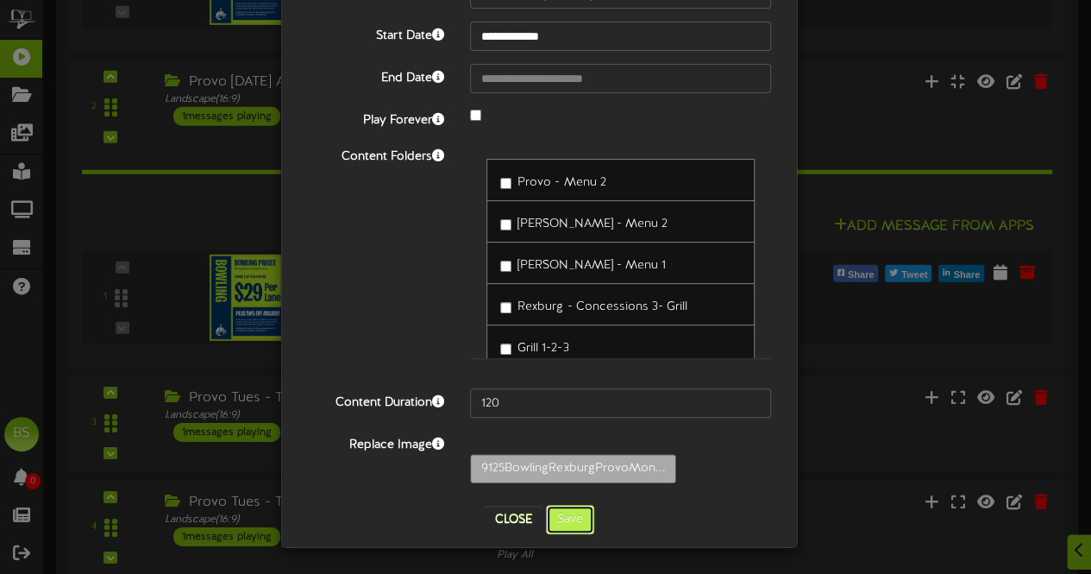
click at [575, 521] on button "Save" at bounding box center [570, 519] width 48 height 29
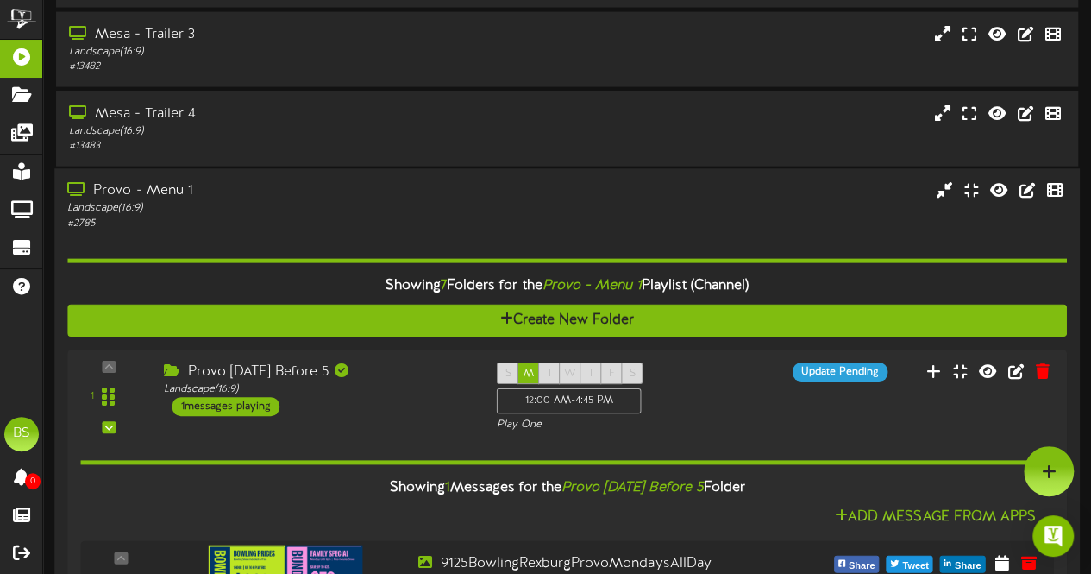
scroll to position [1811, 0]
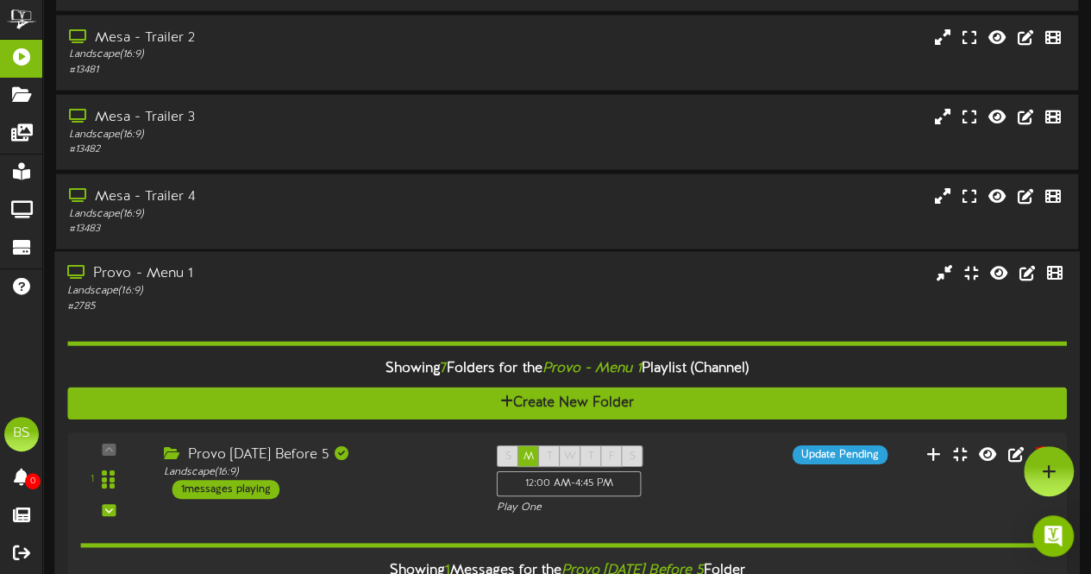
click at [154, 282] on div "Provo - Menu 1" at bounding box center [267, 275] width 401 height 20
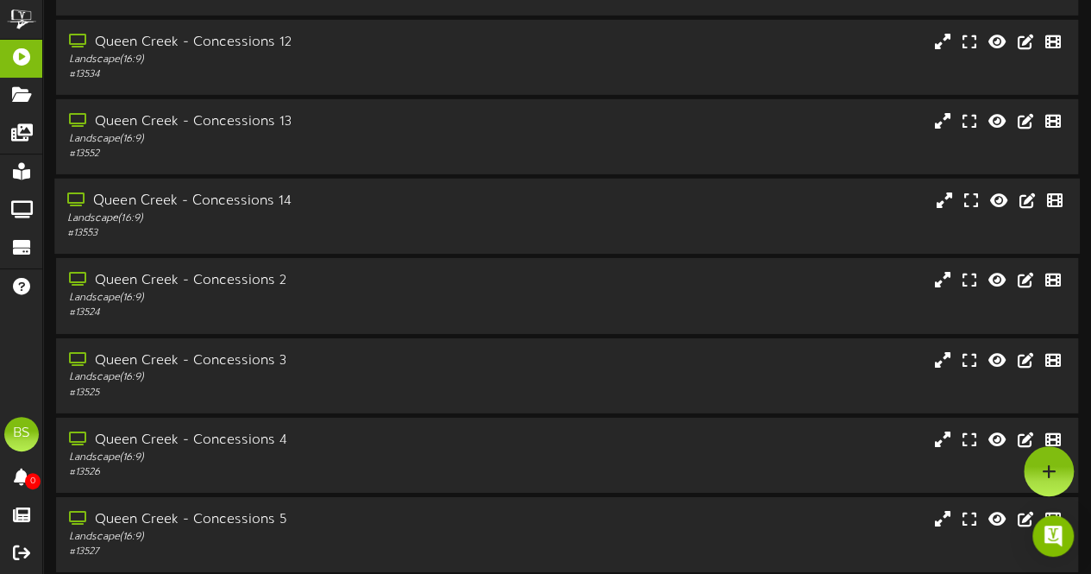
scroll to position [2501, 0]
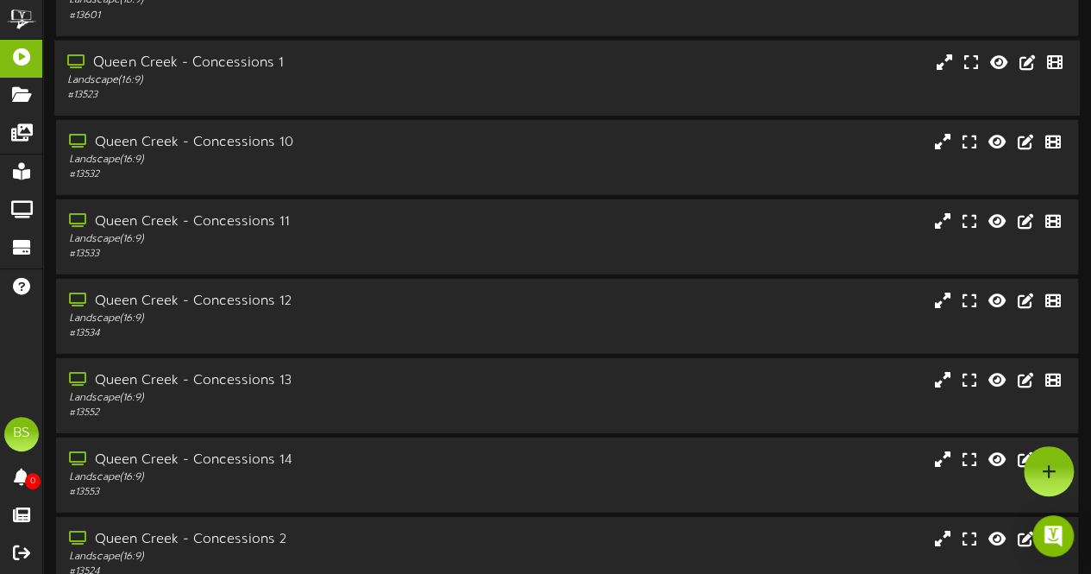
click at [248, 62] on div "Queen Creek - Concessions 1" at bounding box center [267, 63] width 401 height 20
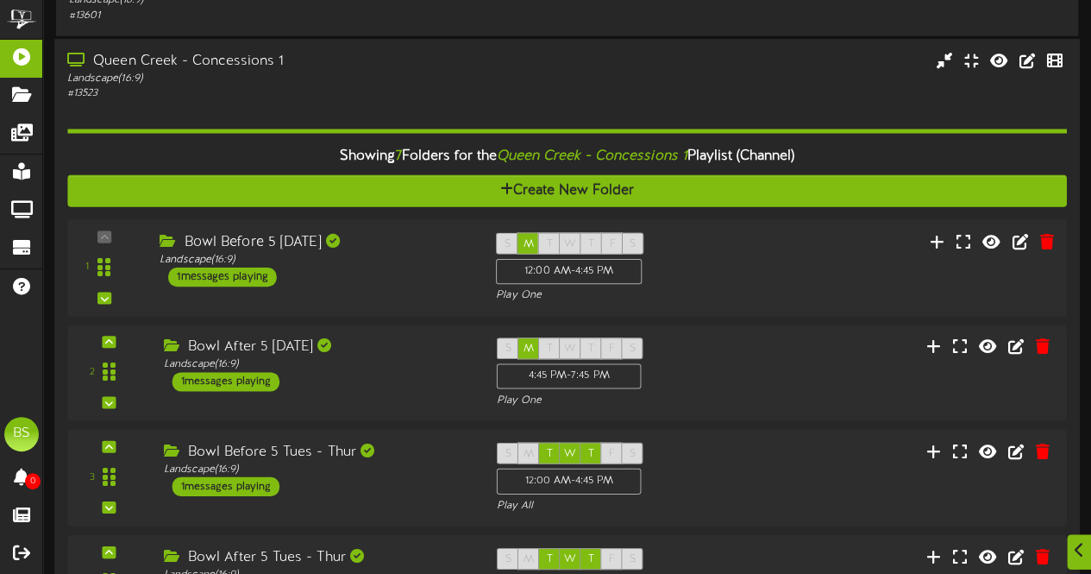
click at [248, 279] on div "1 messages playing" at bounding box center [222, 276] width 109 height 19
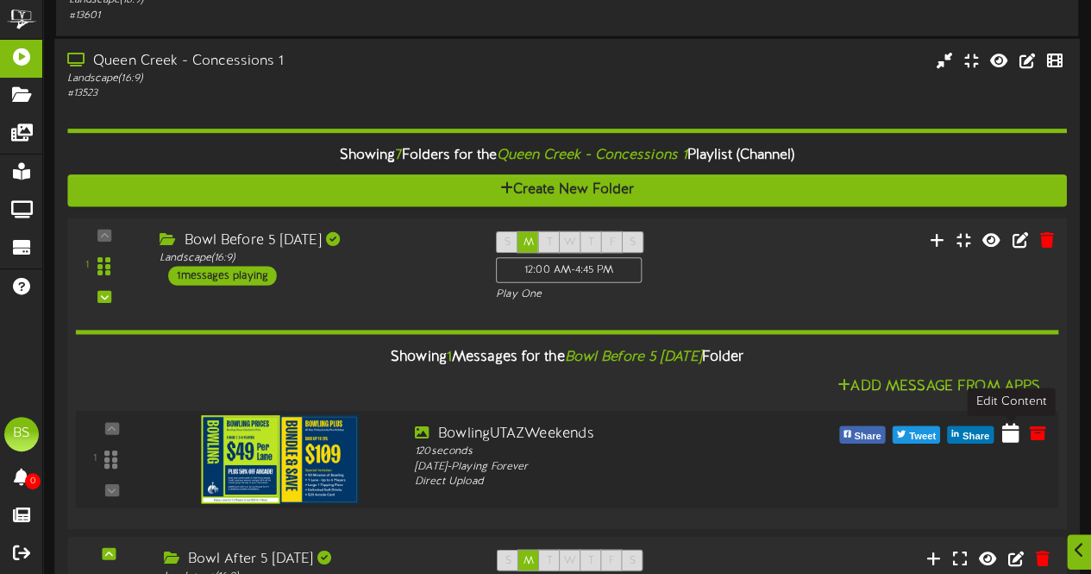
click at [1012, 437] on icon at bounding box center [1010, 432] width 17 height 19
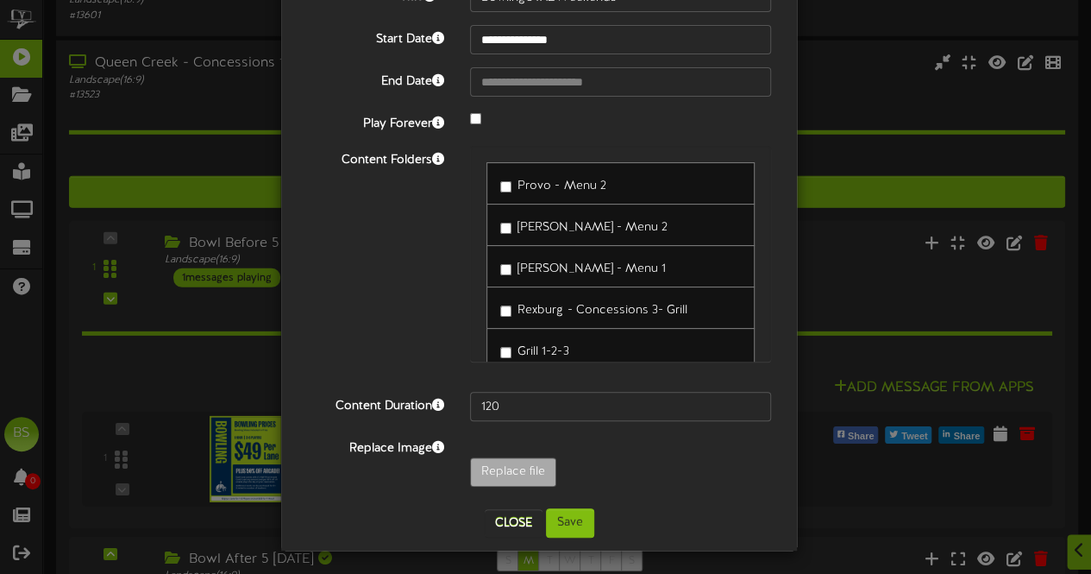
scroll to position [112, 0]
type input "**********"
type input "9125BowlingUTAZMondaysAllDay"
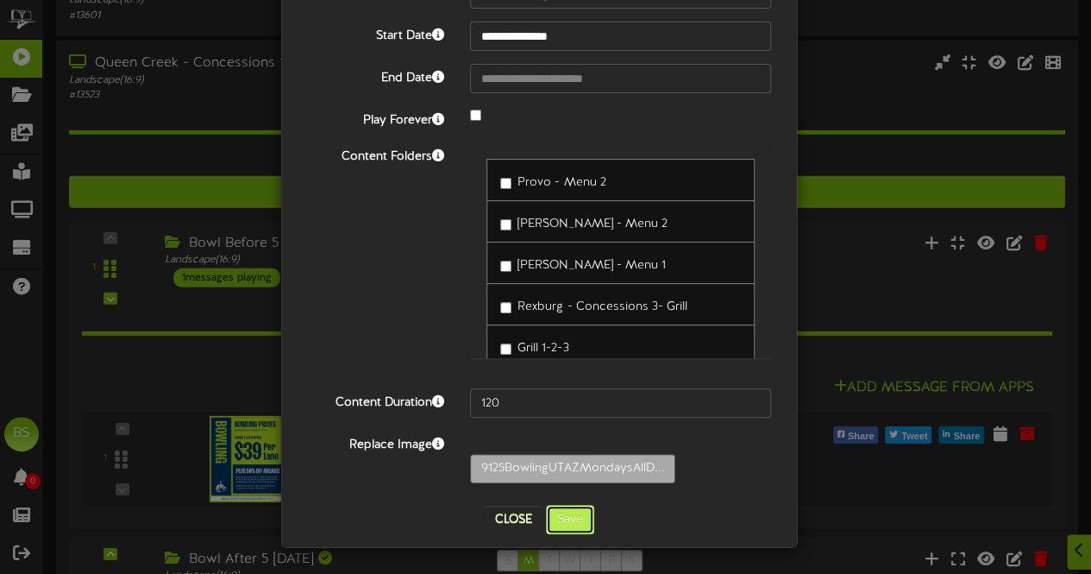
click at [575, 518] on button "Save" at bounding box center [570, 519] width 48 height 29
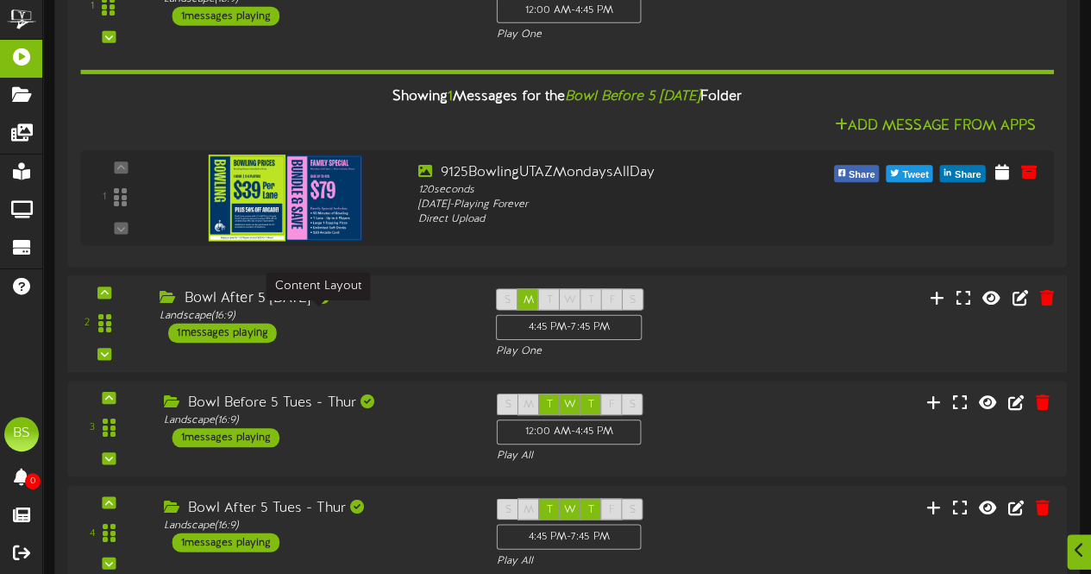
scroll to position [2846, 0]
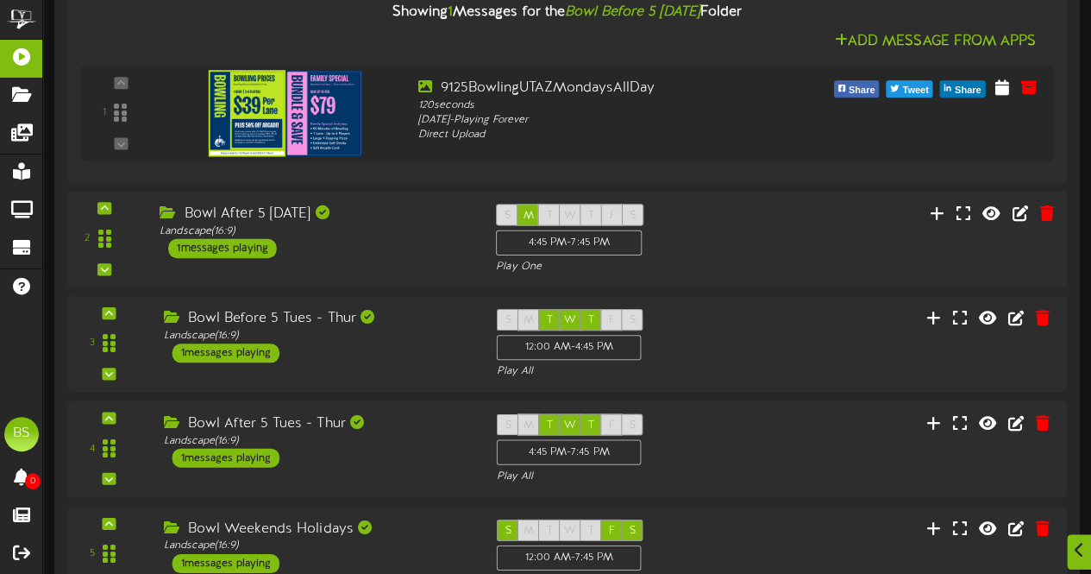
click at [247, 248] on div "1 messages playing" at bounding box center [222, 247] width 109 height 19
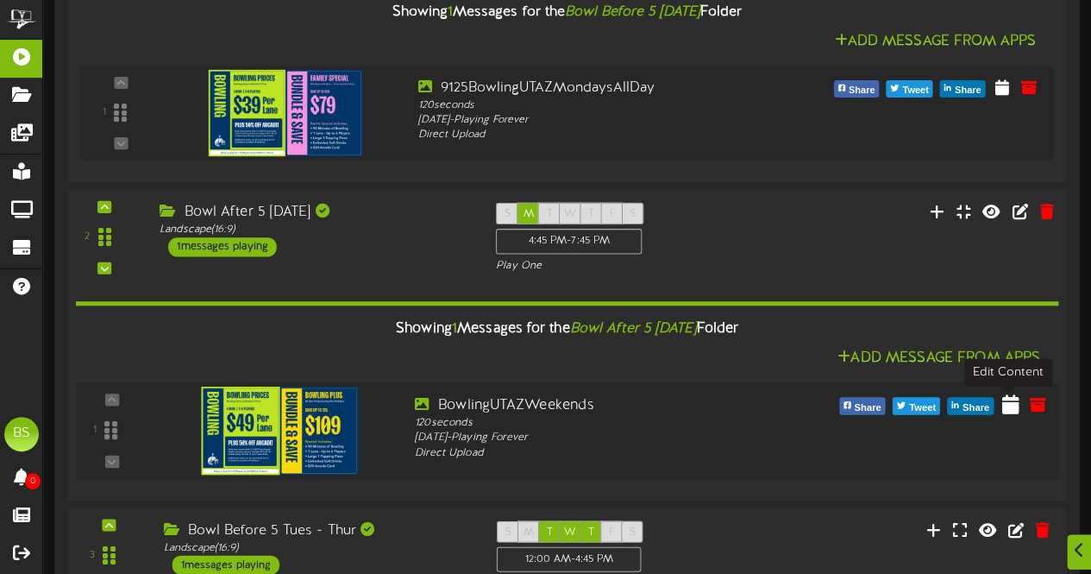
click at [1008, 407] on icon at bounding box center [1010, 402] width 17 height 19
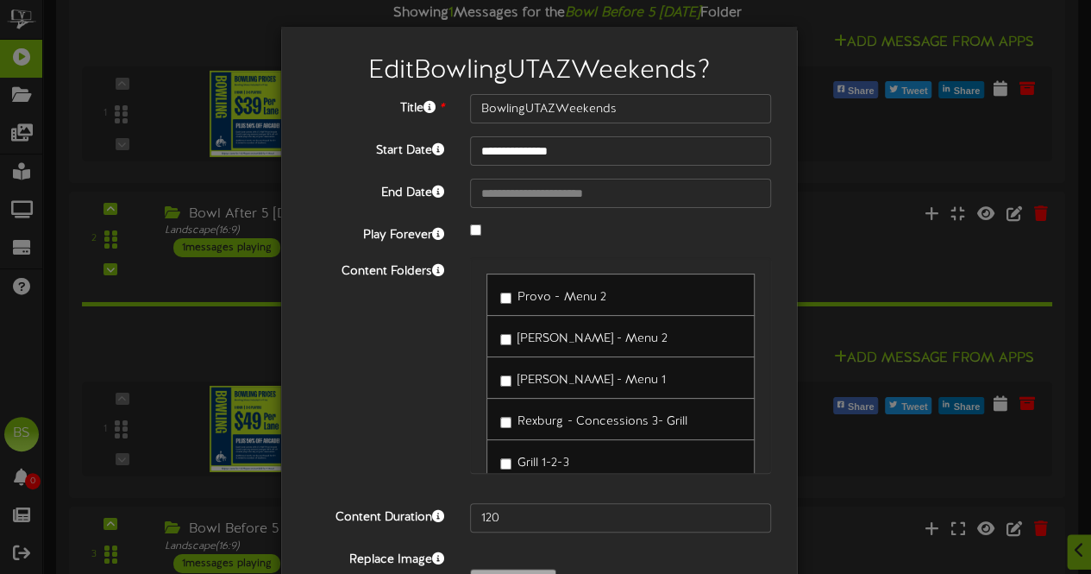
click at [518, 374] on span "[PERSON_NAME] - Menu 1" at bounding box center [592, 380] width 148 height 13
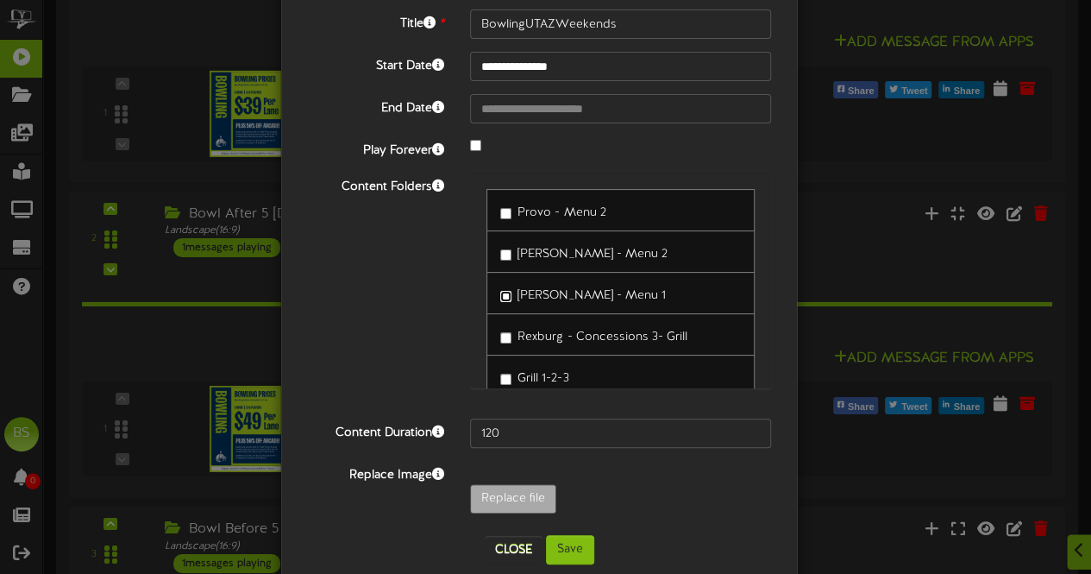
scroll to position [112, 0]
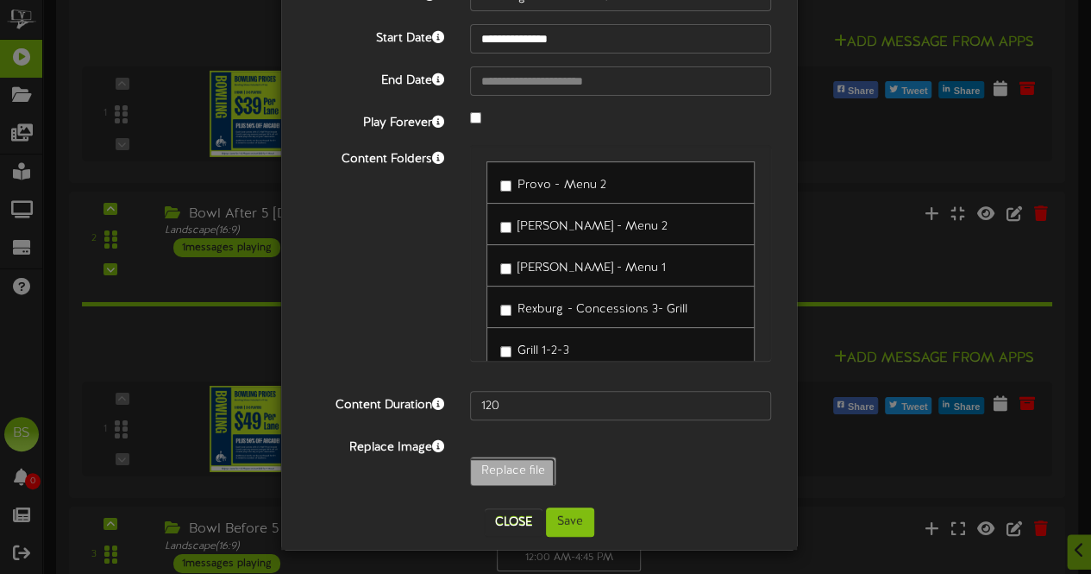
type input "**********"
type input "9125BowlingUTAZMondaysAllDay"
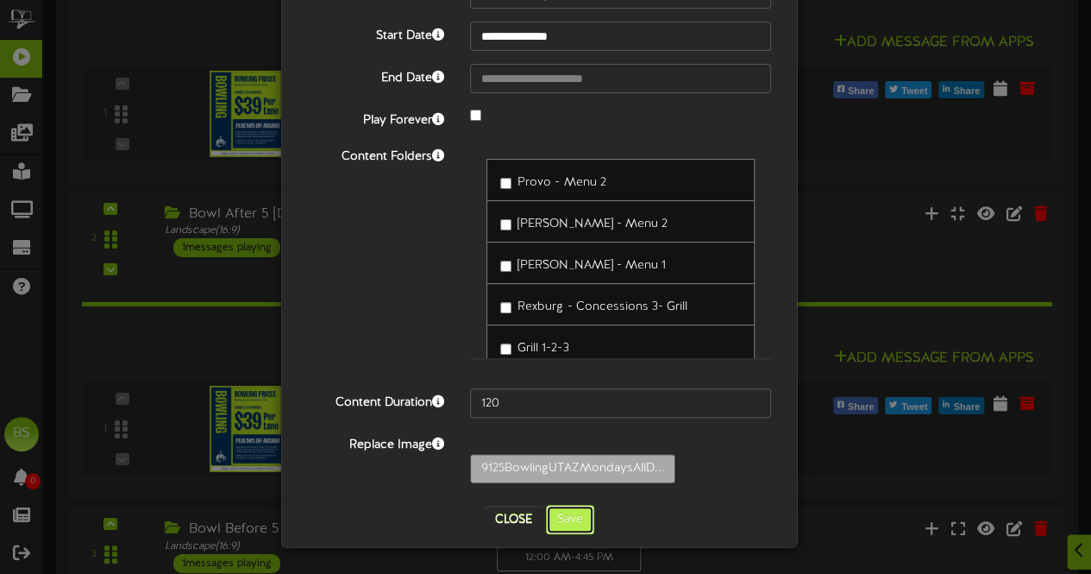
click at [574, 524] on button "Save" at bounding box center [570, 519] width 48 height 29
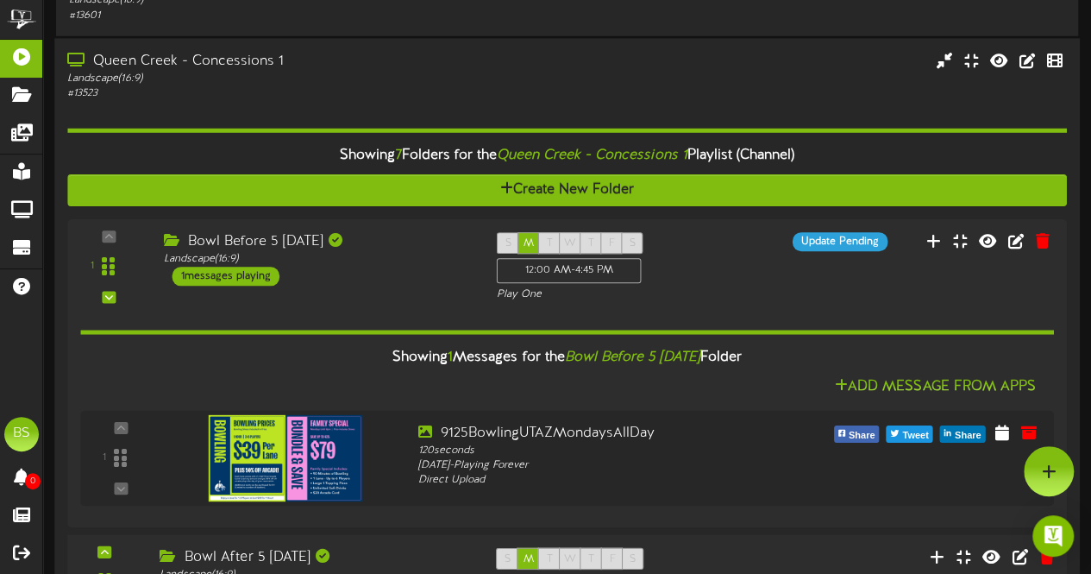
scroll to position [2414, 0]
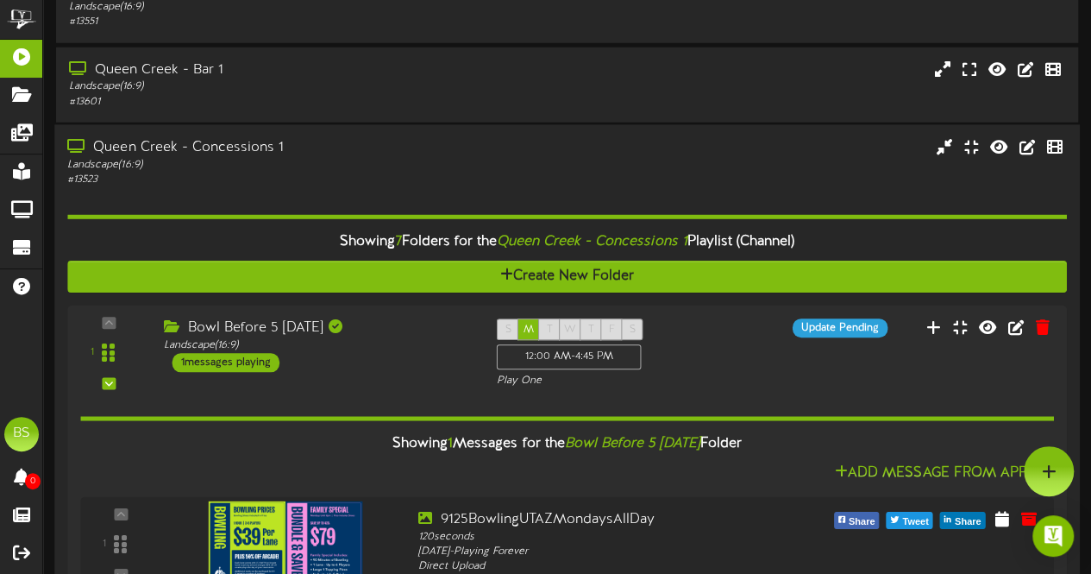
click at [271, 148] on div "Queen Creek - Concessions 1" at bounding box center [267, 147] width 401 height 20
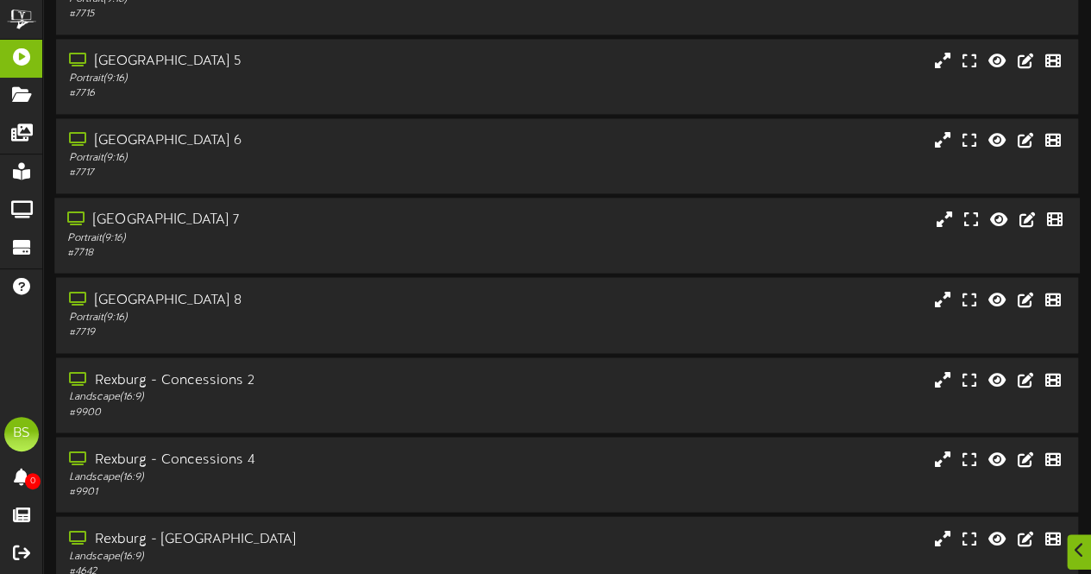
scroll to position [4916, 0]
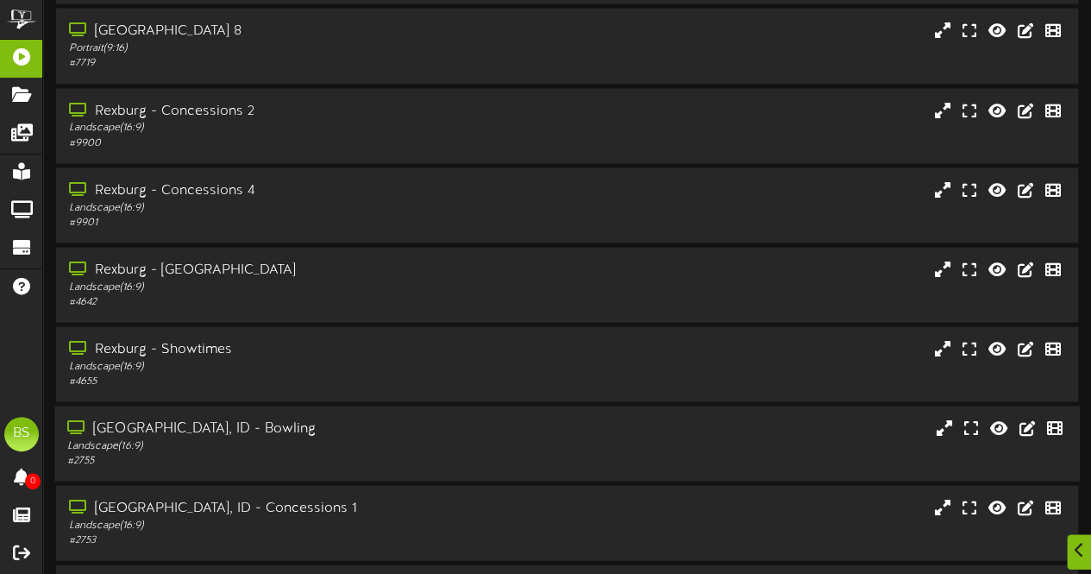
click at [185, 429] on div "[GEOGRAPHIC_DATA], ID - Bowling" at bounding box center [267, 429] width 401 height 20
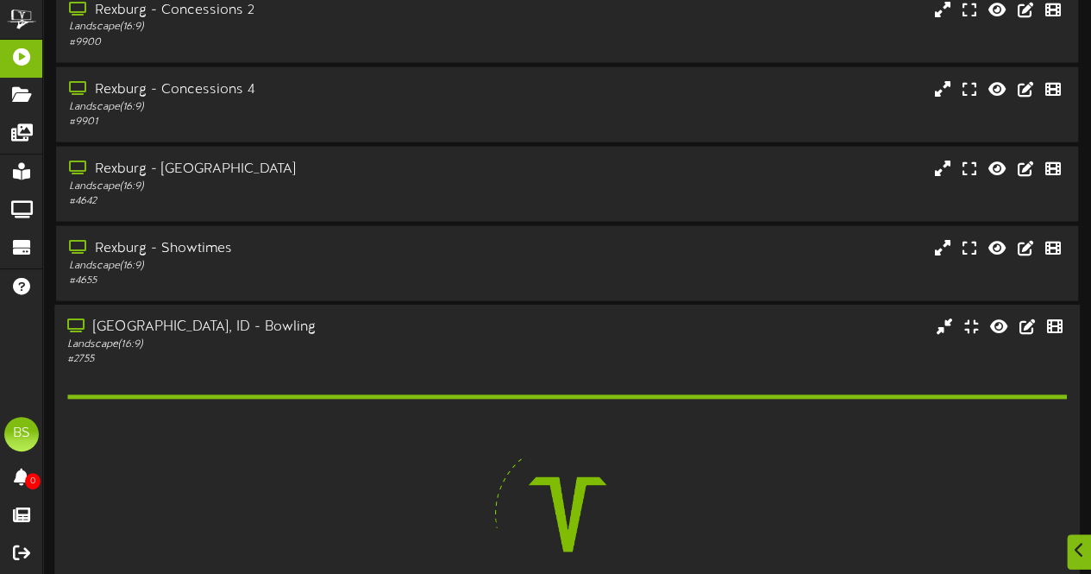
scroll to position [5261, 0]
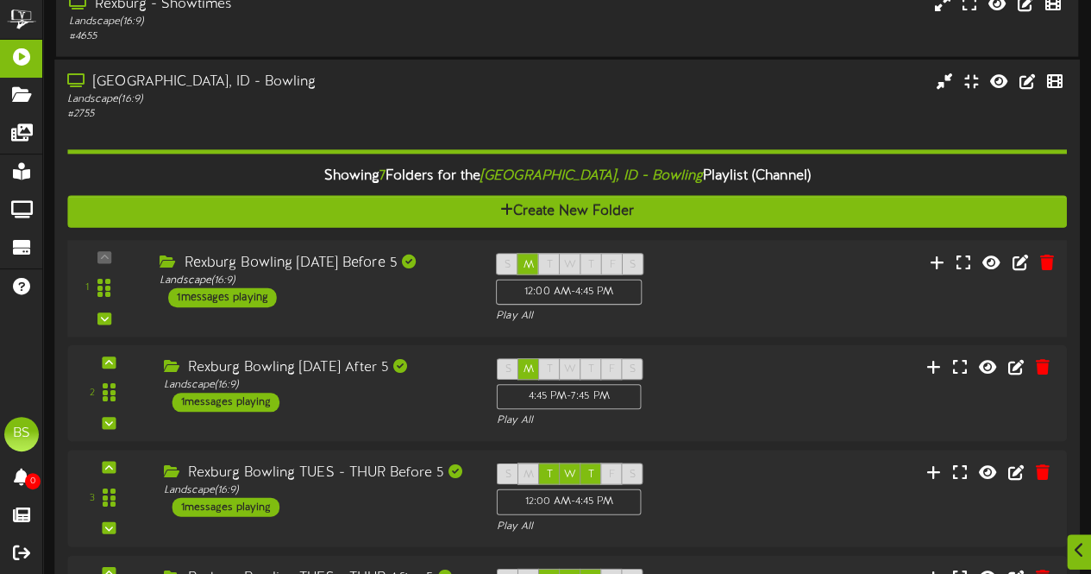
click at [248, 299] on div "1 messages playing" at bounding box center [222, 297] width 109 height 19
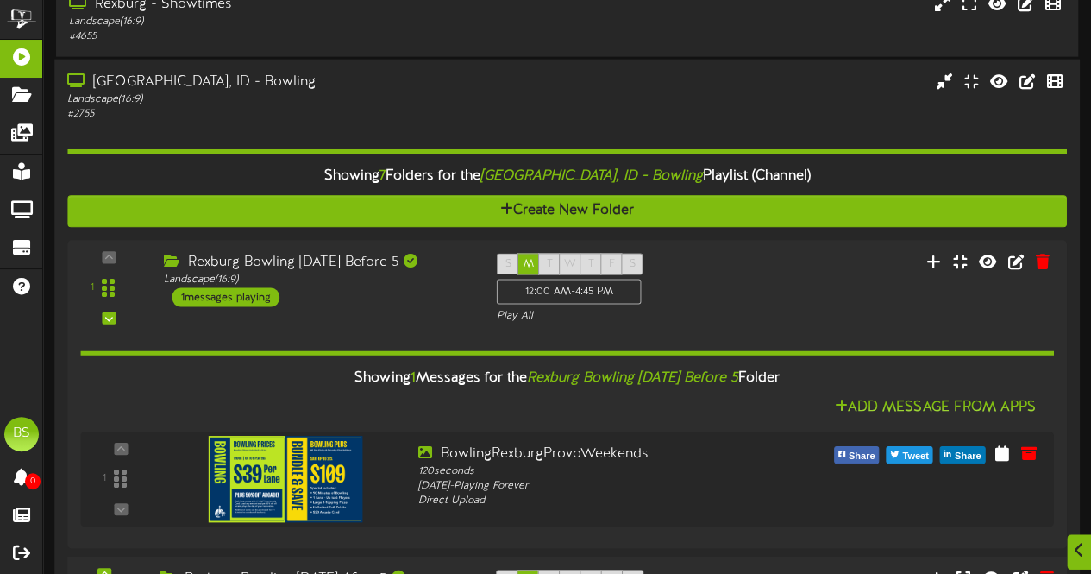
scroll to position [5434, 0]
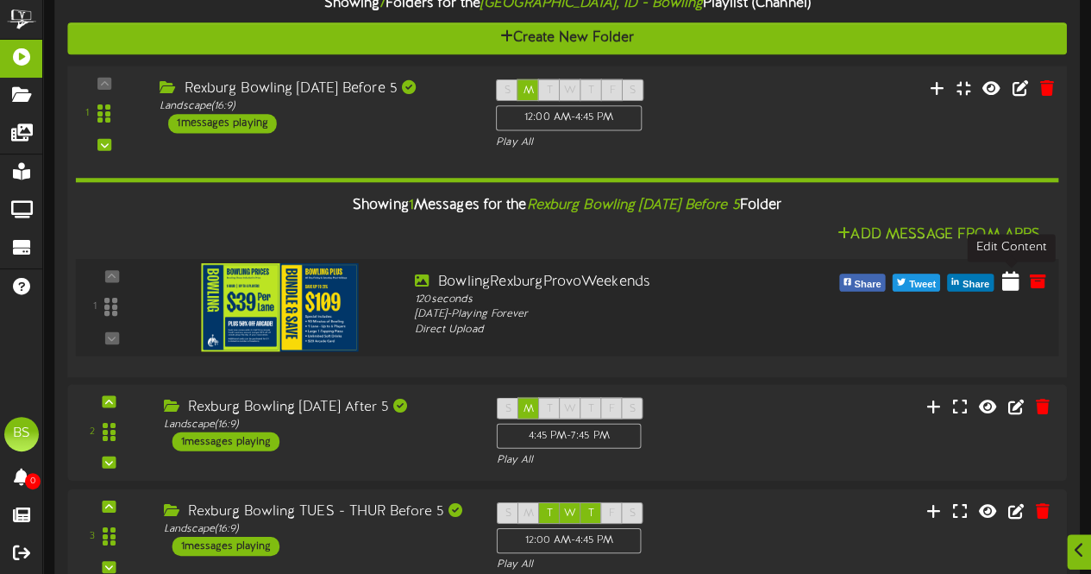
click at [1012, 286] on icon at bounding box center [1010, 280] width 17 height 19
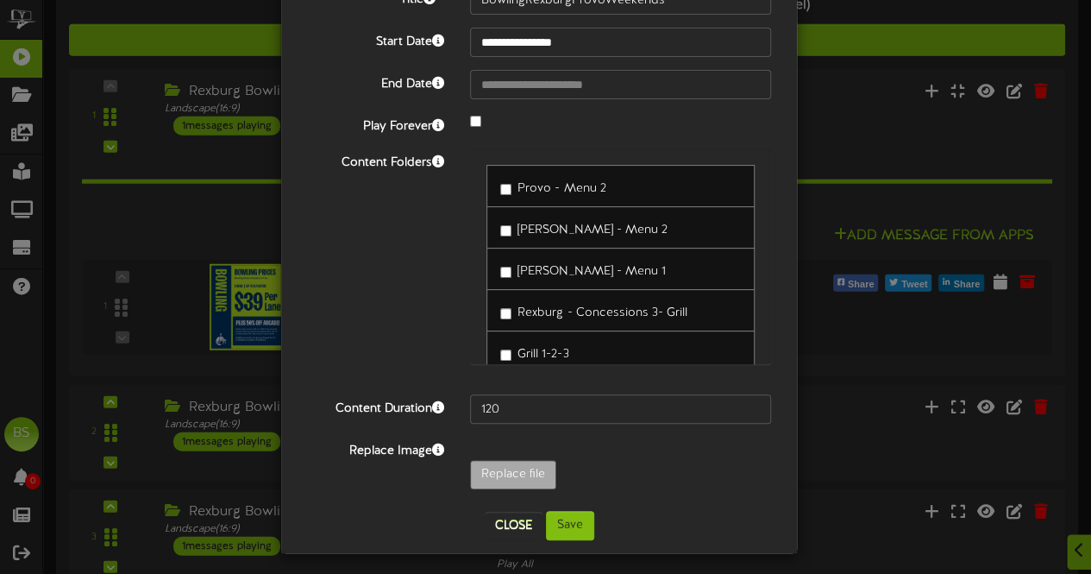
scroll to position [112, 0]
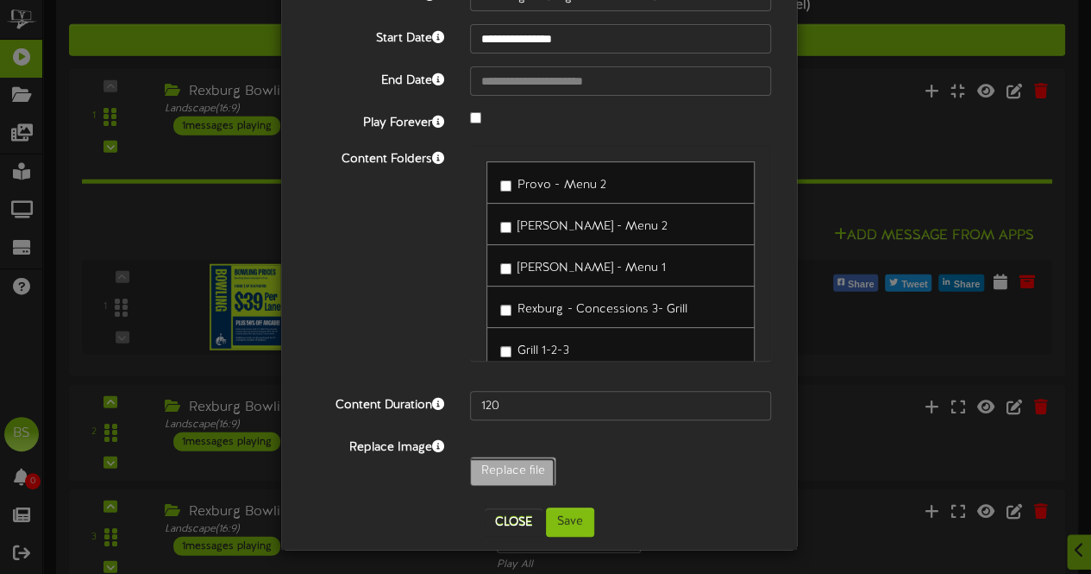
type input "**********"
type input "9125BowlingUTAZMondaysAllDay"
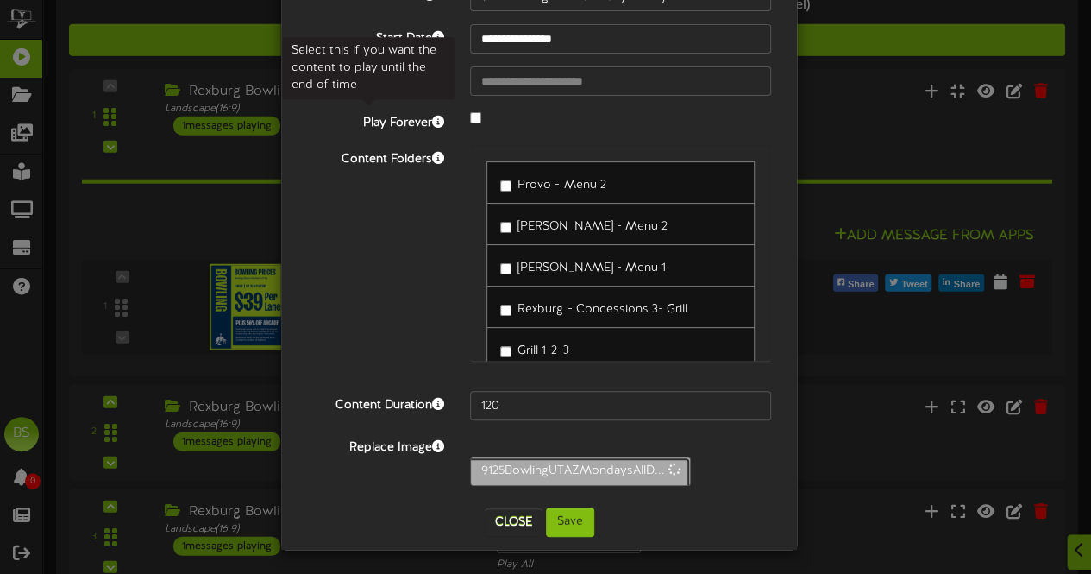
scroll to position [141, 0]
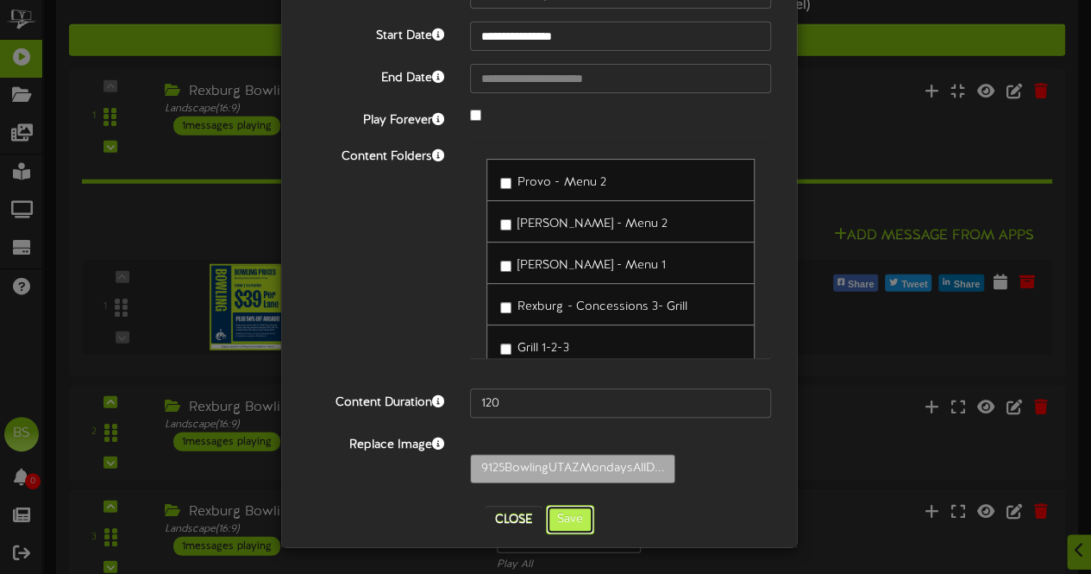
click at [567, 521] on button "Save" at bounding box center [570, 519] width 48 height 29
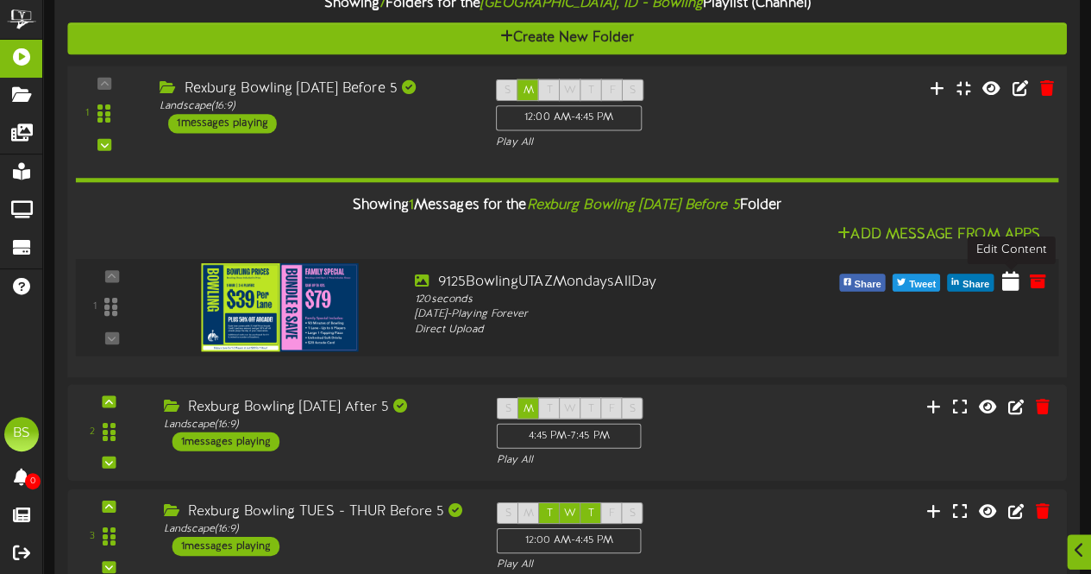
click at [1013, 283] on icon at bounding box center [1010, 280] width 17 height 19
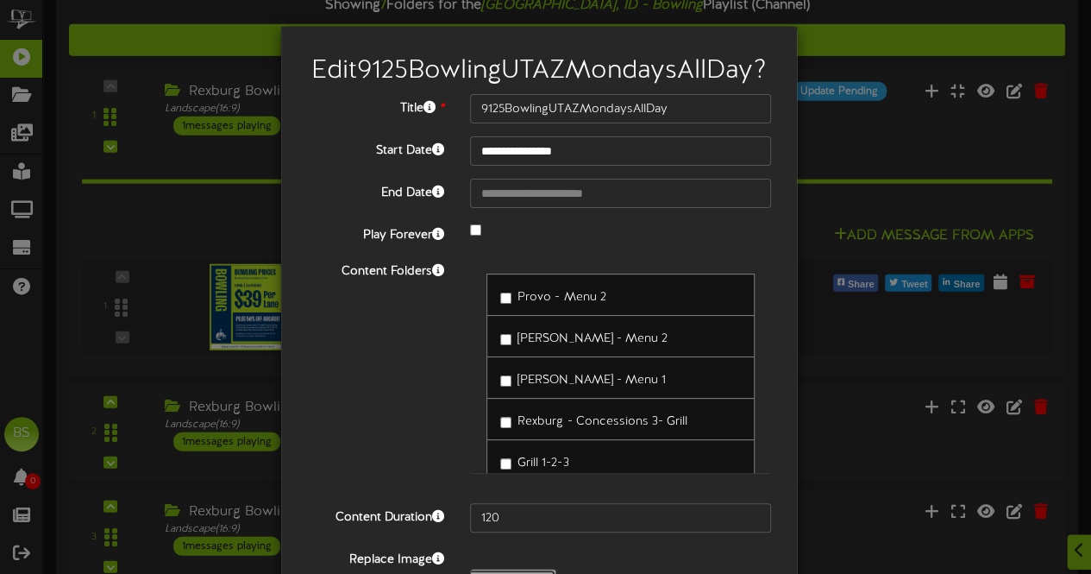
type input "**********"
type input "9125BowlingRexburgProvoMondaysAllDay"
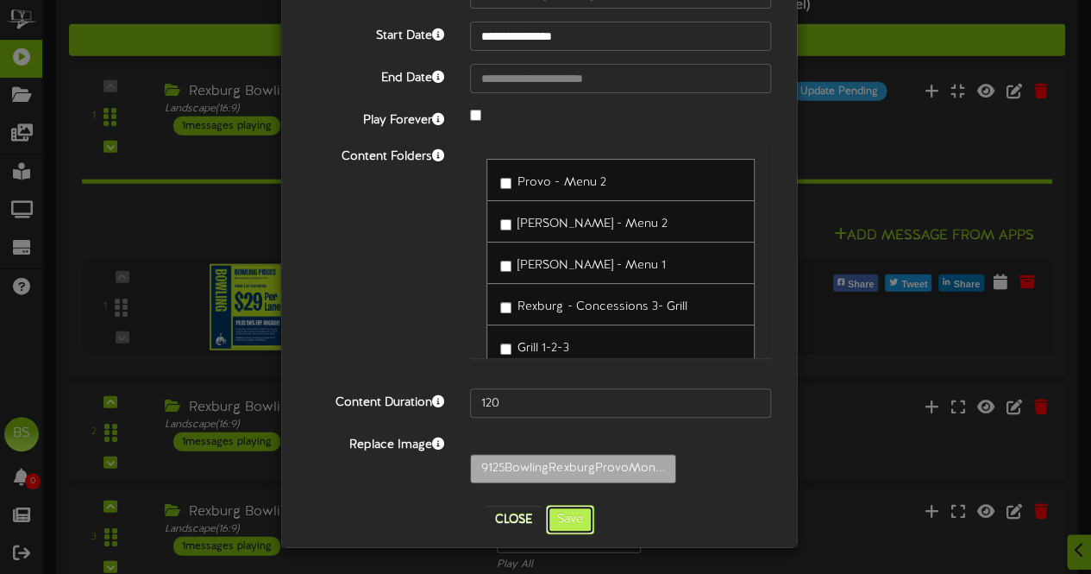
click at [568, 513] on button "Save" at bounding box center [570, 519] width 48 height 29
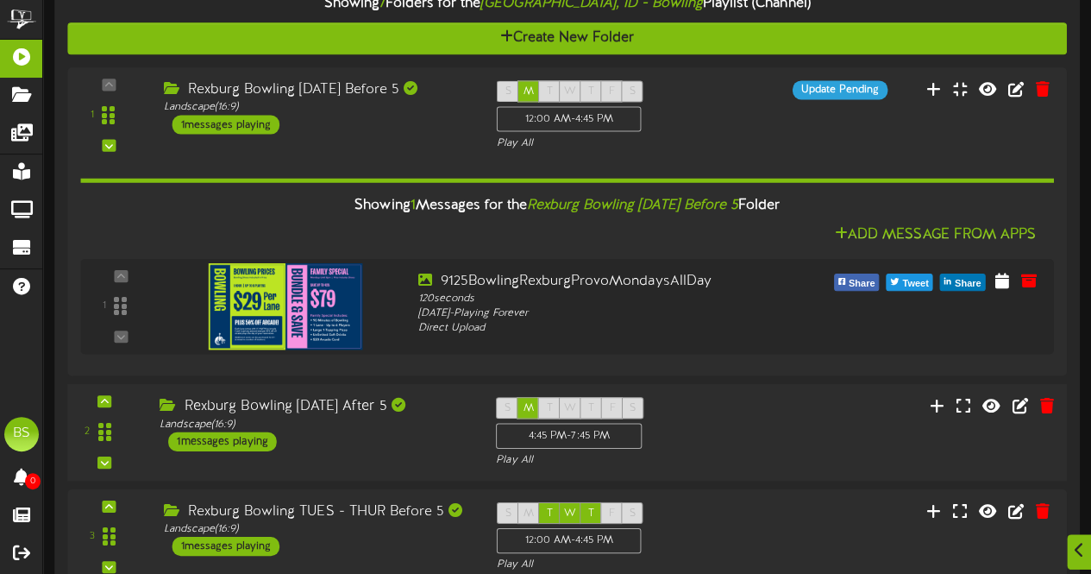
click at [248, 443] on div "1 messages playing" at bounding box center [222, 441] width 109 height 19
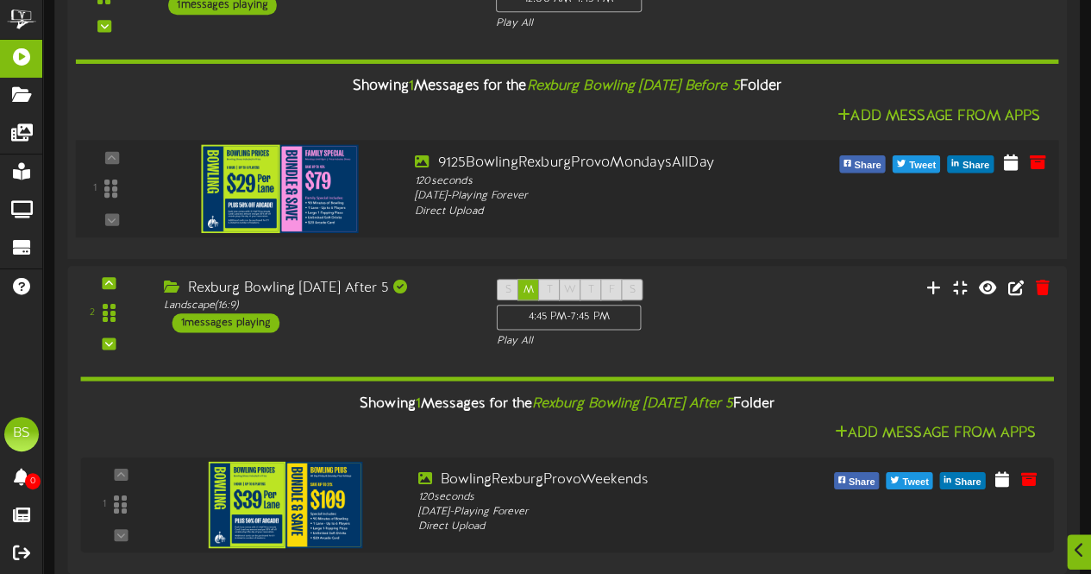
scroll to position [5778, 0]
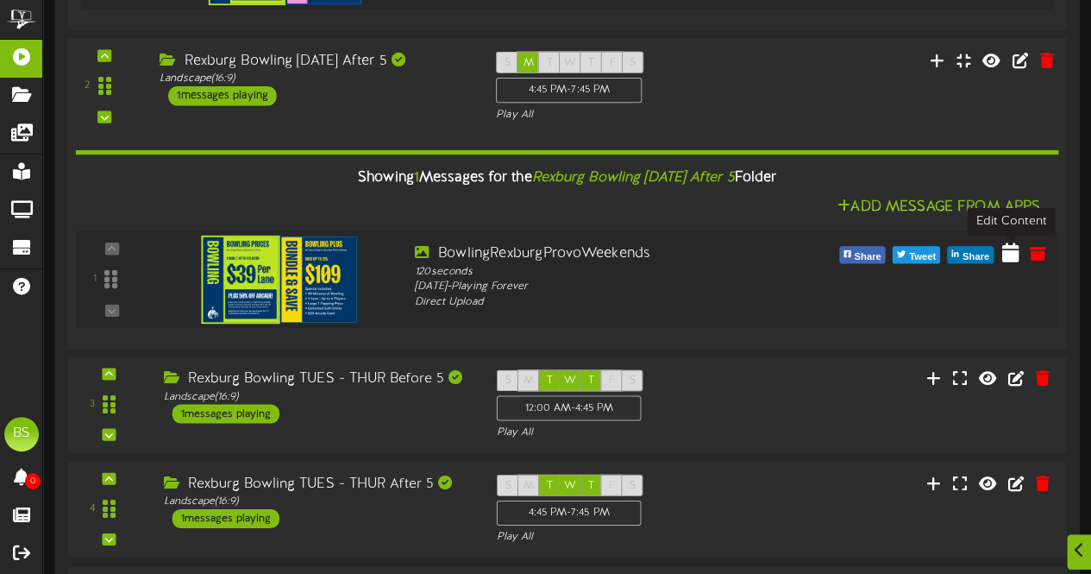
click at [1012, 253] on icon at bounding box center [1010, 252] width 17 height 19
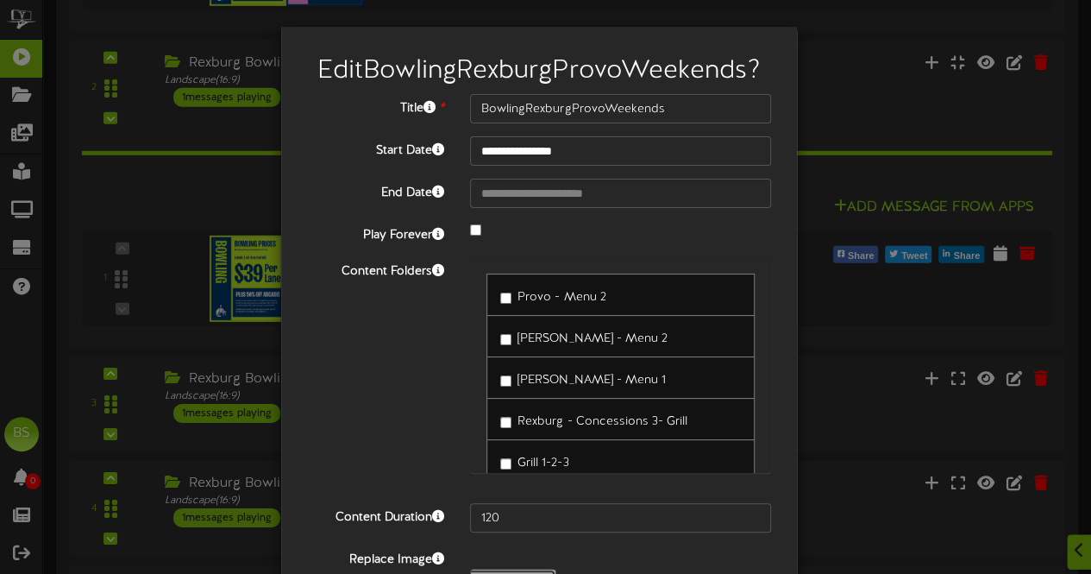
type input "**********"
type input "9125BowlingRexburgProvoMondaysAllDay"
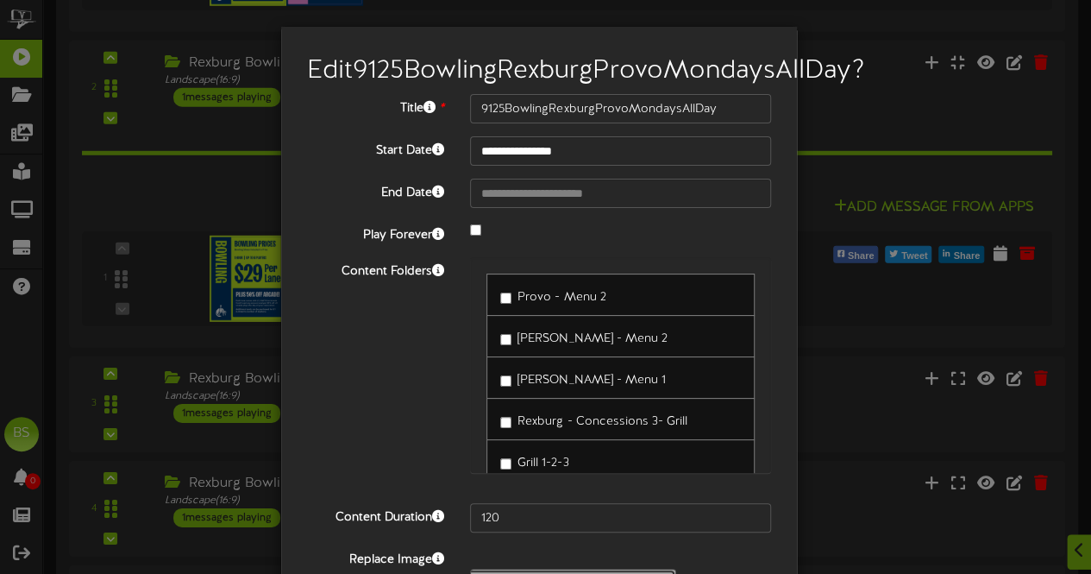
scroll to position [141, 0]
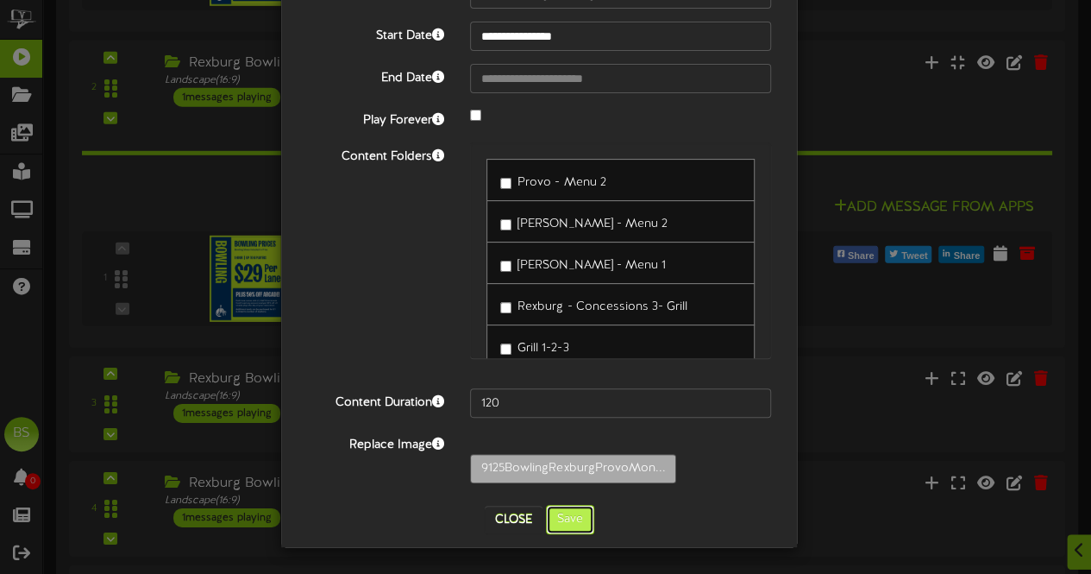
click at [566, 522] on button "Save" at bounding box center [570, 519] width 48 height 29
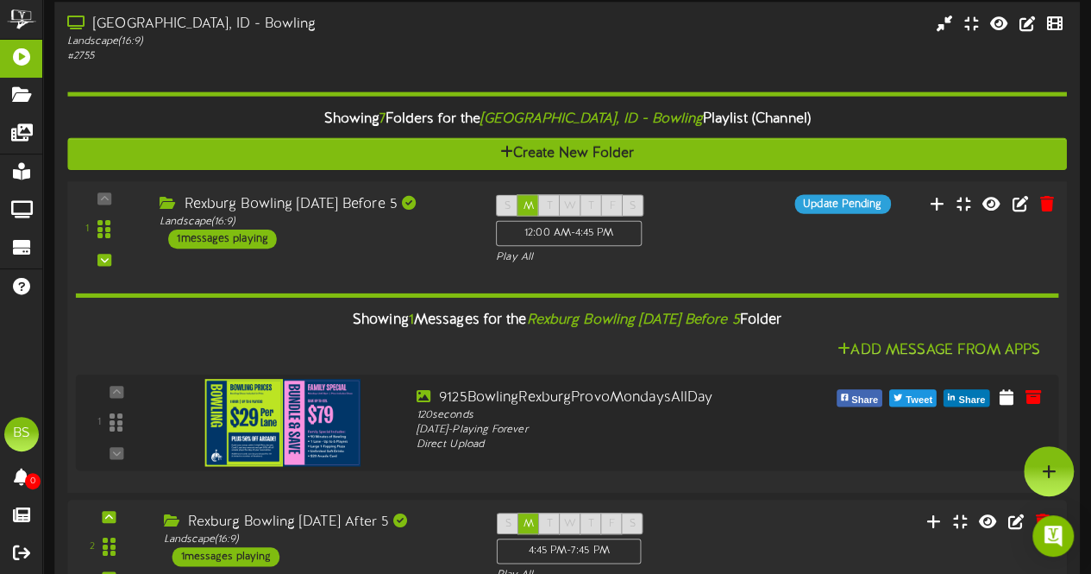
scroll to position [5260, 0]
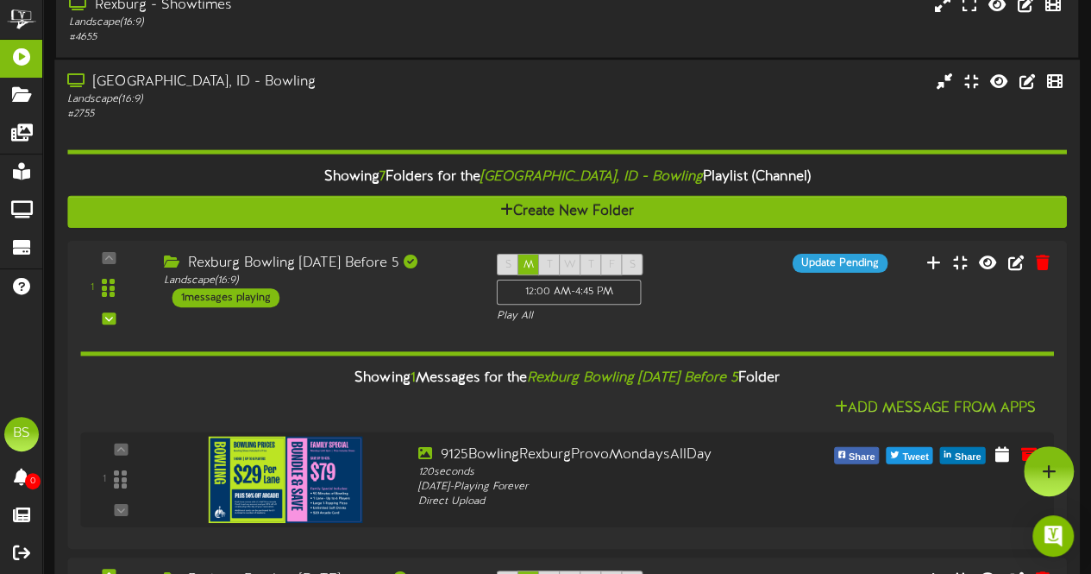
click at [214, 83] on div "[GEOGRAPHIC_DATA], ID - Bowling" at bounding box center [267, 83] width 401 height 20
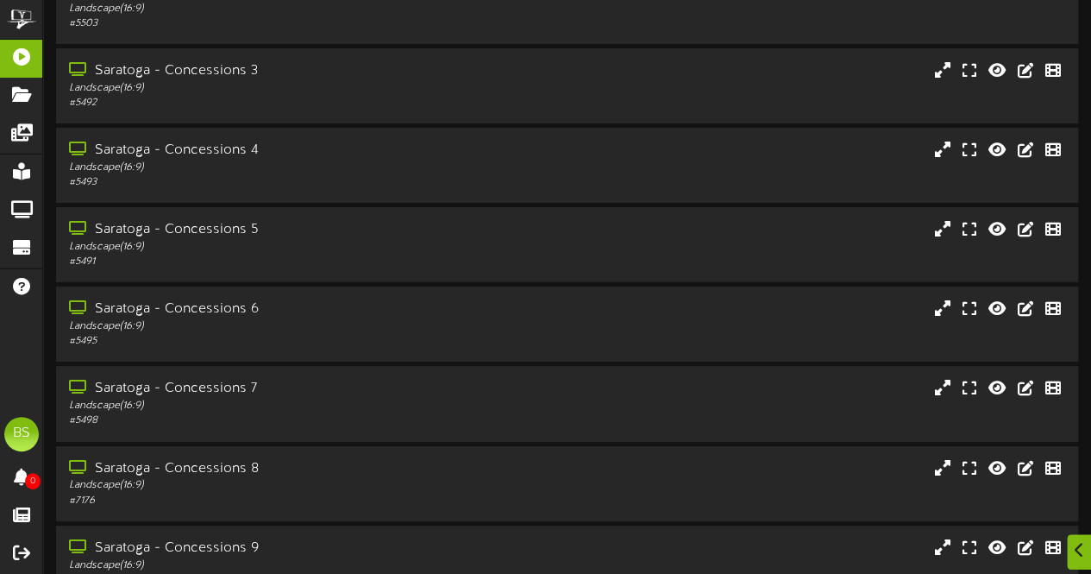
scroll to position [6468, 0]
click at [231, 387] on div "Saratoga - Concessions 7" at bounding box center [267, 387] width 401 height 20
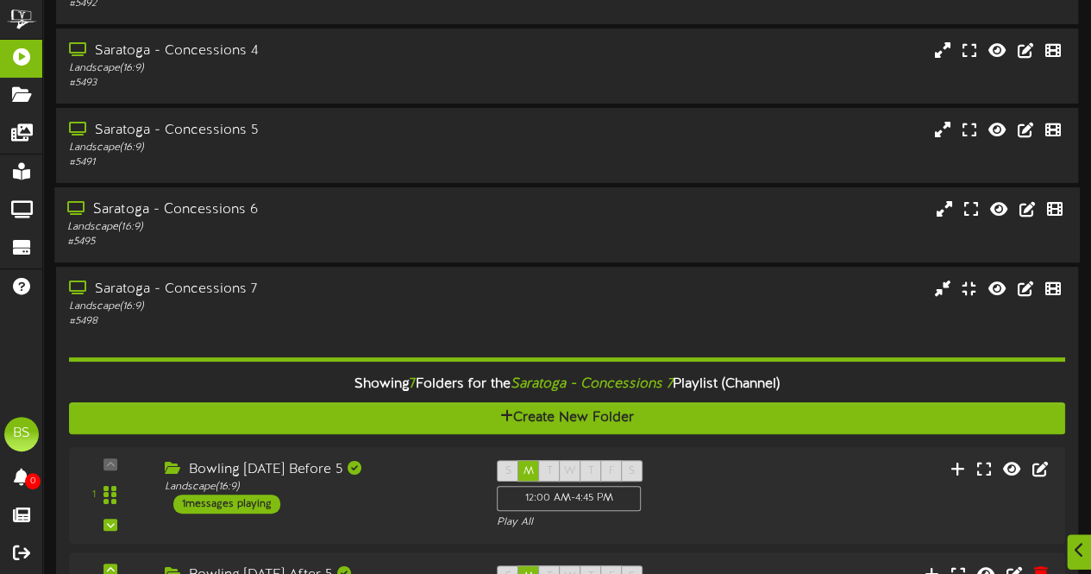
scroll to position [6641, 0]
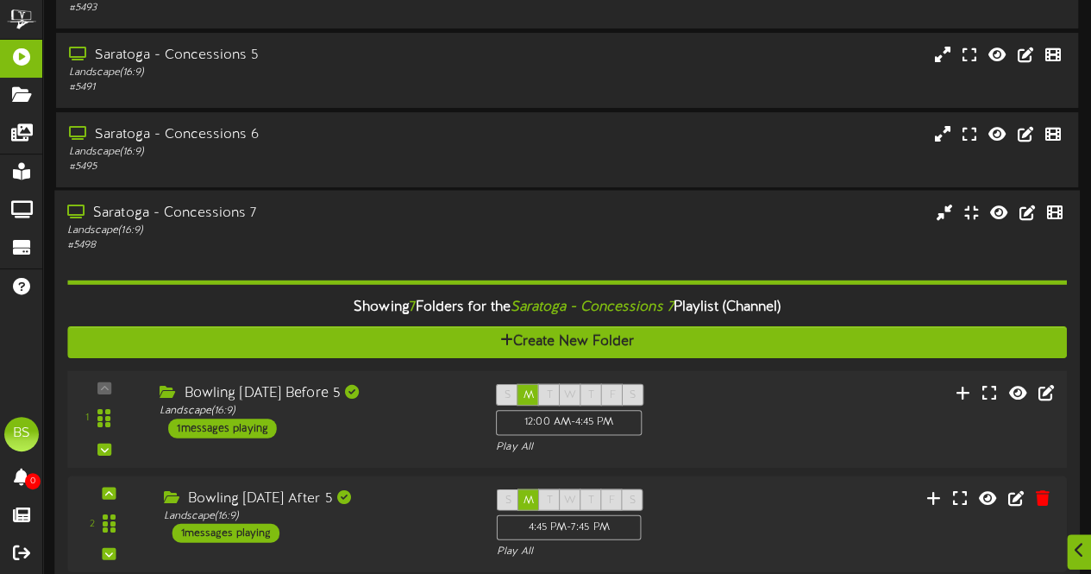
click at [233, 431] on div "1 messages playing" at bounding box center [222, 427] width 109 height 19
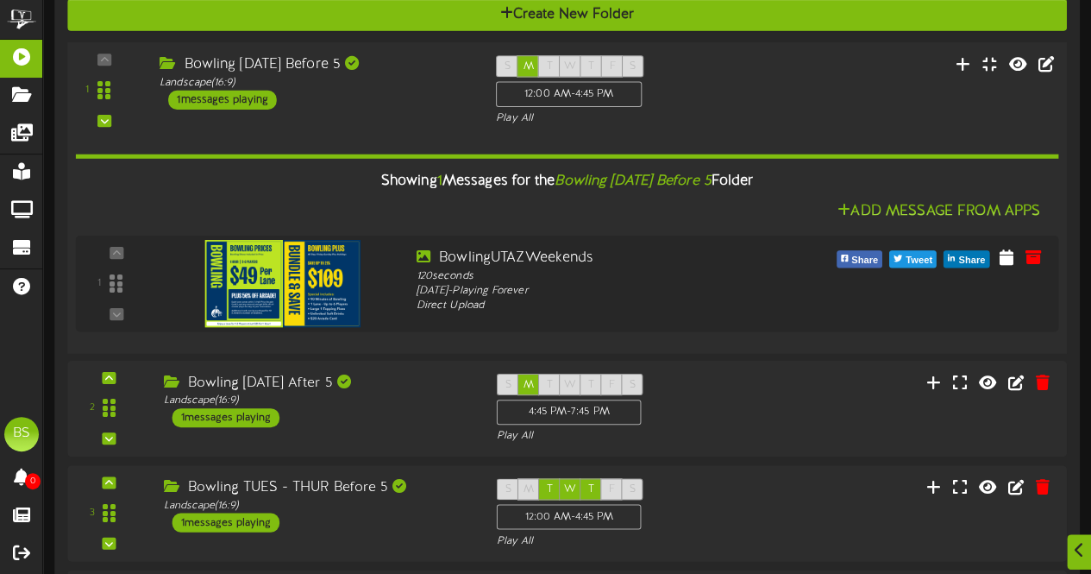
scroll to position [6986, 0]
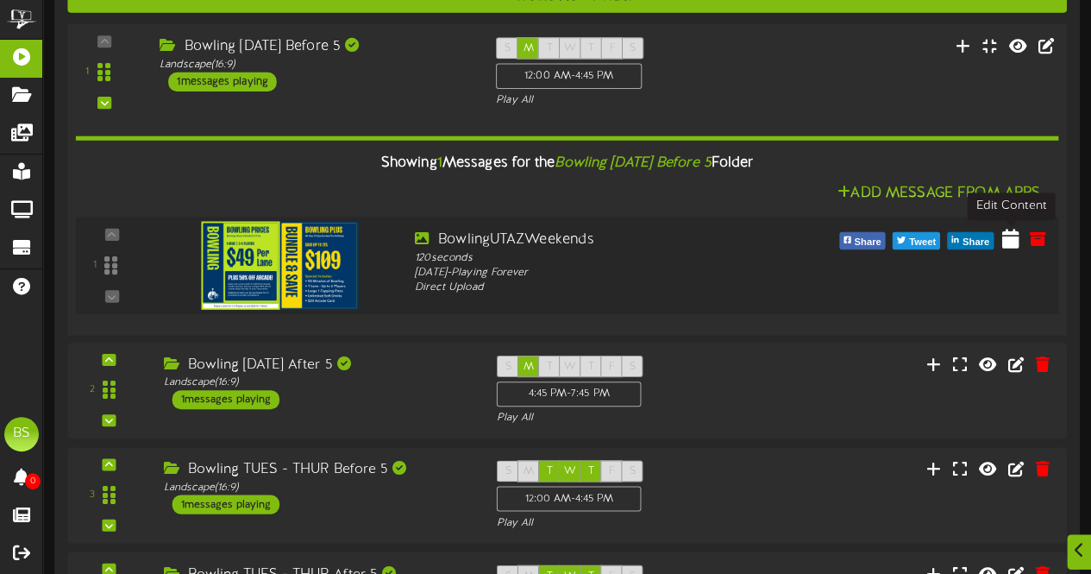
click at [1009, 244] on icon at bounding box center [1010, 238] width 17 height 19
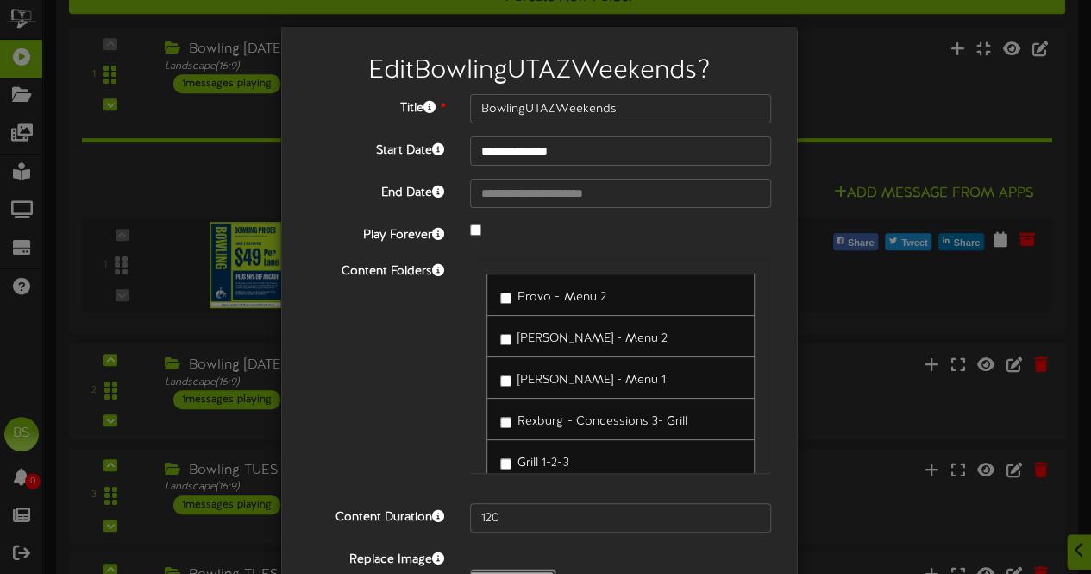
type input "**********"
type input "9125BowlingUTAZMondaysAllDay"
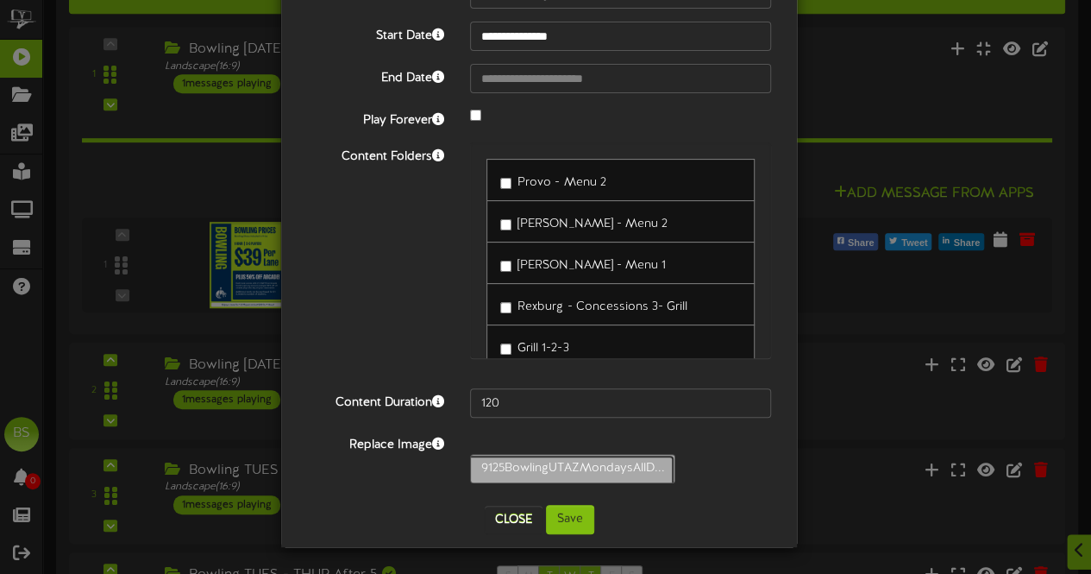
scroll to position [141, 0]
click at [569, 524] on button "Save" at bounding box center [570, 519] width 48 height 29
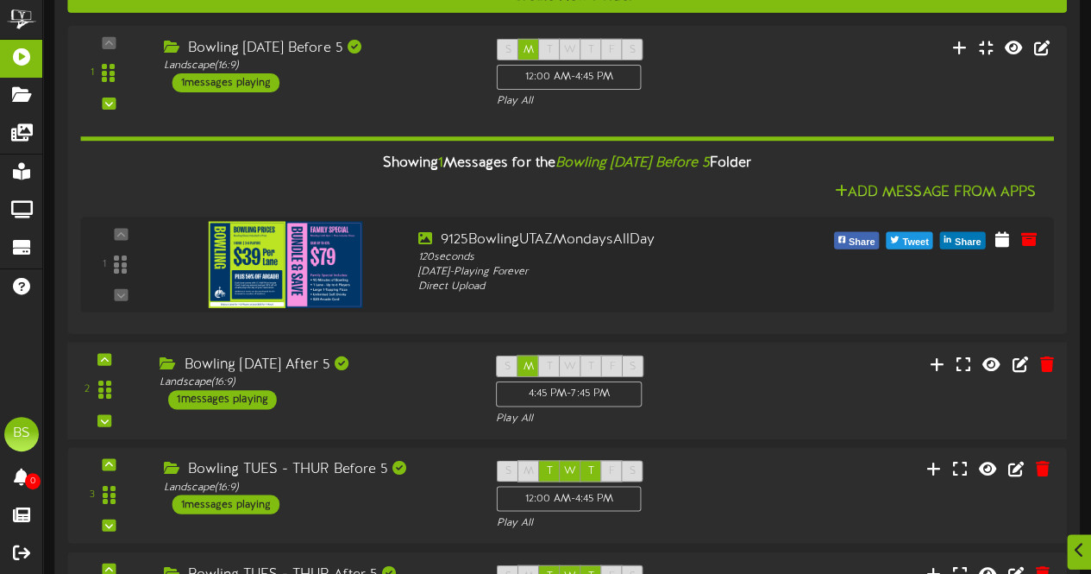
drag, startPoint x: 242, startPoint y: 398, endPoint x: 246, endPoint y: 383, distance: 15.1
click at [243, 398] on div "1 messages playing" at bounding box center [222, 399] width 109 height 19
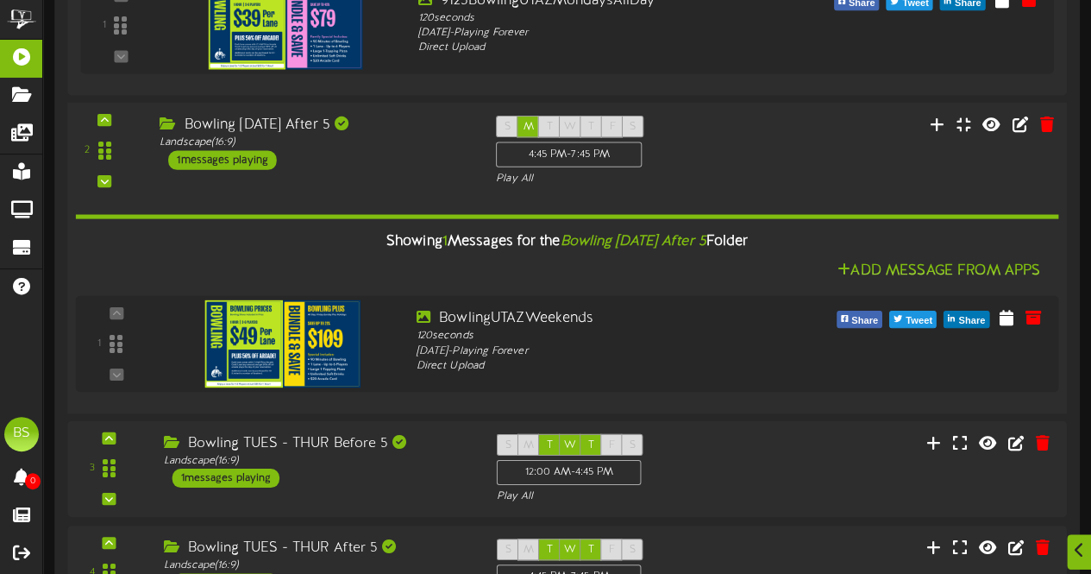
scroll to position [7331, 0]
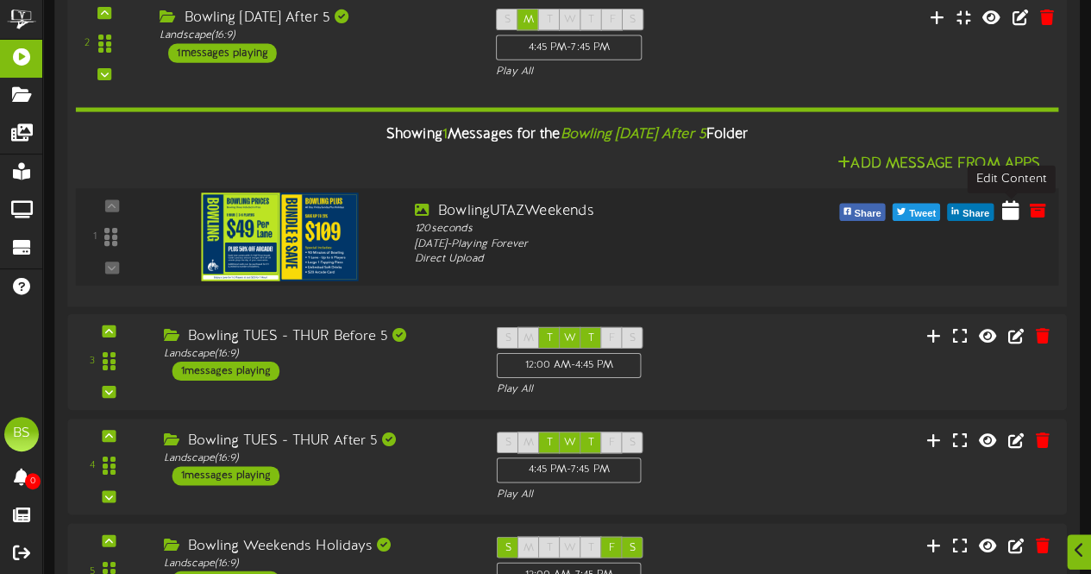
click at [1013, 210] on icon at bounding box center [1010, 209] width 17 height 19
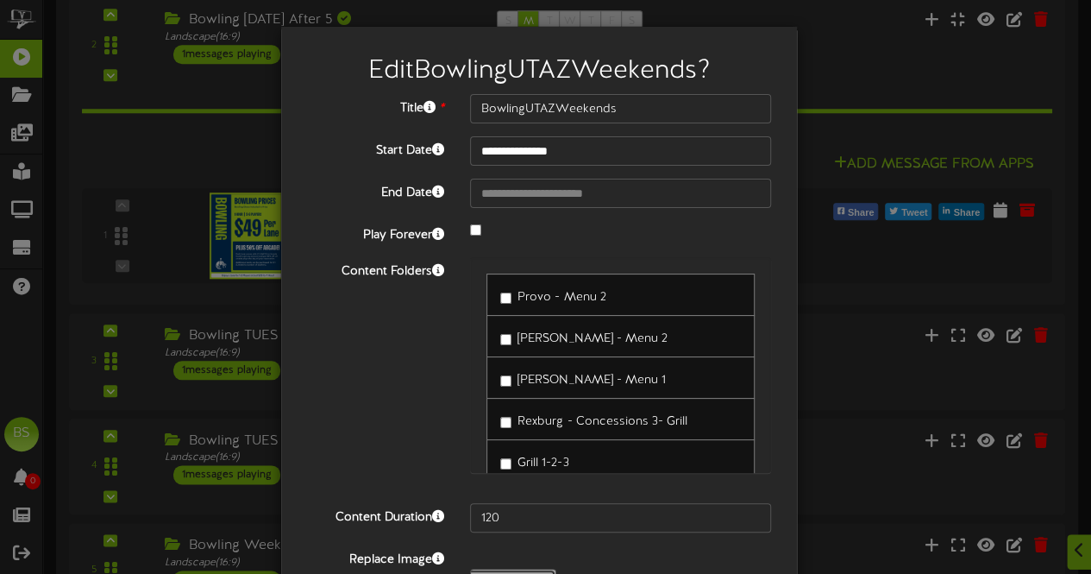
type input "**********"
type input "9125BowlingUTAZMondaysAllDay"
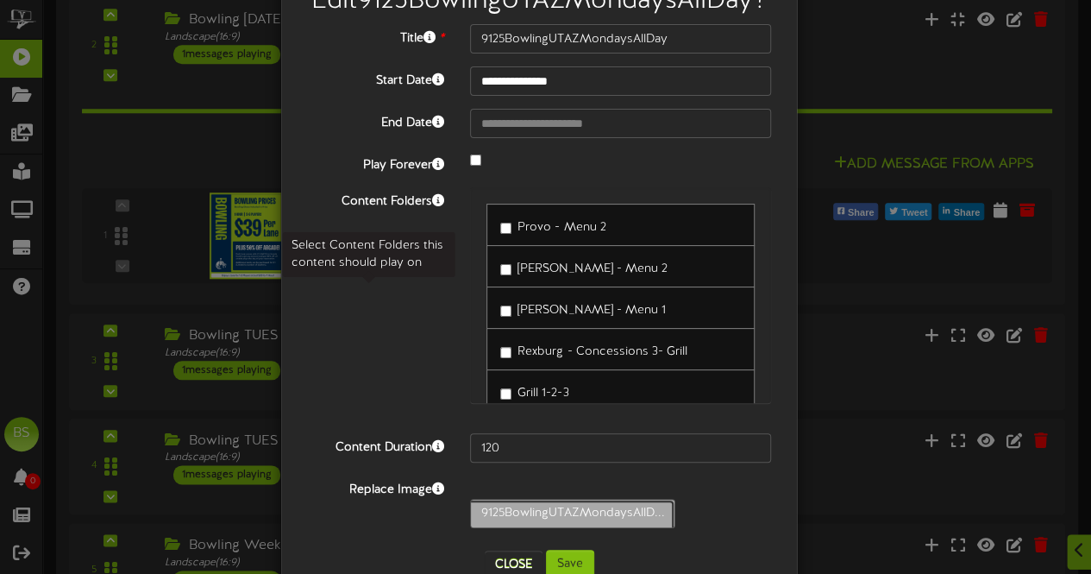
scroll to position [141, 0]
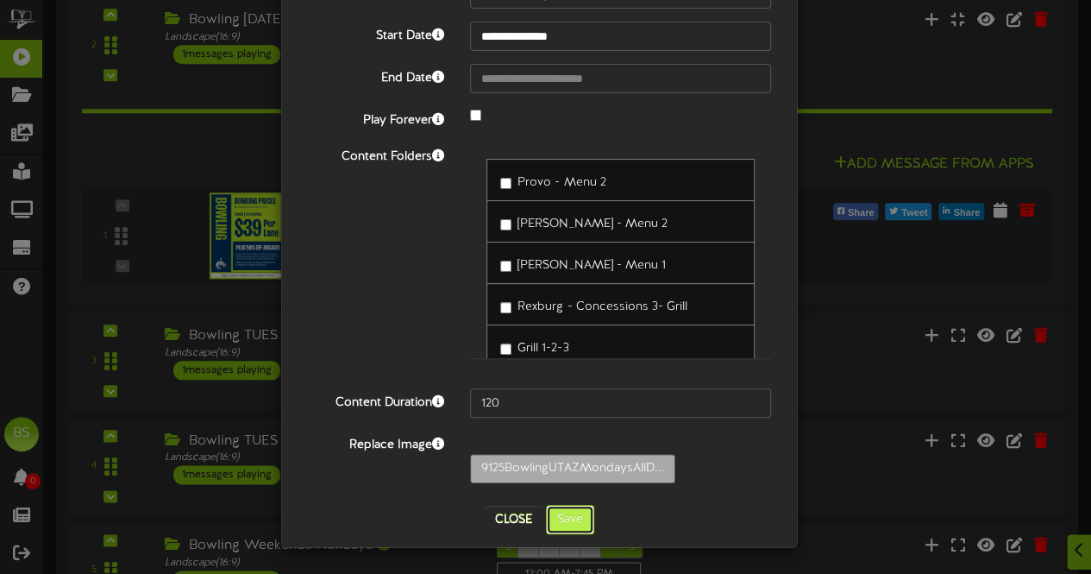
click at [572, 524] on button "Save" at bounding box center [570, 519] width 48 height 29
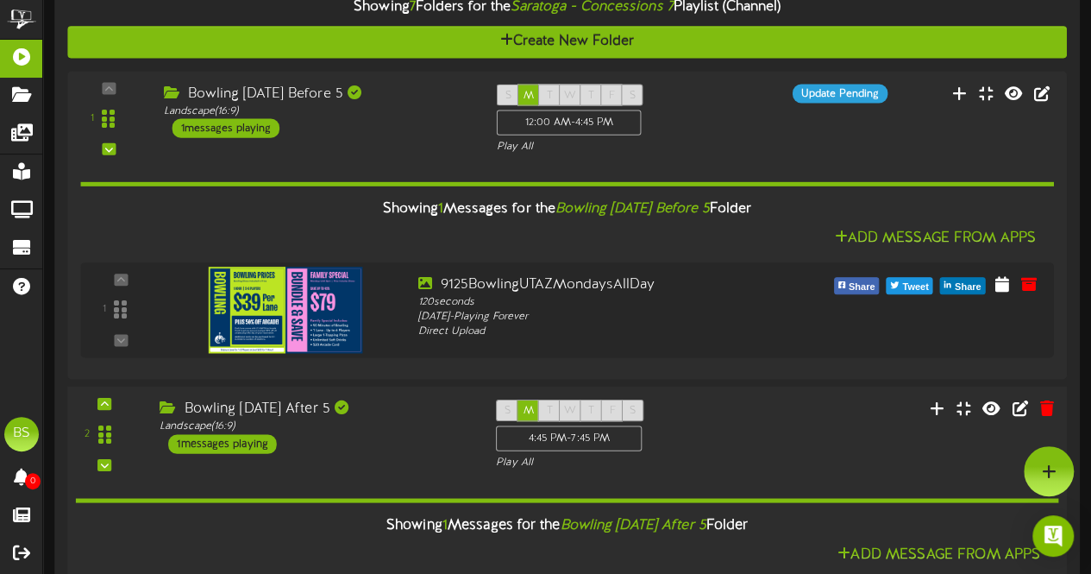
scroll to position [6727, 0]
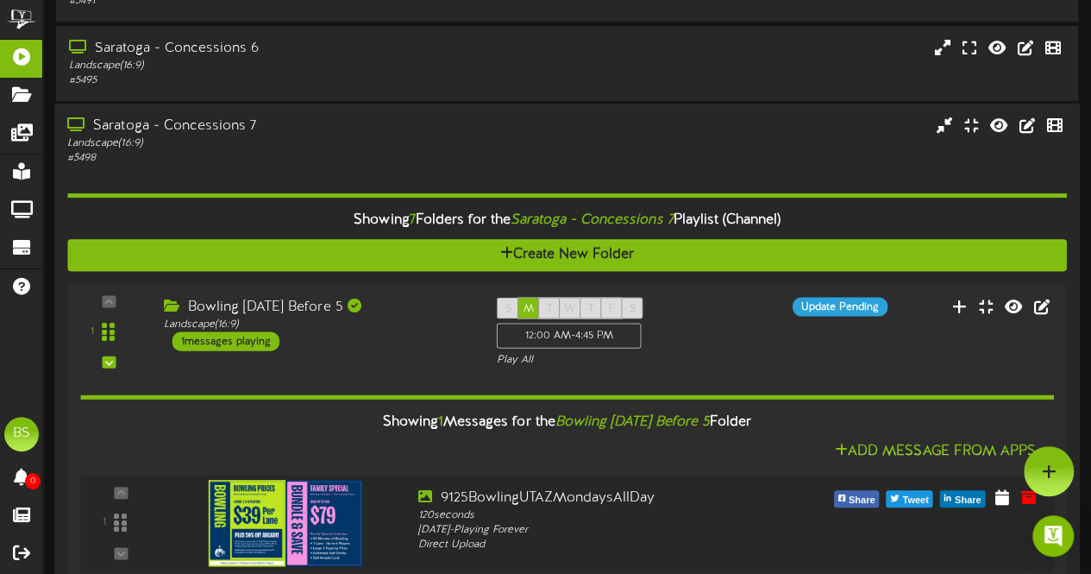
click at [229, 126] on div "Saratoga - Concessions 7" at bounding box center [267, 126] width 401 height 20
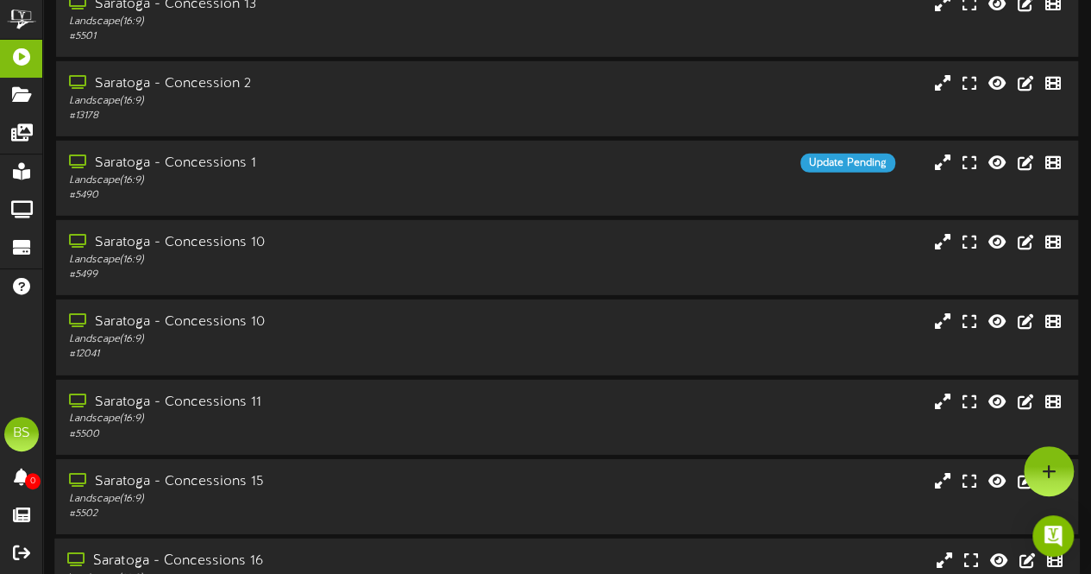
scroll to position [5881, 0]
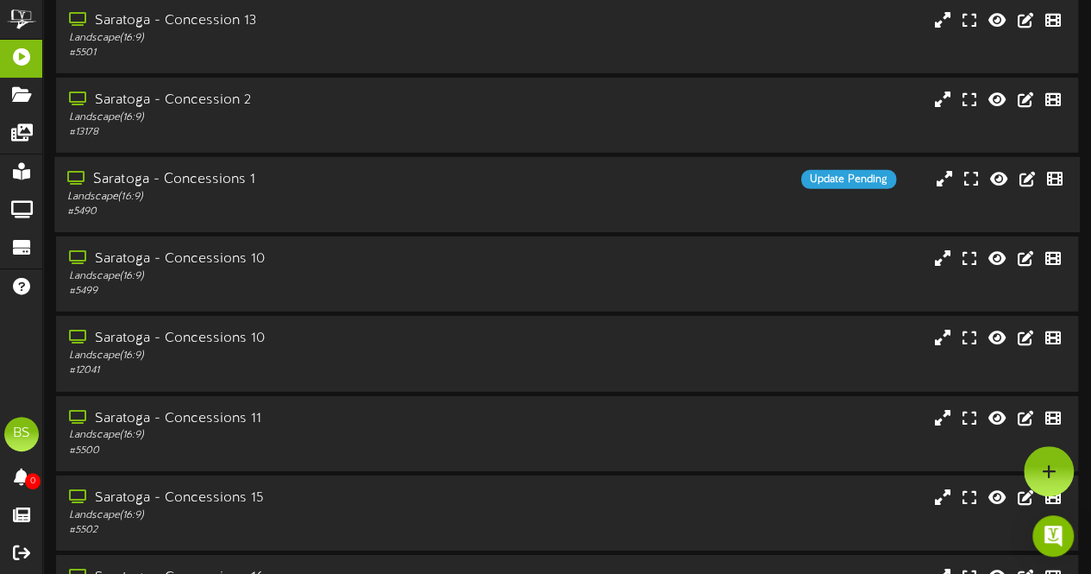
click at [205, 178] on div "Saratoga - Concessions 1" at bounding box center [267, 180] width 401 height 20
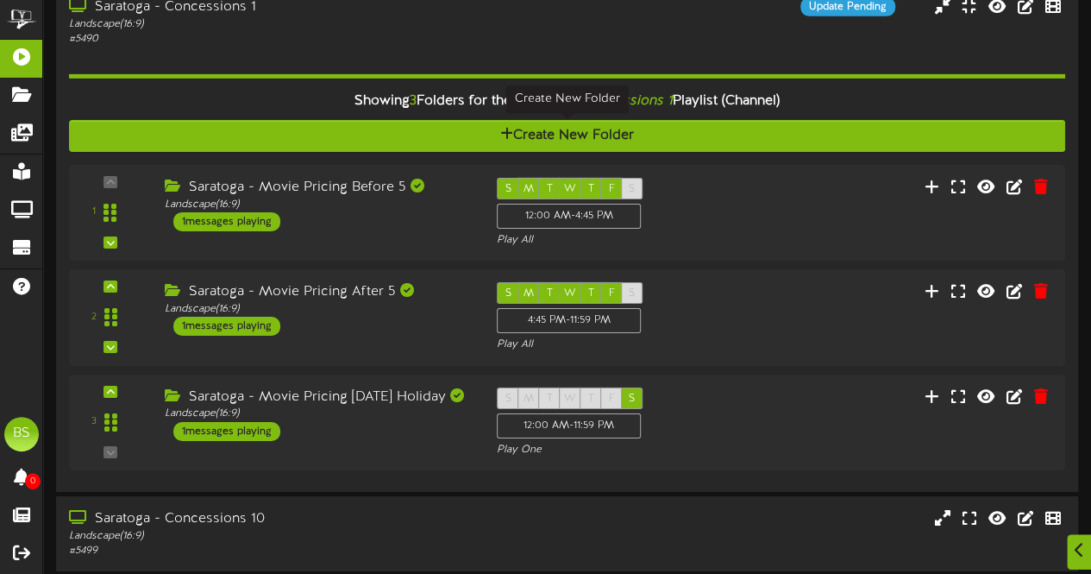
scroll to position [5967, 0]
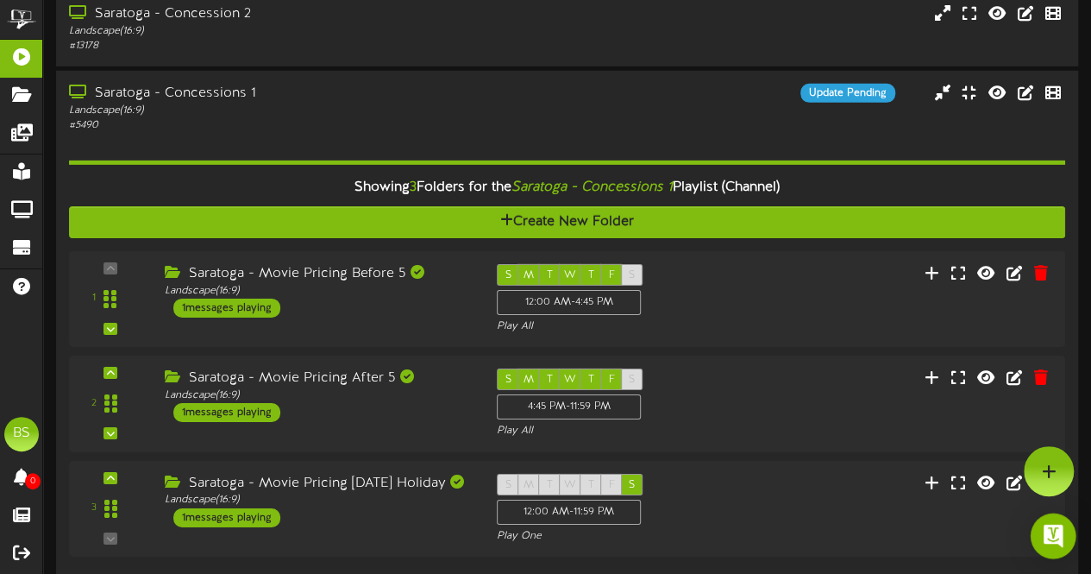
click at [1051, 537] on img "Open Intercom Messenger" at bounding box center [1053, 535] width 22 height 22
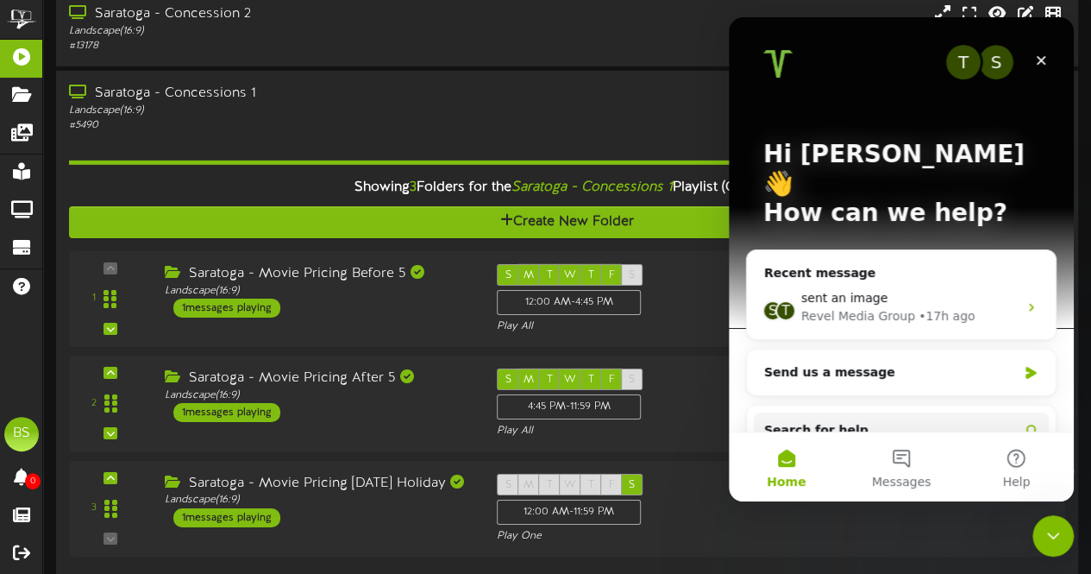
scroll to position [0, 0]
click at [812, 363] on div "Send us a message" at bounding box center [890, 372] width 253 height 18
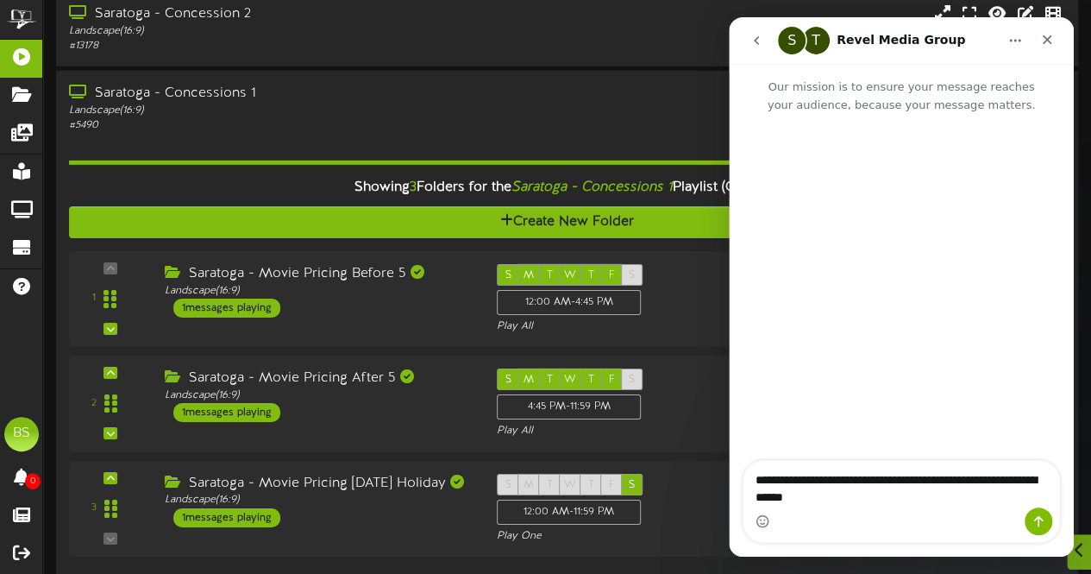
scroll to position [6469, 0]
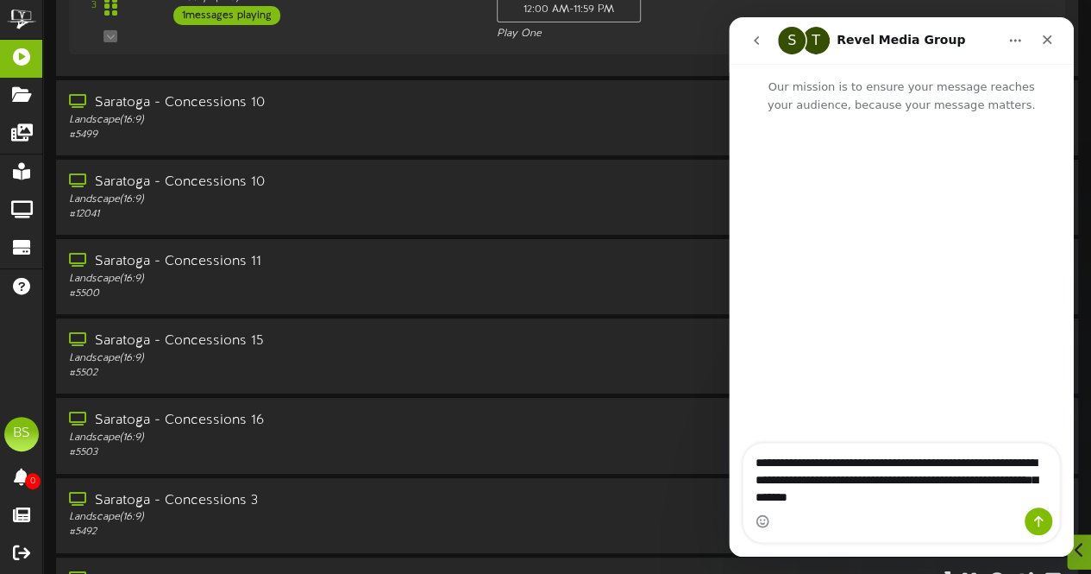
click at [1009, 477] on textarea "**********" at bounding box center [902, 475] width 317 height 64
click at [868, 484] on textarea "**********" at bounding box center [902, 475] width 317 height 64
click at [855, 499] on textarea "**********" at bounding box center [902, 475] width 317 height 64
type textarea "**********"
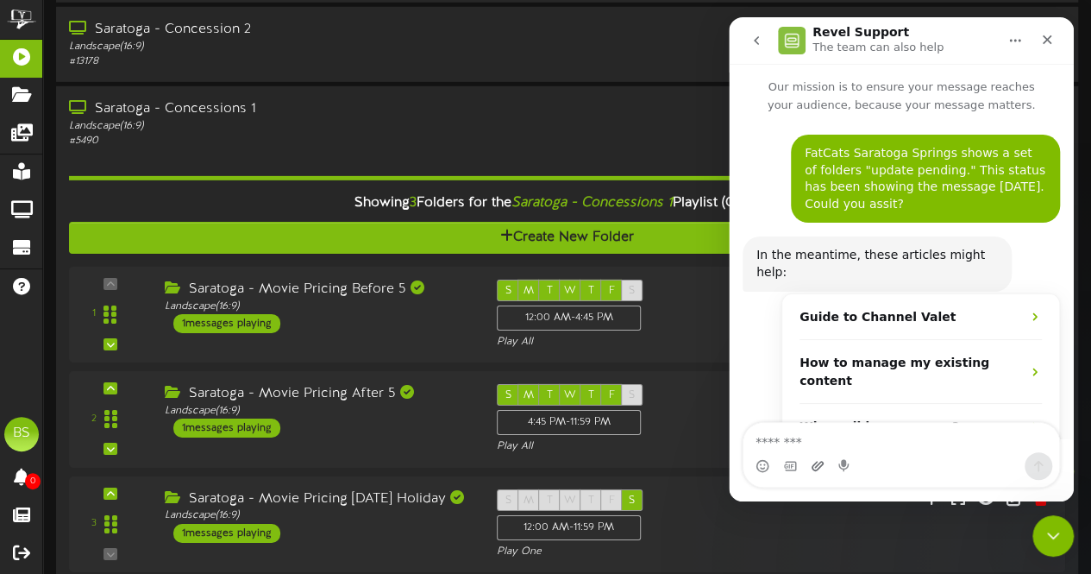
scroll to position [52, 0]
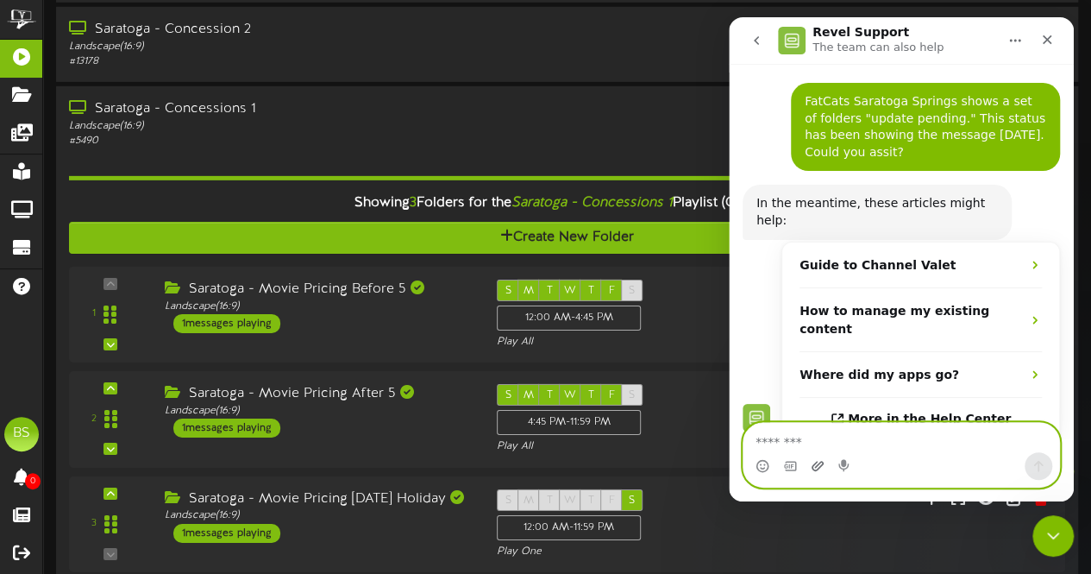
click at [812, 467] on icon "Upload attachment" at bounding box center [818, 465] width 12 height 9
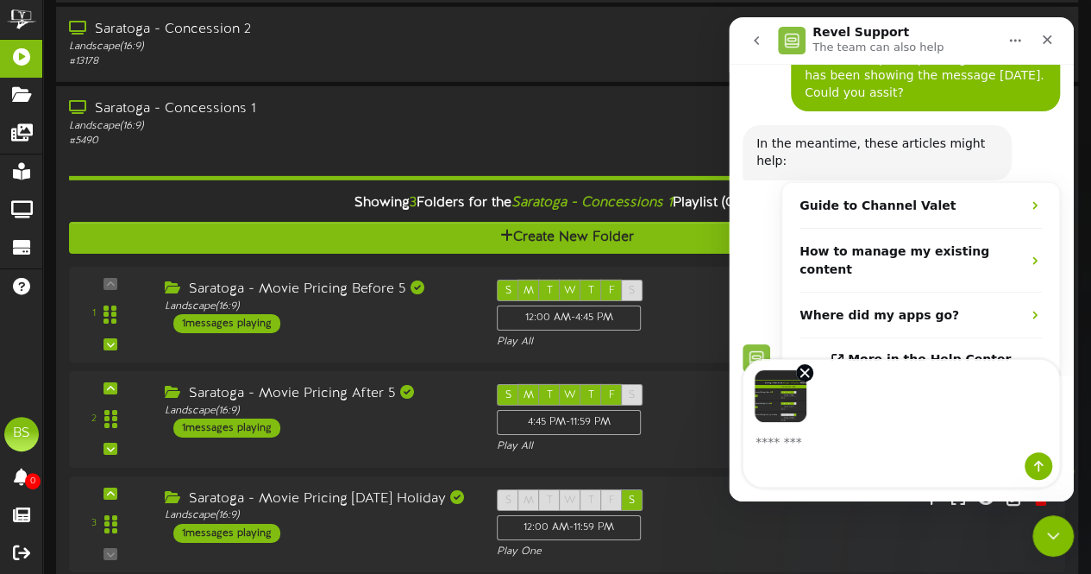
scroll to position [114, 0]
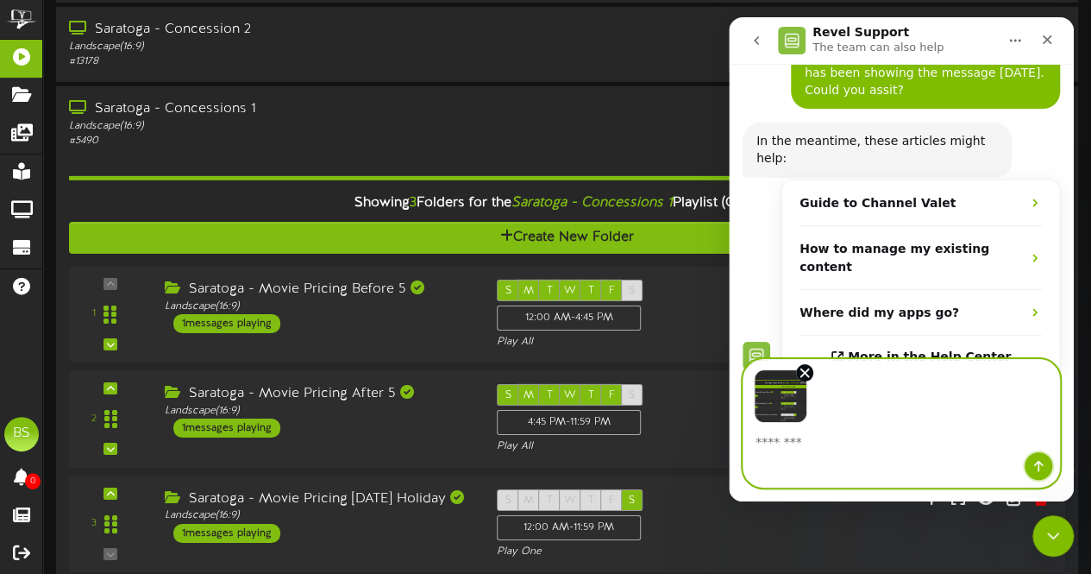
click at [1041, 463] on icon "Send a message…" at bounding box center [1038, 466] width 9 height 11
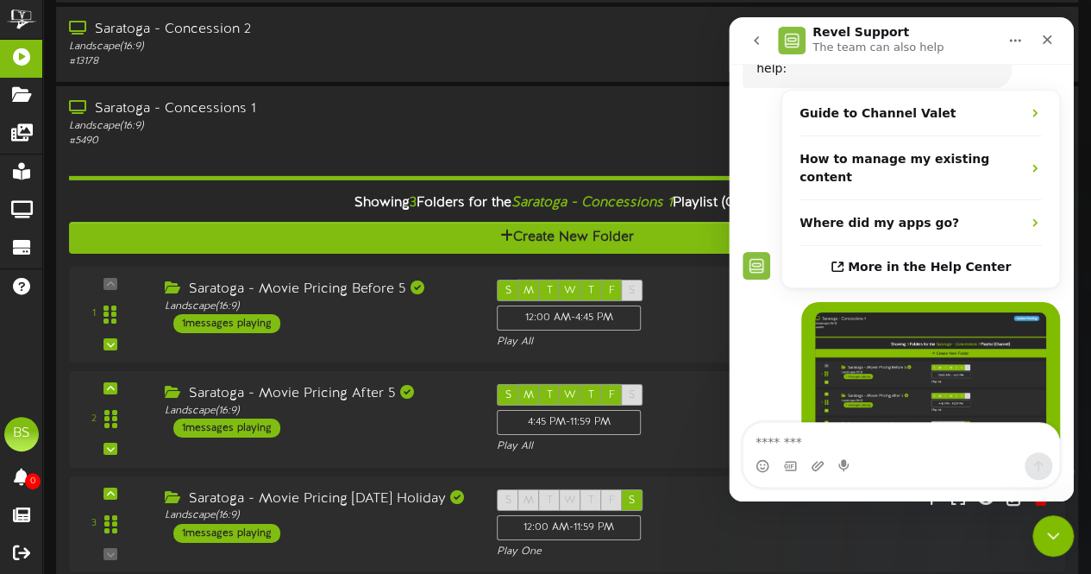
scroll to position [216, 0]
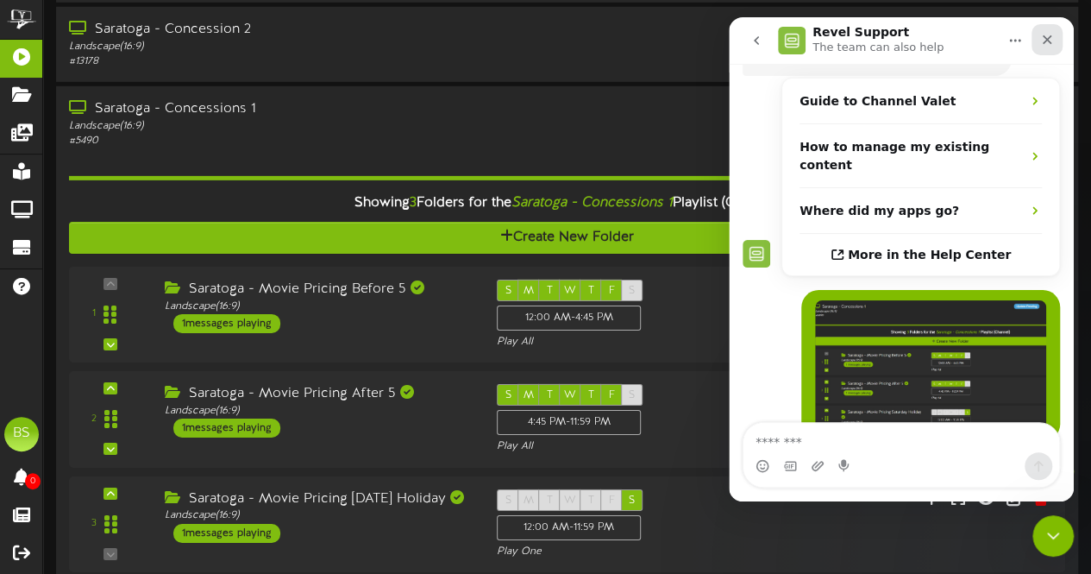
click at [1047, 33] on icon "Close" at bounding box center [1047, 40] width 14 height 14
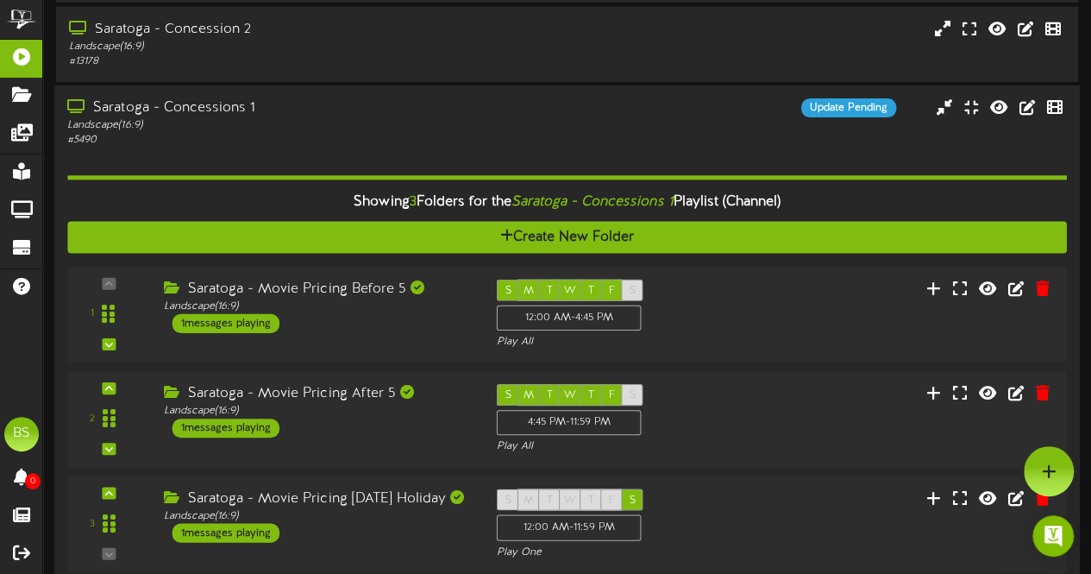
click at [214, 116] on div "Saratoga - Concessions 1" at bounding box center [267, 108] width 401 height 20
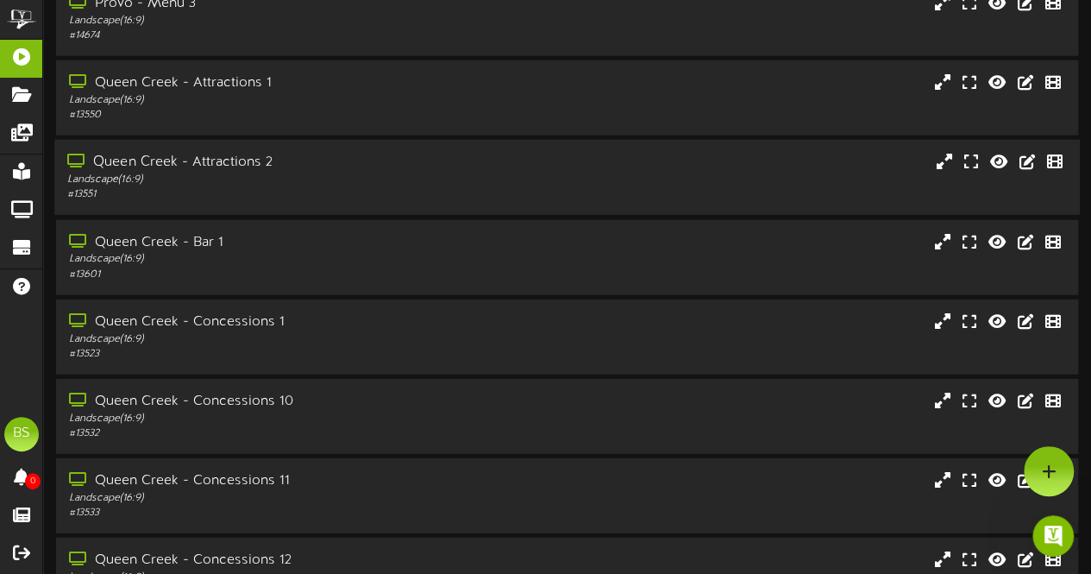
scroll to position [1552, 0]
